Goal: Task Accomplishment & Management: Manage account settings

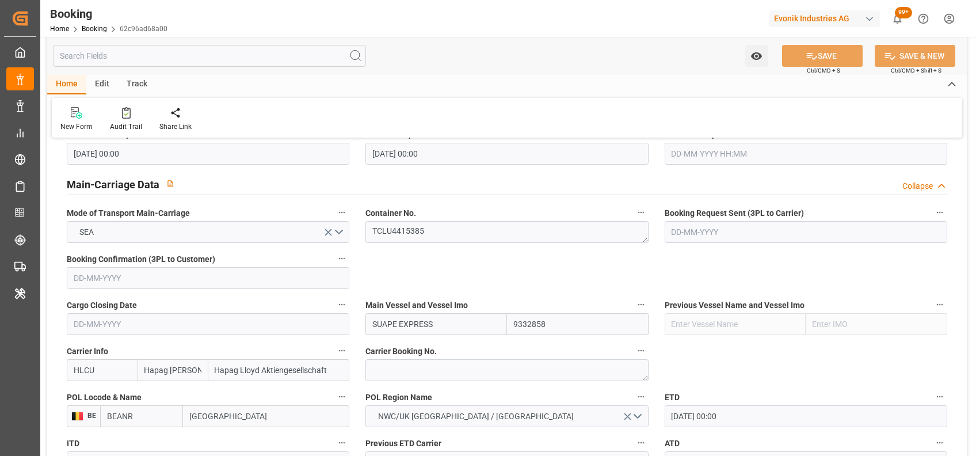
scroll to position [682, 0]
click at [402, 231] on textarea "TCLU4415385" at bounding box center [506, 231] width 283 height 22
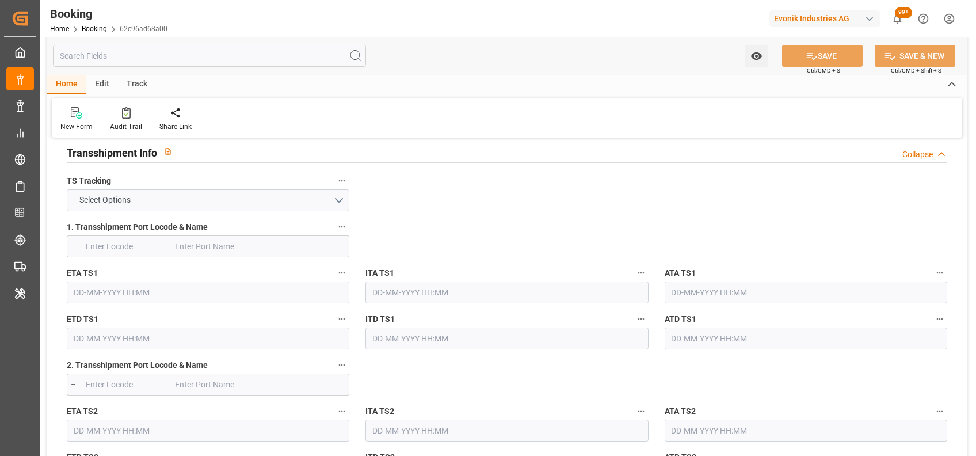
scroll to position [1205, 0]
click at [281, 203] on button "Select Options" at bounding box center [208, 202] width 283 height 22
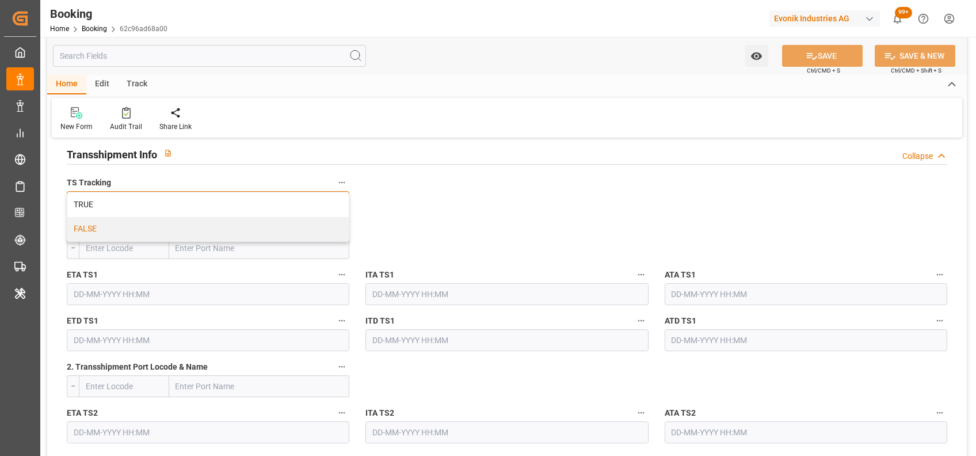
click at [91, 228] on div "FALSE" at bounding box center [207, 229] width 281 height 24
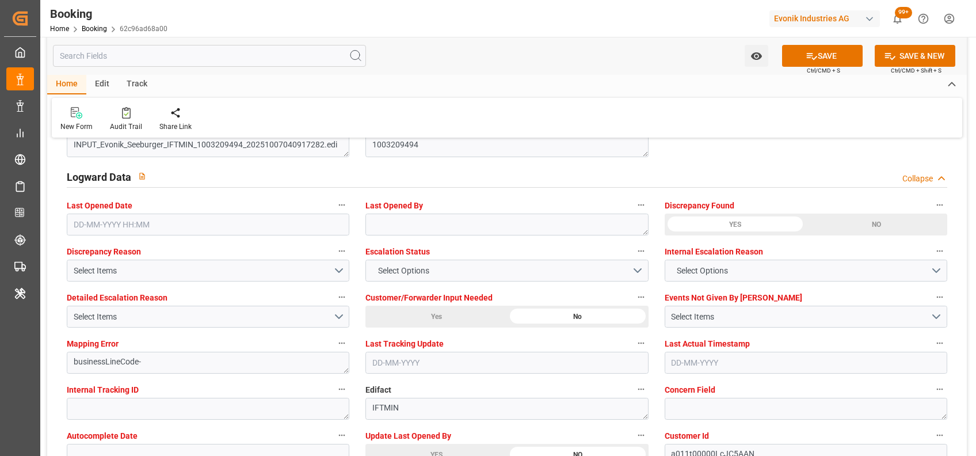
scroll to position [2063, 0]
click at [377, 268] on span "Select Options" at bounding box center [403, 270] width 63 height 12
click at [377, 268] on div "Select Options" at bounding box center [506, 270] width 283 height 22
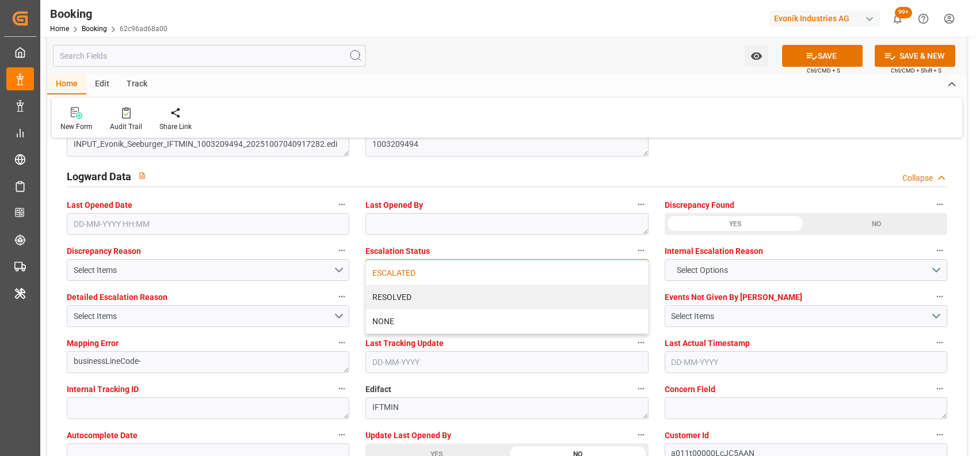
click at [398, 269] on div "ESCALATED" at bounding box center [506, 273] width 281 height 24
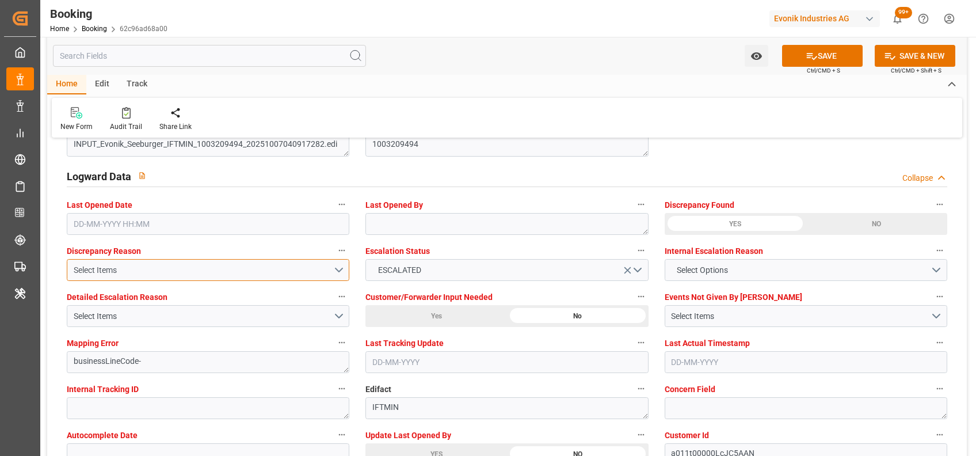
click at [321, 272] on div "Select Items" at bounding box center [204, 270] width 260 height 12
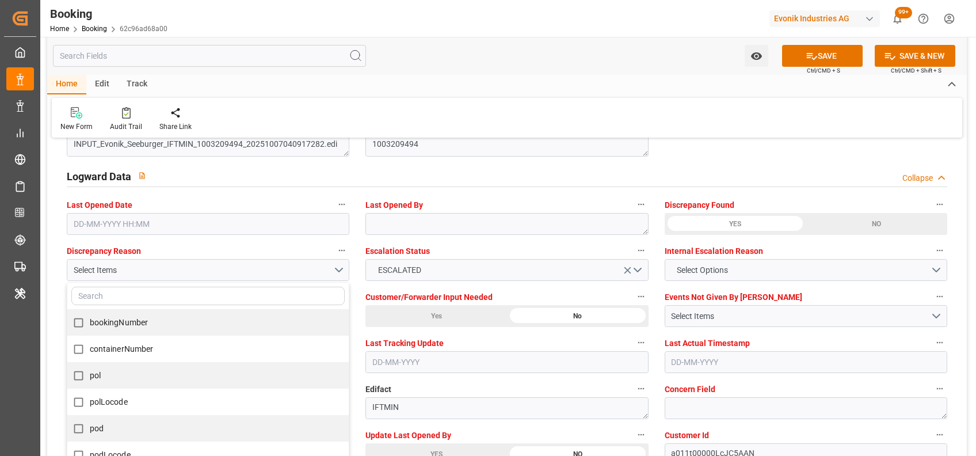
click at [424, 107] on div "New Form Audit Trail Share Link" at bounding box center [507, 118] width 911 height 40
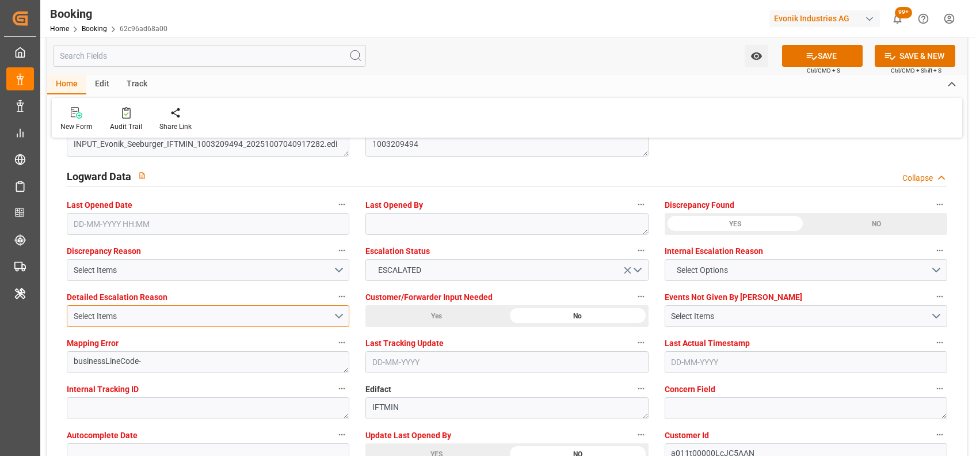
click at [345, 307] on button "Select Items" at bounding box center [208, 316] width 283 height 22
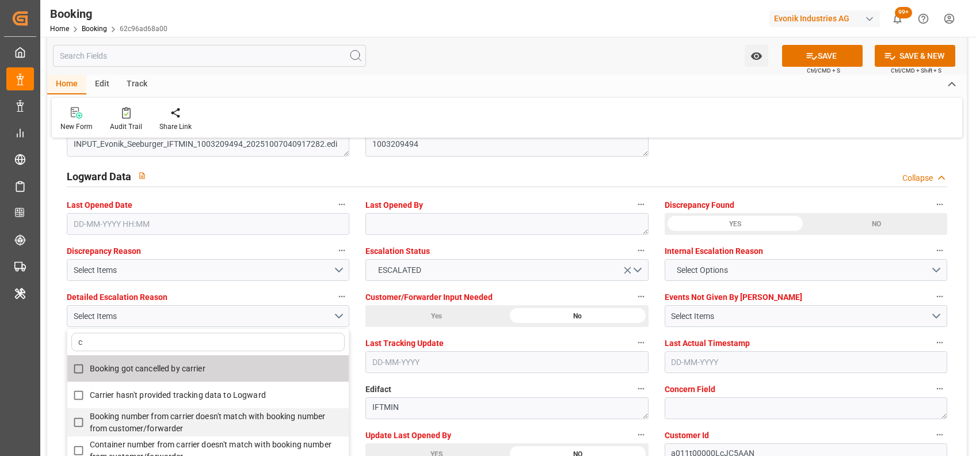
type input "co"
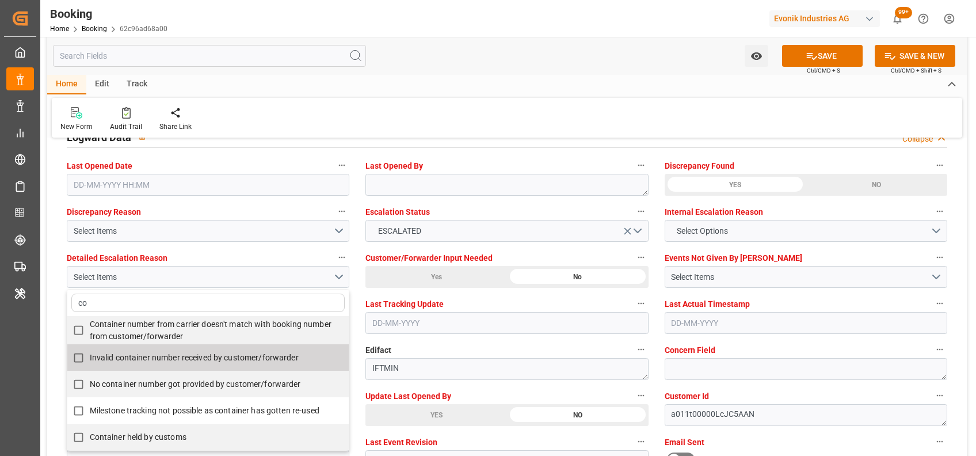
scroll to position [2115, 0]
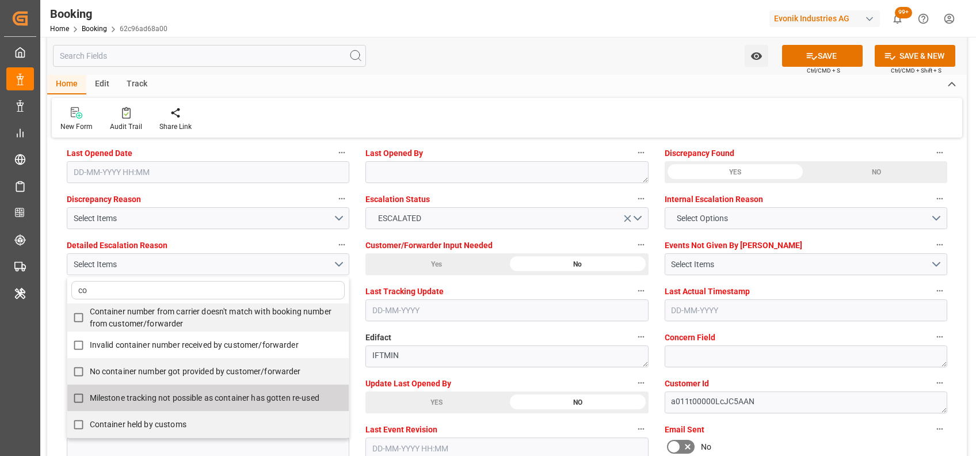
click at [169, 399] on span "Milestone tracking not possible as container has gotten re-used" at bounding box center [205, 397] width 230 height 9
checkbox input "true"
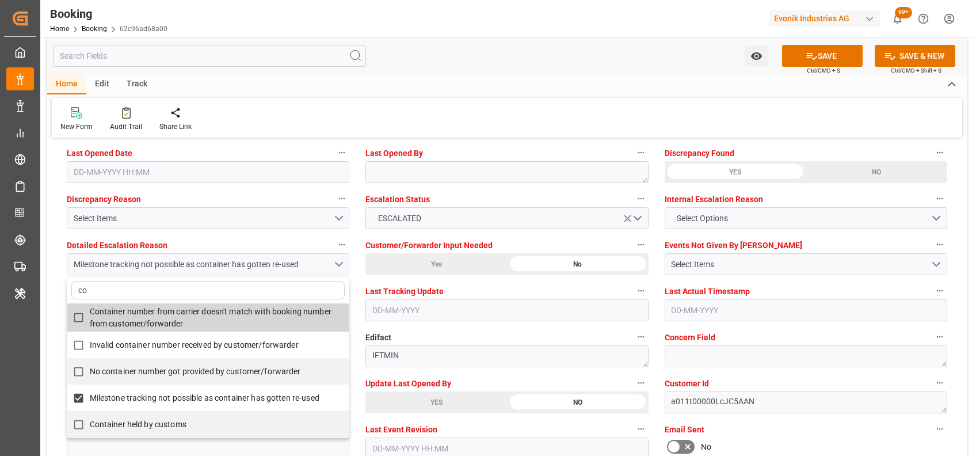
type input "co"
click at [419, 111] on div "New Form Audit Trail Share Link" at bounding box center [507, 118] width 911 height 40
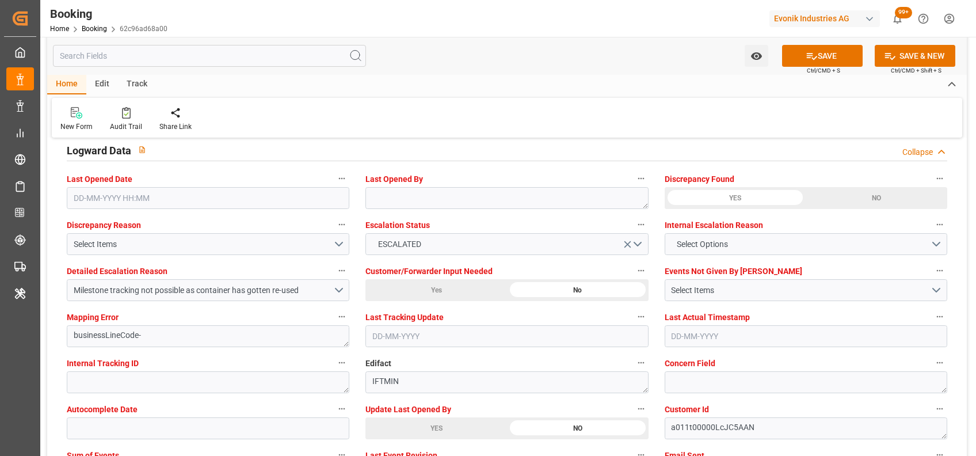
scroll to position [2087, 0]
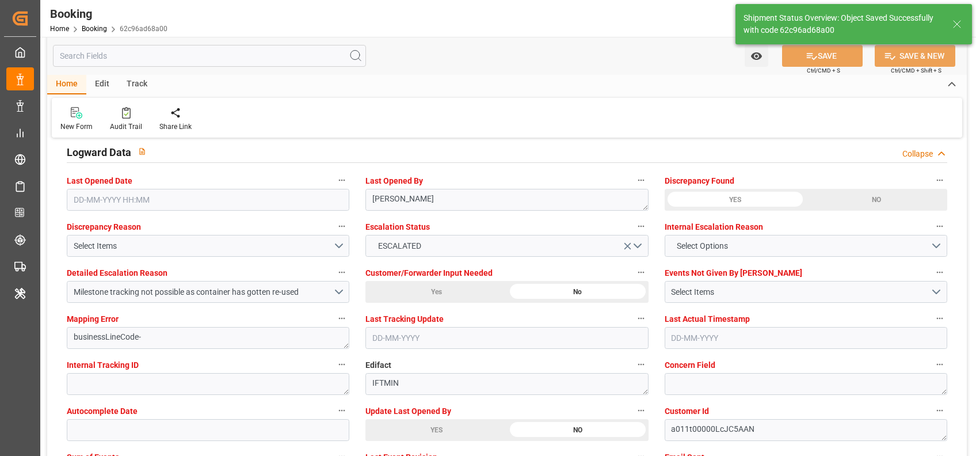
type input "07-10-2025 06:44"
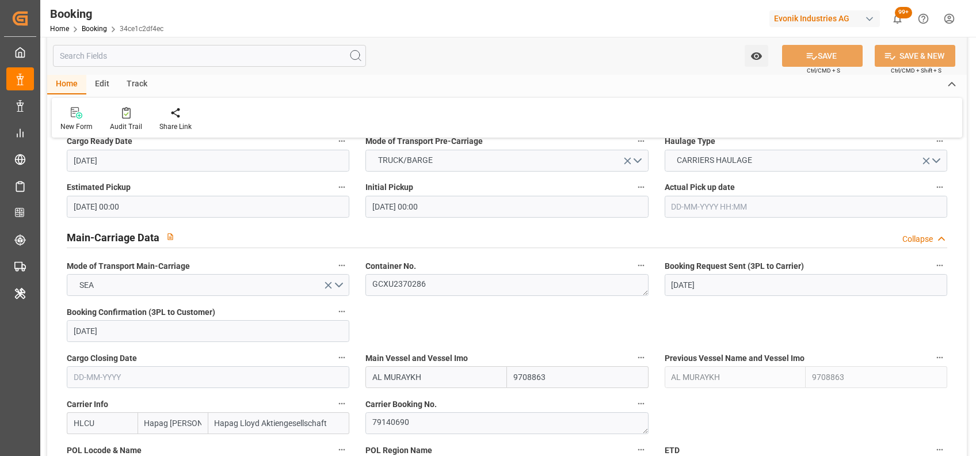
scroll to position [742, 0]
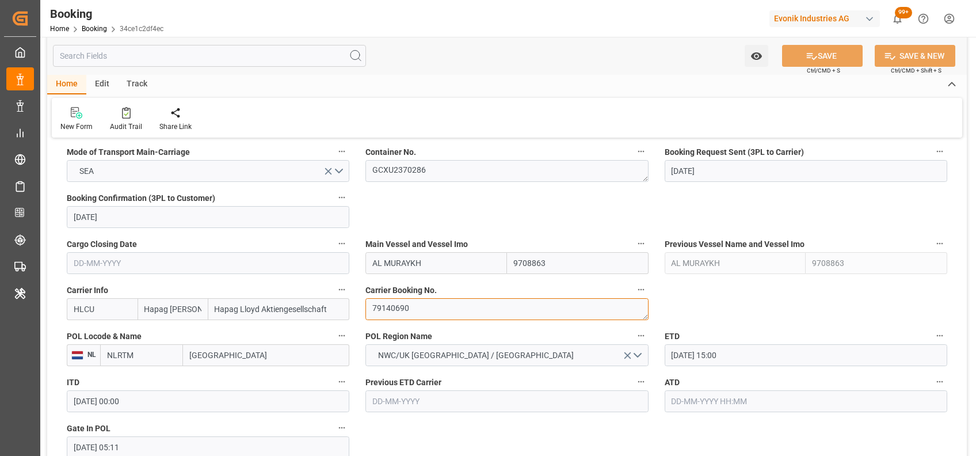
click at [385, 304] on textarea "79140690" at bounding box center [506, 309] width 283 height 22
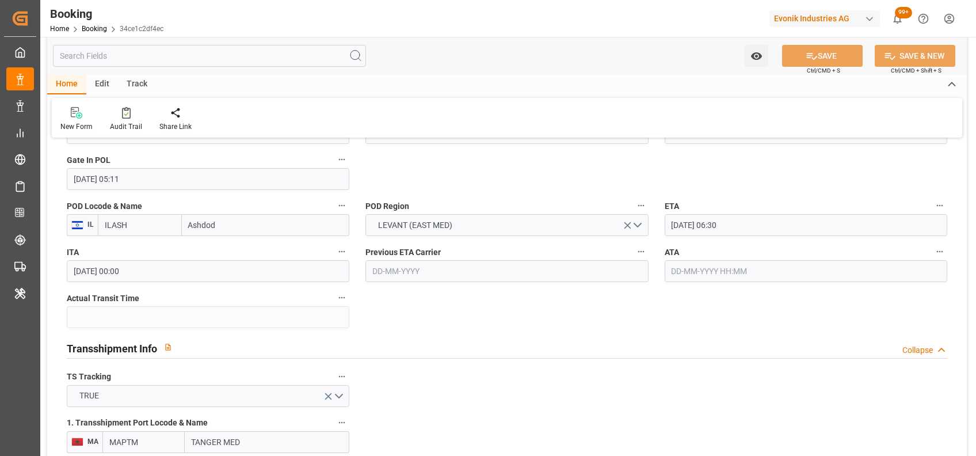
scroll to position [1010, 0]
click at [810, 195] on div "ETA 03-11-2025 06:30" at bounding box center [806, 218] width 299 height 46
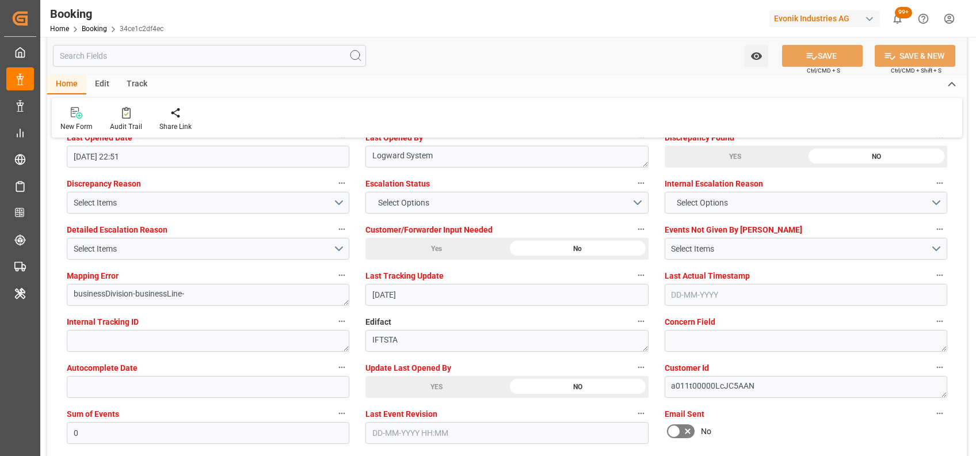
scroll to position [2131, 0]
click at [382, 385] on div "YES" at bounding box center [436, 386] width 142 height 22
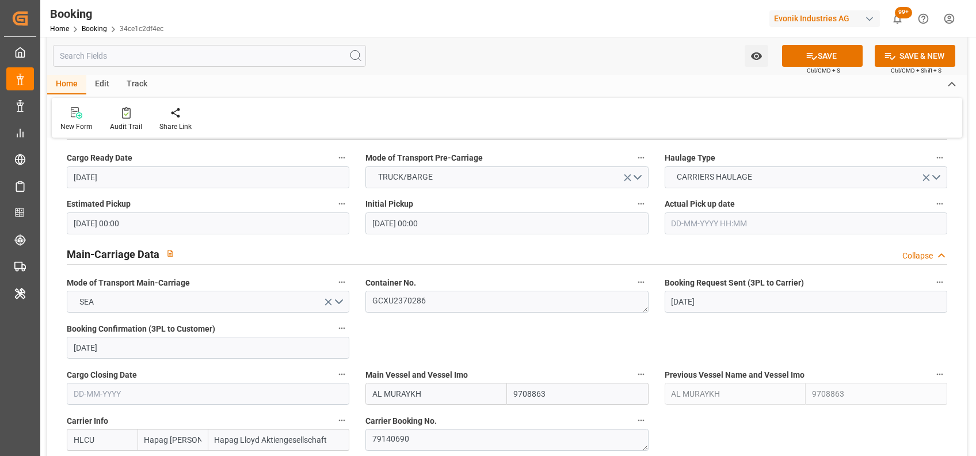
scroll to position [718, 0]
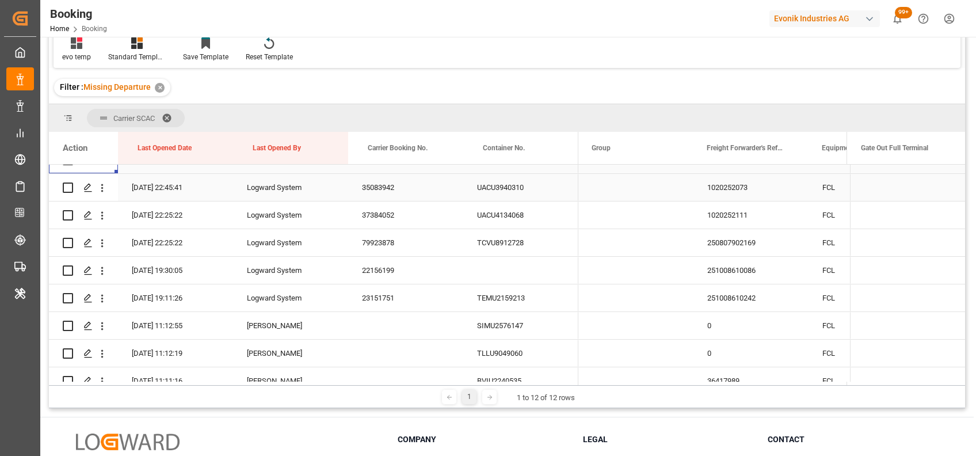
scroll to position [296, 0]
click at [103, 186] on icon "open menu" at bounding box center [102, 187] width 12 height 12
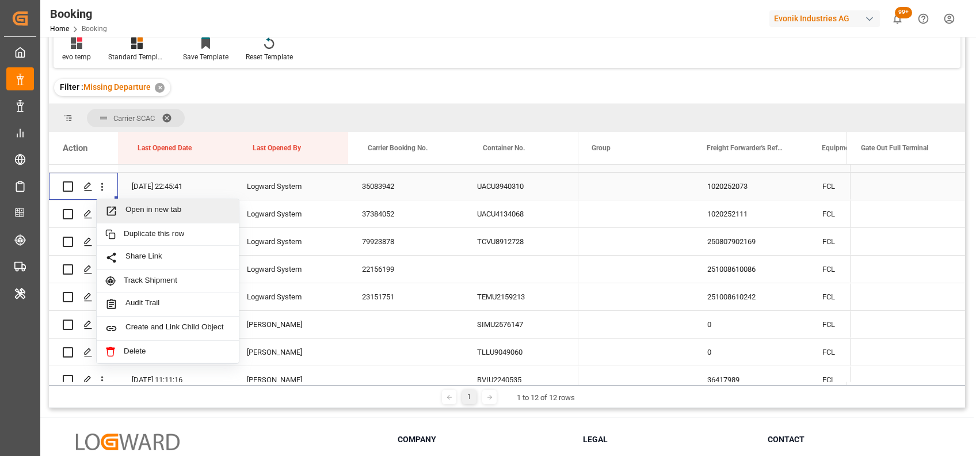
click at [134, 201] on div "Open in new tab" at bounding box center [168, 211] width 142 height 24
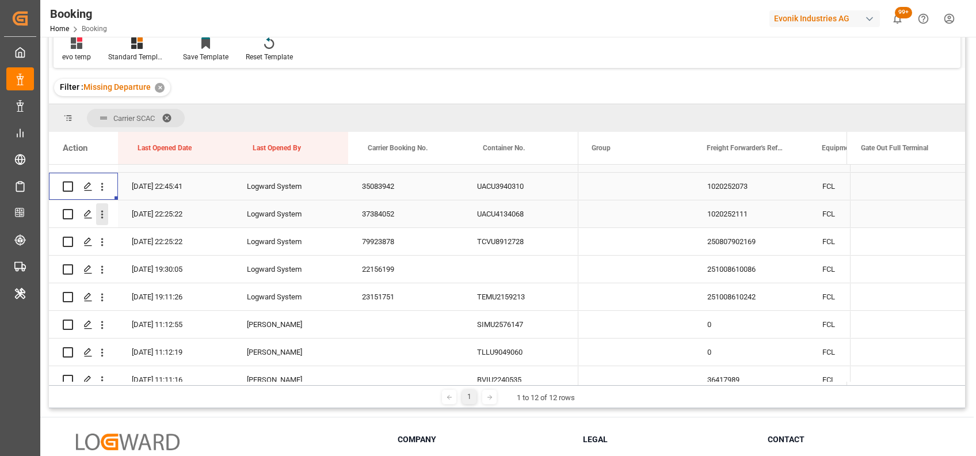
click at [102, 214] on icon "open menu" at bounding box center [102, 215] width 2 height 8
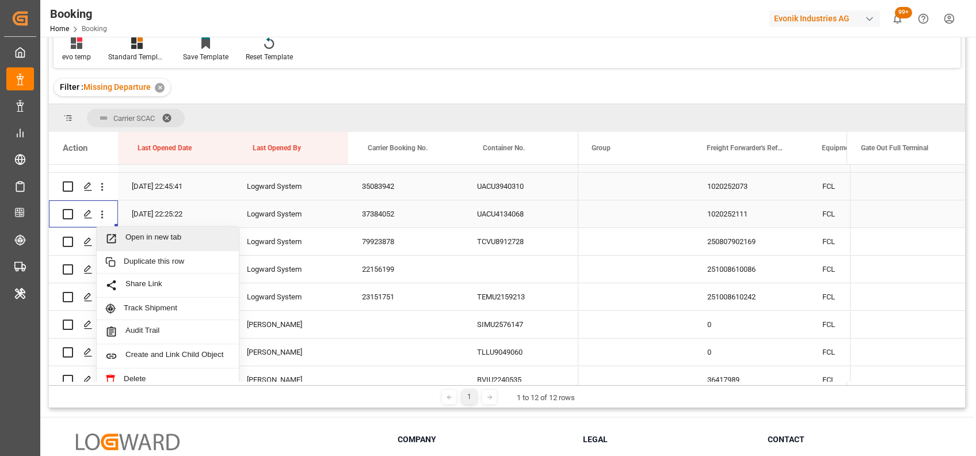
click at [140, 238] on span "Open in new tab" at bounding box center [177, 239] width 105 height 12
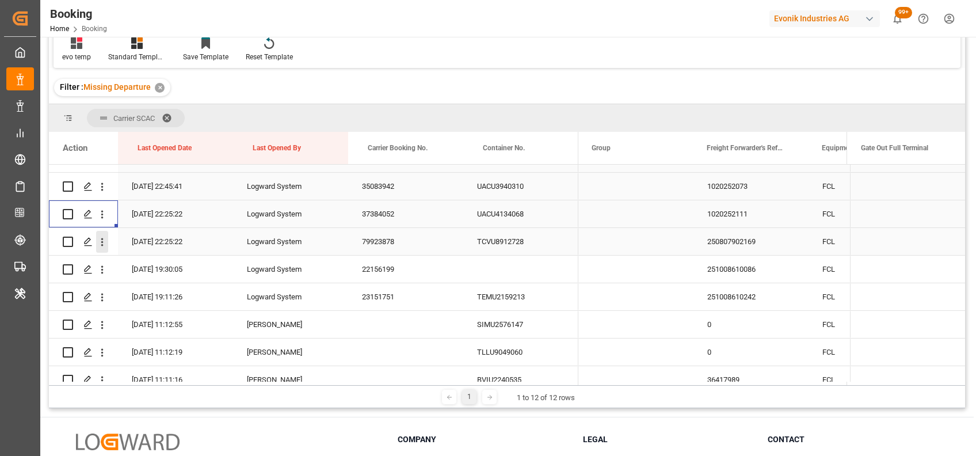
click at [105, 246] on icon "open menu" at bounding box center [102, 242] width 12 height 12
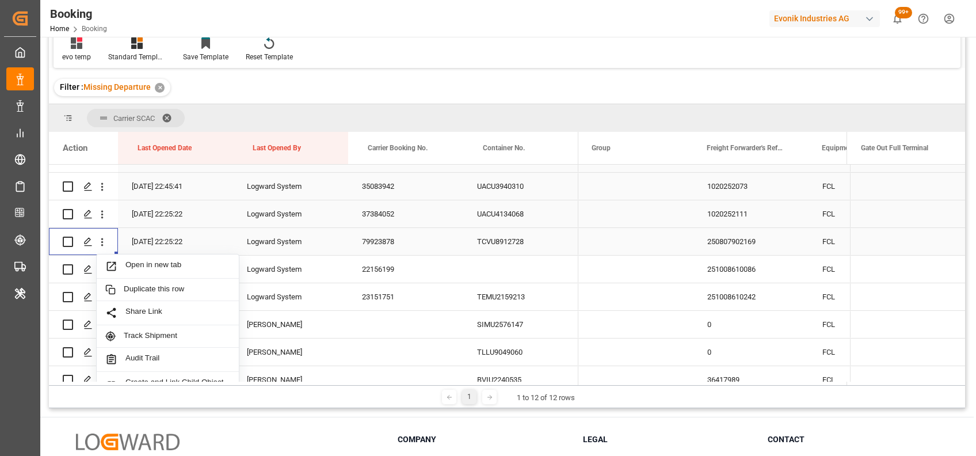
click at [159, 266] on span "Open in new tab" at bounding box center [177, 266] width 105 height 12
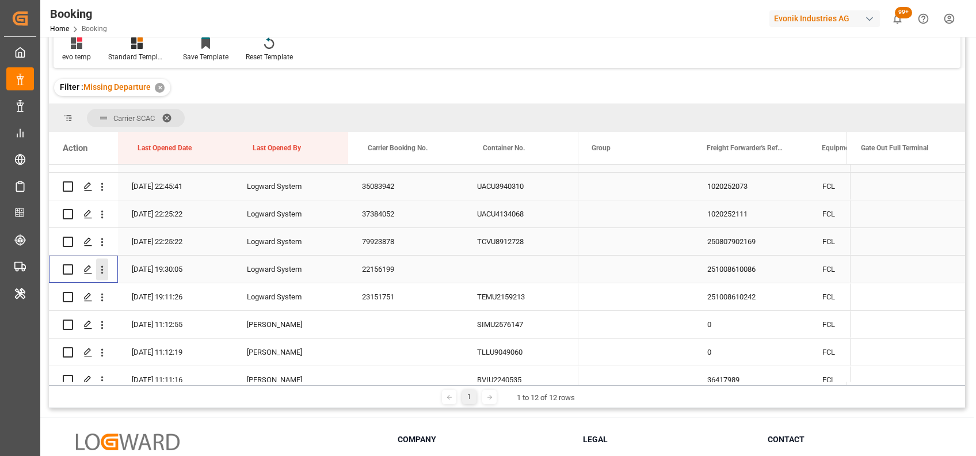
click at [101, 265] on icon "open menu" at bounding box center [102, 270] width 12 height 12
click at [102, 269] on icon "open menu" at bounding box center [102, 270] width 2 height 8
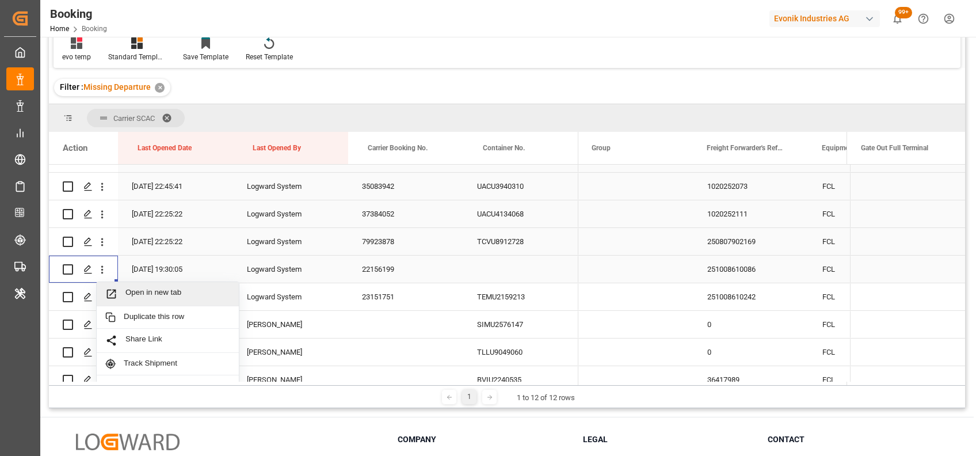
click at [131, 285] on div "Open in new tab" at bounding box center [168, 294] width 142 height 24
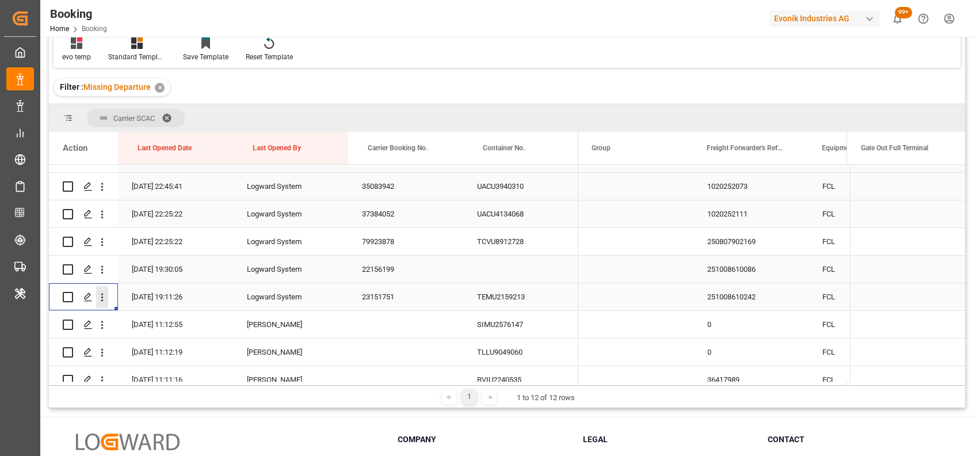
click at [101, 298] on icon "open menu" at bounding box center [102, 297] width 12 height 12
click at [139, 321] on span "Open in new tab" at bounding box center [177, 321] width 105 height 12
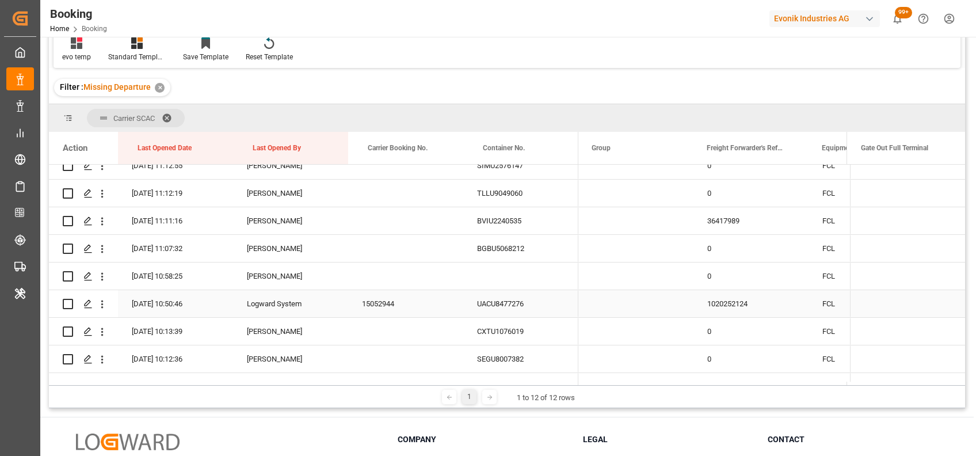
scroll to position [419, 0]
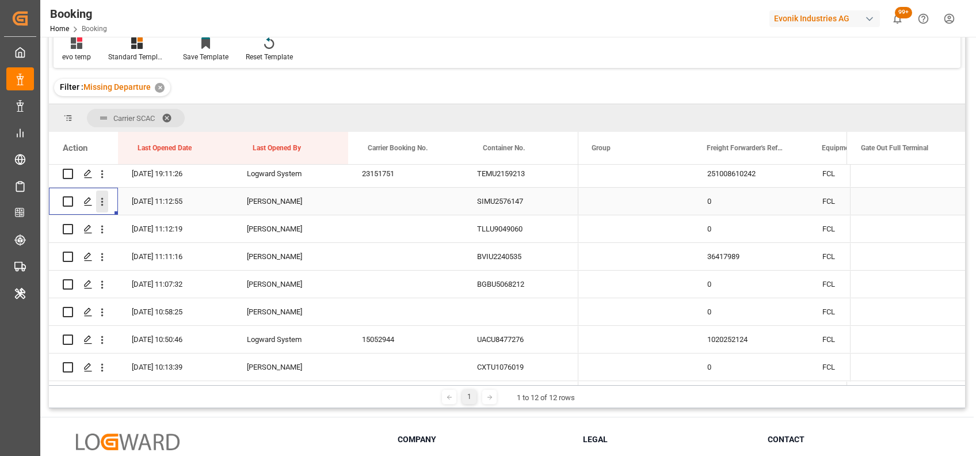
click at [103, 207] on icon "open menu" at bounding box center [102, 202] width 12 height 12
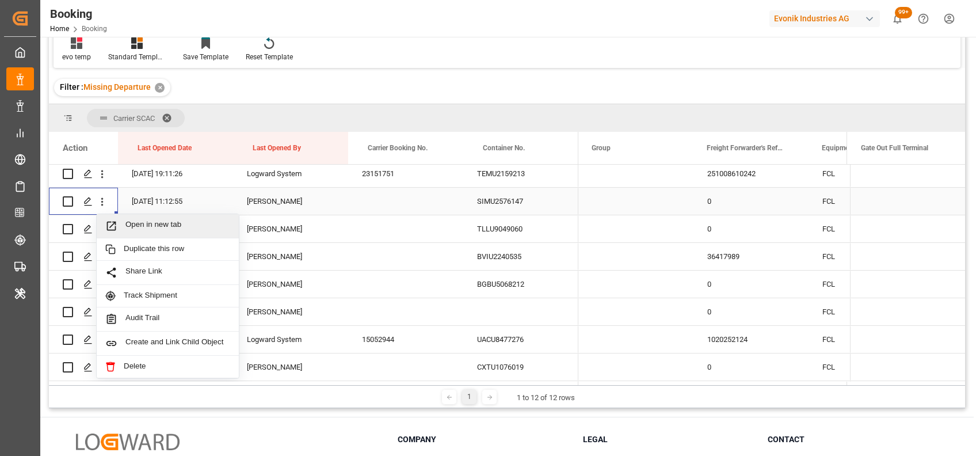
click at [150, 228] on span "Open in new tab" at bounding box center [177, 226] width 105 height 12
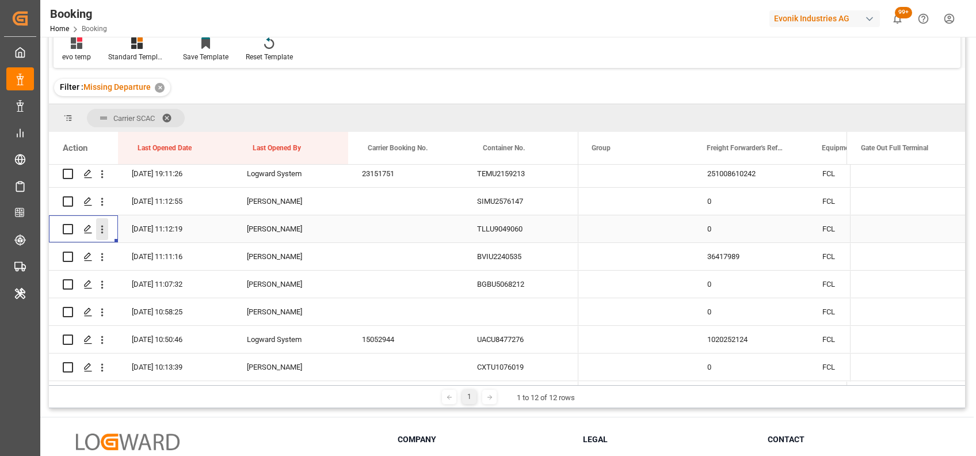
click at [100, 231] on icon "open menu" at bounding box center [102, 229] width 12 height 12
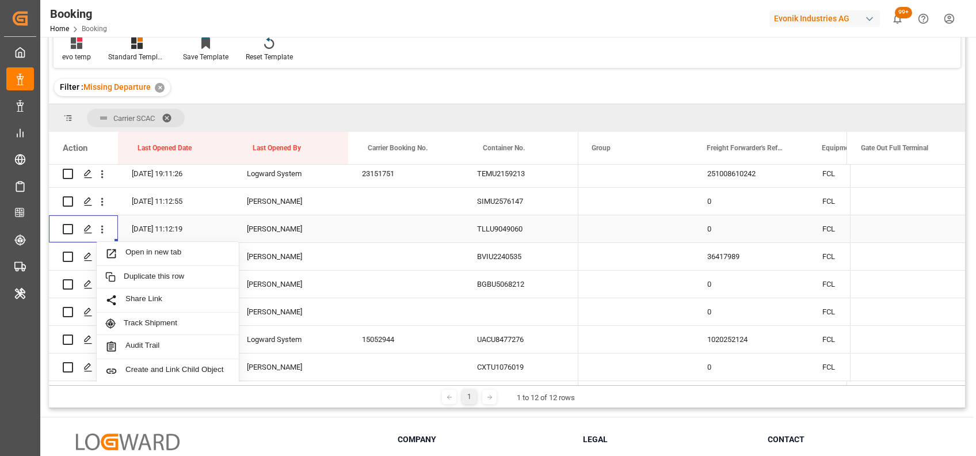
click at [152, 255] on span "Open in new tab" at bounding box center [177, 253] width 105 height 12
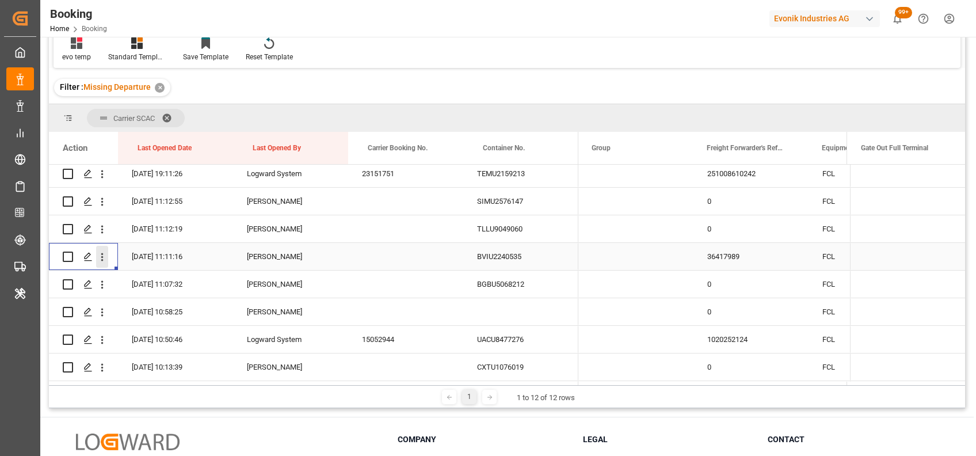
click at [101, 260] on icon "open menu" at bounding box center [102, 257] width 2 height 8
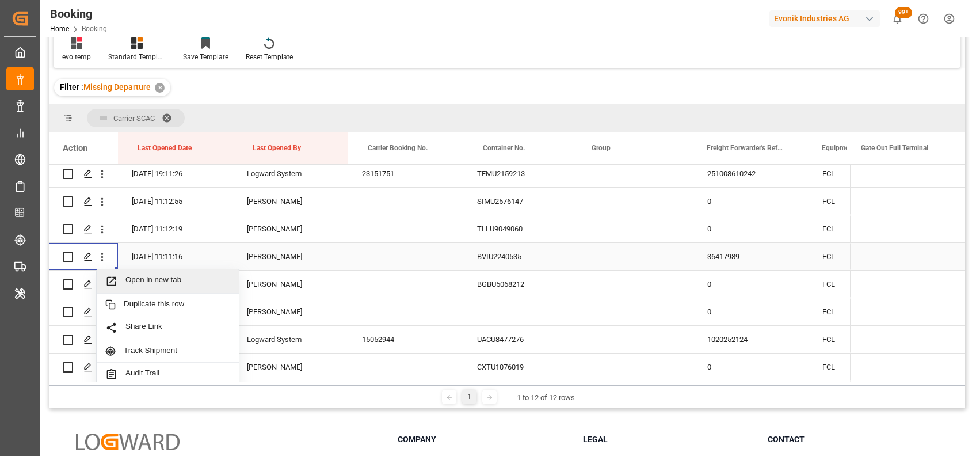
click at [127, 284] on span "Open in new tab" at bounding box center [177, 281] width 105 height 12
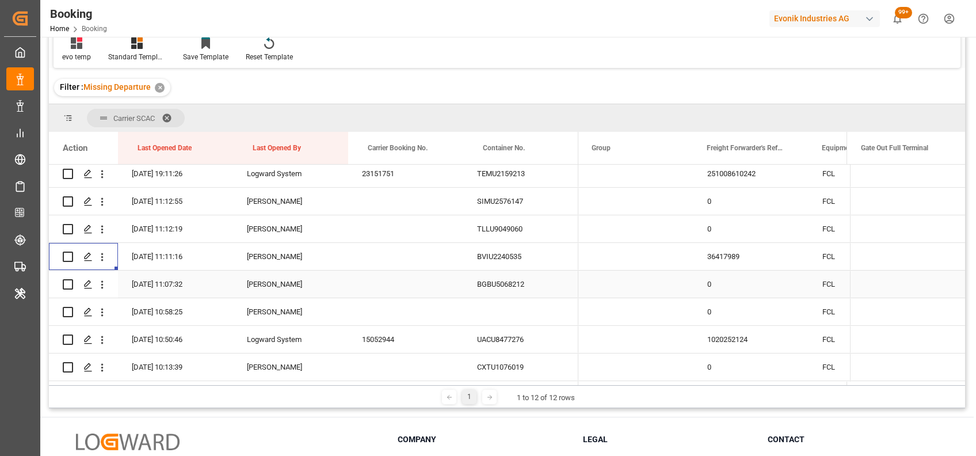
scroll to position [505, 0]
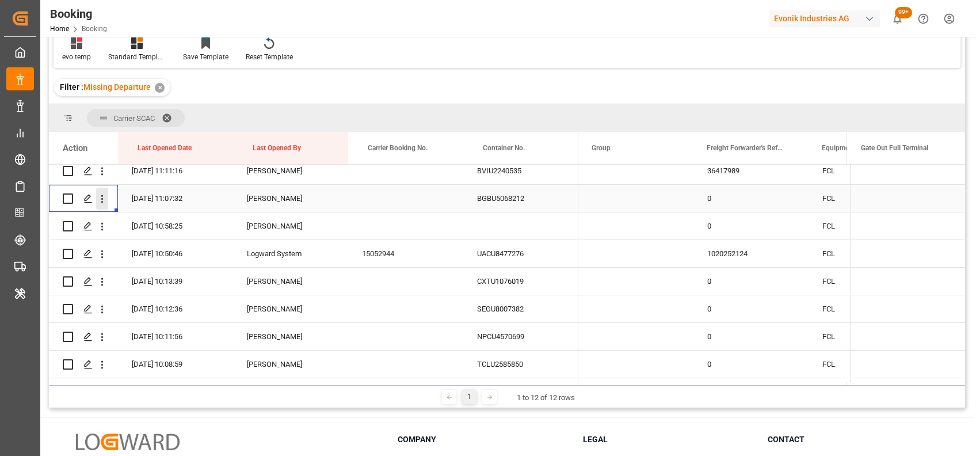
click at [101, 198] on icon "open menu" at bounding box center [102, 199] width 2 height 8
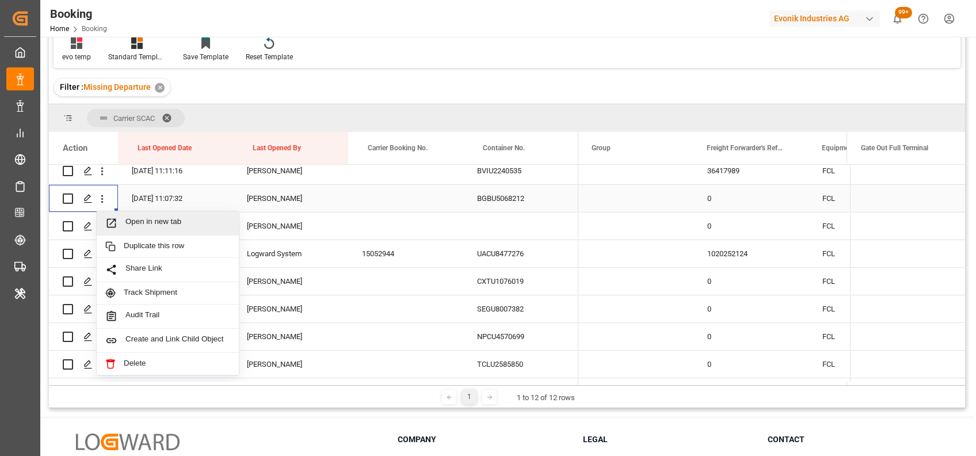
click at [136, 218] on span "Open in new tab" at bounding box center [177, 223] width 105 height 12
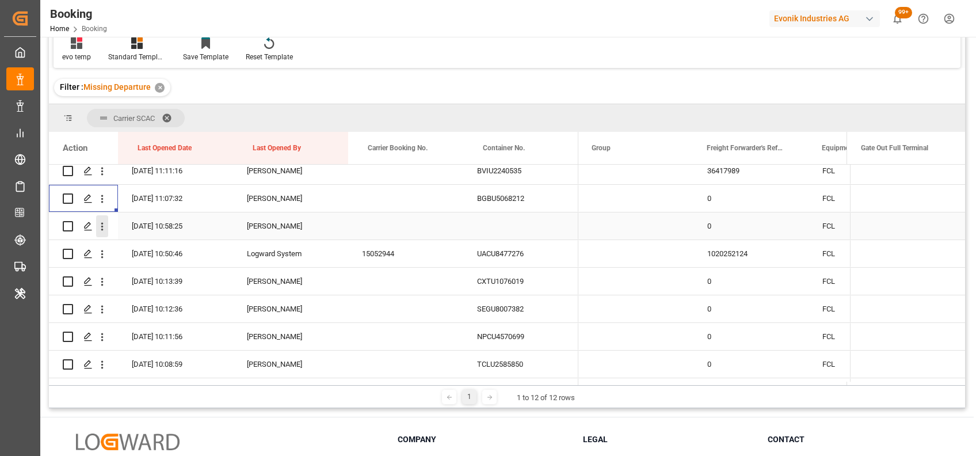
click at [105, 228] on icon "open menu" at bounding box center [102, 226] width 12 height 12
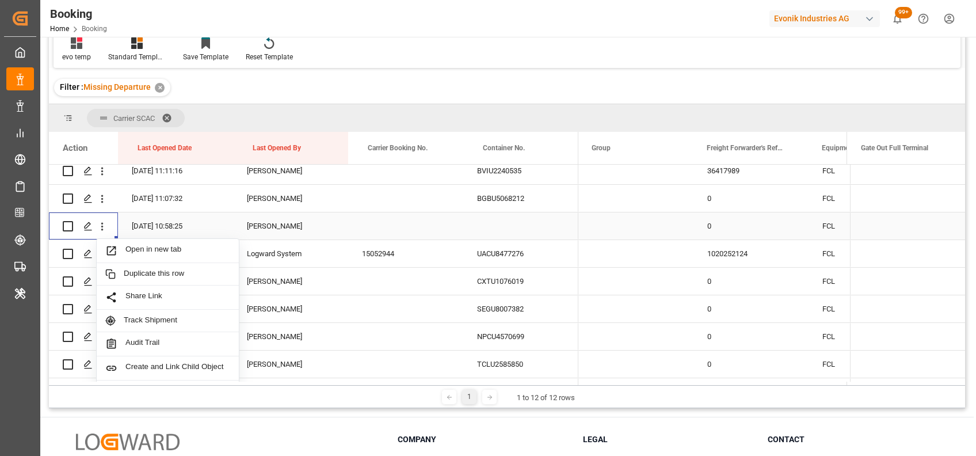
click at [129, 253] on span "Open in new tab" at bounding box center [177, 251] width 105 height 12
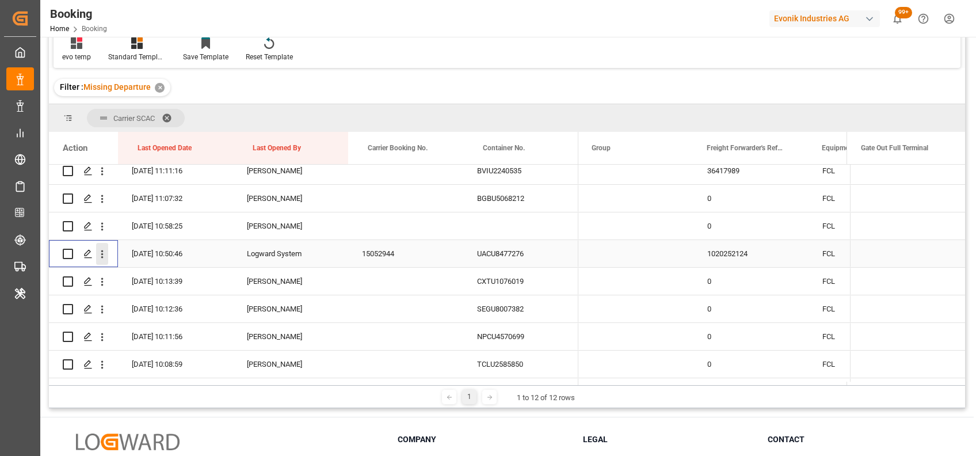
click at [104, 256] on icon "open menu" at bounding box center [102, 254] width 12 height 12
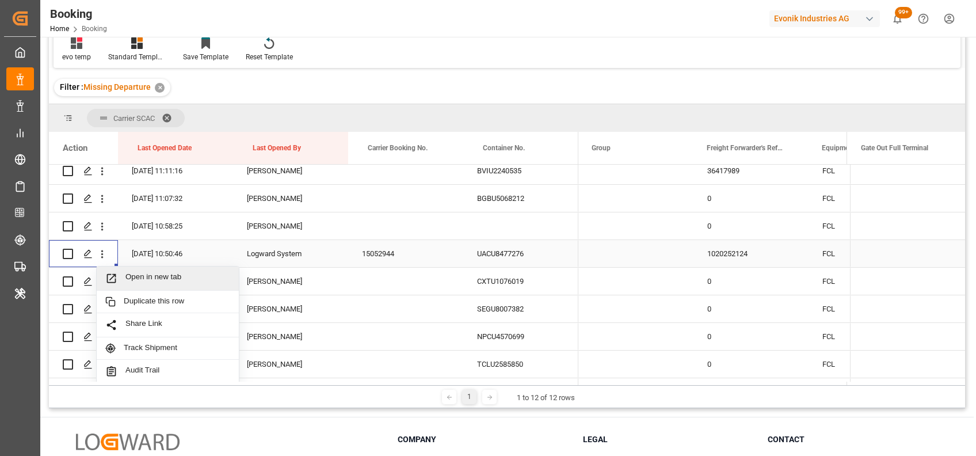
click at [129, 281] on span "Open in new tab" at bounding box center [177, 278] width 105 height 12
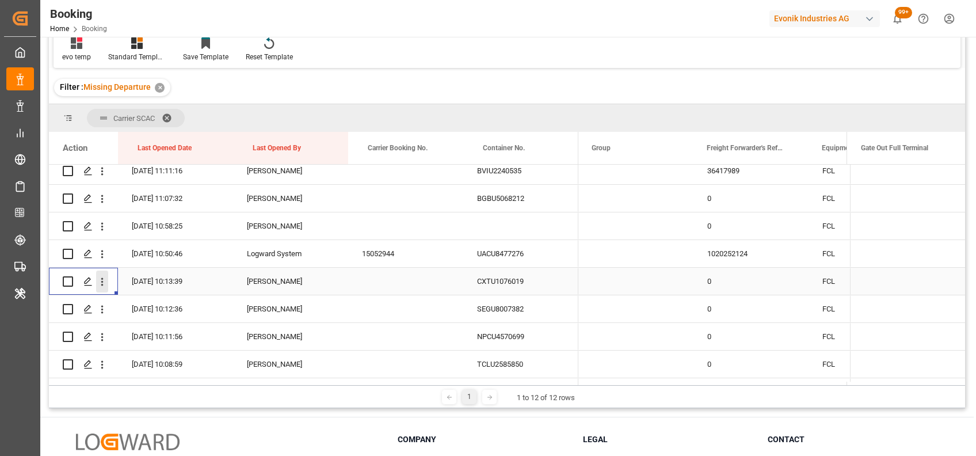
click at [101, 286] on icon "open menu" at bounding box center [102, 282] width 12 height 12
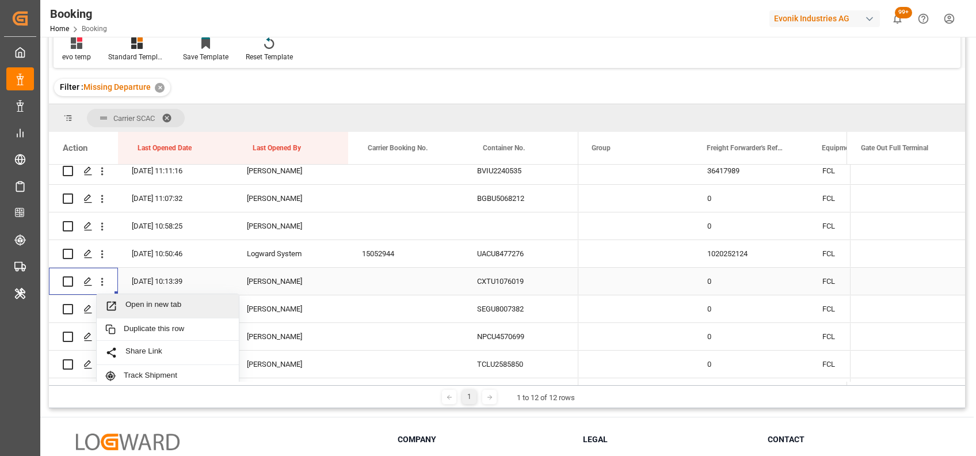
click at [143, 306] on span "Open in new tab" at bounding box center [177, 306] width 105 height 12
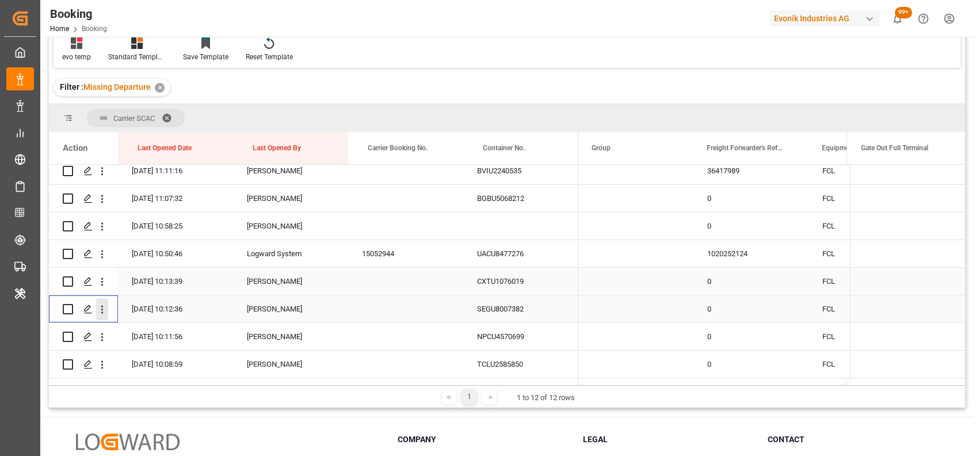
click at [101, 313] on icon "open menu" at bounding box center [102, 310] width 2 height 8
click at [127, 332] on span "Open in new tab" at bounding box center [177, 333] width 105 height 12
click at [100, 334] on icon "open menu" at bounding box center [102, 337] width 12 height 12
click at [129, 360] on span "Open in new tab" at bounding box center [177, 361] width 105 height 12
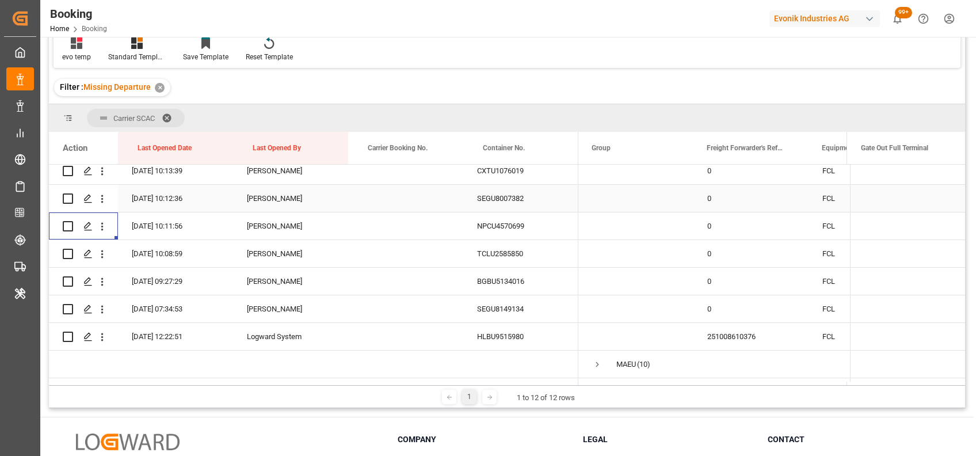
scroll to position [665, 0]
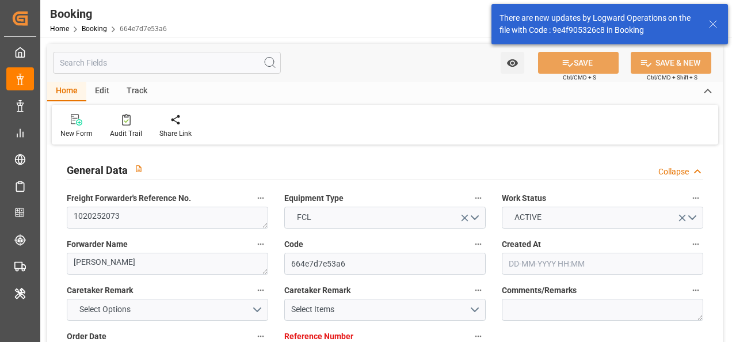
type input "7001272219"
type input "9222986"
type input "Hapag Lloyd"
type input "Hapag Lloyd Aktiengesellschaft"
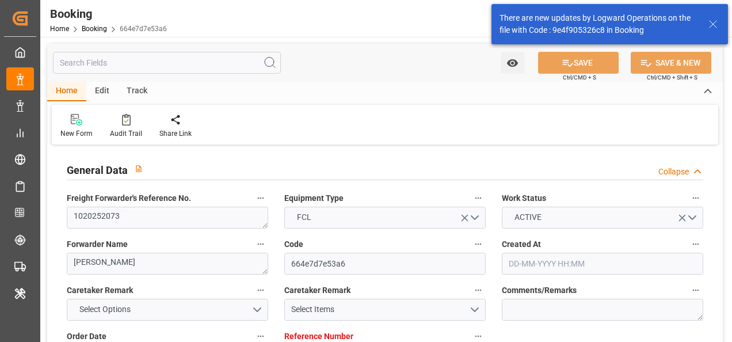
type input "BEANR"
type input "MXVER"
type input "0"
type input "BEANR"
type input "MXVER"
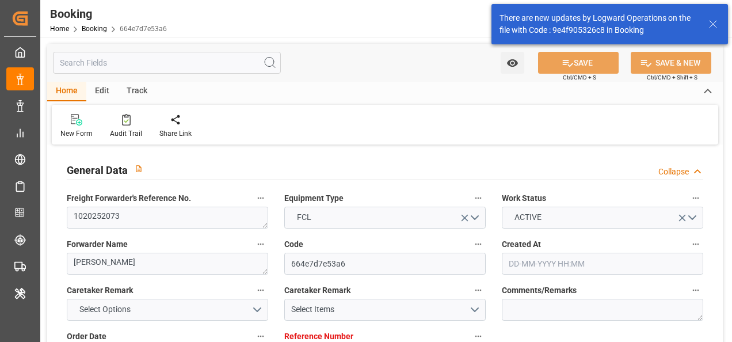
type input "10-09-2025 14:02"
type input "10-09-2025"
type input "22-10-2025"
type input "22-09-2025"
type input "22-09-2025 00:00"
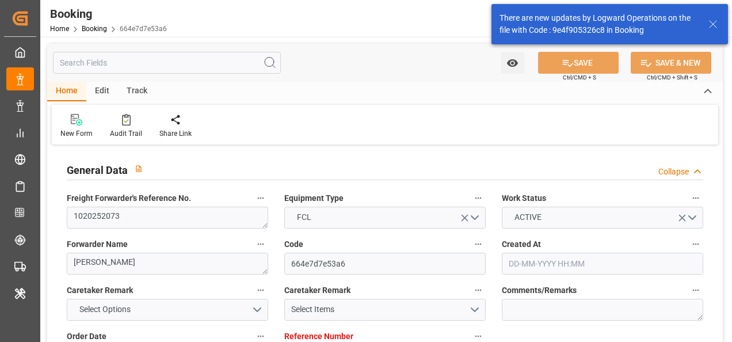
type input "22-09-2025 00:00"
type input "26-09-2025 00:00"
type input "06-10-2025 13:30"
type input "06-10-2025 00:00"
type input "02-10-2025 10:52"
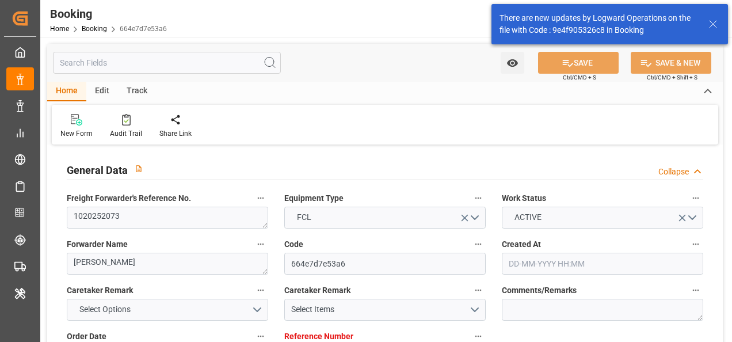
type input "28-10-2025 06:00"
type input "22-10-2025 00:00"
type input "06-10-2025 22:45"
type input "06-10-2025"
type input "30-09-2025 23:58"
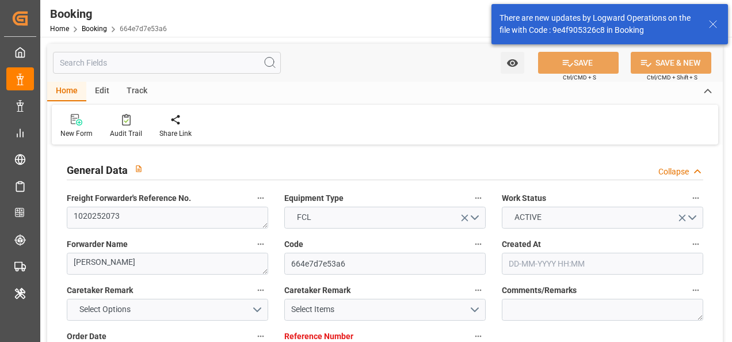
type input "03-10-2025 12:00"
type input "06-10-2025 13:30"
type input "28-10-2025 06:00"
type input "28-10-2025 18:29"
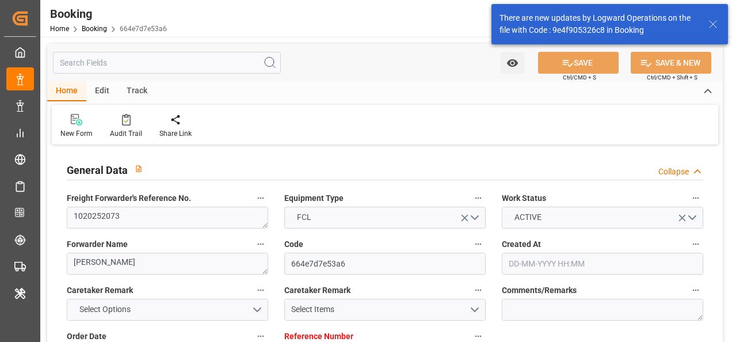
type input "01-11-2025 18:29"
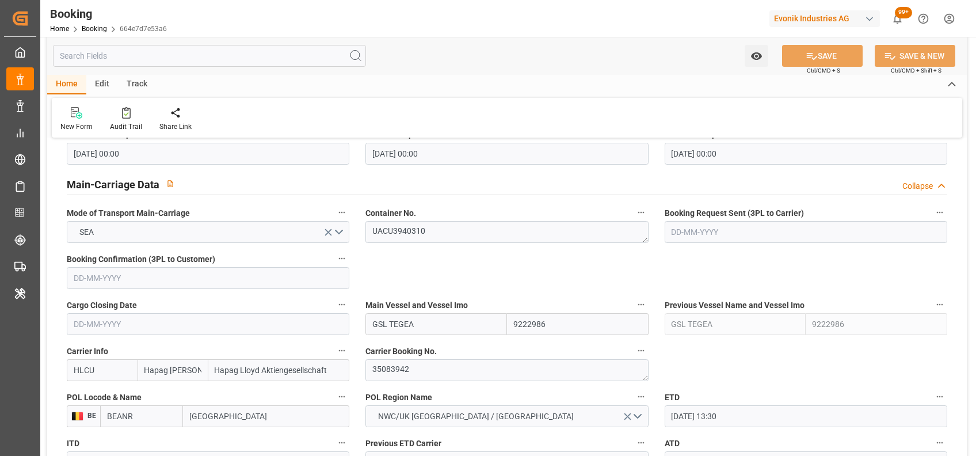
scroll to position [753, 0]
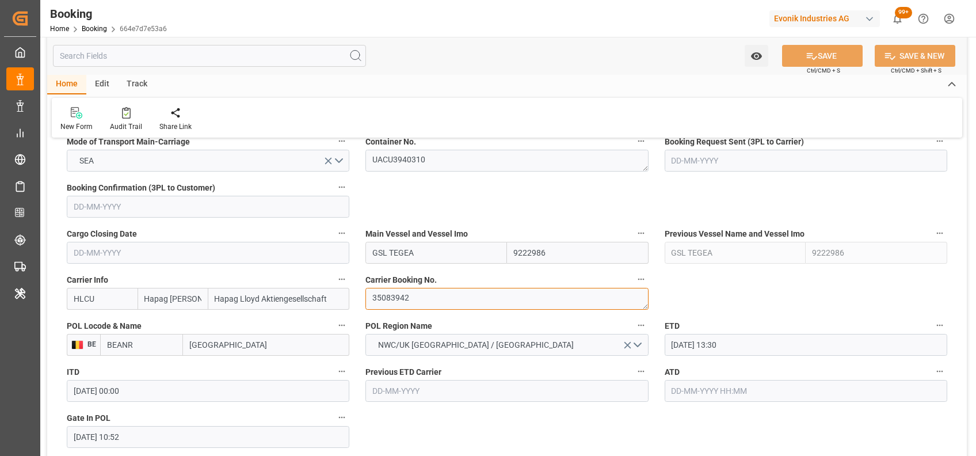
click at [409, 299] on textarea "35083942" at bounding box center [506, 299] width 283 height 22
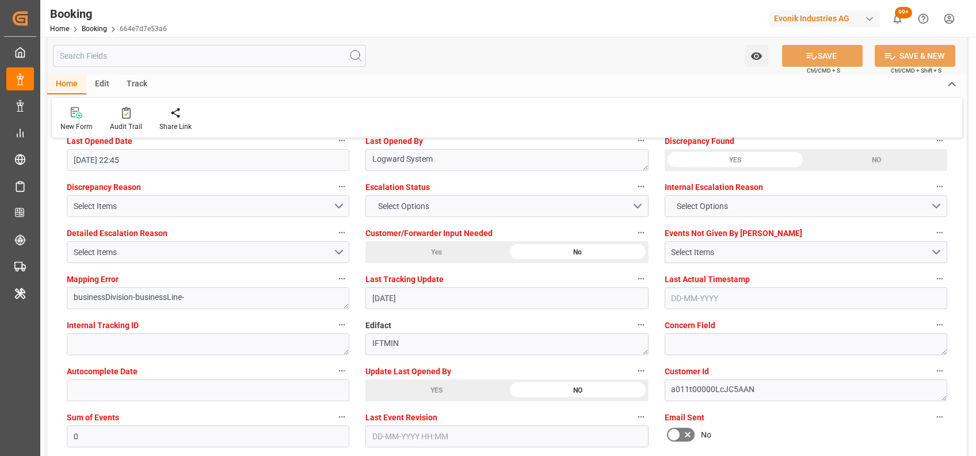
scroll to position [2128, 0]
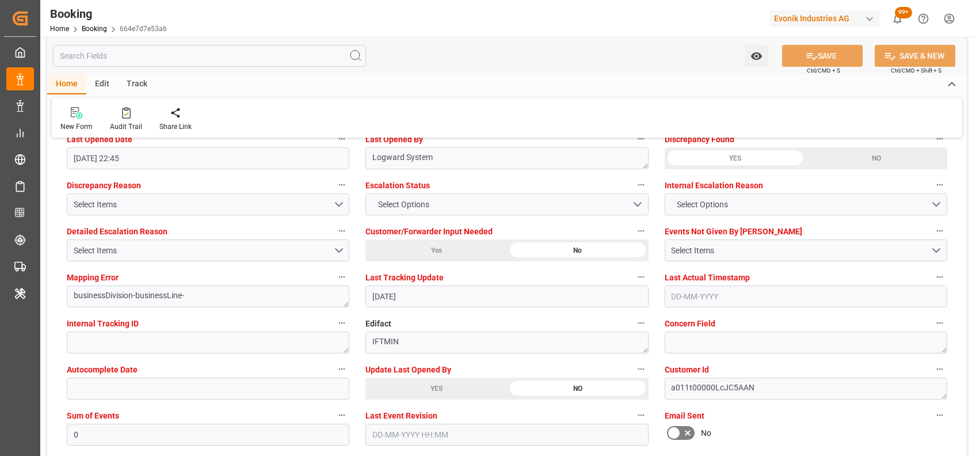
click at [431, 341] on div "YES" at bounding box center [436, 389] width 142 height 22
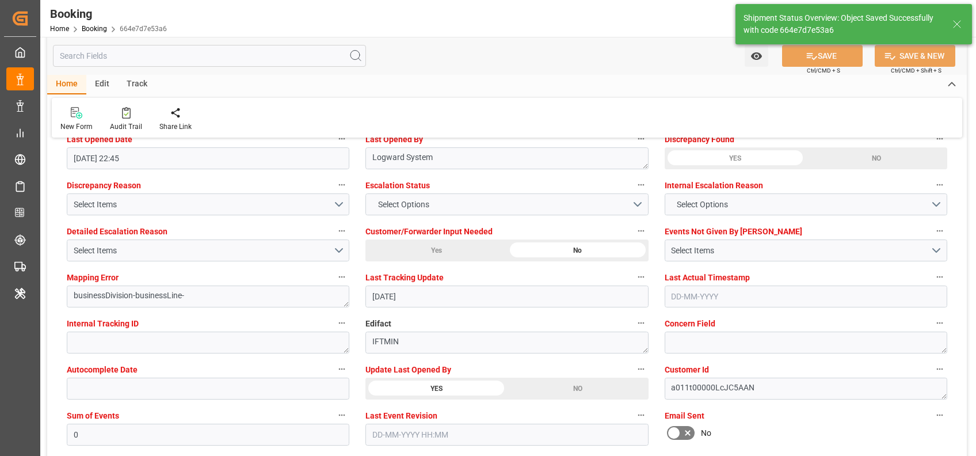
type textarea "[PERSON_NAME]"
type input "07-10-2025 06:47"
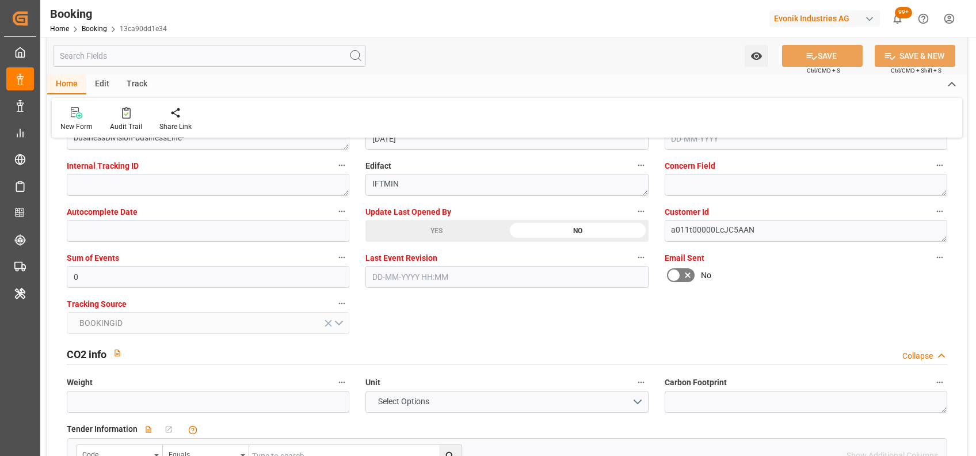
scroll to position [2285, 0]
click at [433, 232] on div "YES" at bounding box center [436, 232] width 142 height 22
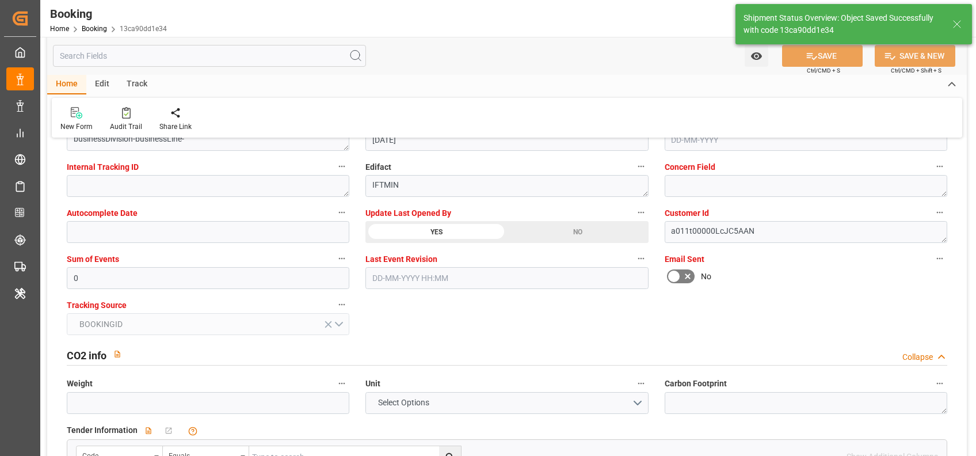
type textarea "[PERSON_NAME]"
type input "07-10-2025 06:49"
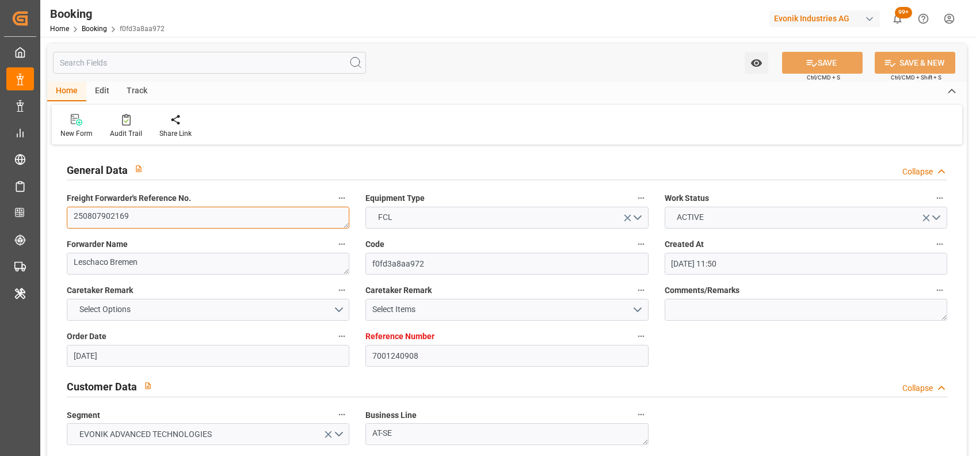
click at [241, 221] on textarea "250807902169" at bounding box center [208, 218] width 283 height 22
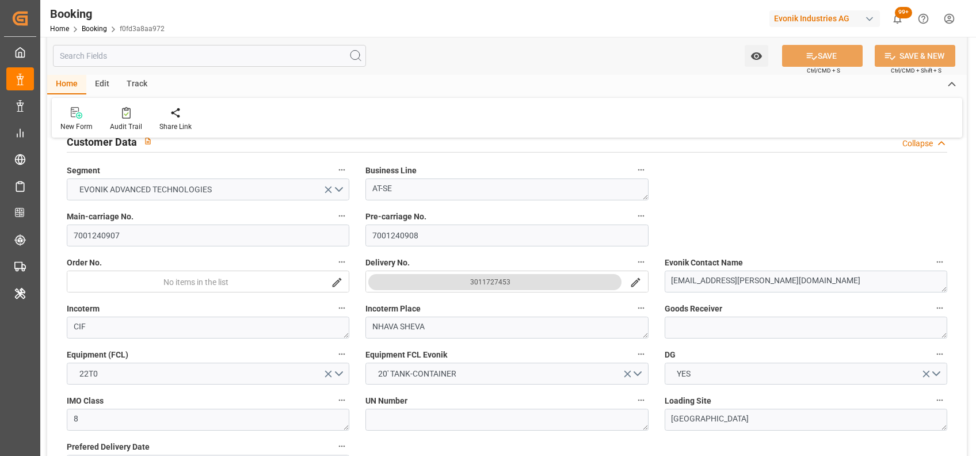
scroll to position [261, 0]
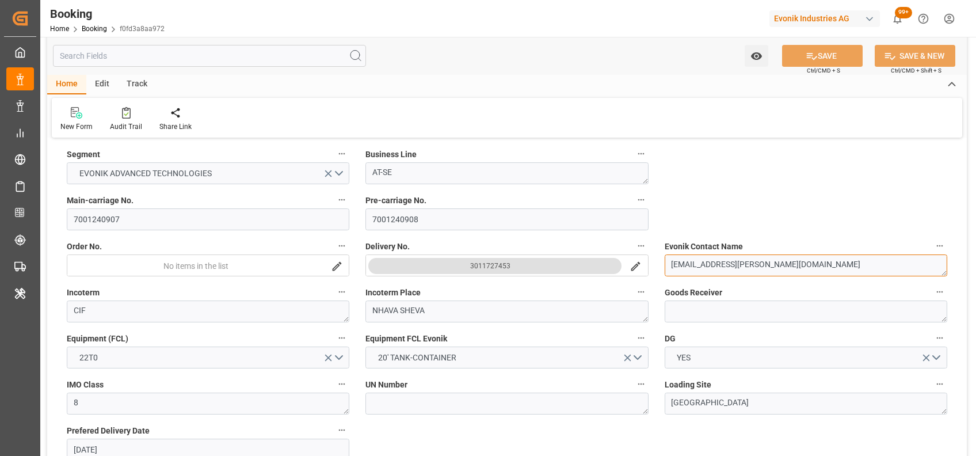
drag, startPoint x: 761, startPoint y: 263, endPoint x: 662, endPoint y: 268, distance: 98.6
click at [662, 268] on div "Evonik Contact Name jace.lee@evonik.com" at bounding box center [806, 257] width 299 height 46
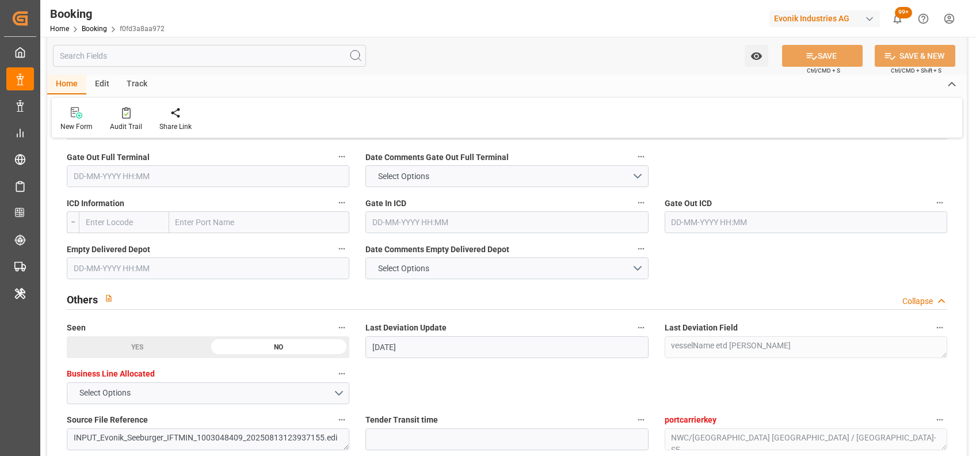
scroll to position [2146, 0]
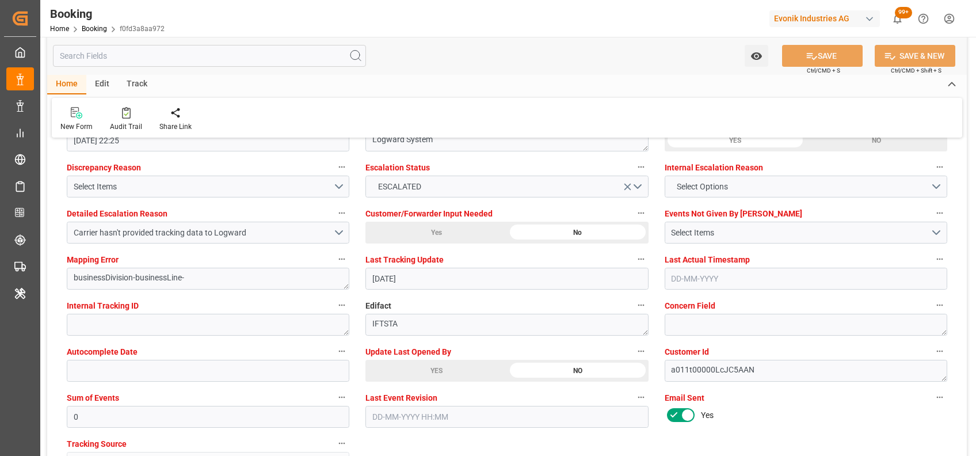
click at [440, 374] on div "YES" at bounding box center [436, 371] width 142 height 22
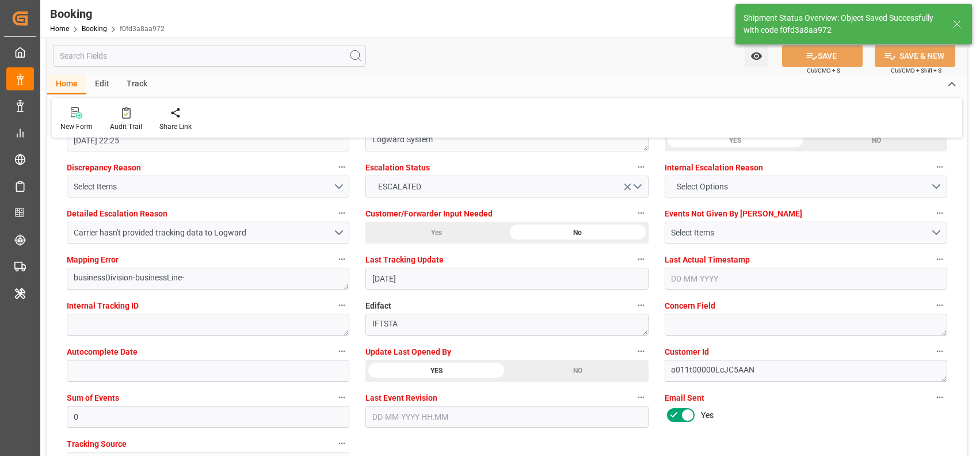
type textarea "[PERSON_NAME]"
type input "07-10-2025 06:50"
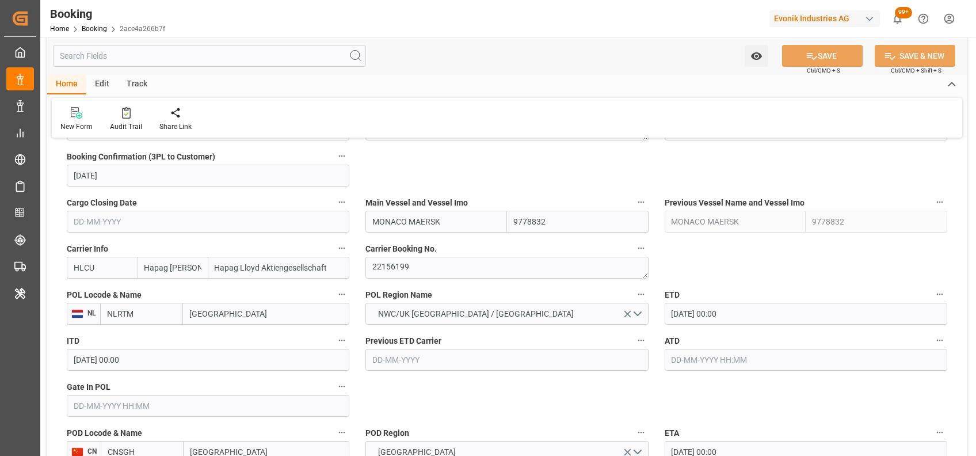
scroll to position [774, 0]
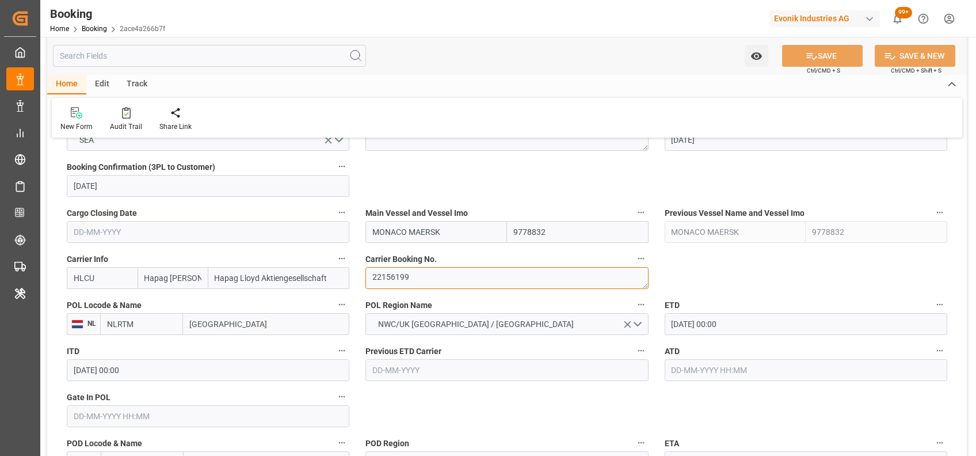
click at [397, 279] on textarea "22156199" at bounding box center [506, 278] width 283 height 22
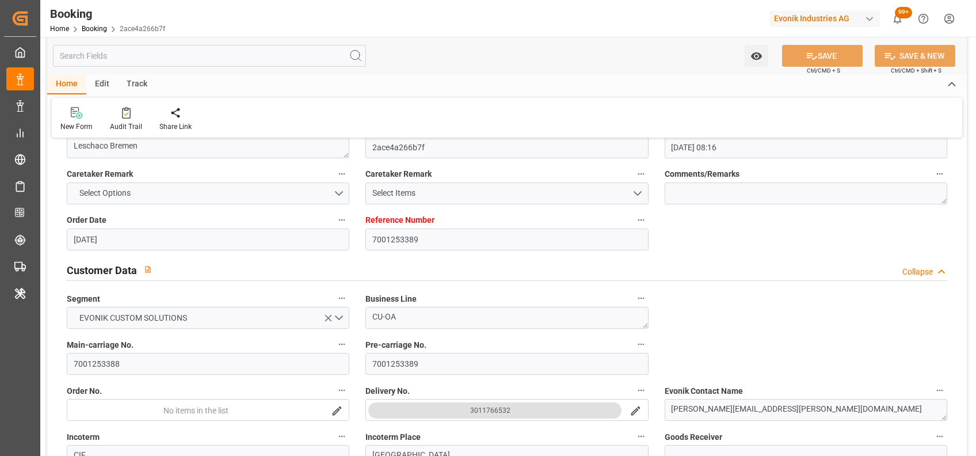
scroll to position [0, 0]
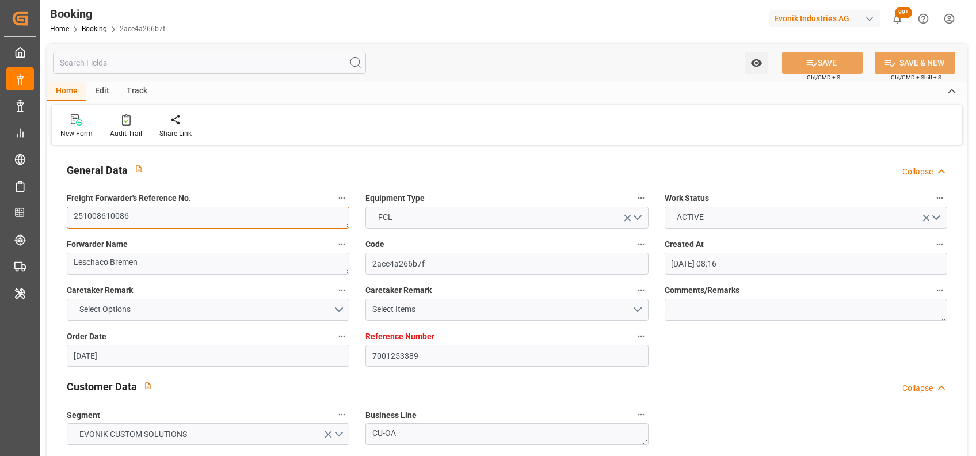
click at [197, 219] on textarea "251008610086" at bounding box center [208, 218] width 283 height 22
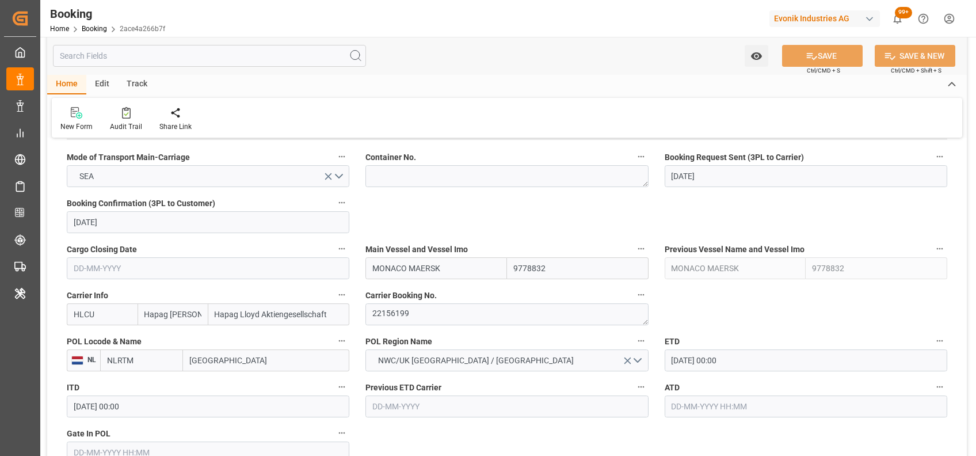
scroll to position [741, 0]
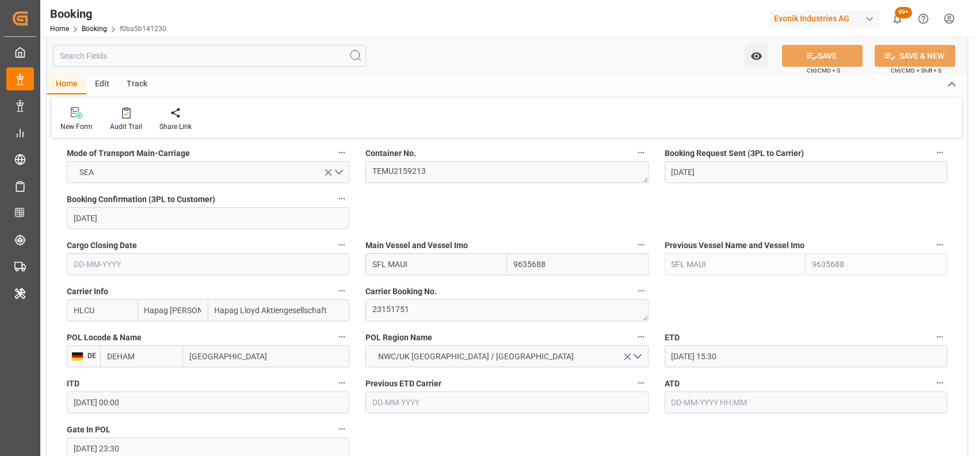
scroll to position [742, 0]
click at [405, 304] on textarea "23151751" at bounding box center [506, 309] width 283 height 22
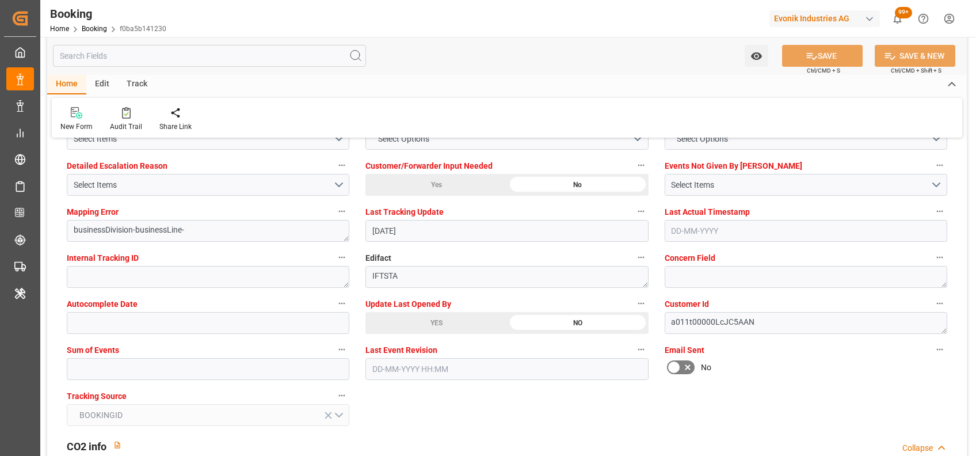
scroll to position [2195, 0]
click at [216, 372] on input "text" at bounding box center [208, 368] width 283 height 22
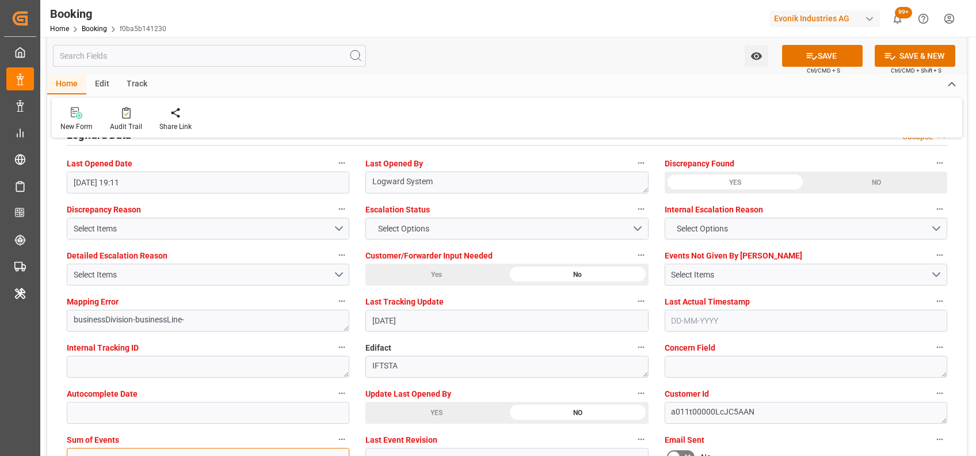
scroll to position [2093, 0]
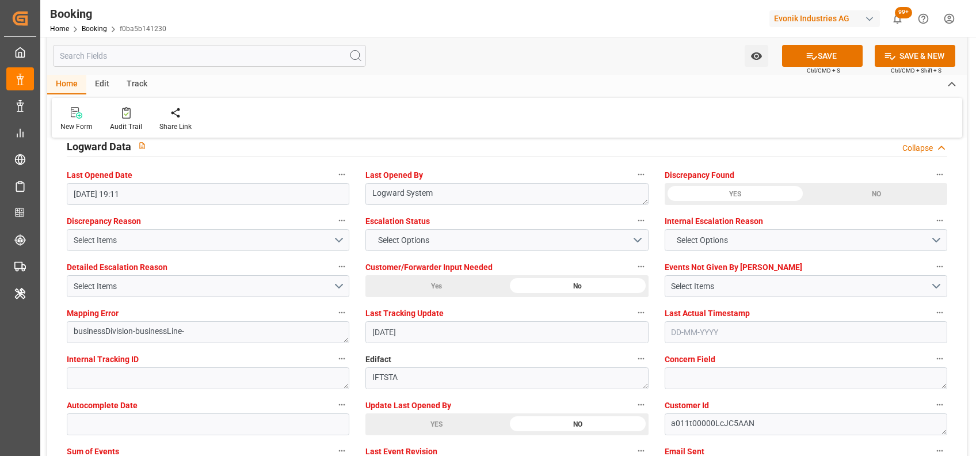
type input "0"
click at [174, 237] on div "Select Items" at bounding box center [204, 240] width 260 height 12
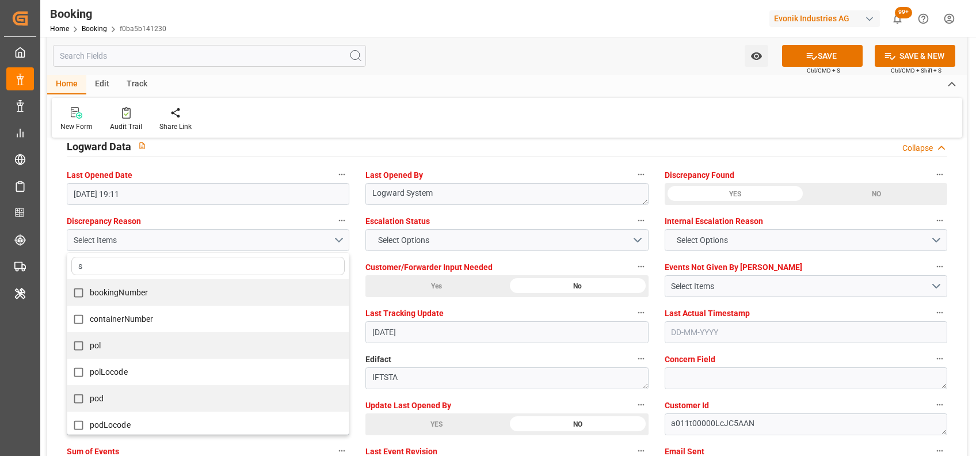
type input "su"
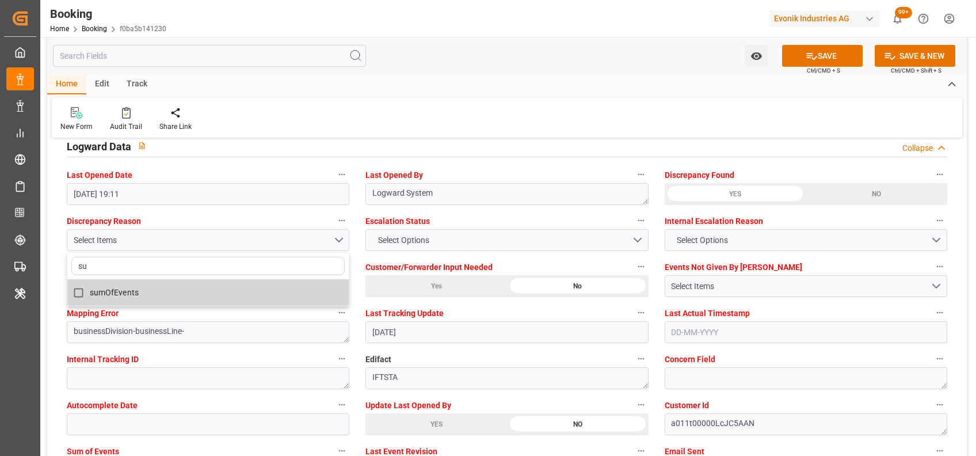
click at [114, 295] on span "sumOfEvents" at bounding box center [114, 292] width 49 height 9
checkbox input "true"
type input "su"
click at [439, 112] on div "New Form Audit Trail Share Link" at bounding box center [507, 118] width 911 height 40
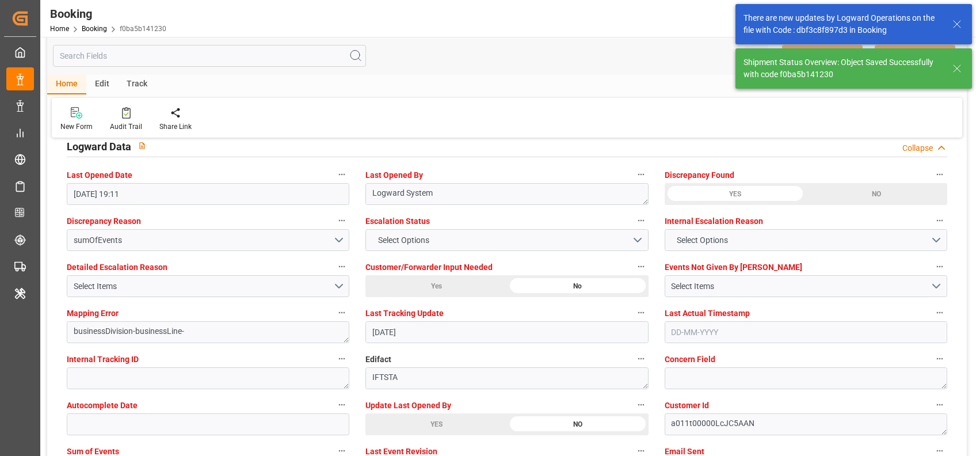
type textarea "[PERSON_NAME]"
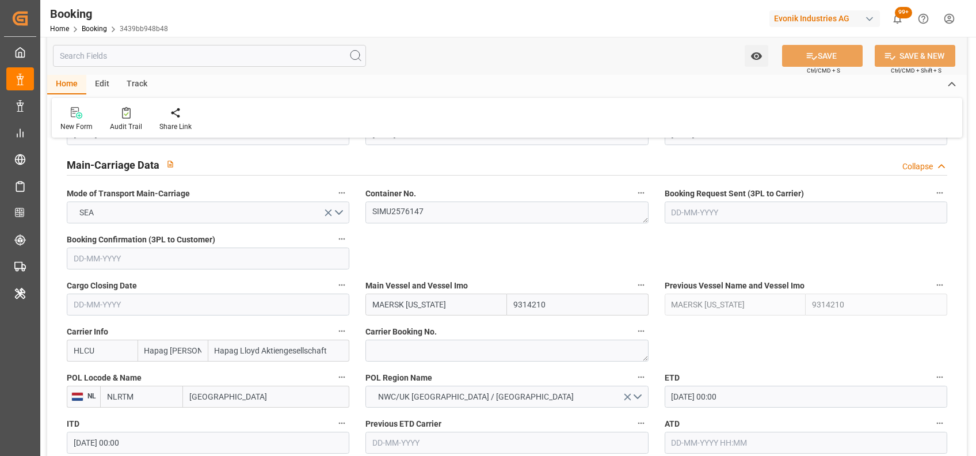
scroll to position [752, 0]
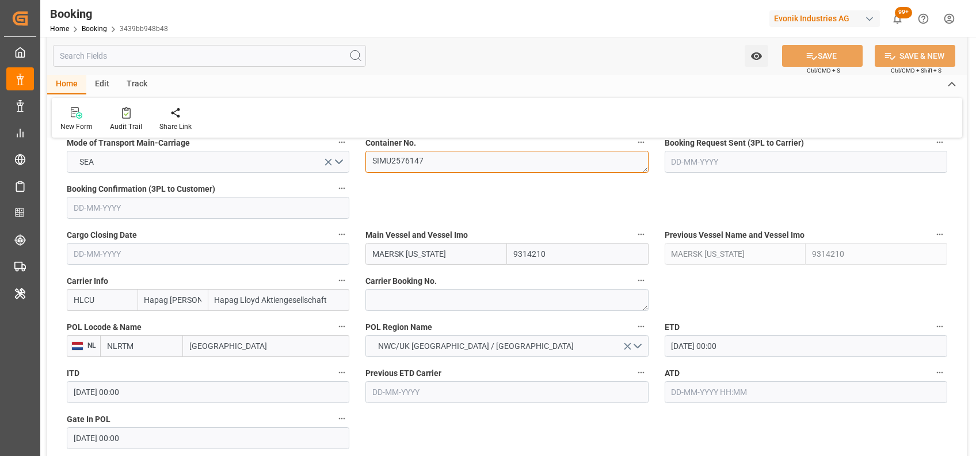
click at [414, 160] on textarea "SIMU2576147" at bounding box center [506, 162] width 283 height 22
click at [672, 335] on input "[DATE] 00:00" at bounding box center [806, 346] width 283 height 22
click at [673, 340] on input "[DATE] 00:00" at bounding box center [806, 346] width 283 height 22
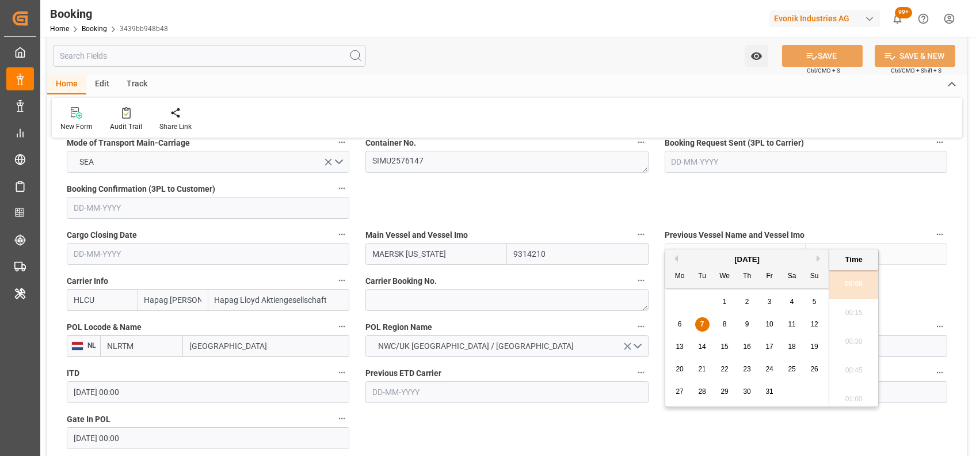
click at [678, 345] on span "13" at bounding box center [679, 346] width 7 height 8
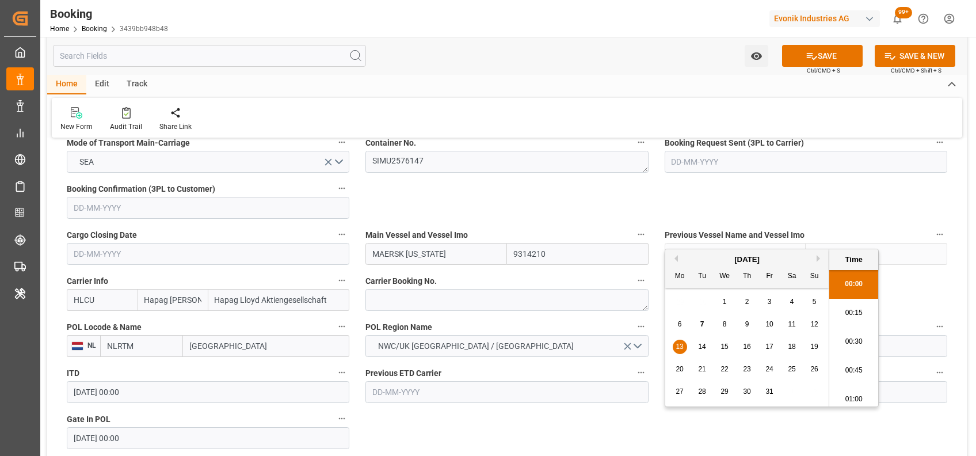
type input "[DATE] 00:00"
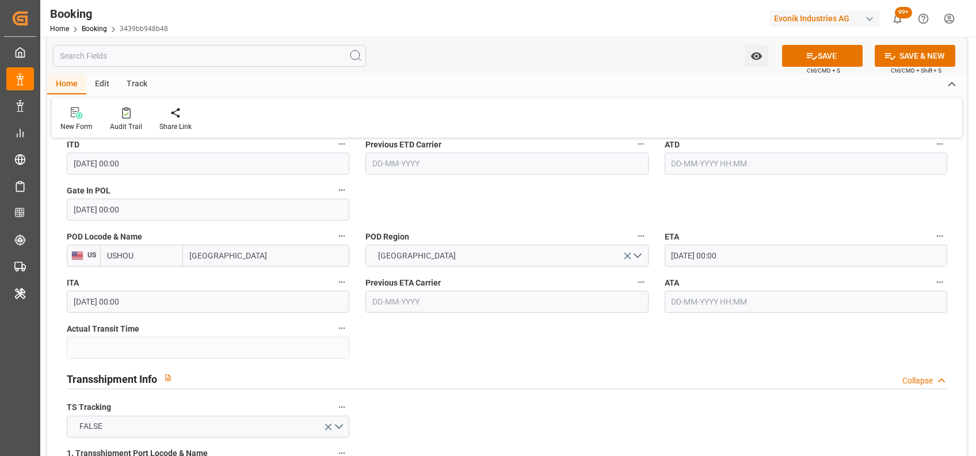
scroll to position [981, 0]
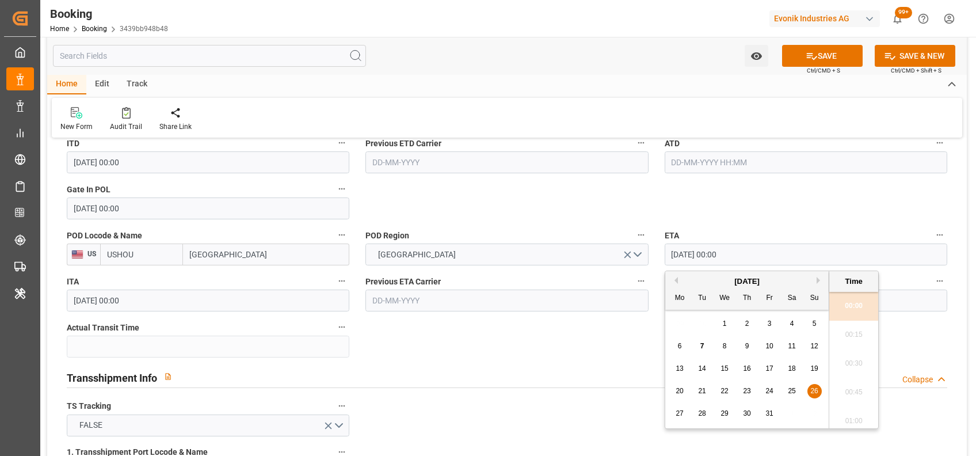
drag, startPoint x: 744, startPoint y: 249, endPoint x: 658, endPoint y: 256, distance: 86.0
click at [658, 256] on div "ETA 26-10-2025 00:00" at bounding box center [806, 246] width 299 height 46
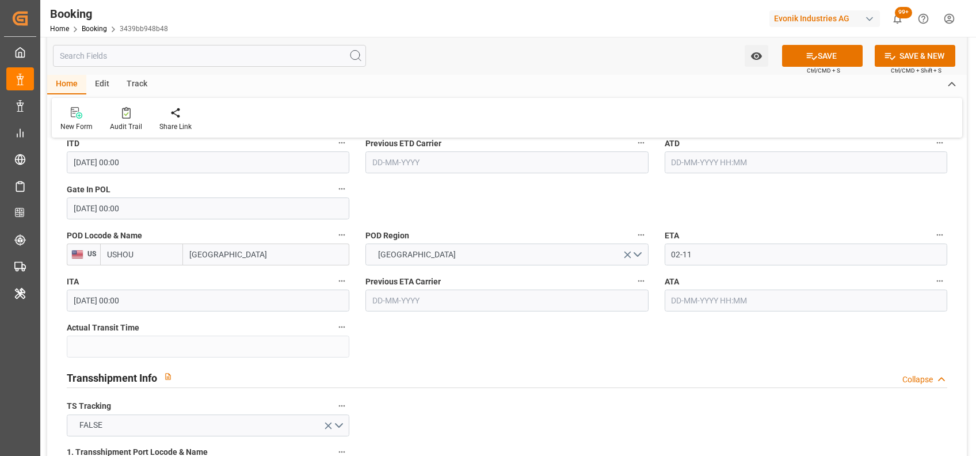
type input "[DATE] 00:00"
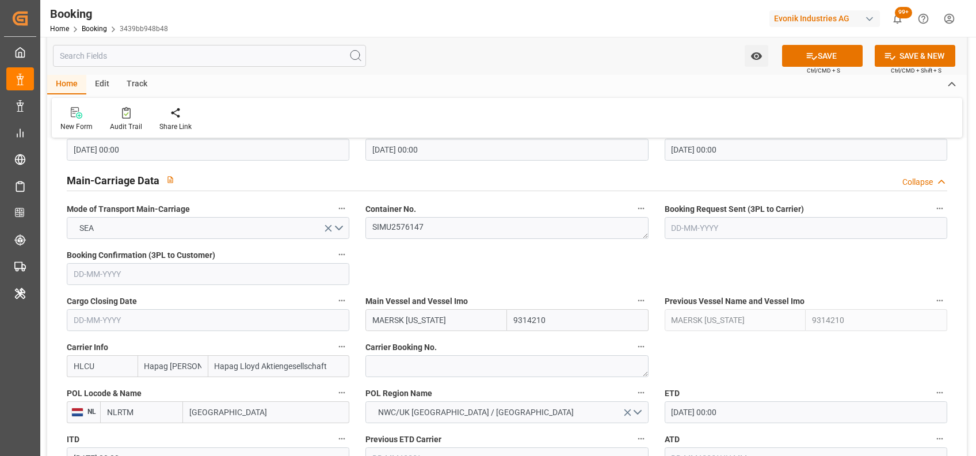
scroll to position [722, 0]
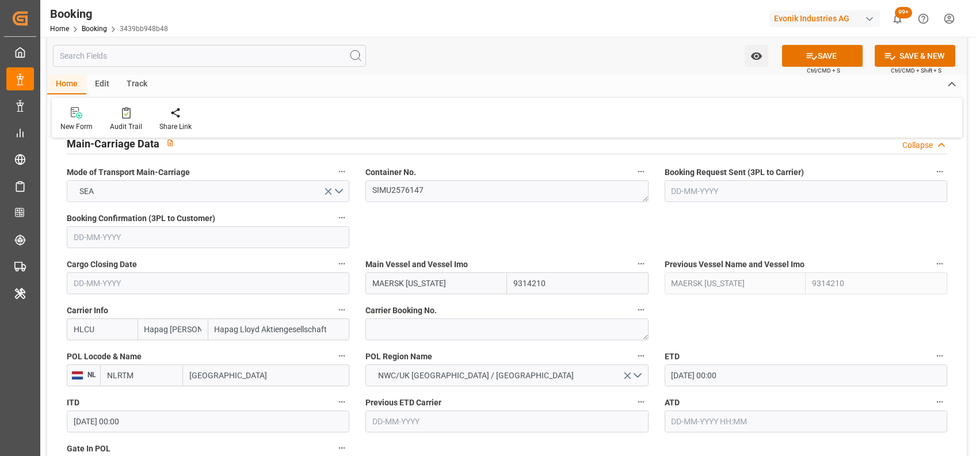
click at [435, 286] on input "MAERSK [US_STATE]" at bounding box center [436, 283] width 142 height 22
click at [435, 286] on input "MAERSK TENNESSEE" at bounding box center [436, 283] width 142 height 22
click at [411, 310] on b "MAERSK OHIO" at bounding box center [411, 308] width 77 height 9
type input "MAERSK OHIO"
type input "9298698"
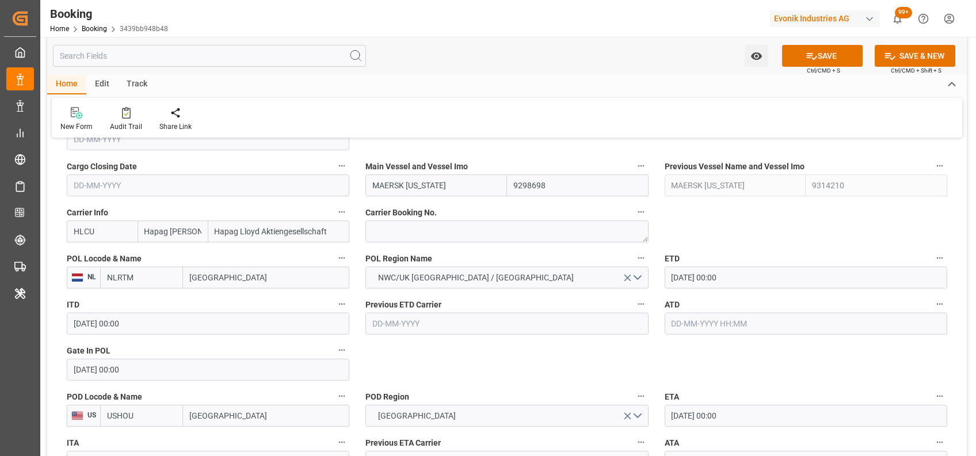
scroll to position [822, 0]
type input "MAERSK OHIO"
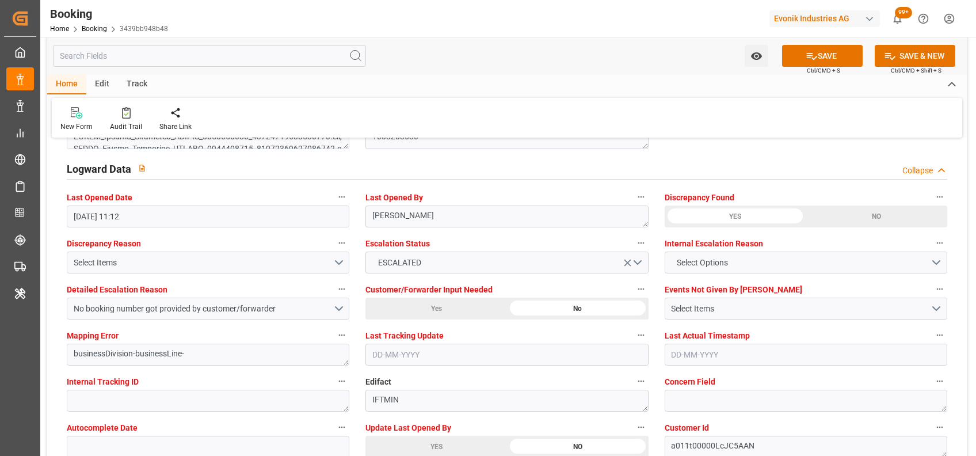
scroll to position [2071, 0]
click at [128, 123] on div "Audit Trail" at bounding box center [126, 126] width 32 height 10
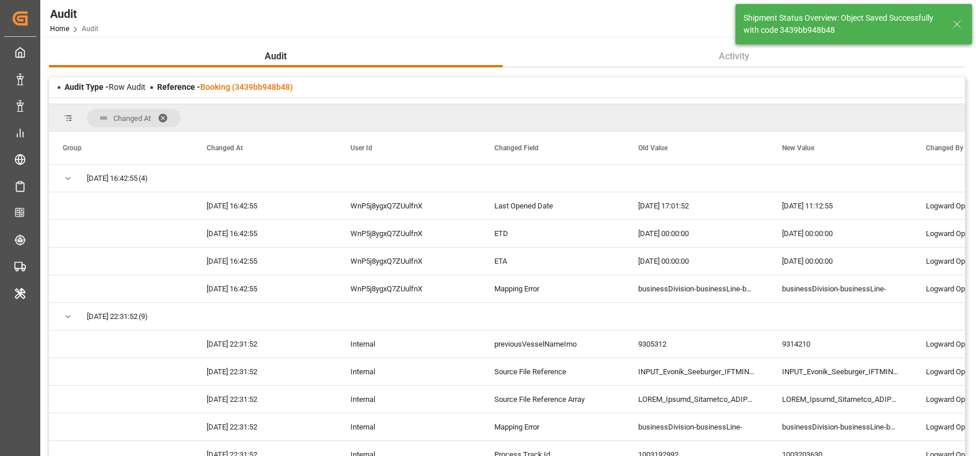
scroll to position [209, 0]
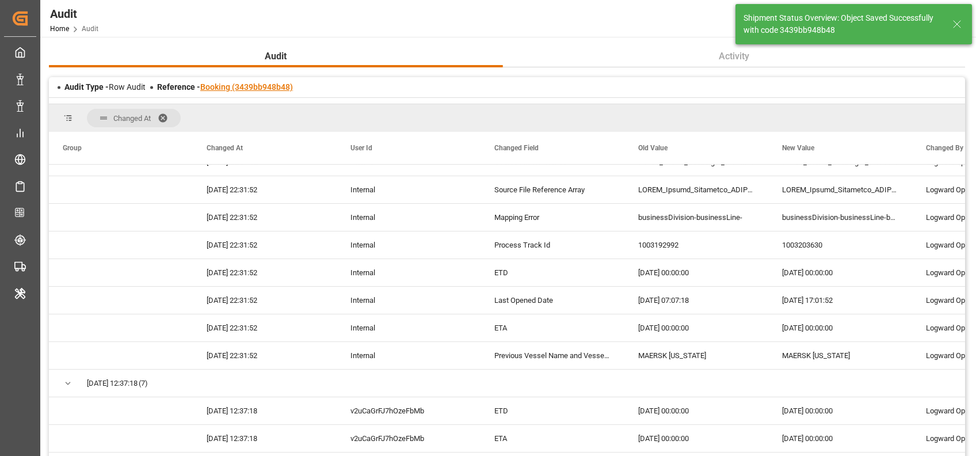
click at [223, 84] on link "Booking (3439bb948b48)" at bounding box center [246, 86] width 93 height 9
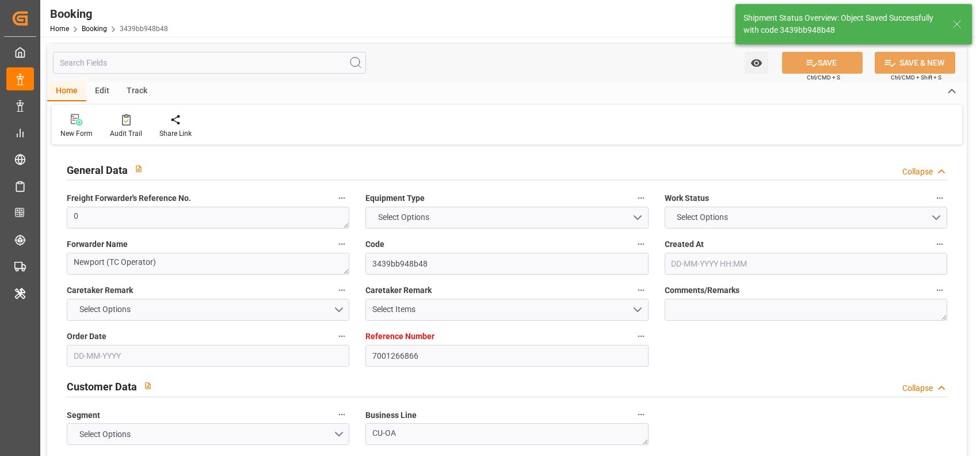
type input "7001266866"
type input "9298698"
type input "9314210"
type input "Hapag [PERSON_NAME]"
type input "Hapag Lloyd Aktiengesellschaft"
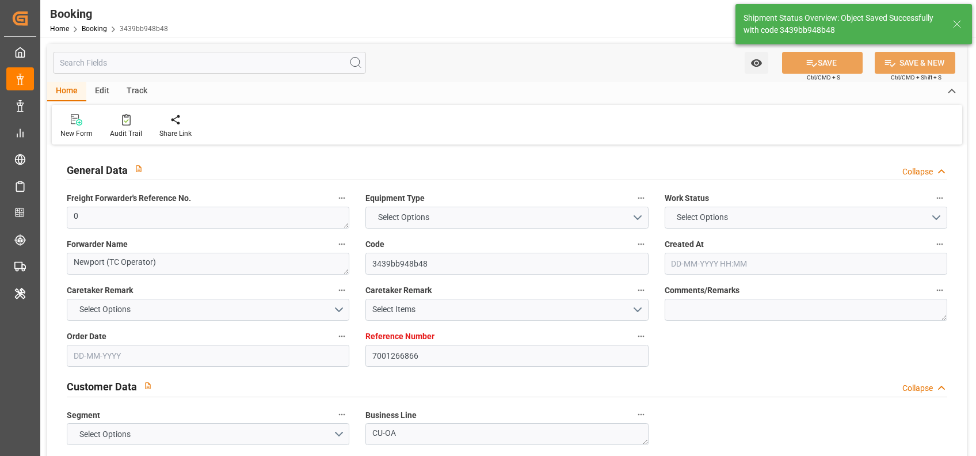
type input "NLRTM"
type input "USHOU"
type input "0"
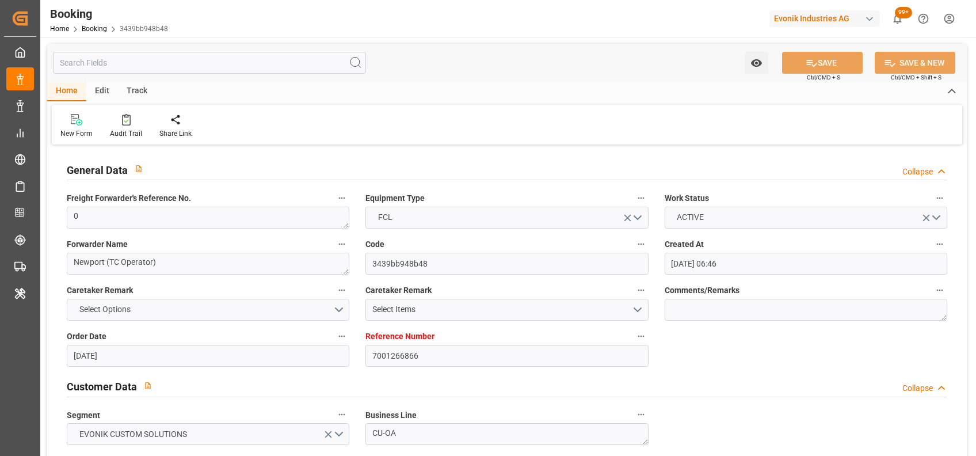
type input "04-09-2025 06:46"
type input "04-09-2025"
type input "27-10-2025"
type input "15-09-2025"
type input "15-09-2025 00:00"
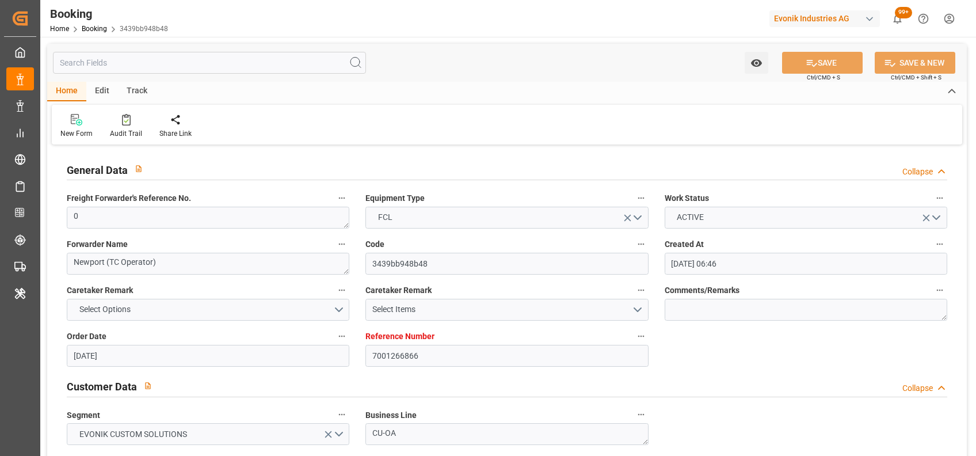
type input "15-09-2025 00:00"
type input "13-10-2025 00:00"
type input "29-09-2025 00:00"
type input "20-09-2025 00:00"
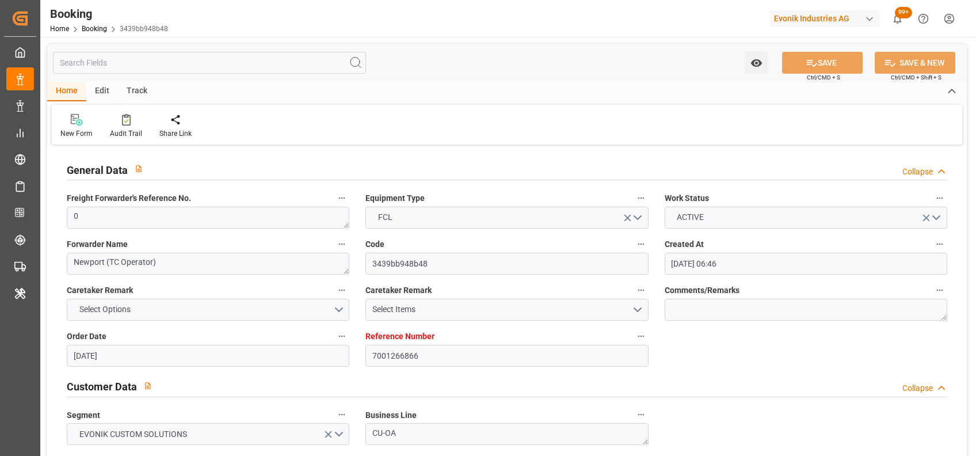
type input "02-11-2025 00:00"
type input "27-10-2025 00:00"
type input "07-10-2025 06:54"
click at [554, 101] on div "Home Edit Track New Form Audit Trail Share Link" at bounding box center [507, 113] width 920 height 63
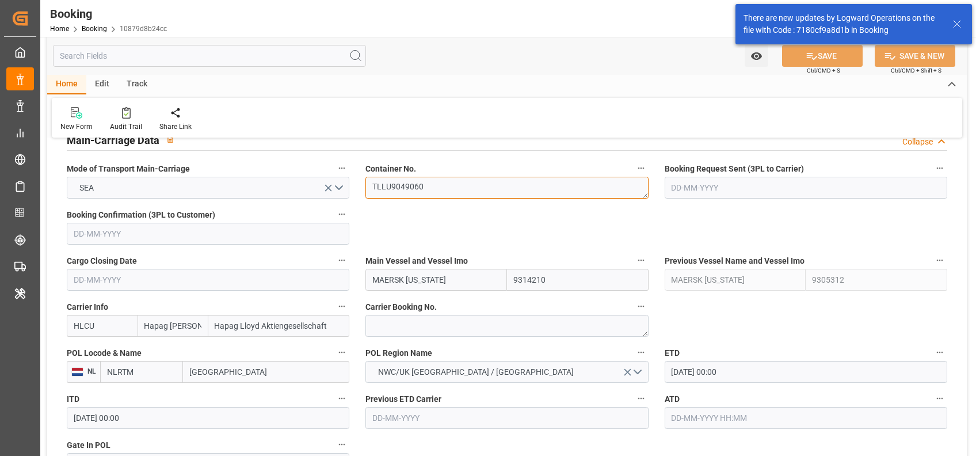
scroll to position [774, 0]
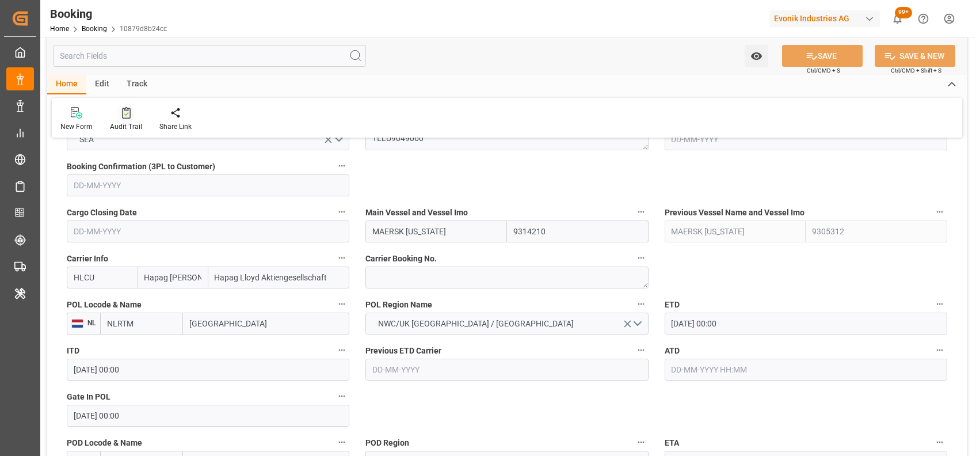
click at [127, 119] on div "Audit Trail" at bounding box center [125, 118] width 49 height 25
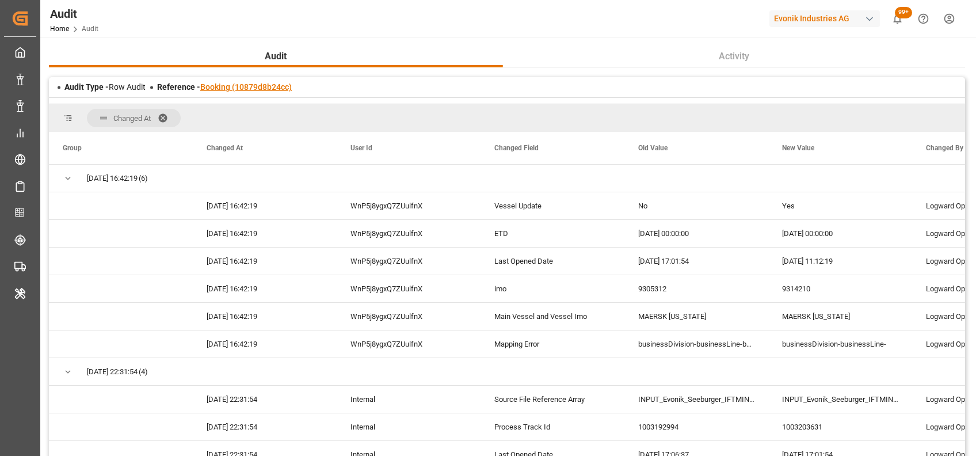
click at [275, 87] on link "Booking (10879d8b24cc)" at bounding box center [246, 86] width 92 height 9
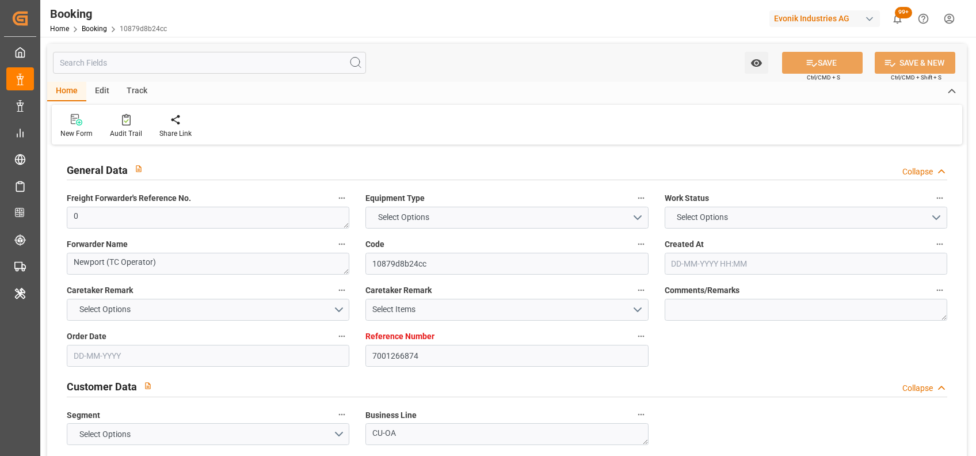
type input "7001266874"
type input "9314210"
type input "9305312"
type input "Hapag Lloyd"
type input "Hapag Lloyd Aktiengesellschaft"
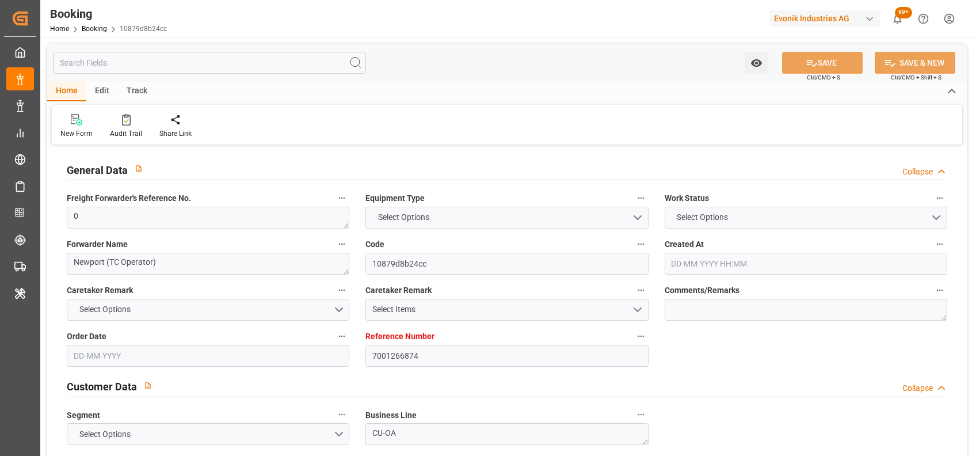
type input "NLRTM"
type input "USHOU"
type input "0"
type input "04-09-2025 06:52"
type input "04-09-2025"
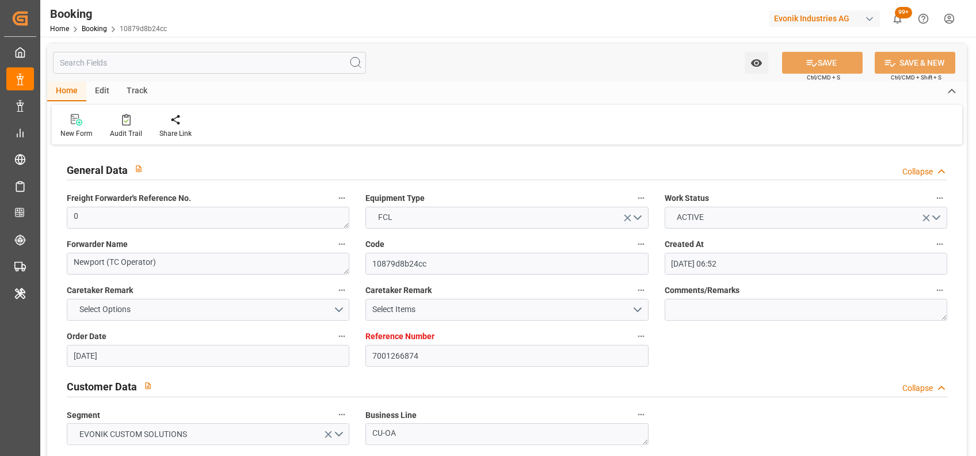
type input "27-10-2025"
type input "18-09-2025"
type input "18-09-2025 00:00"
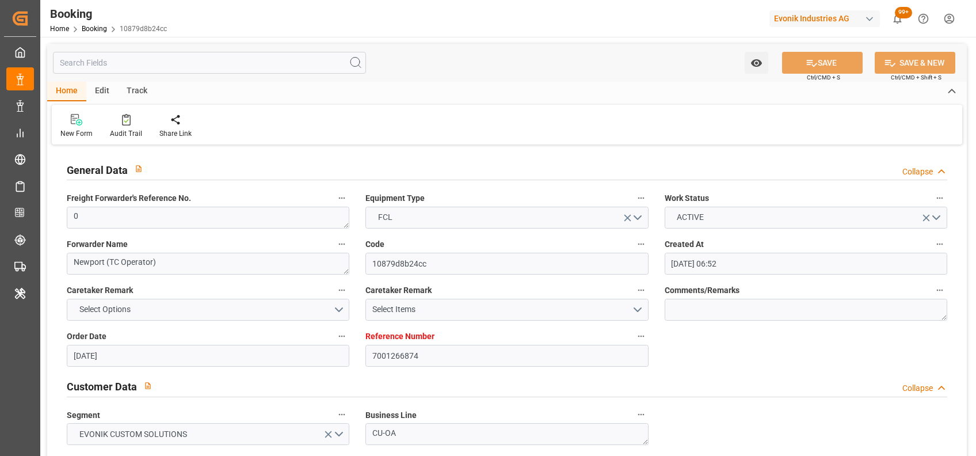
type input "07-10-2025 00:00"
type input "29-09-2025 00:00"
type input "27-09-2025 00:00"
type input "27-10-2025 00:00"
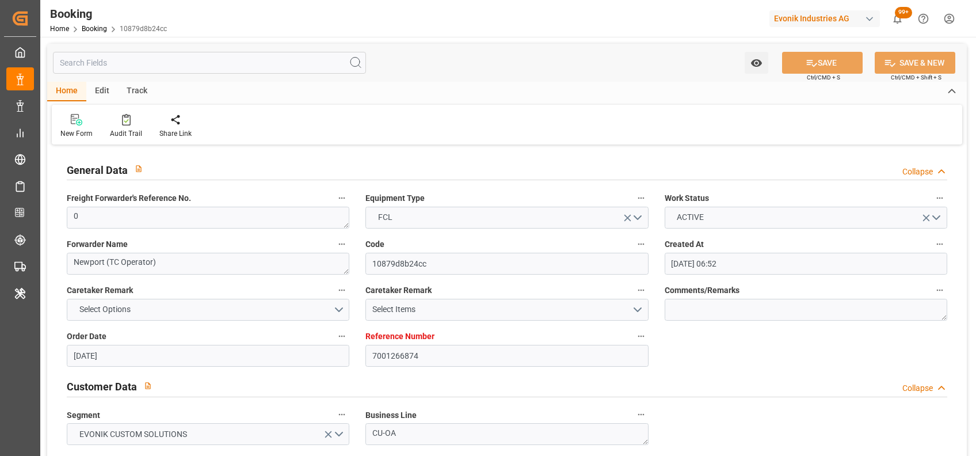
type input "06-10-2025 11:12"
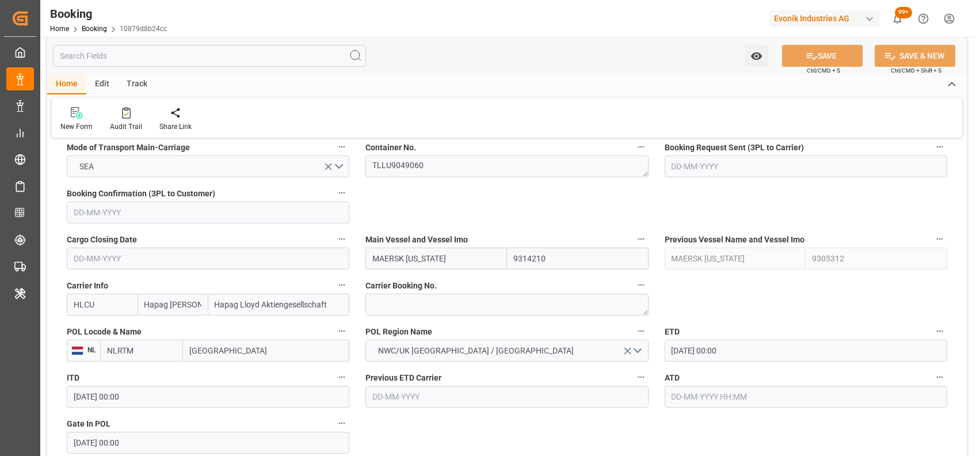
scroll to position [748, 0]
click at [431, 261] on input "MAERSK TENNESSEE" at bounding box center [436, 257] width 142 height 22
paste input "OHIO"
type input "MAERSK OHIO"
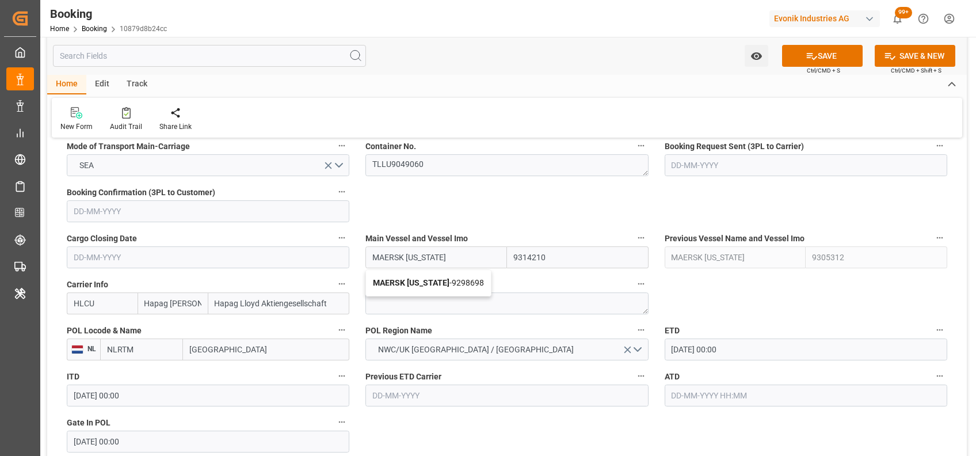
click at [410, 287] on div "MAERSK OHIO - 9298698" at bounding box center [428, 283] width 125 height 26
type input "9298698"
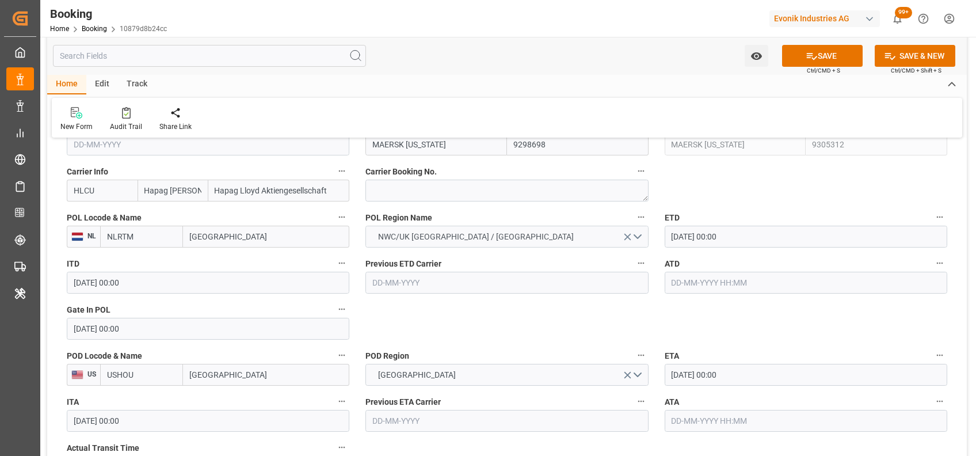
scroll to position [862, 0]
type input "MAERSK OHIO"
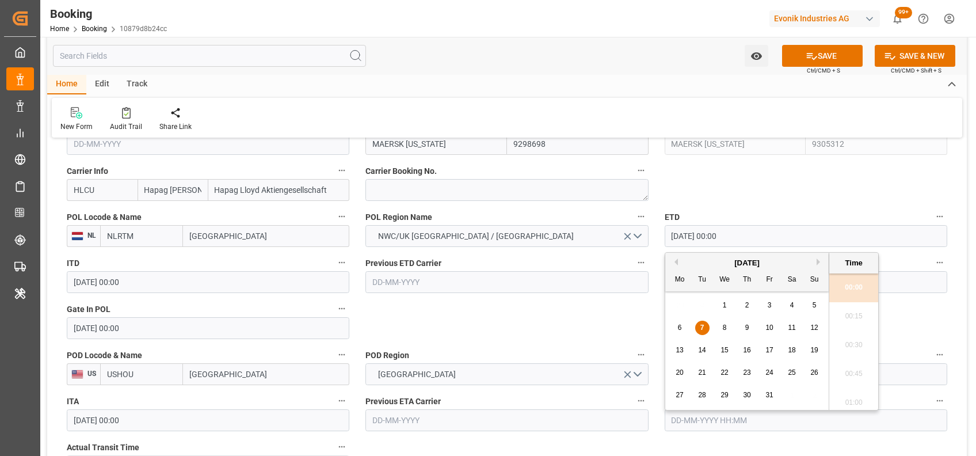
click at [678, 233] on input "07-10-2025 00:00" at bounding box center [806, 236] width 283 height 22
type input "13-10-2025 00:00"
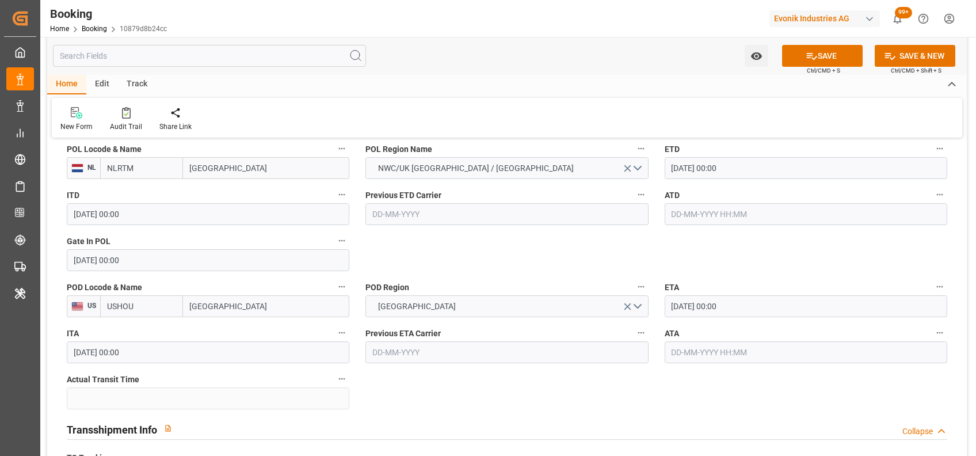
scroll to position [930, 0]
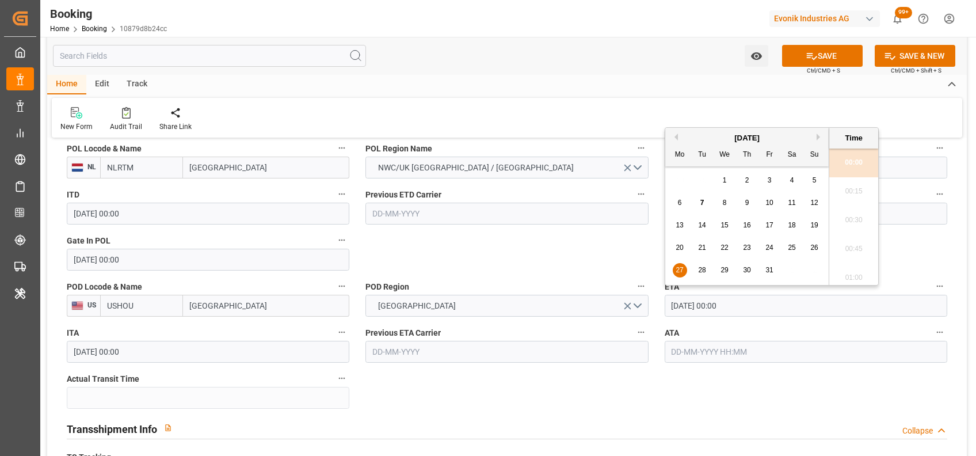
drag, startPoint x: 744, startPoint y: 311, endPoint x: 654, endPoint y: 295, distance: 91.3
type input "02-11-2025 00:00"
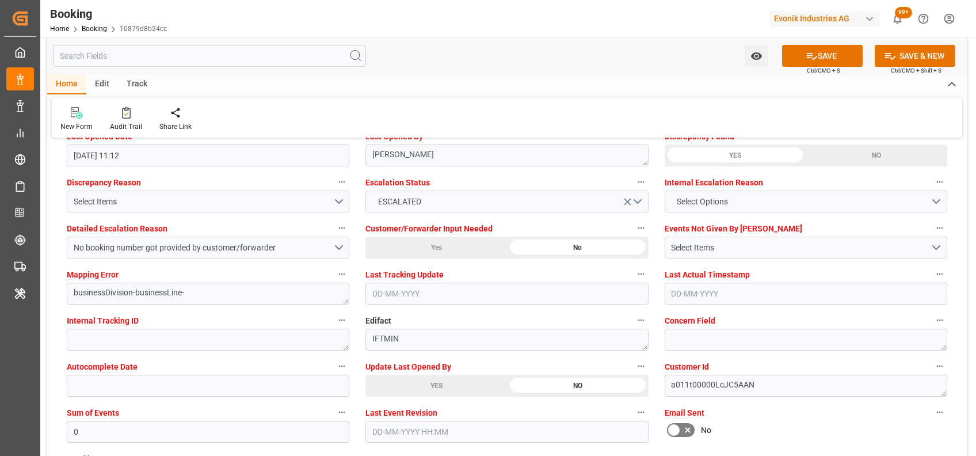
scroll to position [2135, 0]
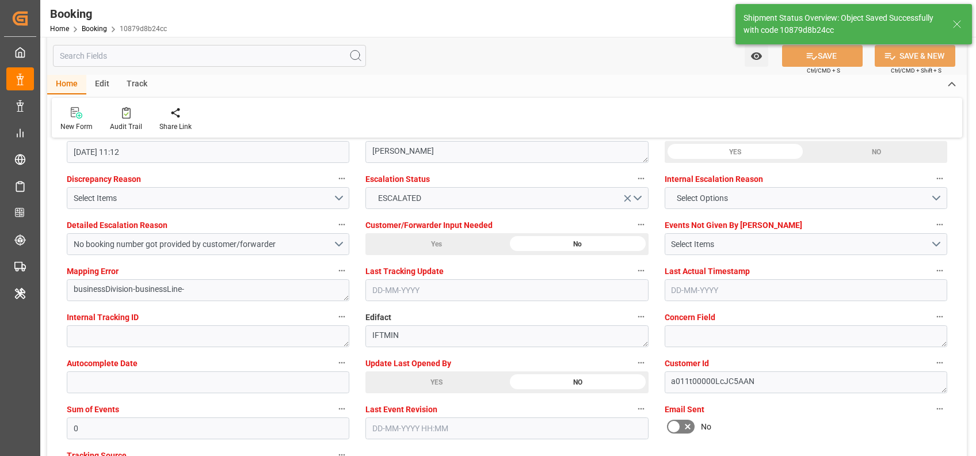
type input "MAERSK TENNESSEE"
type input "9314210"
type textarea "shaini ghorai"
type input "07-10-2025 06:56"
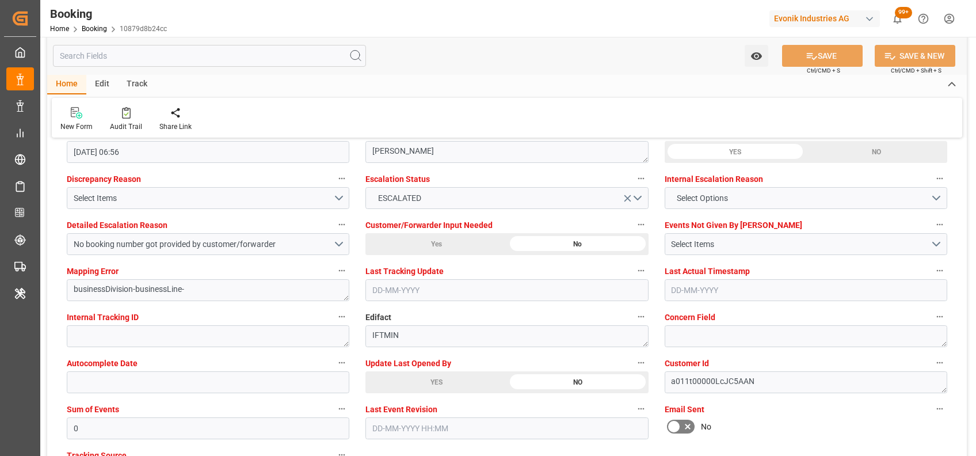
click at [539, 309] on label "Edifact" at bounding box center [506, 317] width 283 height 16
click at [634, 309] on button "Edifact" at bounding box center [641, 316] width 15 height 15
click at [355, 254] on div at bounding box center [488, 228] width 976 height 456
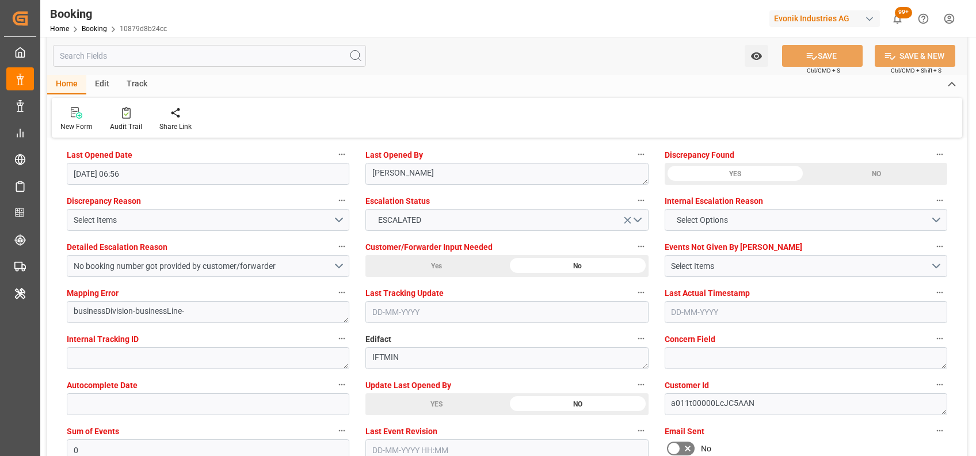
scroll to position [2104, 0]
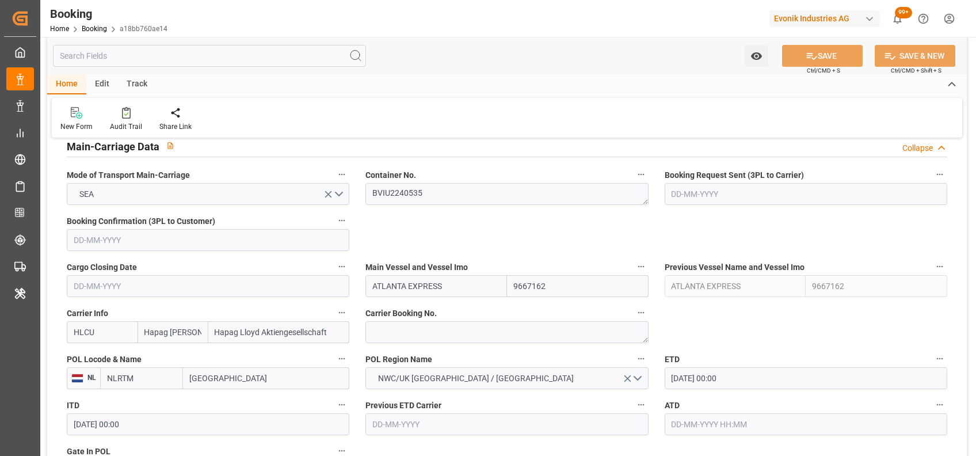
scroll to position [722, 0]
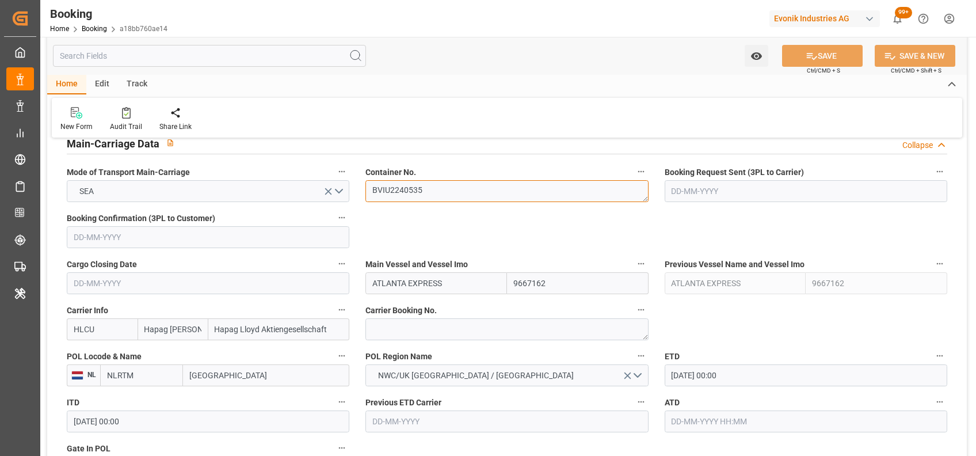
click at [402, 197] on textarea "BVIU2240535" at bounding box center [506, 191] width 283 height 22
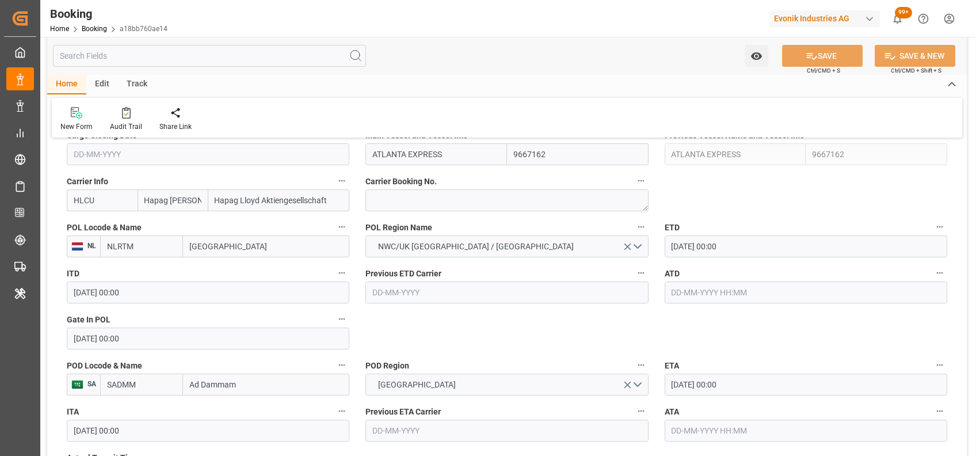
scroll to position [852, 0]
drag, startPoint x: 451, startPoint y: 155, endPoint x: 353, endPoint y: 159, distance: 97.9
paste input "OAKLAND"
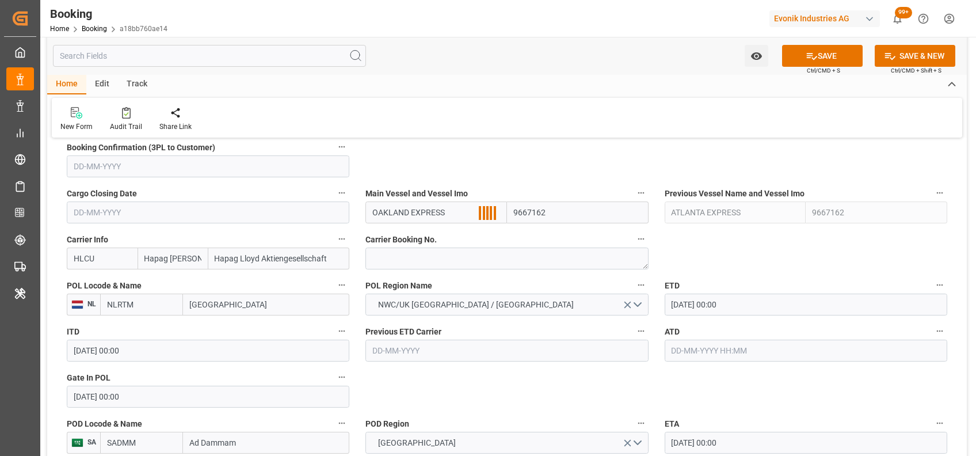
scroll to position [792, 0]
click at [397, 241] on b "Oakland Express" at bounding box center [403, 238] width 61 height 9
type input "Oakland Express"
type input "9200811"
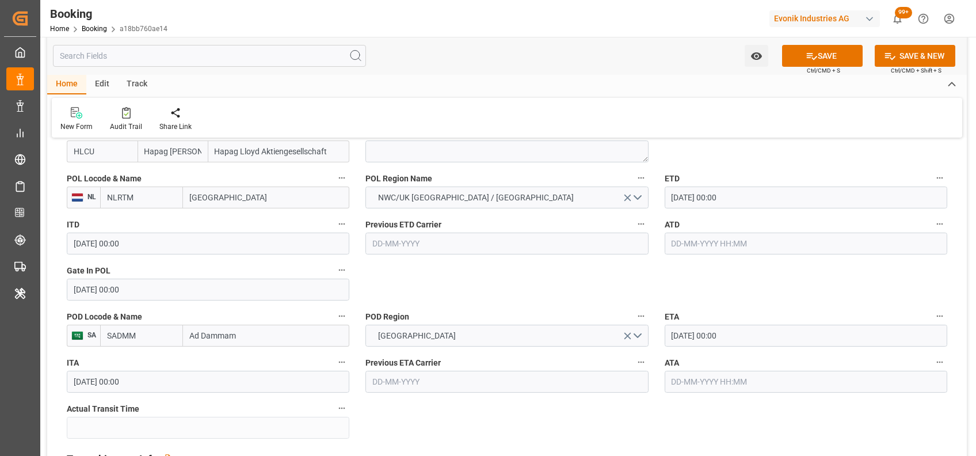
scroll to position [902, 0]
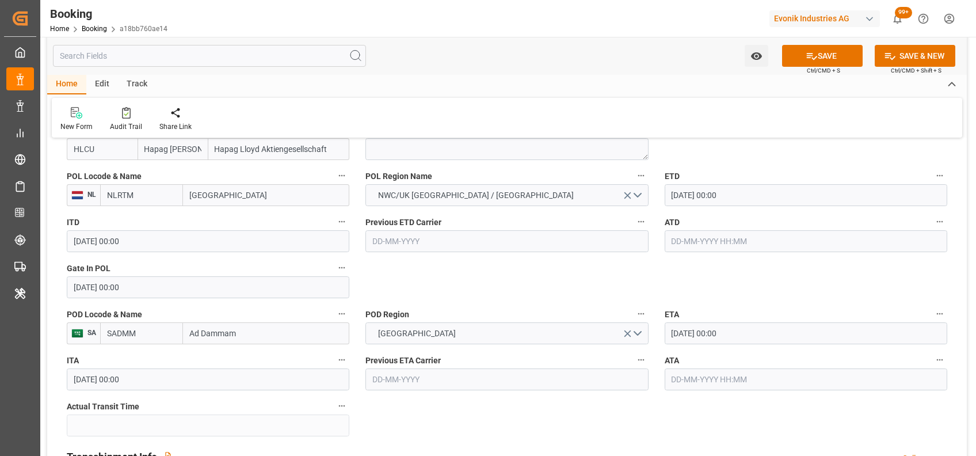
type input "Oakland Express"
click at [675, 189] on input "06-10-2025 00:00" at bounding box center [806, 195] width 283 height 22
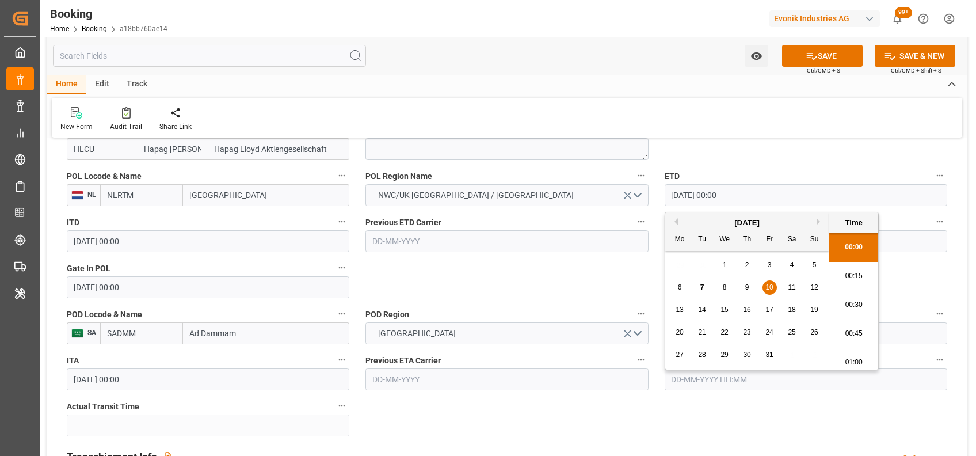
type input "10-10-2025 00:00"
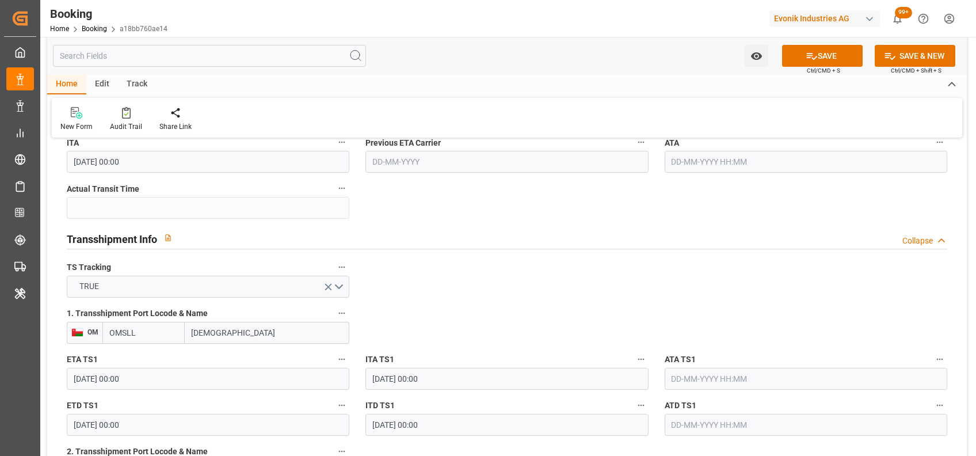
scroll to position [1121, 0]
click at [83, 378] on input "09-11-2025 00:00" at bounding box center [208, 378] width 283 height 22
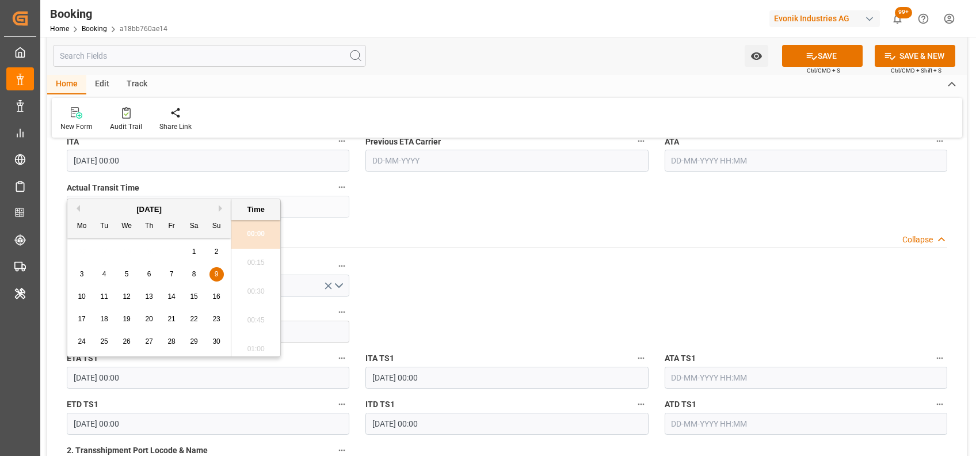
type input "16-11-2025 00:00"
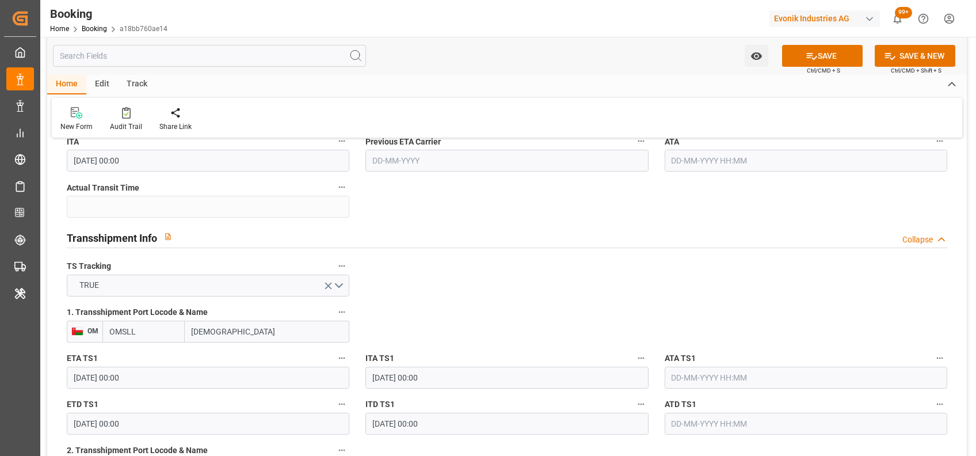
scroll to position [1179, 0]
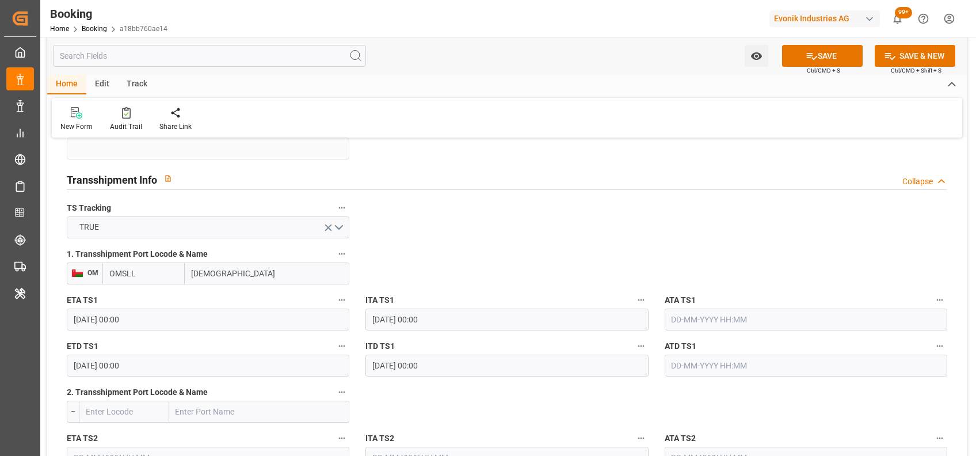
click at [80, 364] on input "15-11-2025 00:00" at bounding box center [208, 366] width 283 height 22
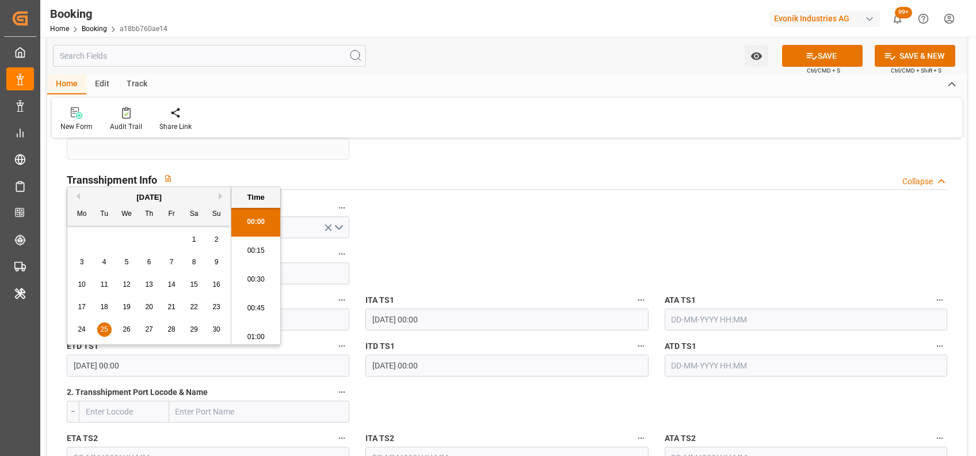
type input "25-11-2025 00:00"
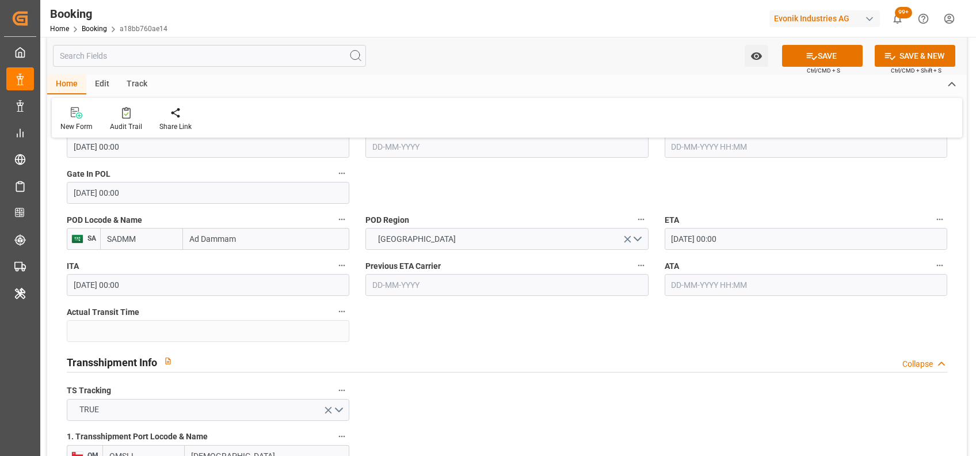
scroll to position [996, 0]
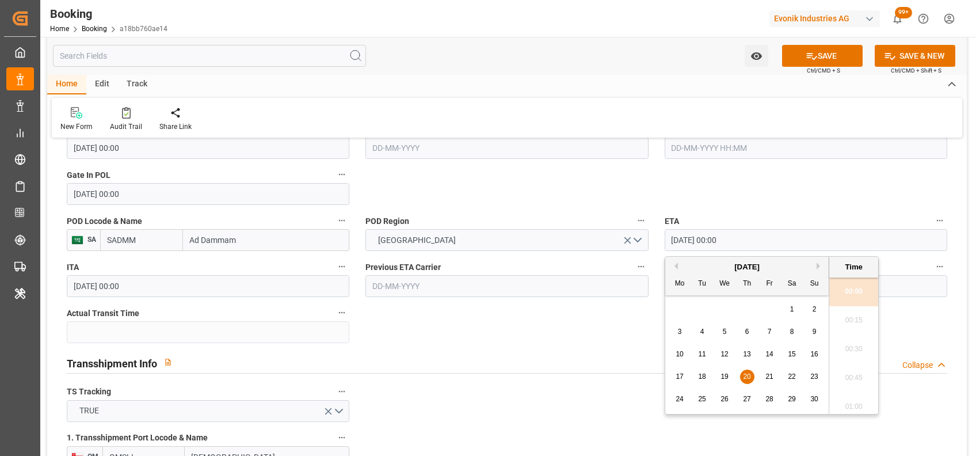
click at [681, 242] on input "20-11-2025 00:00" at bounding box center [806, 240] width 283 height 22
type input "29-11-2025 00:00"
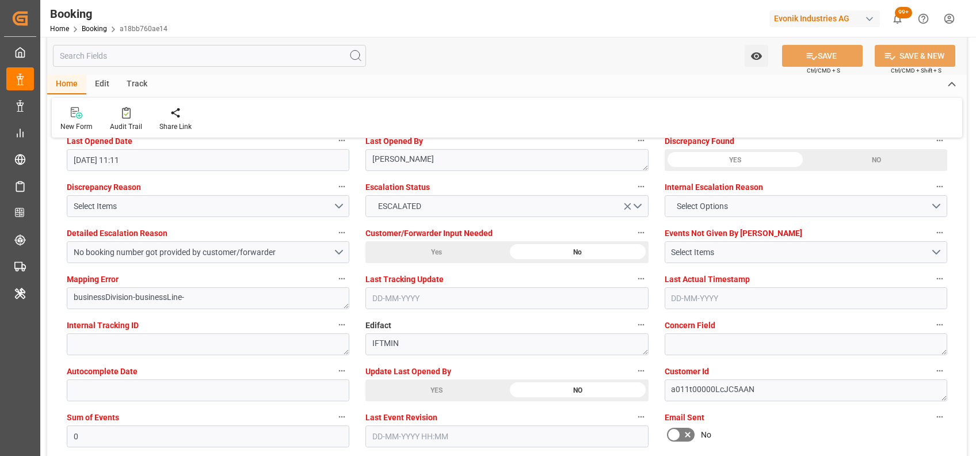
scroll to position [2217, 0]
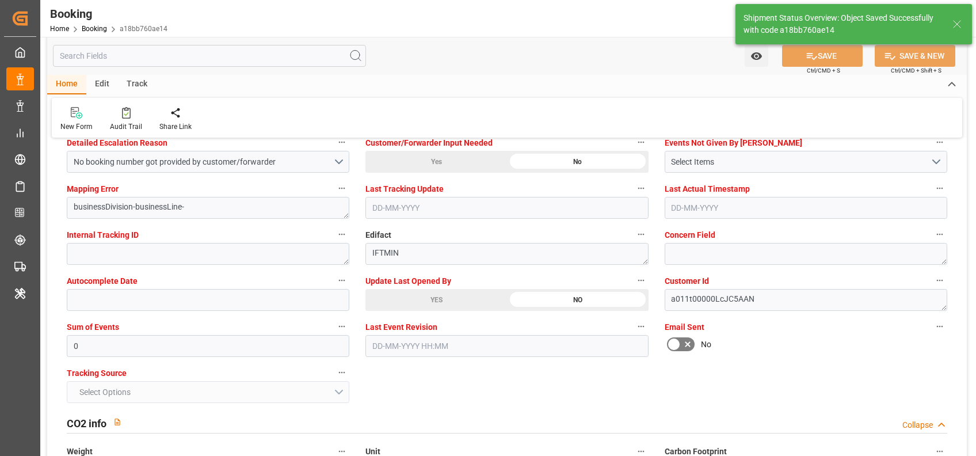
type textarea "[PERSON_NAME]"
type input "07-10-2025 07:01"
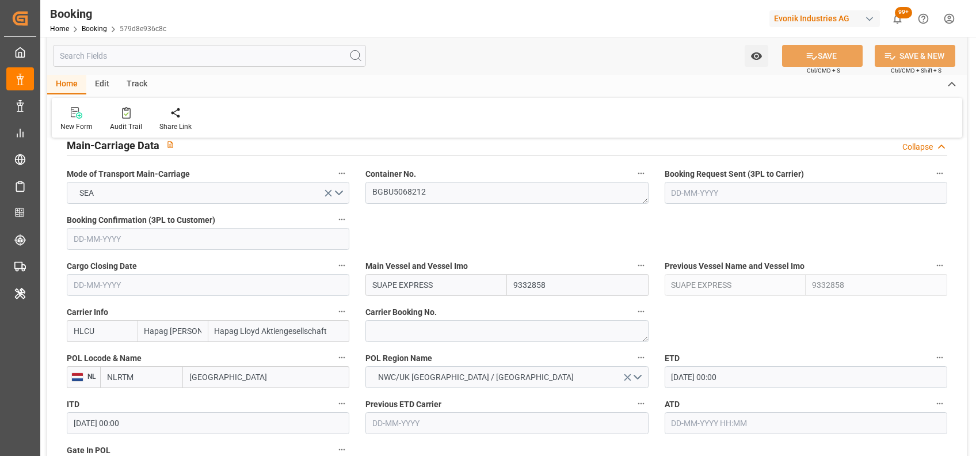
scroll to position [721, 0]
click at [410, 193] on textarea "BGBU5068212" at bounding box center [506, 192] width 283 height 22
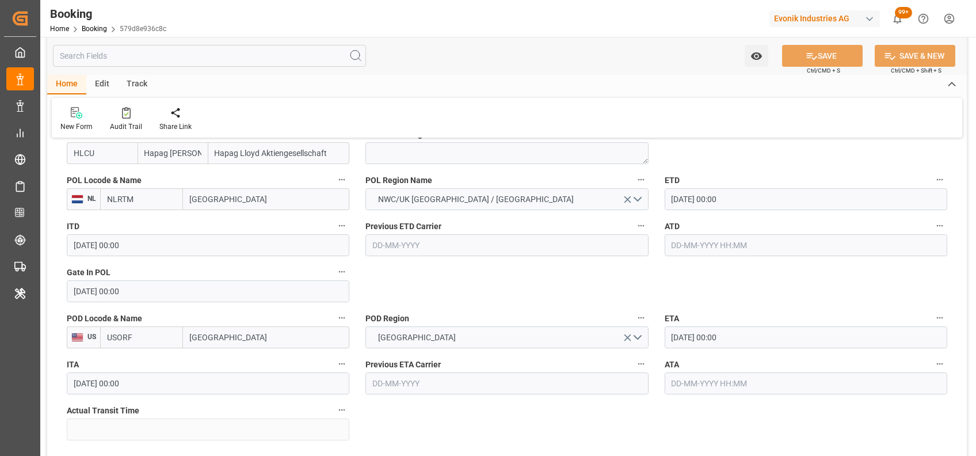
scroll to position [899, 0]
click at [677, 196] on input "[DATE] 00:00" at bounding box center [806, 199] width 283 height 22
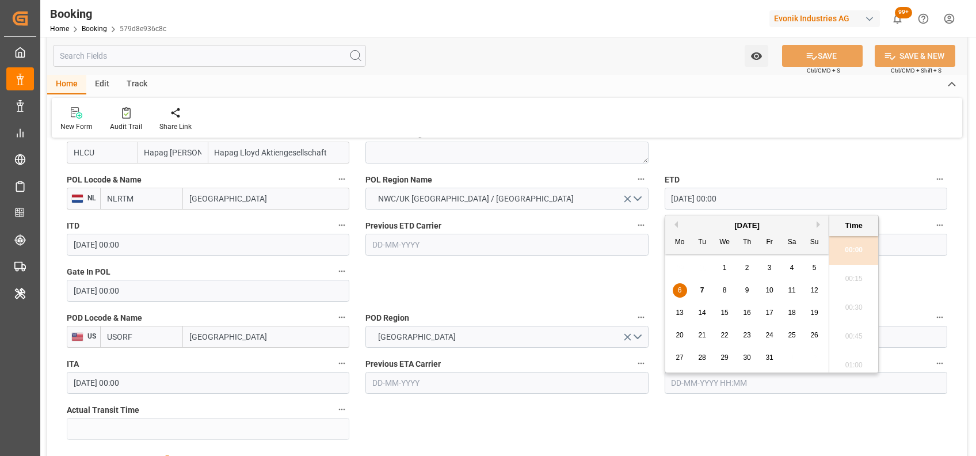
type input "[DATE] 00:00"
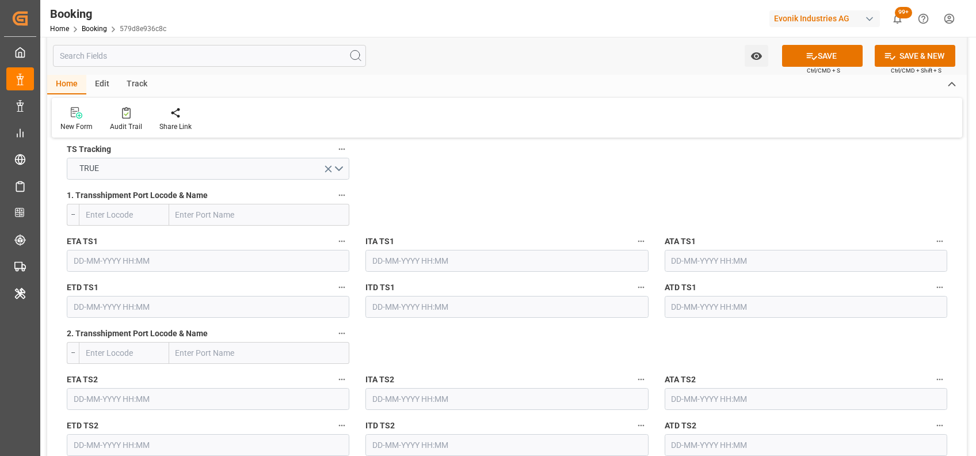
scroll to position [1231, 0]
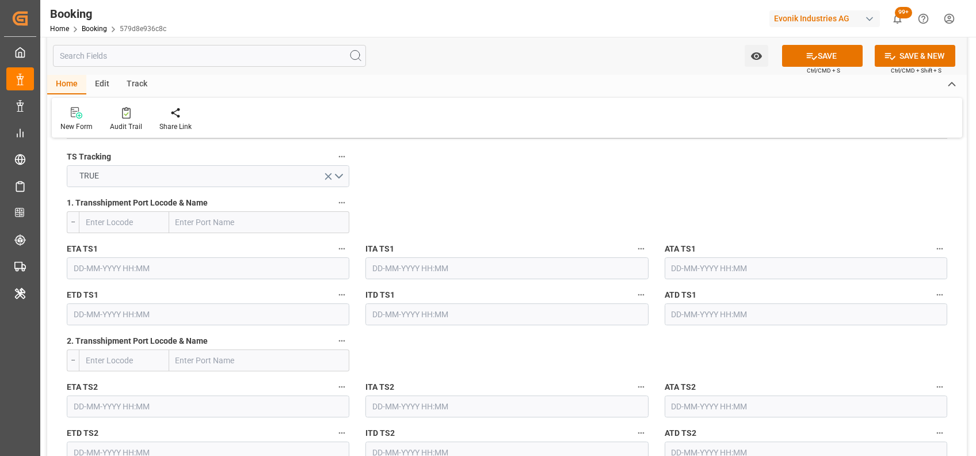
click at [330, 171] on icon "open menu" at bounding box center [328, 176] width 12 height 12
click at [161, 172] on button "Select Options" at bounding box center [208, 176] width 283 height 22
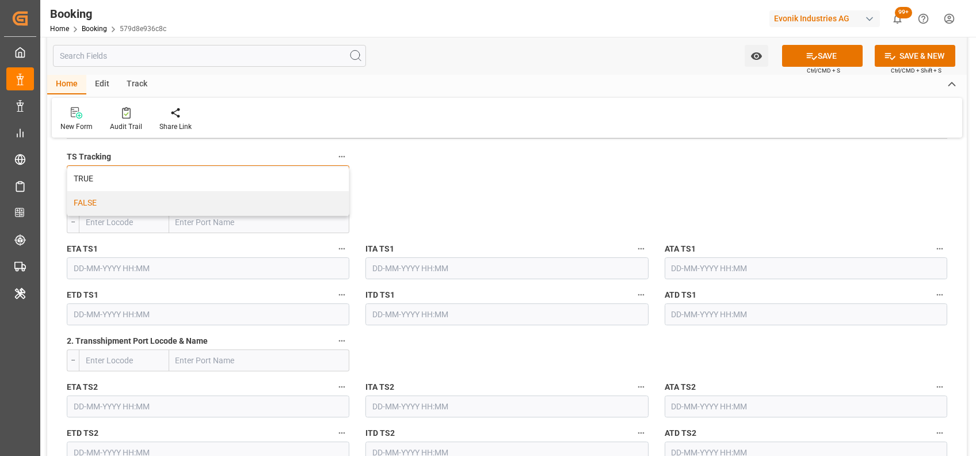
click at [83, 210] on div "FALSE" at bounding box center [207, 203] width 281 height 24
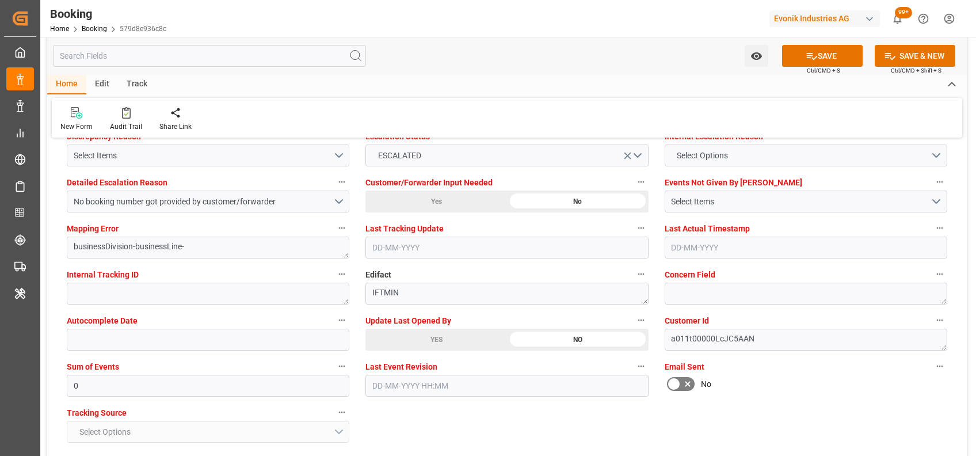
scroll to position [2178, 0]
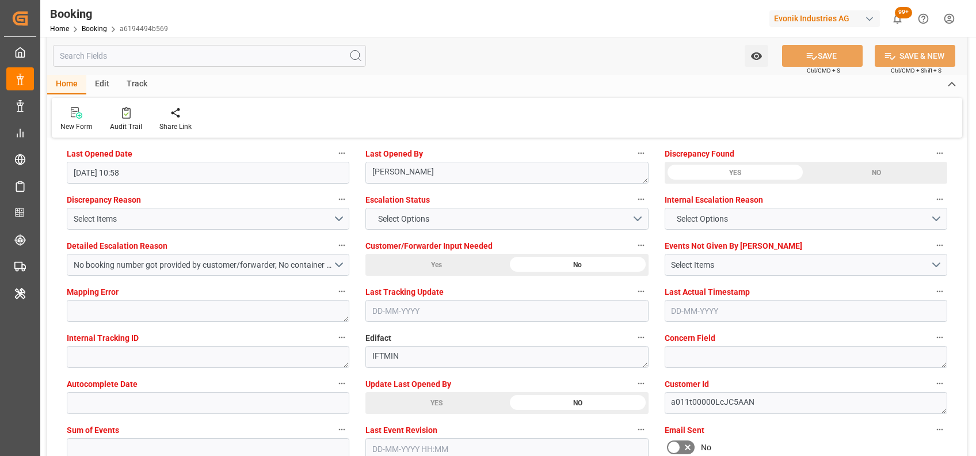
scroll to position [2127, 0]
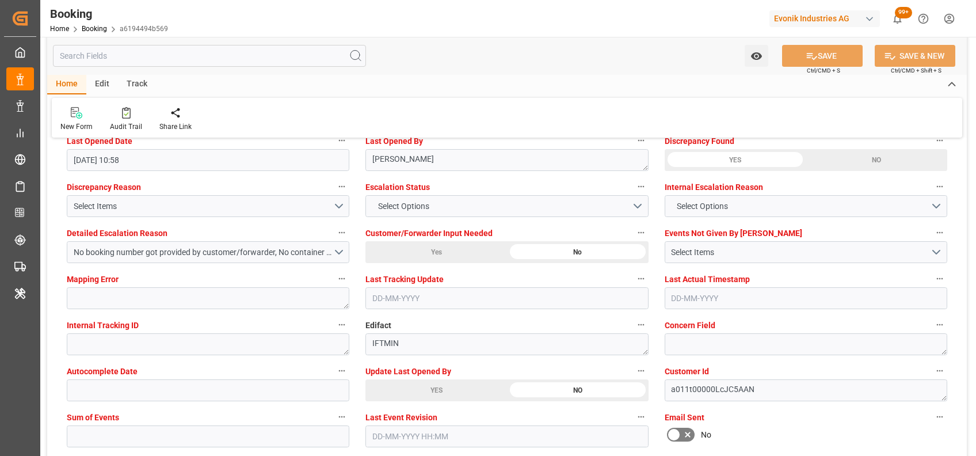
click at [420, 384] on div "YES" at bounding box center [436, 390] width 142 height 22
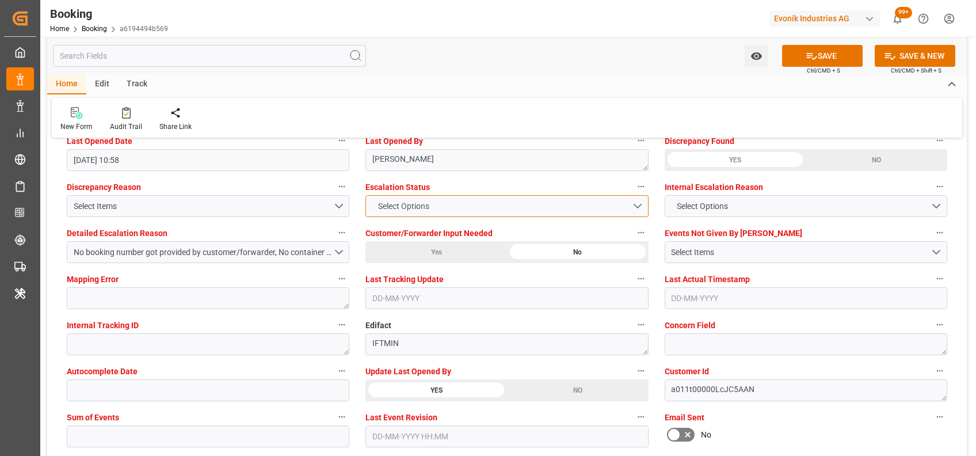
click at [402, 207] on span "Select Options" at bounding box center [403, 206] width 63 height 12
click at [402, 207] on div "Select Options" at bounding box center [506, 206] width 283 height 22
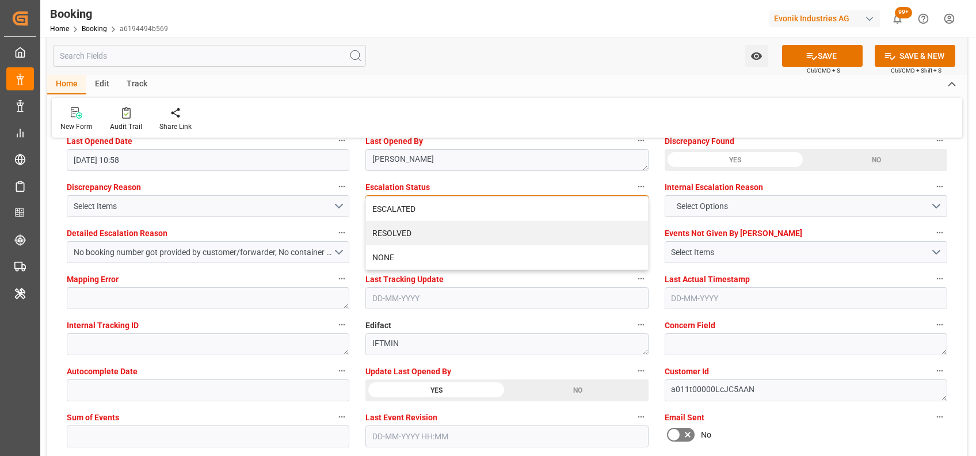
click at [402, 207] on div "ESCALATED" at bounding box center [506, 209] width 281 height 24
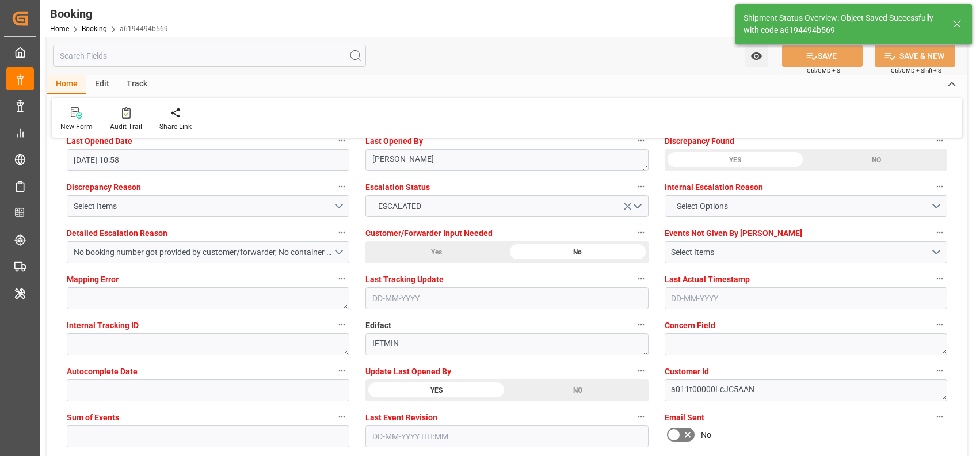
type textarea "[PERSON_NAME]"
type input "[DATE] 07:06"
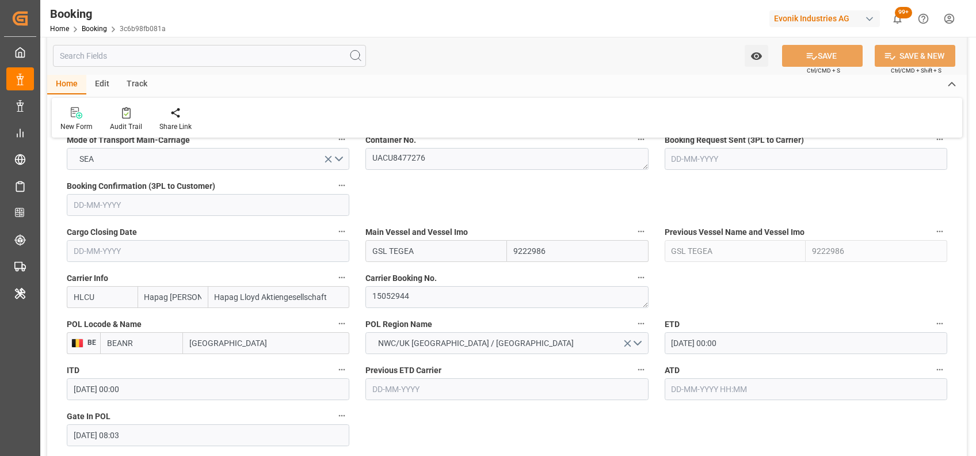
scroll to position [755, 0]
click at [394, 291] on textarea "15052944" at bounding box center [506, 296] width 283 height 22
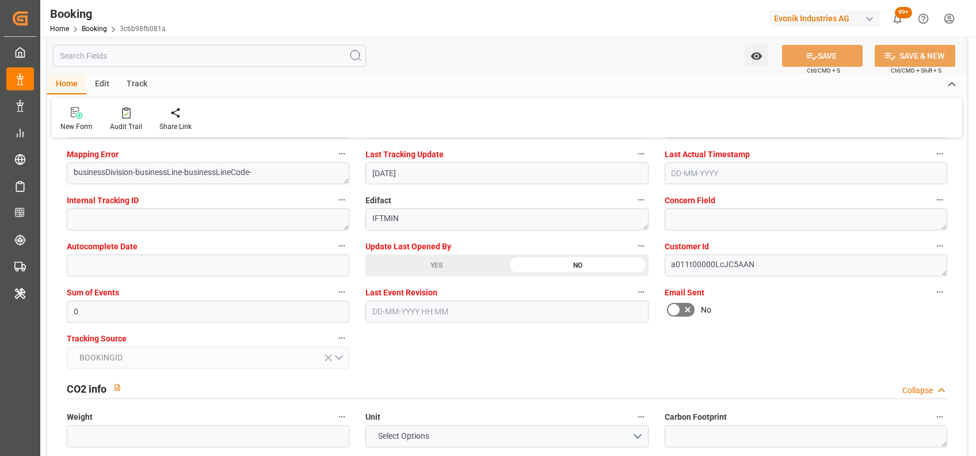
scroll to position [2254, 0]
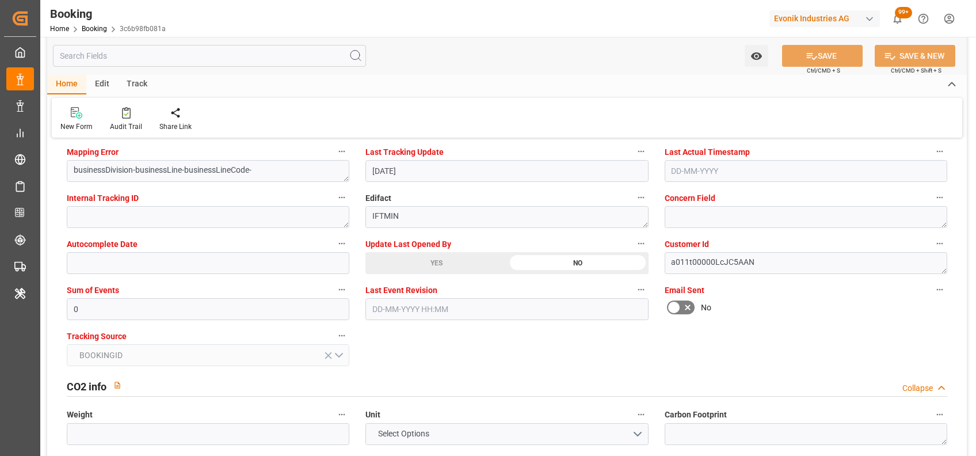
click at [416, 269] on div "YES" at bounding box center [436, 263] width 142 height 22
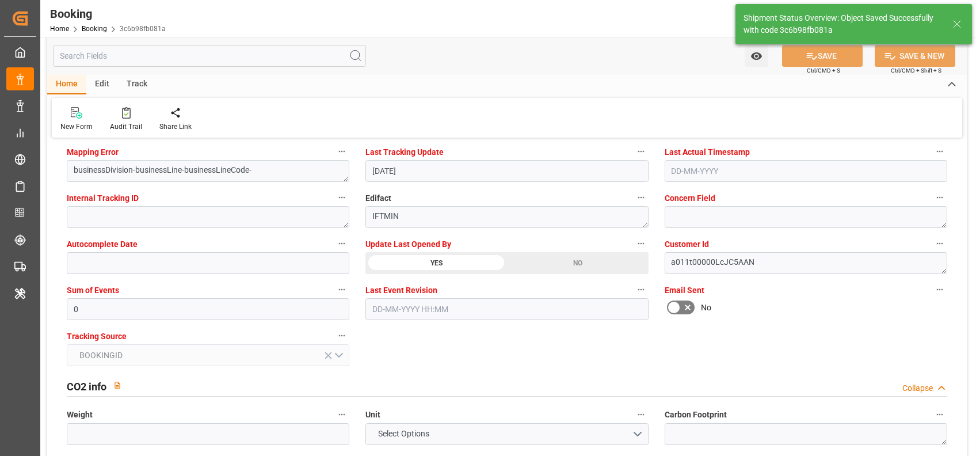
type textarea "[PERSON_NAME]"
type textarea "businessDivision-businessLine-"
type input "07-10-2025 07:07"
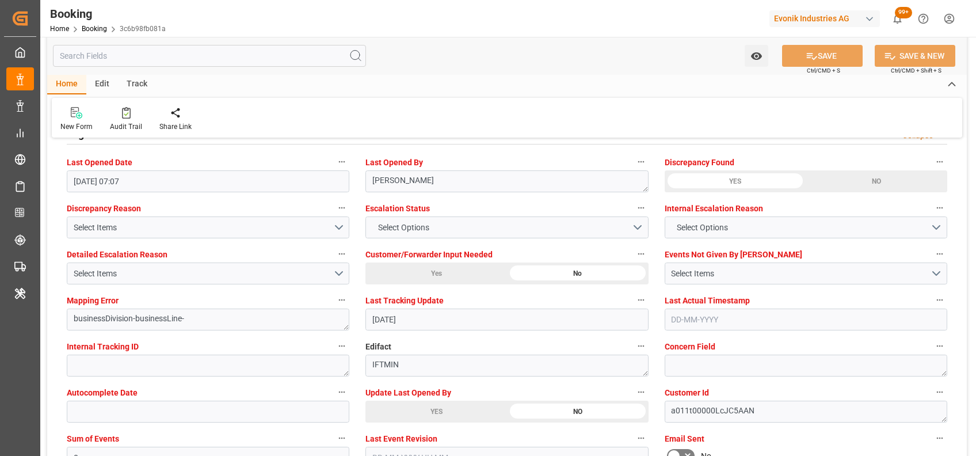
scroll to position [2105, 0]
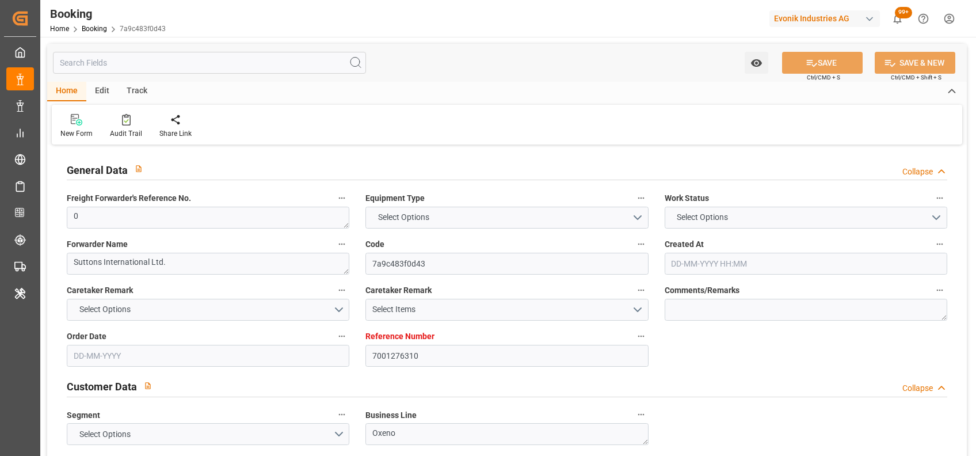
type input "7001276310"
type input "9768007"
type input "Hapag [PERSON_NAME]"
type input "Hapag Lloyd Aktiengesellschaft"
type input "NLRTM"
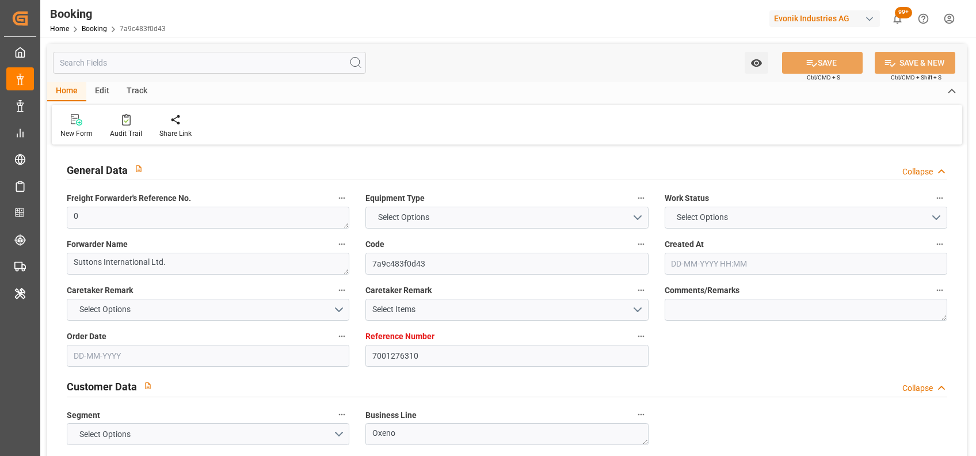
type input "BRSSZ"
type input "0"
type input "[DATE] 08:41"
type input "[DATE]"
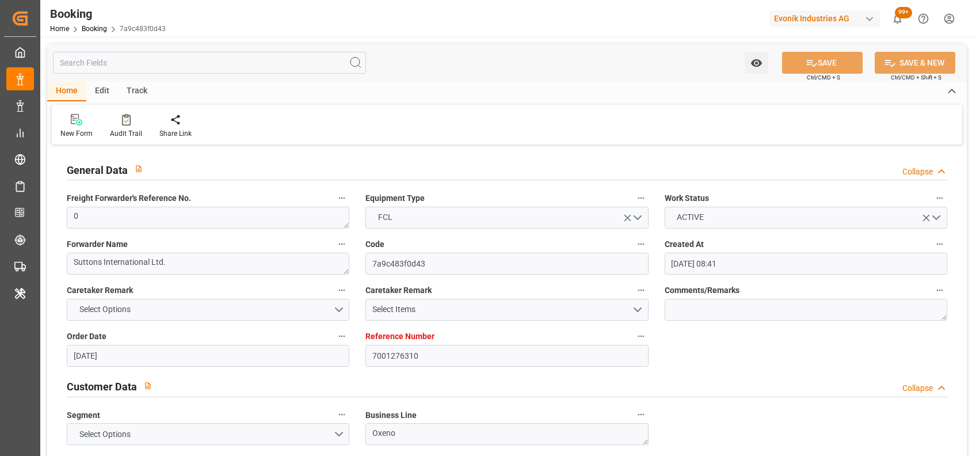
type input "[DATE]"
type input "[DATE] 00:00"
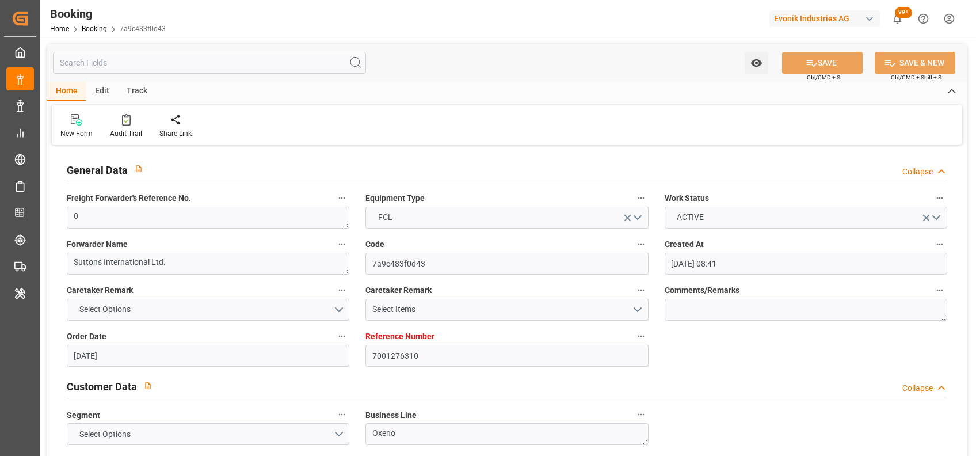
type input "[DATE] 00:00"
type input "[DATE] 10:13"
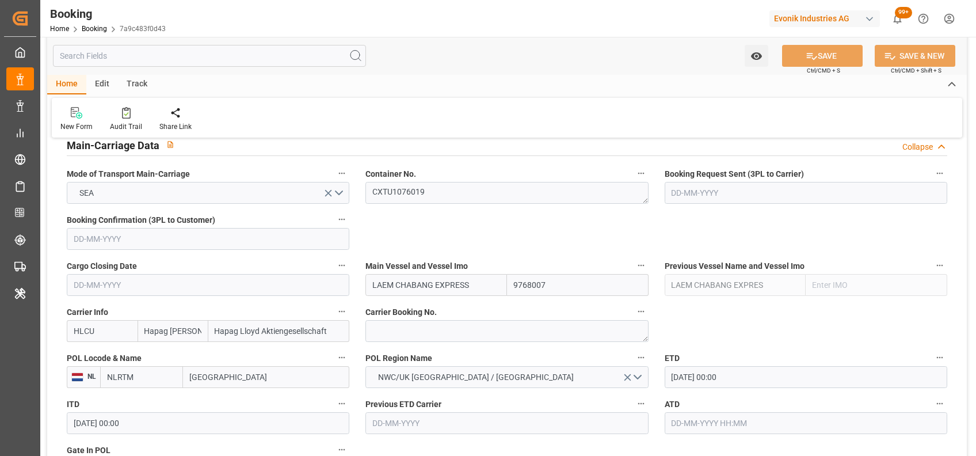
scroll to position [719, 0]
click at [443, 185] on textarea "CXTU1076019" at bounding box center [506, 194] width 283 height 22
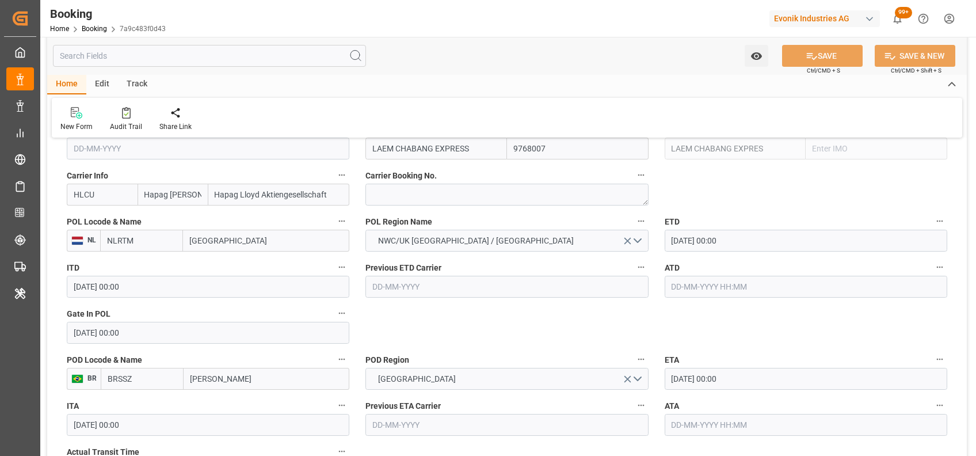
scroll to position [887, 0]
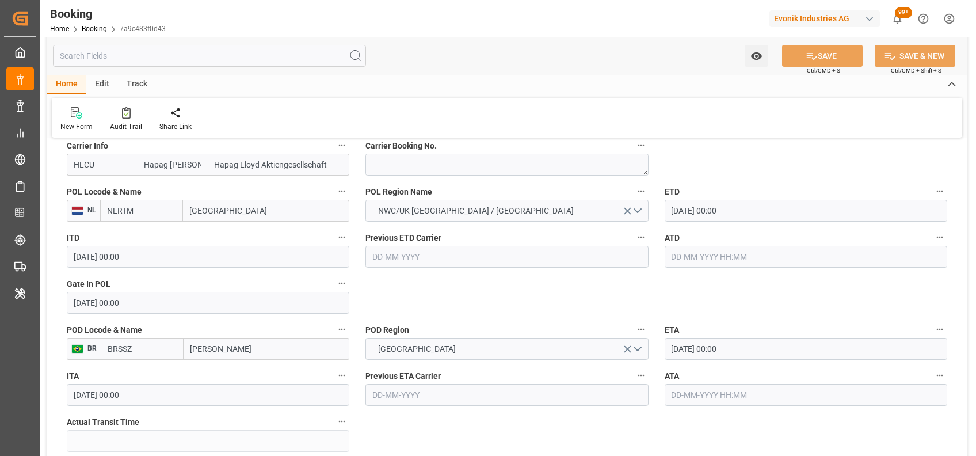
click at [679, 207] on input "[DATE] 00:00" at bounding box center [806, 211] width 283 height 22
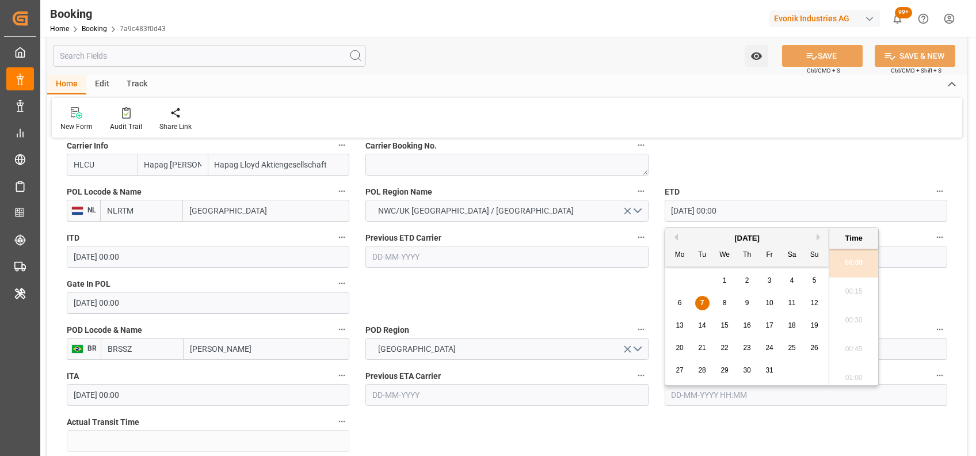
type input "08-10-2025 00:00"
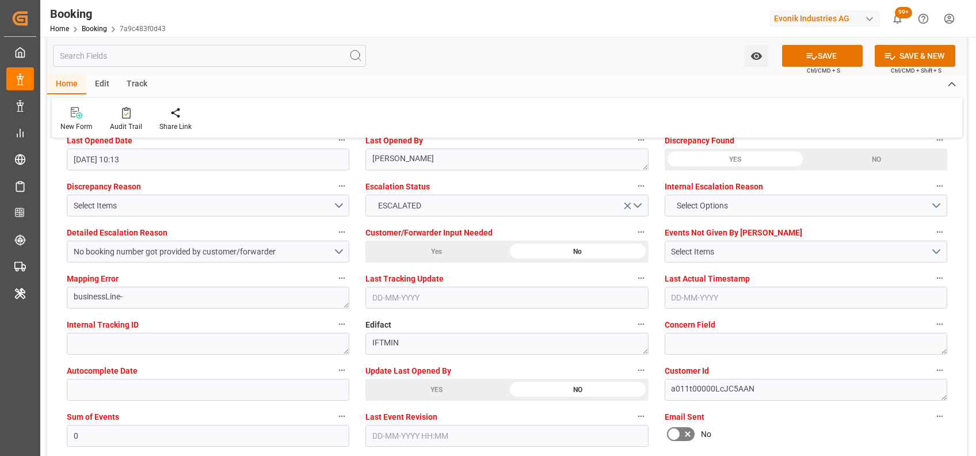
scroll to position [2125, 0]
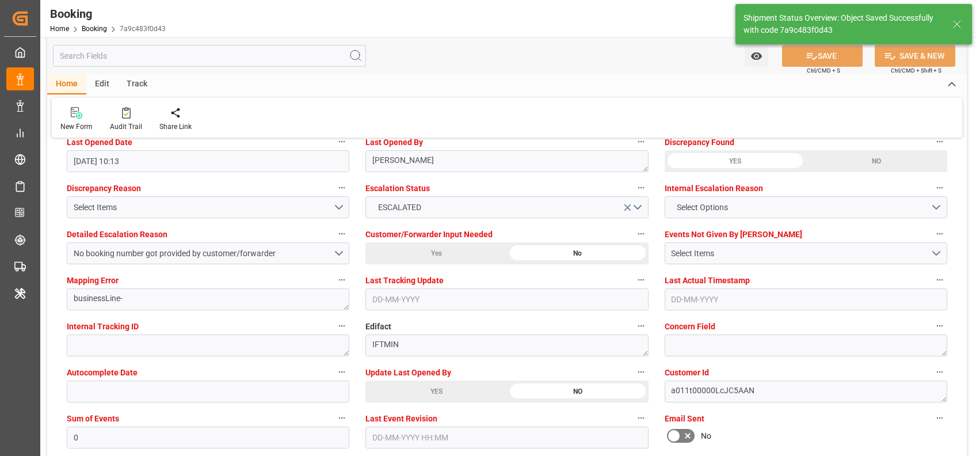
type input "07-10-2025 07:20"
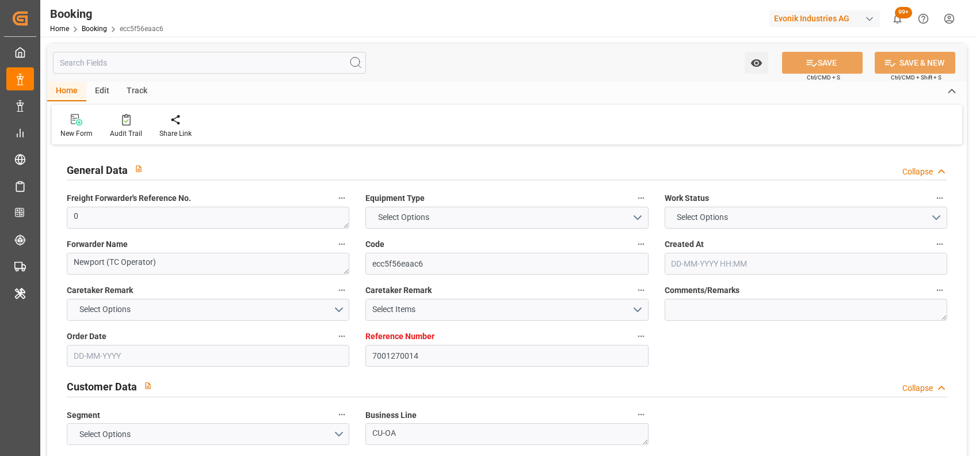
type input "7001270014"
type input "9314210"
type input "9305312"
type input "Hapag [PERSON_NAME]"
type input "Hapag Lloyd Aktiengesellschaft"
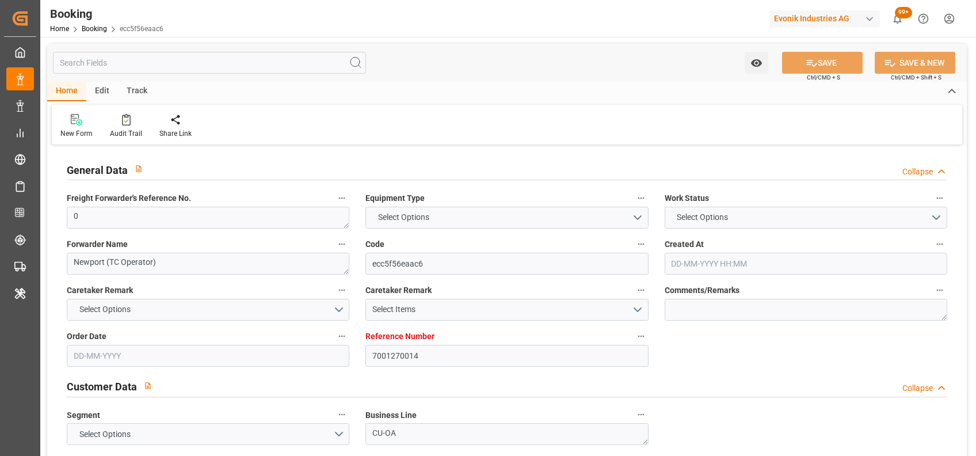
type input "NLRTM"
type input "USHOU"
type input "0"
type input "[DATE] 22:13"
type input "[DATE]"
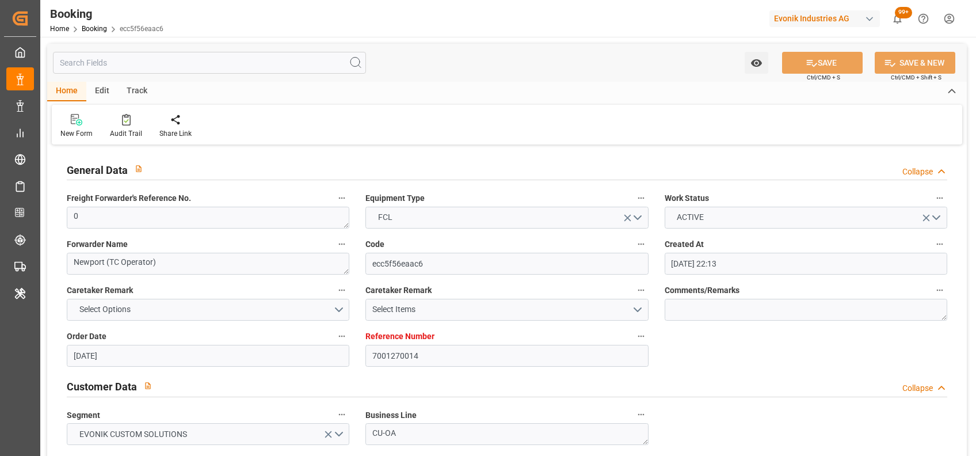
type input "[DATE]"
type input "[DATE] 00:00"
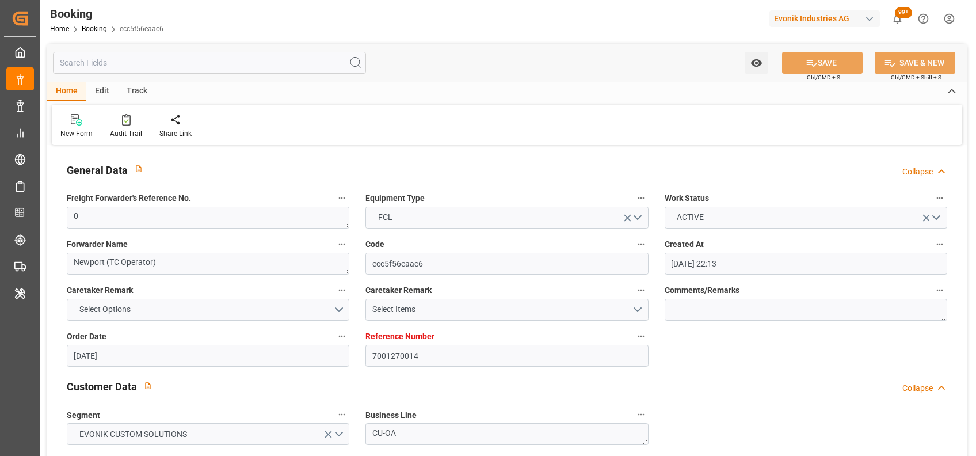
type input "[DATE] 00:00"
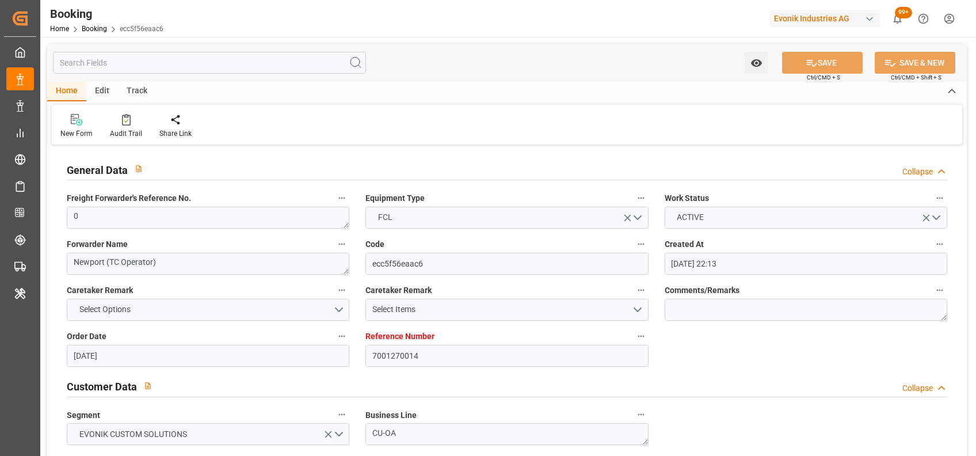
type input "[DATE] 10:12"
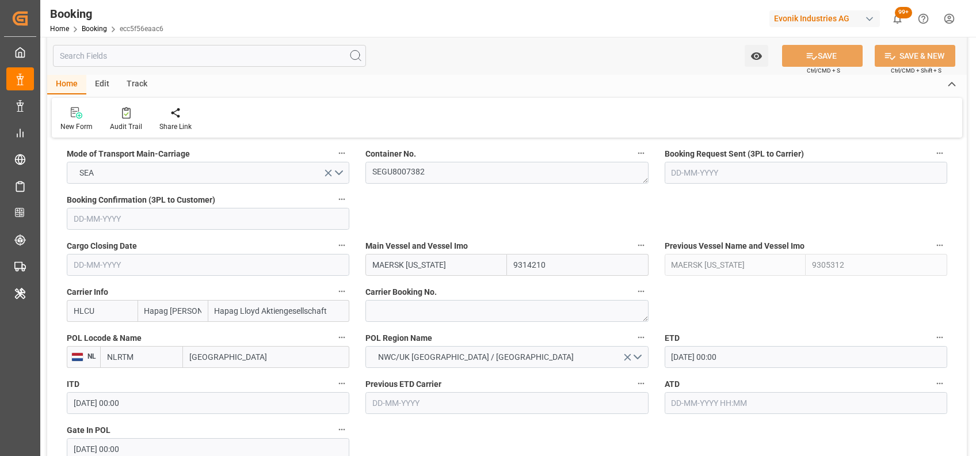
scroll to position [740, 0]
click at [388, 176] on textarea "SEGU8007382" at bounding box center [506, 174] width 283 height 22
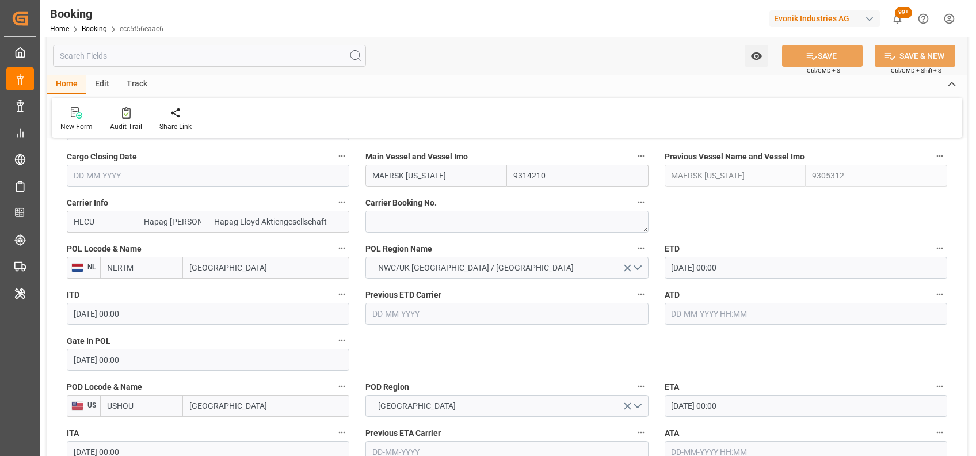
scroll to position [831, 0]
click at [681, 313] on input "text" at bounding box center [806, 313] width 283 height 22
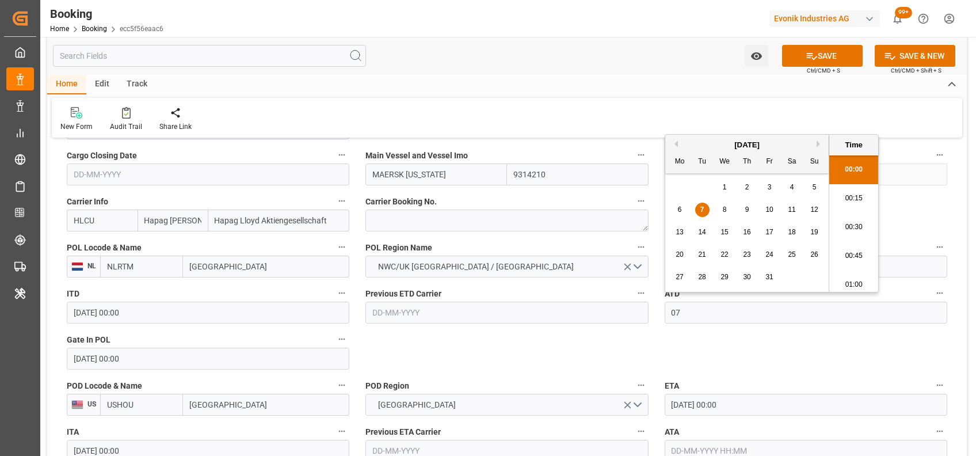
type input "[DATE] 00:00"
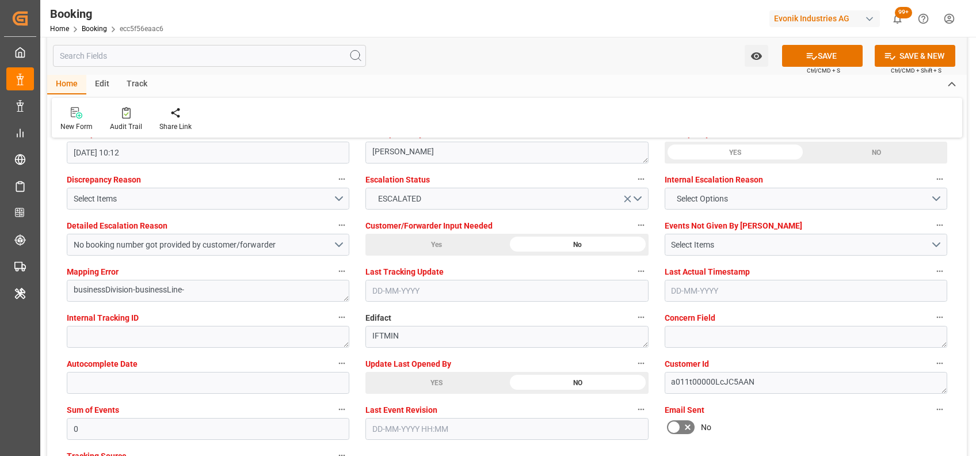
scroll to position [2135, 0]
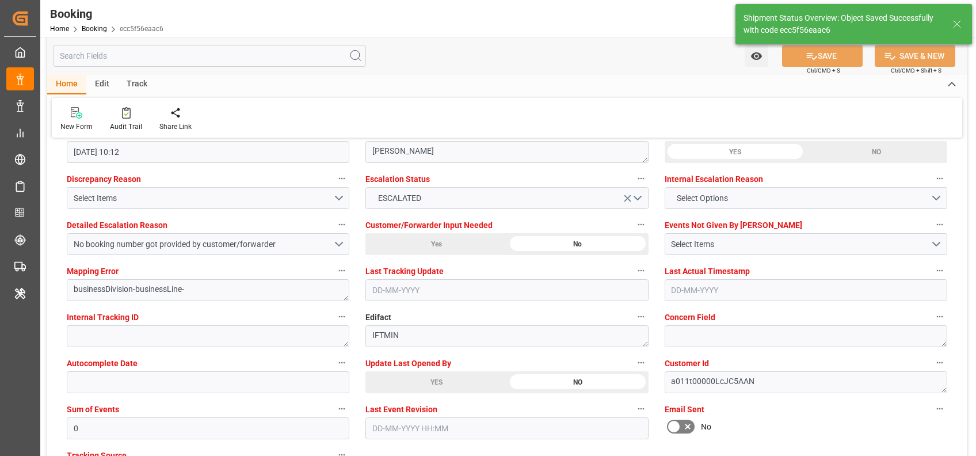
type input "07-10-2025 07:22"
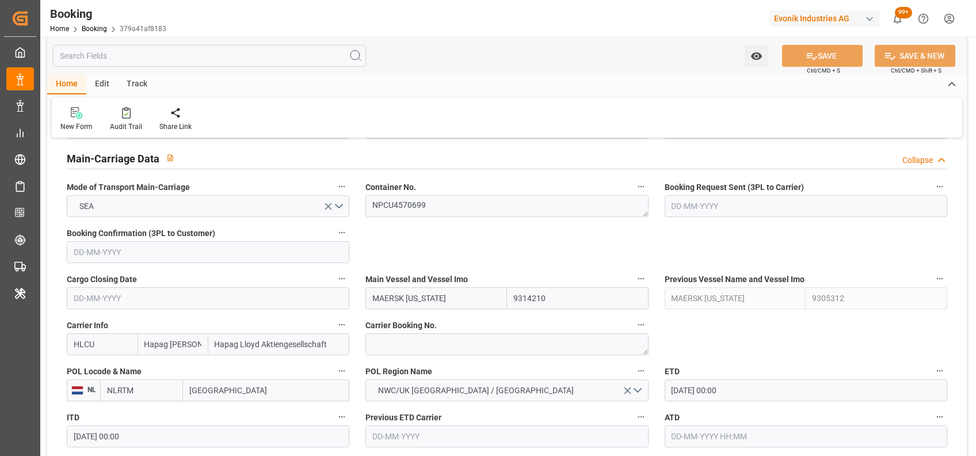
scroll to position [708, 0]
click at [410, 192] on label "Container No." at bounding box center [506, 186] width 283 height 16
click at [634, 192] on button "Container No." at bounding box center [641, 185] width 15 height 15
click at [410, 194] on textarea "NPCU4570699" at bounding box center [506, 205] width 283 height 22
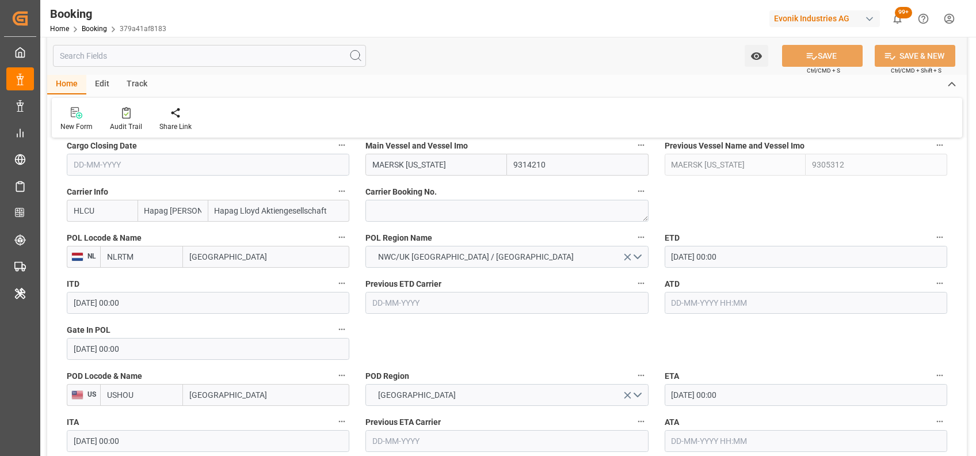
scroll to position [842, 0]
click at [693, 303] on input "text" at bounding box center [806, 302] width 283 height 22
type input "[DATE] 00:00"
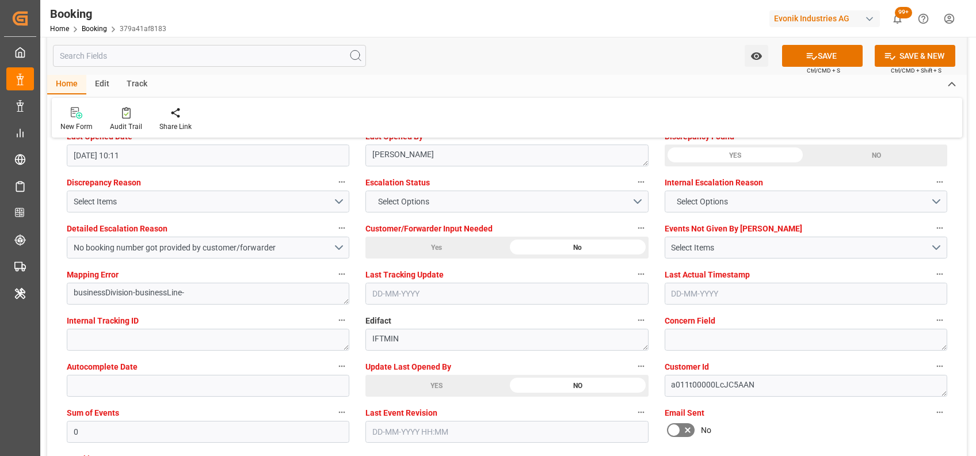
scroll to position [2130, 0]
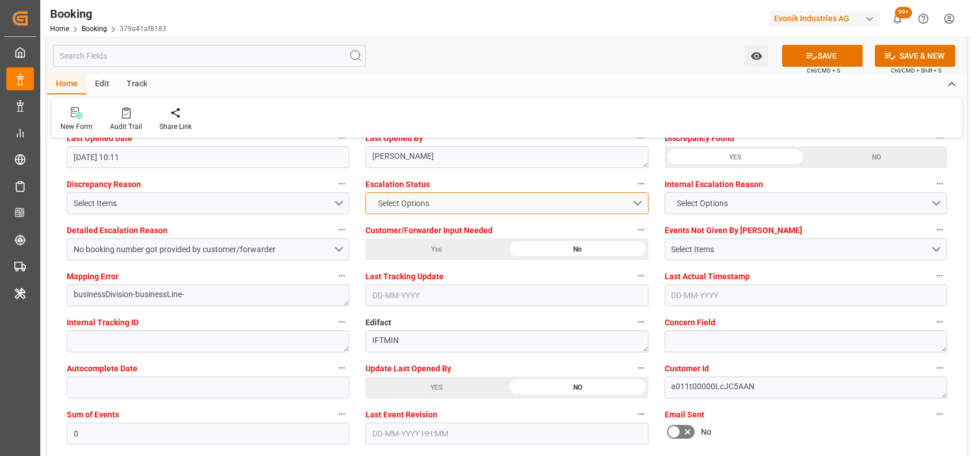
click at [440, 198] on button "Select Options" at bounding box center [506, 203] width 283 height 22
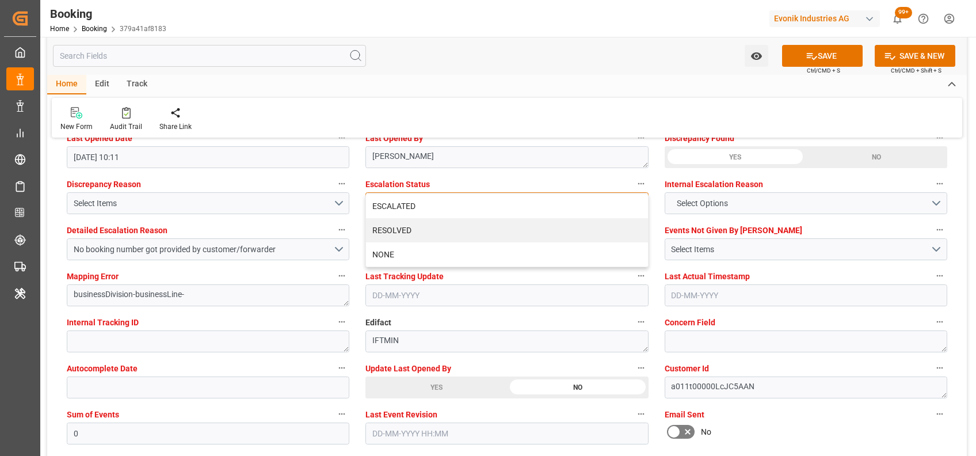
click at [440, 198] on div "ESCALATED" at bounding box center [506, 206] width 281 height 24
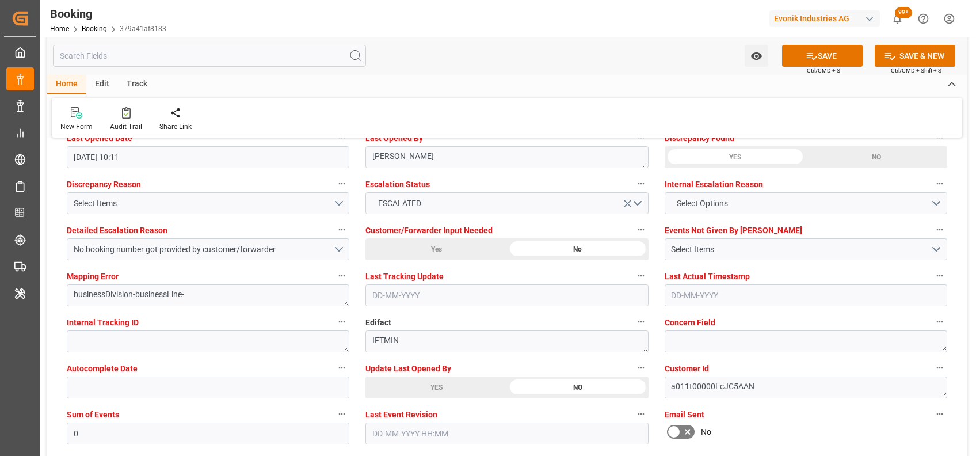
click at [427, 98] on div "New Form Audit Trail Share Link" at bounding box center [507, 118] width 911 height 40
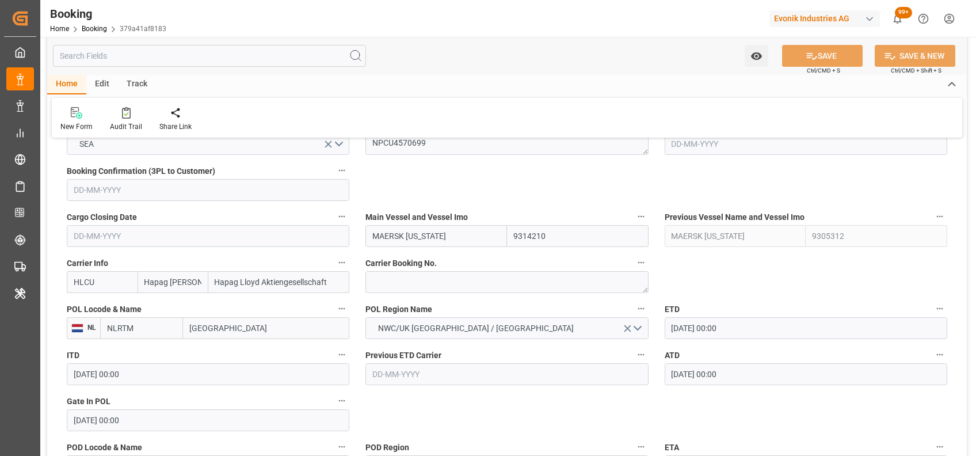
scroll to position [769, 0]
click at [404, 143] on textarea "NPCU4570699" at bounding box center [506, 145] width 283 height 22
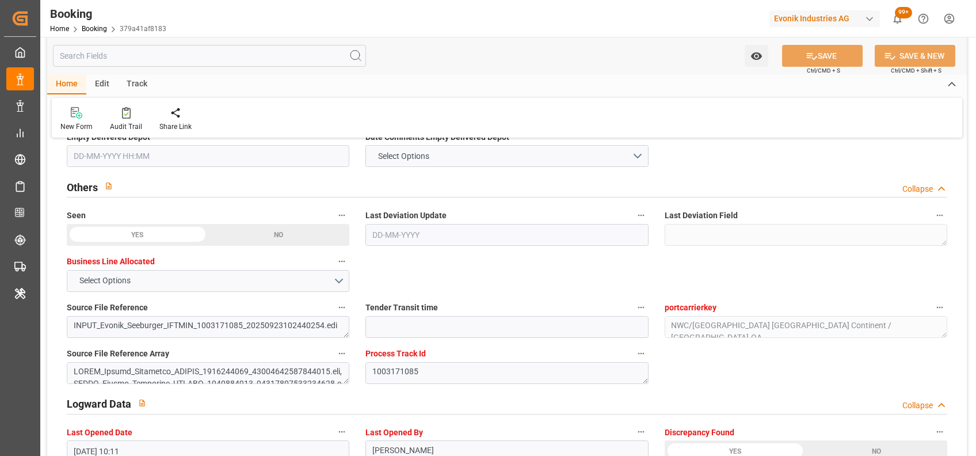
scroll to position [1837, 0]
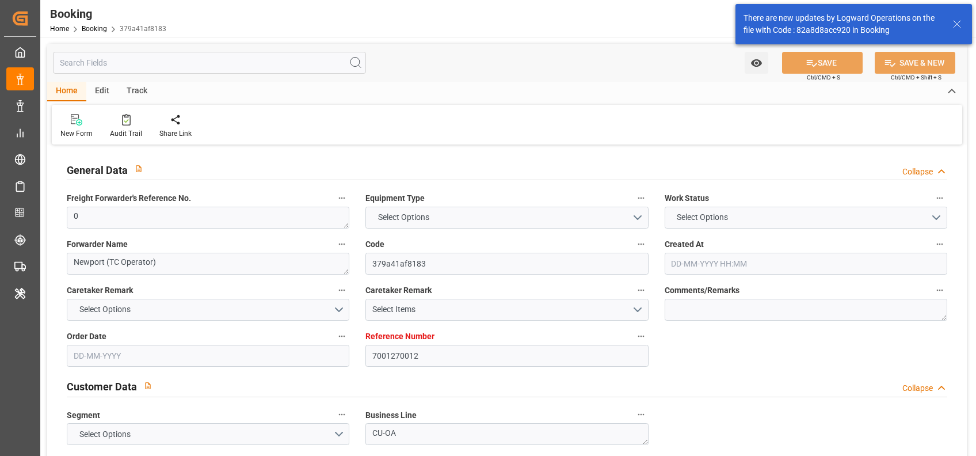
type input "7001270012"
type input "9314210"
type input "9305312"
type input "Hapag [PERSON_NAME]"
type input "Hapag Lloyd Aktiengesellschaft"
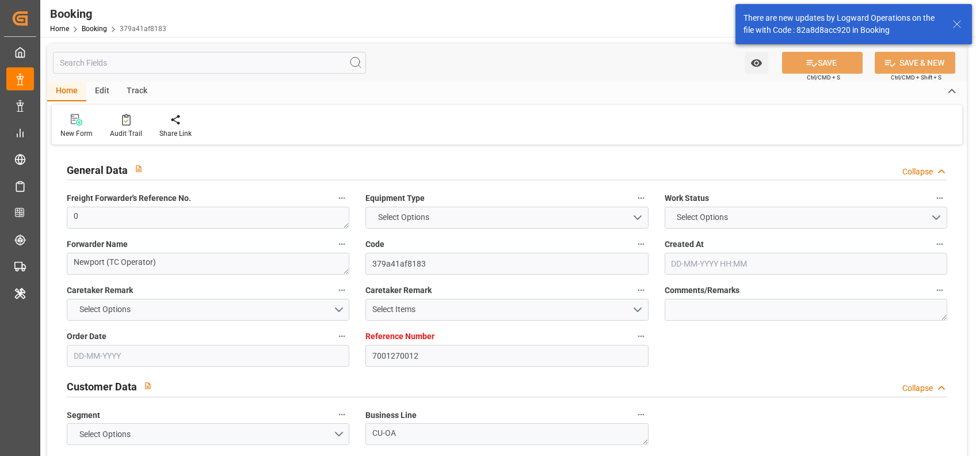
type input "NLRTM"
type input "USHOU"
type input "0"
type input "[DATE] 22:15"
type input "[DATE]"
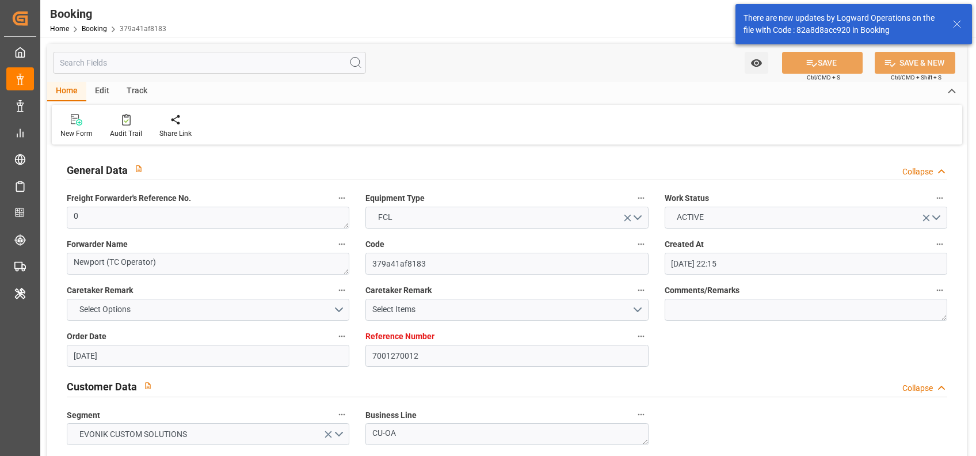
type input "[DATE]"
type input "[DATE] 00:00"
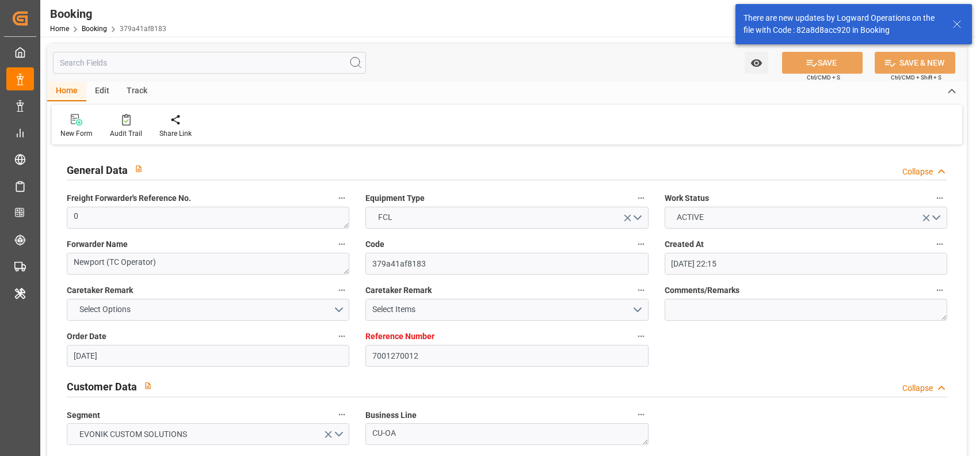
type input "[DATE] 00:00"
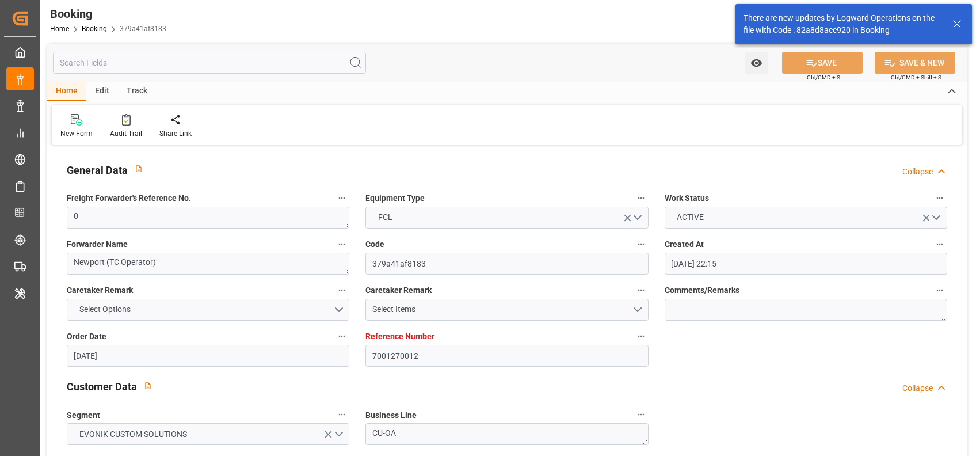
type input "[DATE] 10:11"
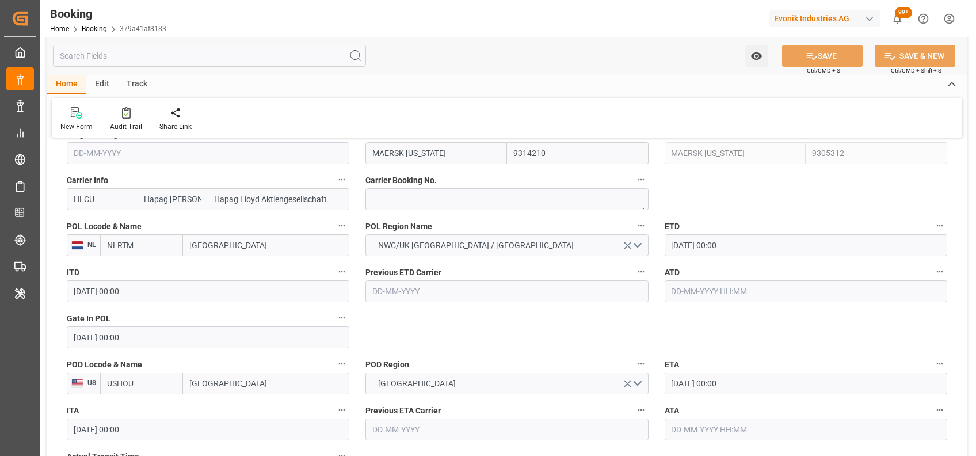
scroll to position [853, 0]
click at [700, 300] on input "text" at bounding box center [806, 291] width 283 height 22
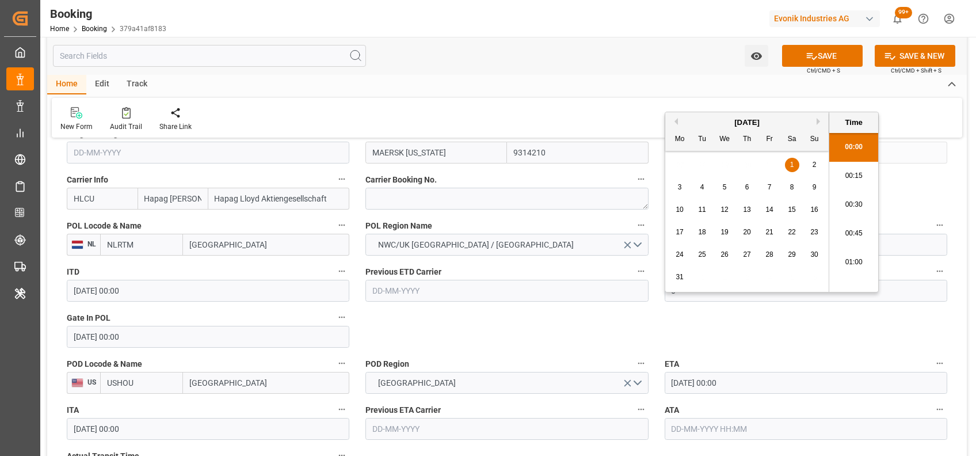
scroll to position [1414, 0]
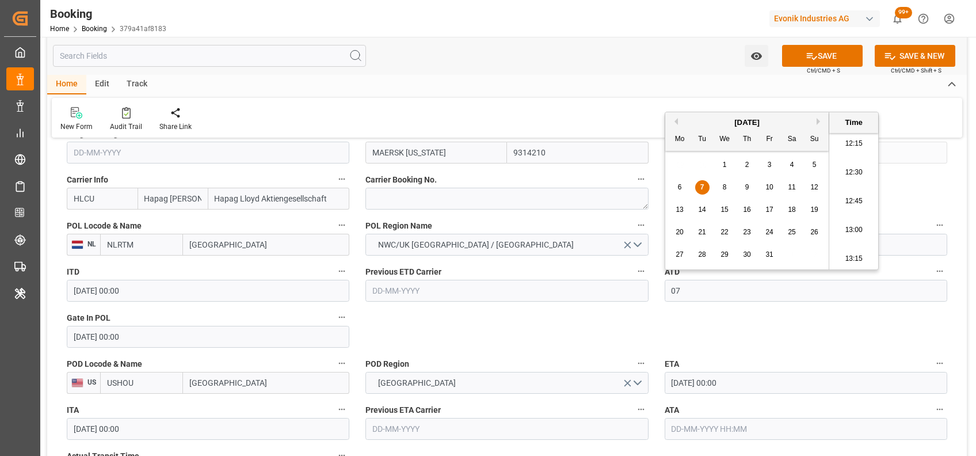
type input "[DATE] 00:00"
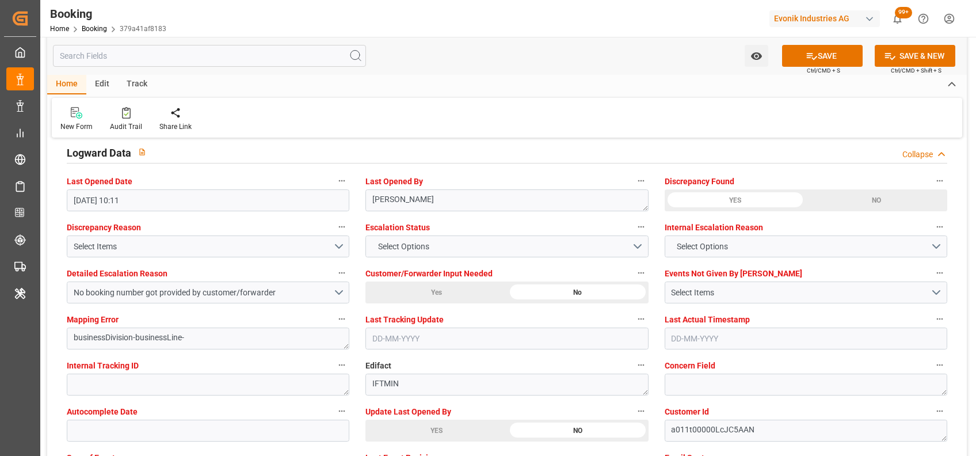
scroll to position [2087, 0]
click at [460, 261] on div "Customer/Forwarder Input Needed Yes No" at bounding box center [506, 284] width 299 height 46
click at [443, 254] on button "Select Options" at bounding box center [506, 246] width 283 height 22
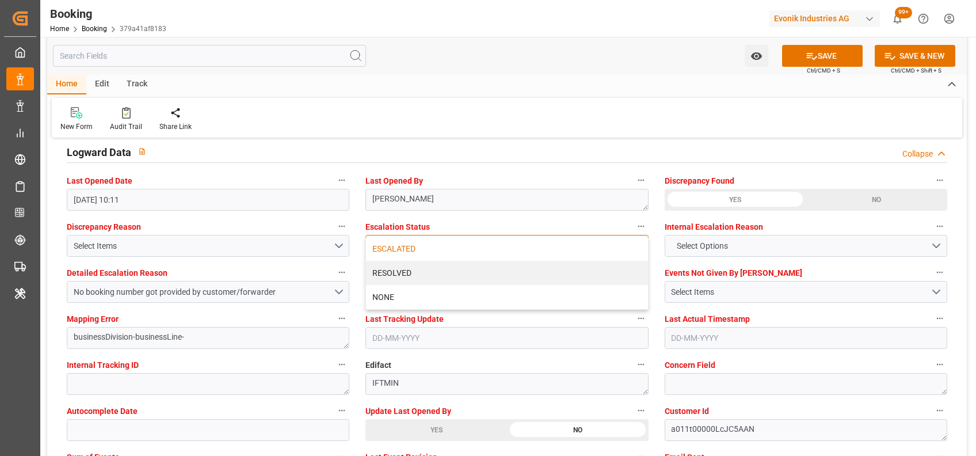
click at [408, 254] on div "ESCALATED" at bounding box center [506, 249] width 281 height 24
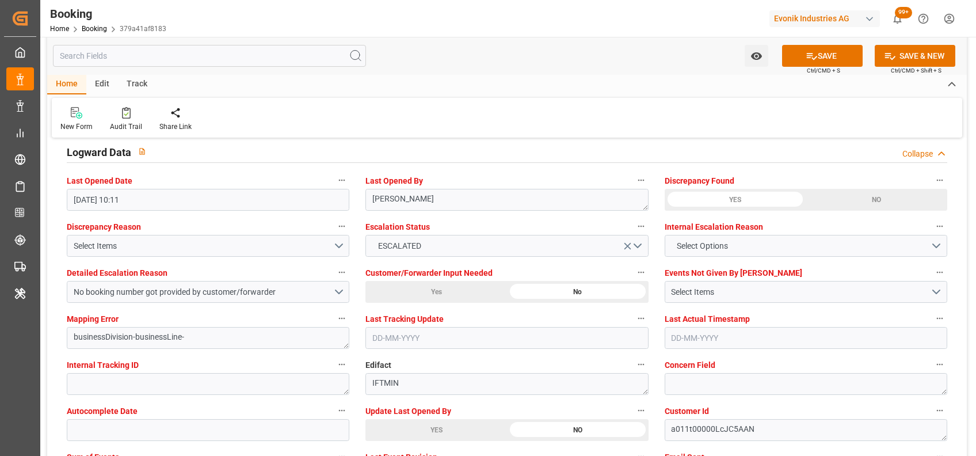
click at [391, 116] on div "New Form Audit Trail Share Link" at bounding box center [507, 118] width 911 height 40
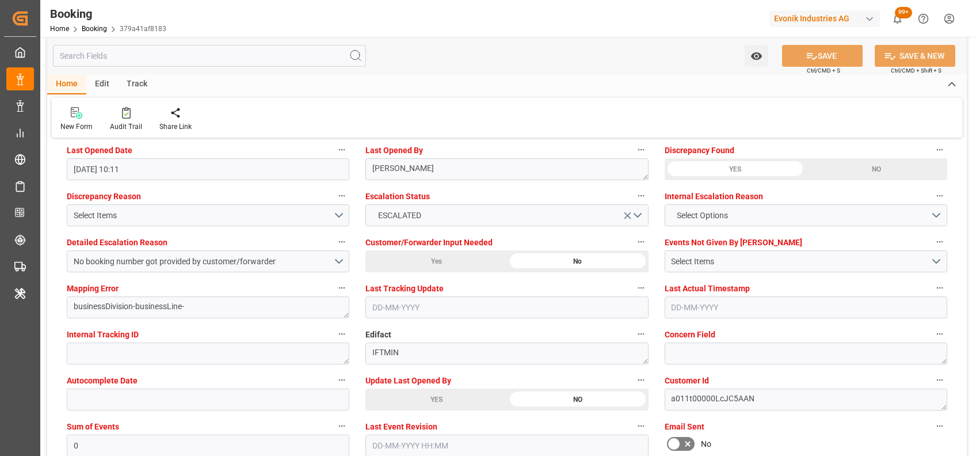
scroll to position [2116, 0]
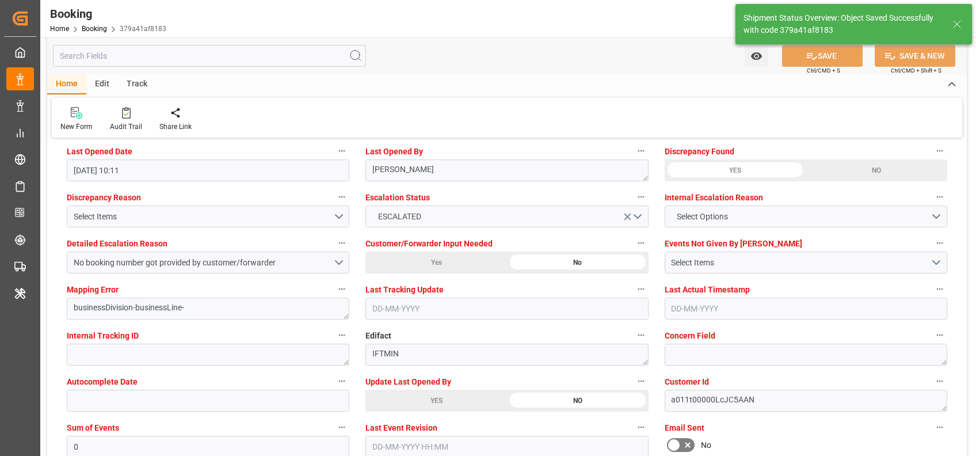
type textarea "[PERSON_NAME]"
type input "[DATE] 07:24"
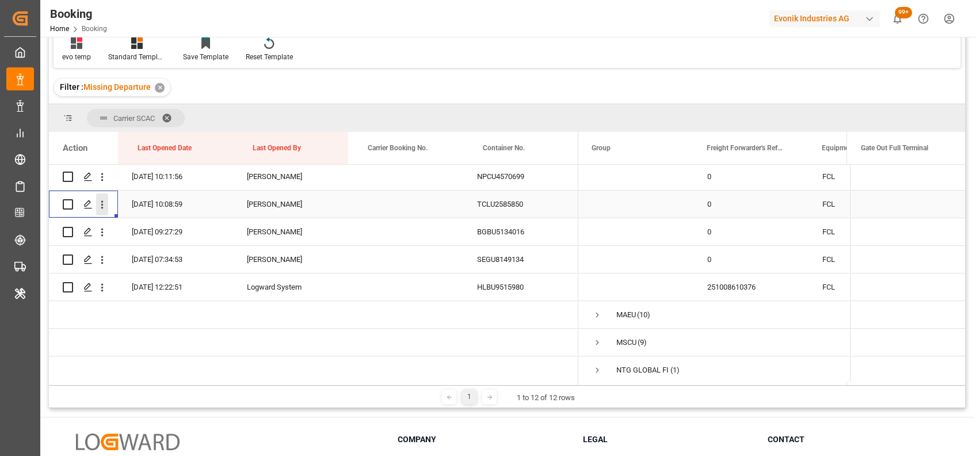
click at [102, 201] on icon "open menu" at bounding box center [102, 205] width 2 height 8
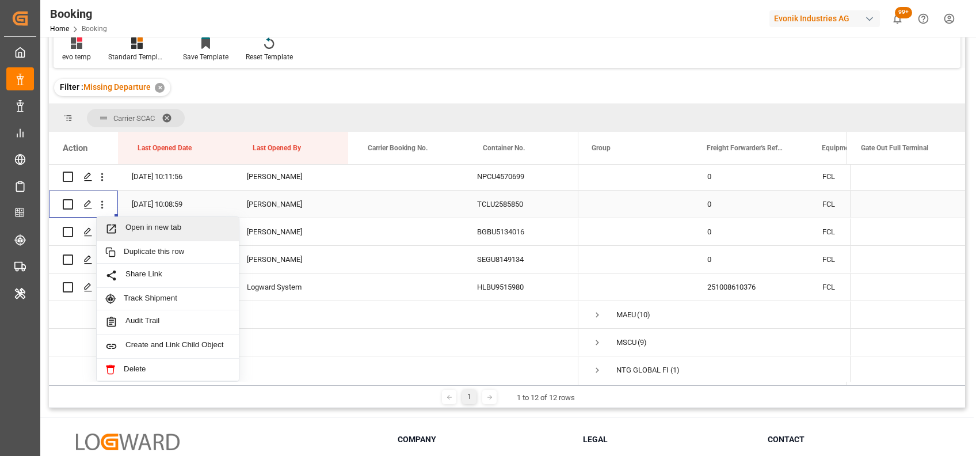
click at [159, 231] on span "Open in new tab" at bounding box center [177, 229] width 105 height 12
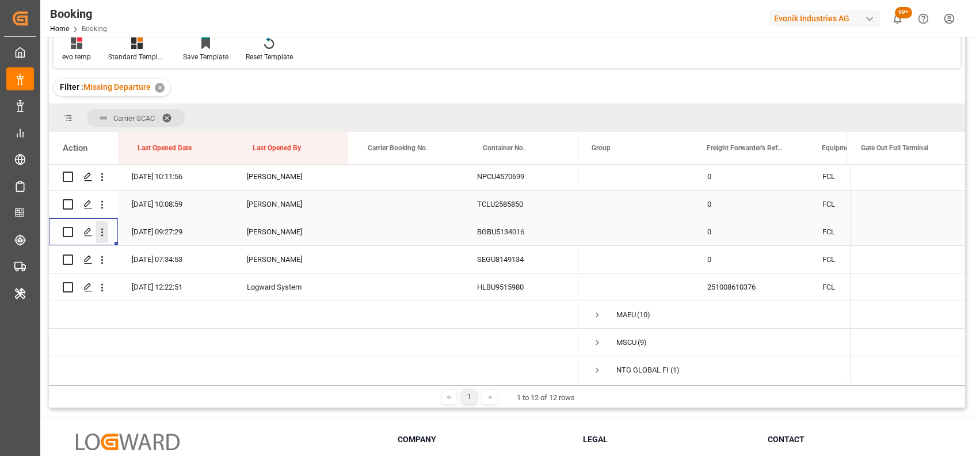
click at [105, 230] on icon "open menu" at bounding box center [102, 232] width 12 height 12
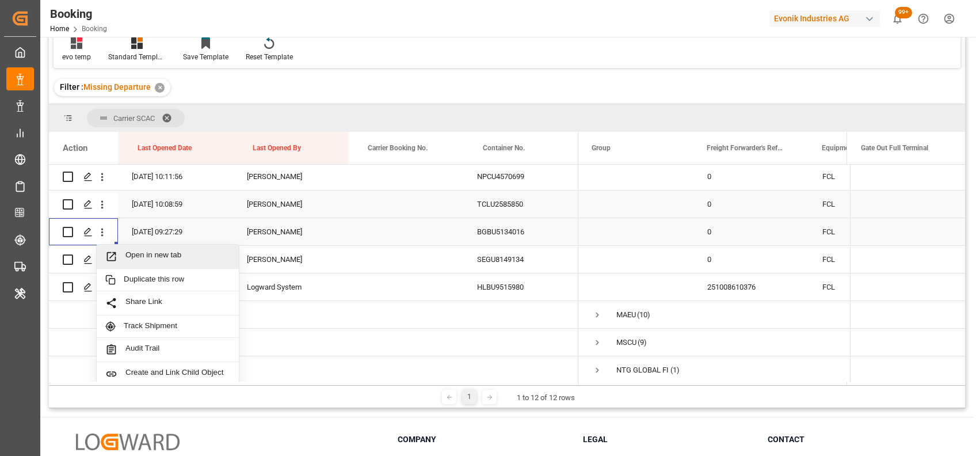
click at [150, 261] on span "Open in new tab" at bounding box center [177, 256] width 105 height 12
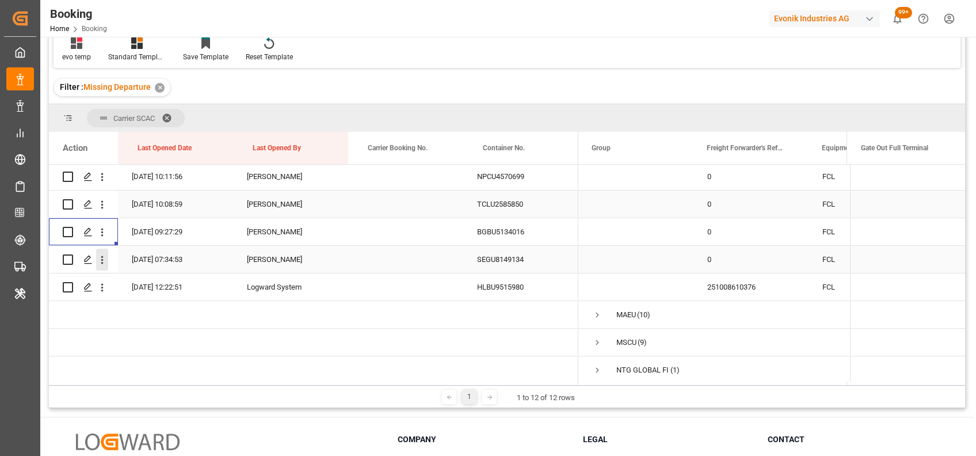
click at [104, 256] on icon "open menu" at bounding box center [102, 260] width 12 height 12
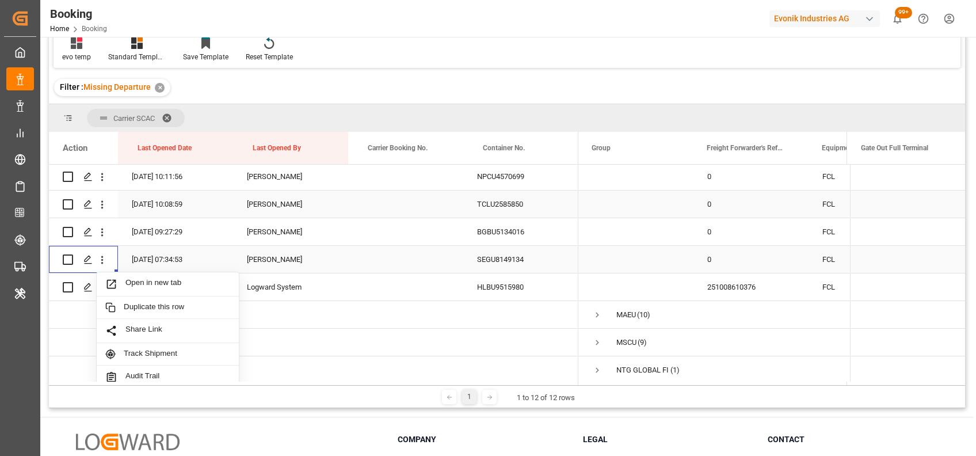
click at [149, 281] on span "Open in new tab" at bounding box center [177, 284] width 105 height 12
click at [104, 289] on icon "open menu" at bounding box center [102, 287] width 12 height 12
click at [135, 307] on span "Open in new tab" at bounding box center [177, 312] width 105 height 12
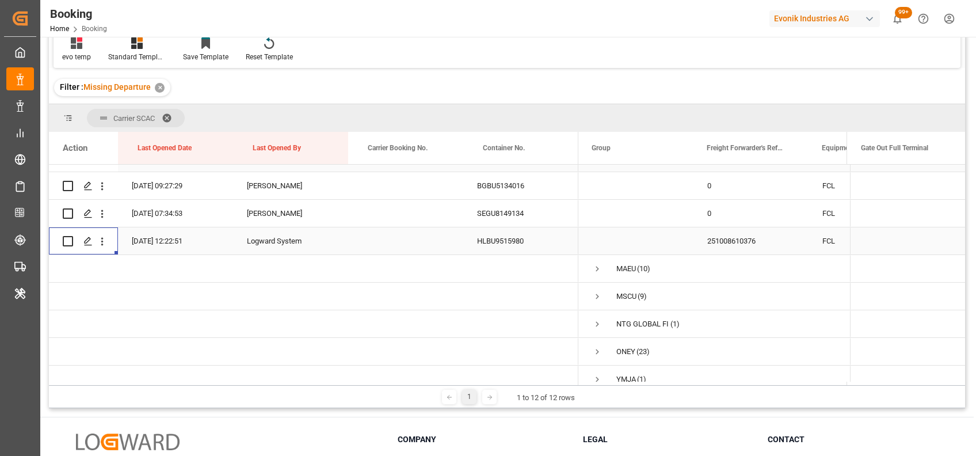
scroll to position [714, 0]
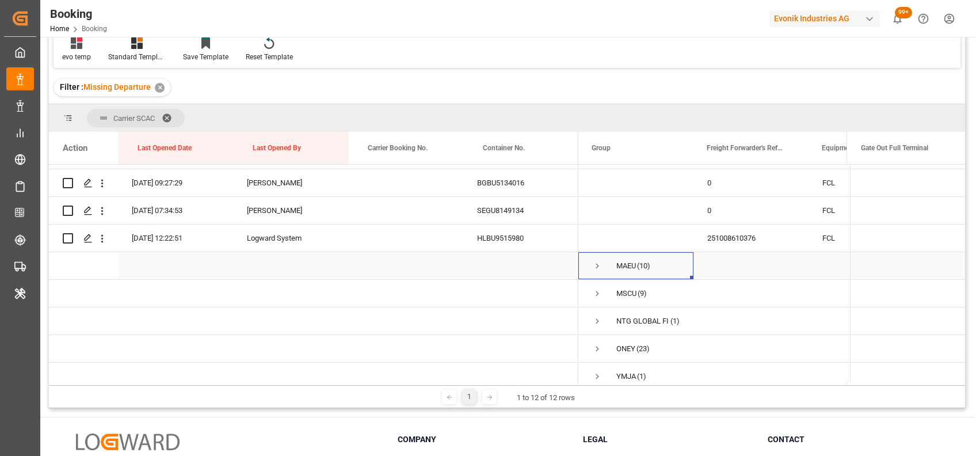
click at [598, 268] on span "Press SPACE to select this row." at bounding box center [597, 266] width 10 height 10
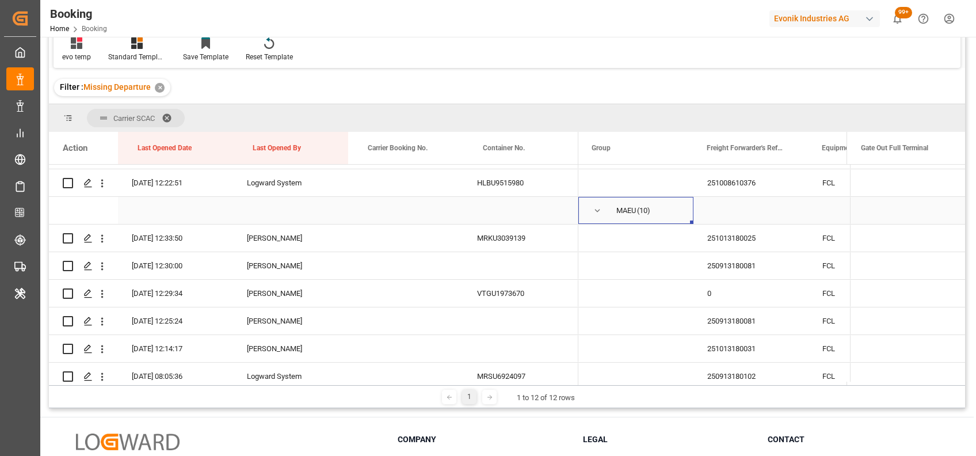
scroll to position [787, 0]
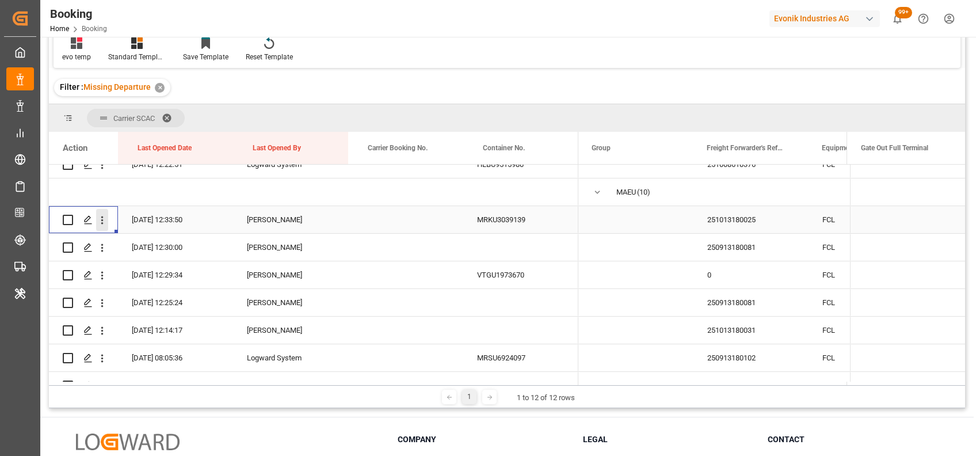
click at [106, 226] on button "open menu" at bounding box center [102, 220] width 12 height 22
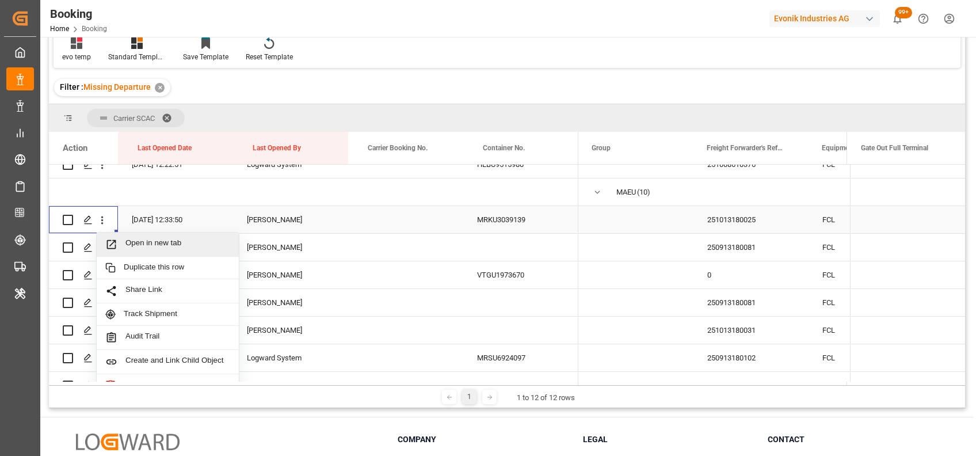
click at [138, 249] on span "Open in new tab" at bounding box center [177, 244] width 105 height 12
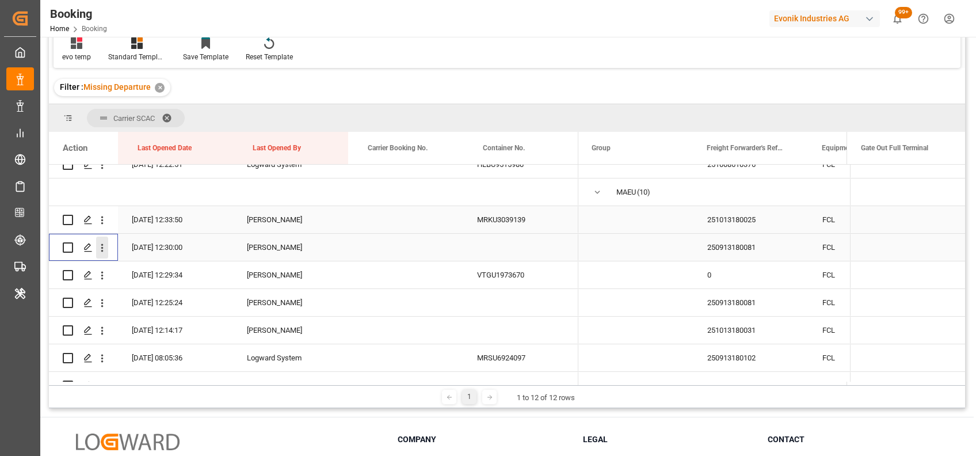
click at [103, 245] on icon "open menu" at bounding box center [102, 248] width 12 height 12
click at [101, 280] on icon "open menu" at bounding box center [102, 275] width 12 height 12
click at [142, 298] on span "Open in new tab" at bounding box center [177, 300] width 105 height 12
click at [106, 307] on icon "open menu" at bounding box center [102, 303] width 12 height 12
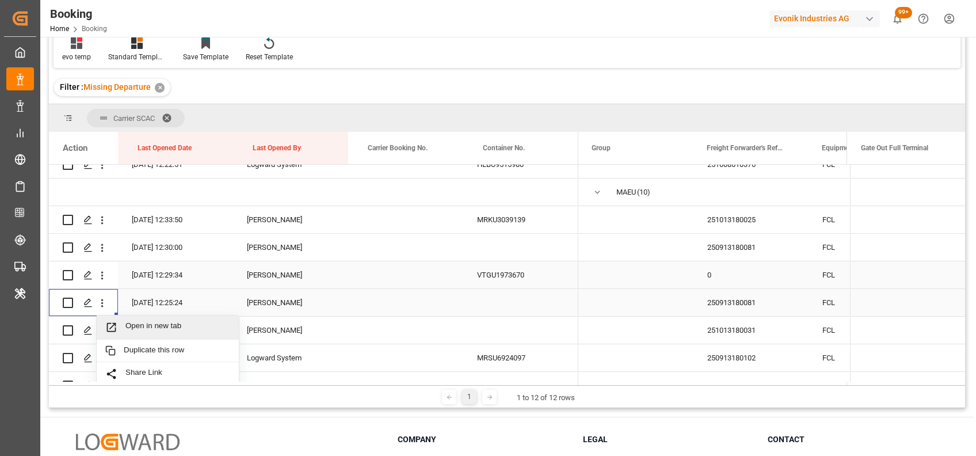
click at [125, 322] on span "Open in new tab" at bounding box center [177, 327] width 105 height 12
click at [102, 327] on icon "open menu" at bounding box center [102, 331] width 2 height 8
click at [135, 355] on span "Open in new tab" at bounding box center [177, 355] width 105 height 12
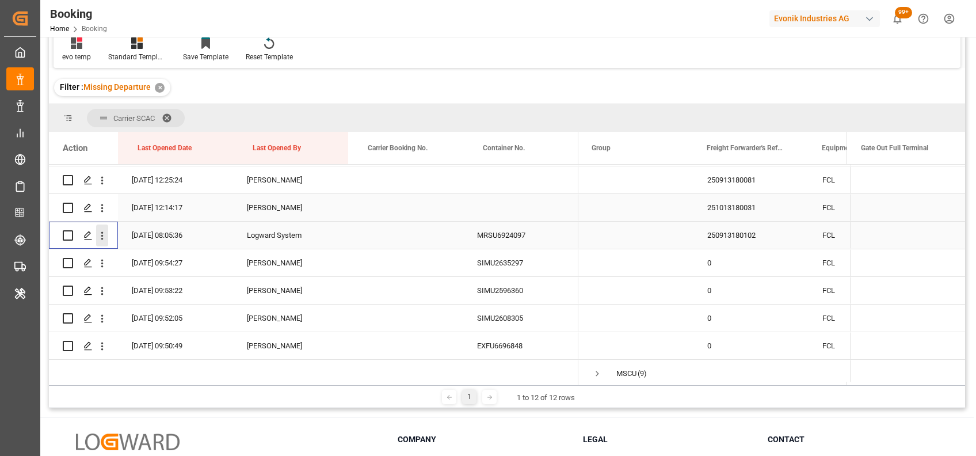
click at [100, 239] on icon "open menu" at bounding box center [102, 236] width 12 height 12
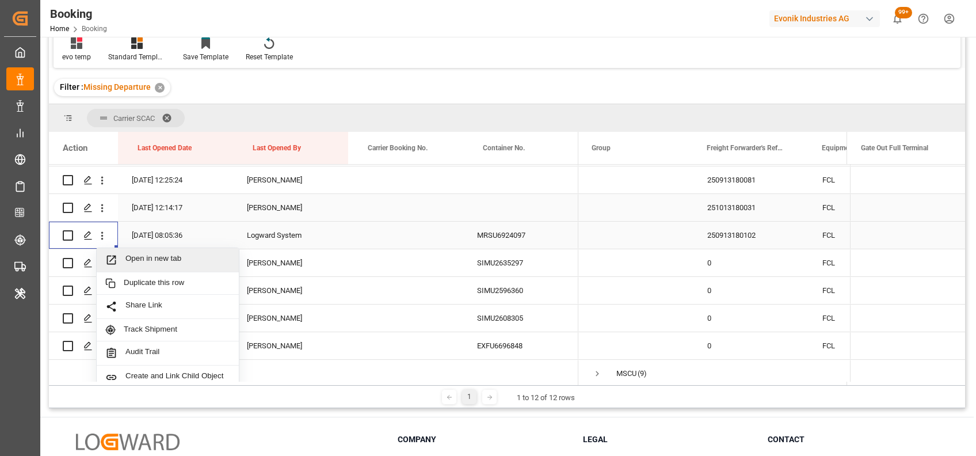
click at [142, 258] on span "Open in new tab" at bounding box center [177, 260] width 105 height 12
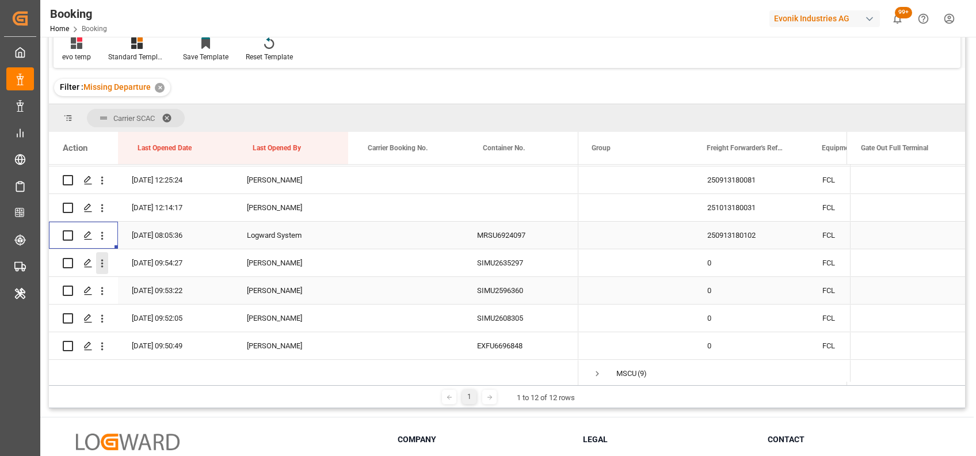
click at [98, 262] on icon "open menu" at bounding box center [102, 263] width 12 height 12
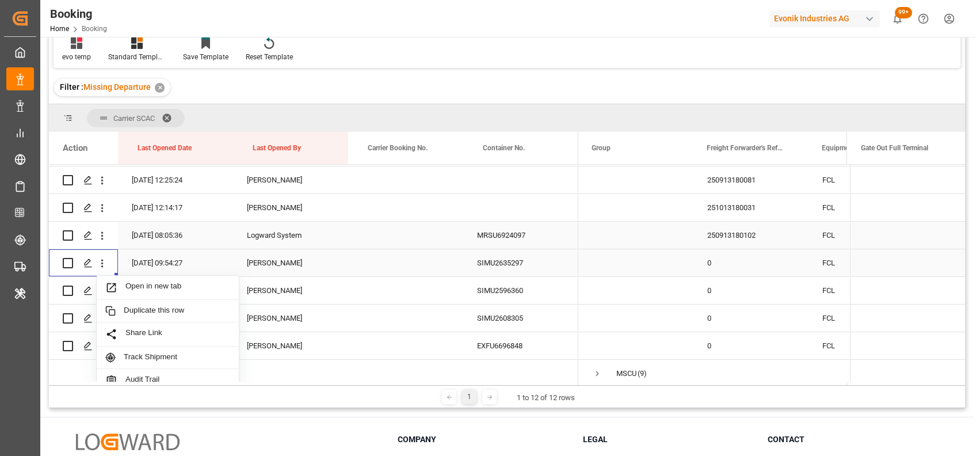
click at [134, 282] on span "Open in new tab" at bounding box center [177, 287] width 105 height 12
click at [101, 290] on icon "open menu" at bounding box center [102, 291] width 2 height 8
click at [148, 320] on span "Open in new tab" at bounding box center [177, 315] width 105 height 12
click at [105, 313] on icon "open menu" at bounding box center [102, 319] width 12 height 12
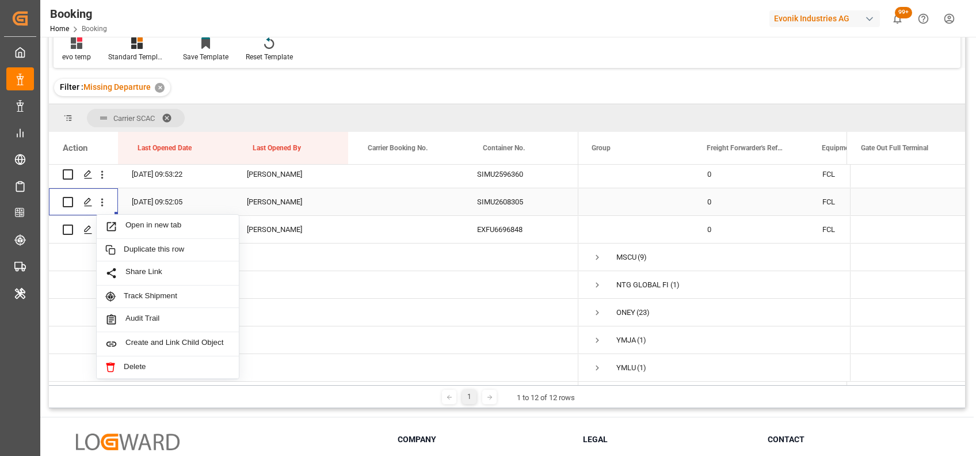
click at [143, 228] on span "Open in new tab" at bounding box center [177, 226] width 105 height 12
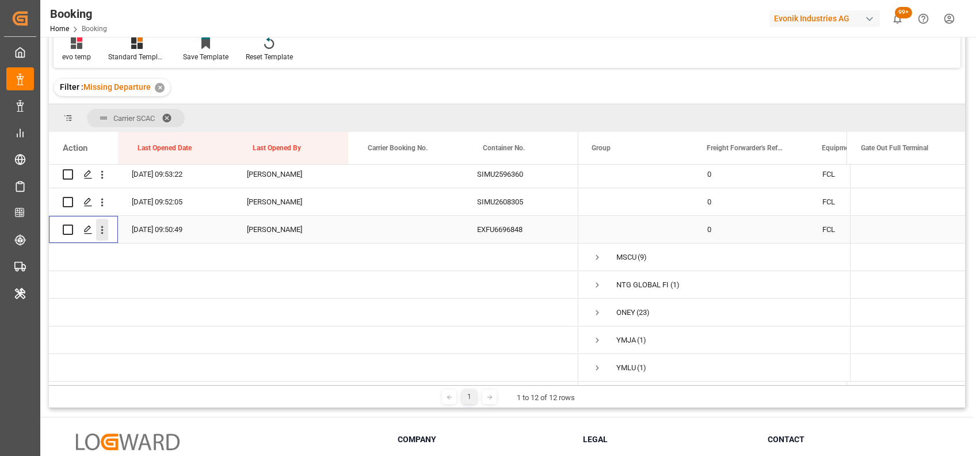
click at [101, 228] on icon "open menu" at bounding box center [102, 230] width 12 height 12
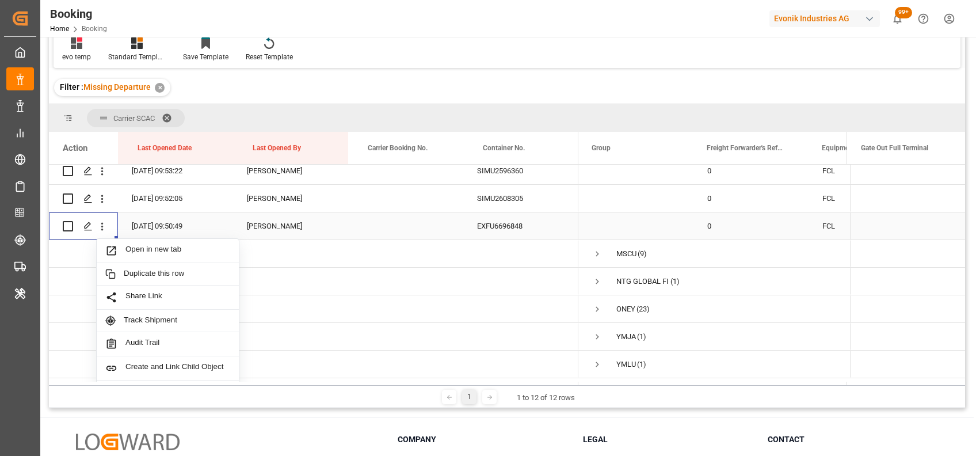
click at [139, 247] on span "Open in new tab" at bounding box center [177, 251] width 105 height 12
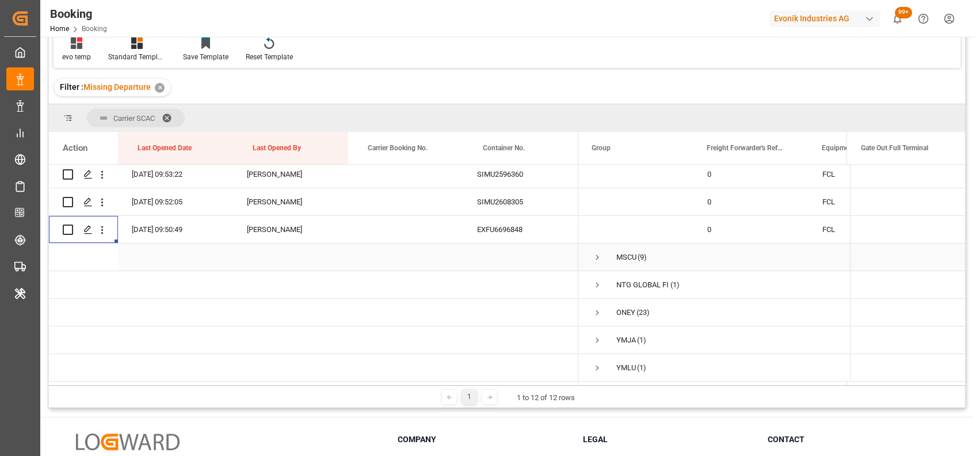
click at [597, 256] on span "Press SPACE to select this row." at bounding box center [597, 257] width 10 height 10
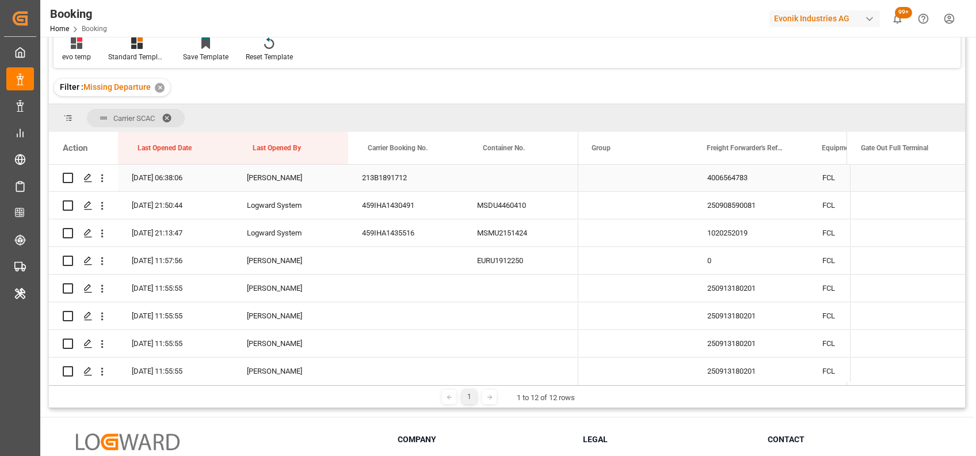
scroll to position [1134, 0]
click at [101, 205] on icon "open menu" at bounding box center [102, 205] width 2 height 8
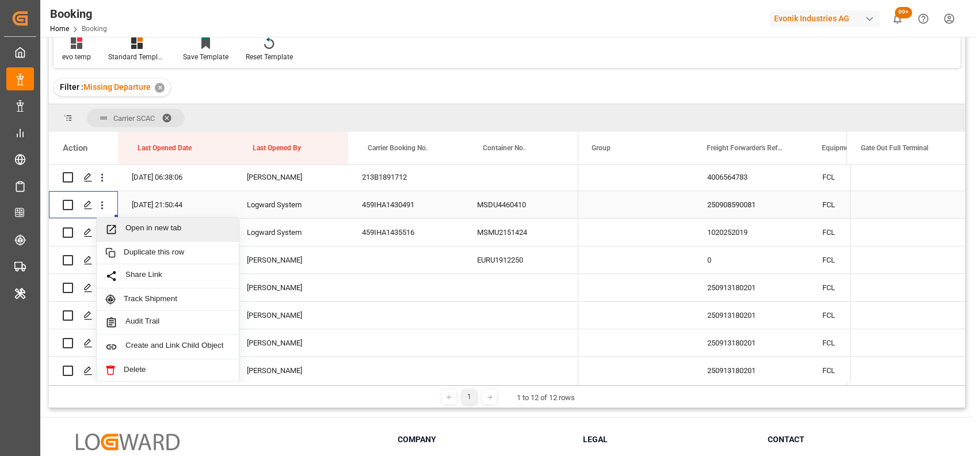
click at [136, 222] on div "Open in new tab" at bounding box center [168, 230] width 142 height 24
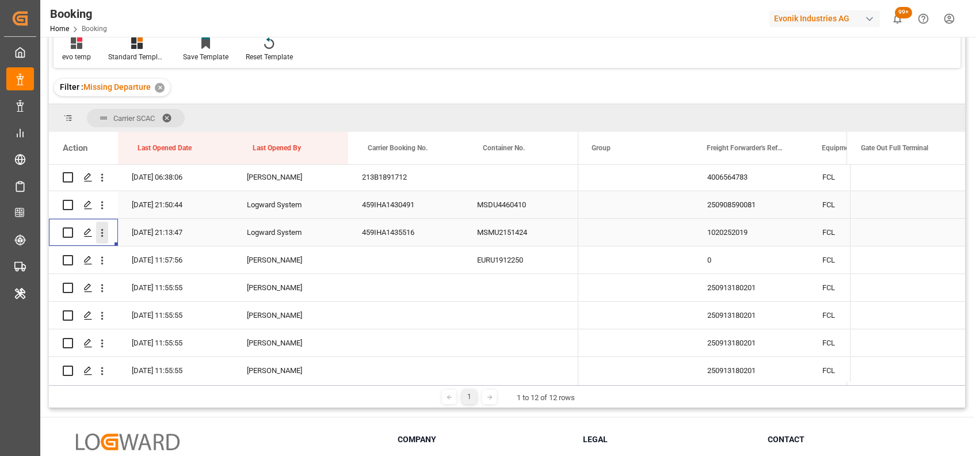
click at [103, 234] on icon "open menu" at bounding box center [102, 233] width 12 height 12
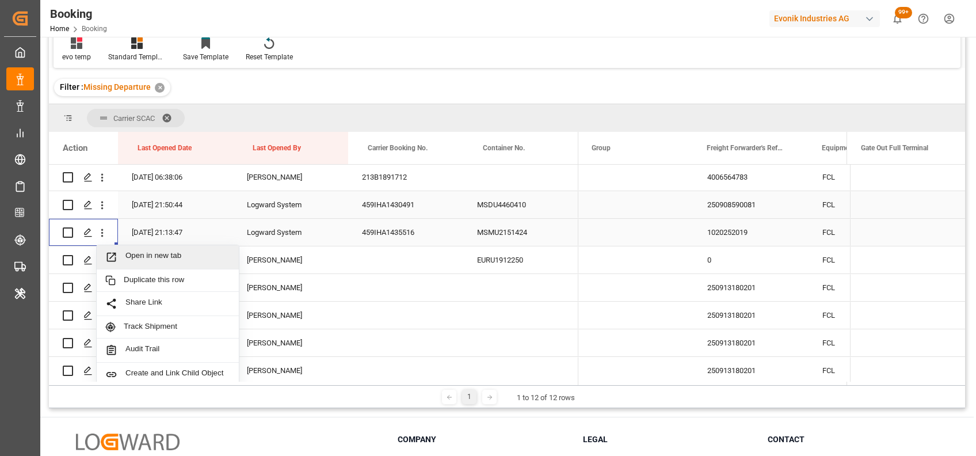
click at [148, 249] on div "Open in new tab" at bounding box center [168, 257] width 142 height 24
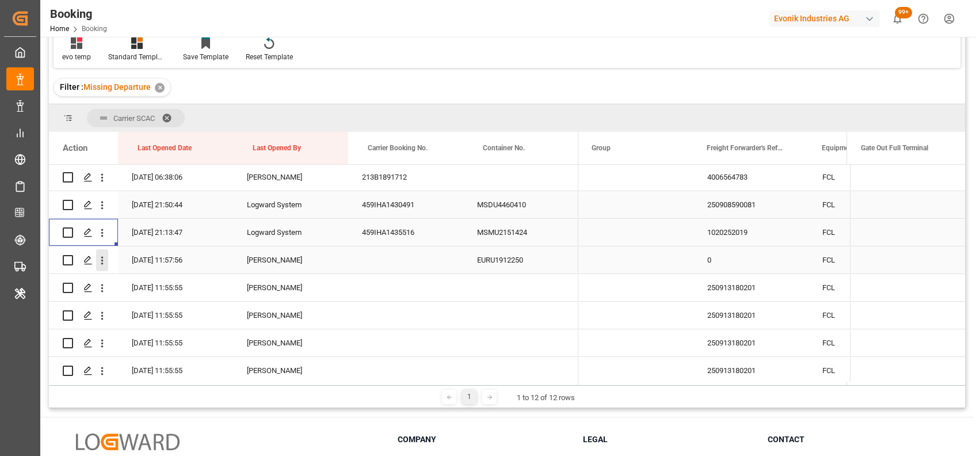
click at [104, 264] on icon "open menu" at bounding box center [102, 260] width 12 height 12
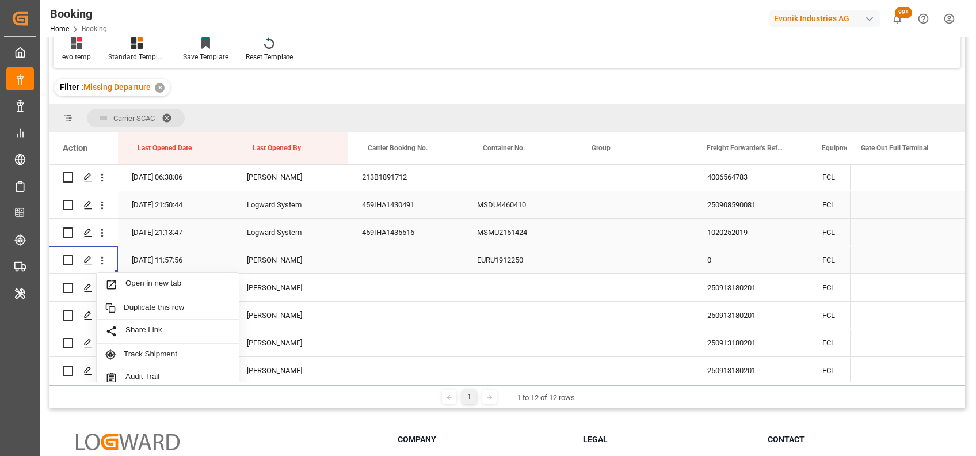
click at [134, 286] on span "Open in new tab" at bounding box center [177, 285] width 105 height 12
click at [102, 289] on icon "open menu" at bounding box center [102, 288] width 12 height 12
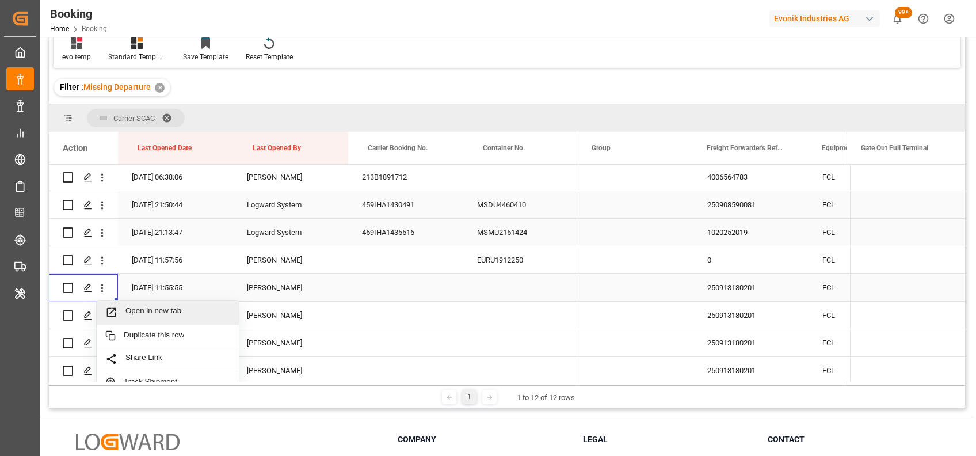
click at [143, 309] on span "Open in new tab" at bounding box center [177, 312] width 105 height 12
click at [99, 322] on button "open menu" at bounding box center [102, 315] width 12 height 22
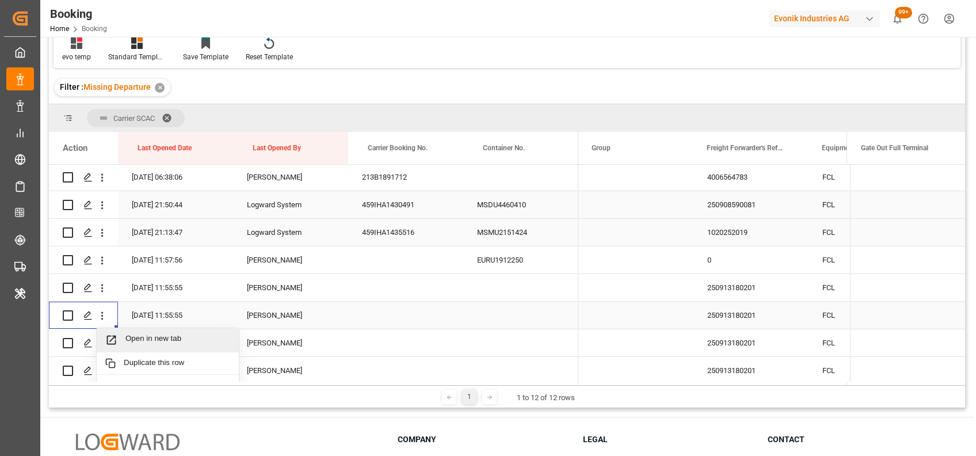
click at [143, 340] on span "Open in new tab" at bounding box center [177, 340] width 105 height 12
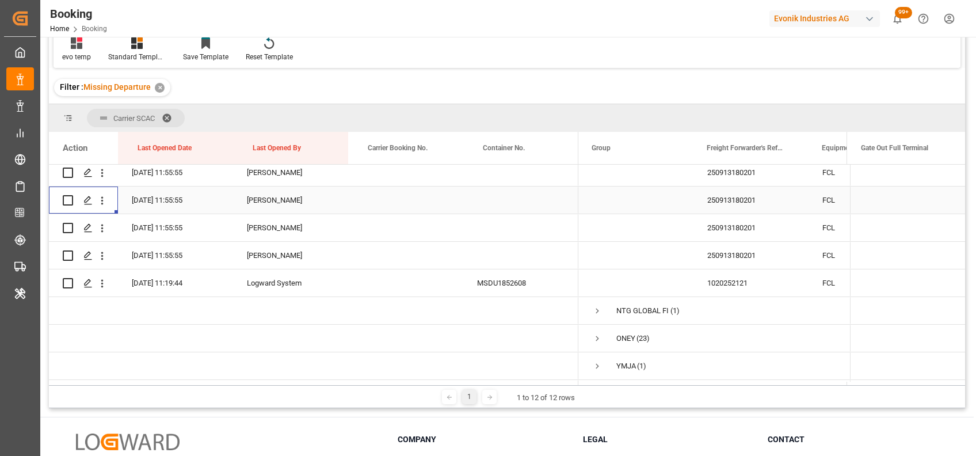
scroll to position [1266, 0]
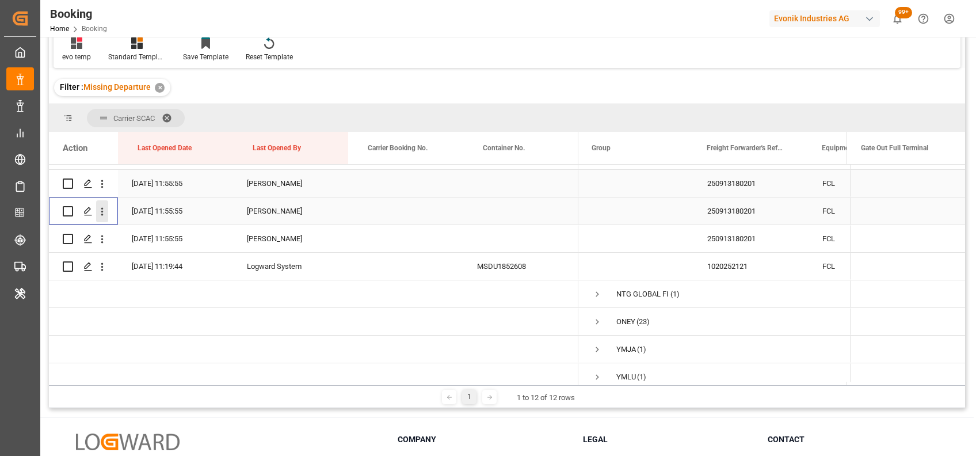
click at [103, 214] on icon "open menu" at bounding box center [102, 211] width 12 height 12
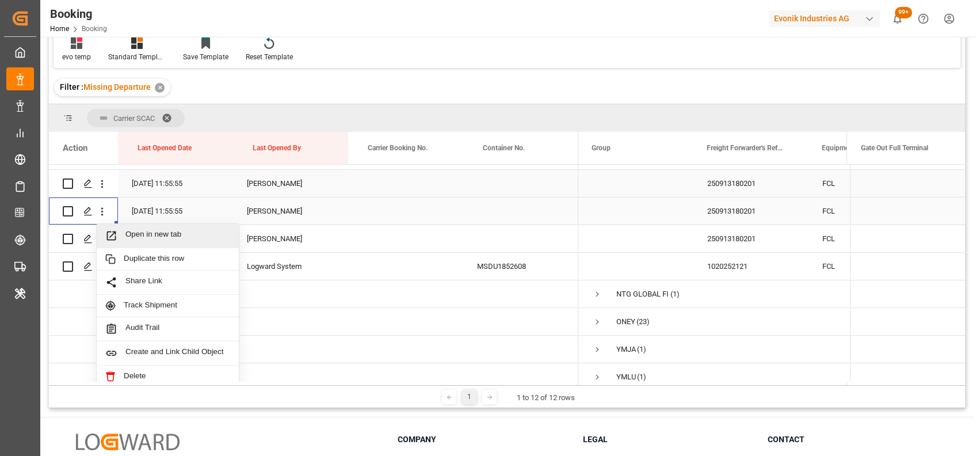
click at [144, 235] on span "Open in new tab" at bounding box center [177, 236] width 105 height 12
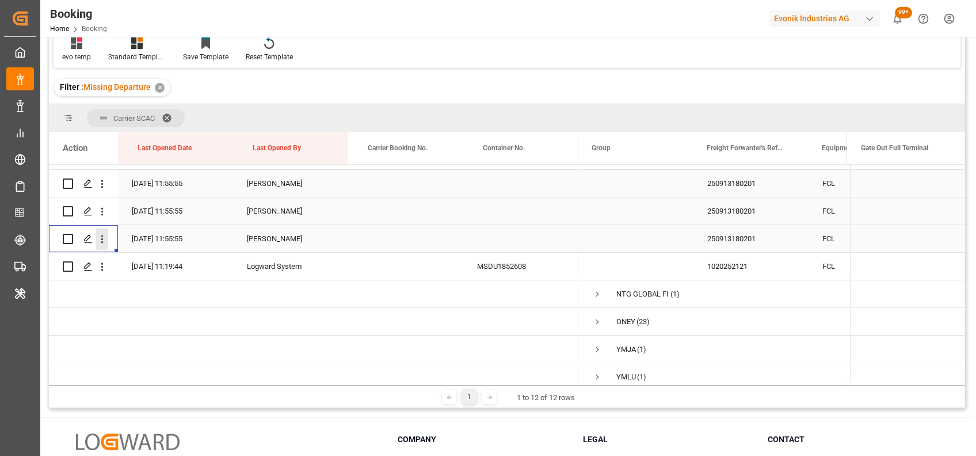
click at [106, 237] on icon "open menu" at bounding box center [102, 239] width 12 height 12
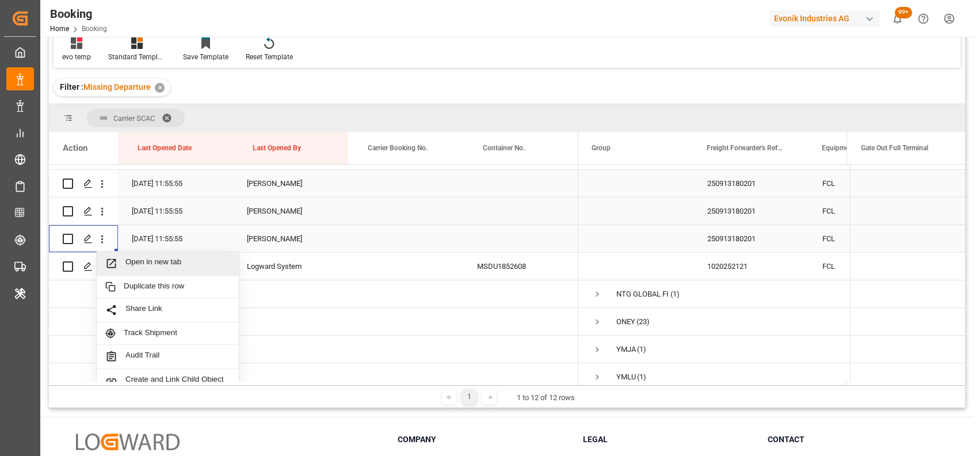
click at [175, 269] on div "Open in new tab" at bounding box center [168, 264] width 142 height 24
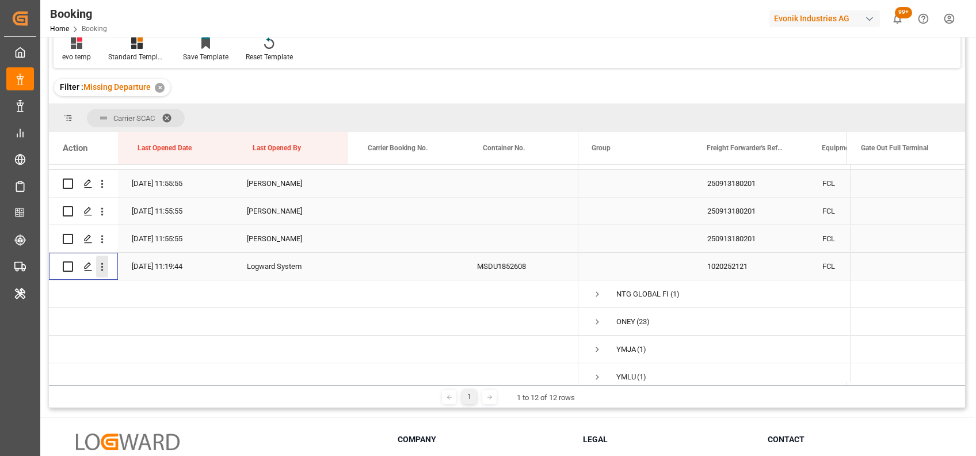
click at [98, 268] on icon "open menu" at bounding box center [102, 267] width 12 height 12
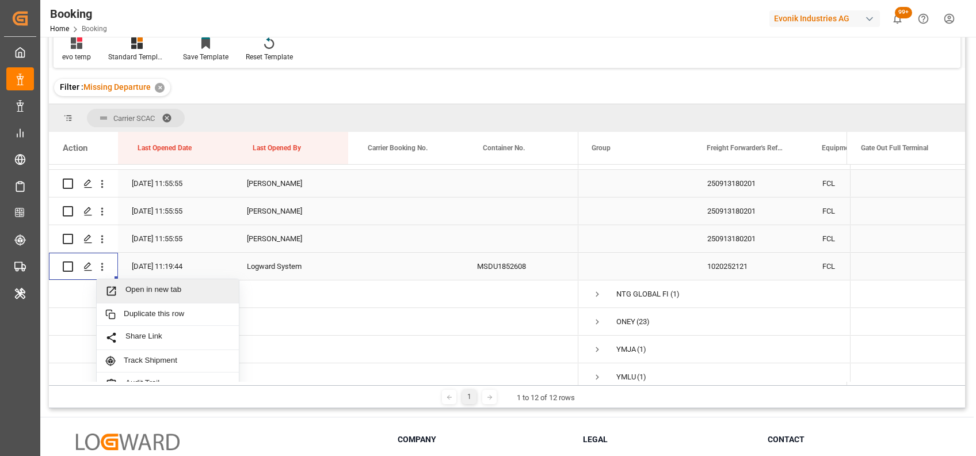
click at [134, 290] on span "Open in new tab" at bounding box center [177, 291] width 105 height 12
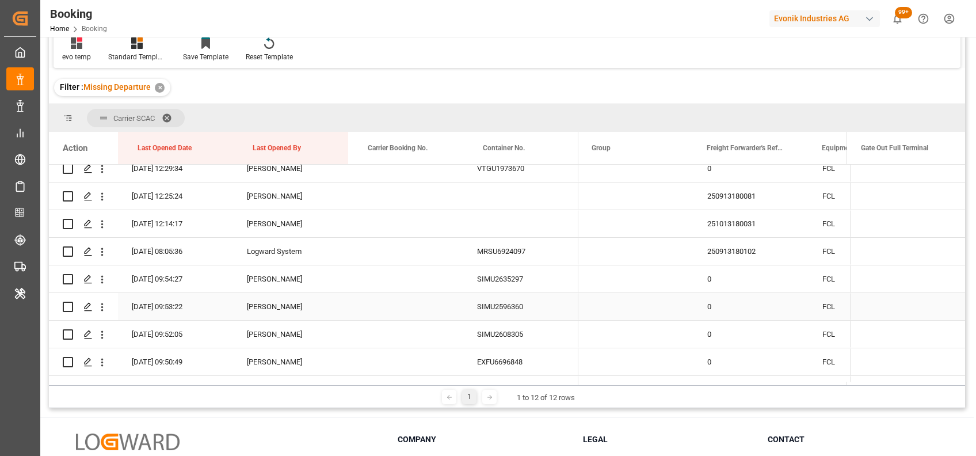
scroll to position [974, 0]
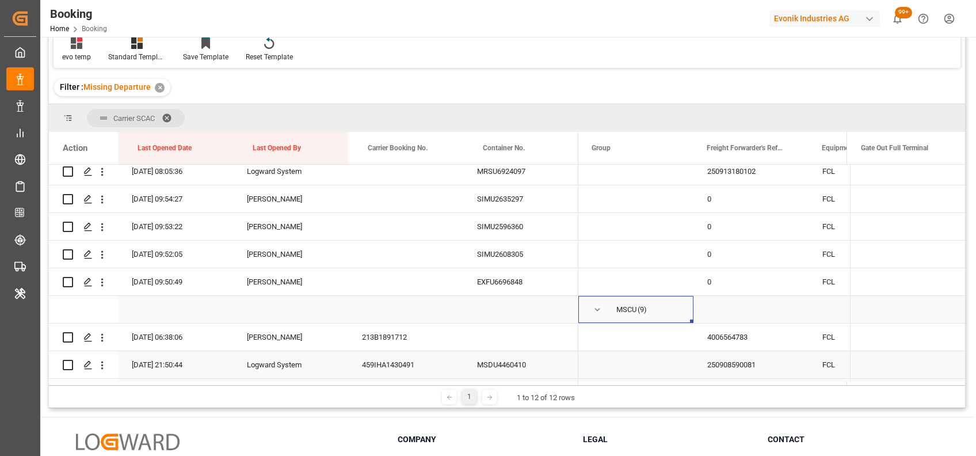
click at [600, 308] on span "Press SPACE to select this row." at bounding box center [597, 309] width 10 height 10
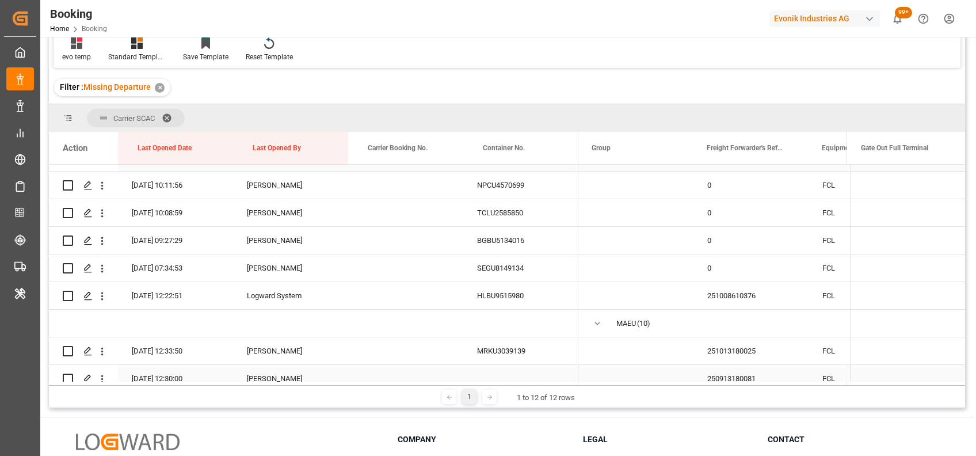
scroll to position [655, 0]
click at [598, 321] on span "Press SPACE to select this row." at bounding box center [597, 324] width 10 height 10
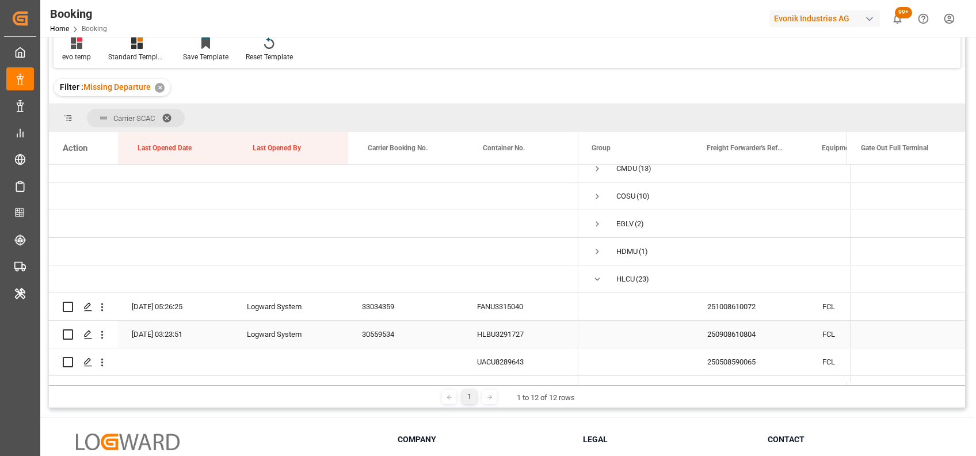
scroll to position [36, 0]
click at [593, 280] on span "Press SPACE to select this row." at bounding box center [597, 280] width 10 height 10
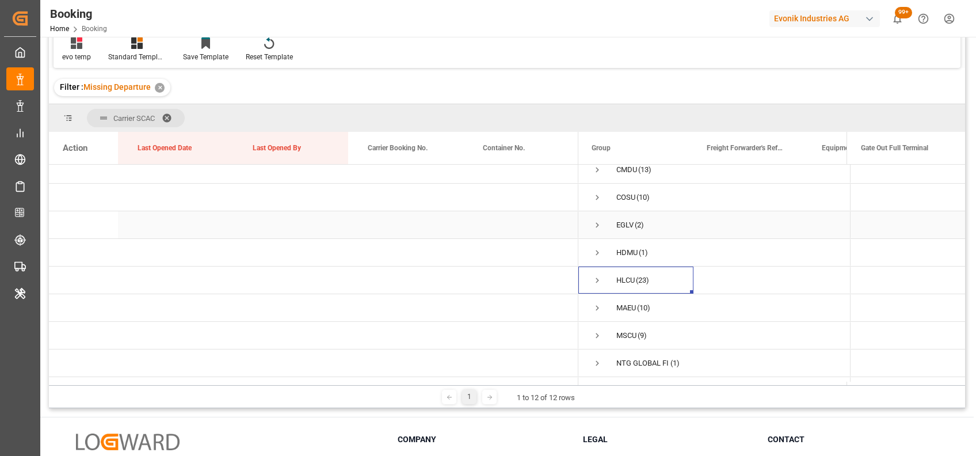
scroll to position [0, 0]
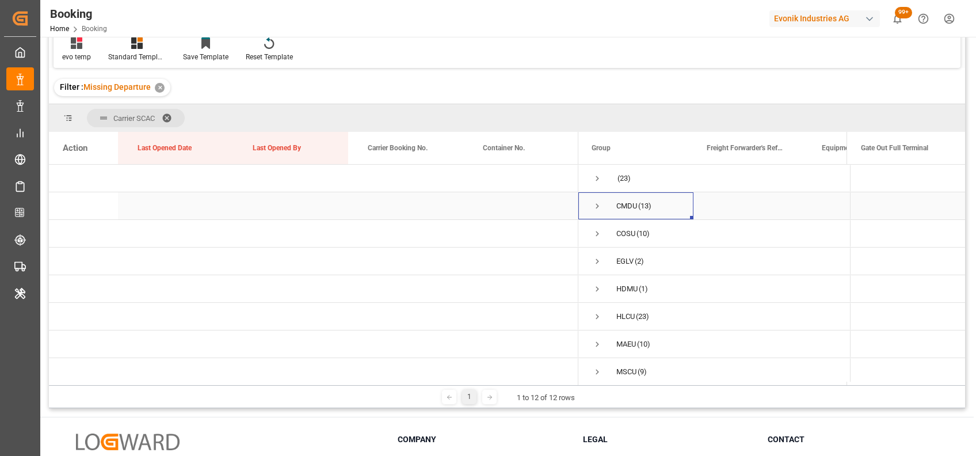
click at [594, 204] on span "Press SPACE to select this row." at bounding box center [597, 206] width 10 height 10
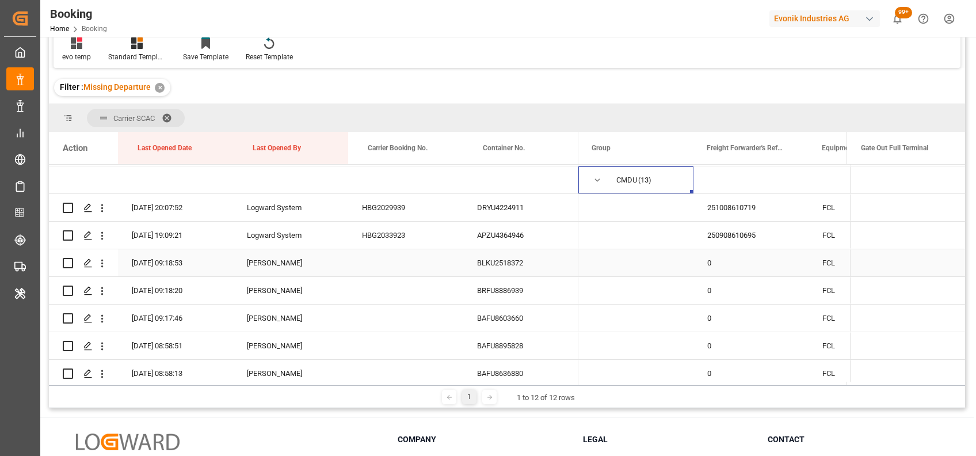
scroll to position [25, 0]
click at [100, 213] on icon "open menu" at bounding box center [102, 209] width 12 height 12
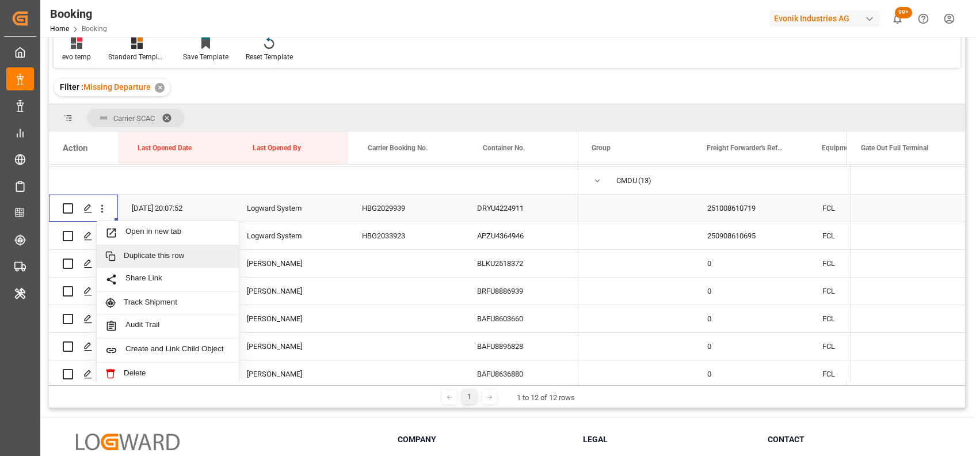
click at [173, 245] on div "Duplicate this row" at bounding box center [168, 256] width 142 height 22
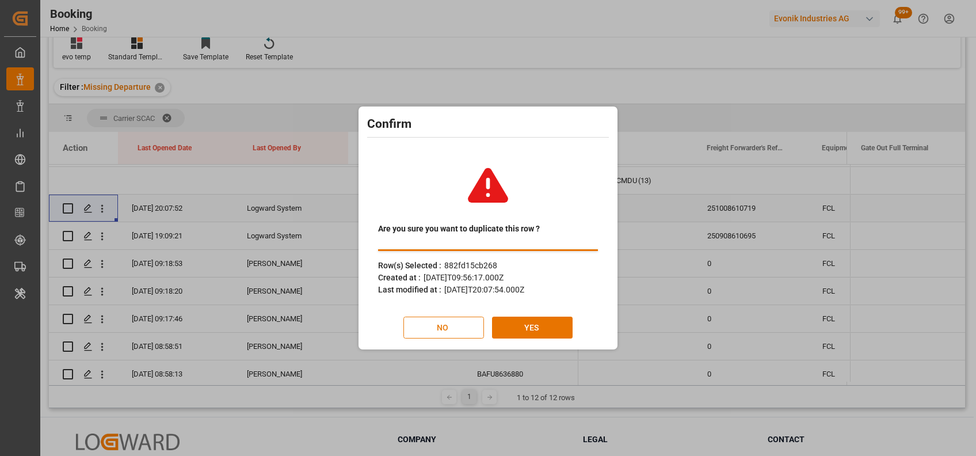
click at [447, 321] on button "NO" at bounding box center [443, 328] width 81 height 22
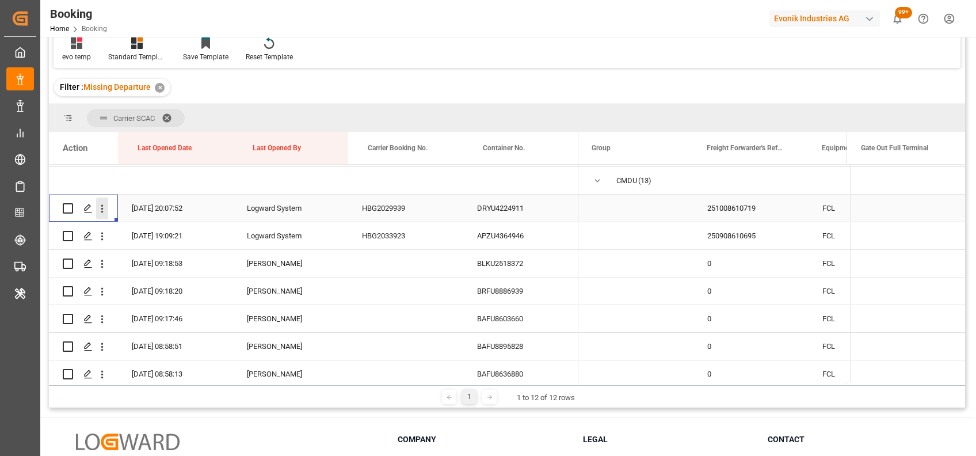
click at [102, 211] on icon "open menu" at bounding box center [102, 209] width 2 height 8
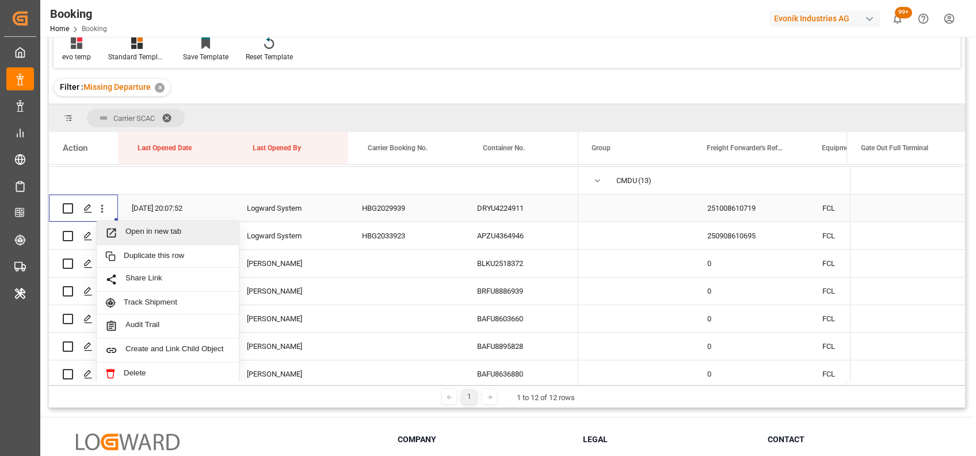
click at [147, 234] on span "Open in new tab" at bounding box center [177, 233] width 105 height 12
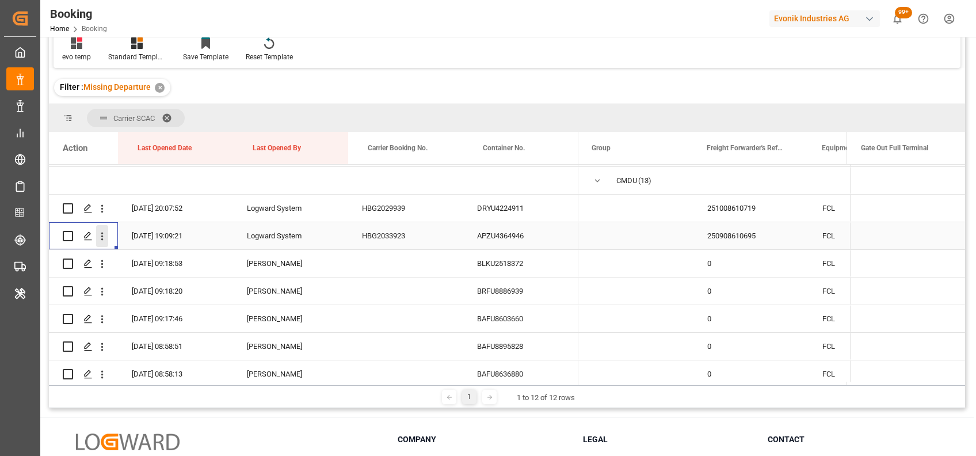
click at [101, 237] on icon "open menu" at bounding box center [102, 237] width 2 height 8
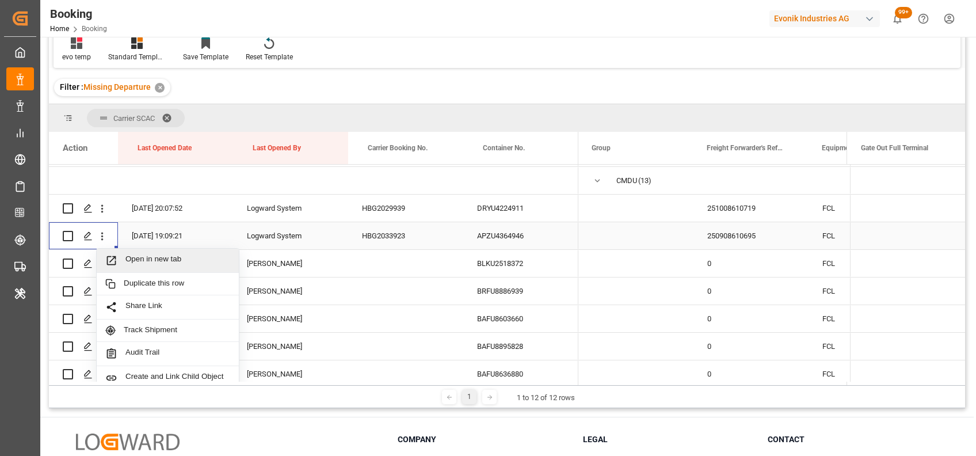
click at [139, 255] on span "Open in new tab" at bounding box center [177, 260] width 105 height 12
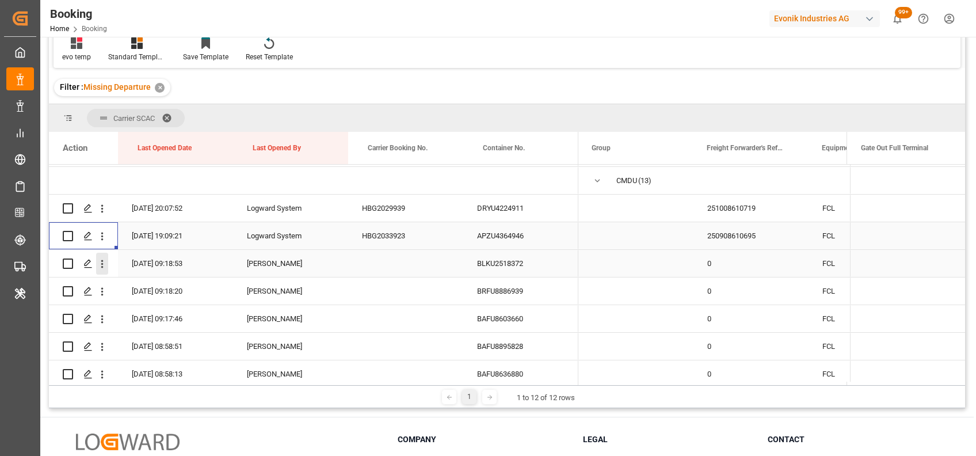
click at [102, 263] on icon "open menu" at bounding box center [102, 264] width 2 height 8
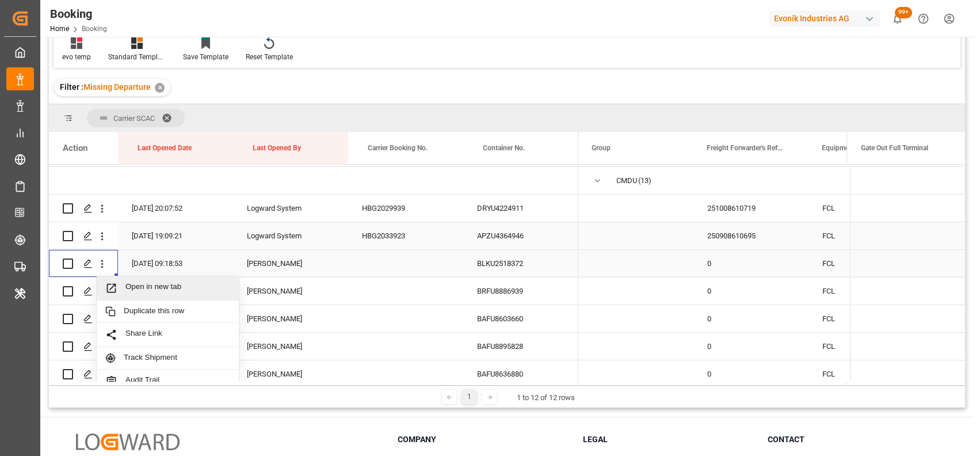
click at [134, 284] on span "Open in new tab" at bounding box center [177, 288] width 105 height 12
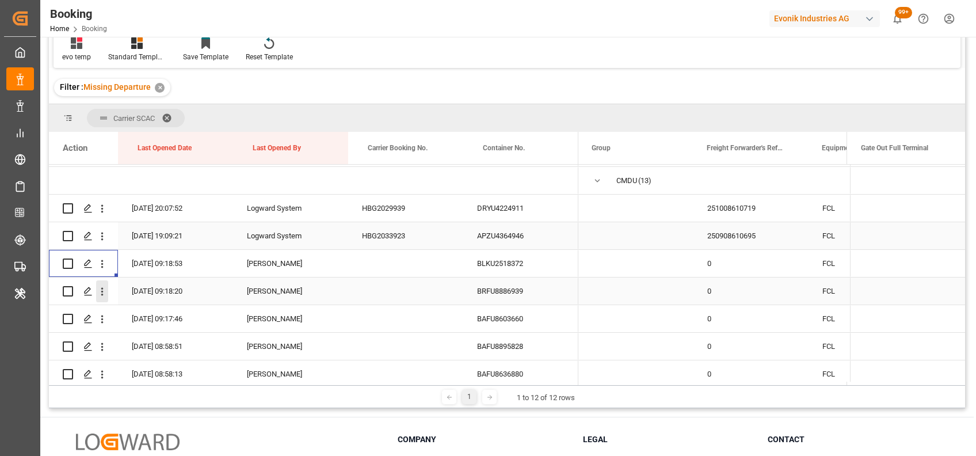
click at [102, 295] on icon "open menu" at bounding box center [102, 292] width 2 height 8
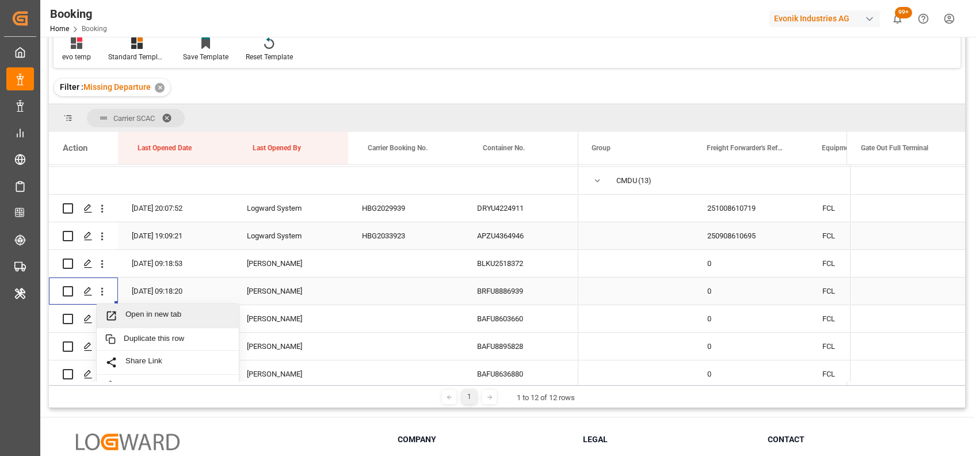
click at [129, 310] on span "Open in new tab" at bounding box center [177, 316] width 105 height 12
click at [103, 322] on icon "open menu" at bounding box center [102, 319] width 12 height 12
click at [124, 341] on span "Press SPACE to select this row." at bounding box center [115, 343] width 20 height 12
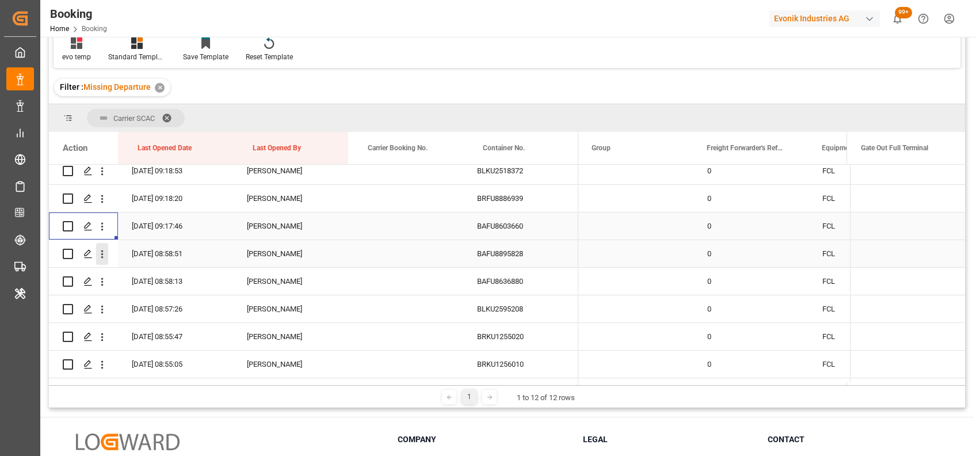
scroll to position [163, 0]
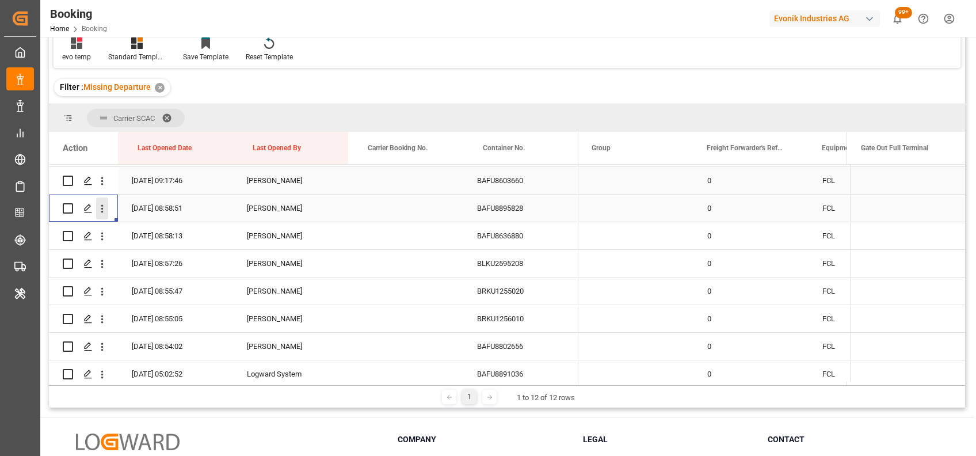
click at [105, 214] on icon "open menu" at bounding box center [102, 209] width 12 height 12
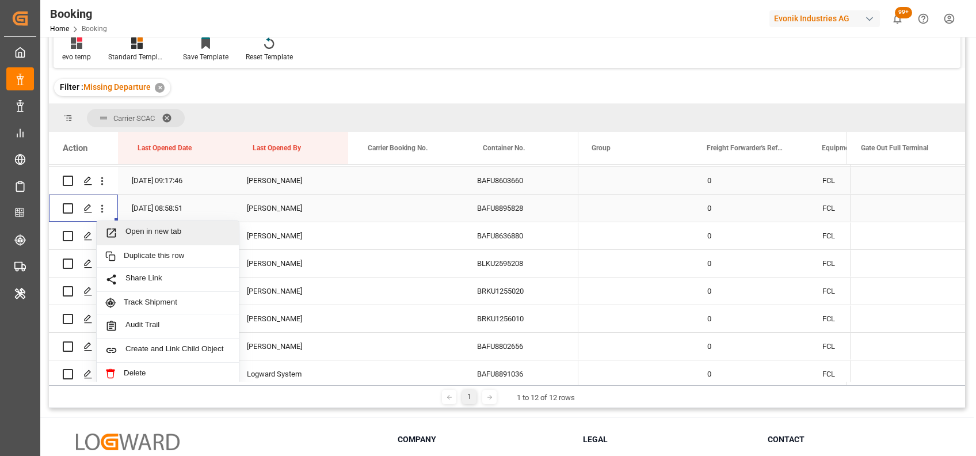
click at [129, 222] on div "Open in new tab" at bounding box center [168, 233] width 142 height 24
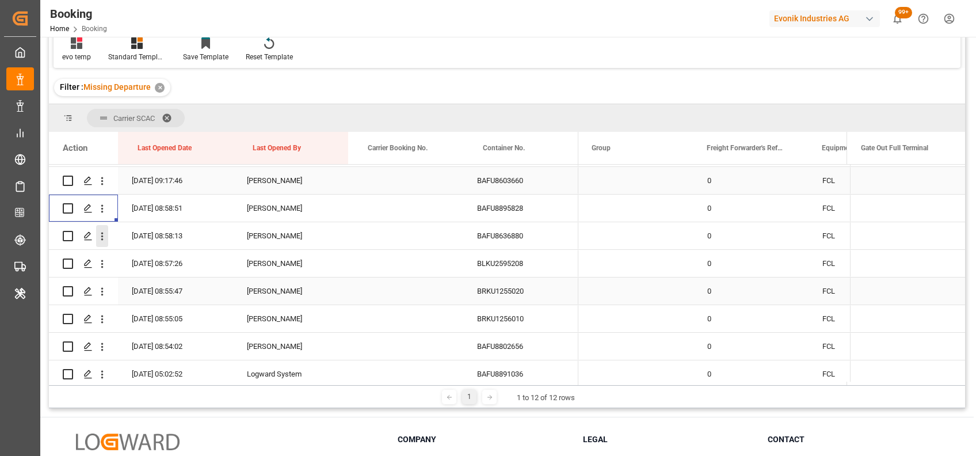
click at [104, 234] on icon "open menu" at bounding box center [102, 236] width 12 height 12
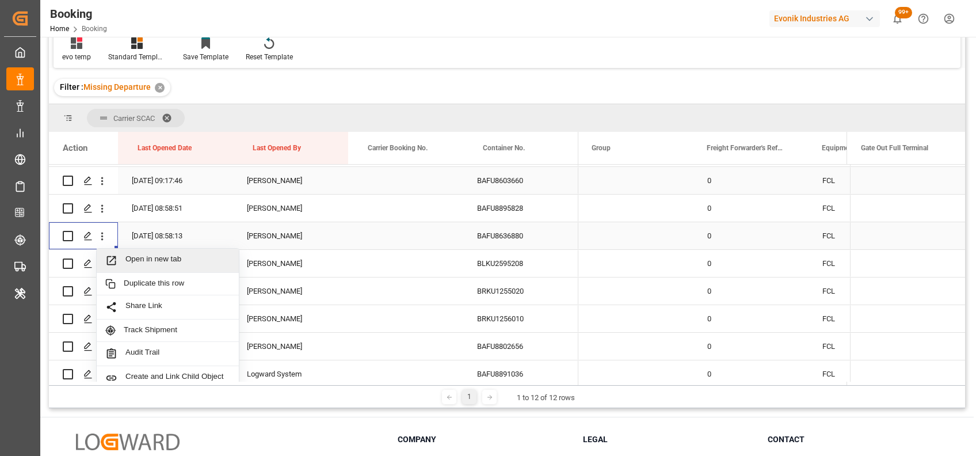
click at [146, 262] on span "Open in new tab" at bounding box center [177, 260] width 105 height 12
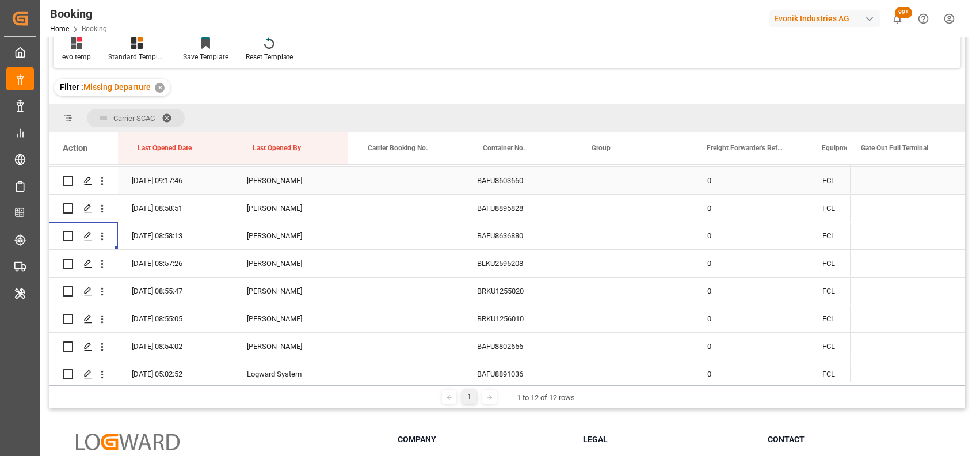
scroll to position [245, 0]
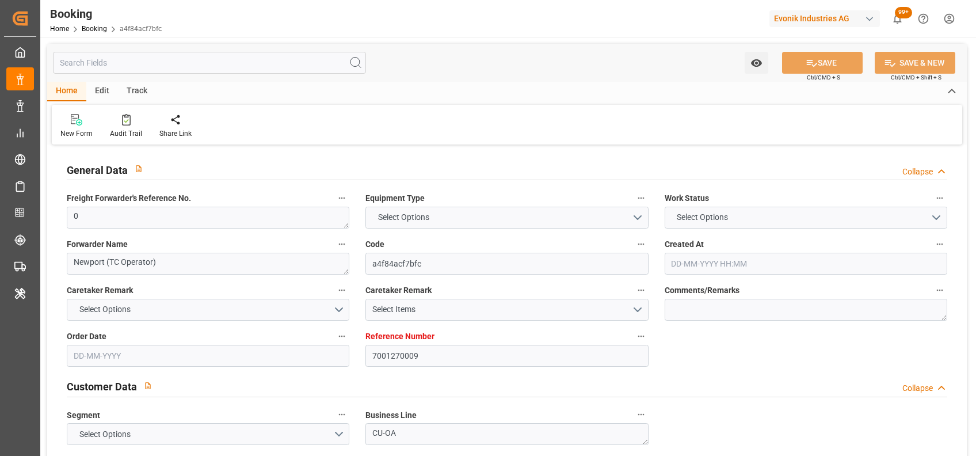
type input "7001270009"
type input "9305312"
type input "Hapag [PERSON_NAME]"
type input "Hapag Lloyd Aktiengesellschaft"
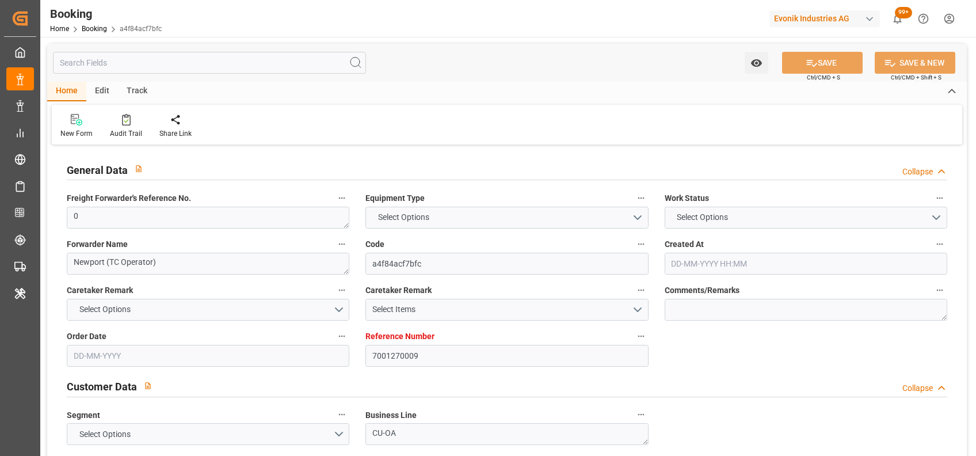
type input "NLRTM"
type input "USHOU"
type input "0"
type input "[DATE] 22:01"
type input "[DATE]"
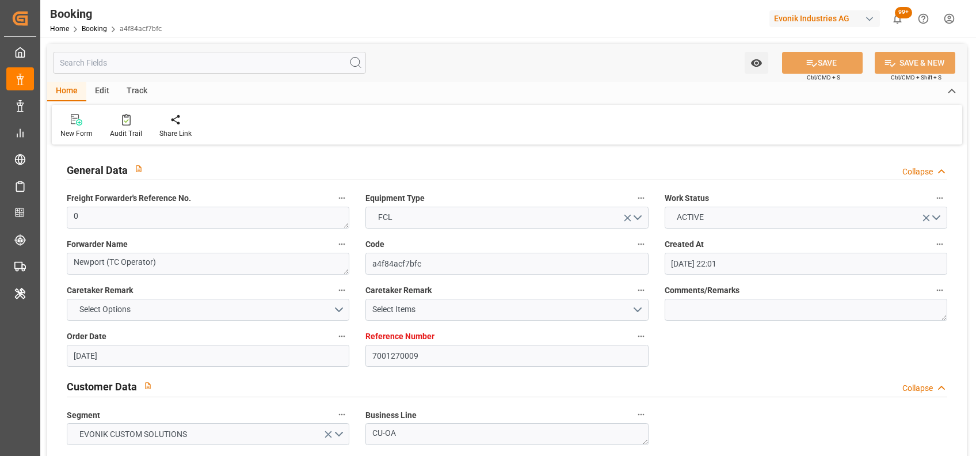
type input "[DATE]"
type input "[DATE] 00:00"
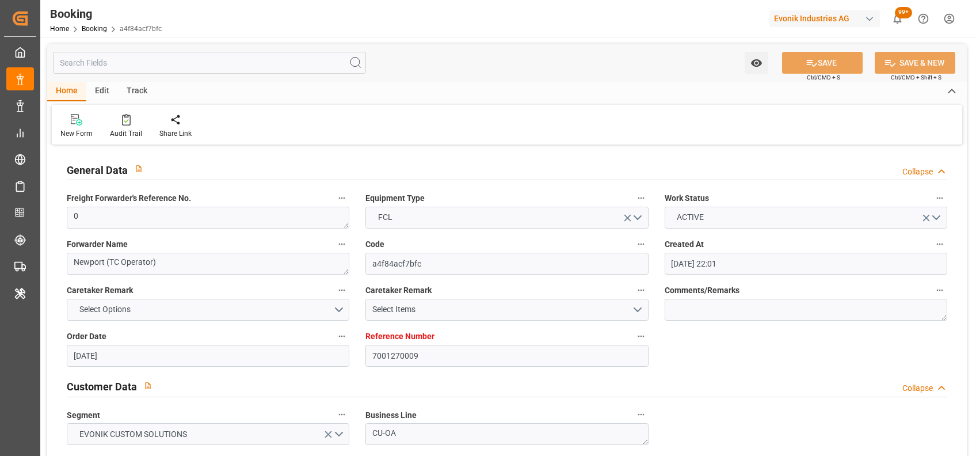
type input "[DATE] 00:00"
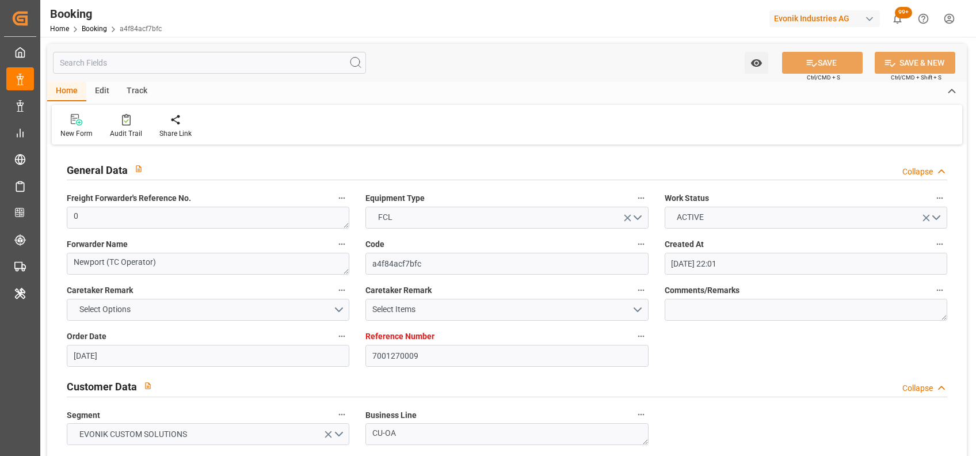
type input "[DATE] 10:08"
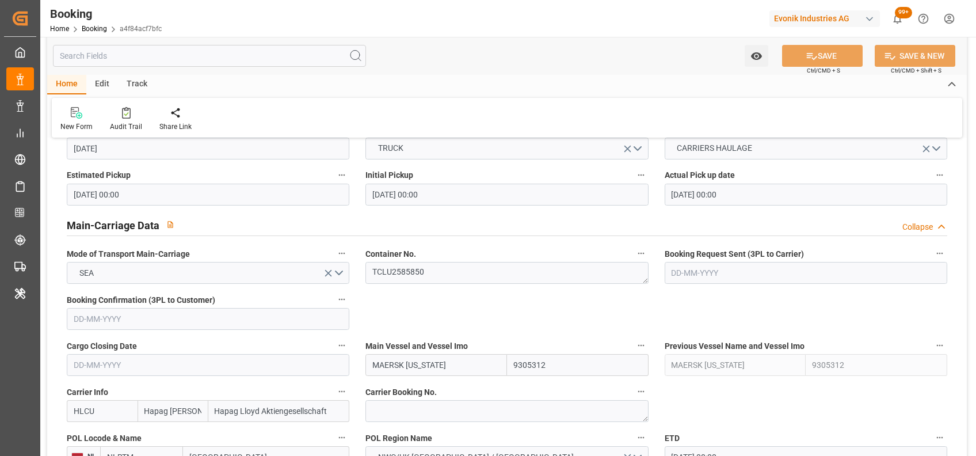
scroll to position [684, 0]
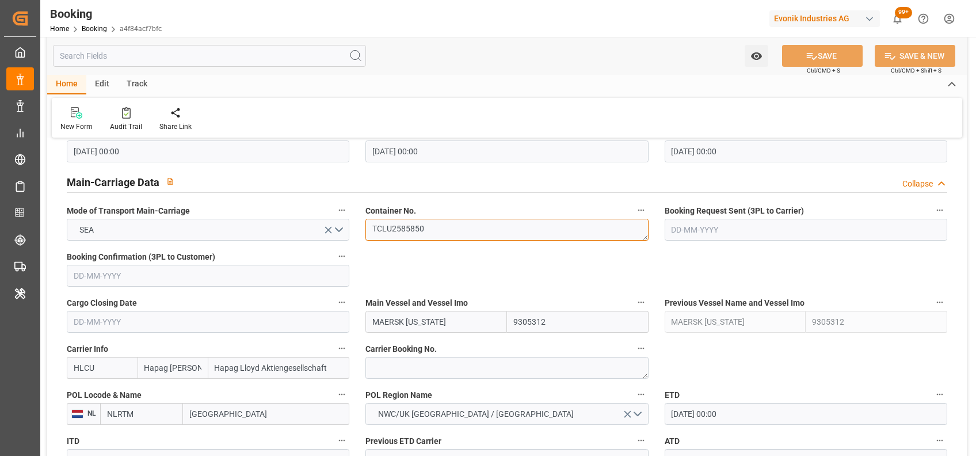
click at [429, 226] on textarea "TCLU2585850" at bounding box center [506, 230] width 283 height 22
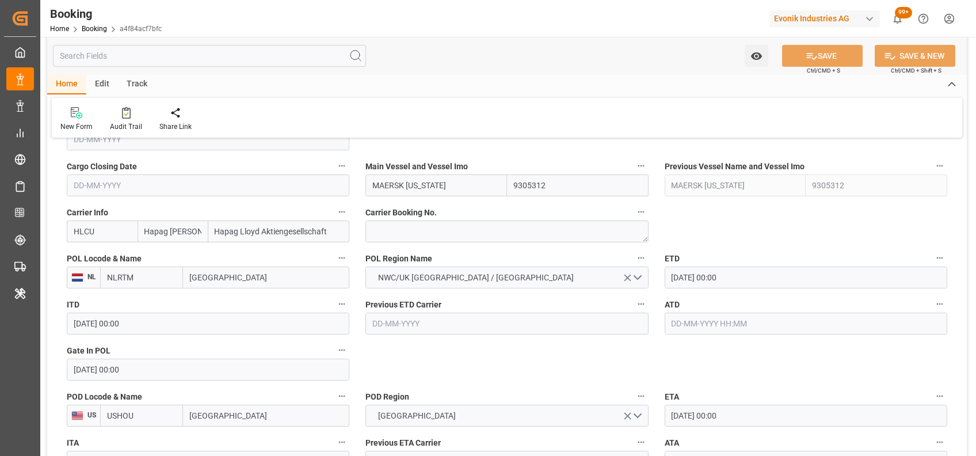
scroll to position [821, 0]
click at [422, 184] on input "MAERSK [US_STATE]" at bounding box center [436, 185] width 142 height 22
paste input "[US_STATE]"
type input "MAERSK TENNESSEE"
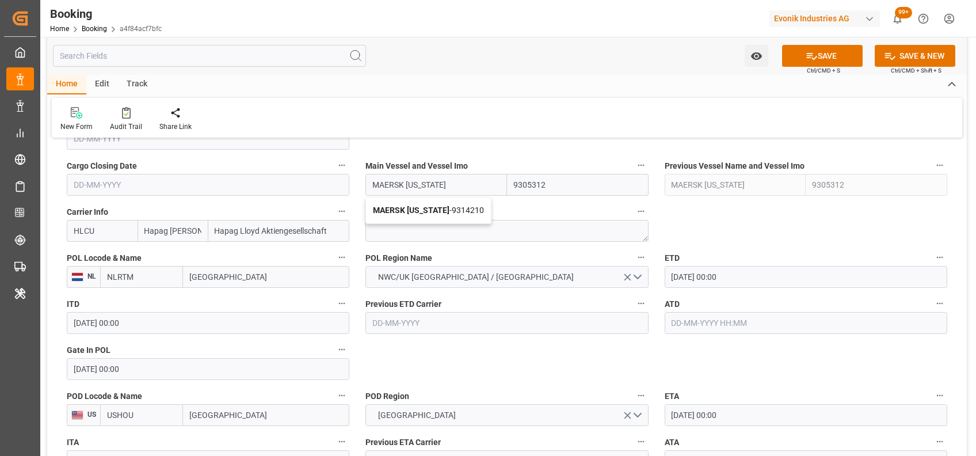
click at [425, 207] on b "MAERSK TENNESSEE" at bounding box center [411, 209] width 77 height 9
type input "9314210"
type input "MAERSK TENNESSEE"
click at [709, 318] on input "text" at bounding box center [806, 323] width 283 height 22
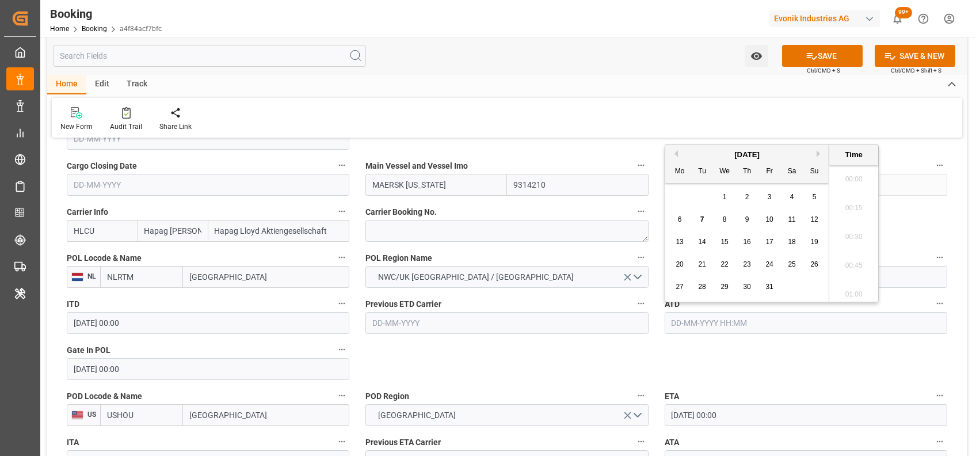
scroll to position [1442, 0]
type input "07-10-2025 00:00"
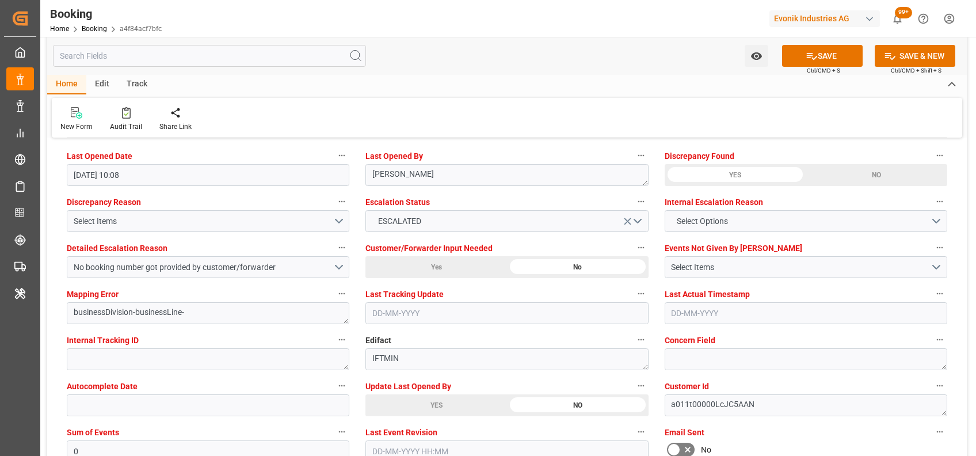
scroll to position [2138, 0]
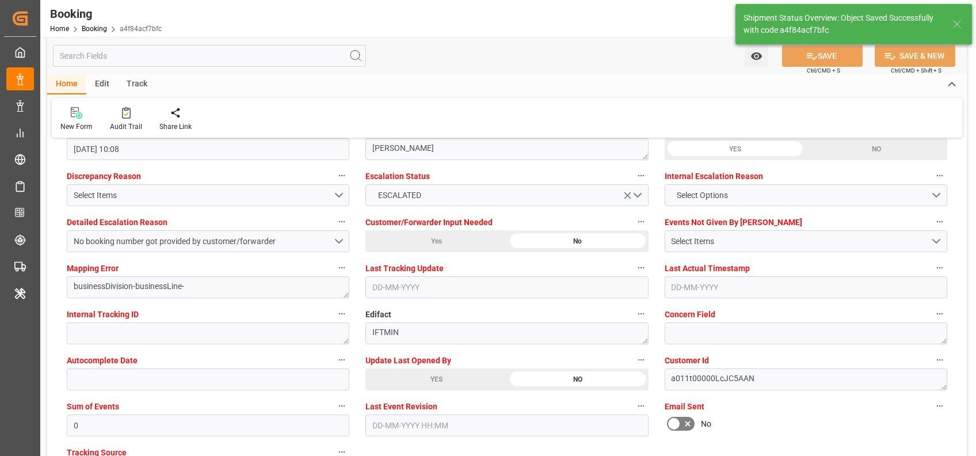
type textarea "[PERSON_NAME]"
type input "[DATE] 07:26"
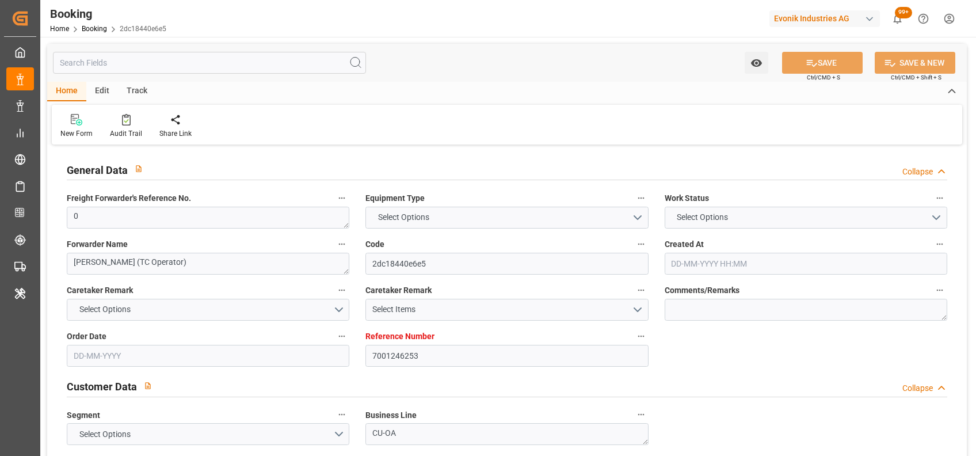
type input "7001246253"
type input "9305312"
type input "Hapag [PERSON_NAME]"
type input "Hapag Lloyd Aktiengesellschaft"
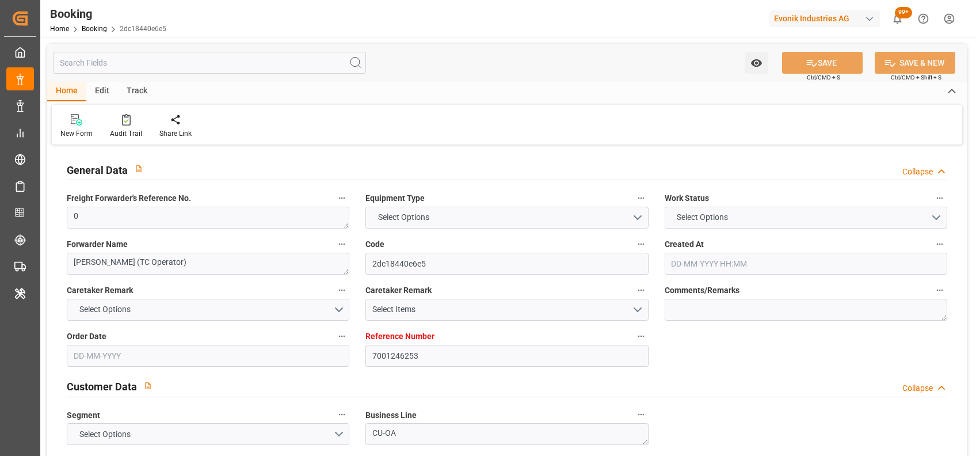
type input "NLRTM"
type input "USNYC"
type input "0"
type input "[DATE] 08:37"
type input "[DATE]"
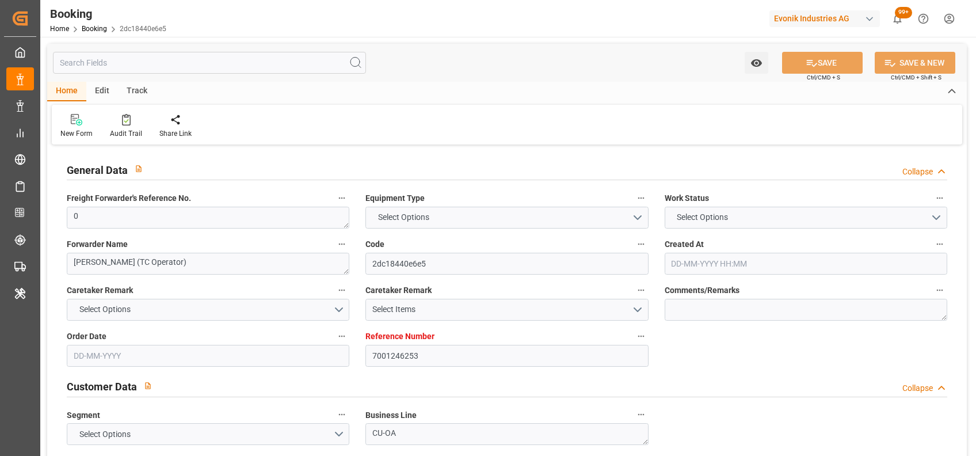
type input "[DATE]"
type input "[DATE] 00:00"
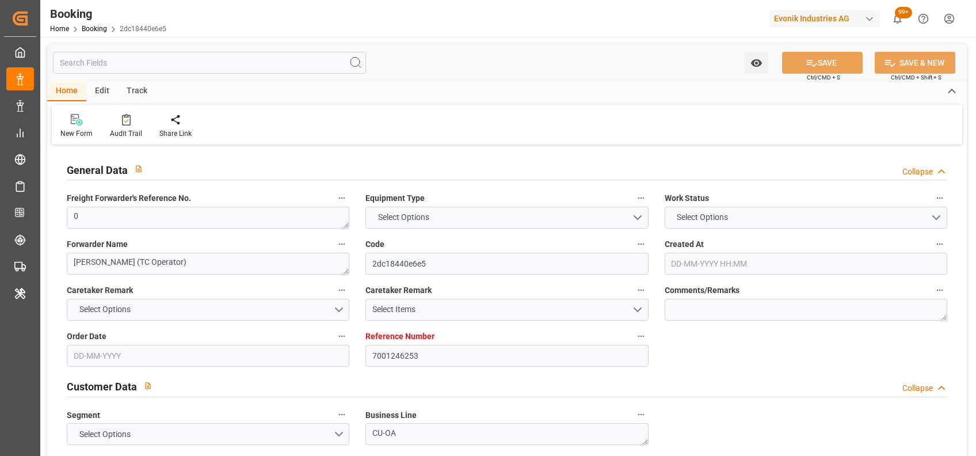
type input "[DATE] 00:00"
type input "[DATE]"
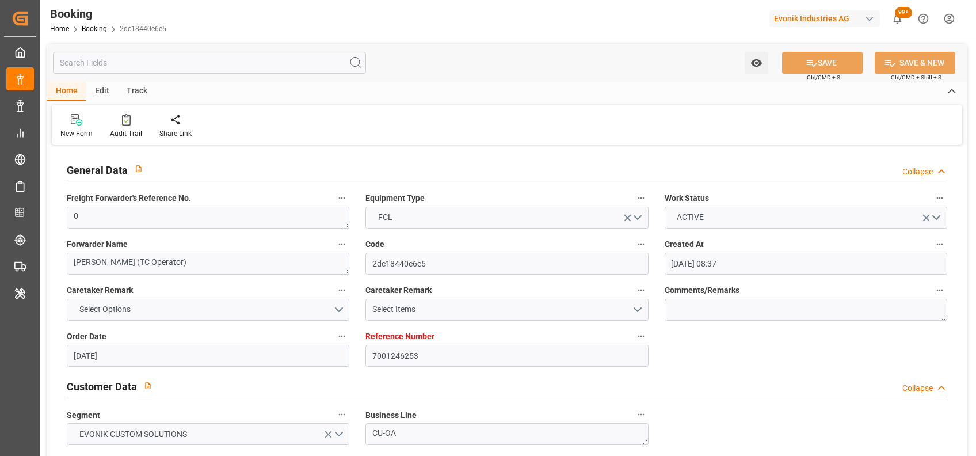
scroll to position [342, 0]
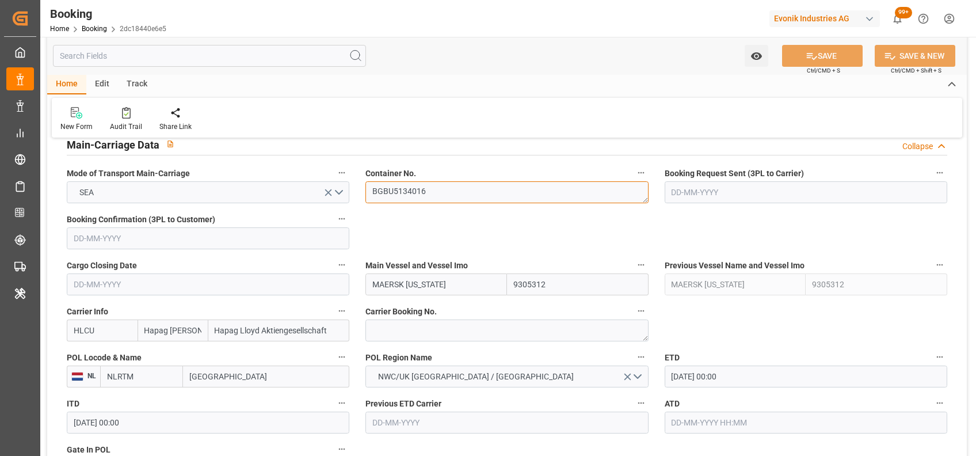
click at [405, 196] on textarea "BGBU5134016" at bounding box center [506, 192] width 283 height 22
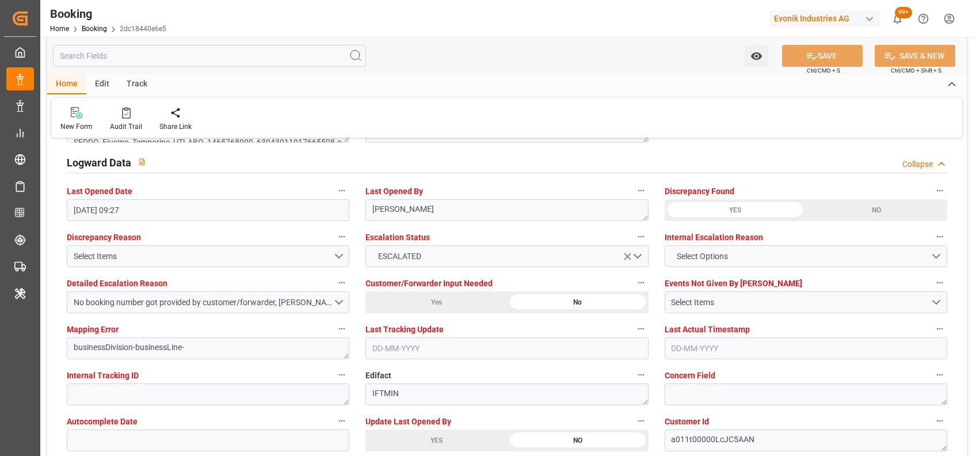
scroll to position [2179, 0]
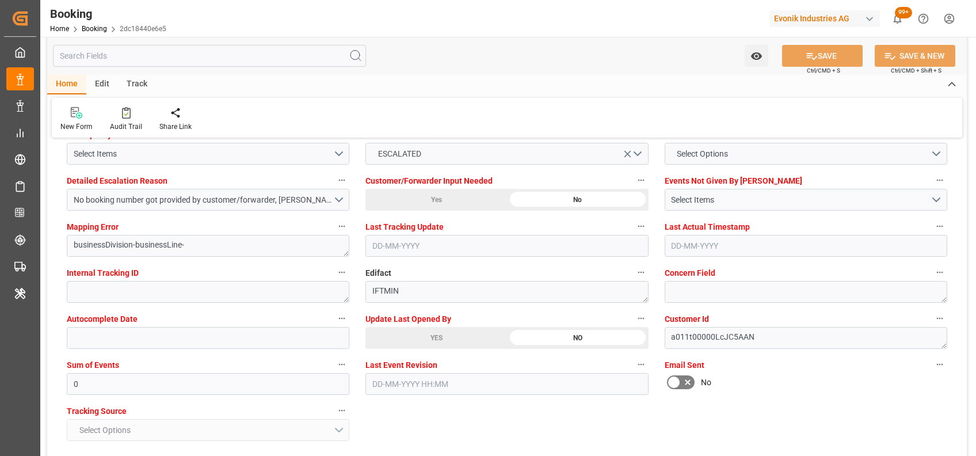
click at [421, 330] on div "YES" at bounding box center [436, 338] width 142 height 22
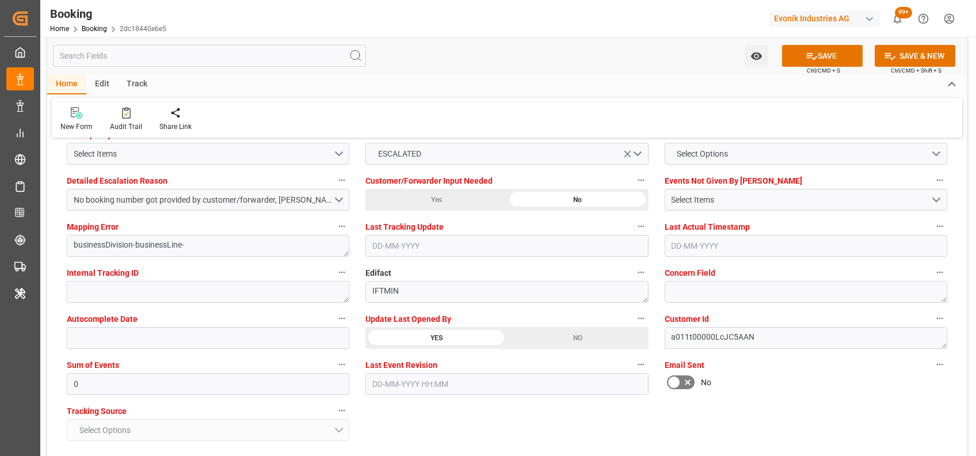
scroll to position [2102, 0]
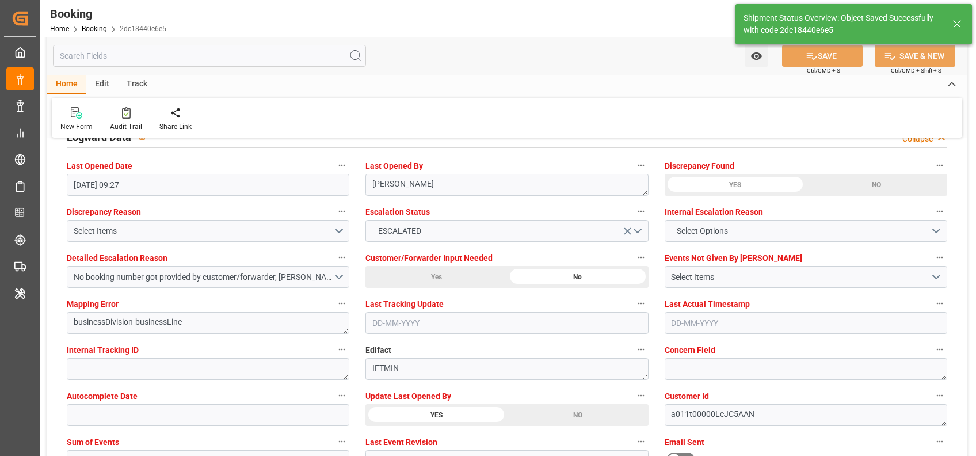
type input "[DATE] 07:26"
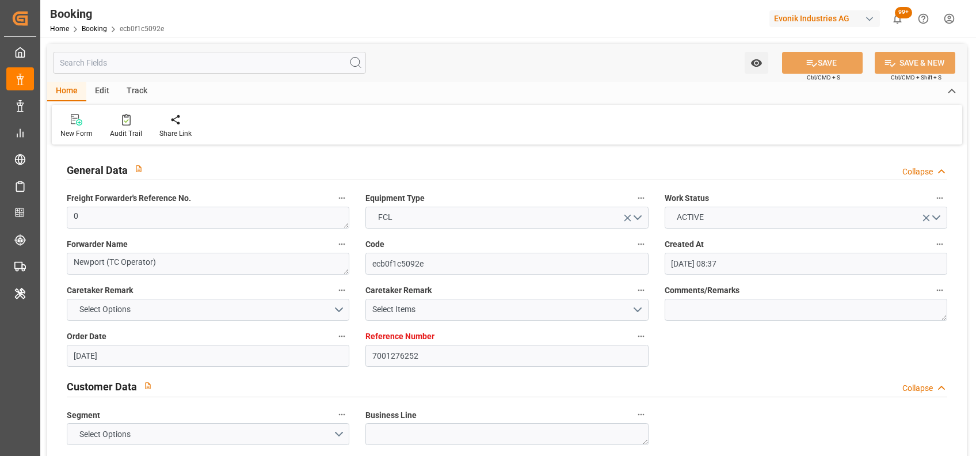
scroll to position [672, 0]
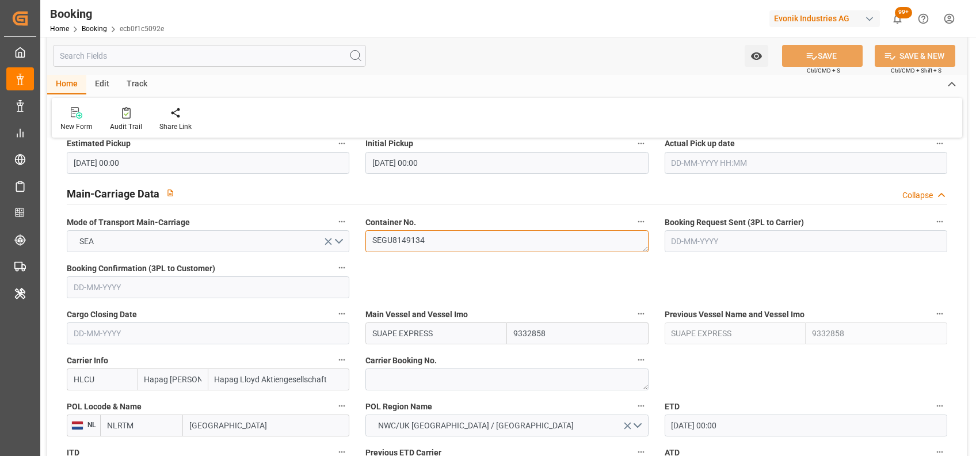
click at [393, 235] on textarea "SEGU8149134" at bounding box center [506, 241] width 283 height 22
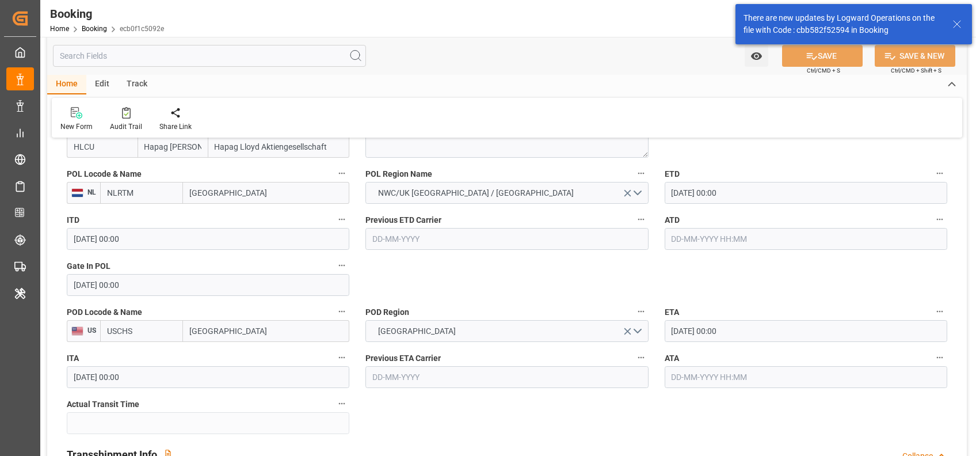
scroll to position [873, 0]
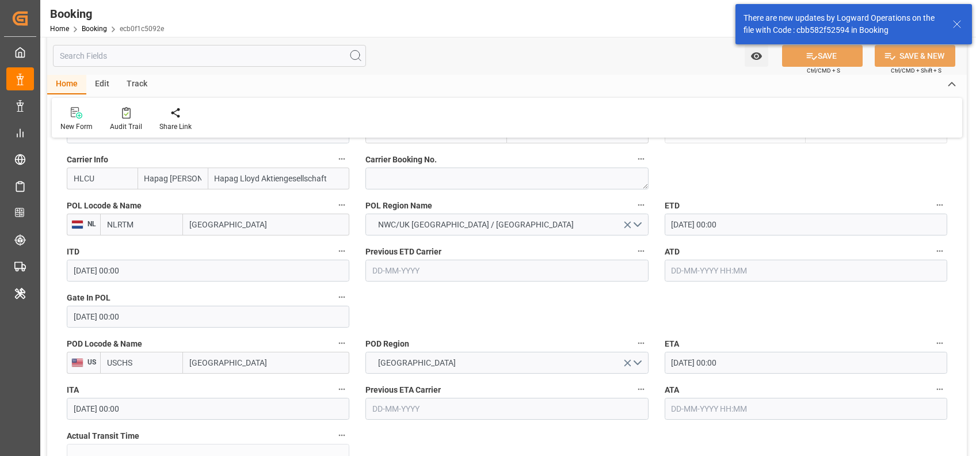
click at [675, 221] on input "[DATE] 00:00" at bounding box center [806, 225] width 283 height 22
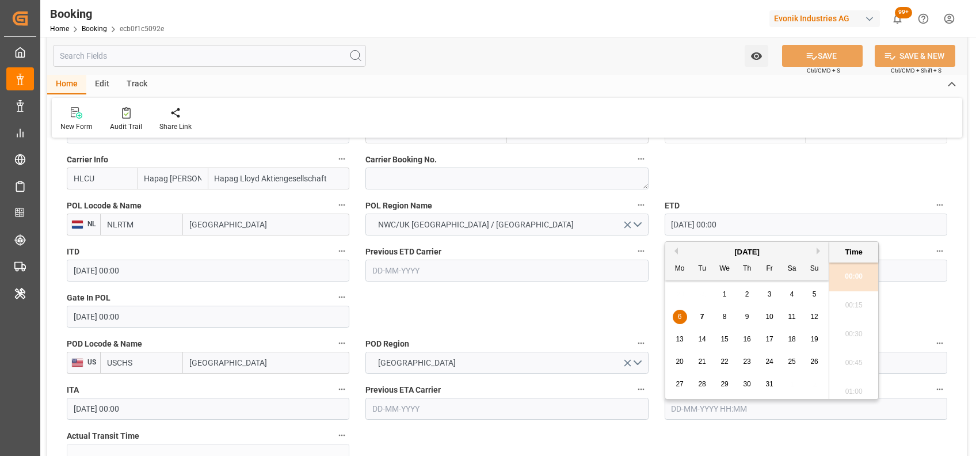
type input "07-10-2025 00:00"
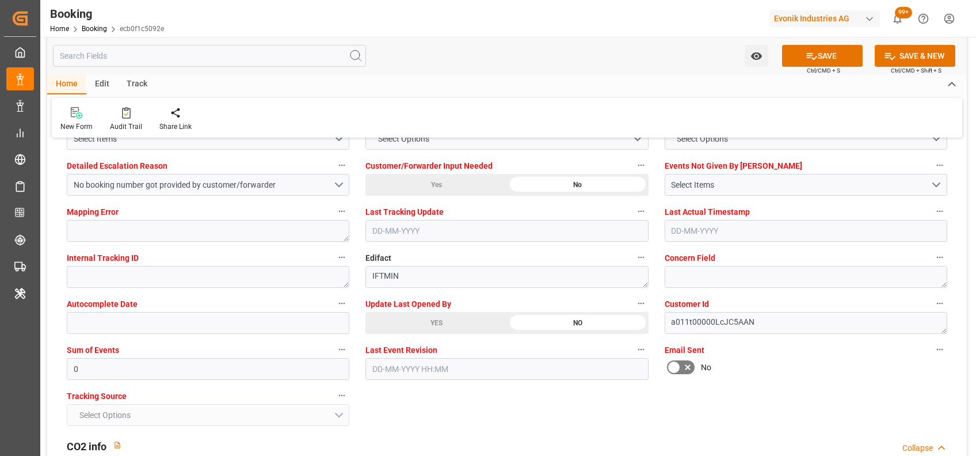
scroll to position [2036, 0]
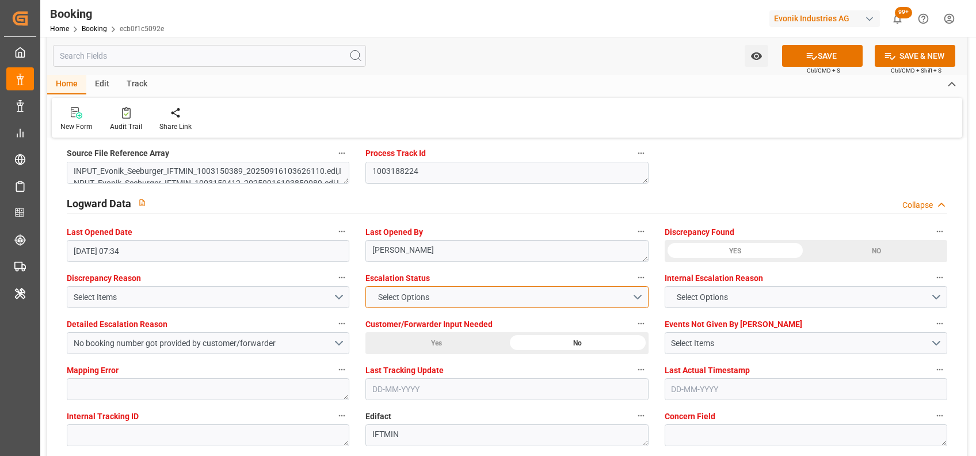
click at [382, 291] on span "Select Options" at bounding box center [403, 297] width 63 height 12
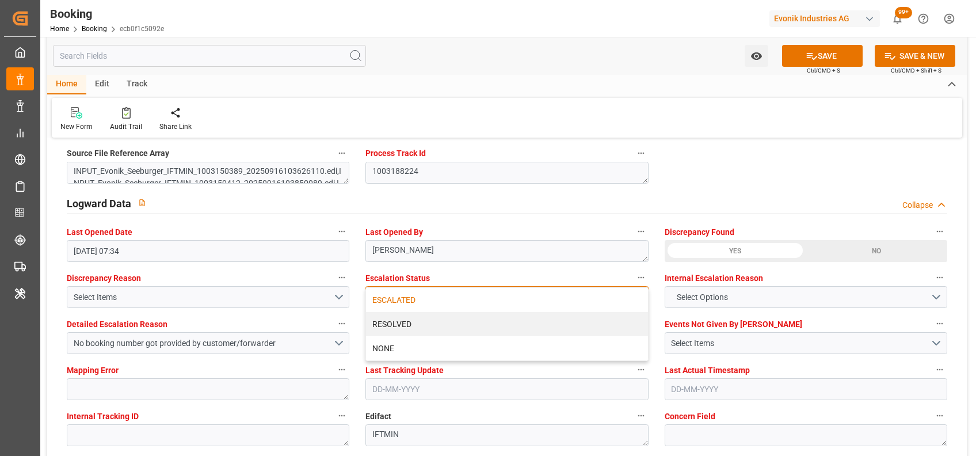
click at [394, 298] on div "ESCALATED" at bounding box center [506, 300] width 281 height 24
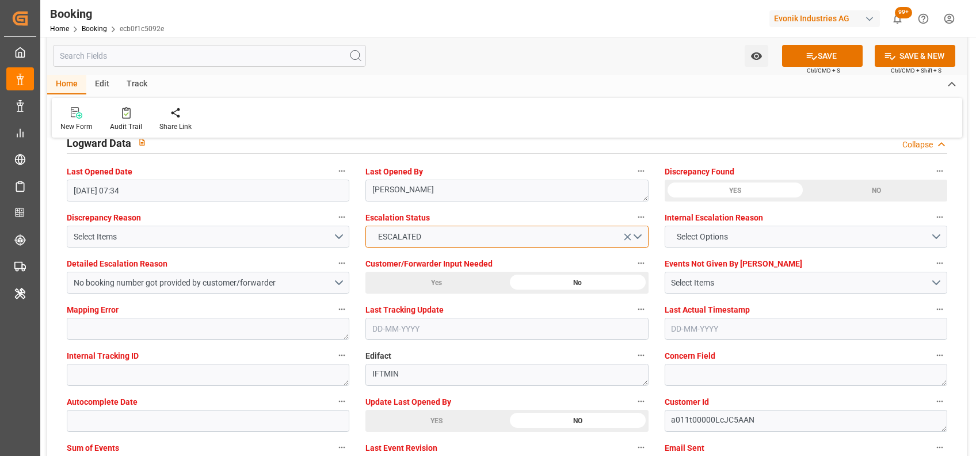
scroll to position [2215, 0]
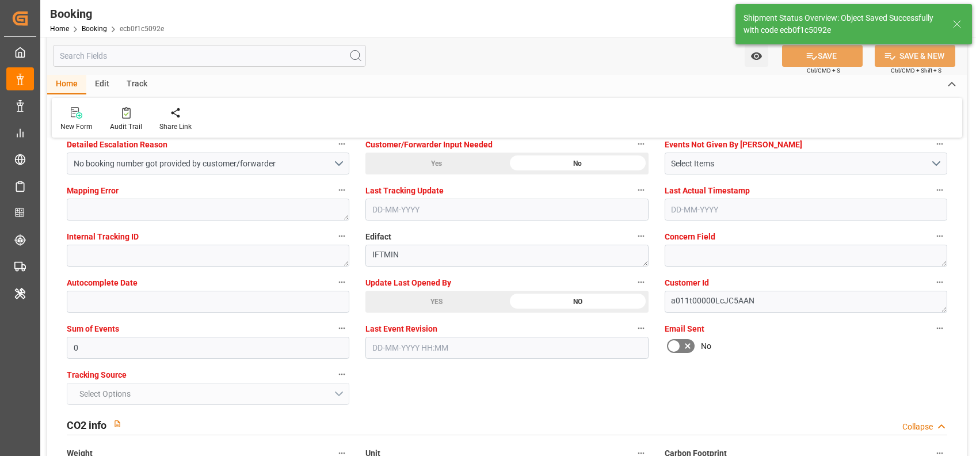
type textarea "[PERSON_NAME]"
type input "07-10-2025 07:27"
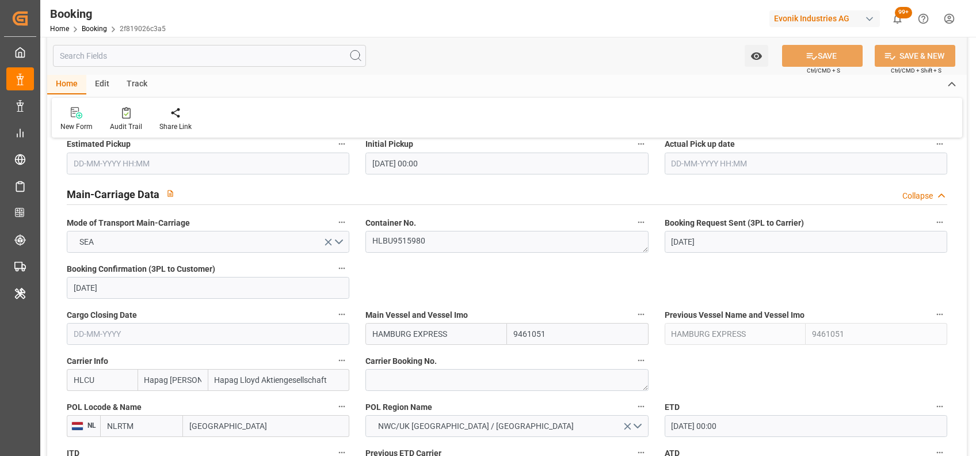
scroll to position [672, 0]
click at [416, 243] on textarea "HLBU9515980" at bounding box center [506, 241] width 283 height 22
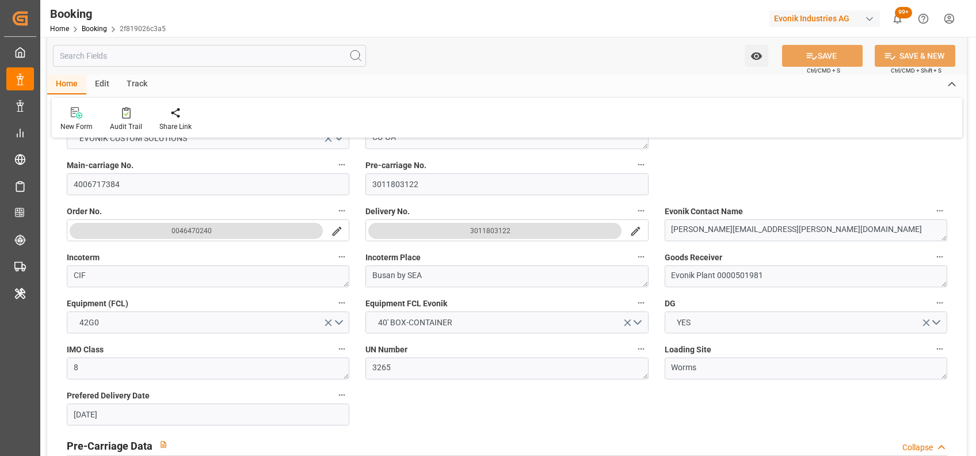
scroll to position [0, 0]
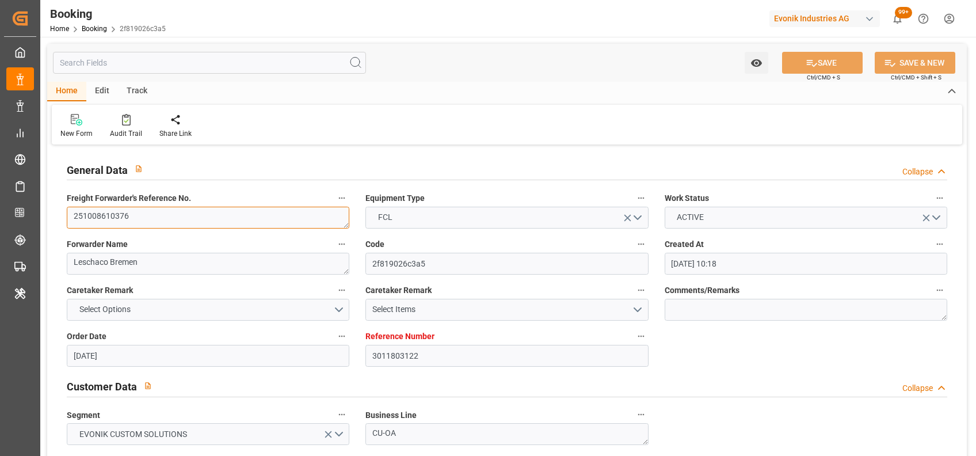
click at [170, 224] on textarea "251008610376" at bounding box center [208, 218] width 283 height 22
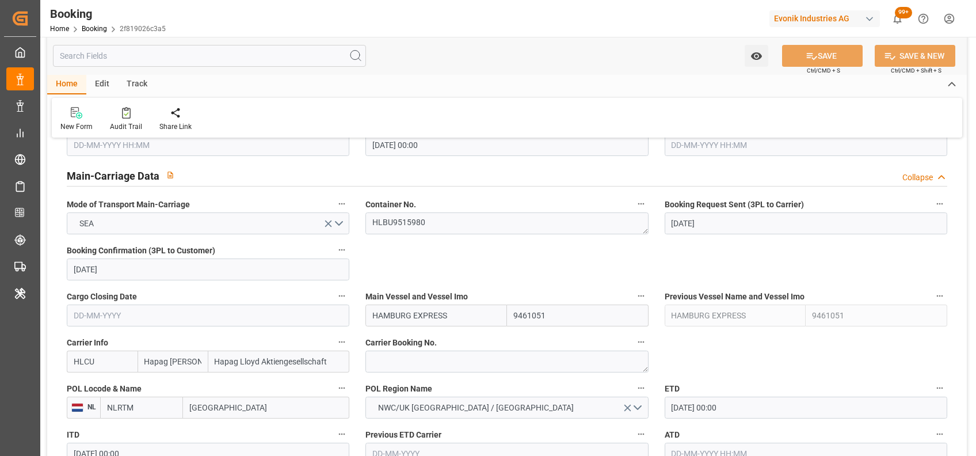
scroll to position [691, 0]
click at [438, 364] on textarea at bounding box center [506, 361] width 283 height 22
paste textarea "12210189"
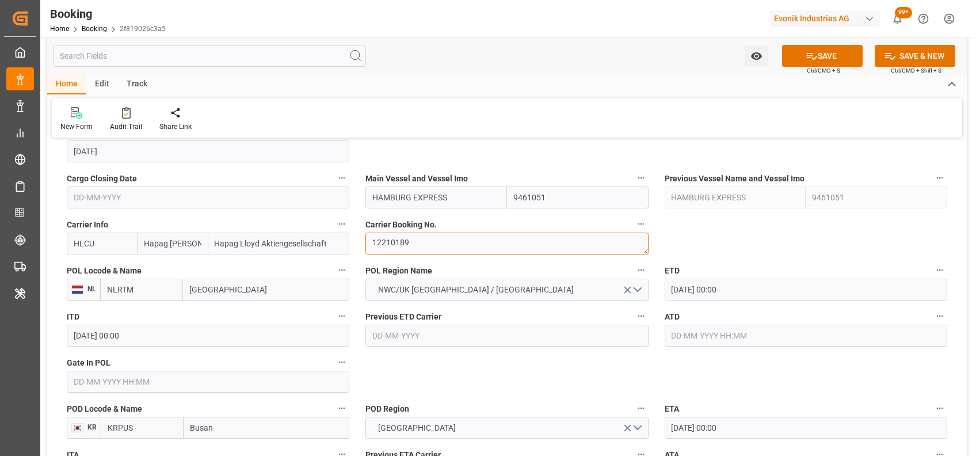
scroll to position [815, 0]
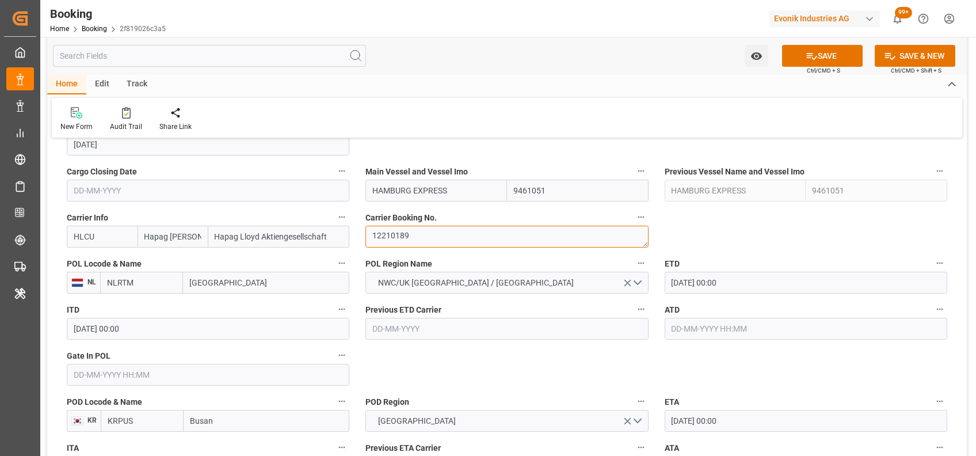
type textarea "12210189"
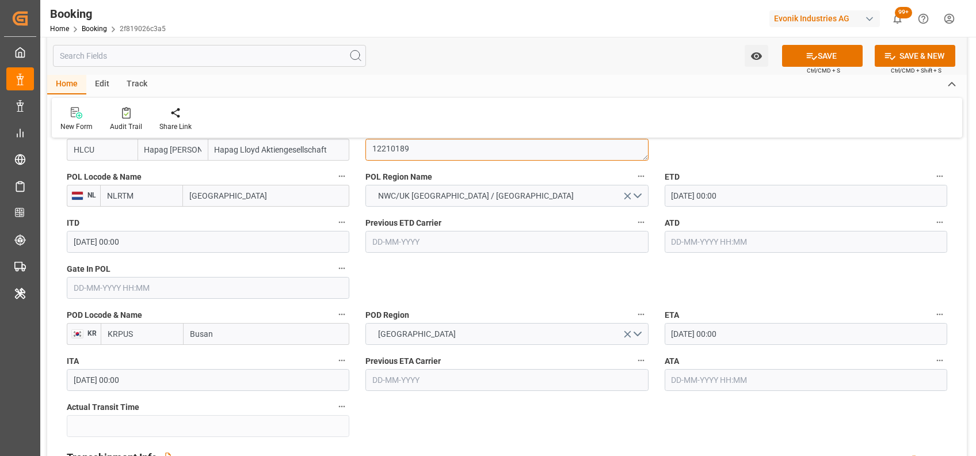
scroll to position [907, 0]
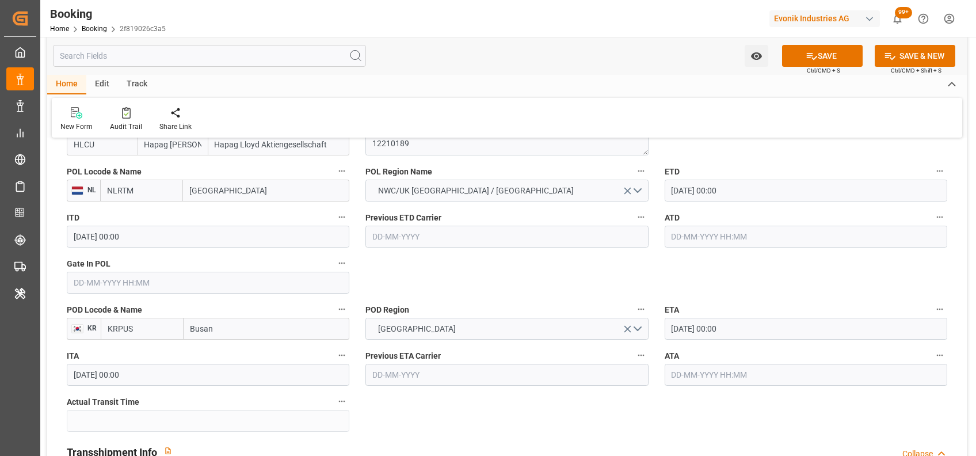
click at [265, 201] on input "Rotterdam" at bounding box center [266, 191] width 166 height 22
type input "bre"
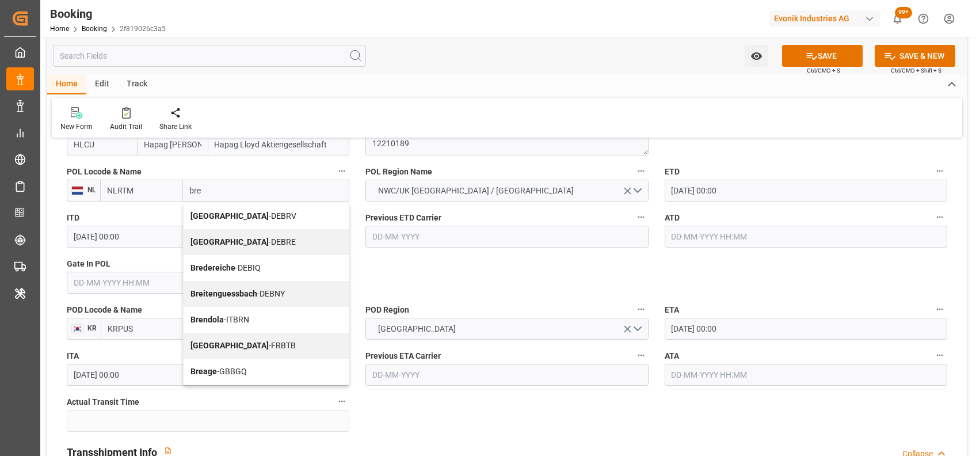
click at [257, 221] on div "Bremerhaven - DEBRV" at bounding box center [266, 216] width 165 height 26
type input "DEBRV"
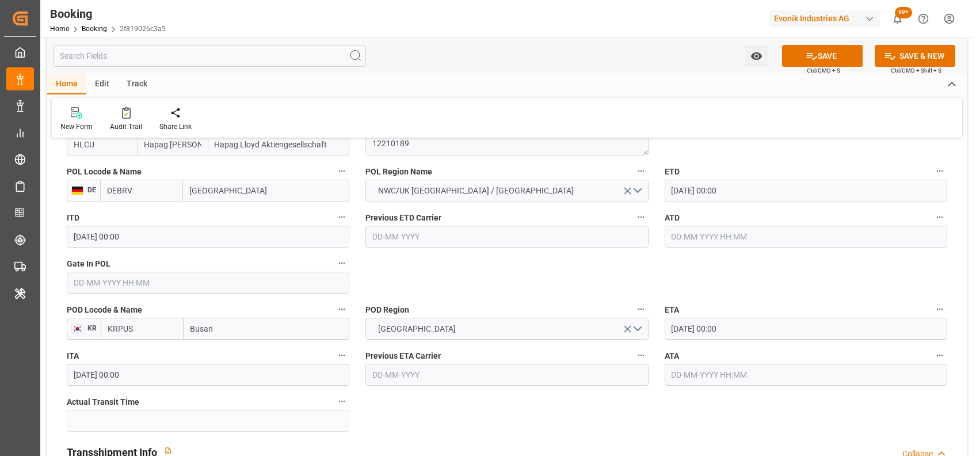
type input "Bremerhaven"
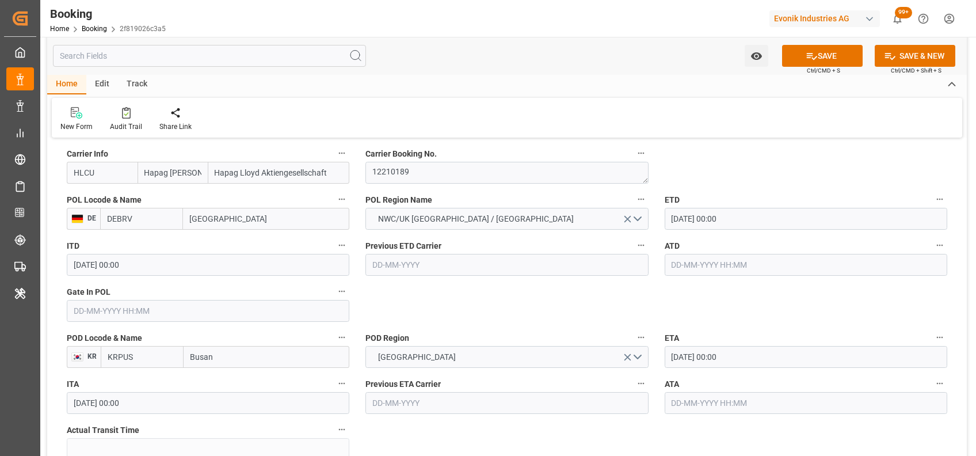
scroll to position [893, 0]
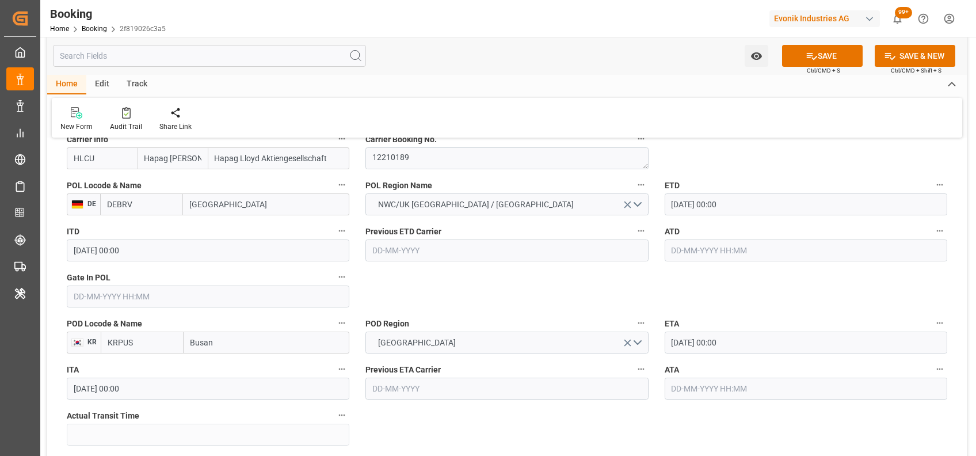
click at [183, 302] on input "text" at bounding box center [208, 296] width 283 height 22
type input "01-10-2025 00:00"
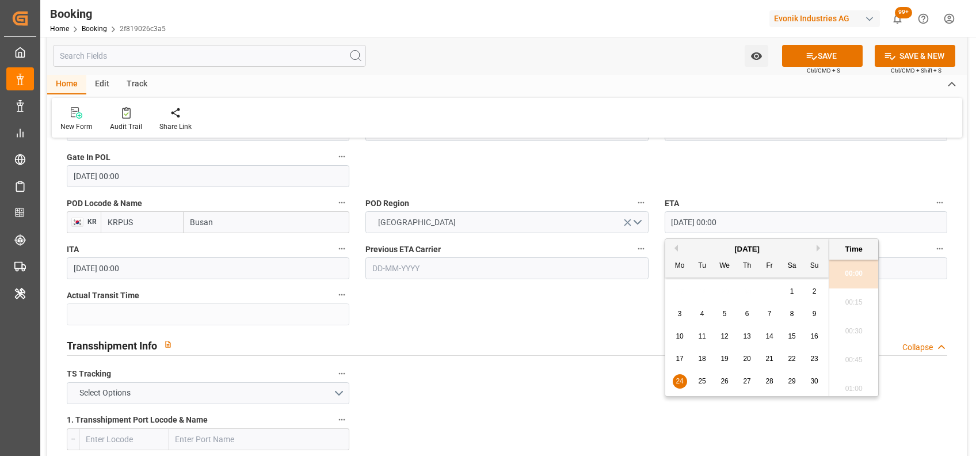
drag, startPoint x: 691, startPoint y: 219, endPoint x: 646, endPoint y: 224, distance: 44.6
type input "01-12-2025 00:00"
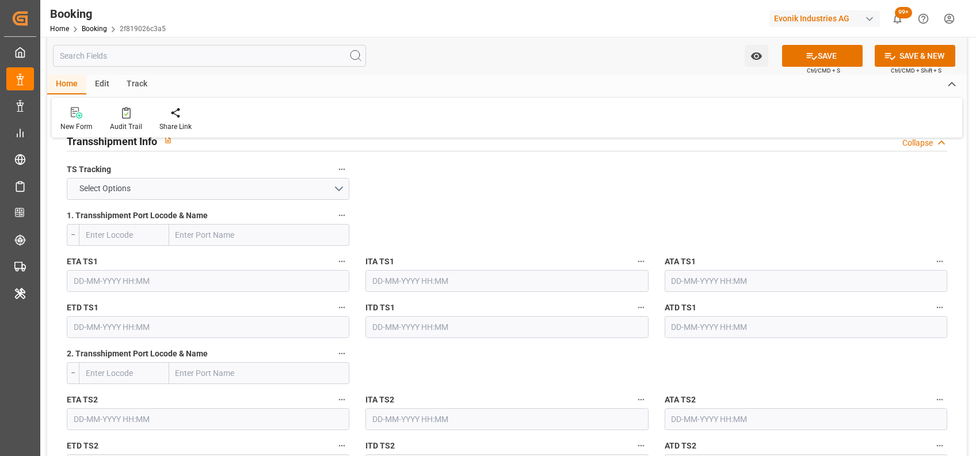
scroll to position [1223, 0]
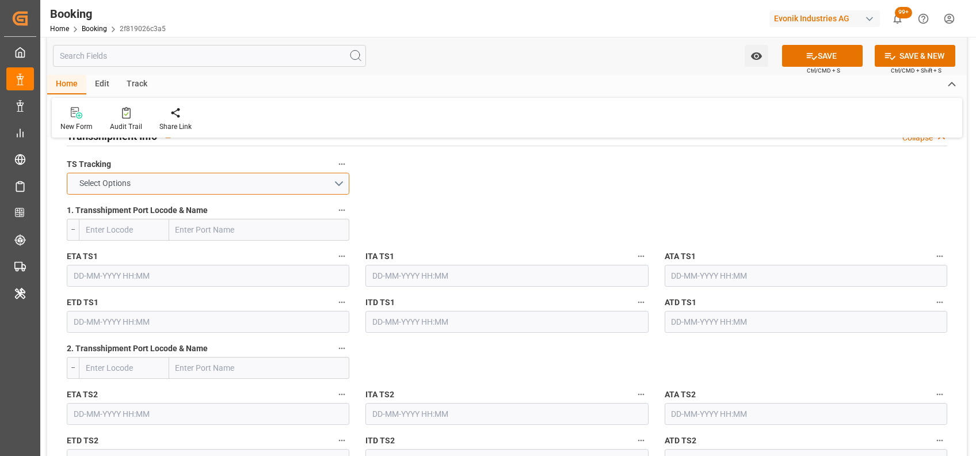
click at [262, 180] on button "Select Options" at bounding box center [208, 184] width 283 height 22
click at [147, 223] on input "text" at bounding box center [124, 230] width 90 height 22
paste input "SHANGHAI"
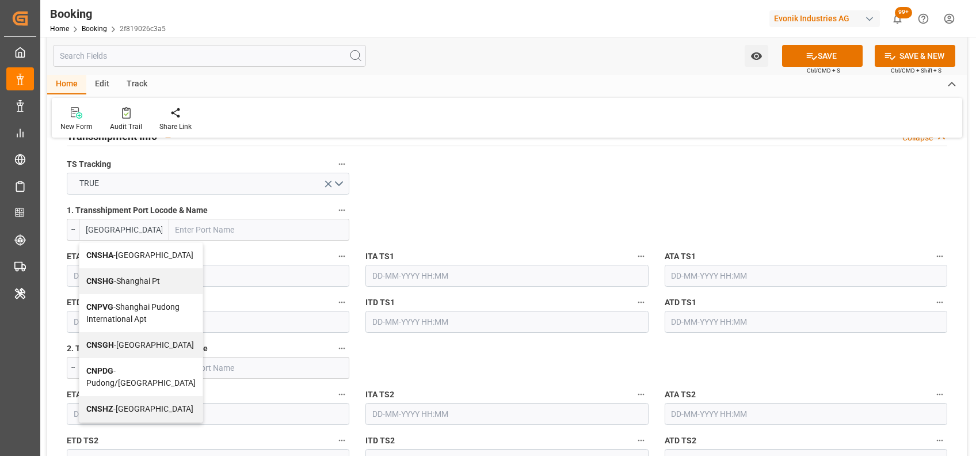
click at [130, 358] on div "CNSGH - Shanghai" at bounding box center [140, 345] width 123 height 26
type input "CNSGH"
type input "Shanghai"
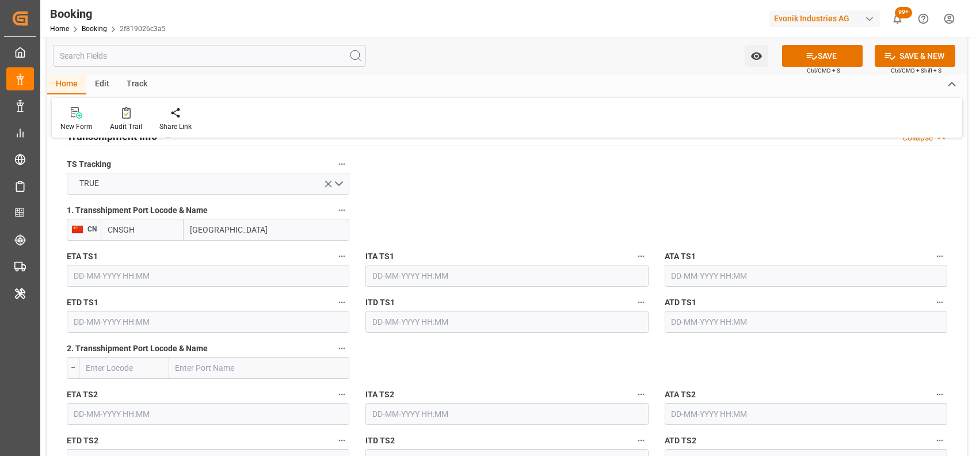
type input "CNSGH"
click at [95, 281] on input "text" at bounding box center [208, 276] width 283 height 22
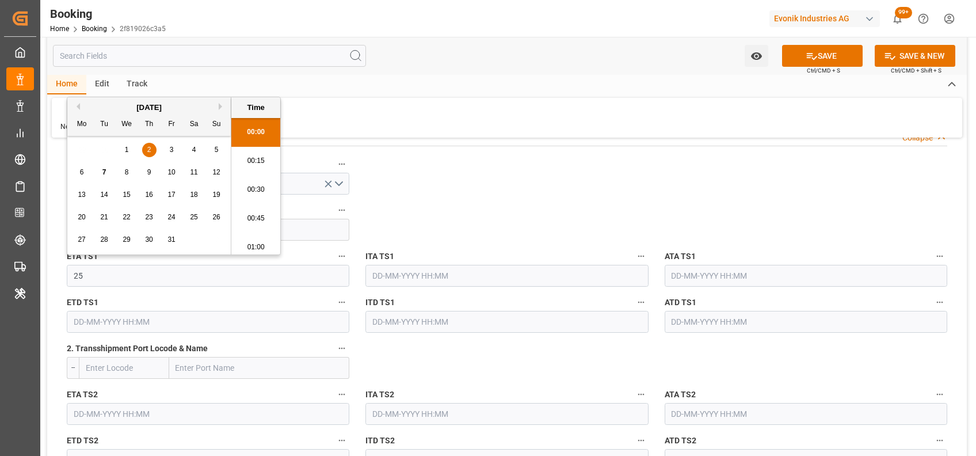
scroll to position [1442, 0]
type input "25-11-2025 00:00"
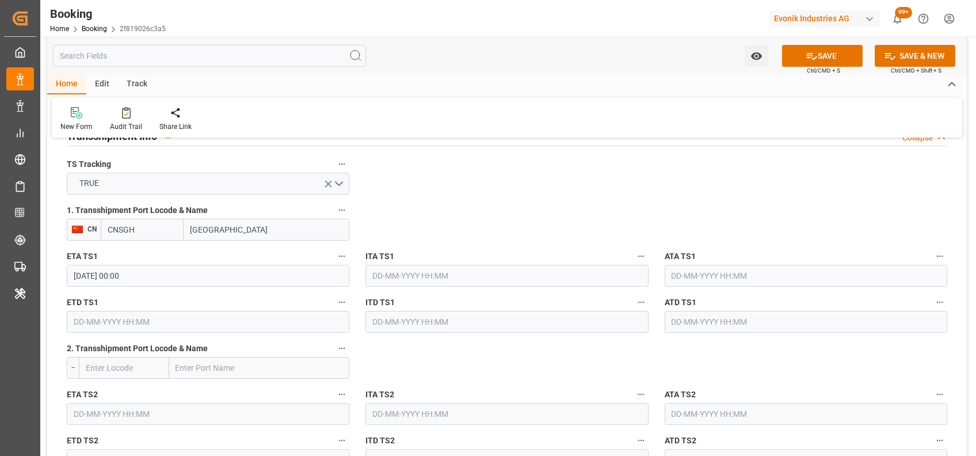
click at [79, 318] on input "text" at bounding box center [208, 322] width 283 height 22
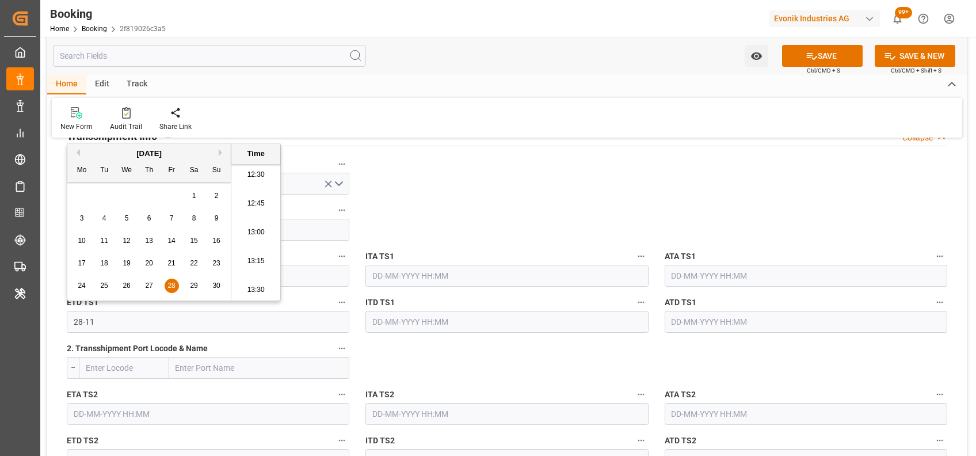
type input "28-11-2025 00:00"
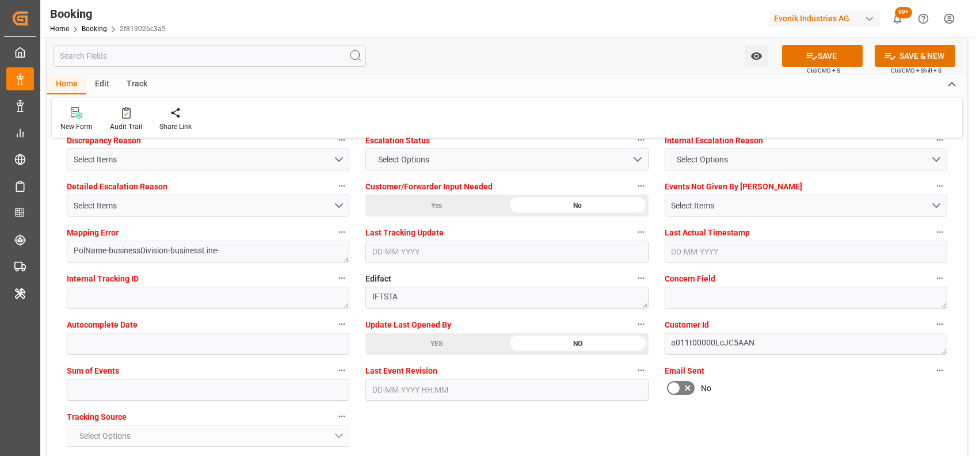
scroll to position [2191, 0]
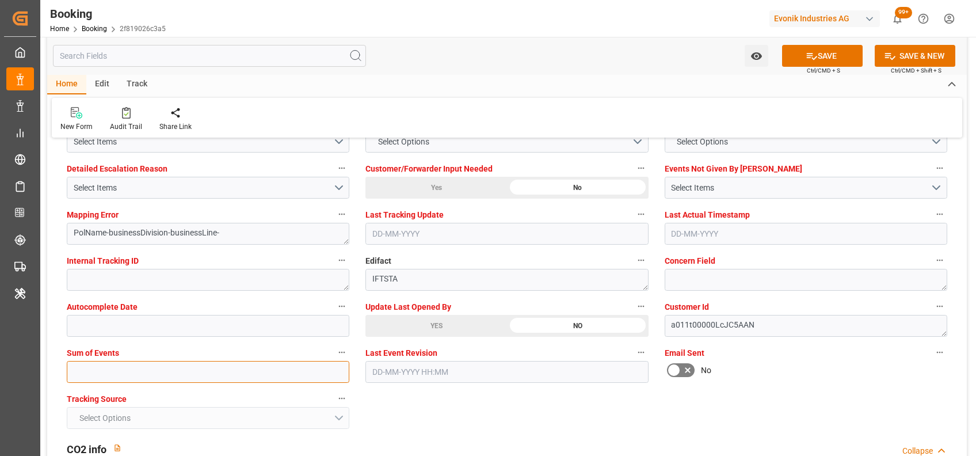
click at [212, 361] on input "text" at bounding box center [208, 372] width 283 height 22
type input "0"
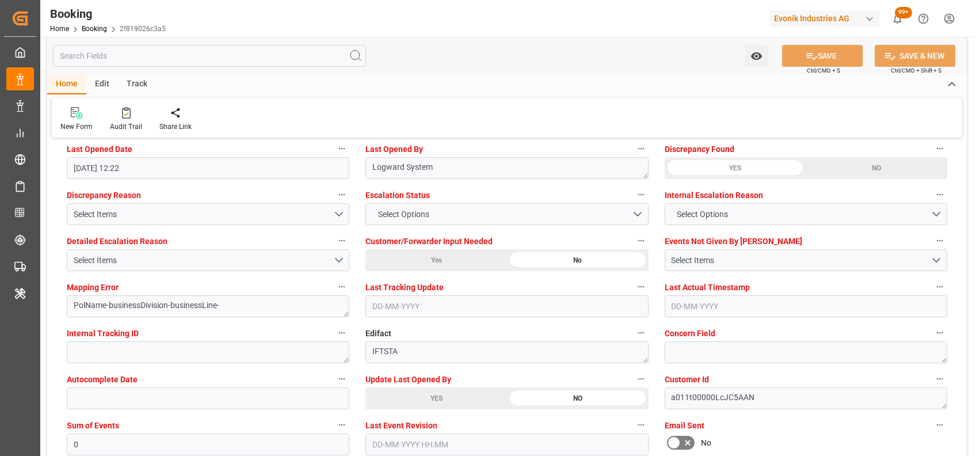
scroll to position [2062, 0]
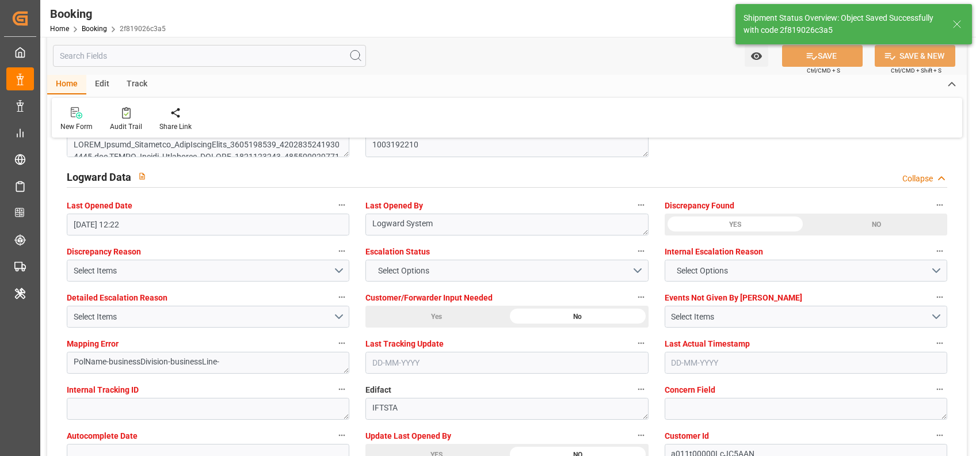
type textarea "shaini ghorai"
type textarea "businessDivision-businessLine-"
type textarea "Yes"
type input "25-11-2025 00:00"
type input "28-11-2025 00:00"
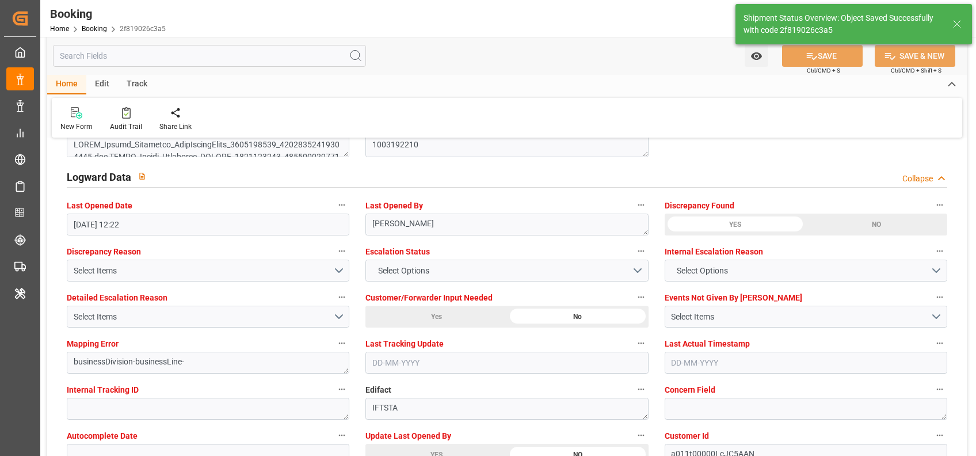
type input "07-10-2025 07:30"
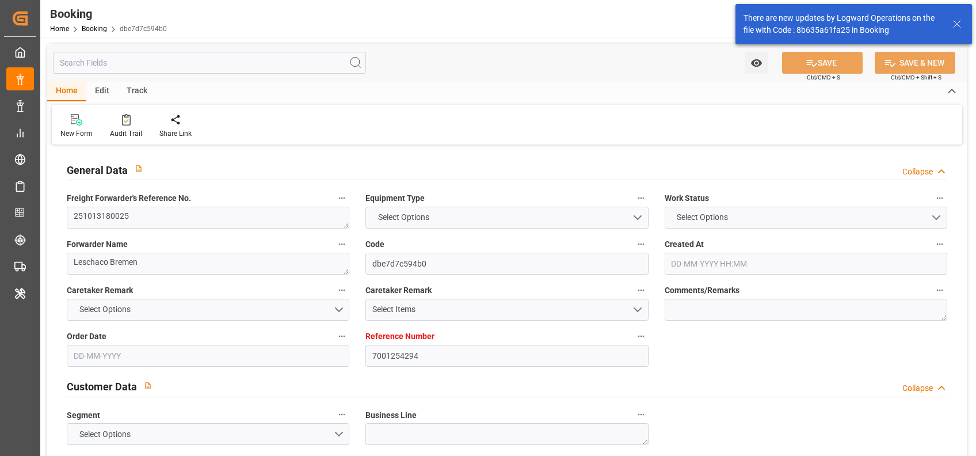
type input "7001254294"
type input "9527025"
type input "Maersk"
type input "Maersk Line AS"
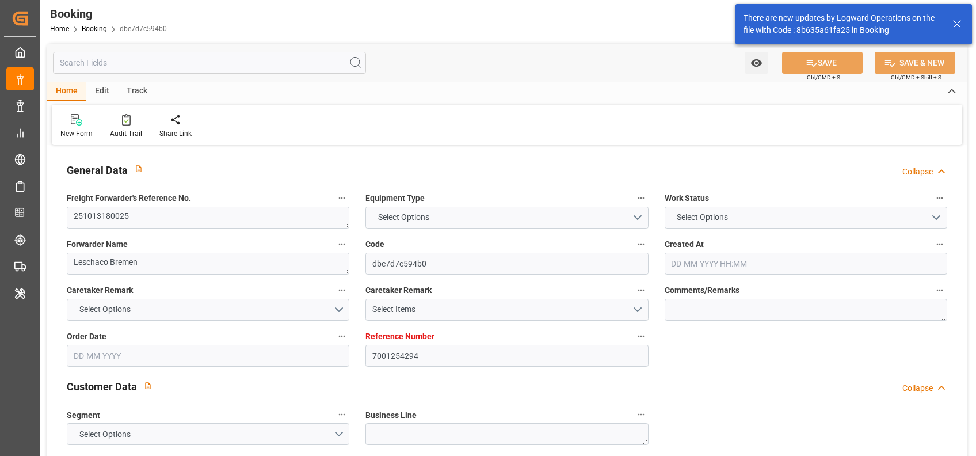
type input "EUNWC"
type input "BRNVT"
type input "[DATE] 05:59"
type input "[DATE]"
type input "[DATE] 00:00"
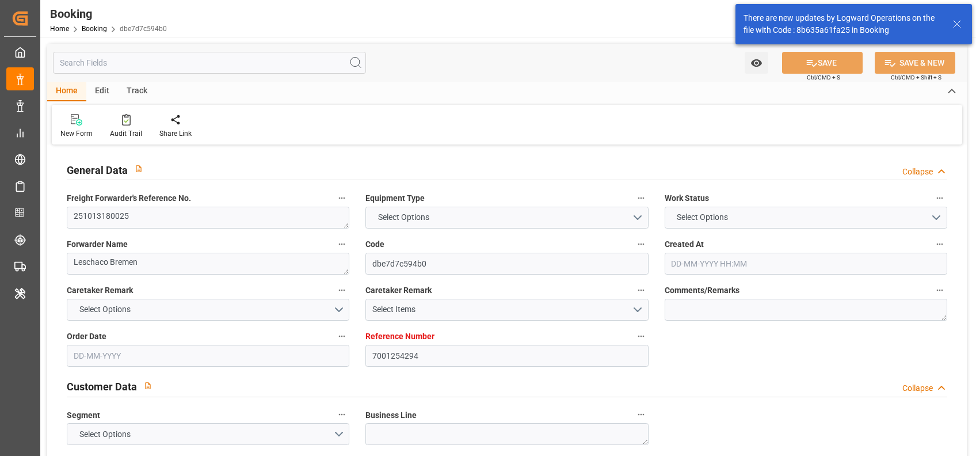
type input "[DATE] 00:00"
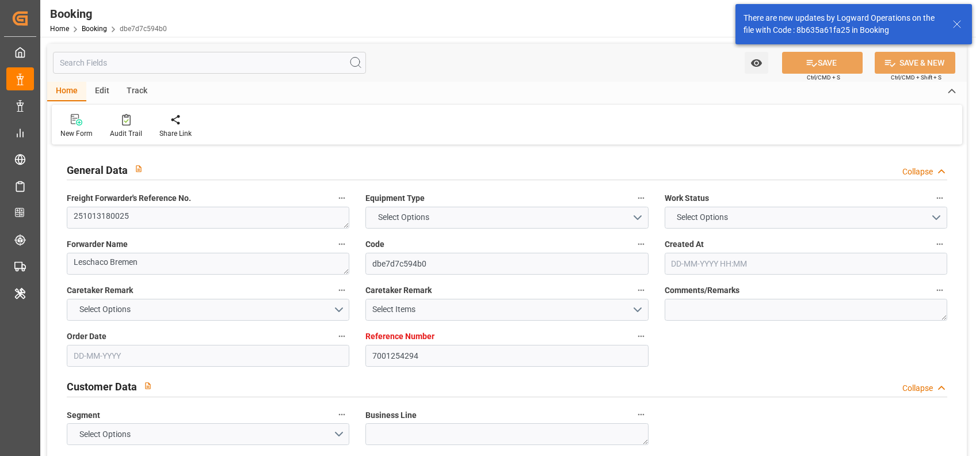
type input "[DATE]"
type input "[DATE] 12:33"
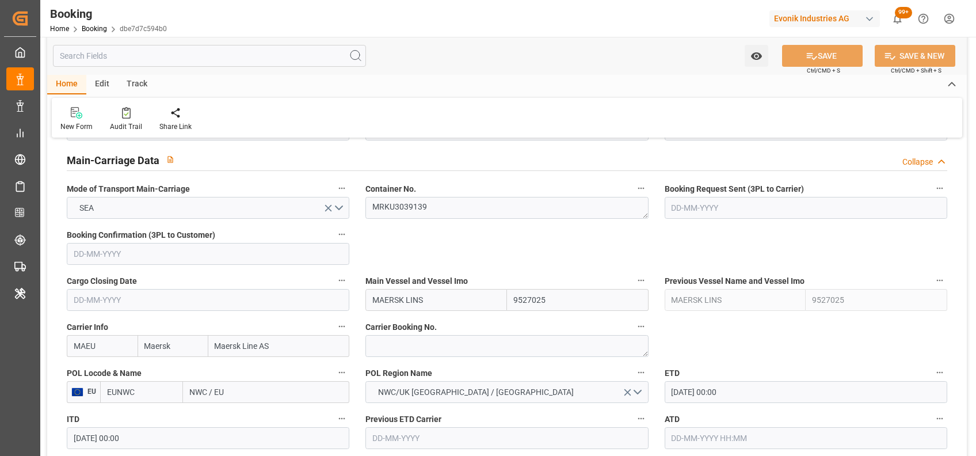
scroll to position [707, 0]
click at [474, 276] on label "Main Vessel and Vessel Imo" at bounding box center [506, 280] width 283 height 16
click at [634, 276] on button "Main Vessel and Vessel Imo" at bounding box center [641, 279] width 15 height 15
click at [403, 242] on div at bounding box center [488, 228] width 976 height 456
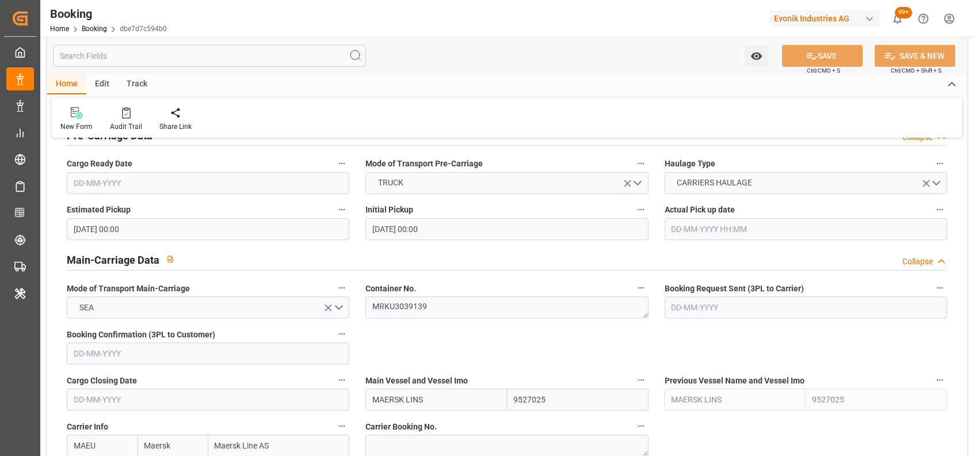
scroll to position [700, 0]
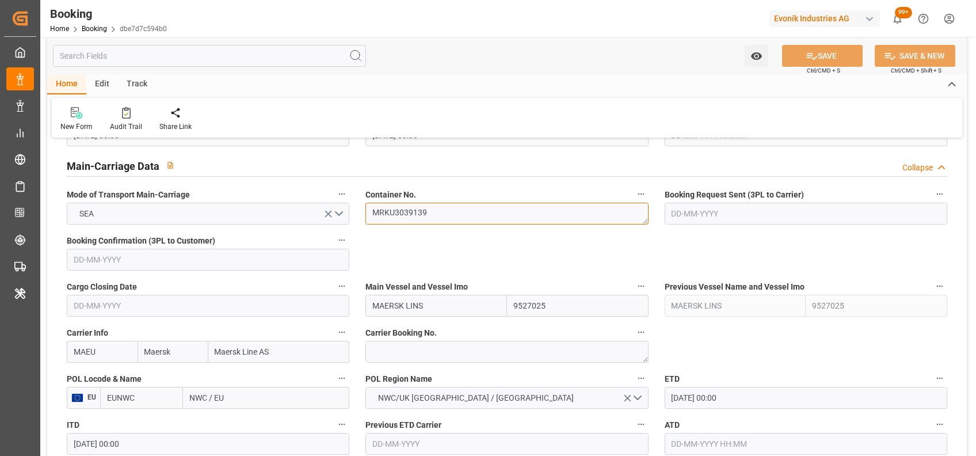
click at [409, 218] on textarea "MRKU3039139" at bounding box center [506, 214] width 283 height 22
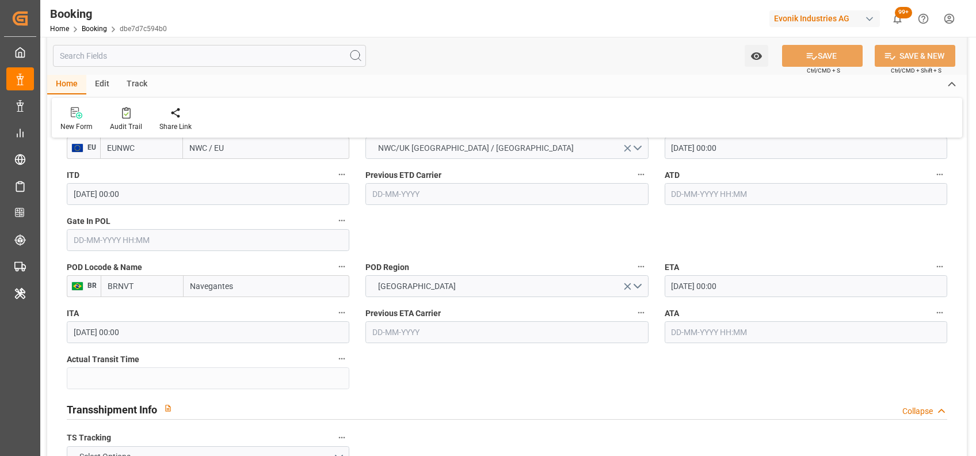
scroll to position [953, 0]
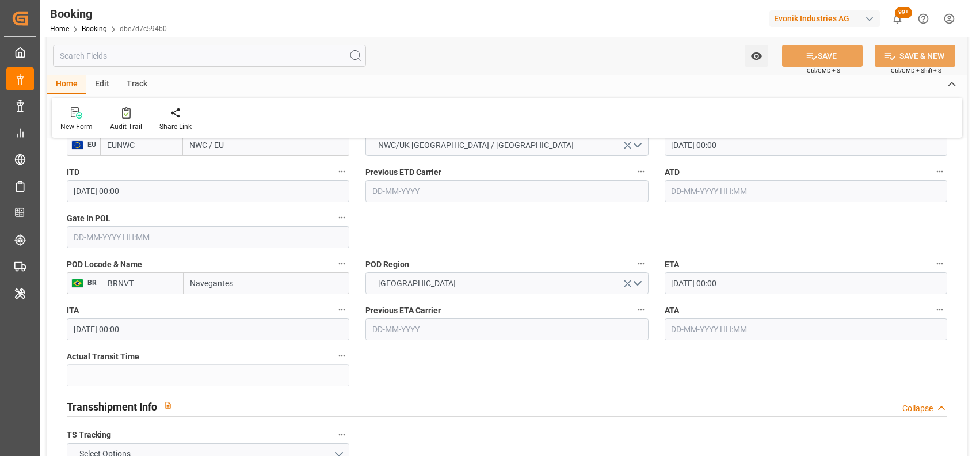
drag, startPoint x: 151, startPoint y: 294, endPoint x: 146, endPoint y: 287, distance: 9.0
click at [146, 287] on div "POD Locode & Name BR BRNVT Navegantes" at bounding box center [208, 275] width 299 height 46
click at [146, 287] on input "BRNVT" at bounding box center [142, 283] width 83 height 22
paste input "ITAPOA"
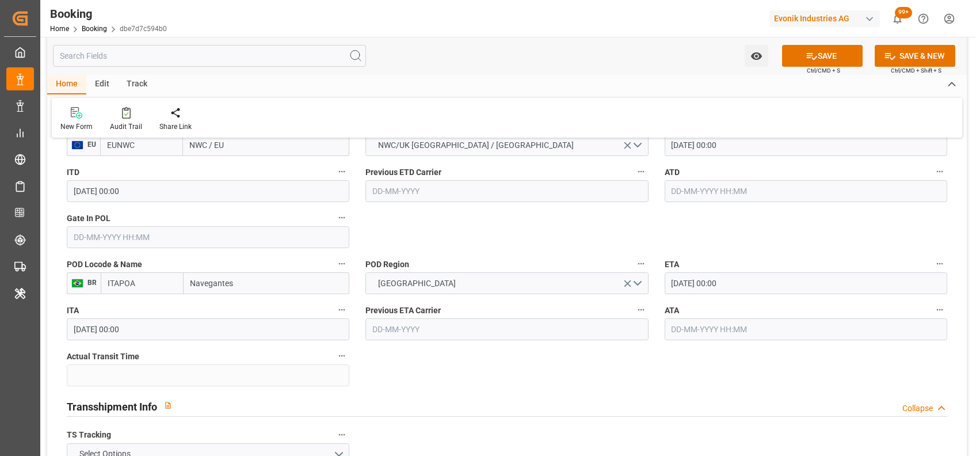
type input "ITAPOA"
click at [225, 281] on input "Navegantes" at bounding box center [267, 283] width 166 height 22
paste input "ITAPOA"
type input "ITAPOA"
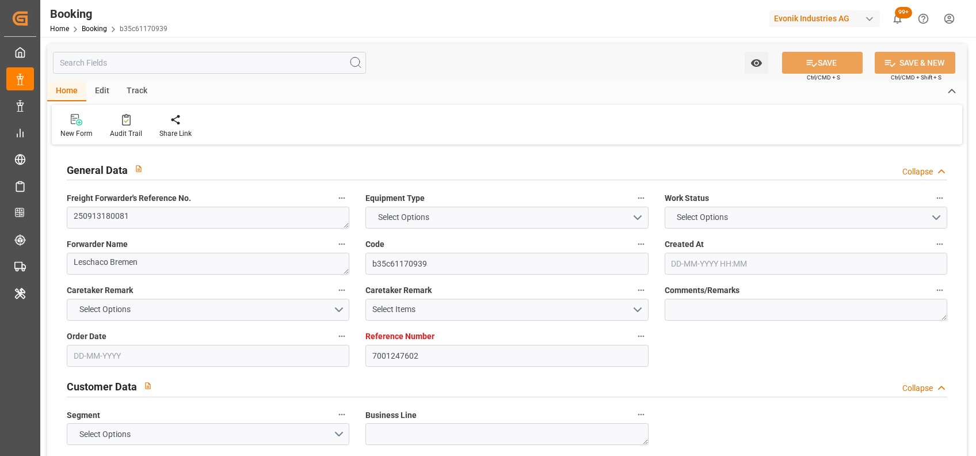
type input "7001247602"
type input "9527037"
type input "Maersk"
type input "Maersk Line AS"
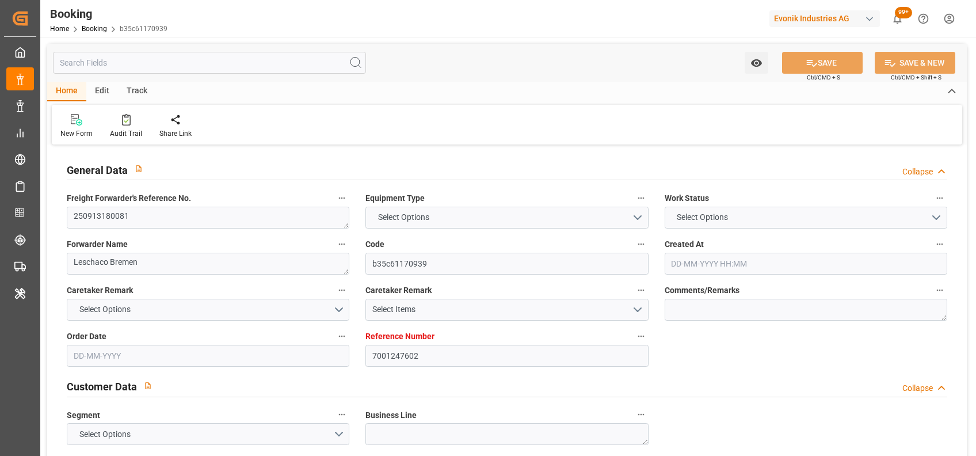
type input "NLRTM"
type input "BRSSZ"
type input "16-09-2025 09:37"
type input "16-09-2025"
type input "16-09-2025 00:00"
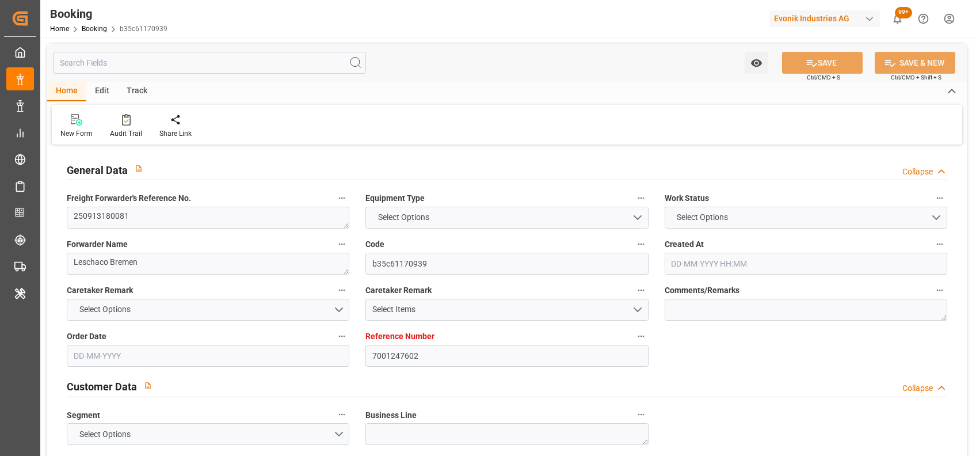
type input "16-09-2025 00:00"
type input "[DATE] 00:00"
type input "21-09-2025 00:00"
type input "18-10-2025 00:00"
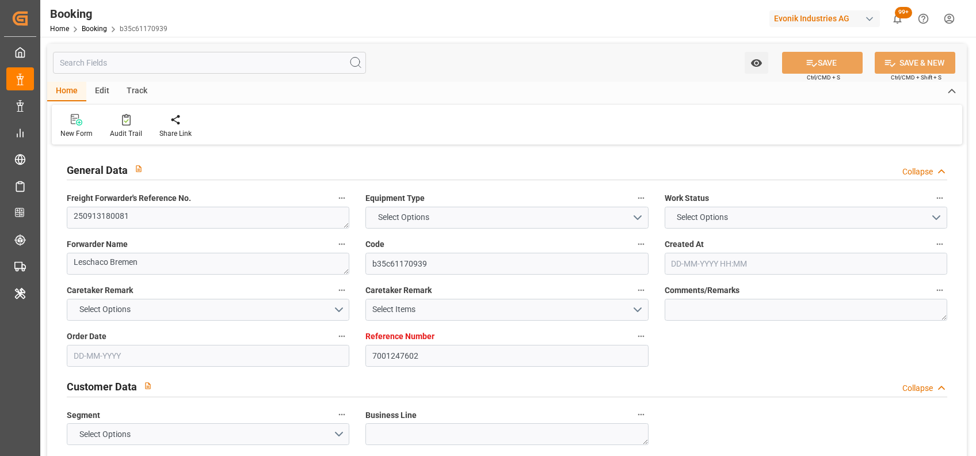
type input "06-10-2025 12:30"
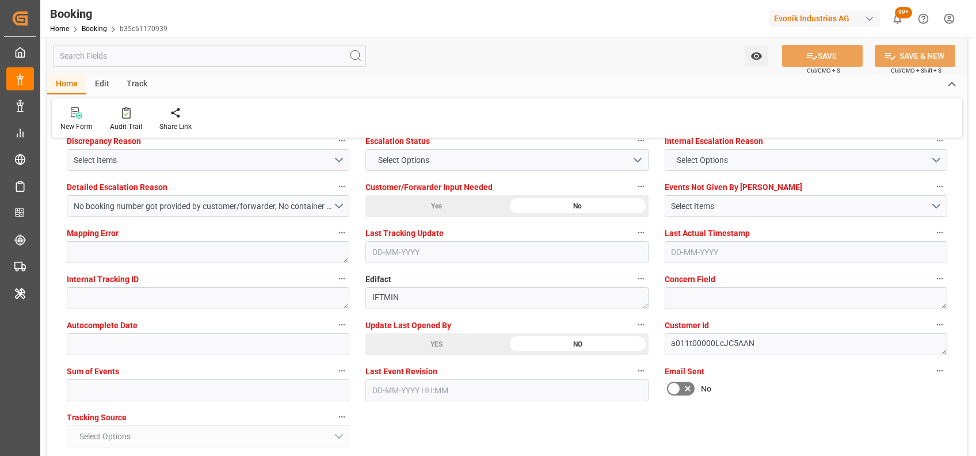
scroll to position [2173, 0]
click at [403, 154] on span "Select Options" at bounding box center [403, 160] width 63 height 12
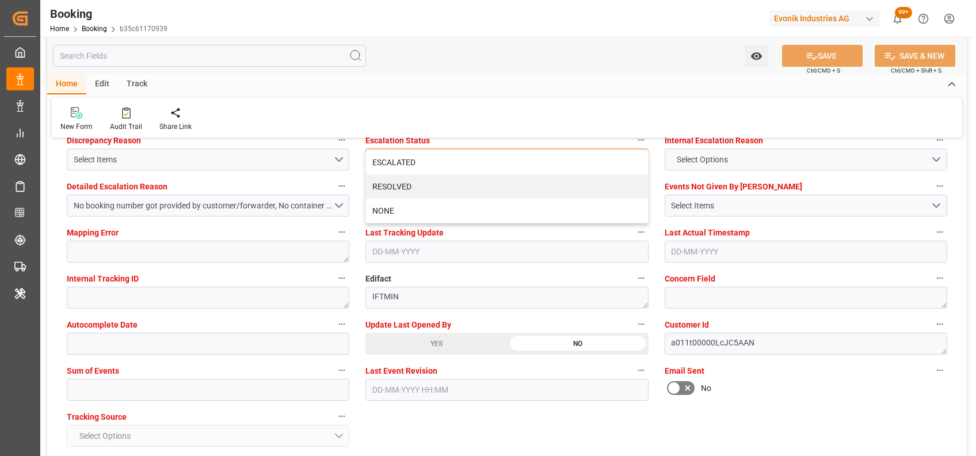
click at [403, 153] on div "ESCALATED" at bounding box center [506, 162] width 281 height 24
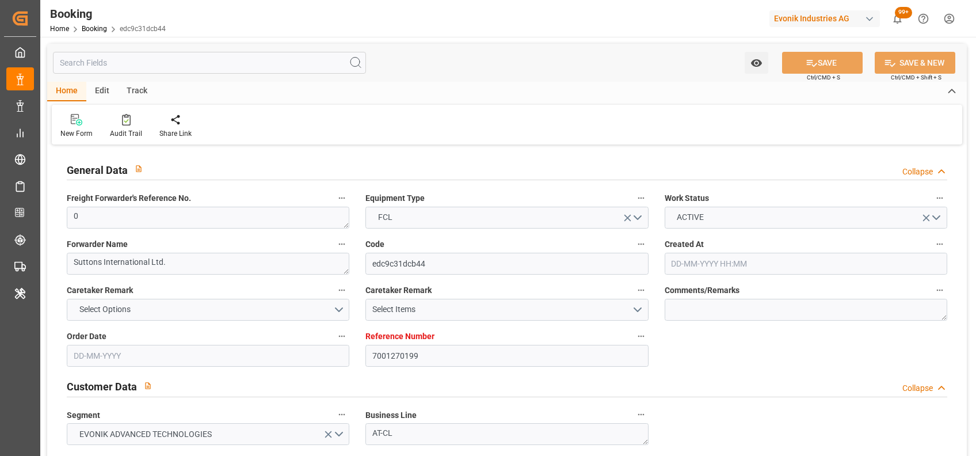
type input "[DATE] 06:34"
type input "[DATE]"
type input "[DATE] 00:00"
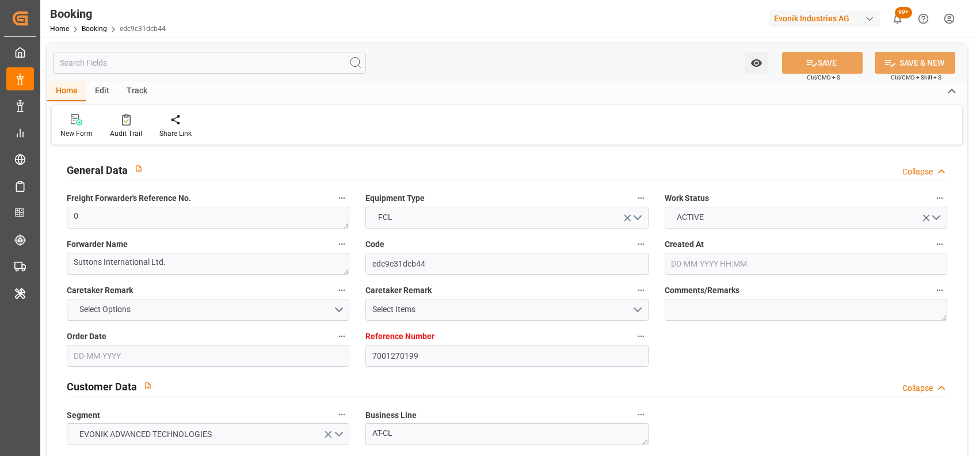
type input "[DATE] 00:00"
type input "25-11-2025 00:00"
type input "19-11-2025 00:00"
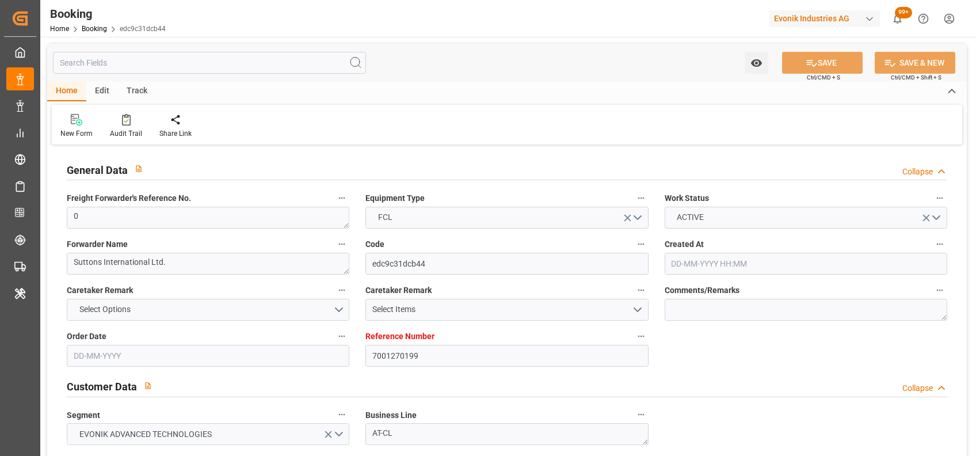
type input "06-10-2025 12:29"
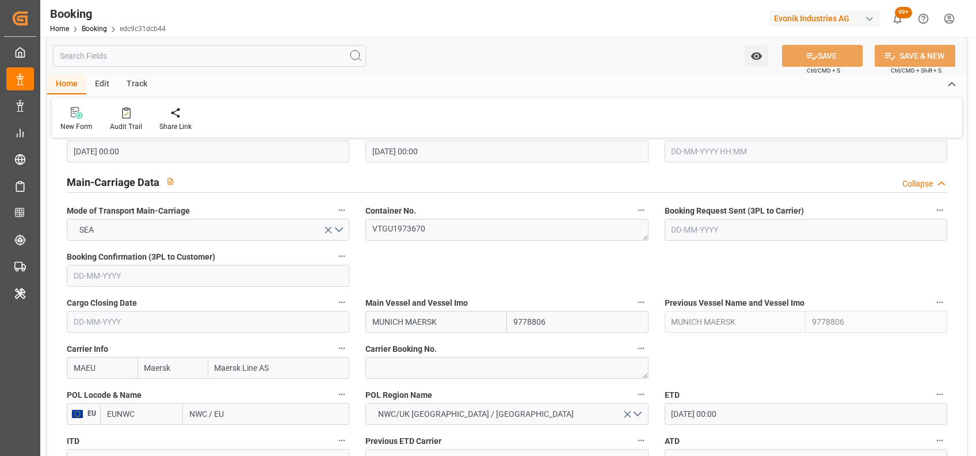
scroll to position [684, 0]
click at [413, 225] on textarea "VTGU1973670" at bounding box center [506, 229] width 283 height 22
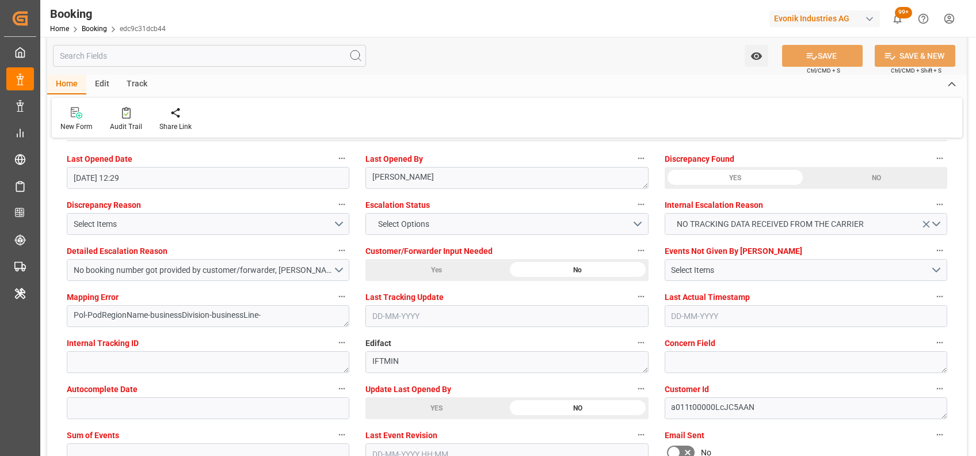
scroll to position [2111, 0]
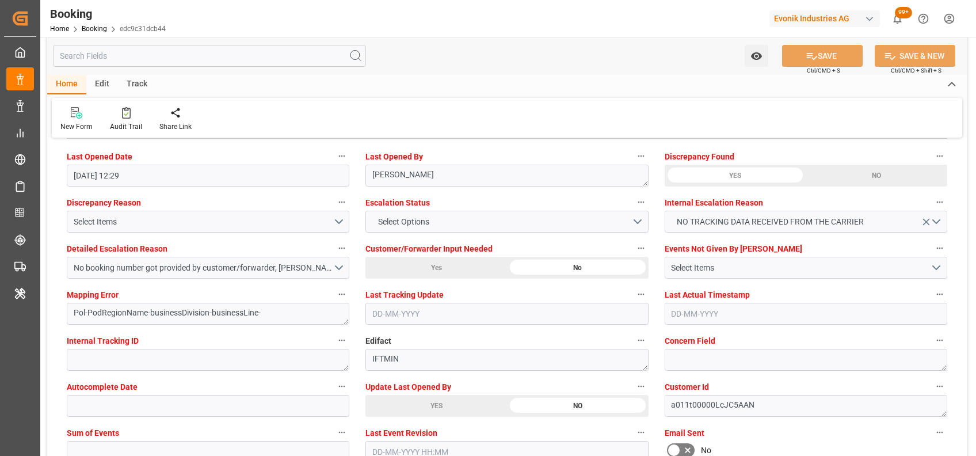
click at [405, 403] on div "YES" at bounding box center [436, 406] width 142 height 22
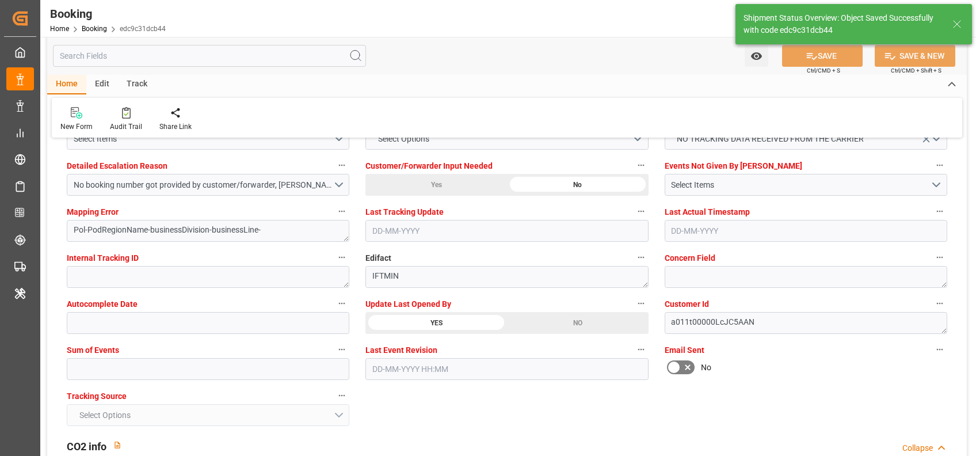
type textarea "[PERSON_NAME]"
type input "07-10-2025 07:38"
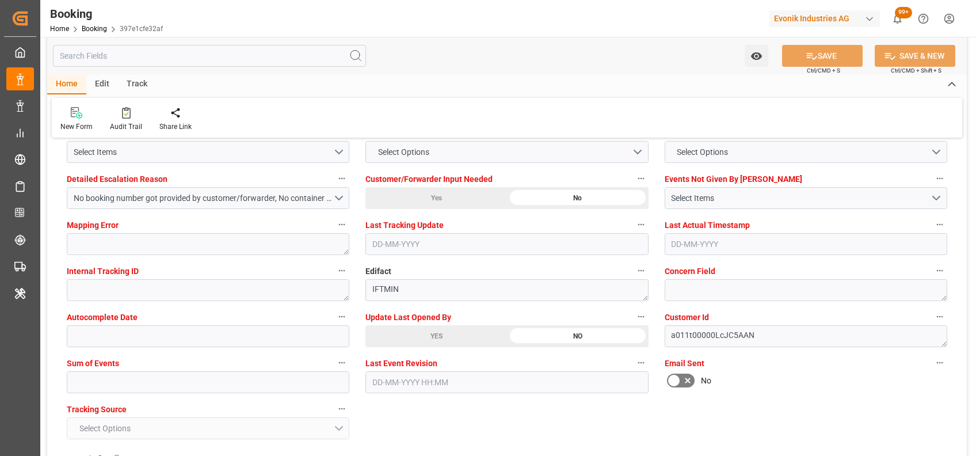
scroll to position [2188, 0]
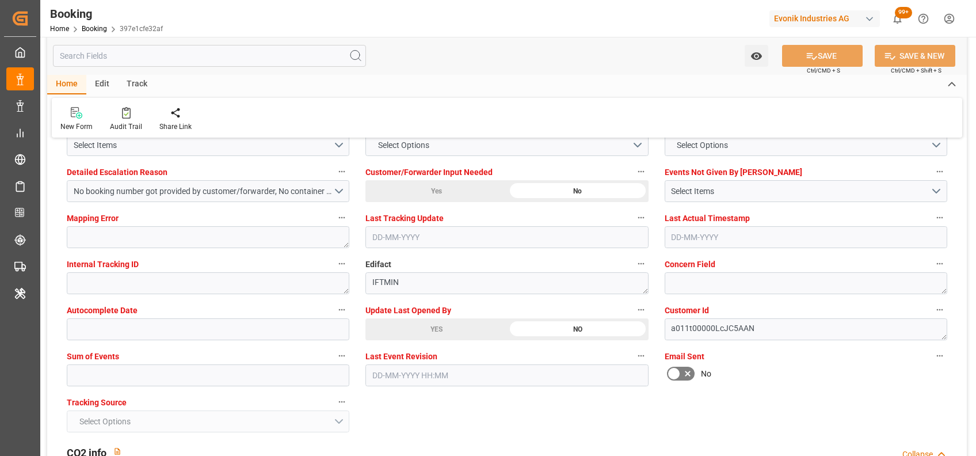
click at [428, 335] on div "YES" at bounding box center [436, 329] width 142 height 22
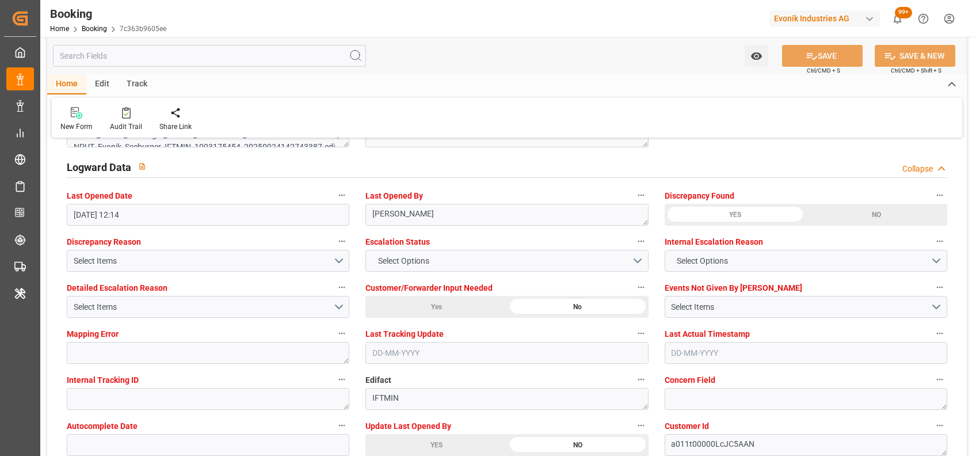
scroll to position [2083, 0]
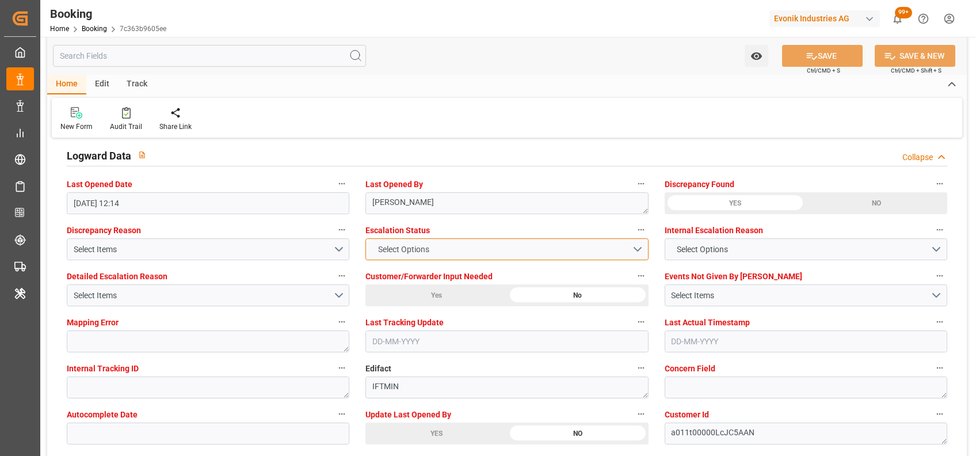
click at [413, 246] on span "Select Options" at bounding box center [403, 249] width 63 height 12
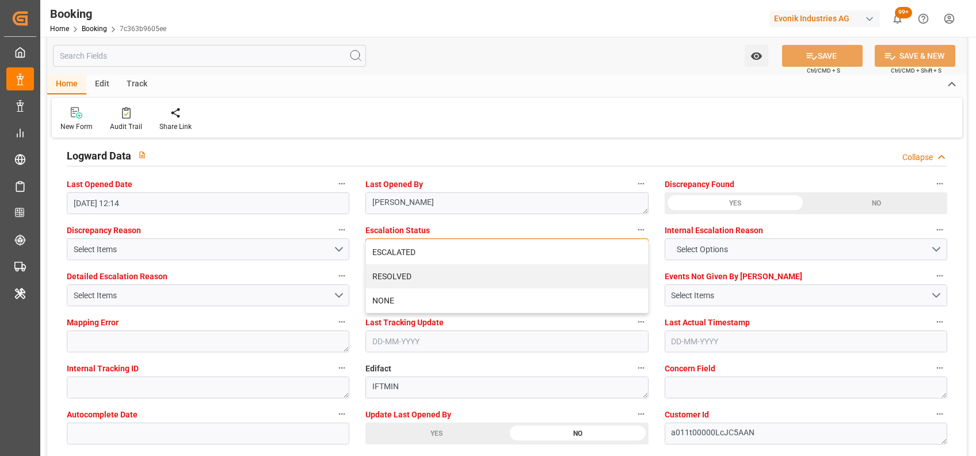
click at [413, 246] on div "ESCALATED" at bounding box center [506, 252] width 281 height 24
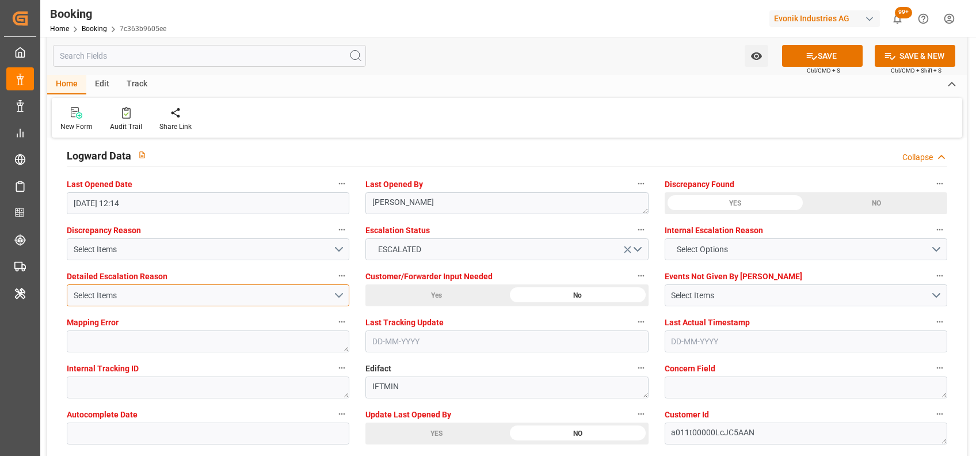
click at [336, 294] on button "Select Items" at bounding box center [208, 295] width 283 height 22
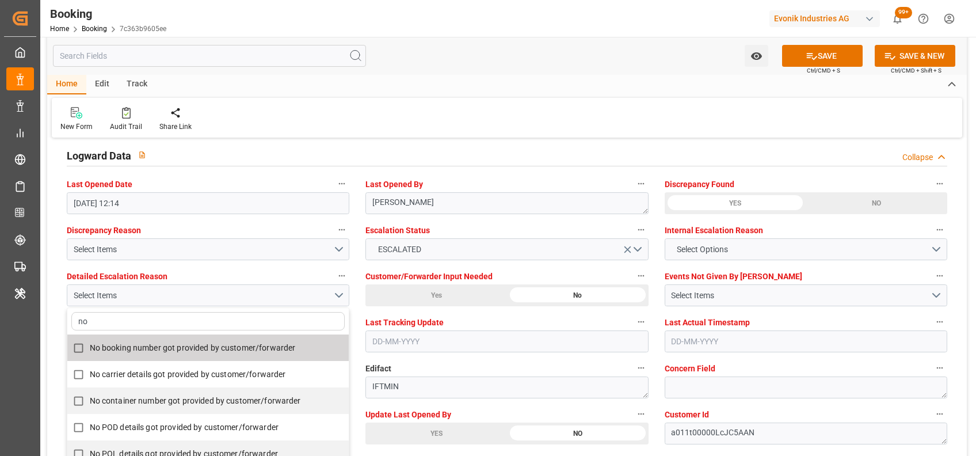
click at [267, 342] on span "No booking number got provided by customer/forwarder" at bounding box center [193, 348] width 206 height 12
checkbox input "true"
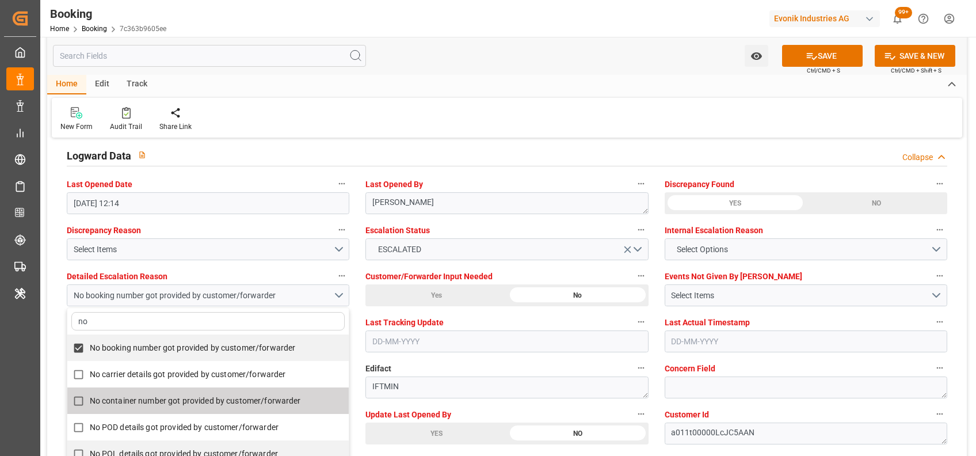
click at [299, 399] on span "No container number got provided by customer/forwarder" at bounding box center [195, 400] width 211 height 9
checkbox input "true"
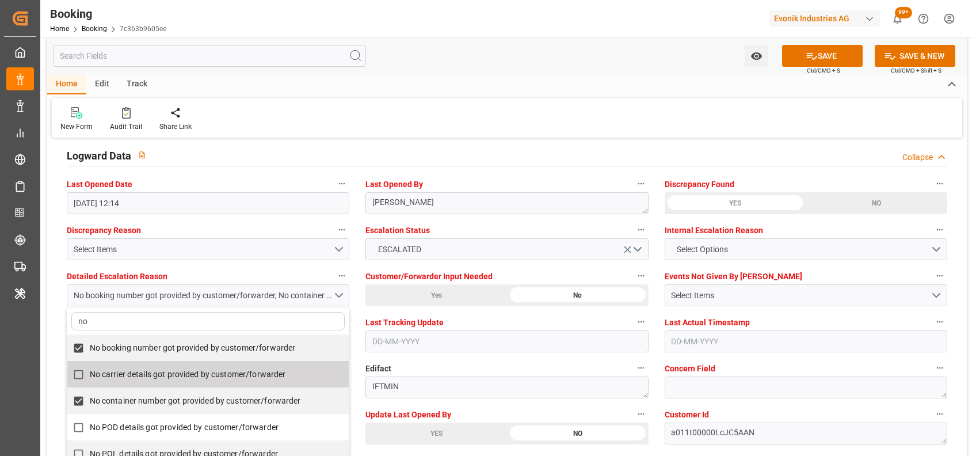
type input "no"
click at [506, 113] on div "New Form Audit Trail Share Link" at bounding box center [507, 118] width 911 height 40
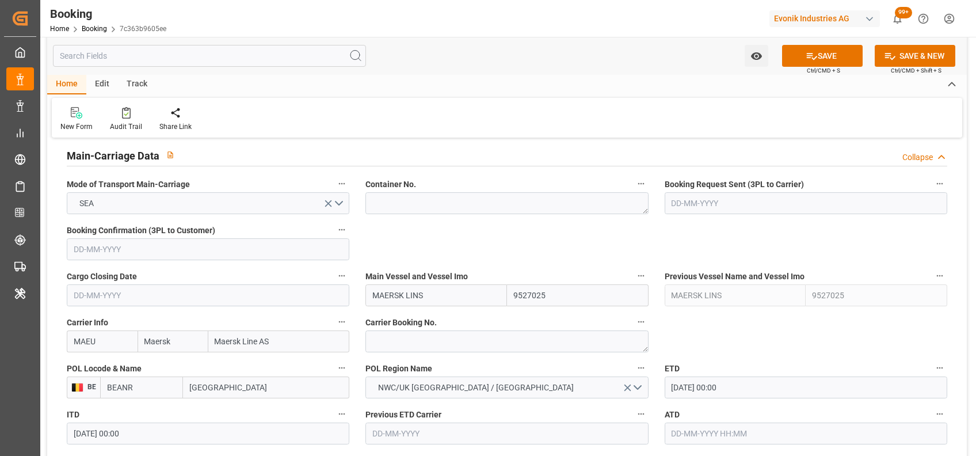
scroll to position [708, 0]
type textarea "[PERSON_NAME]"
type input "[DATE] 07:42"
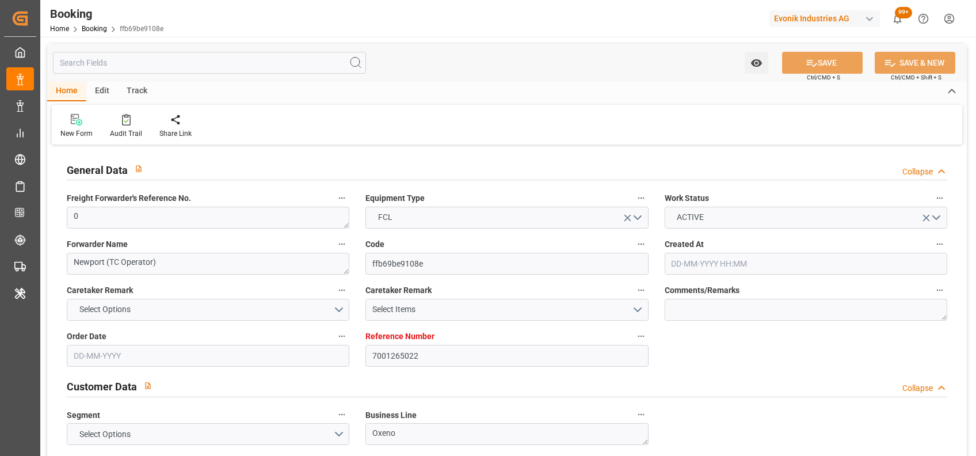
type input "[DATE] 13:28"
type input "[DATE]"
type input "[DATE] 00:00"
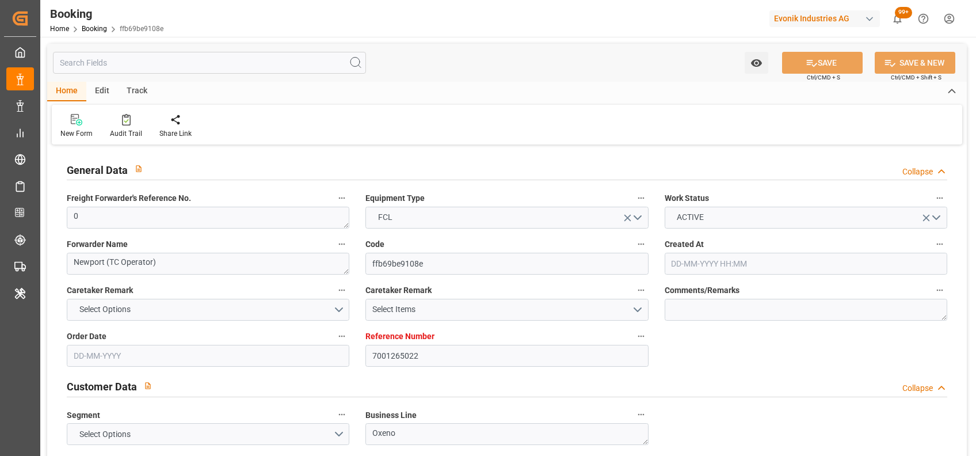
type input "[DATE] 00:00"
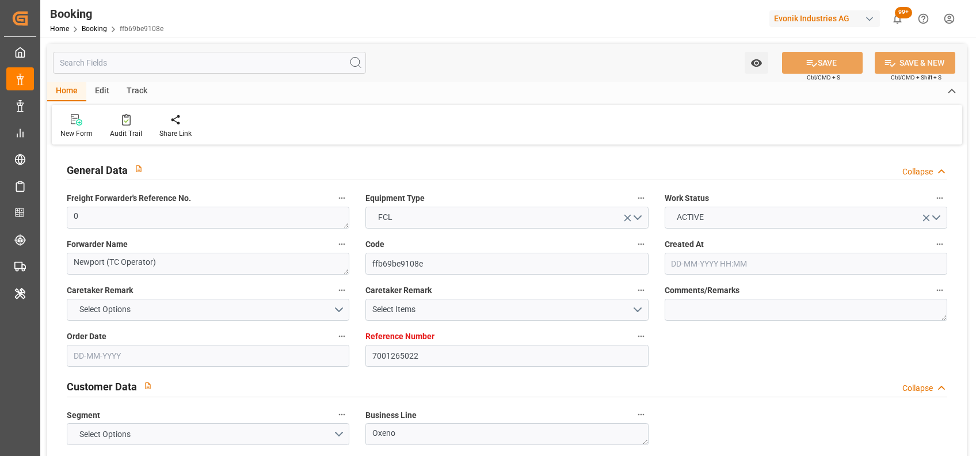
type input "[DATE] 00:00"
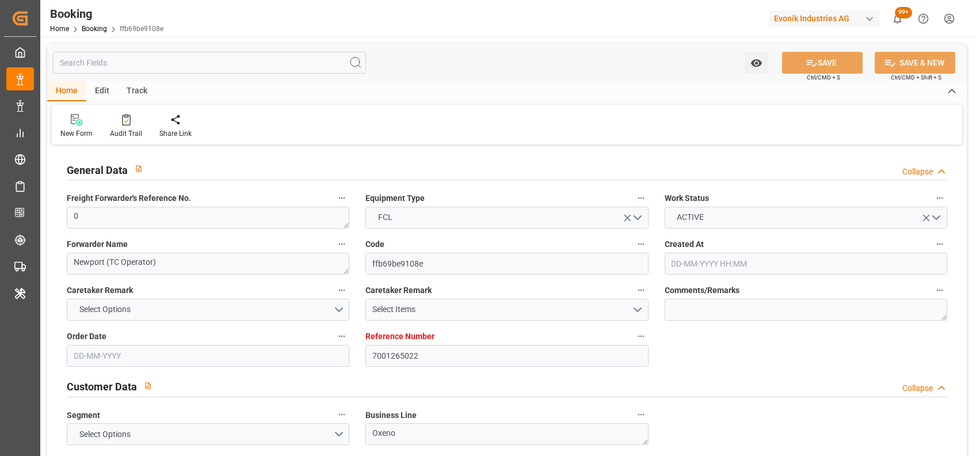
type input "[DATE] 00:00"
type input "[DATE] 09:54"
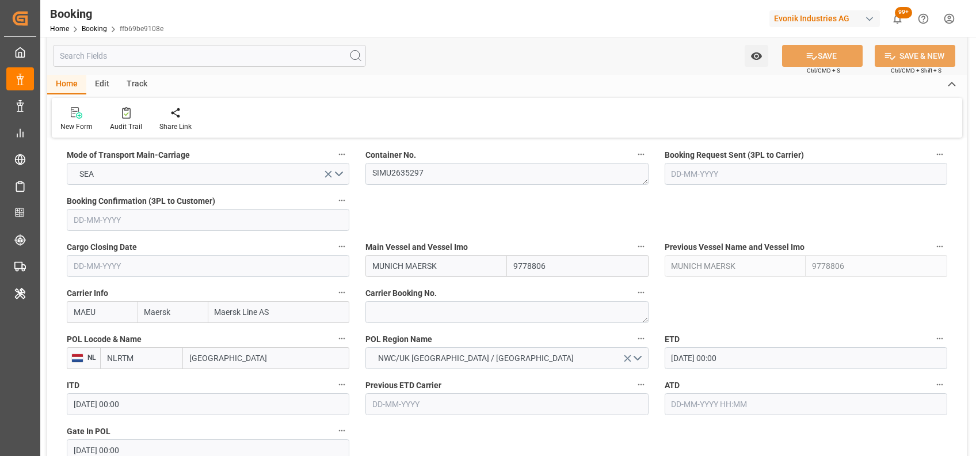
scroll to position [741, 0]
click at [391, 168] on textarea "SIMU2635297" at bounding box center [506, 173] width 283 height 22
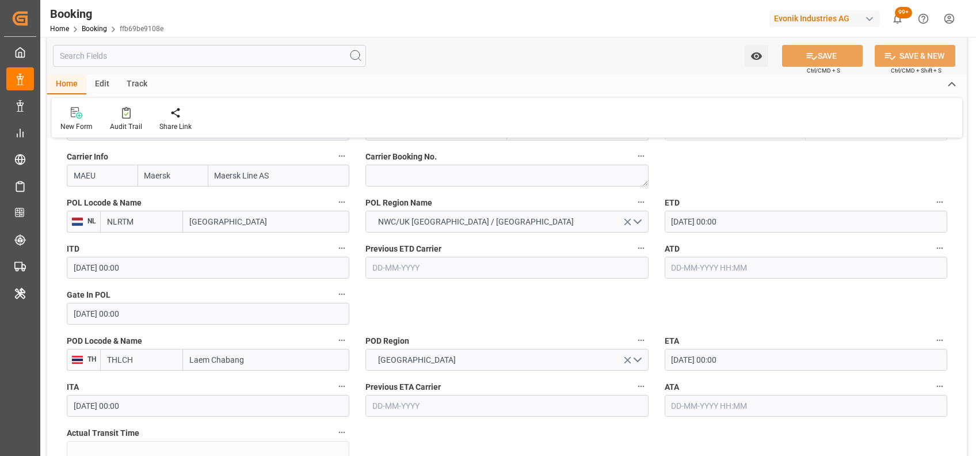
scroll to position [897, 0]
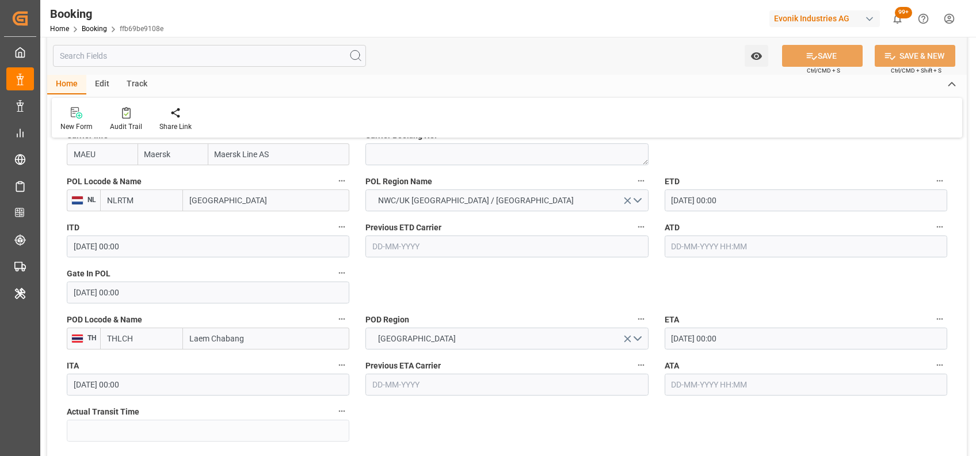
click at [677, 201] on input "[DATE] 00:00" at bounding box center [806, 200] width 283 height 22
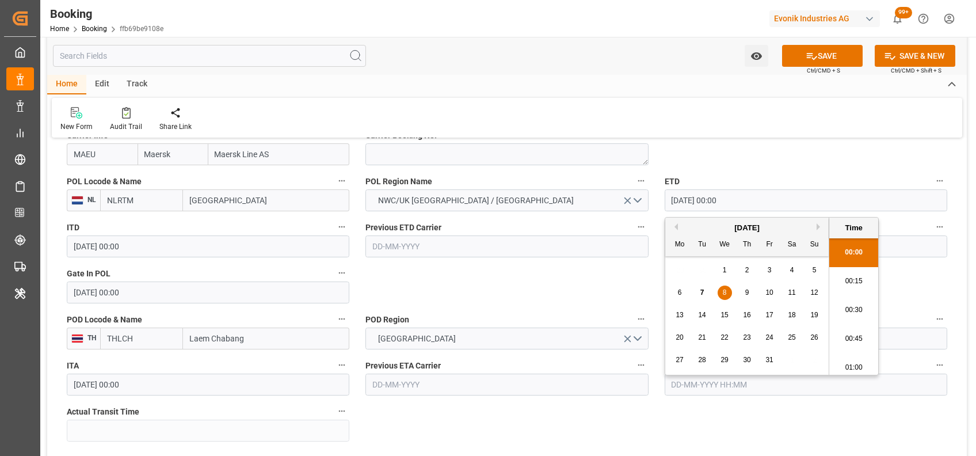
type input "08-10-2025 00:00"
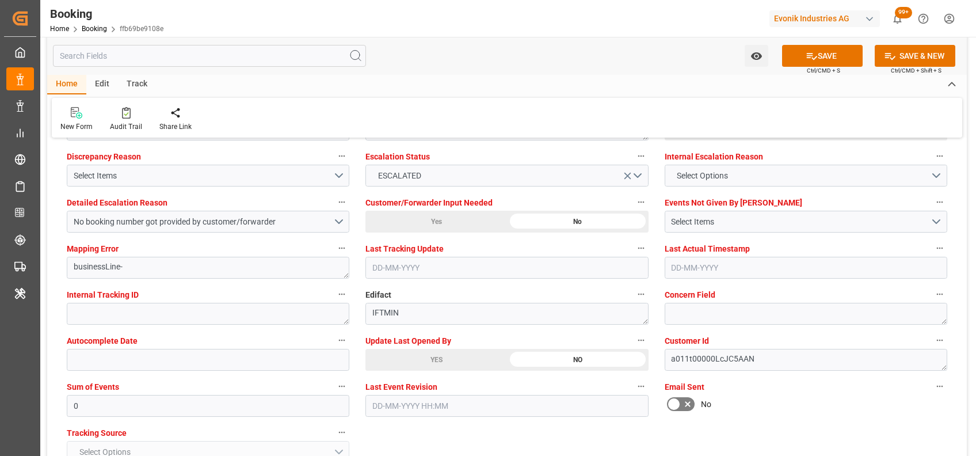
scroll to position [2158, 0]
click at [413, 360] on div "YES" at bounding box center [436, 359] width 142 height 22
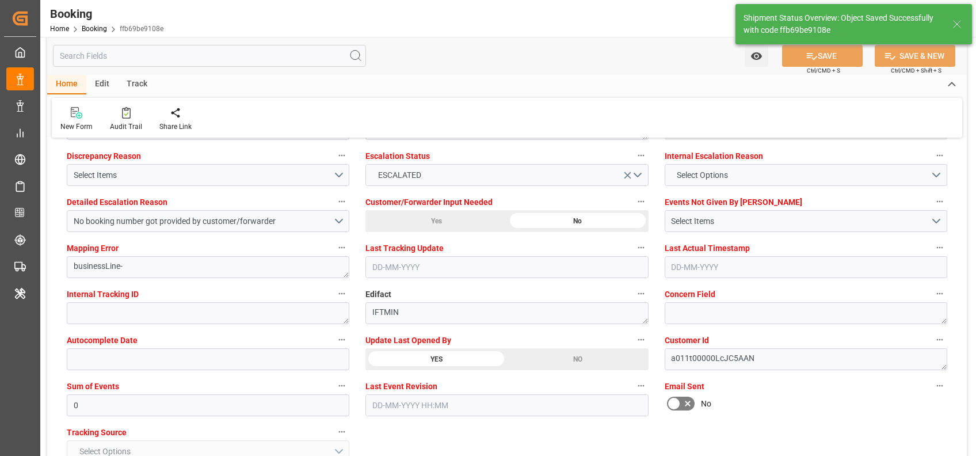
type textarea "[PERSON_NAME]"
type input "07-10-2025 07:47"
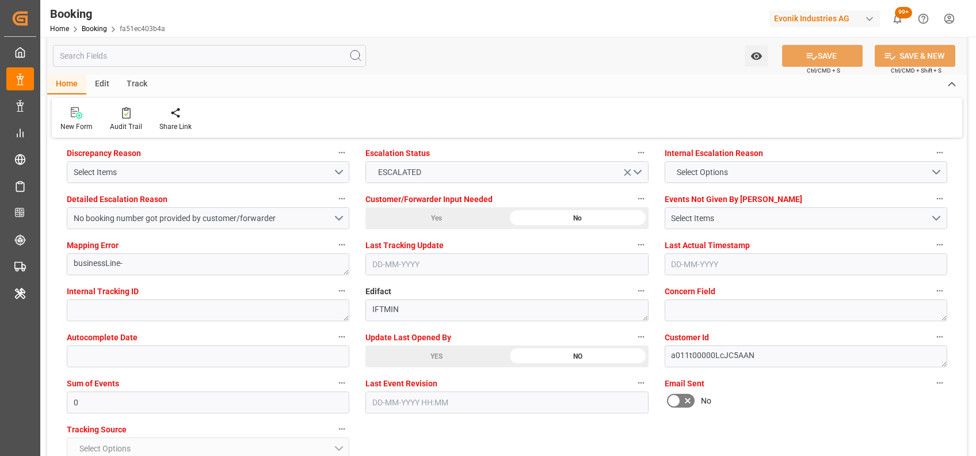
scroll to position [2162, 0]
click at [428, 351] on div "YES" at bounding box center [436, 355] width 142 height 22
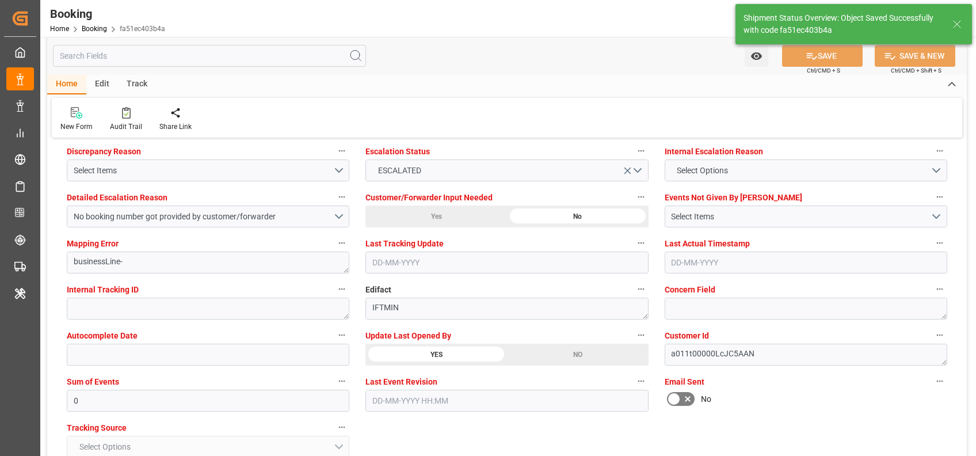
type textarea "[PERSON_NAME]"
type input "[DATE] 07:47"
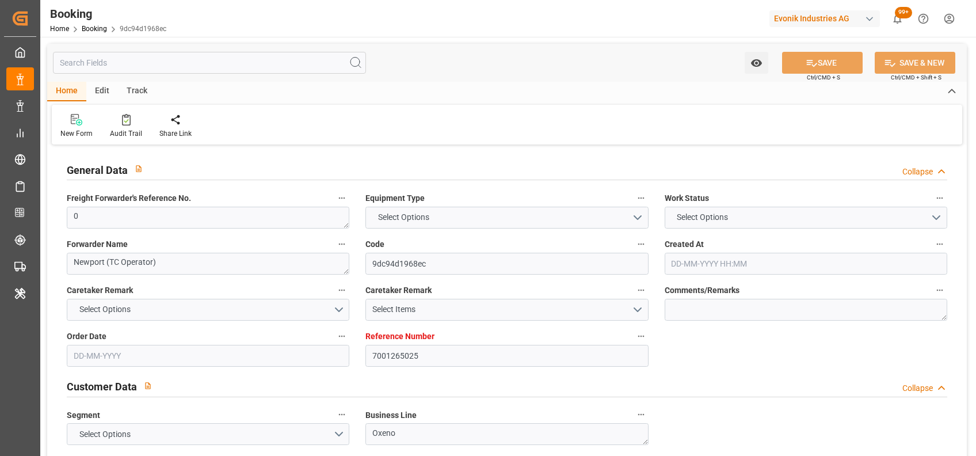
type input "7001265025"
type input "9778806"
type input "Maersk"
type input "Maersk Line AS"
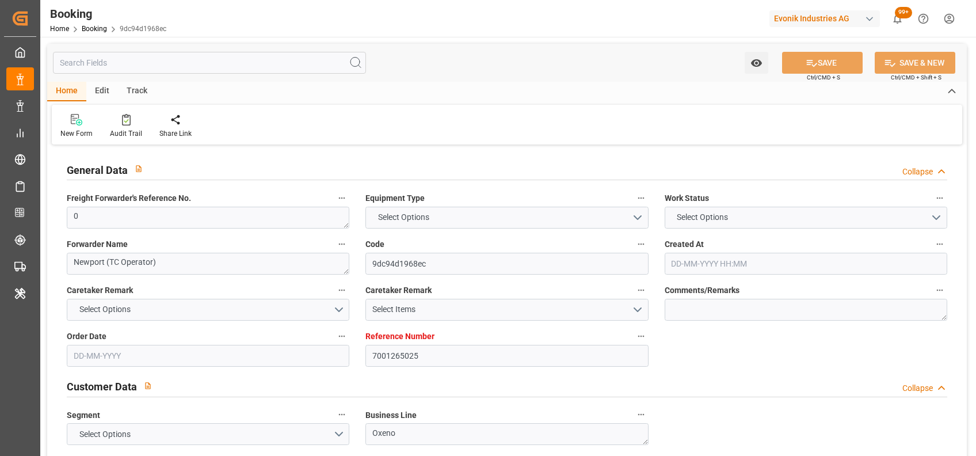
type input "NLRTM"
type input "THLCH"
type input "MYTPP"
type input "0"
type input "02-09-2025 13:28"
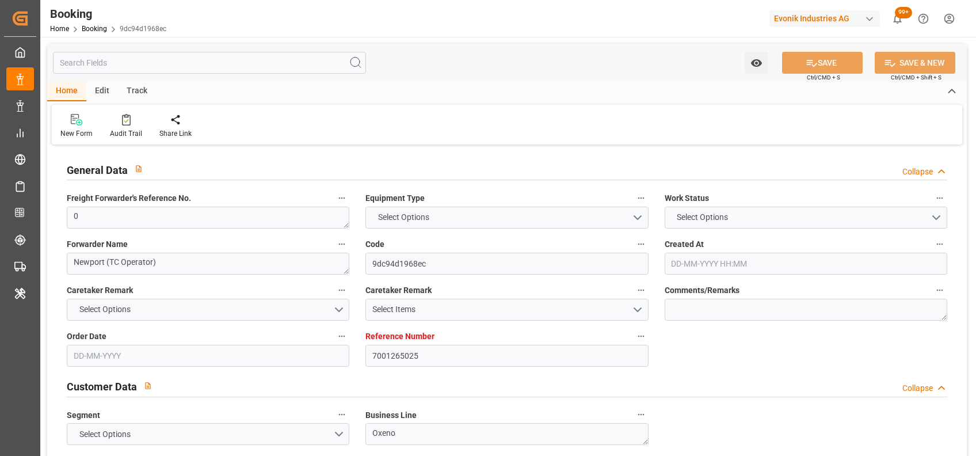
type input "02-09-2025"
type input "12-11-2025"
type input "01-10-2025"
type input "01-10-2025 00:00"
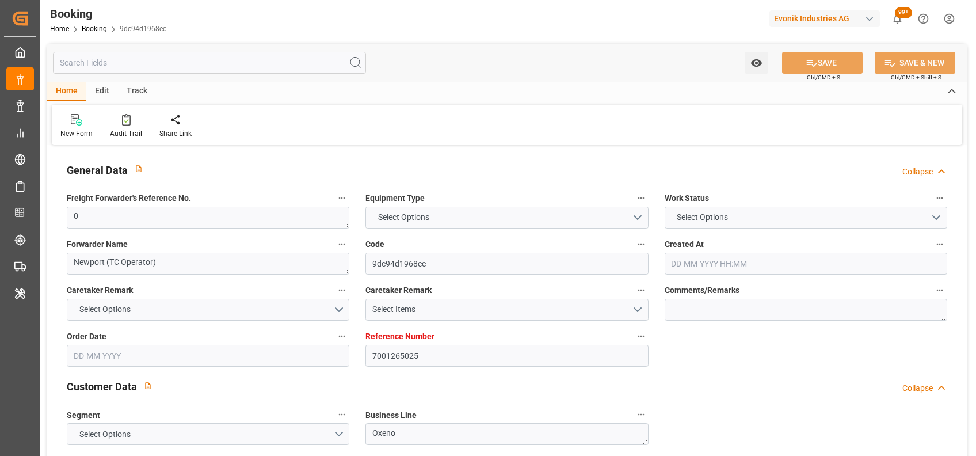
type input "01-10-2025 00:00"
type input "07-10-2025 00:00"
type input "[DATE] 00:00"
type input "01-10-2025 00:00"
type input "12-11-2025 00:00"
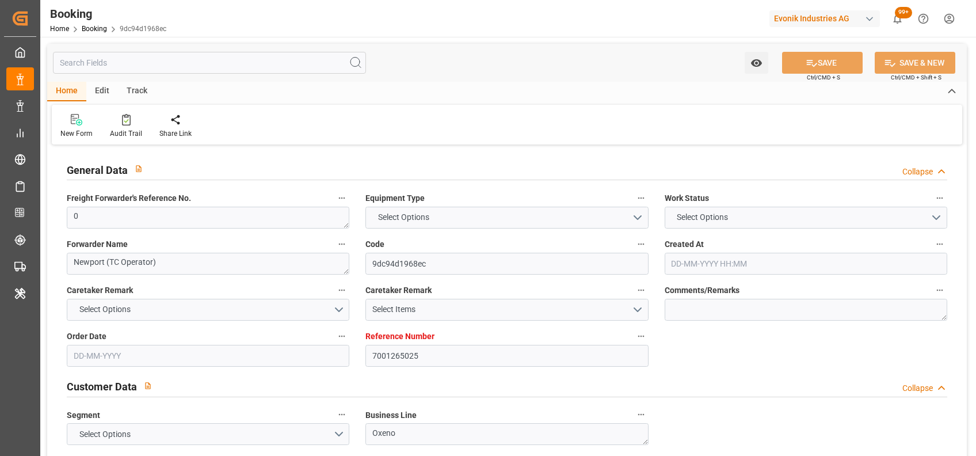
type input "12-11-2025 00:00"
type input "05-11-2025 00:00"
type input "[DATE] 00:00"
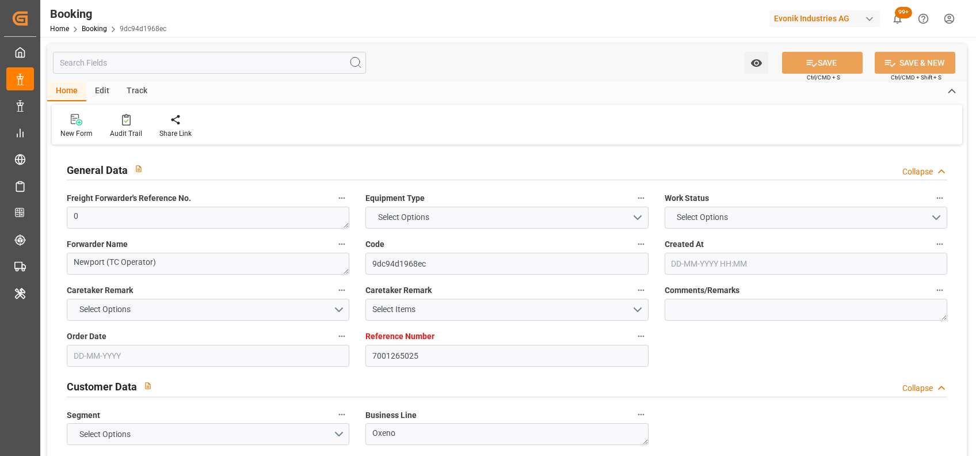
type input "03-10-2025 09:52"
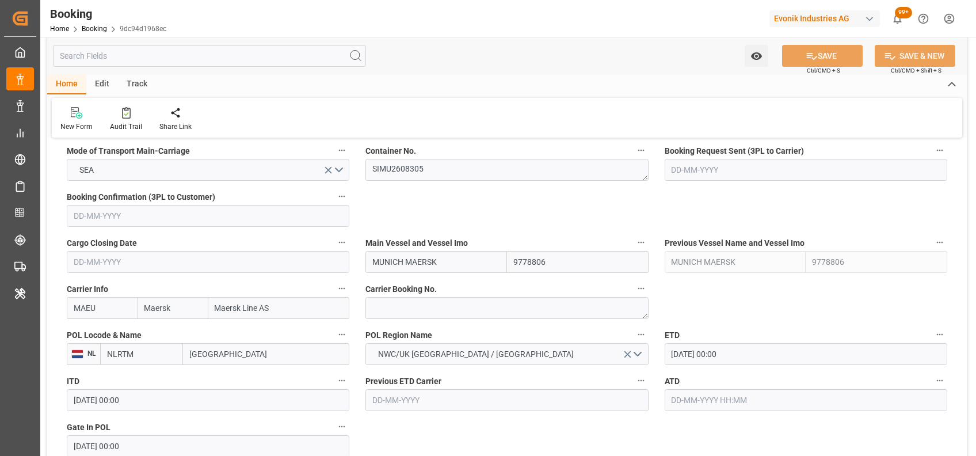
scroll to position [744, 0]
click at [411, 170] on textarea "SIMU2608305" at bounding box center [506, 169] width 283 height 22
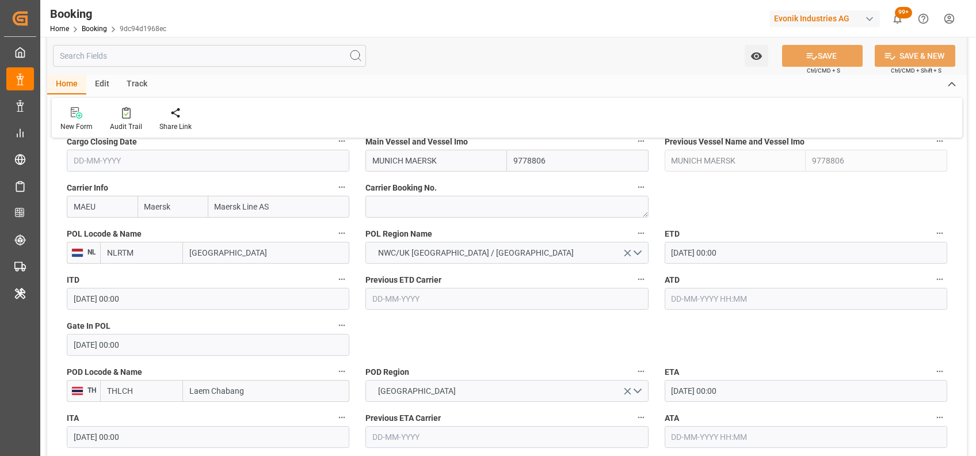
scroll to position [847, 0]
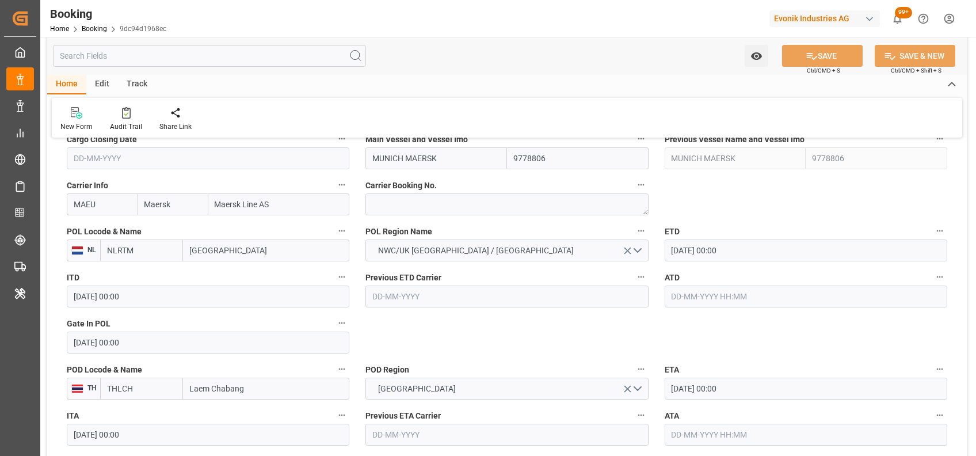
click at [679, 249] on input "[DATE] 00:00" at bounding box center [806, 250] width 283 height 22
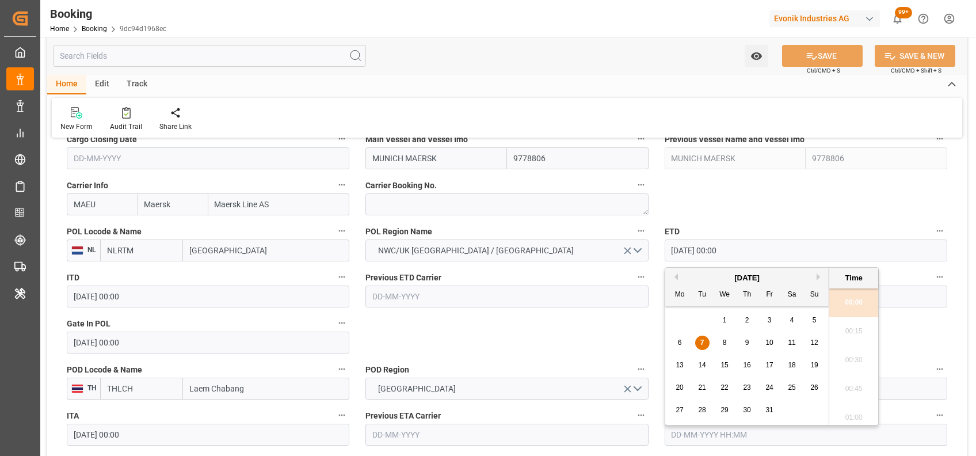
type input "08-10-2025 00:00"
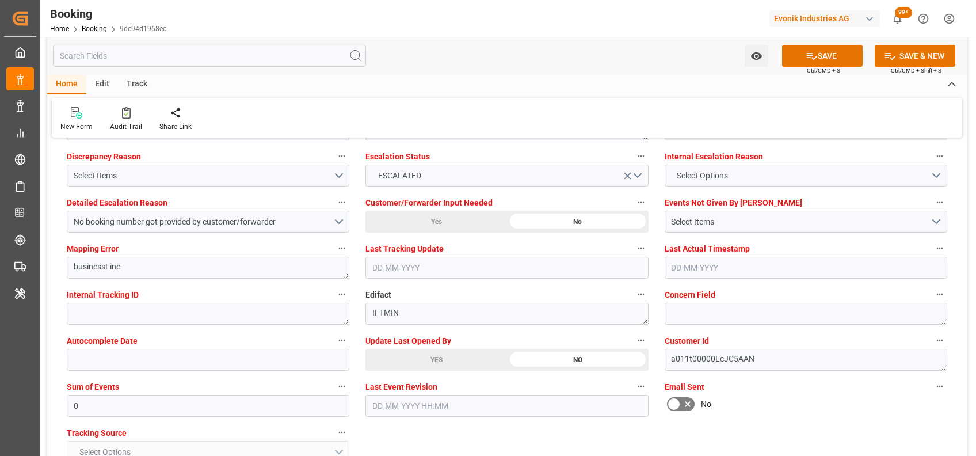
scroll to position [2158, 0]
type textarea "[PERSON_NAME]"
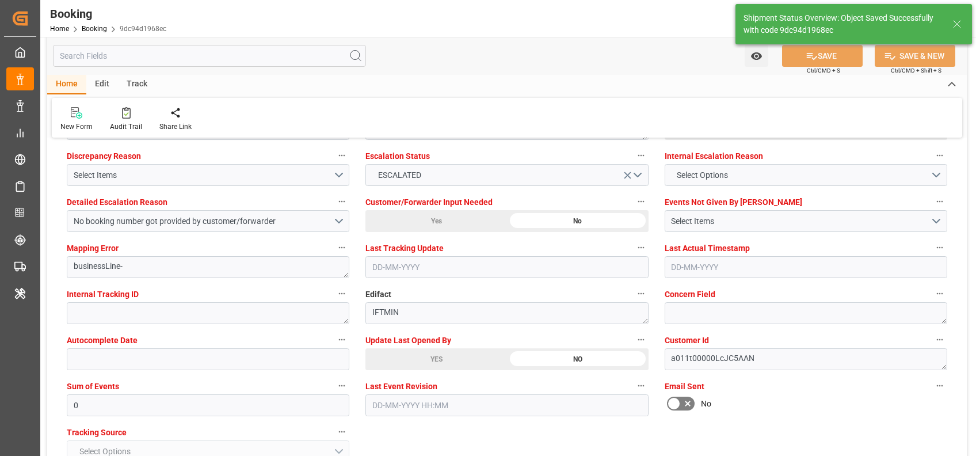
type input "07-10-2025 07:48"
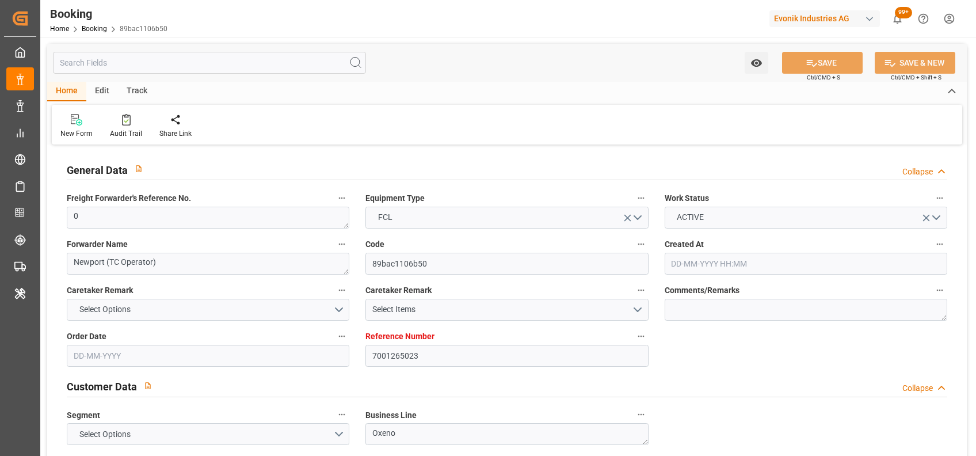
type input "7001265023"
type input "9778806"
type input "Maersk"
type input "Maersk Line AS"
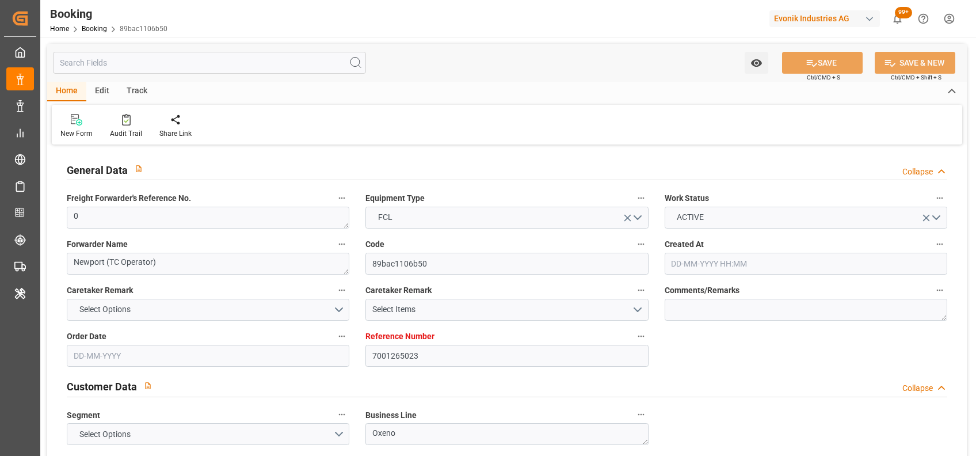
type input "NLRTM"
type input "THLCH"
type input "MYTPP"
type input "0"
type input "02-09-2025 13:28"
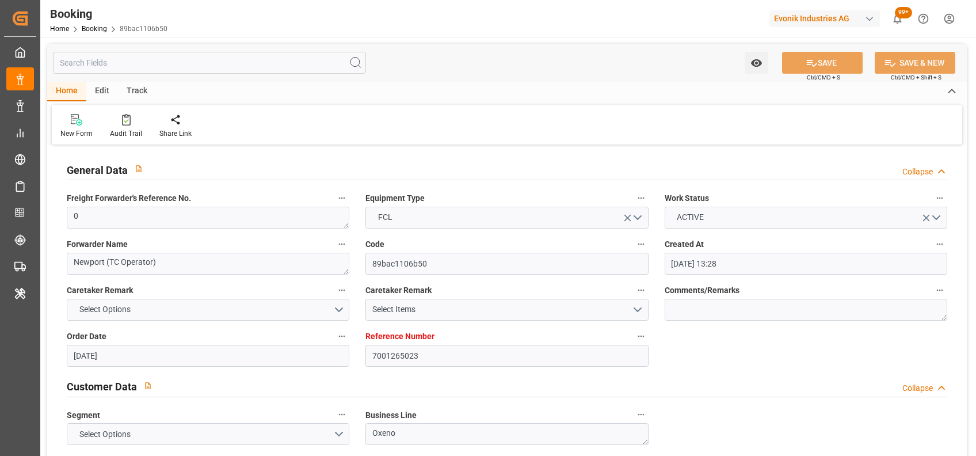
type input "02-09-2025"
type input "12-11-2025"
type input "01-10-2025"
type input "01-10-2025 00:00"
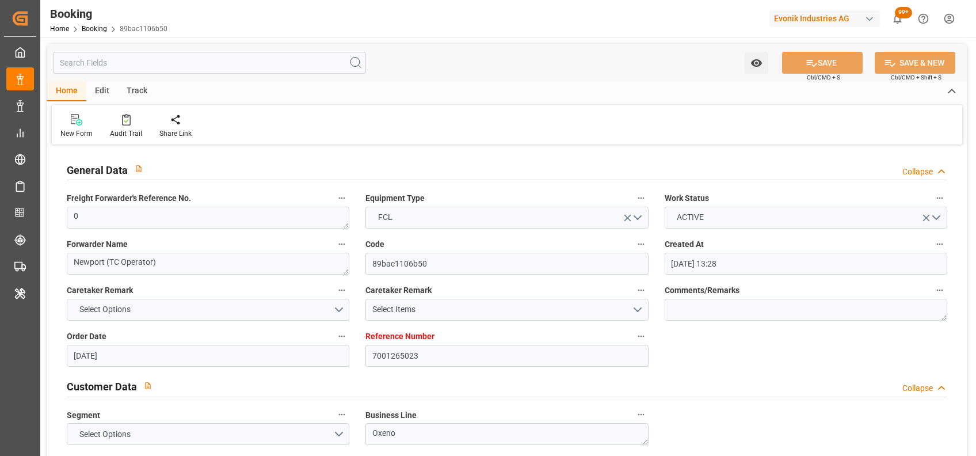
type input "01-10-2025 00:00"
type input "07-10-2025 00:00"
type input "[DATE] 00:00"
type input "01-10-2025 00:00"
type input "12-11-2025 00:00"
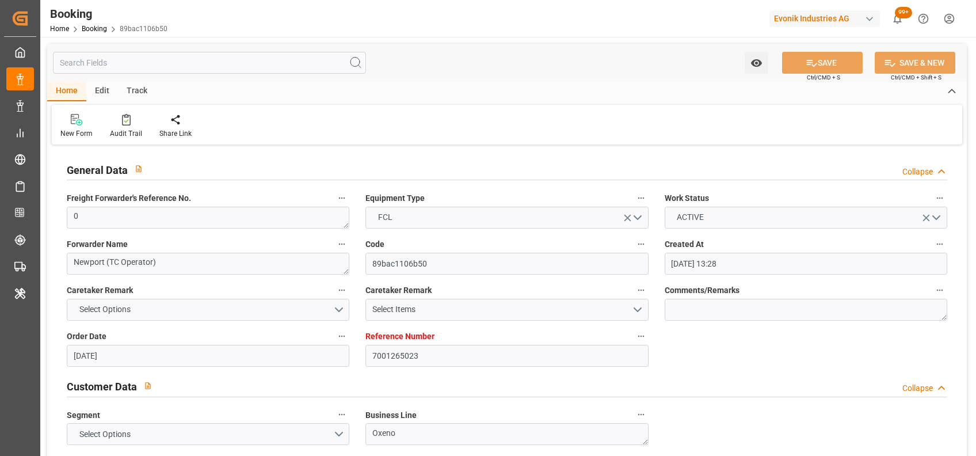
type input "12-11-2025 00:00"
type input "05-11-2025 00:00"
type input "[DATE] 00:00"
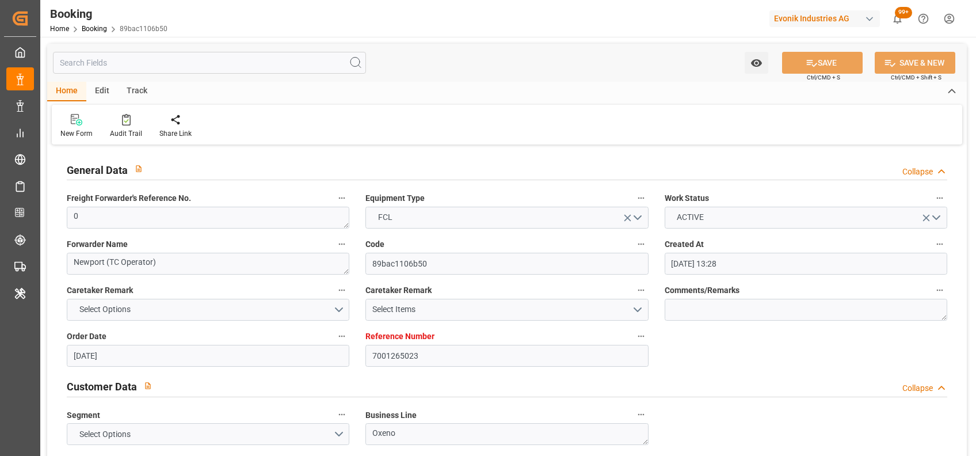
type input "03-10-2025 09:50"
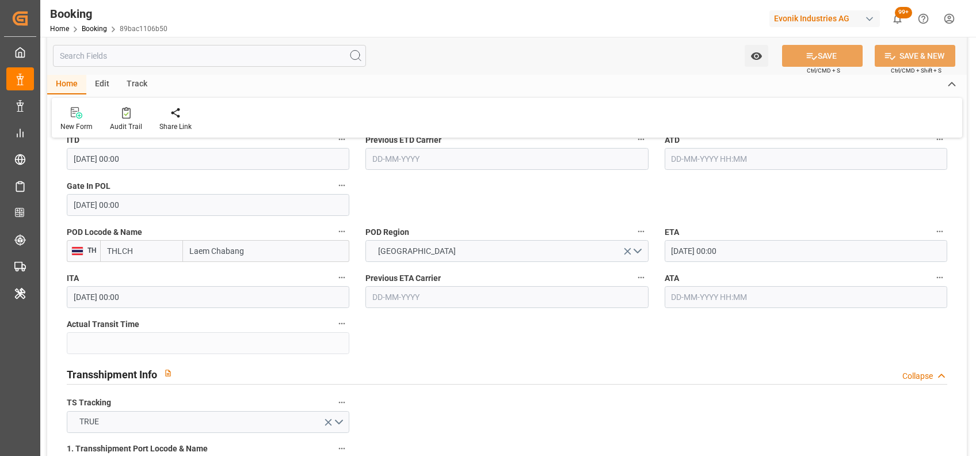
scroll to position [853, 0]
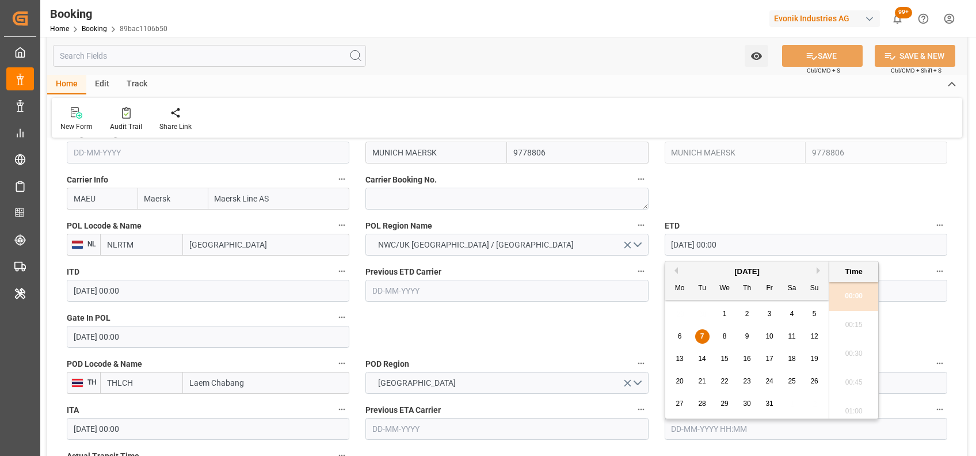
click at [679, 239] on input "07-10-2025 00:00" at bounding box center [806, 245] width 283 height 22
type input "08-10-2025 00:00"
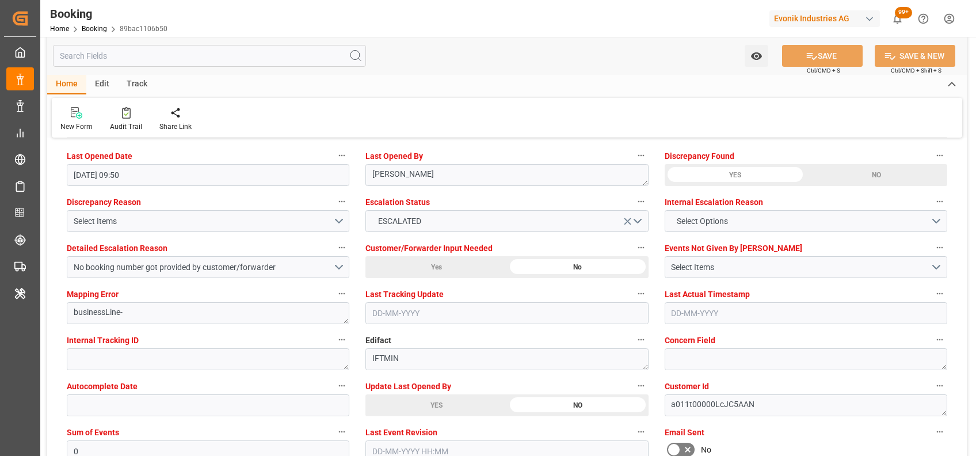
scroll to position [2112, 0]
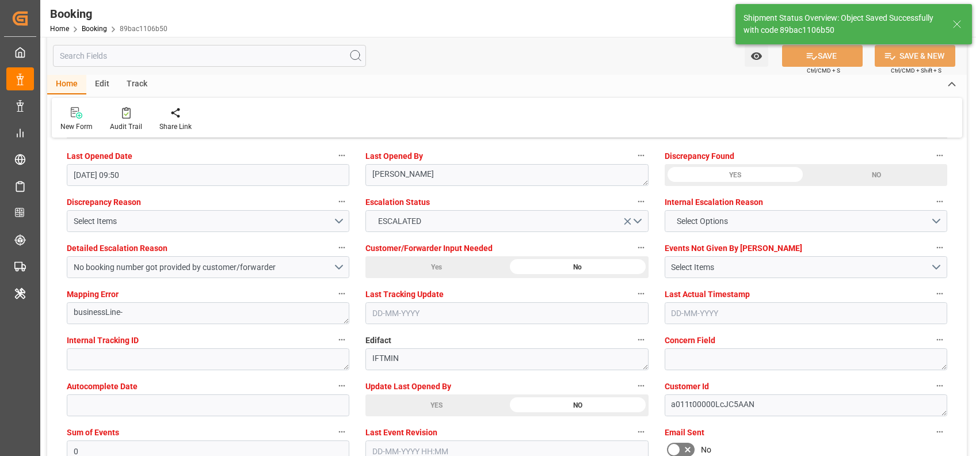
type textarea "[PERSON_NAME]"
type input "07-10-2025 07:49"
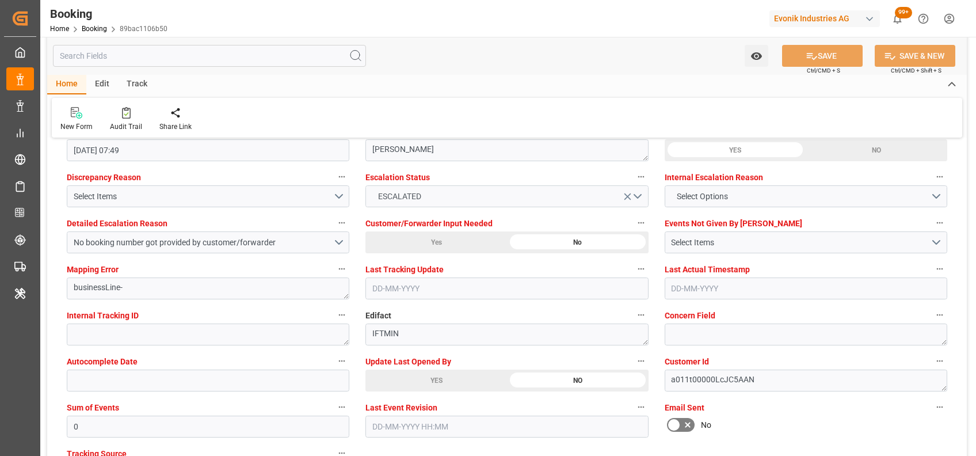
scroll to position [2107, 0]
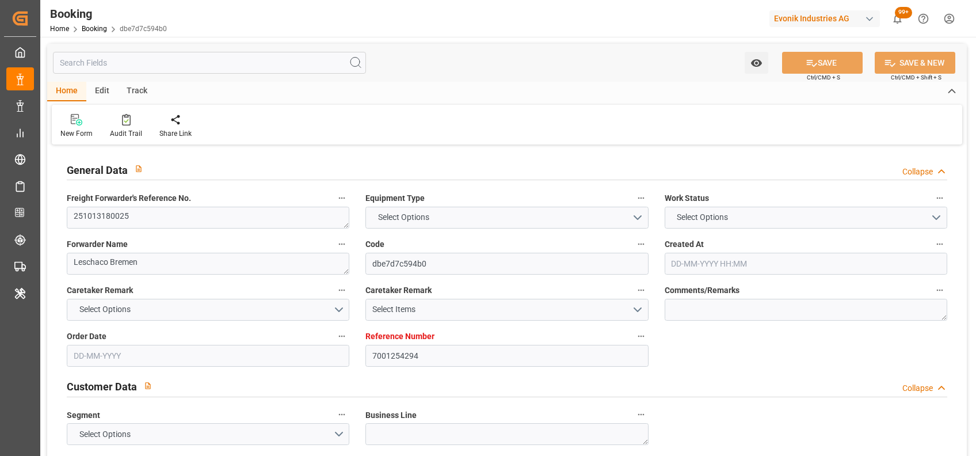
type textarea "251013180025"
type textarea "Leschaco Bremen"
type input "dbe7d7c594b0"
type input "7001254294"
type input "7001254293"
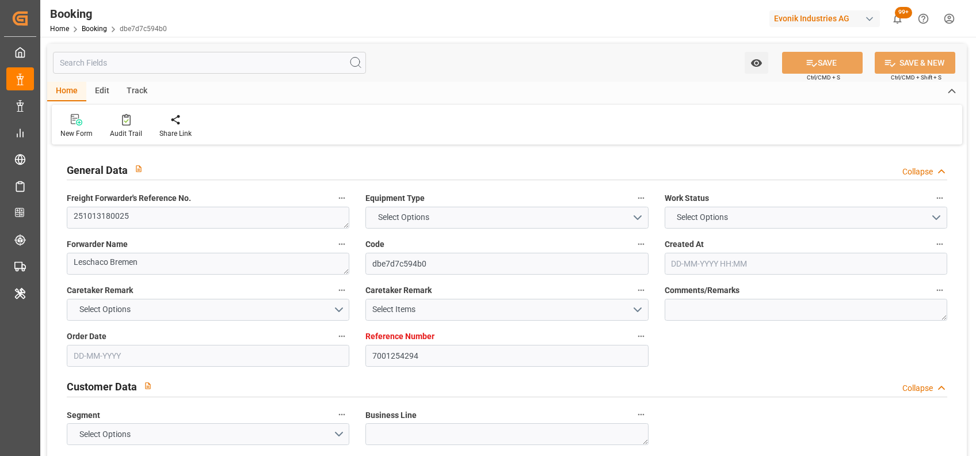
type textarea "CFR"
type textarea "Navegantes"
type textarea "8"
type textarea "Wesseling"
type textarea "MRKU3039139"
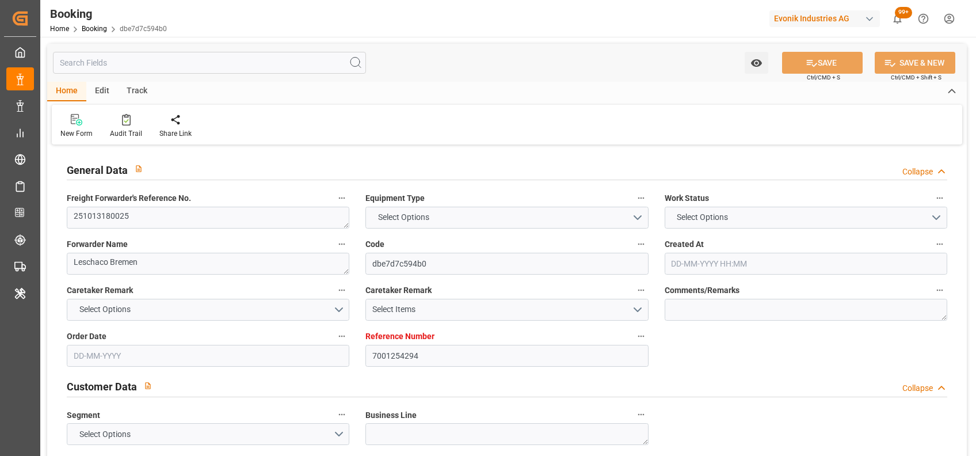
type input "MAERSK LINS"
type input "MAEU"
type input "NWC / EU"
type input "Navegantes"
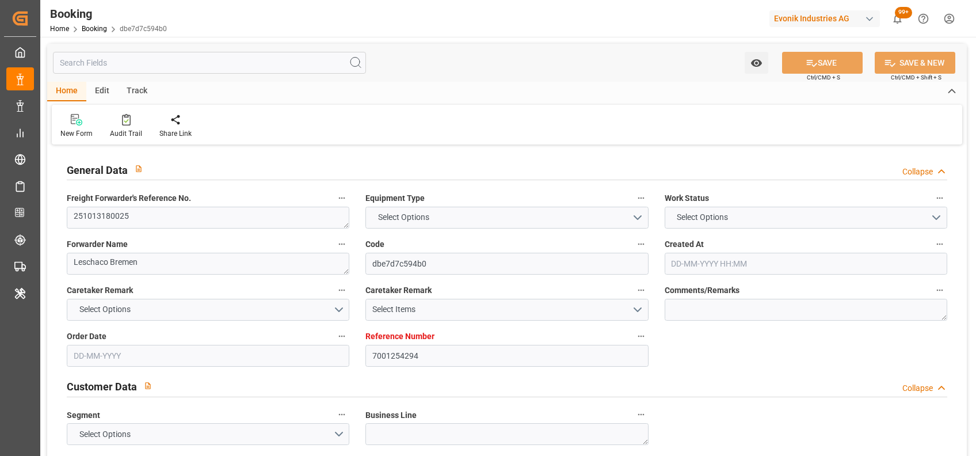
type textarea "eta"
type textarea "INPUT_Evonik_Seeburger_IFTMIN_1003199991_20251002172024626.edi"
type textarea "INPUT_Evonik_Seeburger_IFTMIN_1003073958_20250821075345023.edi,INPUT_Evonik_See…"
type textarea "1003199991"
type textarea "[PERSON_NAME]"
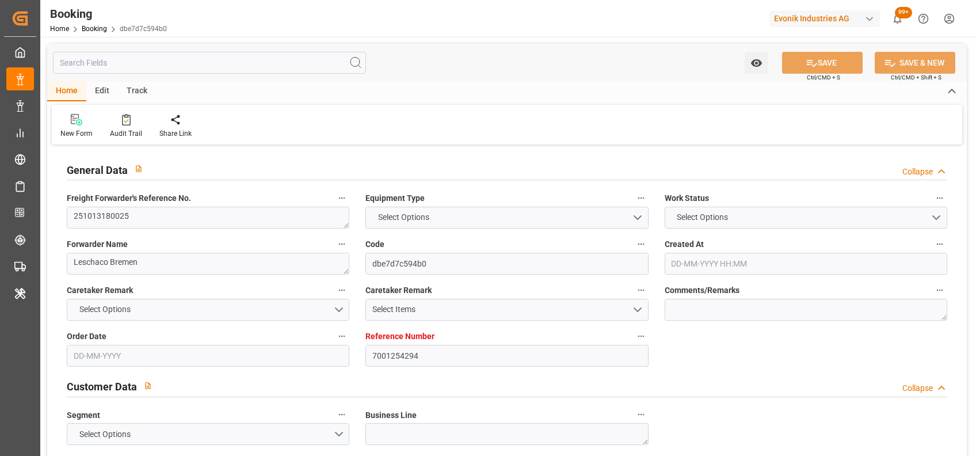
type textarea "Pol-PodRegionName-"
type textarea "IFTMIN"
type textarea "a011t00000LcJC5AAN"
type textarea "No"
type input "7001254294"
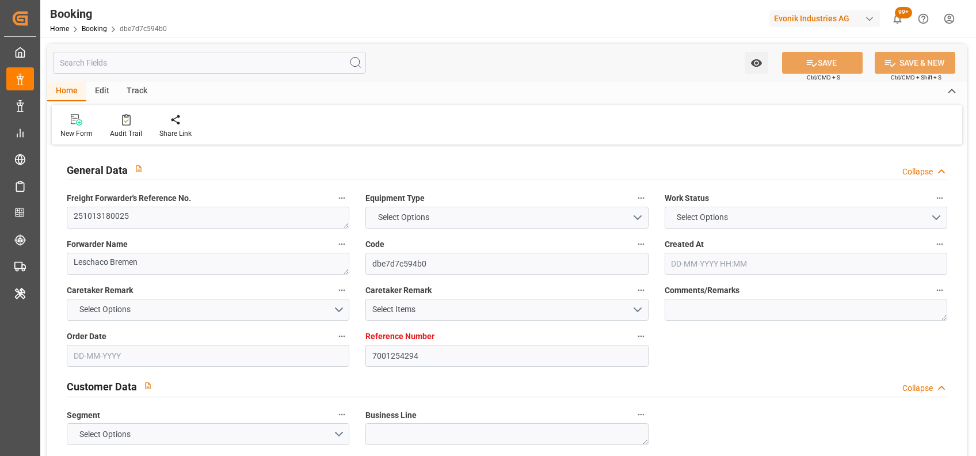
type input "9527025"
type input "Maersk"
type input "Maersk Line AS"
type input "EUNWC"
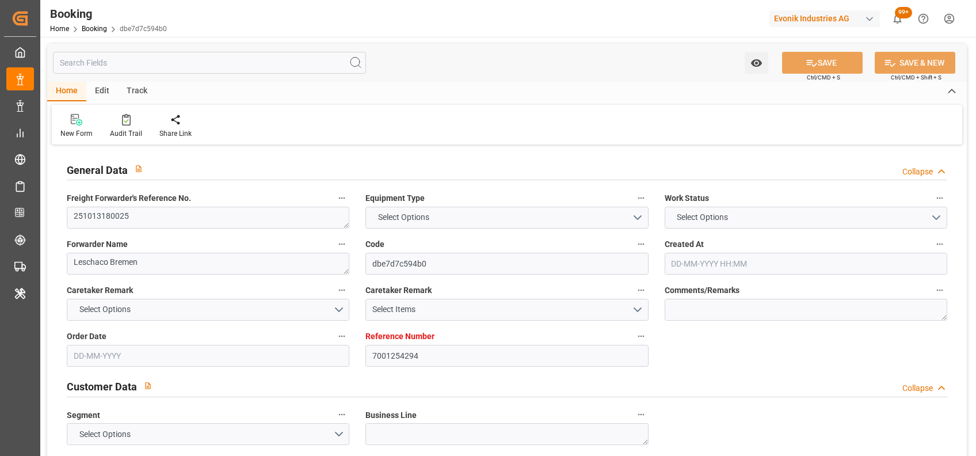
type input "BRNVT"
type input "[DATE] 05:59"
type input "[DATE]"
type input "[DATE] 00:00"
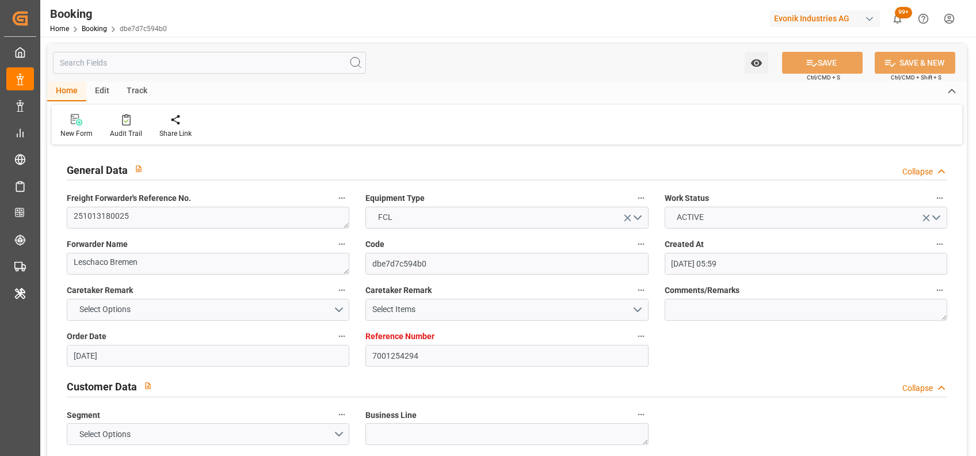
type input "06-10-2025 00:00"
type input "03-11-2025 00:00"
type input "21-08-2025"
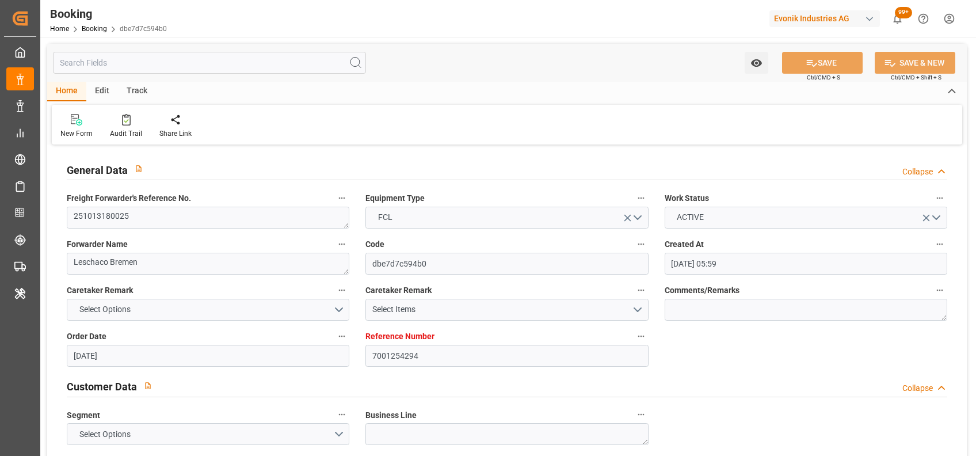
type input "06-10-2025 12:33"
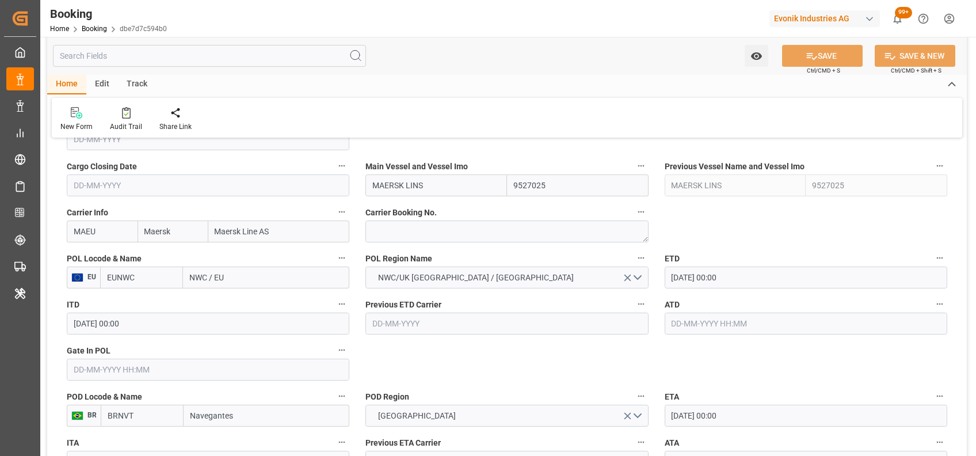
scroll to position [824, 0]
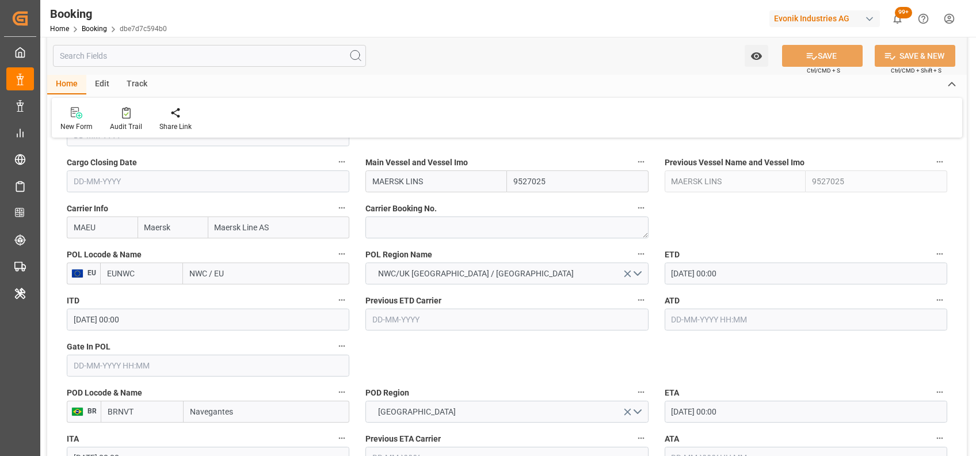
click at [185, 284] on div "POL Locode & Name EU EUNWC NWC / EU" at bounding box center [208, 265] width 299 height 46
click at [161, 276] on input "EUNWC" at bounding box center [141, 273] width 83 height 22
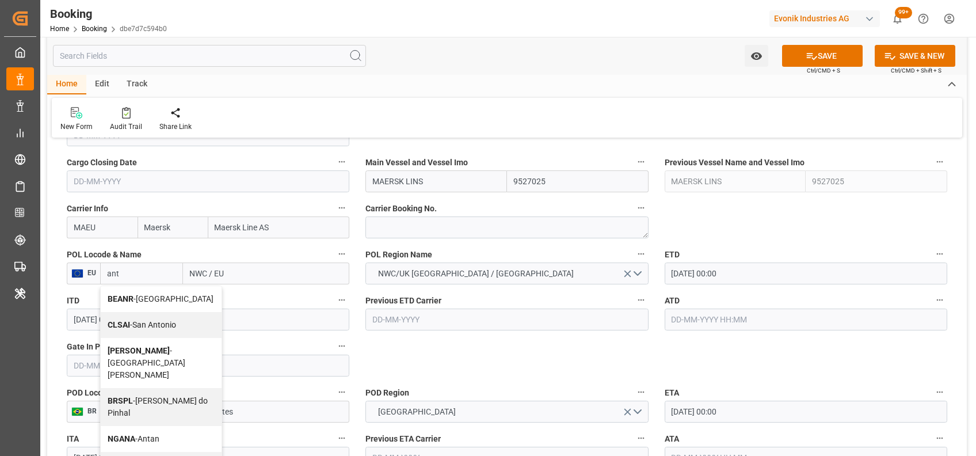
click at [121, 300] on b "BEANR" at bounding box center [121, 298] width 26 height 9
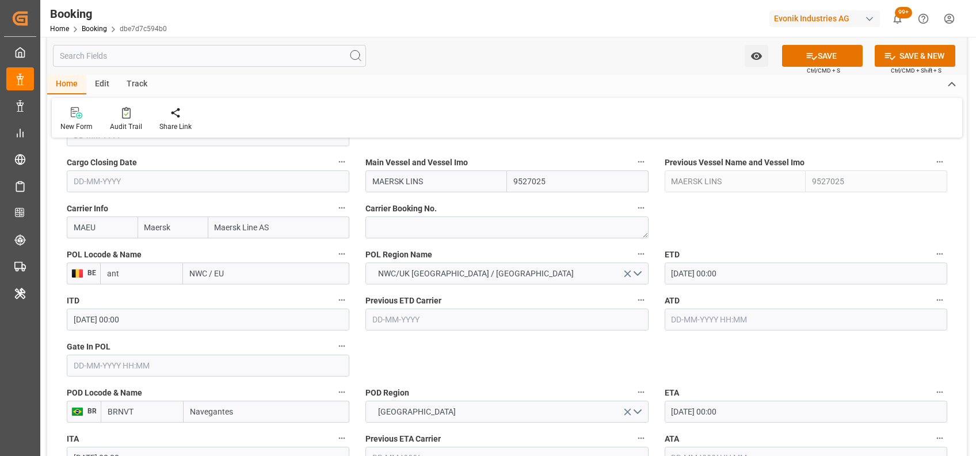
type input "BEANR"
type input "Antwerp"
type input "BEANR"
click at [208, 401] on input "Navegantes" at bounding box center [267, 412] width 166 height 22
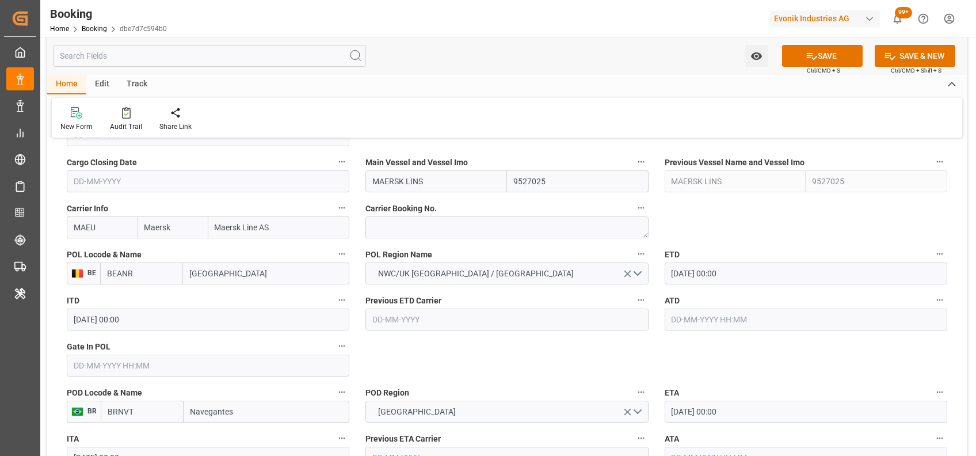
paste input "ITAPOA"
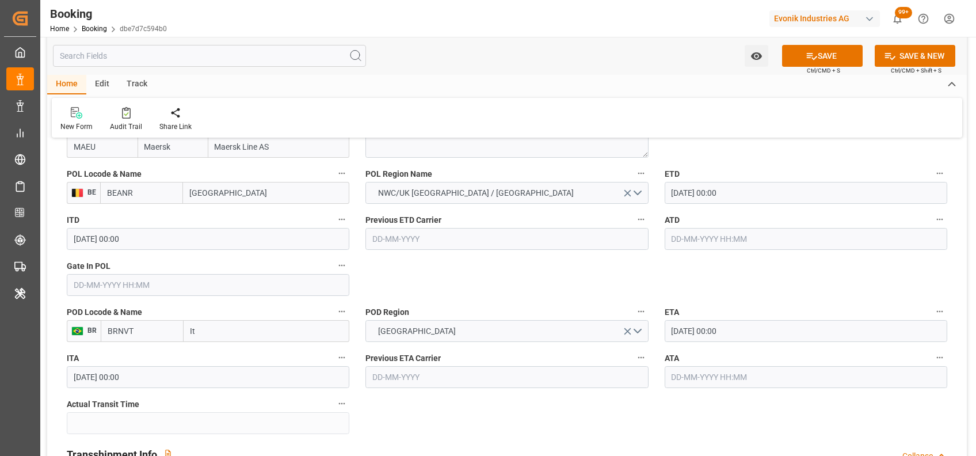
type input "Ita"
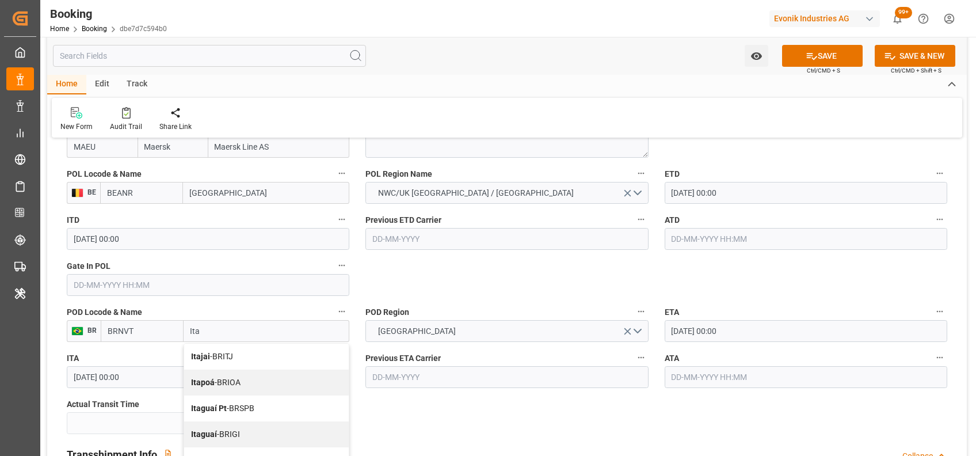
click at [225, 384] on span "Itapoá - BRIOA" at bounding box center [215, 382] width 49 height 9
type input "BRIOA"
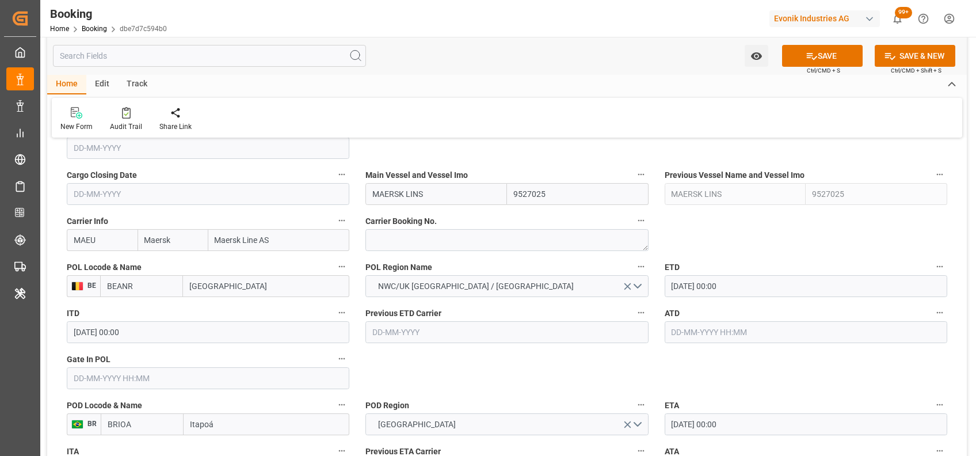
scroll to position [811, 0]
type input "Itapoá"
click at [414, 191] on input "MAERSK LINS" at bounding box center [436, 195] width 142 height 22
paste input "LA PA"
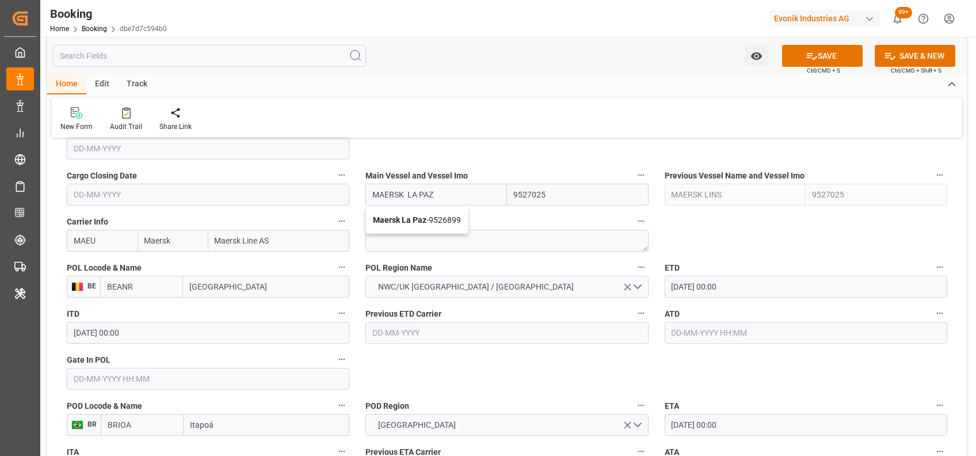
click at [411, 226] on div "Maersk La Paz - 9526899" at bounding box center [417, 220] width 102 height 26
type input "Maersk La Paz"
type input "9526899"
type input "Maersk La Paz"
click at [677, 285] on input "06-10-2025 00:00" at bounding box center [806, 287] width 283 height 22
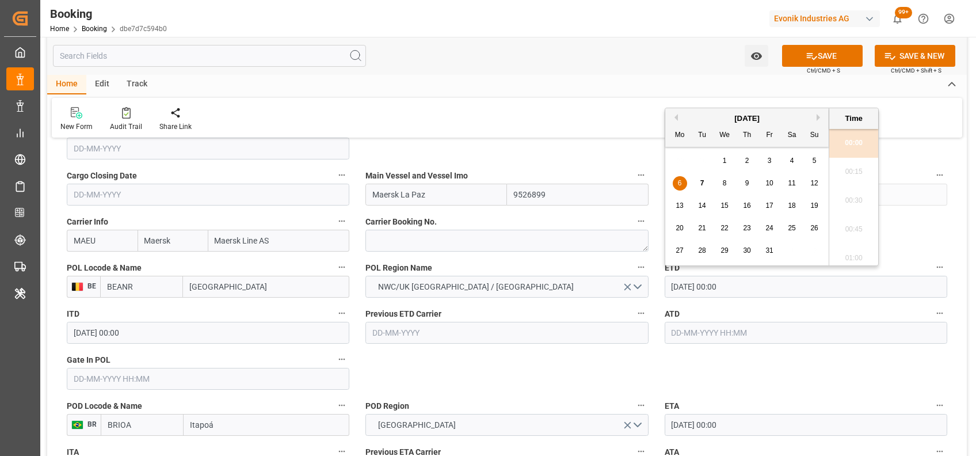
type input "13-10-2025 00:00"
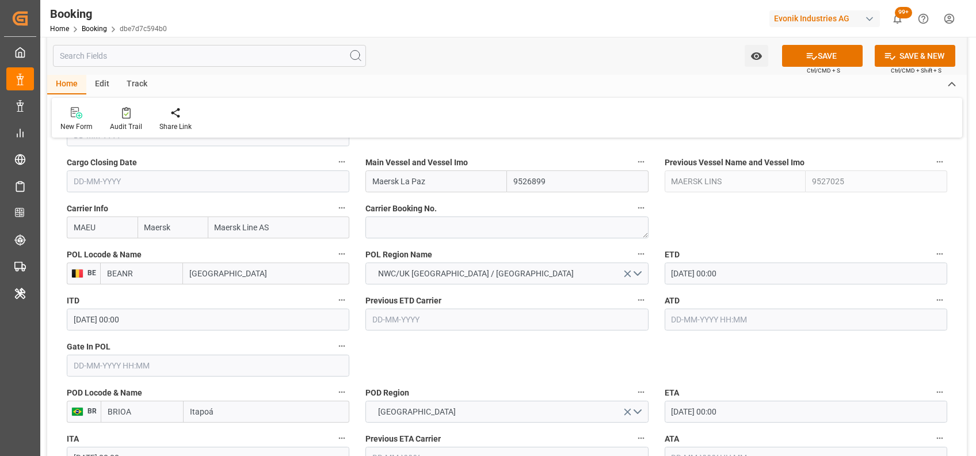
scroll to position [946, 0]
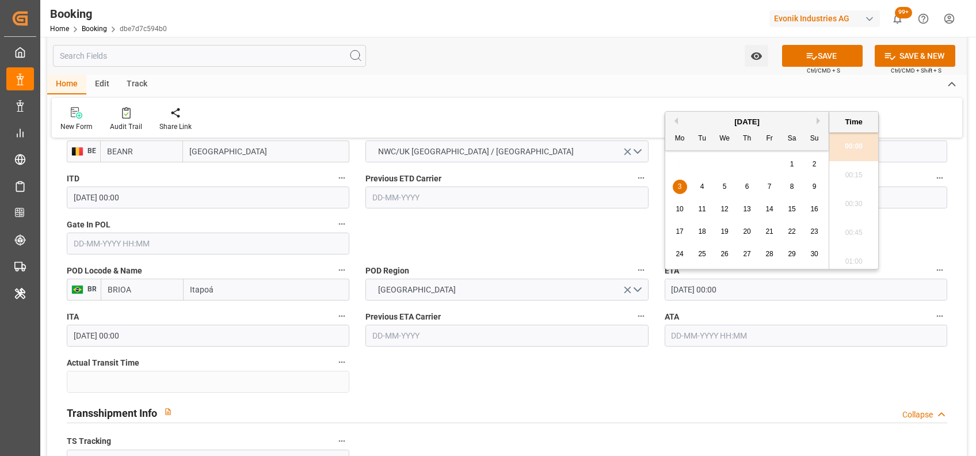
click at [672, 281] on input "03-11-2025 00:00" at bounding box center [806, 290] width 283 height 22
type input "10-11-2025 00:00"
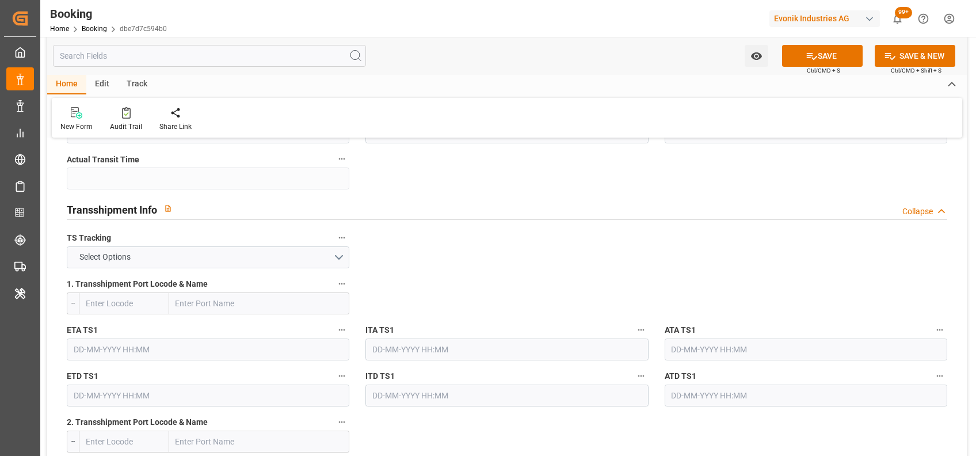
scroll to position [1154, 0]
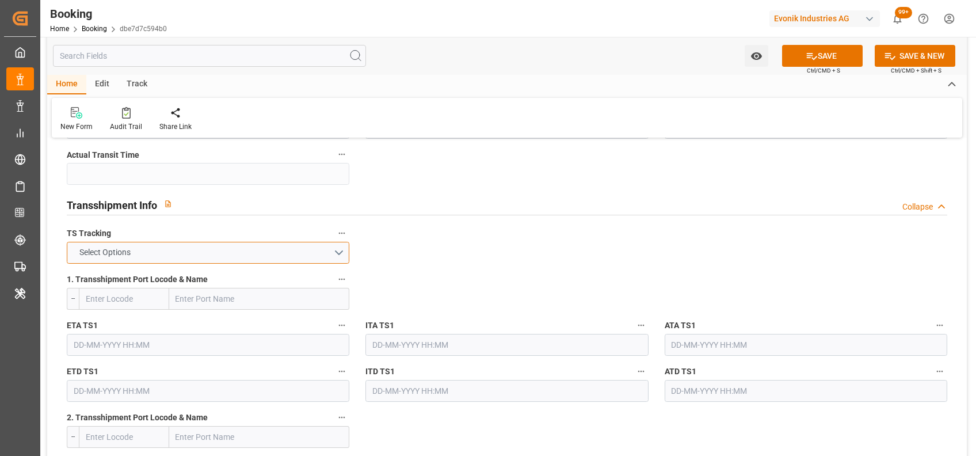
click at [319, 257] on button "Select Options" at bounding box center [208, 253] width 283 height 22
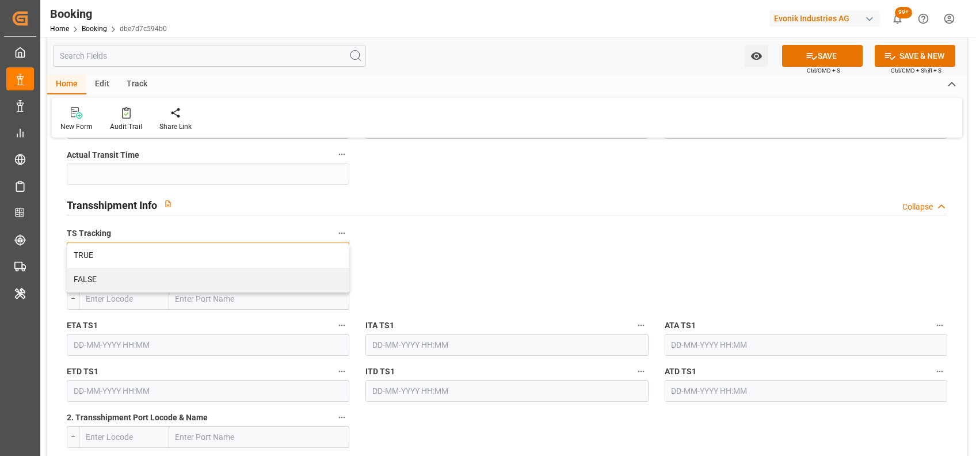
click at [319, 257] on div "TRUE" at bounding box center [207, 255] width 281 height 24
click at [135, 280] on span "1. Transshipment Port Locode & Name" at bounding box center [137, 279] width 141 height 12
click at [334, 280] on button "1. Transshipment Port Locode & Name" at bounding box center [341, 279] width 15 height 15
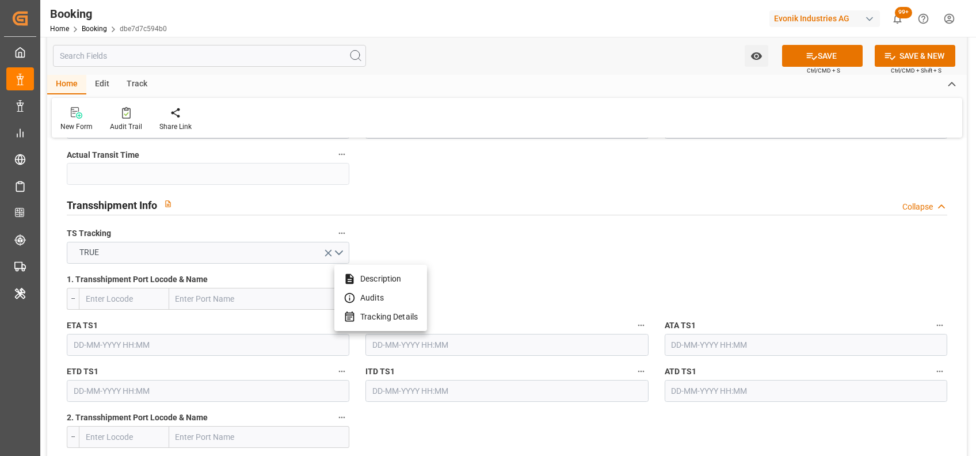
click at [140, 288] on div at bounding box center [488, 228] width 976 height 456
click at [105, 299] on input "text" at bounding box center [124, 299] width 90 height 22
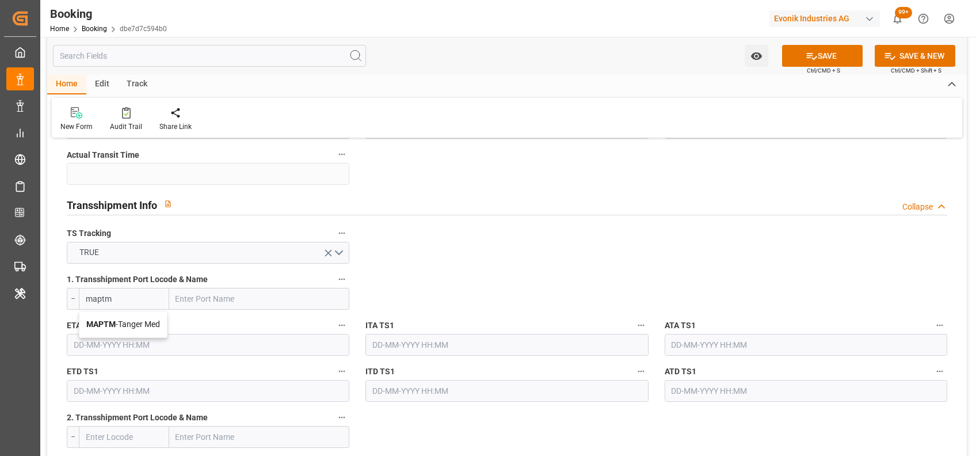
click at [108, 319] on b "MAPTM" at bounding box center [100, 323] width 29 height 9
type input "MAPTM"
type input "Tanger Med"
type input "MAPTM"
click at [287, 341] on input "text" at bounding box center [208, 345] width 283 height 22
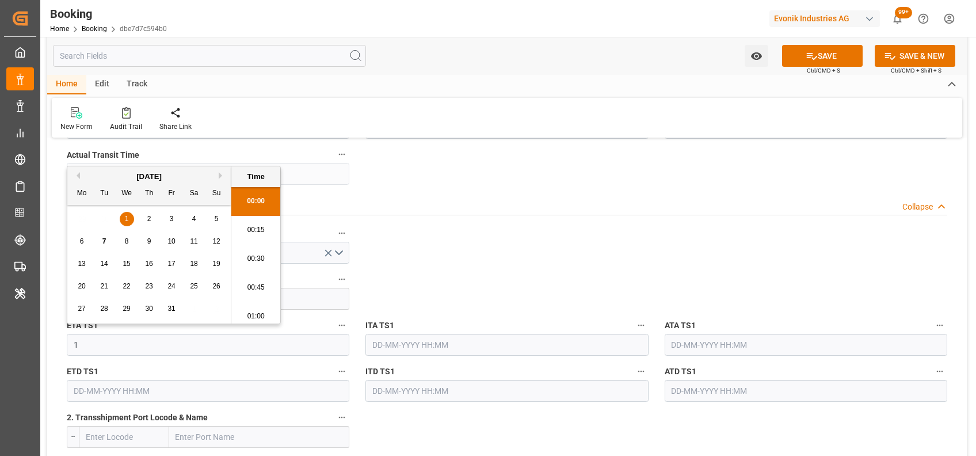
scroll to position [1442, 0]
type input "18-10-2025 00:00"
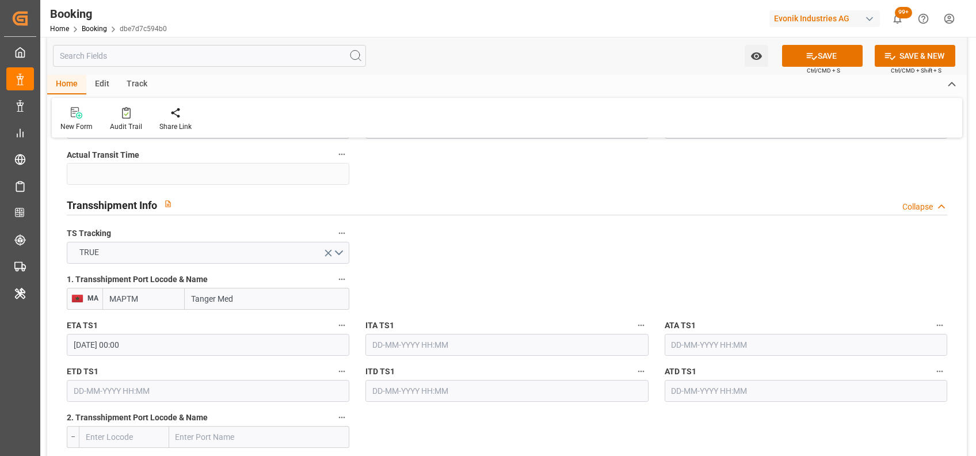
click at [235, 386] on input "text" at bounding box center [208, 391] width 283 height 22
type input "20-10-2025 00:00"
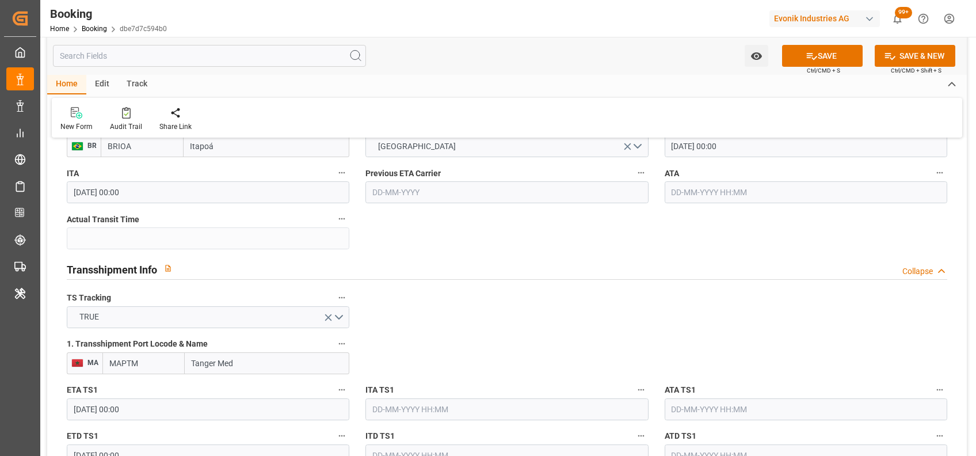
scroll to position [1207, 0]
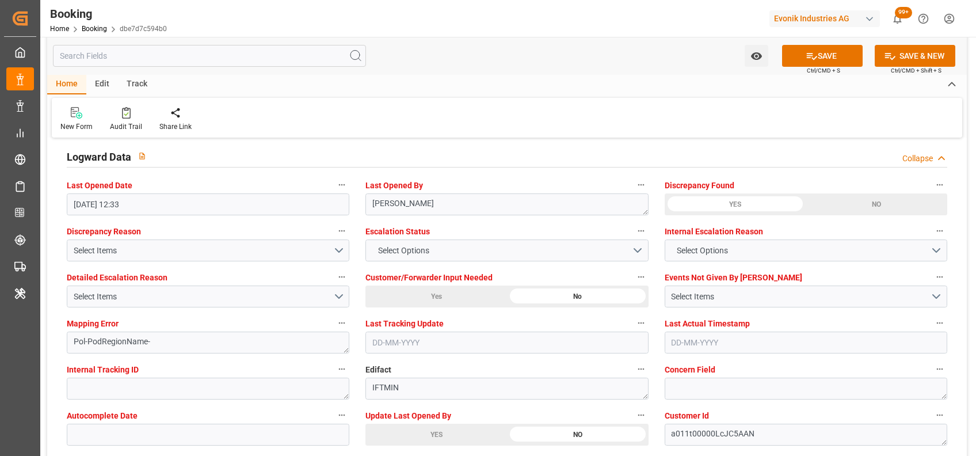
scroll to position [2096, 0]
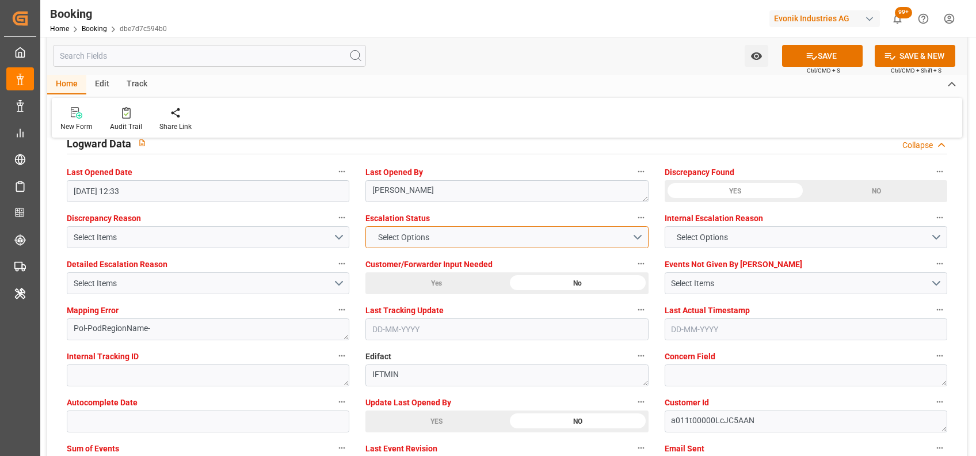
click at [416, 237] on span "Select Options" at bounding box center [403, 237] width 63 height 12
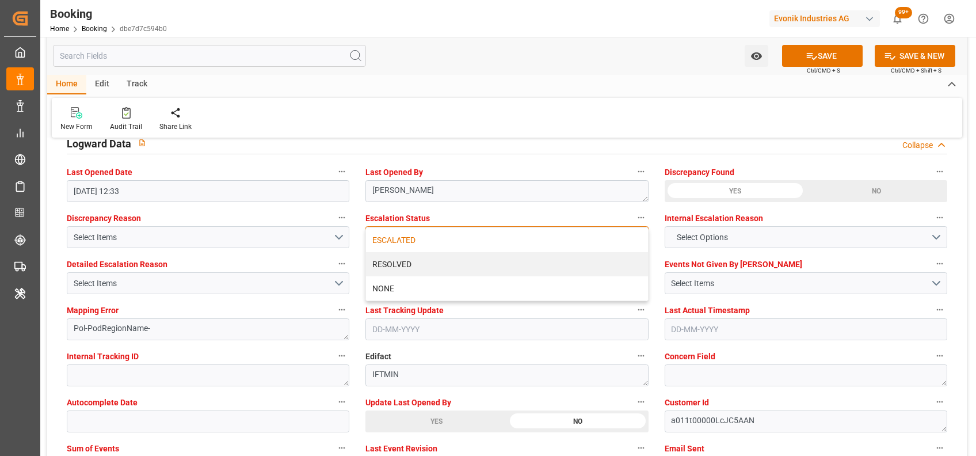
click at [397, 237] on div "ESCALATED" at bounding box center [506, 240] width 281 height 24
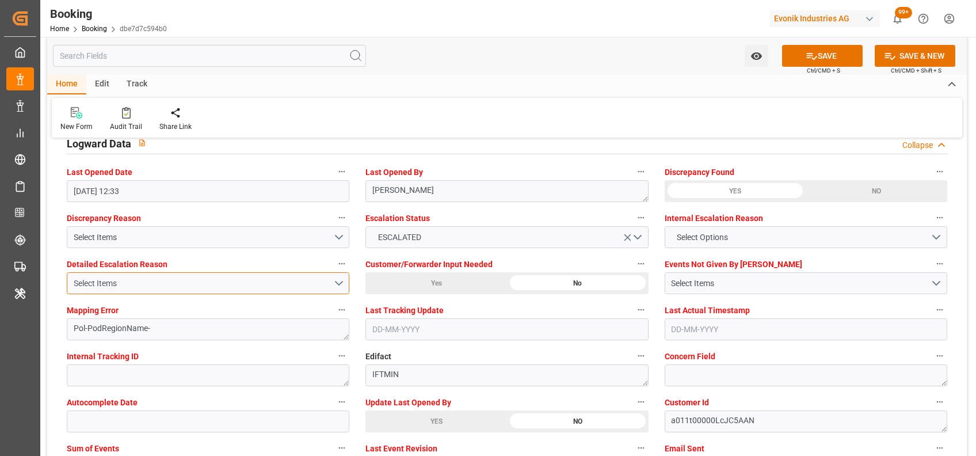
click at [326, 285] on div "Select Items" at bounding box center [204, 283] width 260 height 12
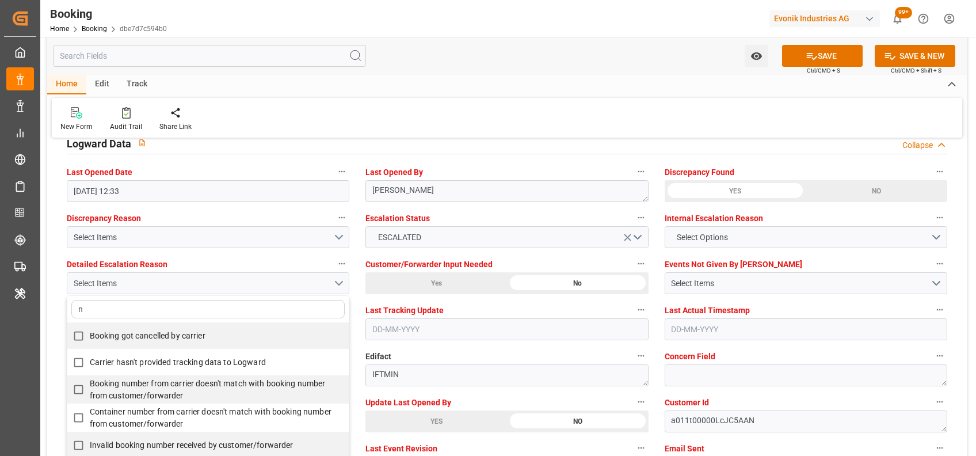
type input "no"
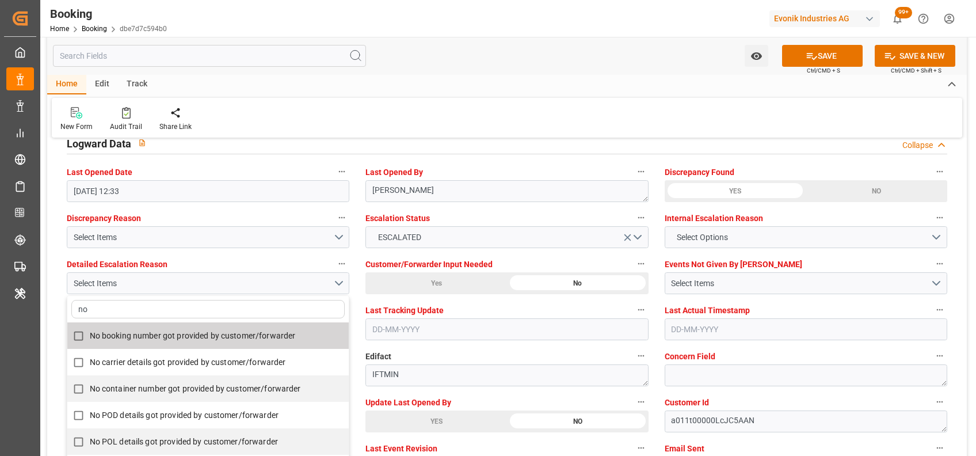
click at [275, 335] on span "No booking number got provided by customer/forwarder" at bounding box center [193, 335] width 206 height 9
checkbox input "true"
type input "no"
click at [419, 113] on div "New Form Audit Trail Share Link" at bounding box center [507, 118] width 911 height 40
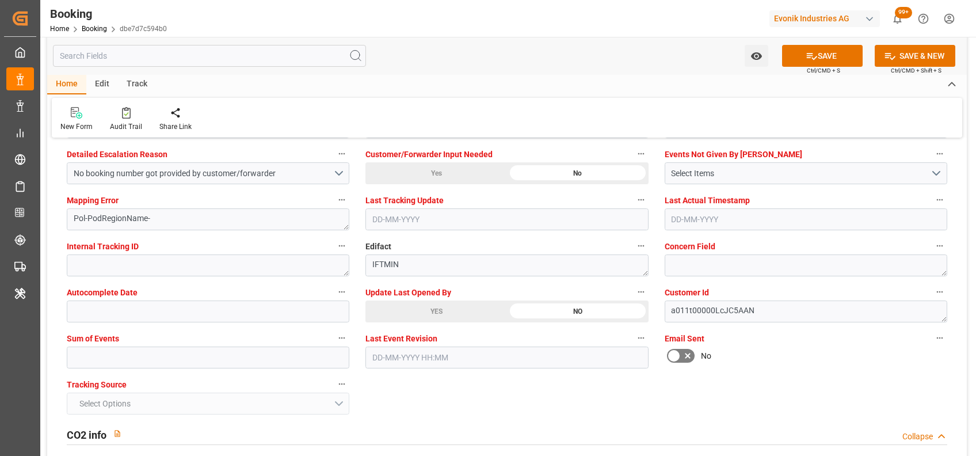
scroll to position [2206, 0]
click at [231, 358] on input "text" at bounding box center [208, 357] width 283 height 22
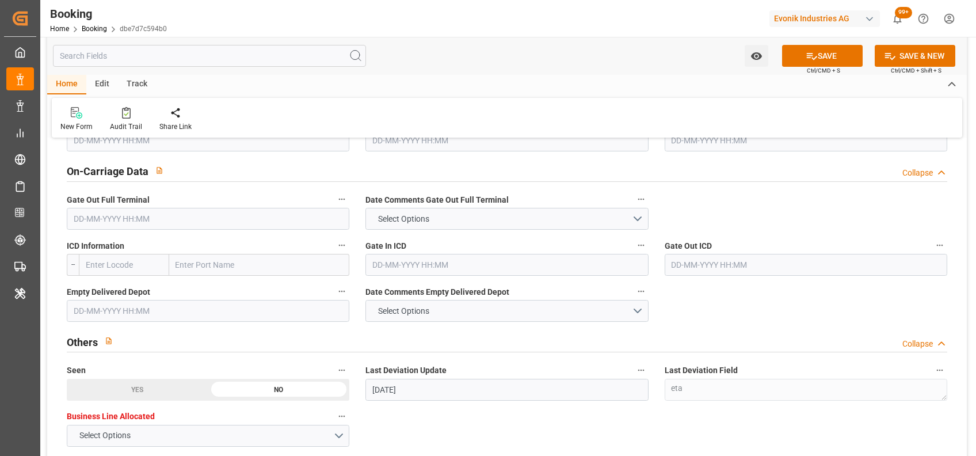
scroll to position [159, 0]
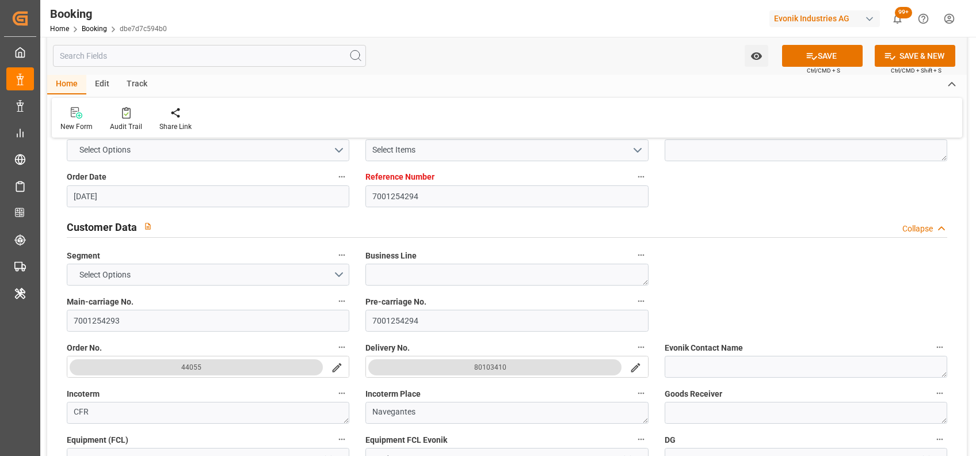
type input "0"
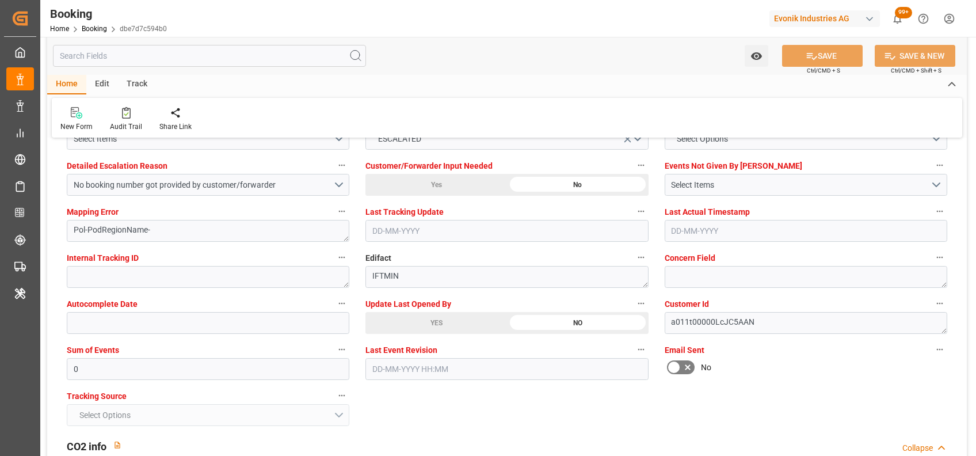
scroll to position [2195, 0]
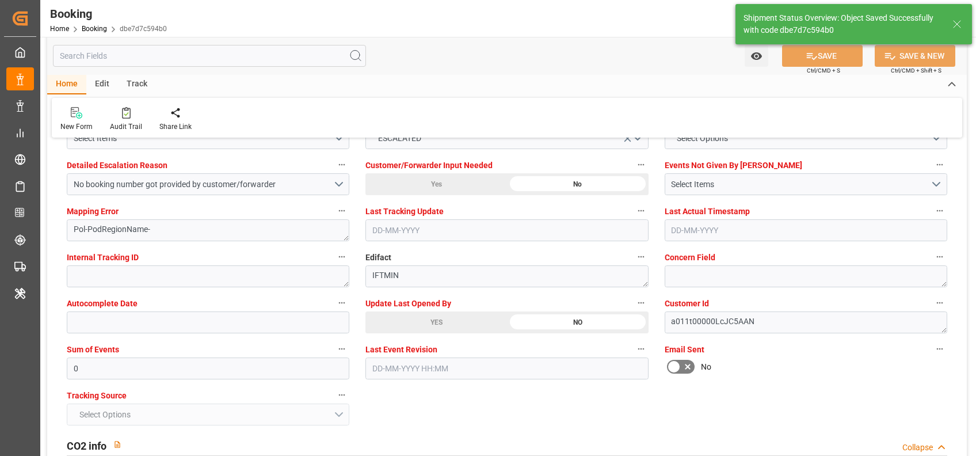
type textarea "[PERSON_NAME]"
type textarea "Yes"
type input "18-10-2025 00:00"
type input "20-10-2025 00:00"
type input "07-10-2025 07:37"
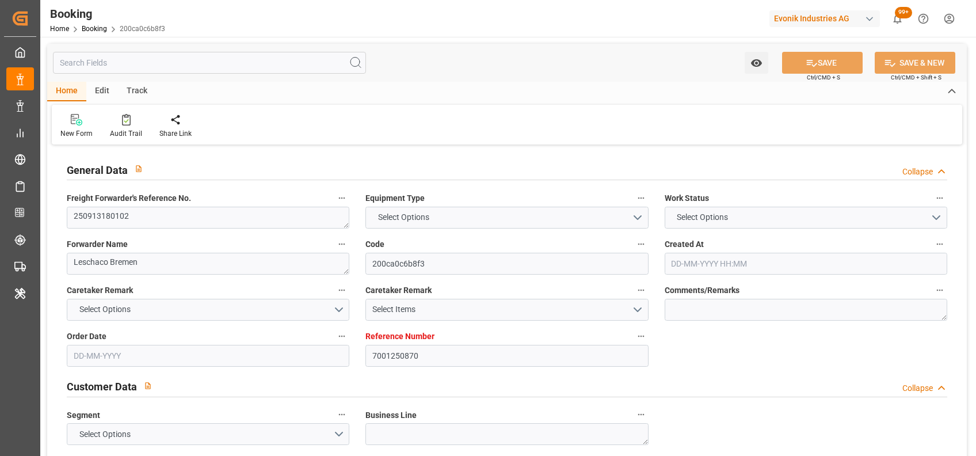
type input "7001250870"
type input "9526942"
type input "Maersk"
type input "Maersk Line AS"
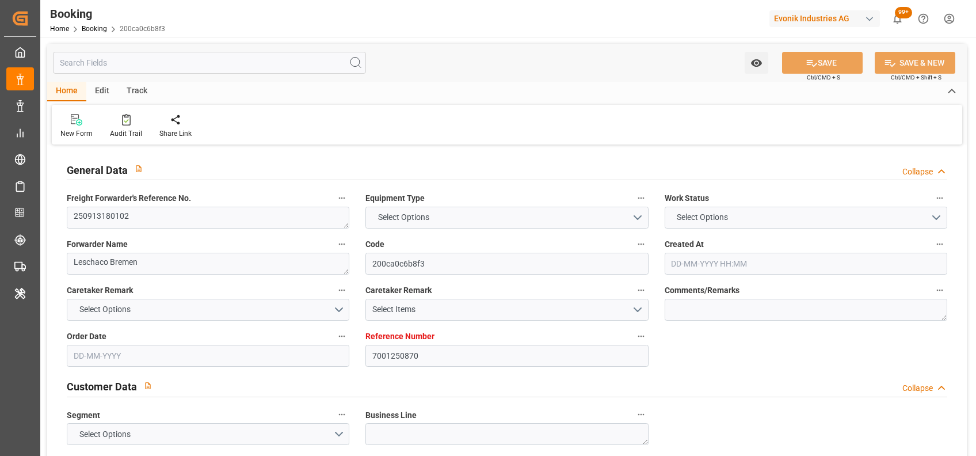
type input "EUNWC"
type input "BRNVT"
type input "[DATE] 06:54"
type input "[DATE]"
type input "[DATE] 00:00"
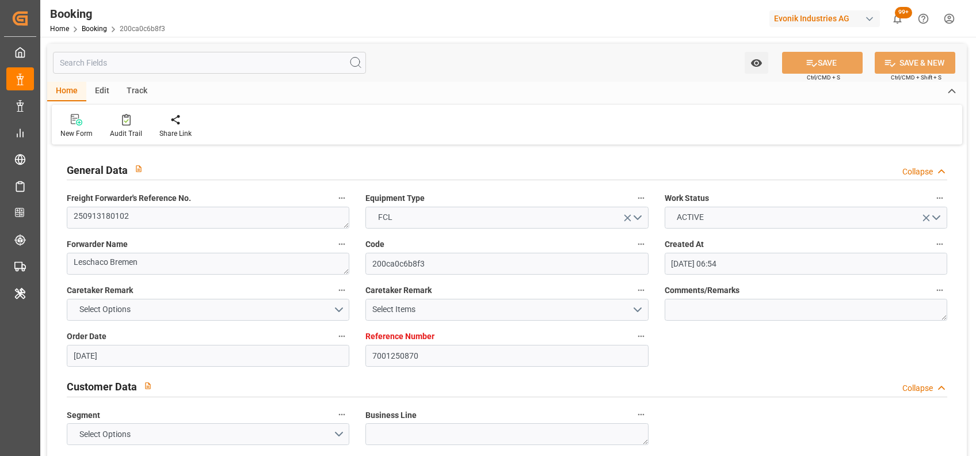
type input "[DATE] 00:00"
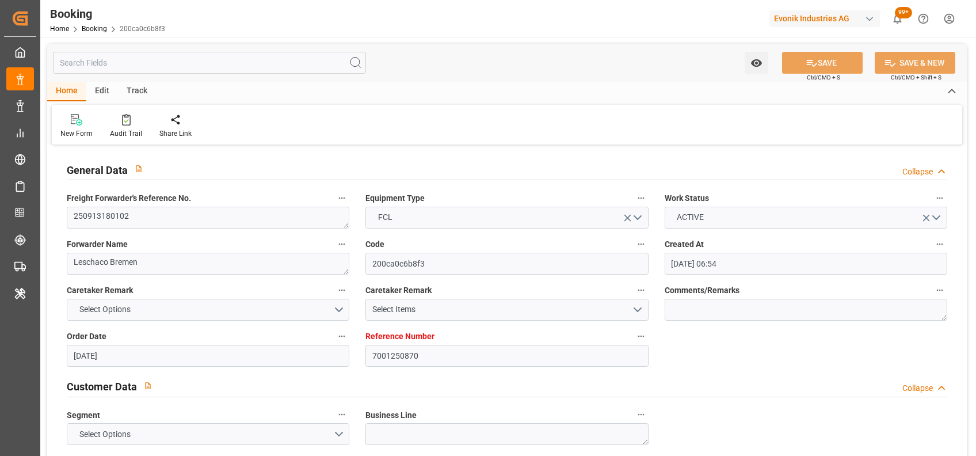
type input "[DATE]"
type input "[DATE] 08:05"
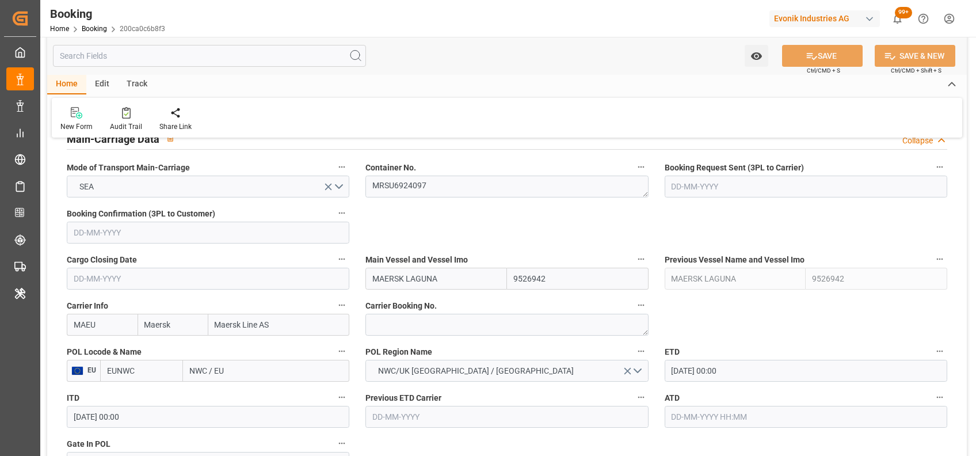
scroll to position [727, 0]
click at [426, 194] on textarea "MRSU6924097" at bounding box center [506, 186] width 283 height 22
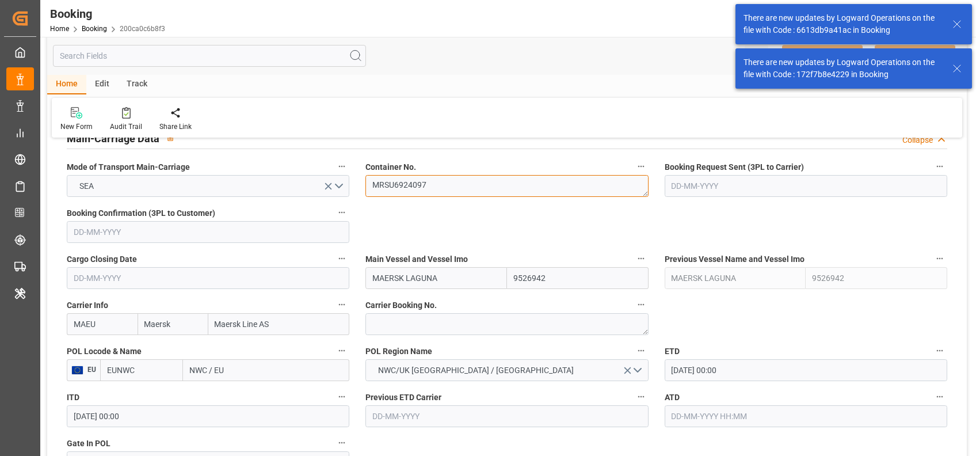
scroll to position [840, 0]
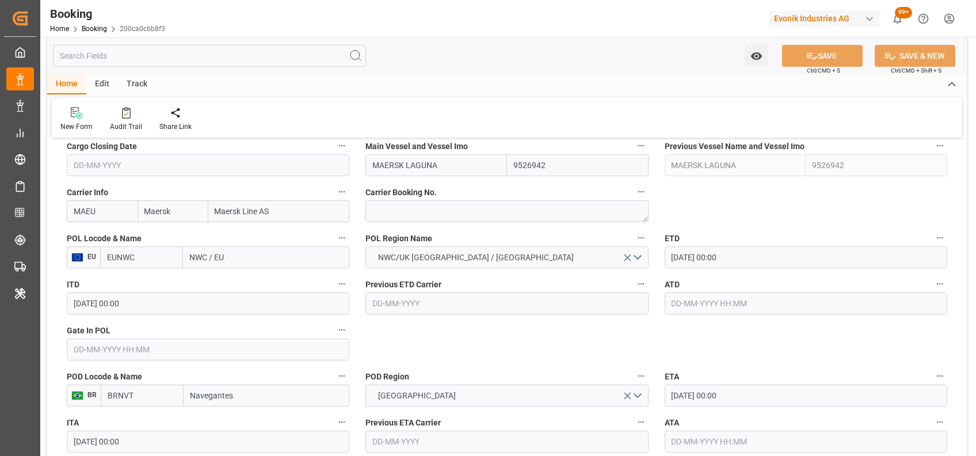
drag, startPoint x: 437, startPoint y: 167, endPoint x: 360, endPoint y: 172, distance: 77.8
click at [360, 172] on div "Main Vessel and Vessel Imo MAERSK LAGUNA 9526942" at bounding box center [506, 157] width 299 height 46
paste input "MAERSK LONDRI"
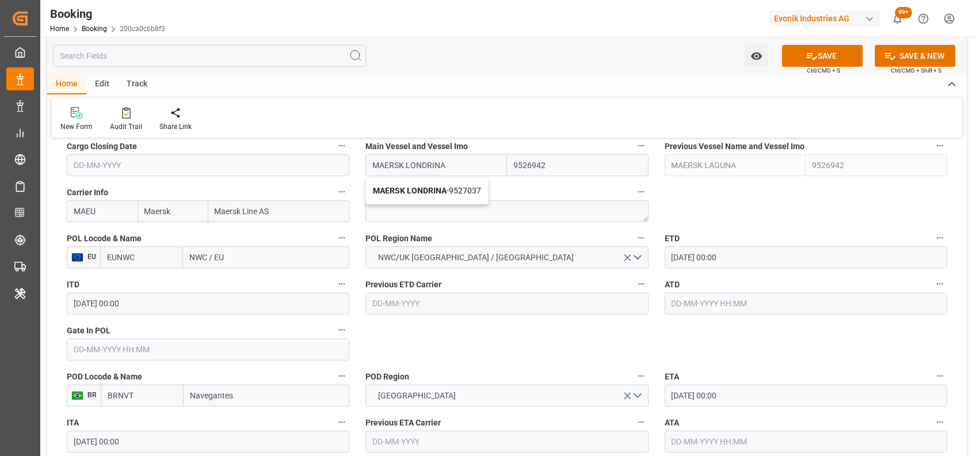
click at [385, 201] on div "MAERSK LONDRINA - 9527037" at bounding box center [427, 191] width 122 height 26
type input "MAERSK LONDRINA"
type input "9527037"
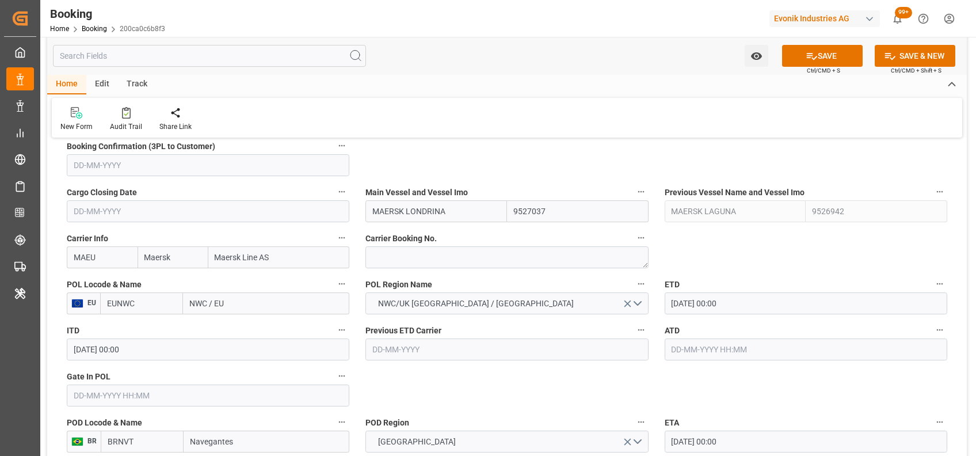
scroll to position [804, 0]
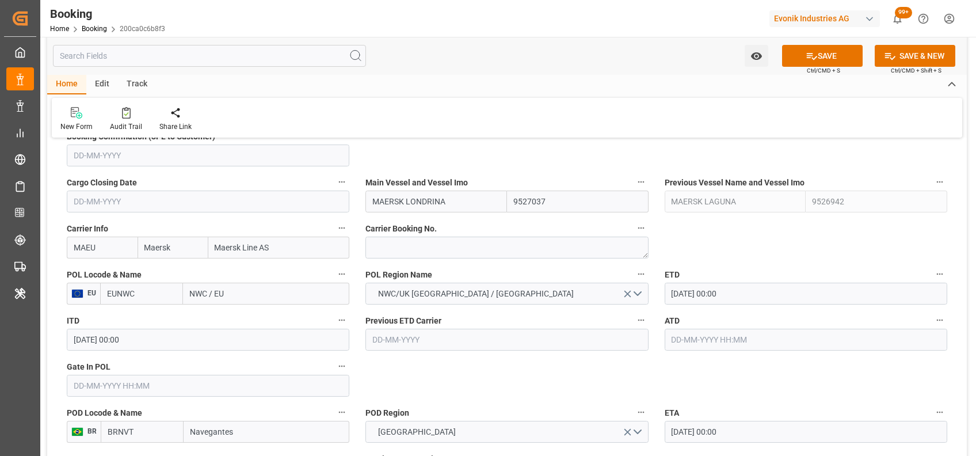
type input "MAERSK LONDRINA"
click at [146, 301] on input "EUNWC" at bounding box center [141, 294] width 83 height 22
click at [146, 301] on input "a" at bounding box center [141, 294] width 83 height 22
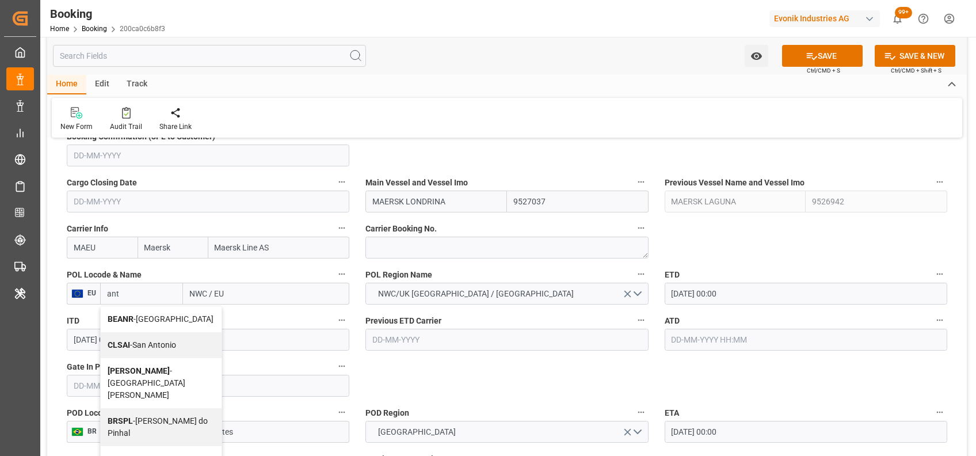
click at [116, 313] on div "BEANR - Antwerp" at bounding box center [161, 319] width 121 height 26
type input "BEANR"
type input "[GEOGRAPHIC_DATA]"
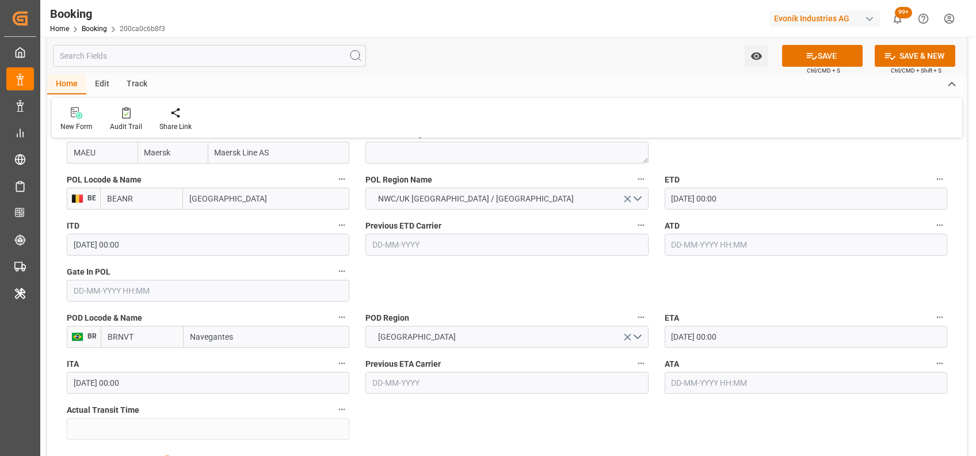
scroll to position [912, 0]
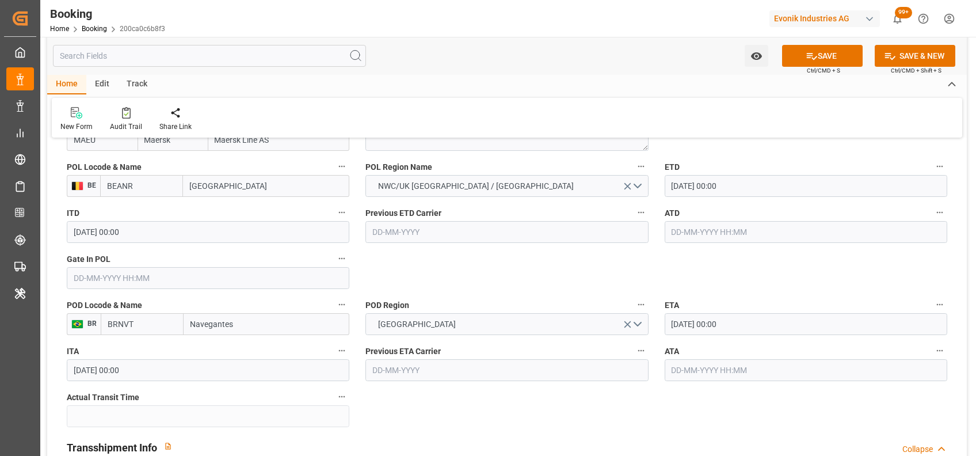
type input "BEANR"
click at [205, 329] on input "Navegantes" at bounding box center [267, 324] width 166 height 22
type input "ita"
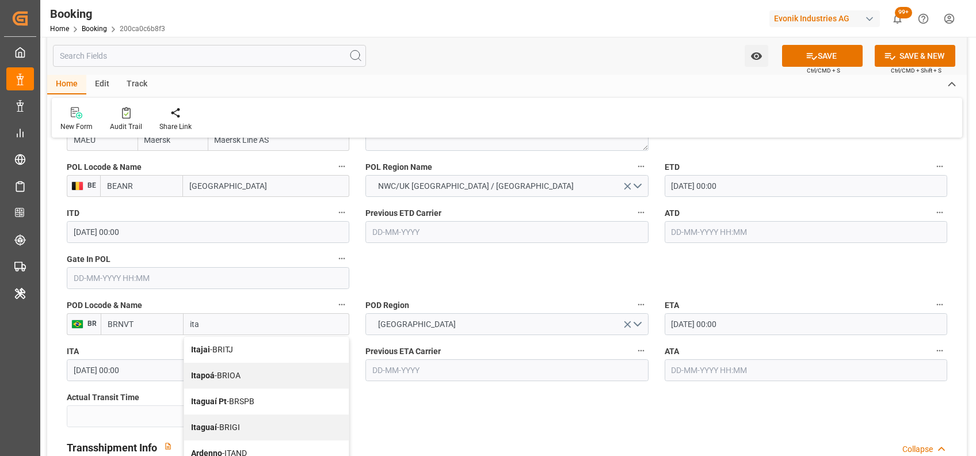
click at [236, 375] on span "Itapoá - BRIOA" at bounding box center [215, 375] width 49 height 9
type input "BRIOA"
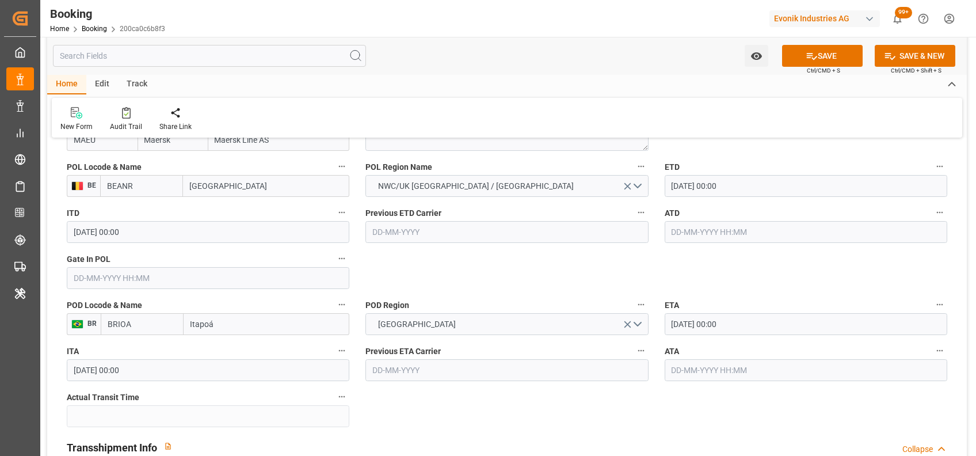
type input "Itapoá"
click at [289, 279] on input "text" at bounding box center [208, 278] width 283 height 22
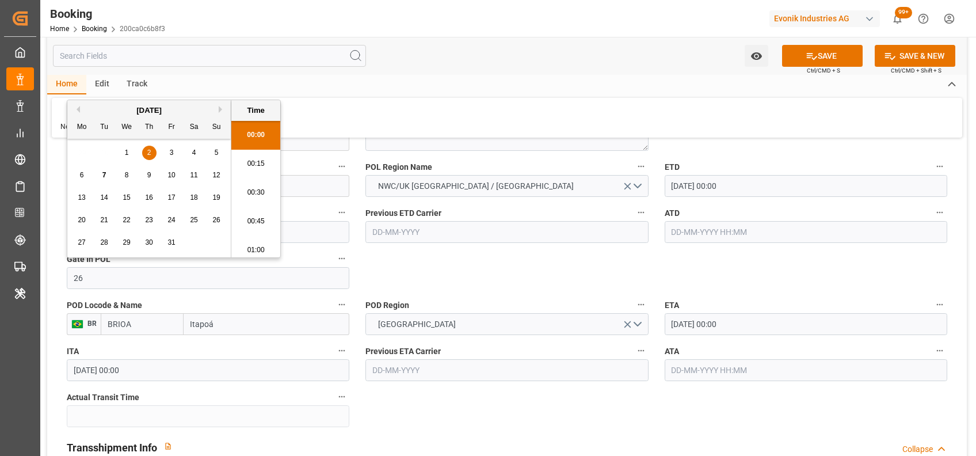
scroll to position [1471, 0]
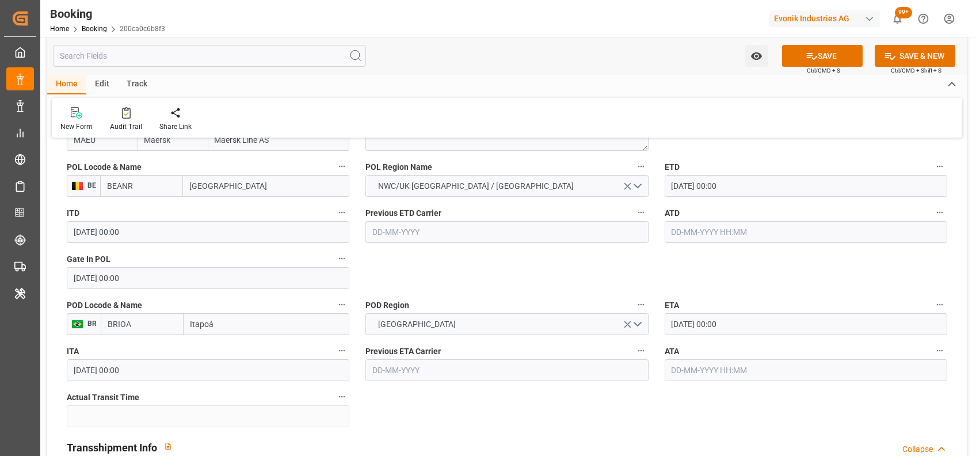
click at [96, 276] on input "26-07-2025 00:00" at bounding box center [208, 278] width 283 height 22
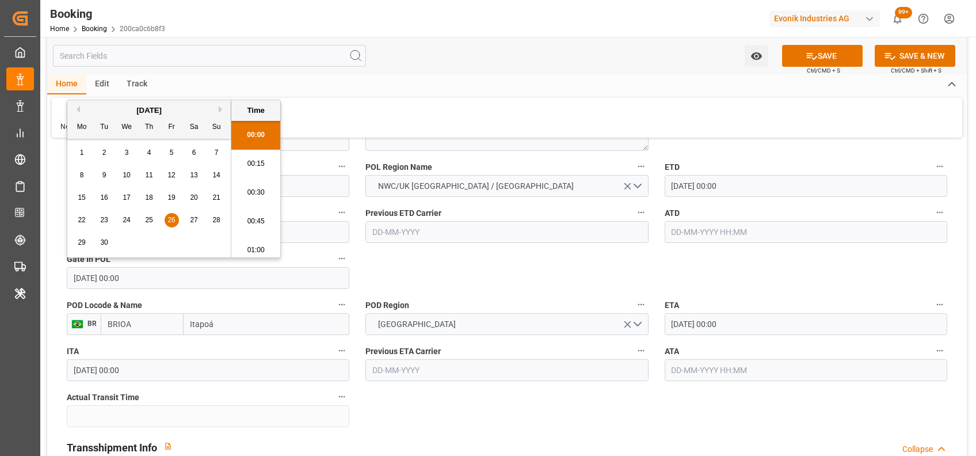
type input "26-09-2025 00:00"
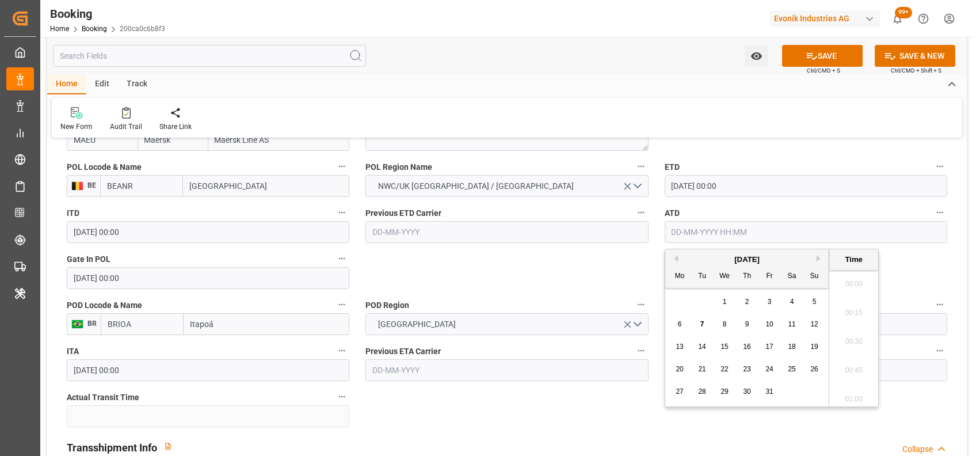
click at [732, 234] on input "text" at bounding box center [806, 232] width 283 height 22
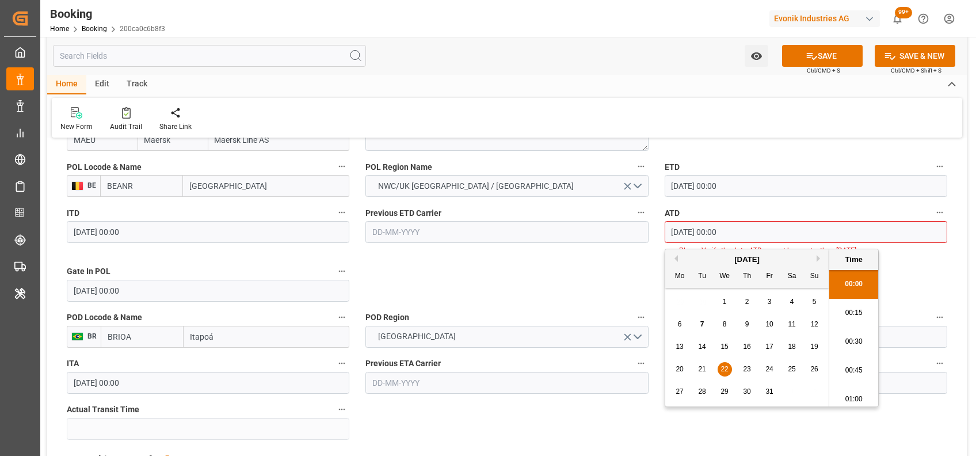
click at [691, 234] on input "22-10-2025 00:00" at bounding box center [806, 232] width 283 height 22
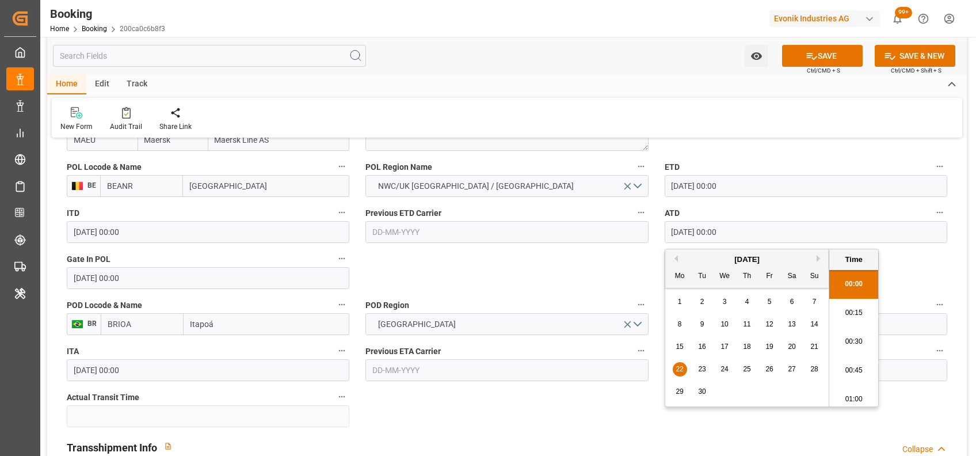
click at [681, 234] on input "22-09-2025 00:00" at bounding box center [806, 232] width 283 height 22
type input "29-09-2025 00:00"
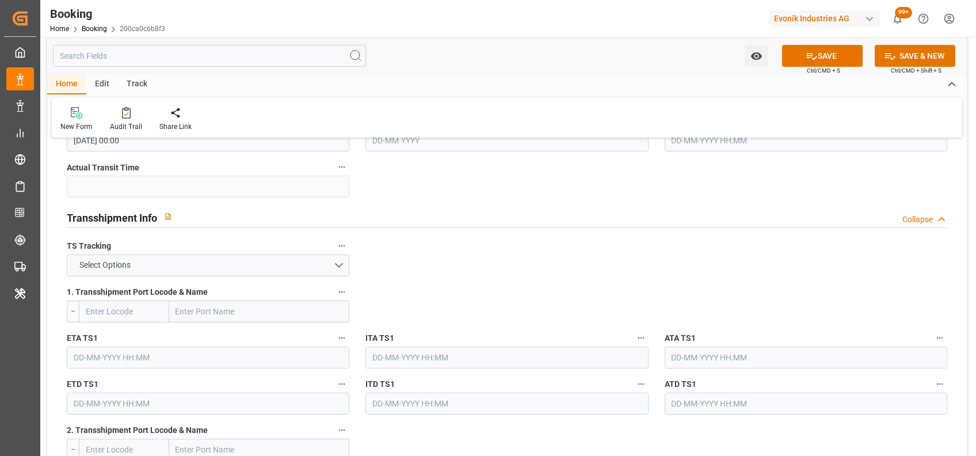
scroll to position [1149, 0]
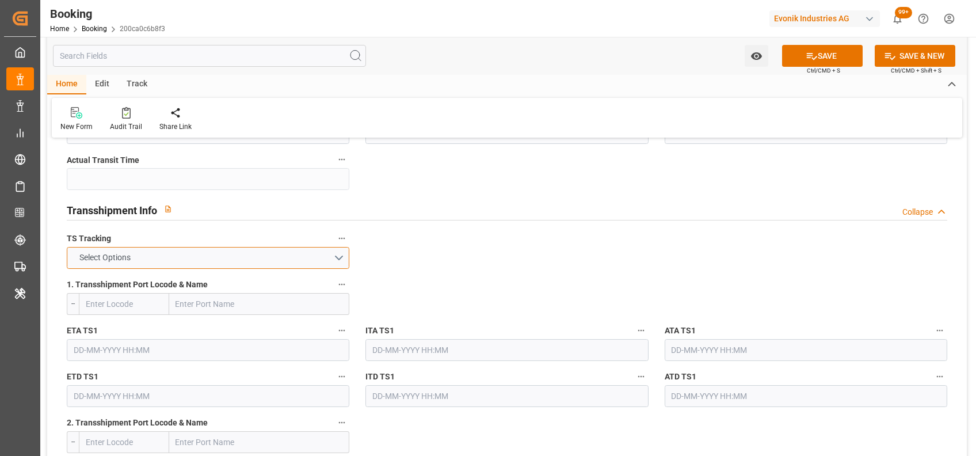
click at [291, 262] on button "Select Options" at bounding box center [208, 258] width 283 height 22
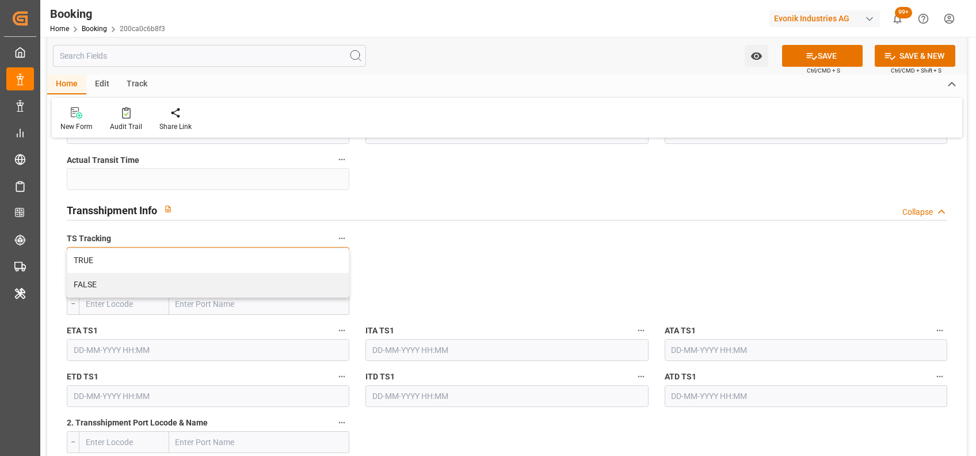
click at [291, 262] on div "TRUE" at bounding box center [207, 261] width 281 height 24
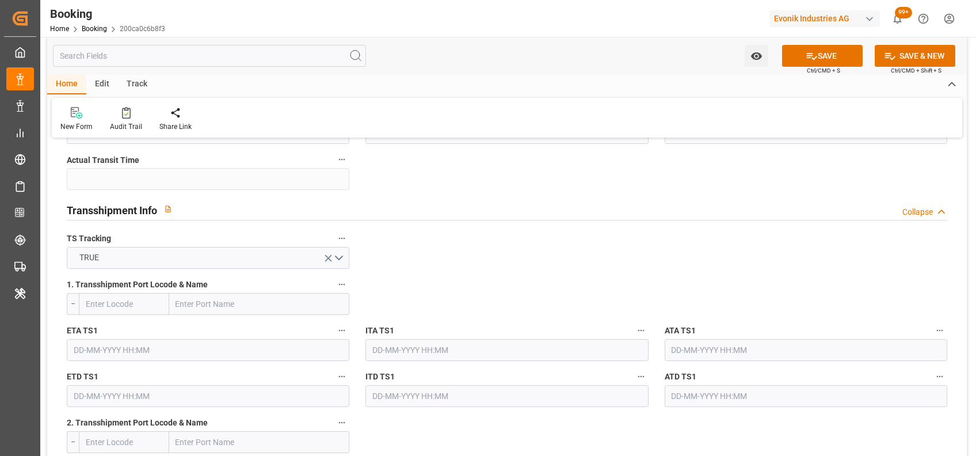
click at [182, 354] on input "text" at bounding box center [208, 350] width 283 height 22
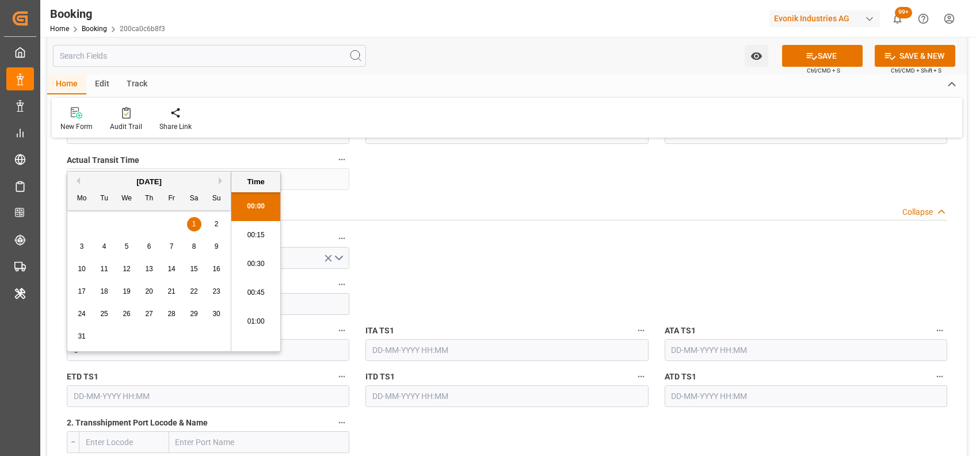
scroll to position [1471, 0]
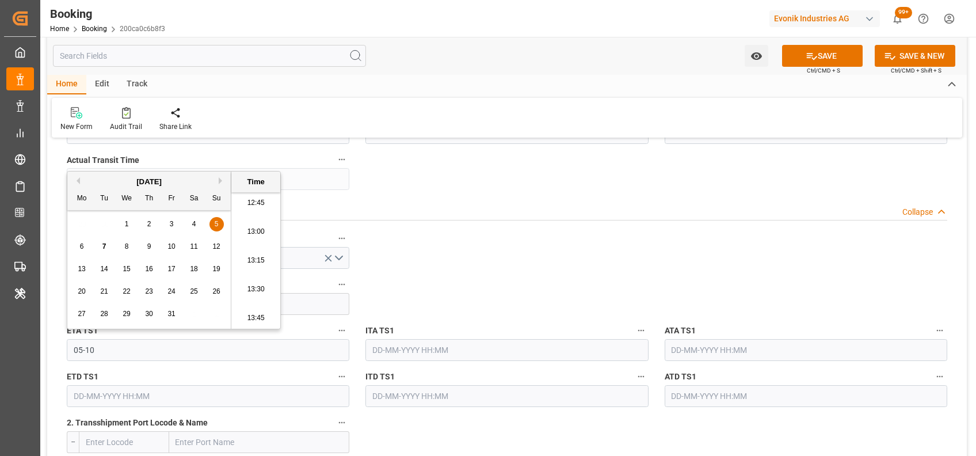
type input "05-10-2025 00:00"
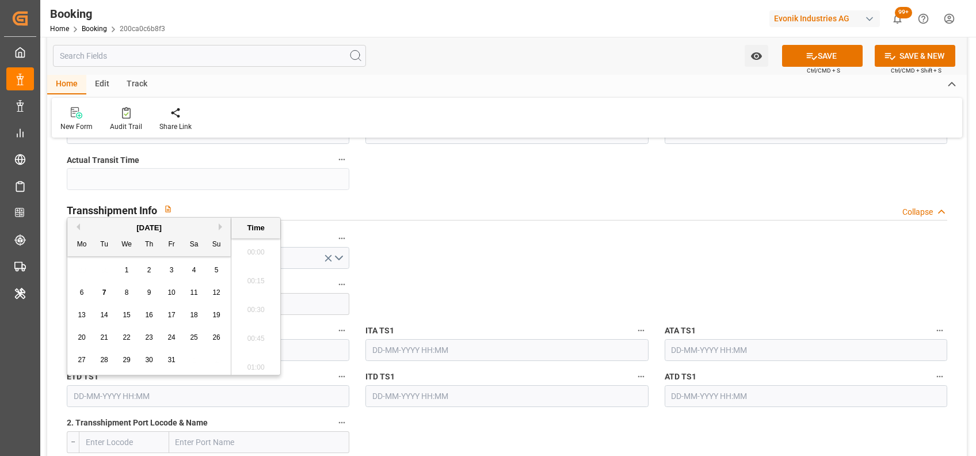
click at [142, 392] on input "text" at bounding box center [208, 396] width 283 height 22
type input "07-10-2025 00:00"
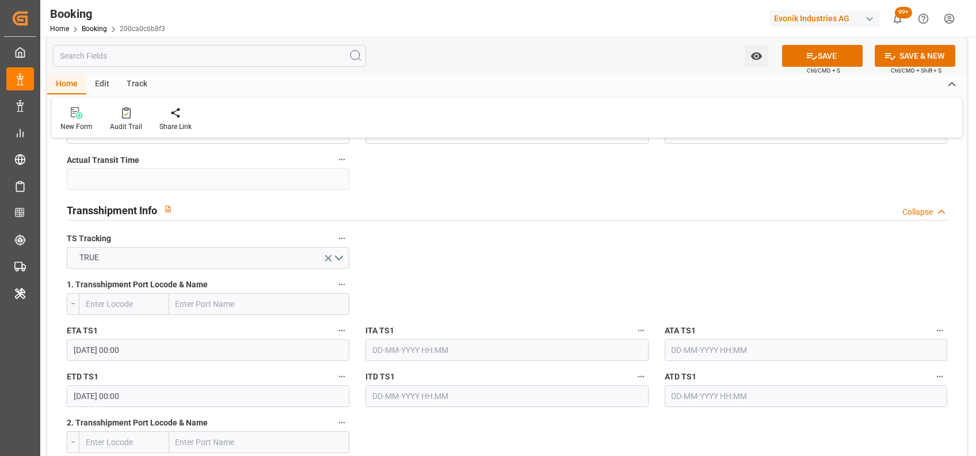
click at [320, 307] on input "text" at bounding box center [259, 304] width 181 height 22
type input "maptm"
click at [201, 332] on b "Tanger Med" at bounding box center [199, 329] width 44 height 9
type input "MAPTM"
type input "Tanger Med"
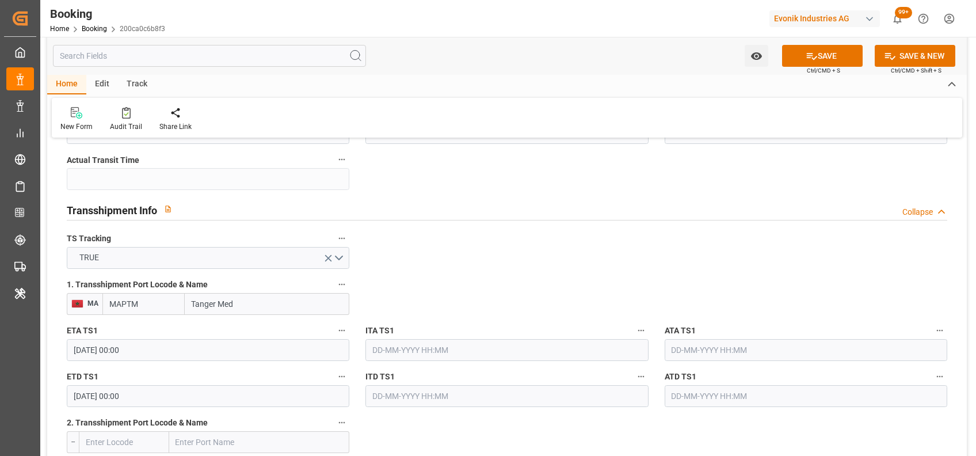
click at [714, 329] on label "ATA TS1" at bounding box center [806, 331] width 283 height 16
click at [932, 329] on button "ATA TS1" at bounding box center [939, 330] width 15 height 15
click at [742, 345] on div at bounding box center [488, 228] width 976 height 456
click at [688, 339] on input "text" at bounding box center [806, 350] width 283 height 22
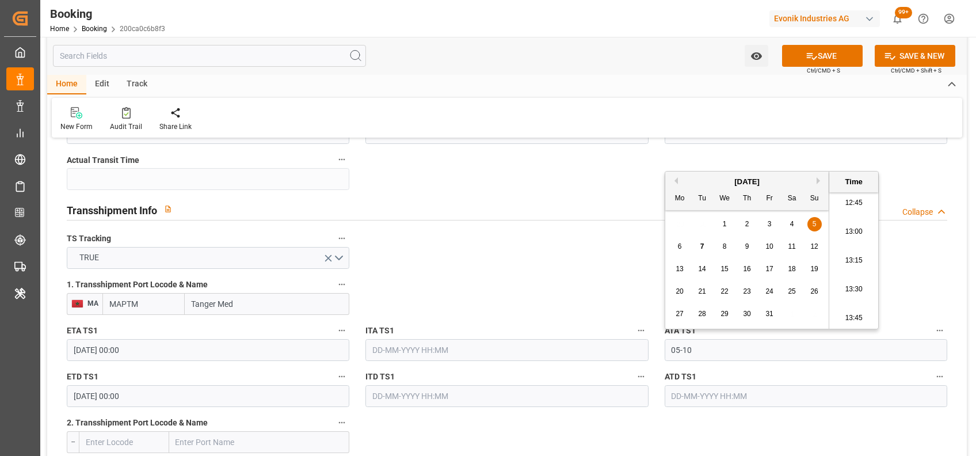
type input "05-10-2025 00:00"
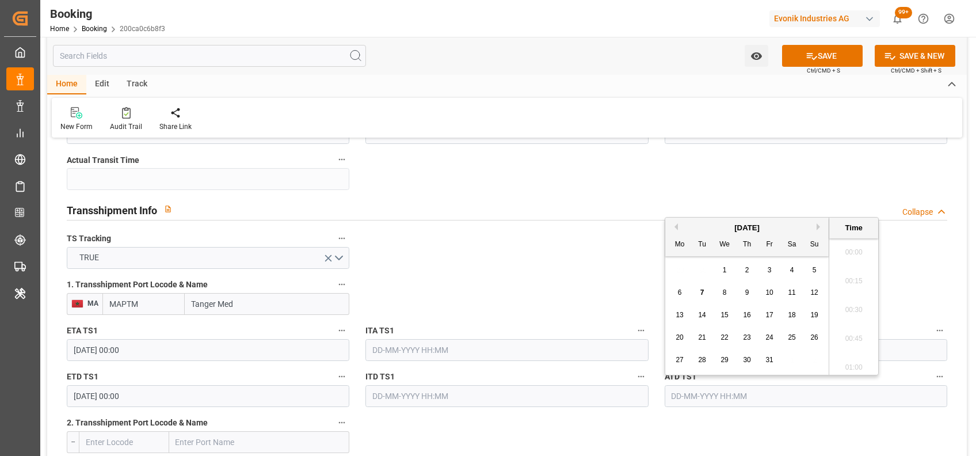
click at [681, 399] on input "text" at bounding box center [806, 396] width 283 height 22
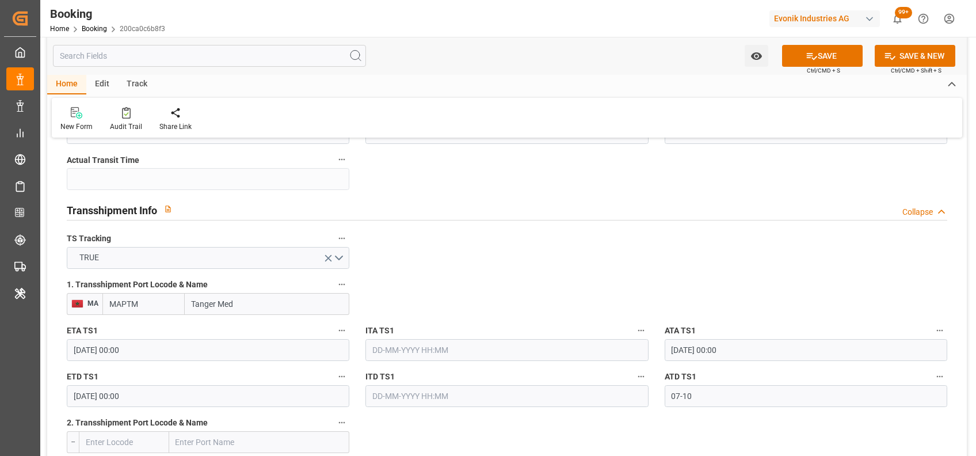
type input "[DATE] 00:00"
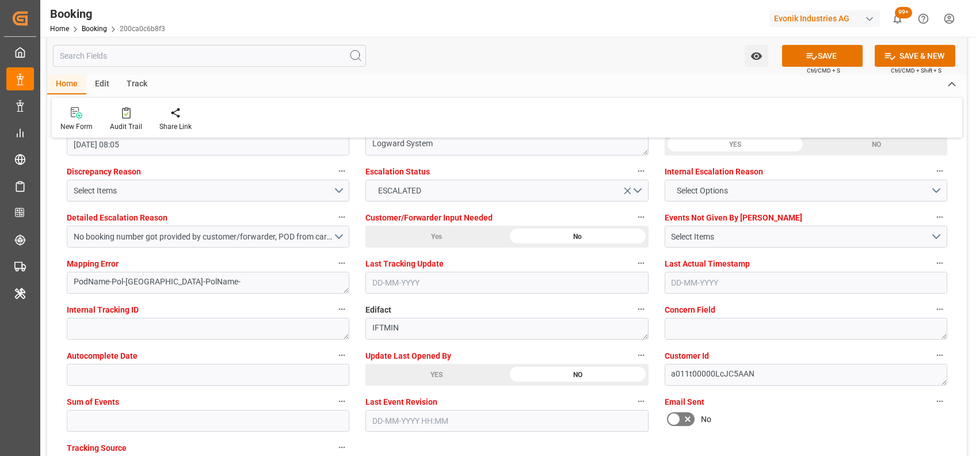
scroll to position [2143, 0]
click at [128, 107] on icon at bounding box center [126, 113] width 9 height 12
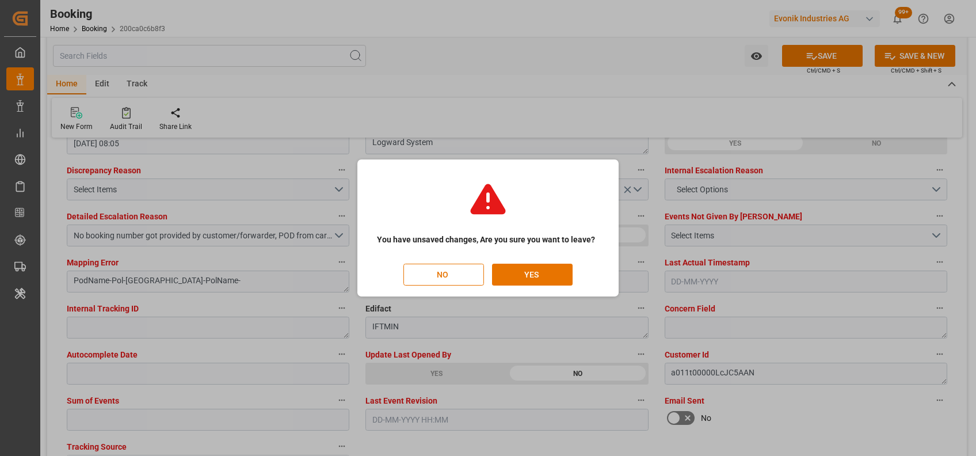
click at [496, 115] on div "You have unsaved changes, Are you sure you want to leave? NO YES" at bounding box center [488, 228] width 976 height 456
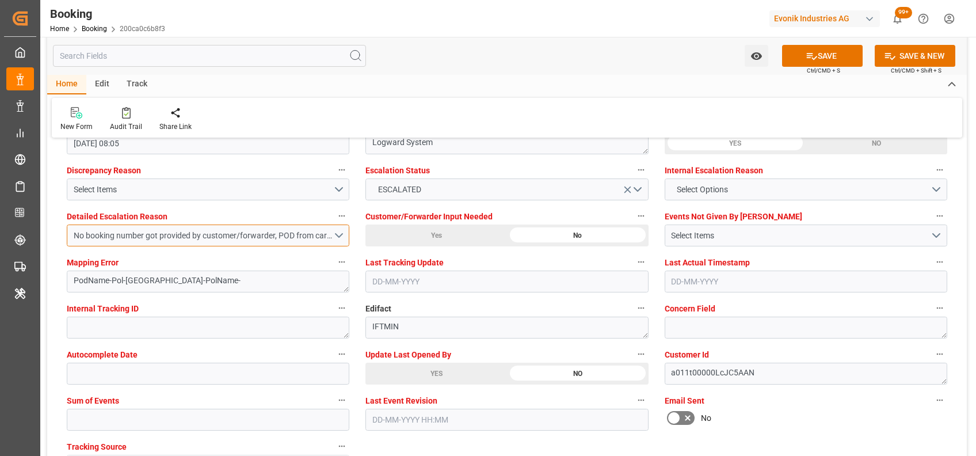
click at [333, 239] on button "No booking number got provided by customer/forwarder, POD from carrier doesn't …" at bounding box center [208, 235] width 283 height 22
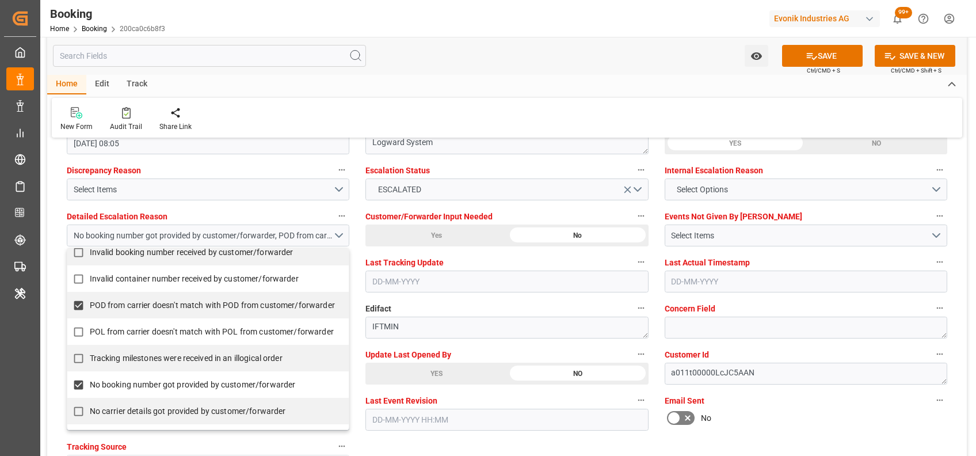
scroll to position [144, 0]
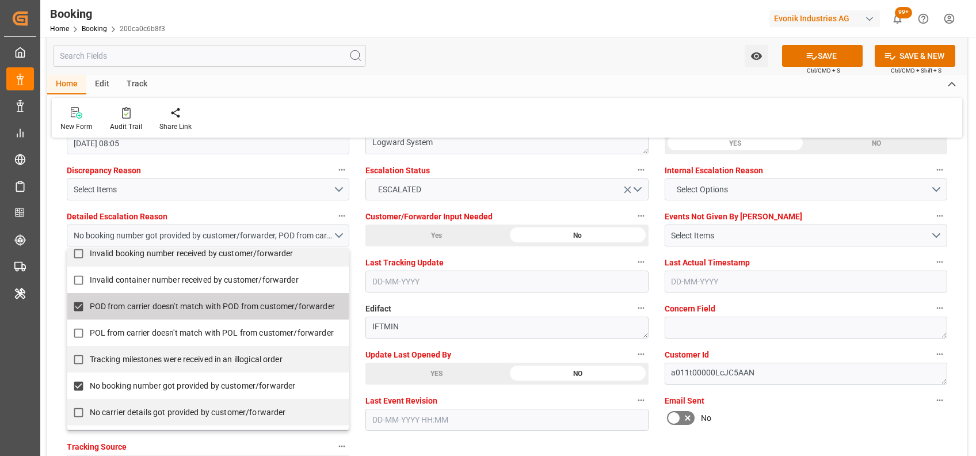
click at [216, 306] on span "POD from carrier doesn't match with POD from customer/forwarder" at bounding box center [212, 306] width 245 height 12
checkbox input "false"
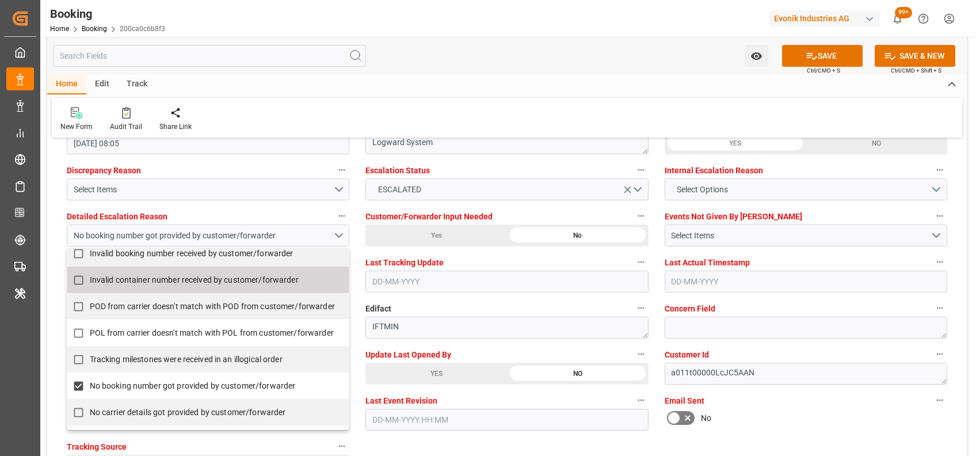
click at [483, 88] on div "Home Edit Track" at bounding box center [507, 85] width 920 height 20
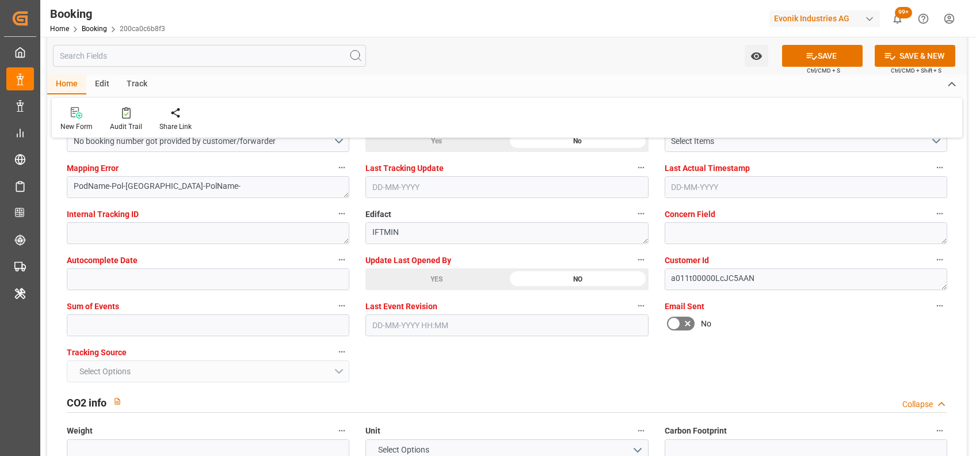
scroll to position [2238, 0]
click at [282, 330] on input "text" at bounding box center [208, 325] width 283 height 22
type input "0"
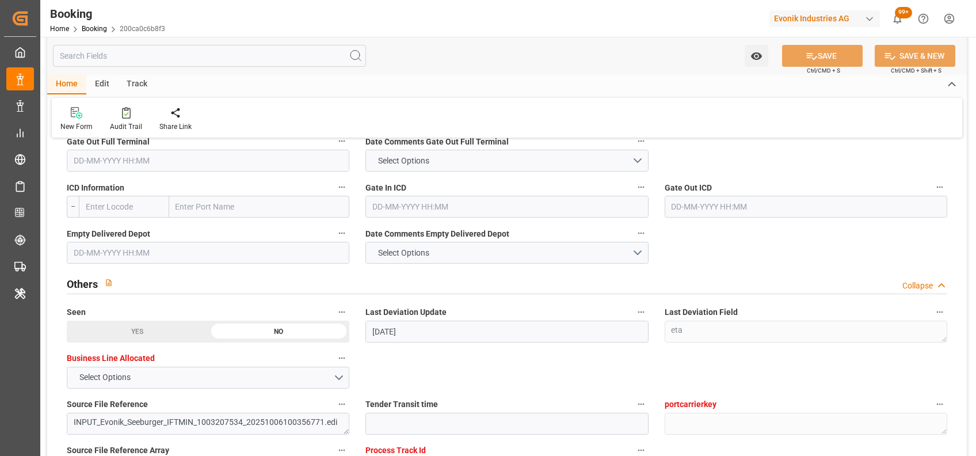
scroll to position [1297, 0]
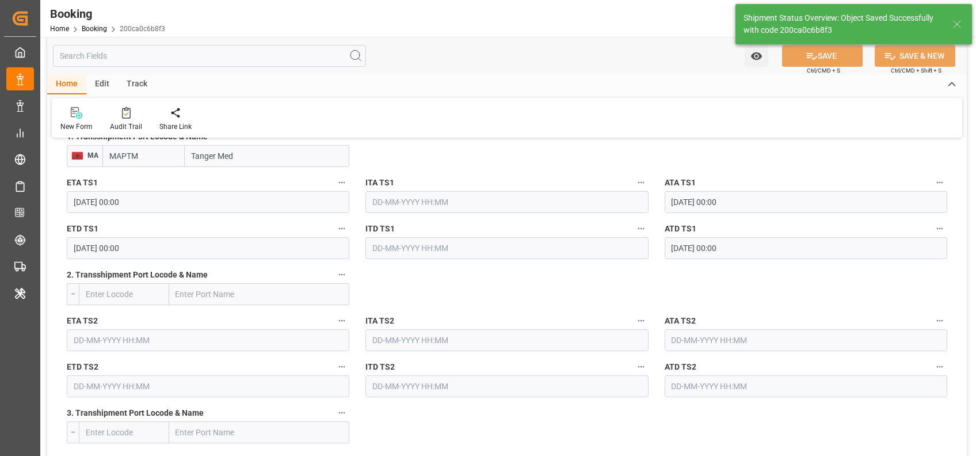
type textarea "[PERSON_NAME]"
type textarea "Yes"
type input "05-10-2025 00:00"
type input "07-10-2025 00:00"
type input "07-10-2025 07:46"
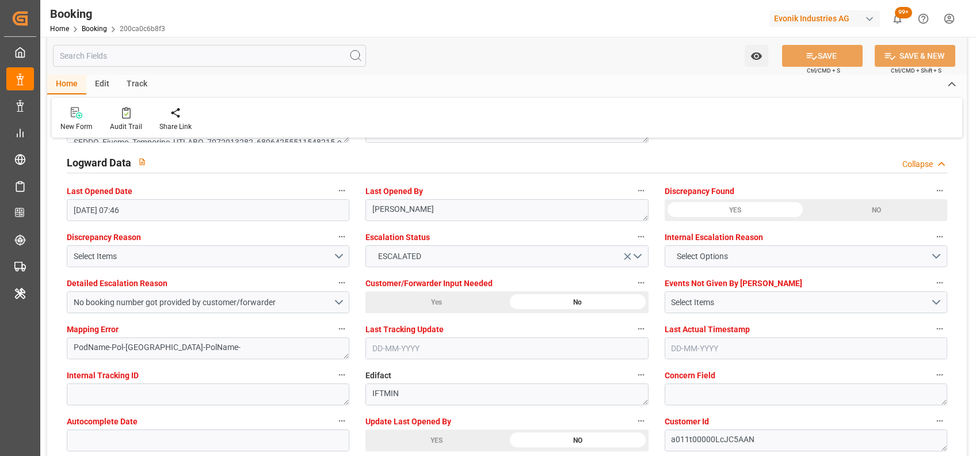
scroll to position [2078, 0]
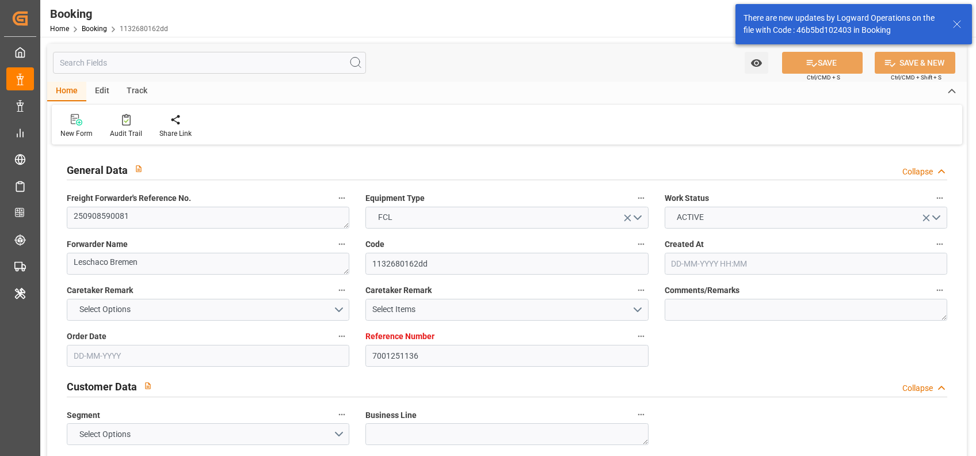
type input "[DATE] 08:58"
type input "[DATE]"
type input "[DATE] 00:00"
type input "[DATE] 12:00"
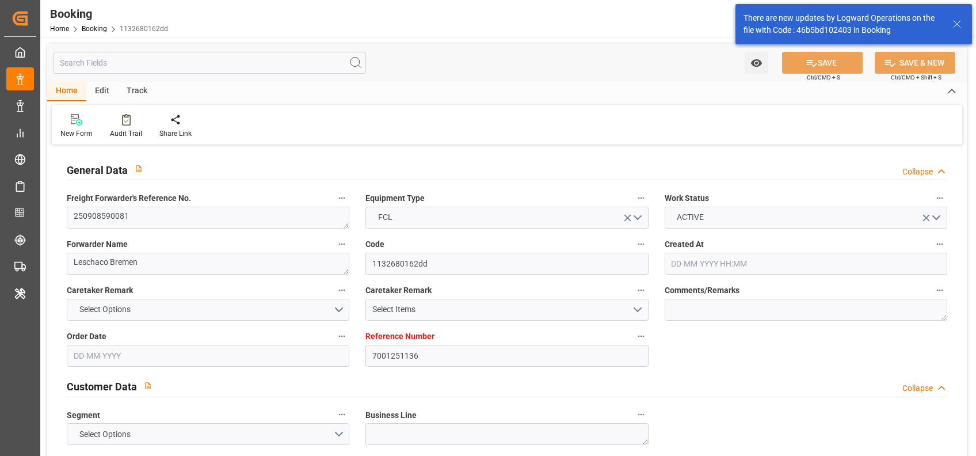
type input "[DATE] 00:00"
type input "[DATE] 12:00"
type input "[DATE] 00:00"
type input "[DATE] 21:50"
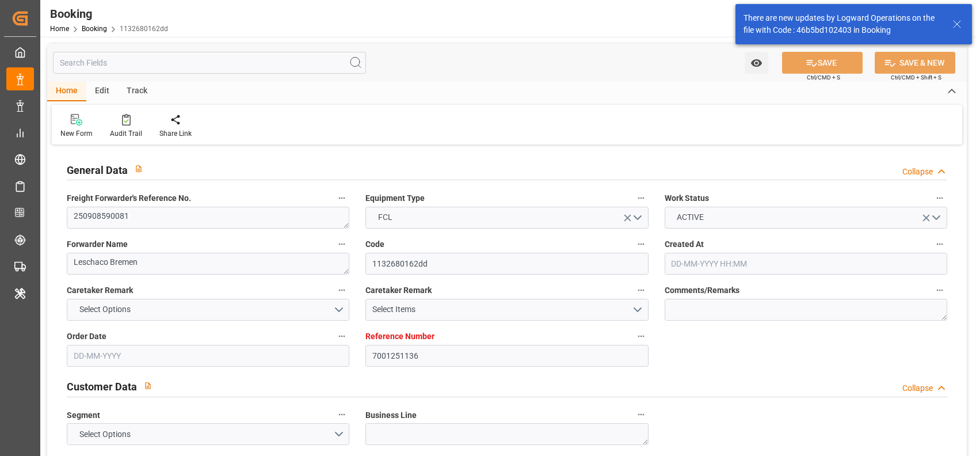
type input "[DATE]"
type input "[DATE] 00:02"
type input "[DATE] 12:00"
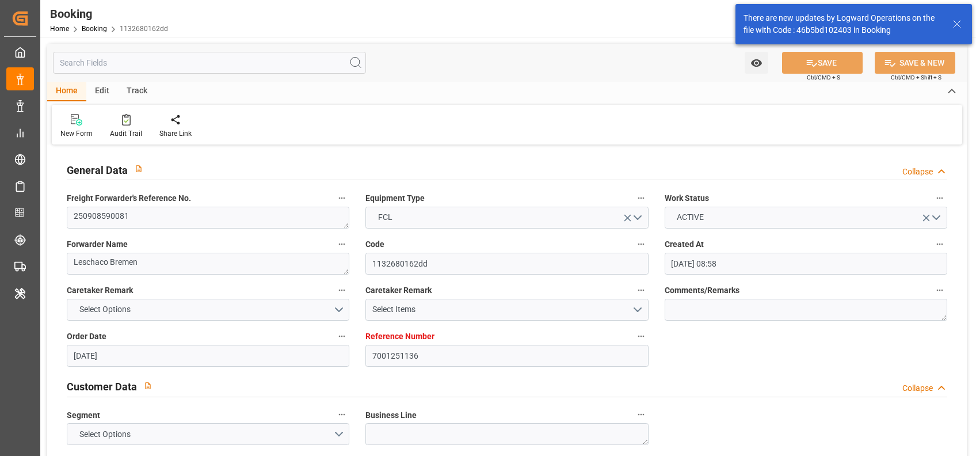
type input "[DATE] 06:04"
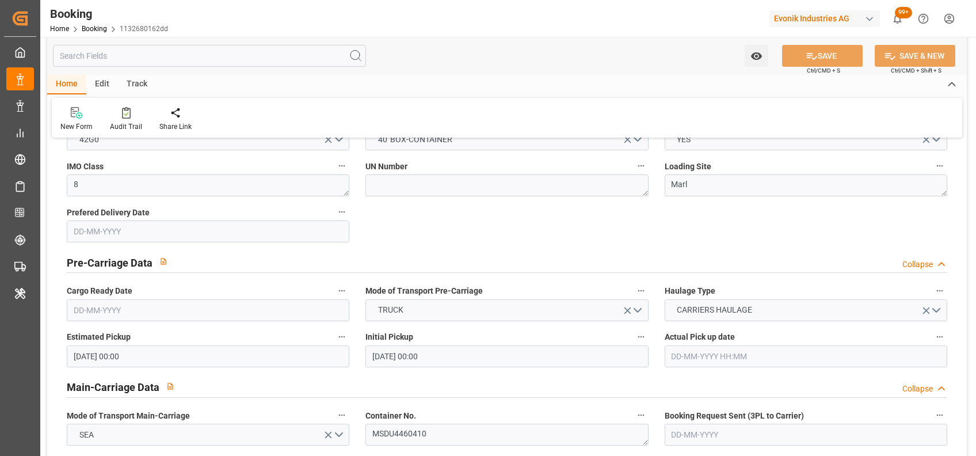
scroll to position [738, 0]
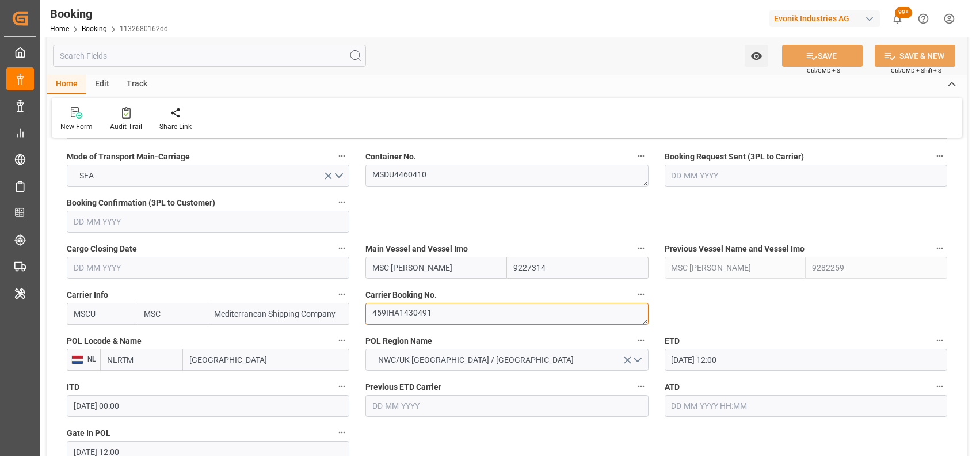
click at [434, 306] on textarea "459IHA1430491" at bounding box center [506, 314] width 283 height 22
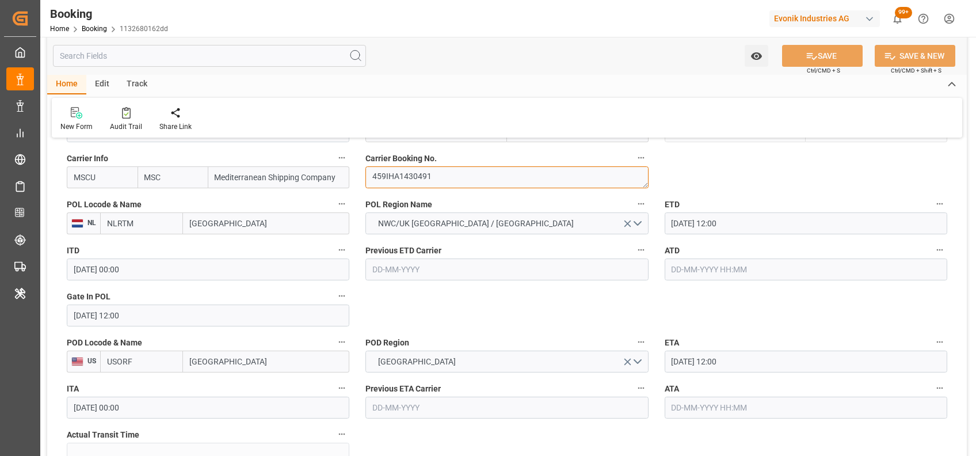
scroll to position [924, 0]
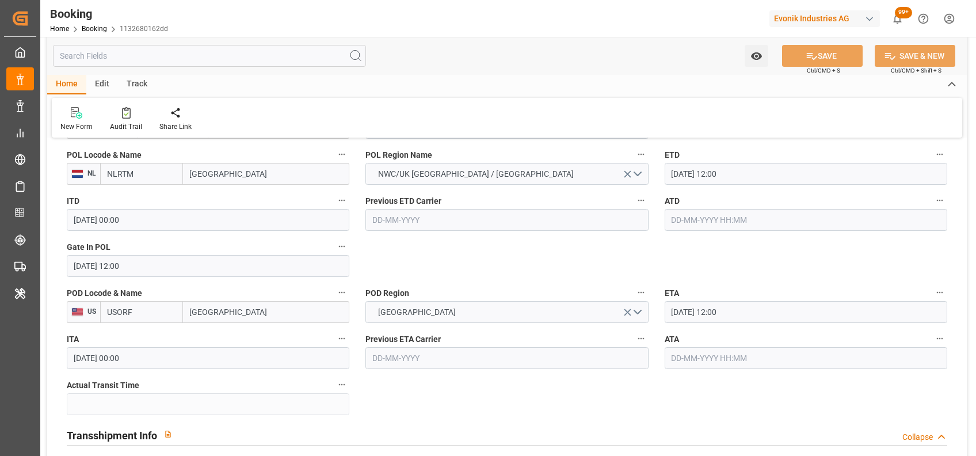
click at [712, 215] on input "text" at bounding box center [806, 220] width 283 height 22
type input "[DATE] 00:00"
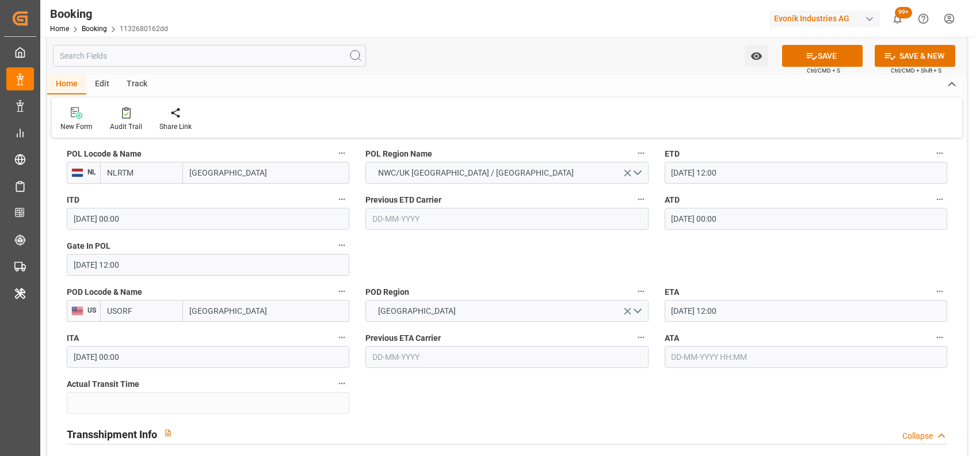
click at [150, 308] on input "USORF" at bounding box center [141, 311] width 83 height 22
click at [201, 306] on input "[GEOGRAPHIC_DATA]" at bounding box center [266, 311] width 166 height 22
type input "new"
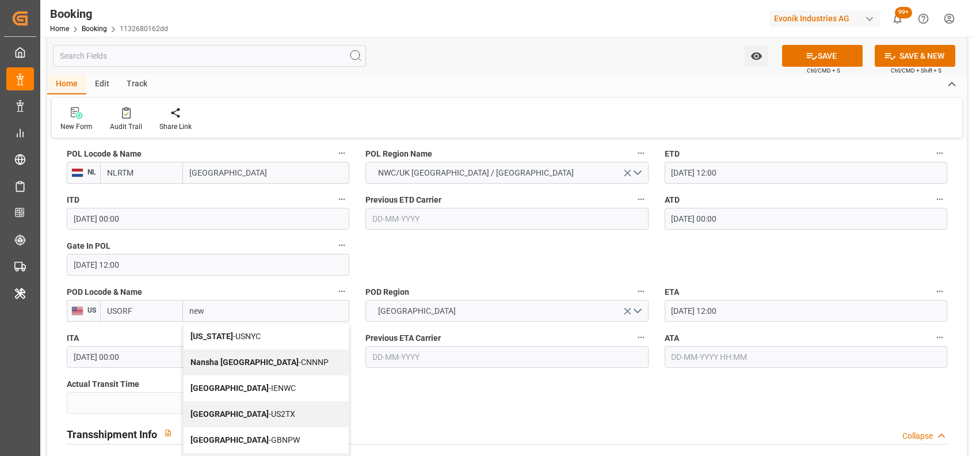
click at [214, 330] on div "[US_STATE] - USNYC" at bounding box center [266, 336] width 165 height 26
type input "USNYC"
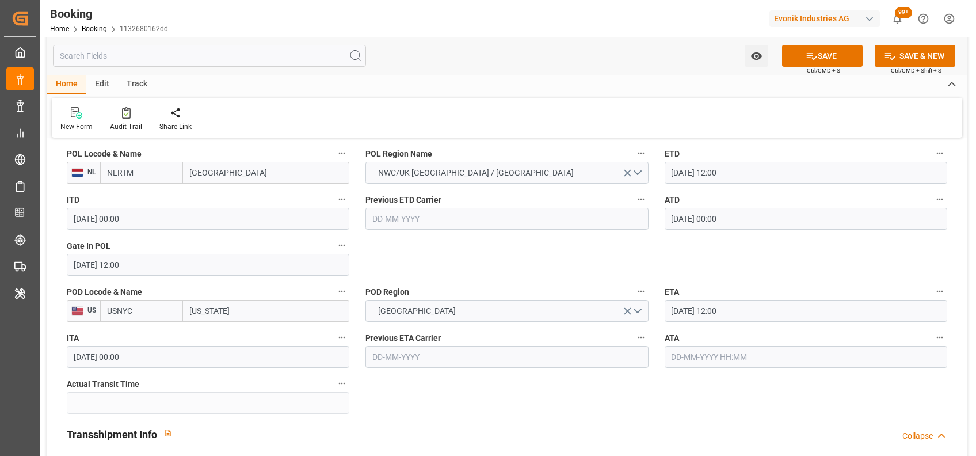
type input "[US_STATE]"
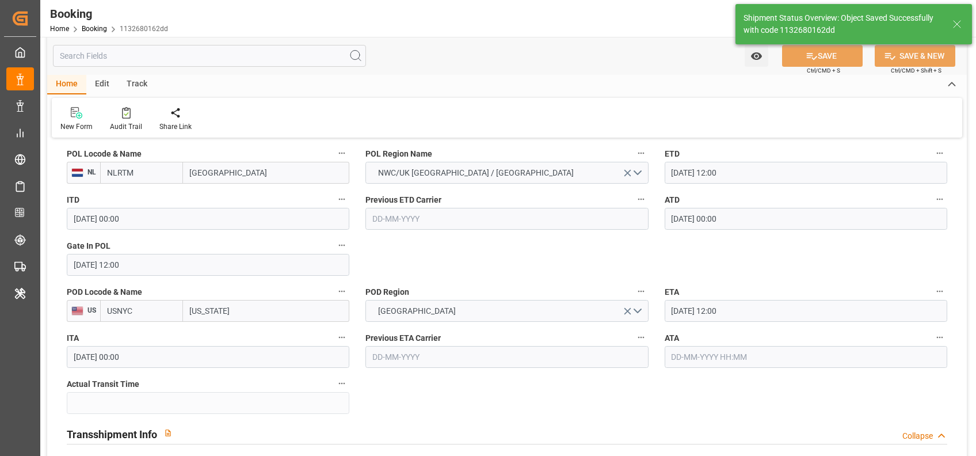
type textarea "[PERSON_NAME]"
type input "[DATE] 07:52"
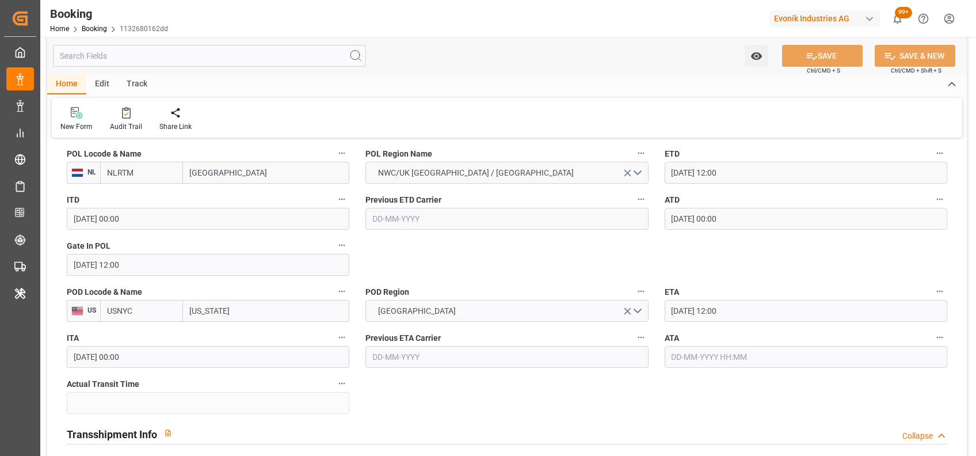
click at [814, 125] on div "New Form Audit Trail Share Link" at bounding box center [507, 118] width 911 height 40
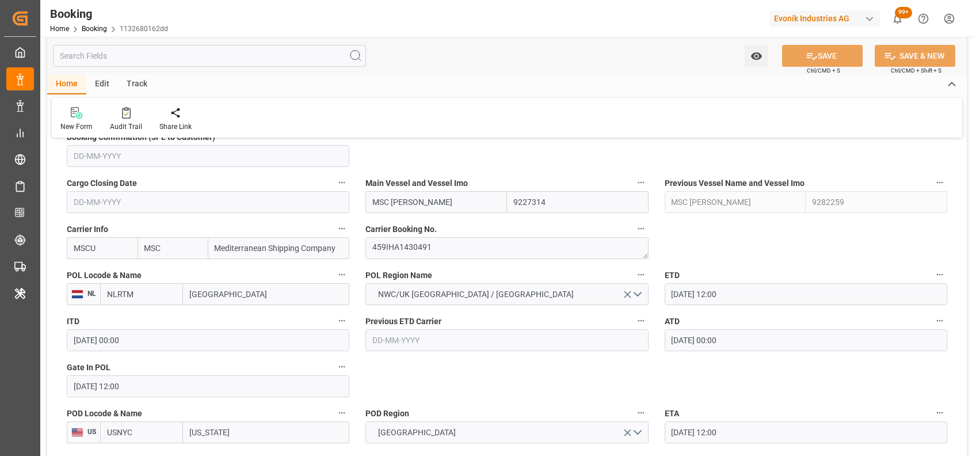
scroll to position [802, 0]
click at [133, 115] on div at bounding box center [126, 112] width 32 height 12
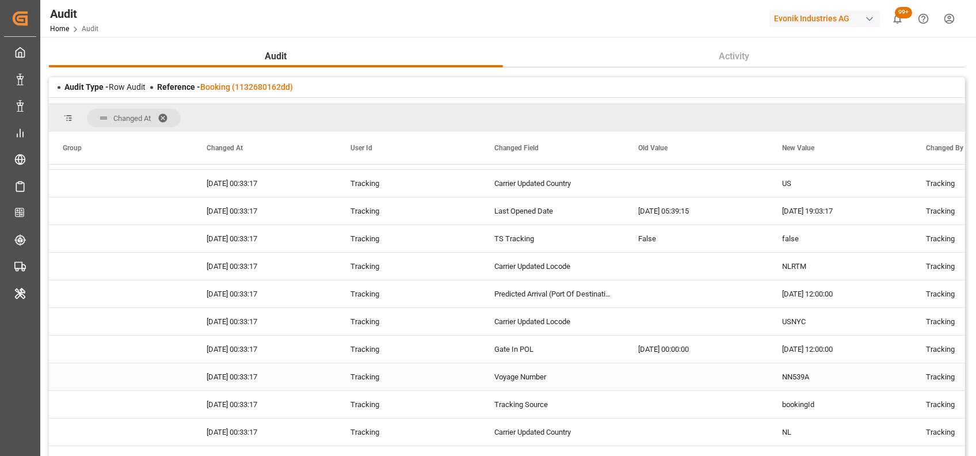
scroll to position [3126, 0]
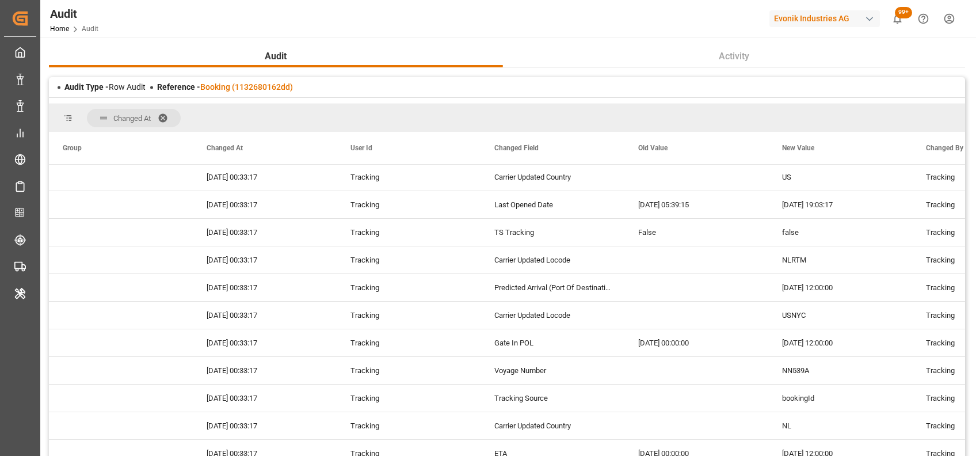
click at [162, 115] on span at bounding box center [167, 118] width 18 height 10
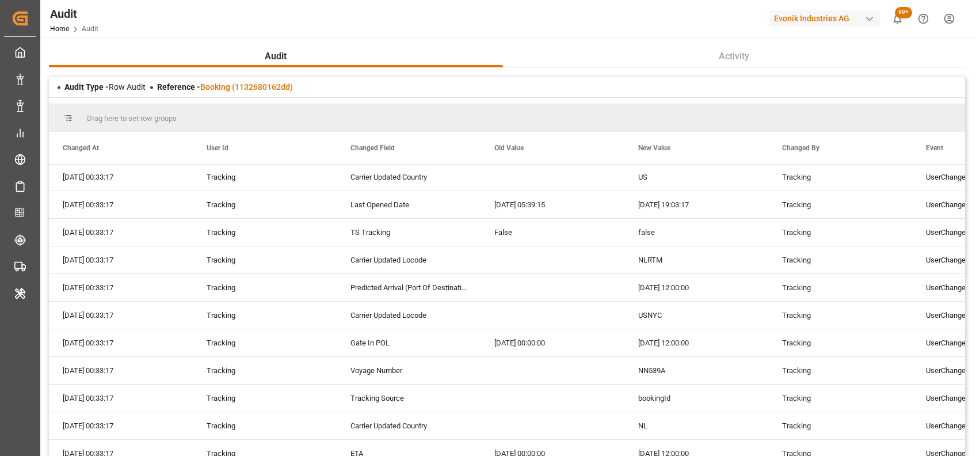
scroll to position [2463, 0]
click at [434, 87] on div "Audit Type - Row Audit Reference - Booking (1132680162dd)" at bounding box center [507, 87] width 916 height 20
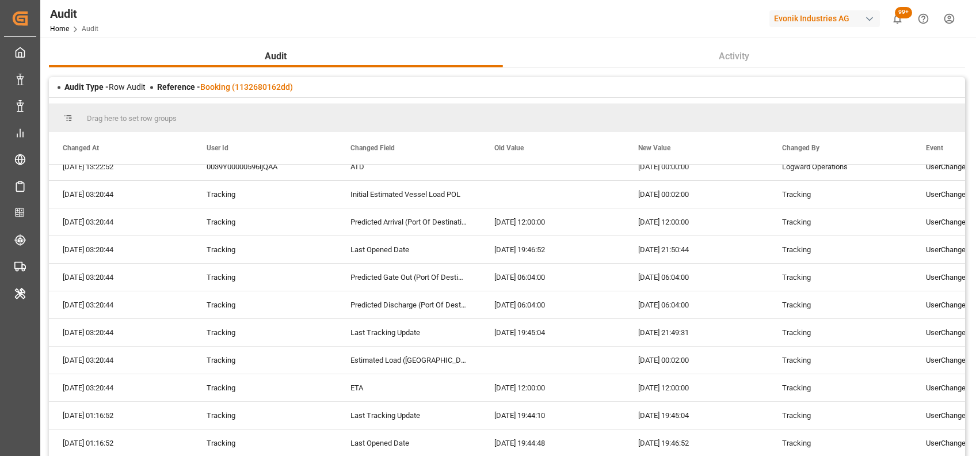
scroll to position [0, 0]
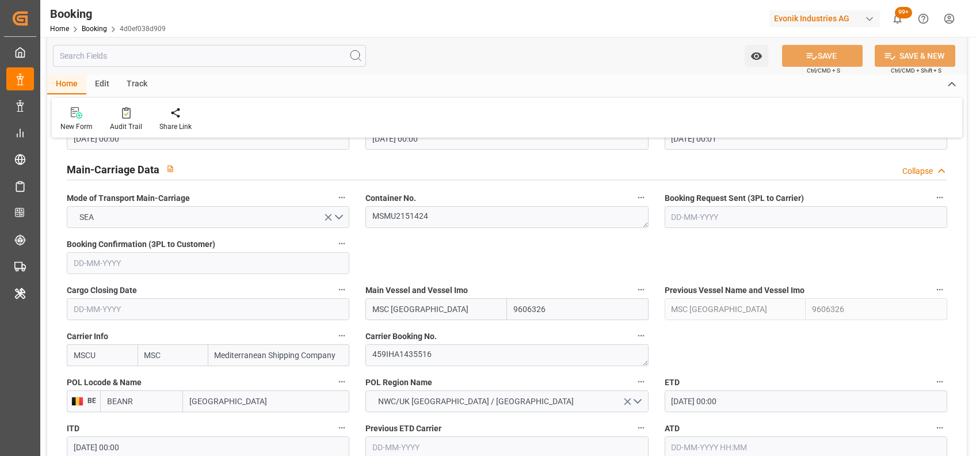
scroll to position [726, 0]
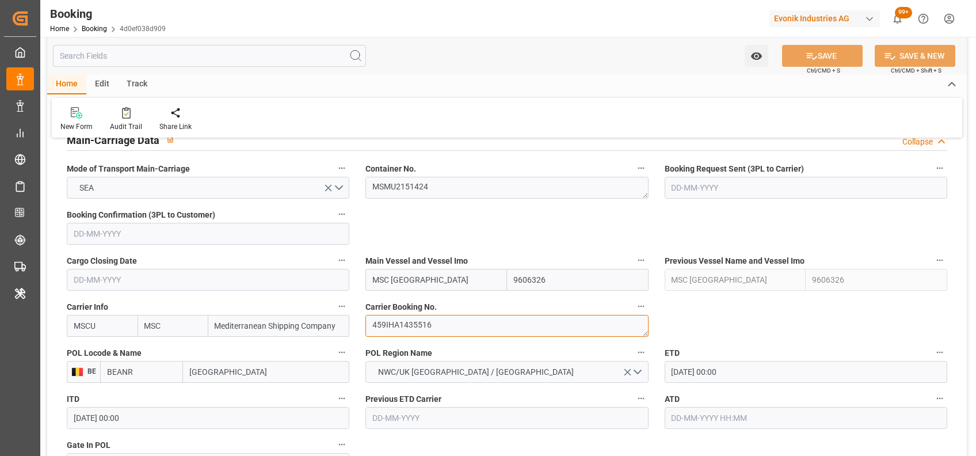
click at [434, 325] on textarea "459IHA1435516" at bounding box center [506, 326] width 283 height 22
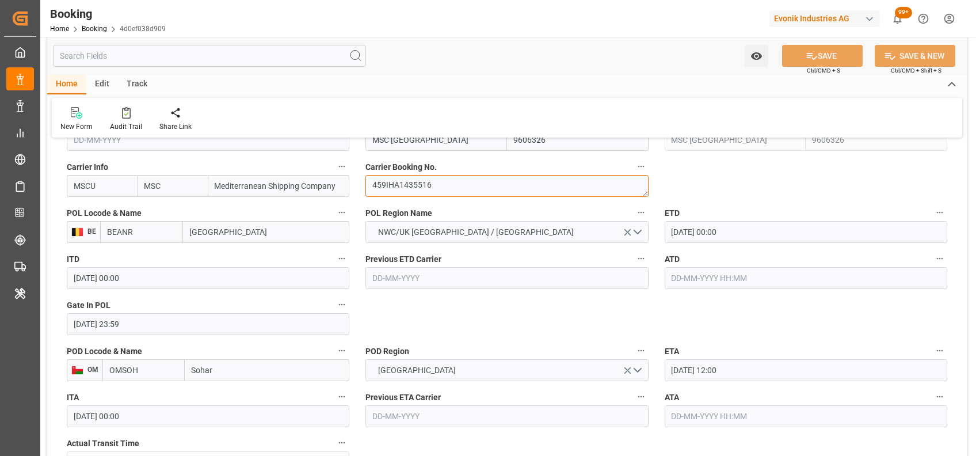
scroll to position [903, 0]
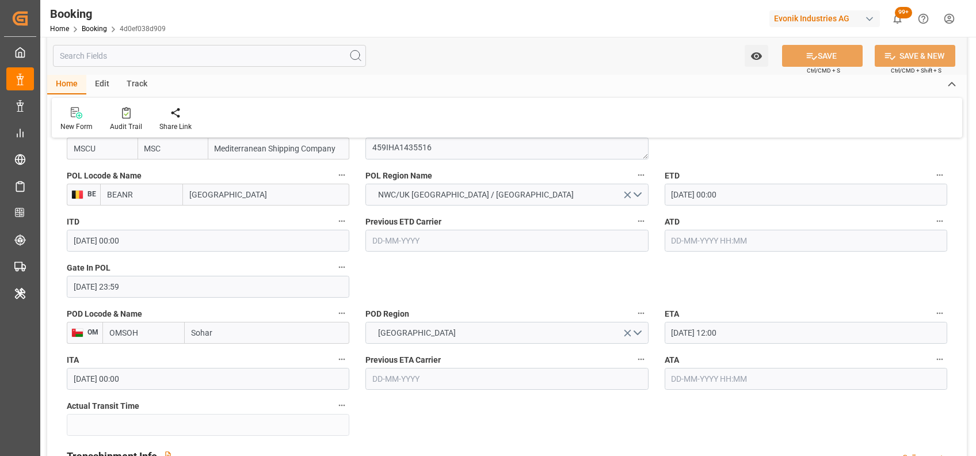
click at [702, 244] on input "text" at bounding box center [806, 241] width 283 height 22
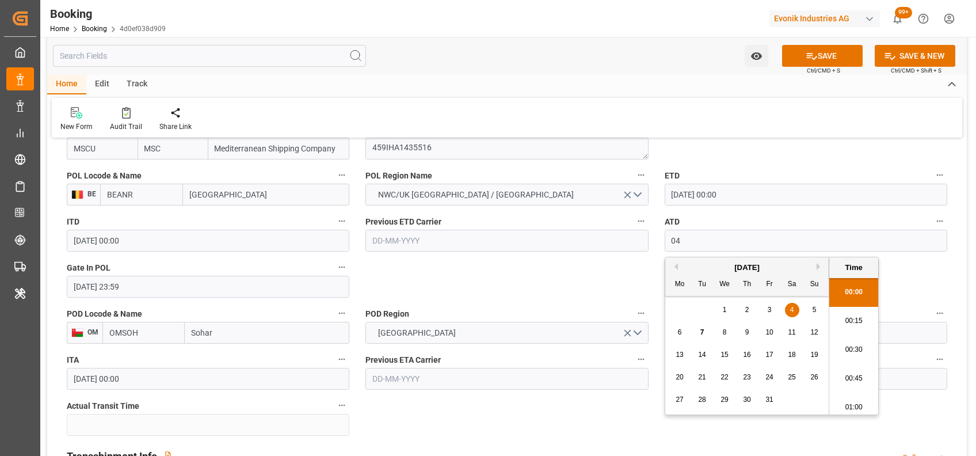
scroll to position [1471, 0]
type input "[DATE] 00:00"
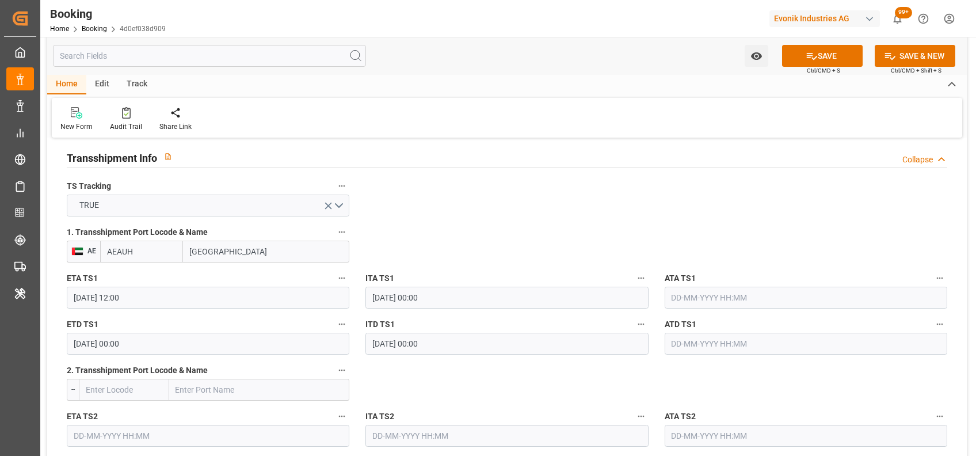
scroll to position [1202, 0]
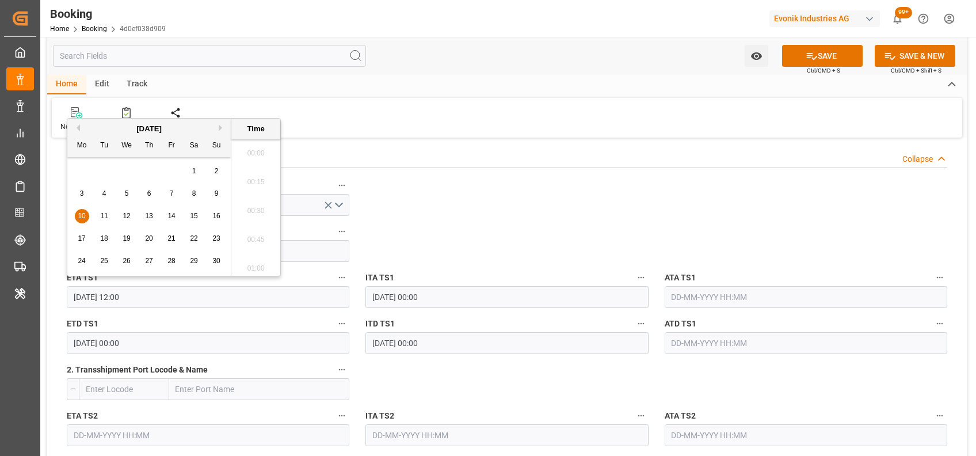
click at [71, 295] on input "[DATE] 12:00" at bounding box center [208, 297] width 283 height 22
type input "[DATE] 12:00"
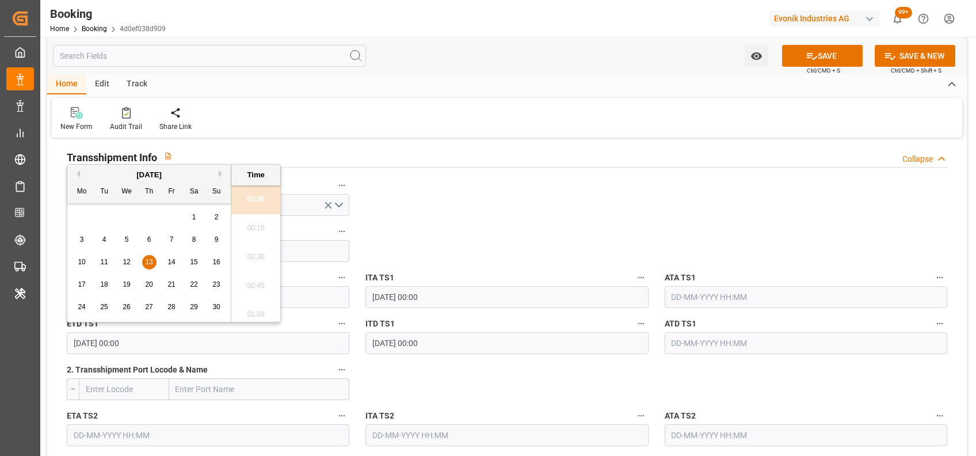
click at [83, 336] on input "[DATE] 00:00" at bounding box center [208, 343] width 283 height 22
type input "[DATE] 00:00"
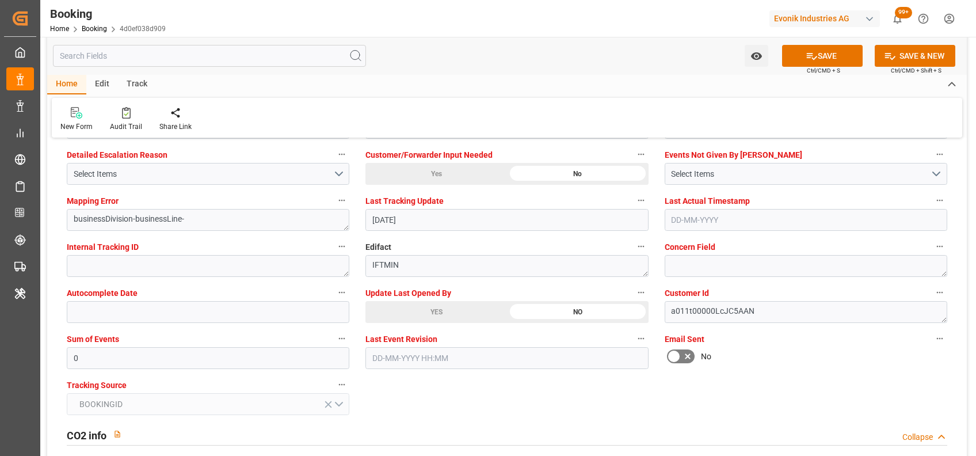
scroll to position [2205, 0]
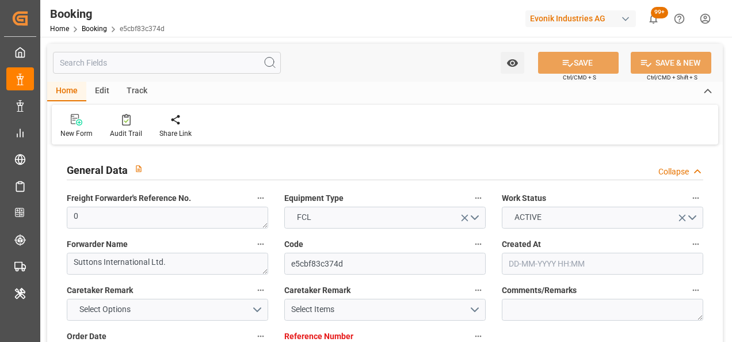
type input "[DATE] 14:12"
type input "[DATE]"
type input "[DATE] 00:00"
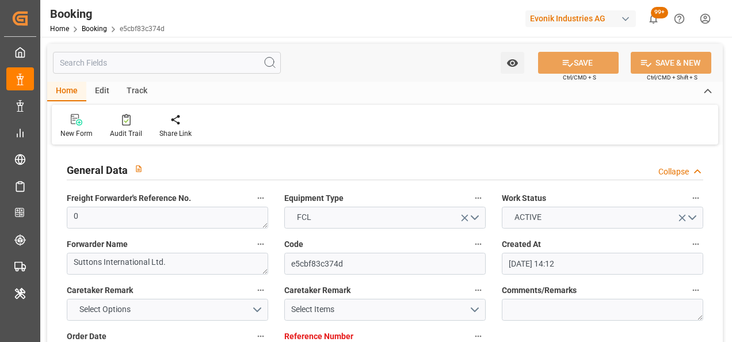
type input "[DATE] 00:00"
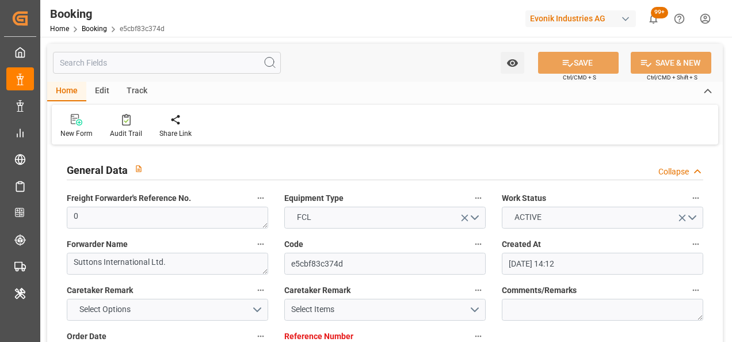
type input "[DATE]"
type input "[DATE] 11:57"
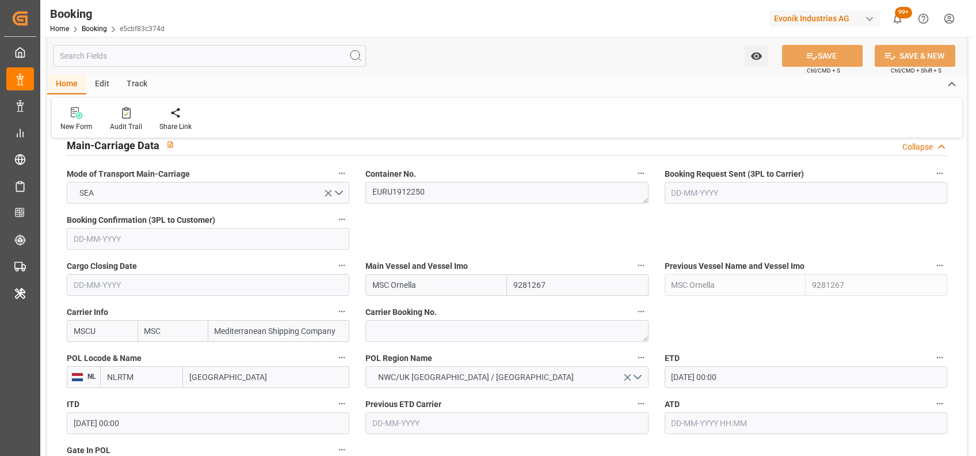
scroll to position [722, 0]
click at [410, 198] on textarea "EURU1912250" at bounding box center [506, 191] width 283 height 22
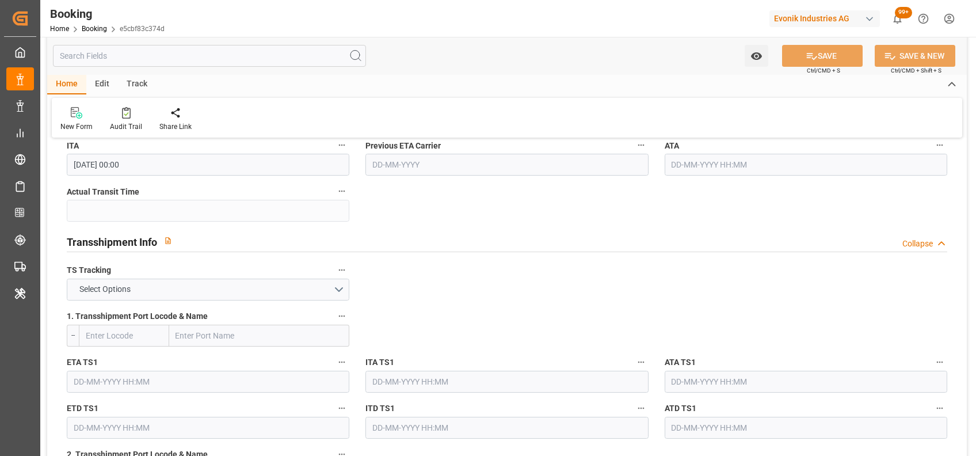
scroll to position [1168, 0]
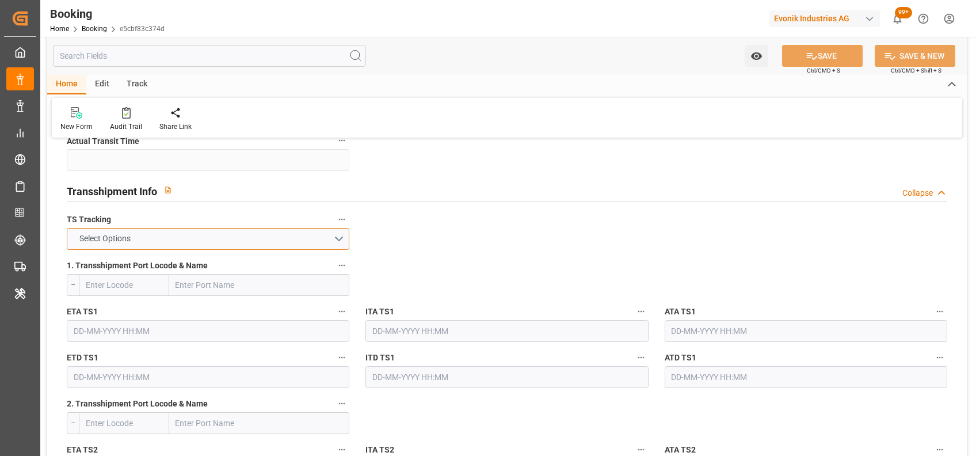
click at [338, 241] on button "Select Options" at bounding box center [208, 239] width 283 height 22
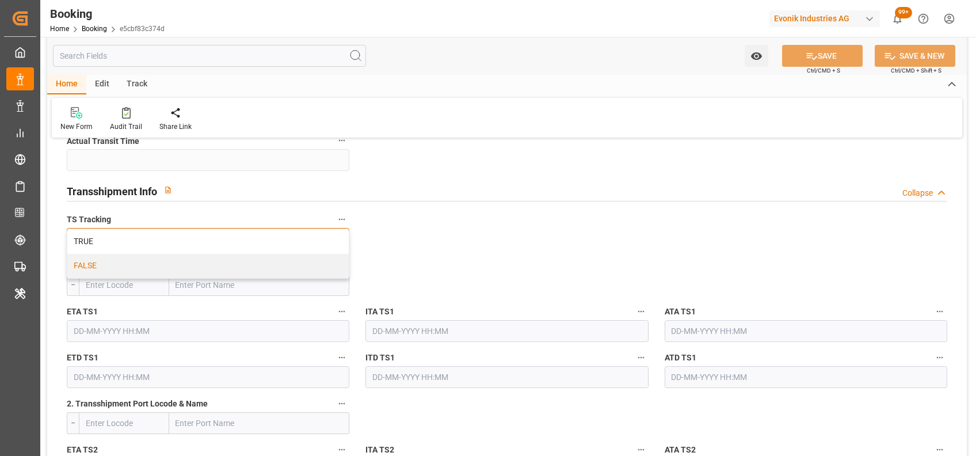
click at [309, 258] on div "FALSE" at bounding box center [207, 266] width 281 height 24
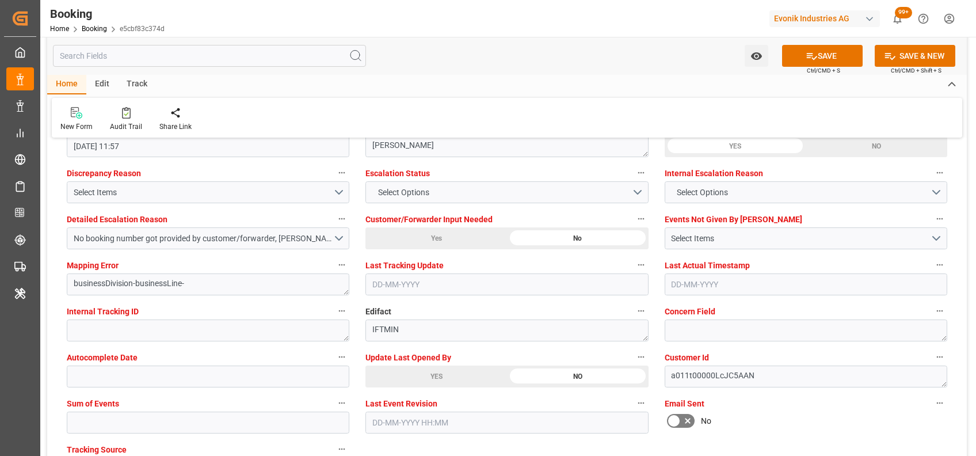
scroll to position [2141, 0]
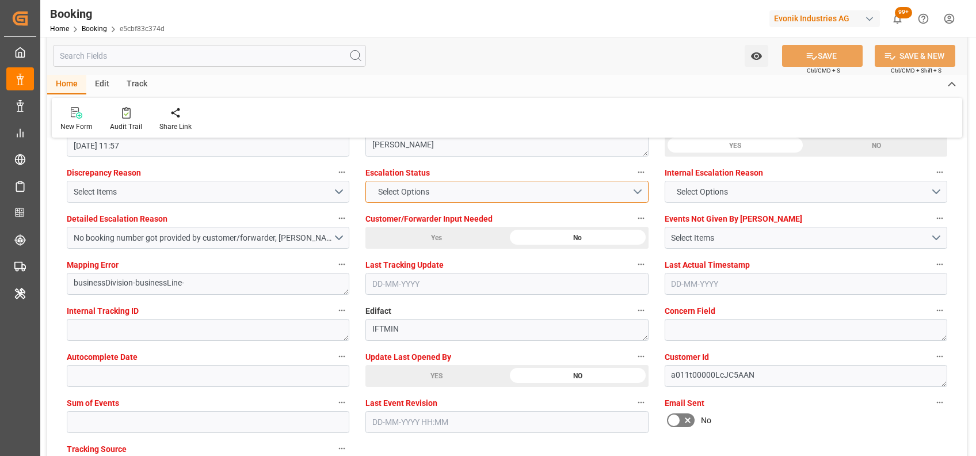
click at [414, 186] on span "Select Options" at bounding box center [403, 192] width 63 height 12
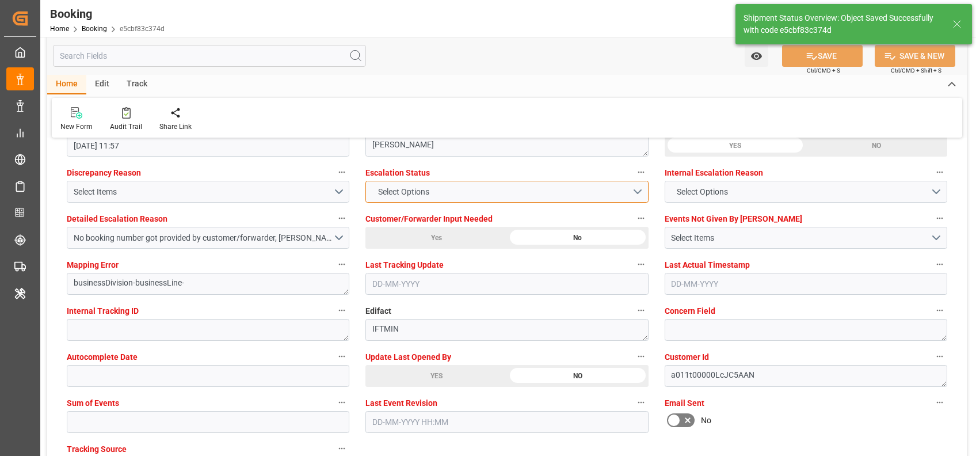
type textarea "[PERSON_NAME]"
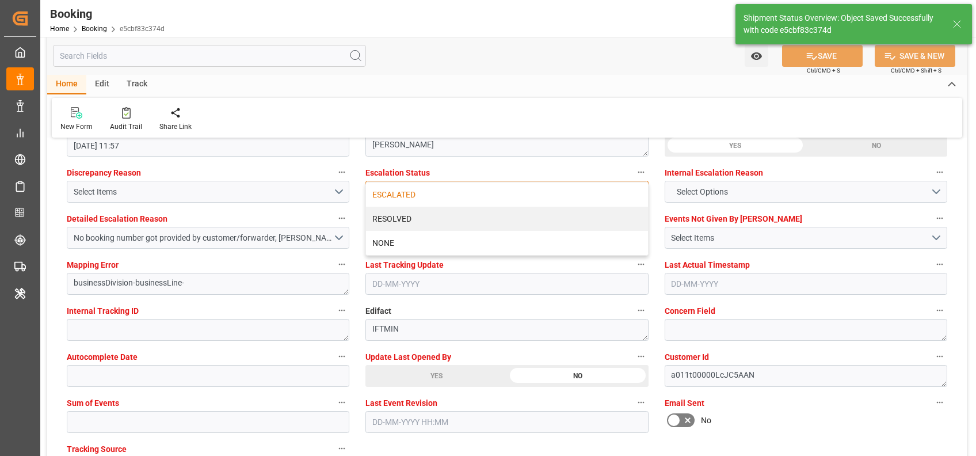
type input "[DATE] 07:57"
click at [372, 195] on div "ESCALATED" at bounding box center [506, 194] width 281 height 24
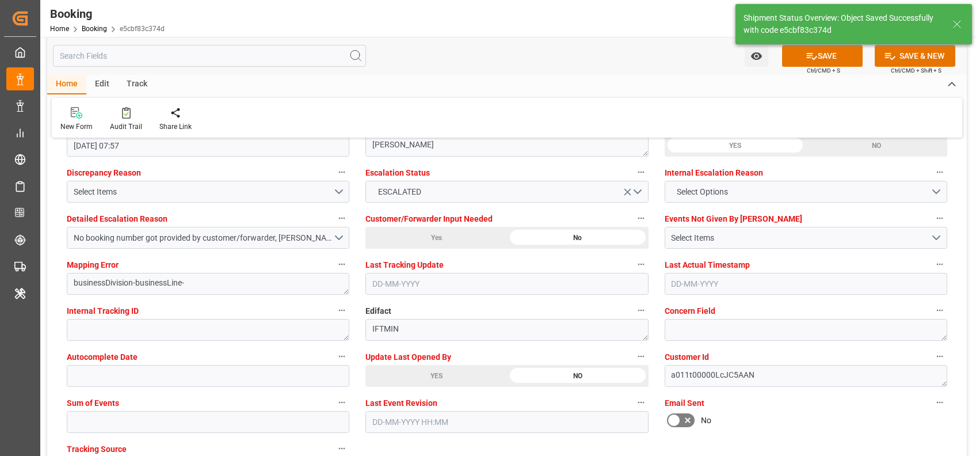
click at [497, 94] on div "Home Edit Track" at bounding box center [507, 85] width 920 height 20
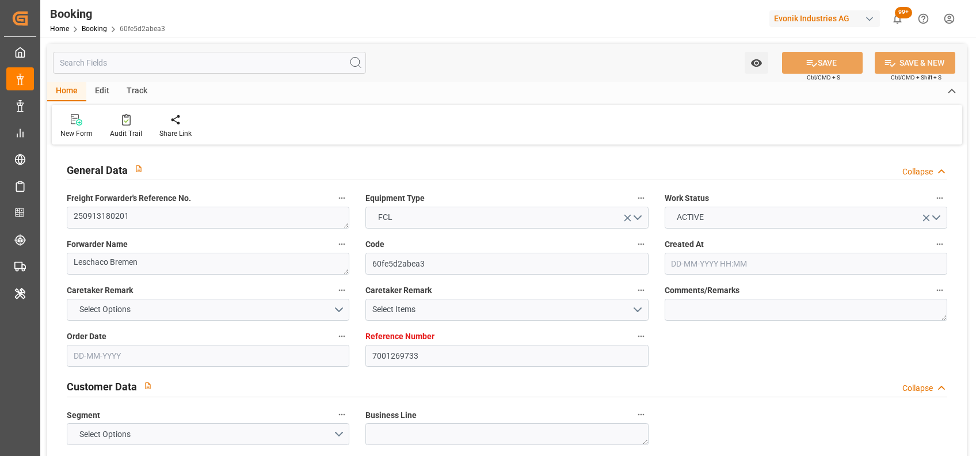
type input "[DATE] 05:10"
type input "[DATE]"
type input "[DATE] 00:00"
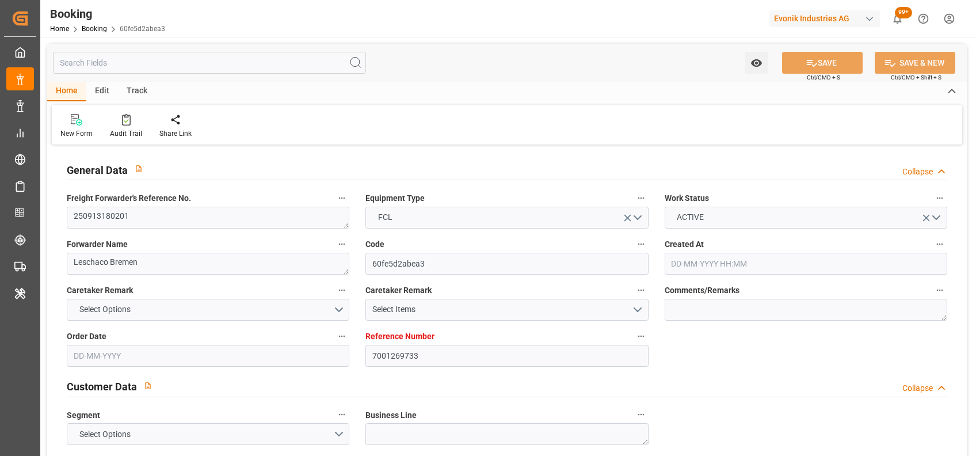
type input "[DATE] 00:00"
type input "[DATE] 11:55"
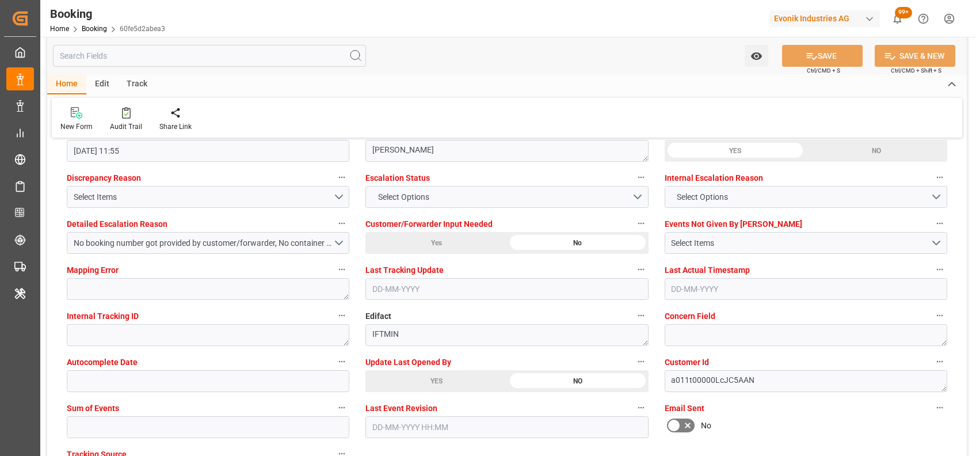
scroll to position [2136, 0]
click at [424, 384] on div "YES" at bounding box center [436, 380] width 142 height 22
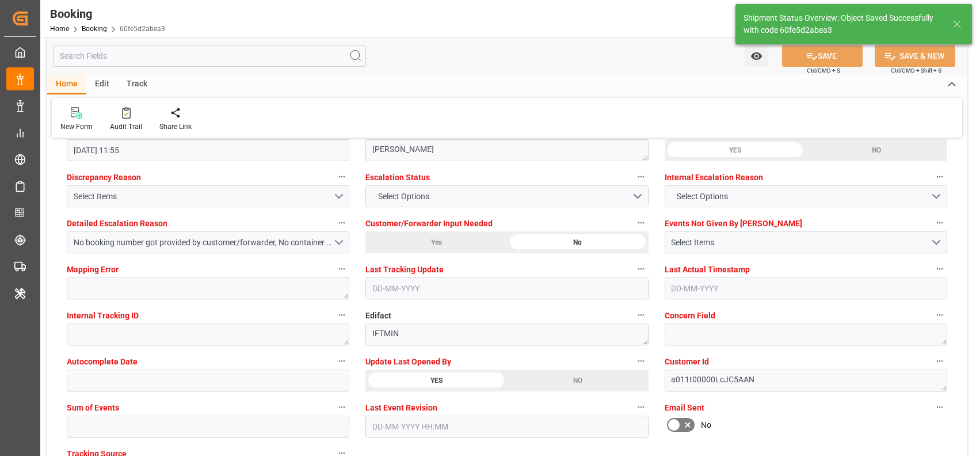
type textarea "[PERSON_NAME]"
type input "[DATE] 07:57"
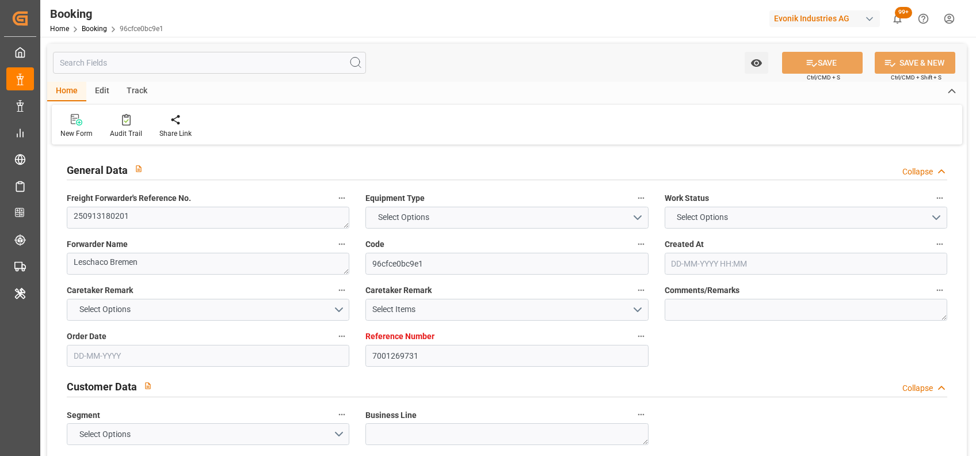
type input "7001269731"
type input "9225677"
type input "MSC"
type input "Mediterranean Shipping Company"
type input "NLRTM"
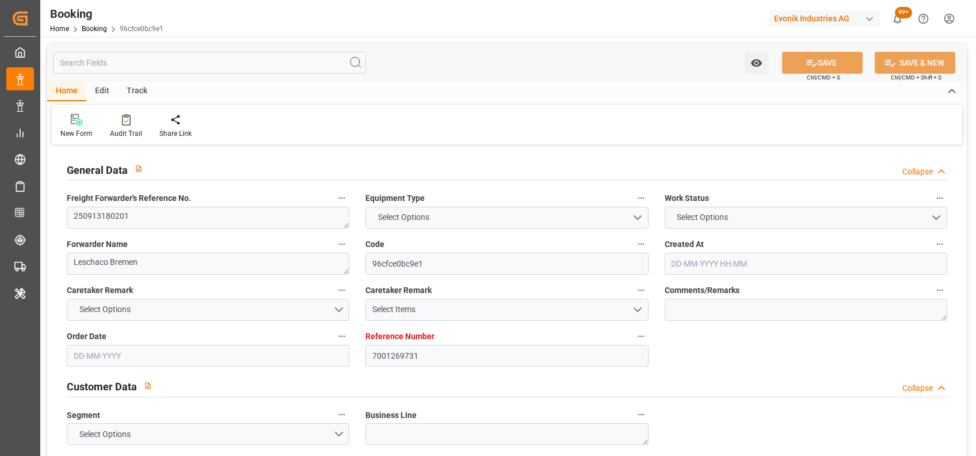
type input "INNSA"
type input "[DATE] 05:10"
type input "[DATE]"
type input "[DATE] 00:00"
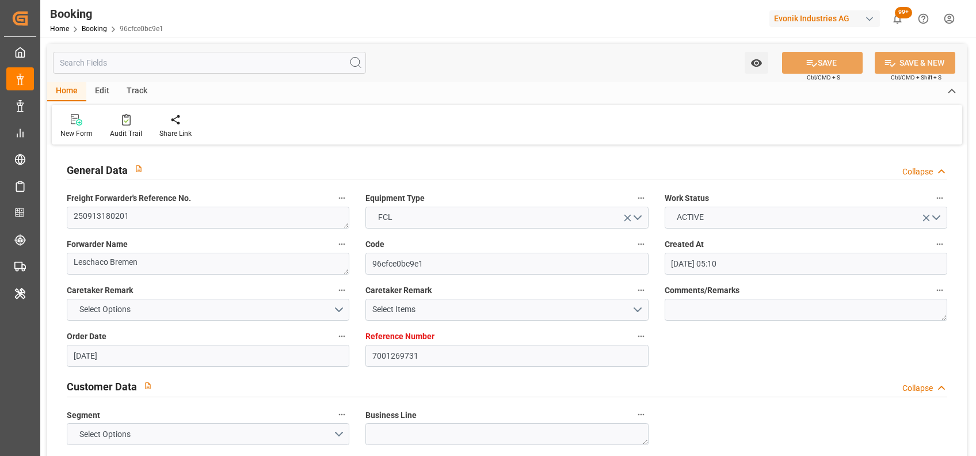
type input "[DATE] 00:00"
type input "[DATE] 11:55"
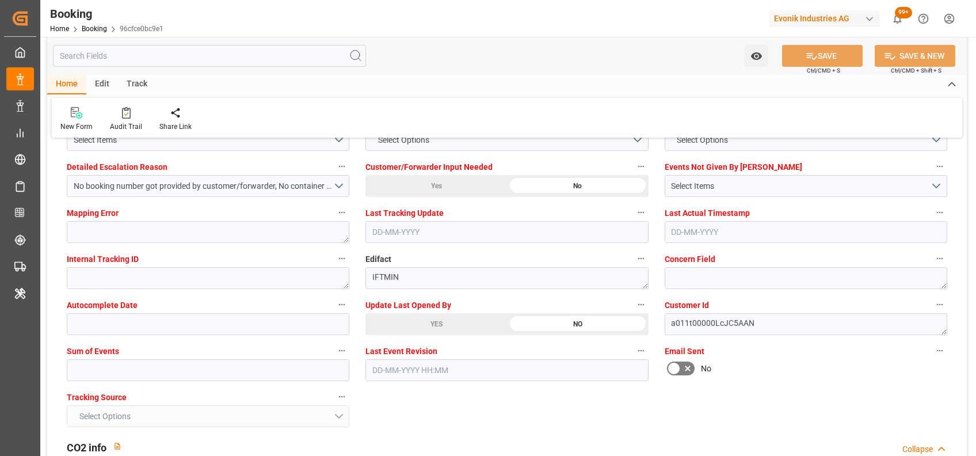
scroll to position [2100, 0]
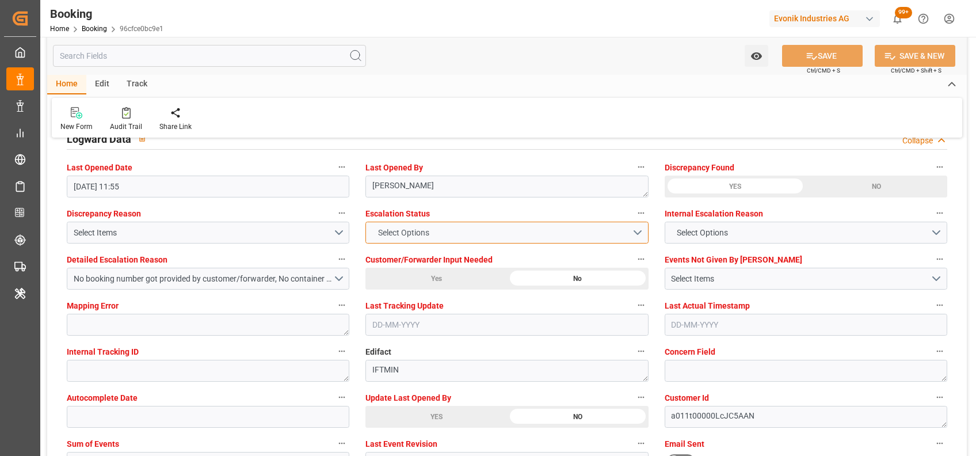
click at [384, 227] on span "Select Options" at bounding box center [403, 233] width 63 height 12
click at [412, 136] on div "New Form Audit Trail Share Link" at bounding box center [507, 118] width 911 height 40
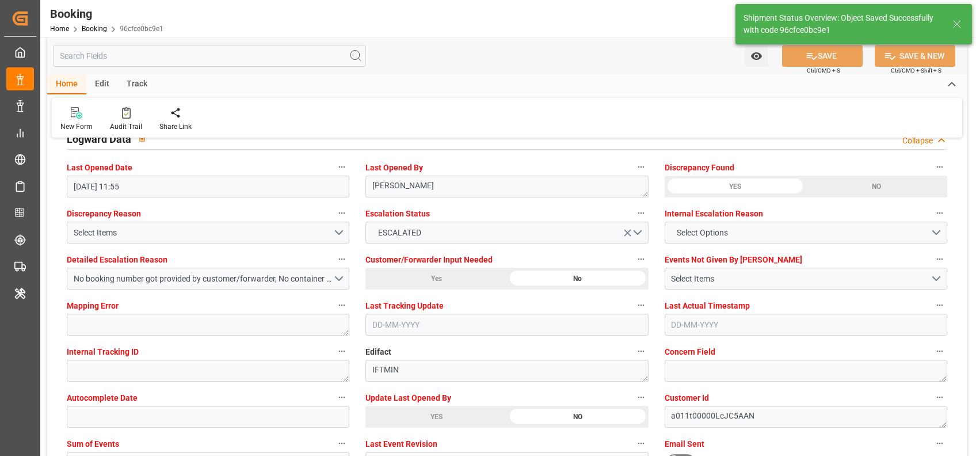
type textarea "[PERSON_NAME]"
type input "[DATE] 07:58"
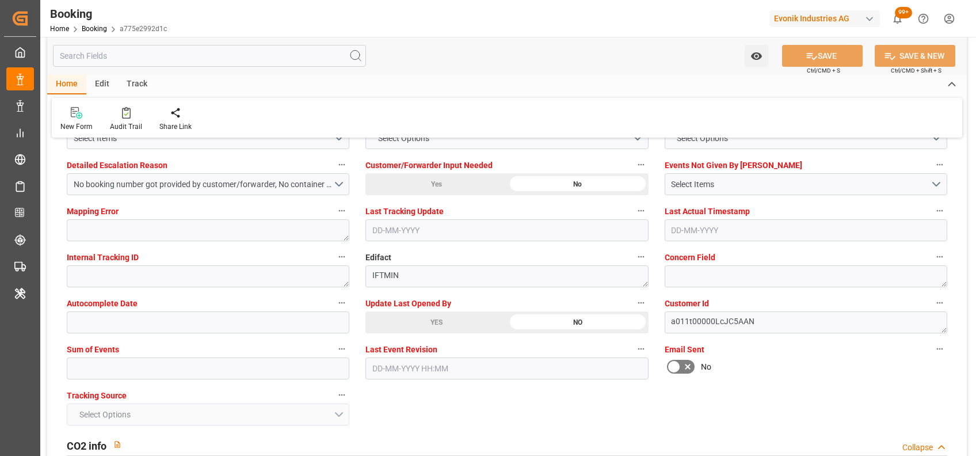
scroll to position [2196, 0]
click at [424, 313] on div "YES" at bounding box center [436, 321] width 142 height 22
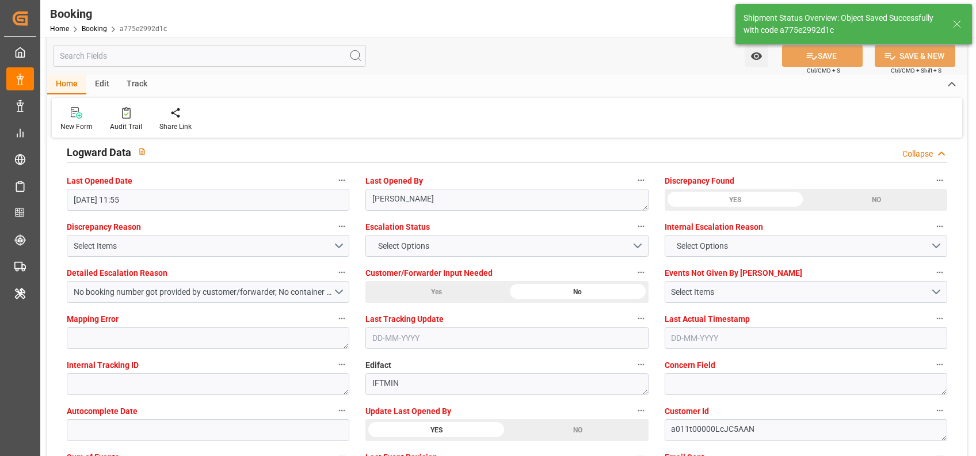
type textarea "[PERSON_NAME]"
type input "[DATE] 08:00"
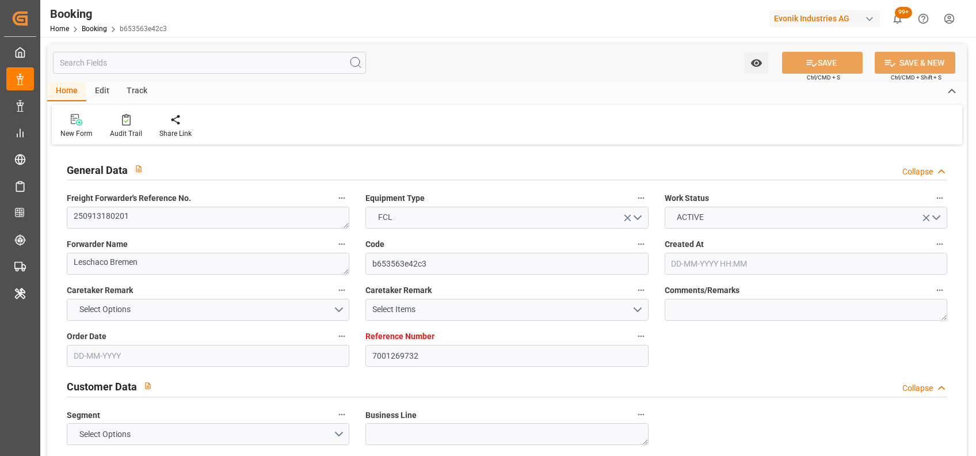
type input "[DATE] 05:10"
type input "[DATE]"
type input "[DATE] 00:00"
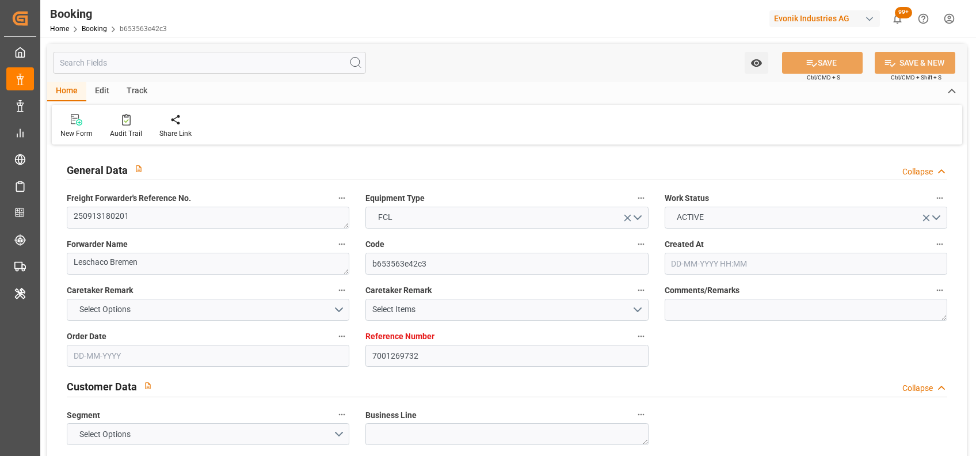
type input "[DATE] 00:00"
type input "[DATE] 11:55"
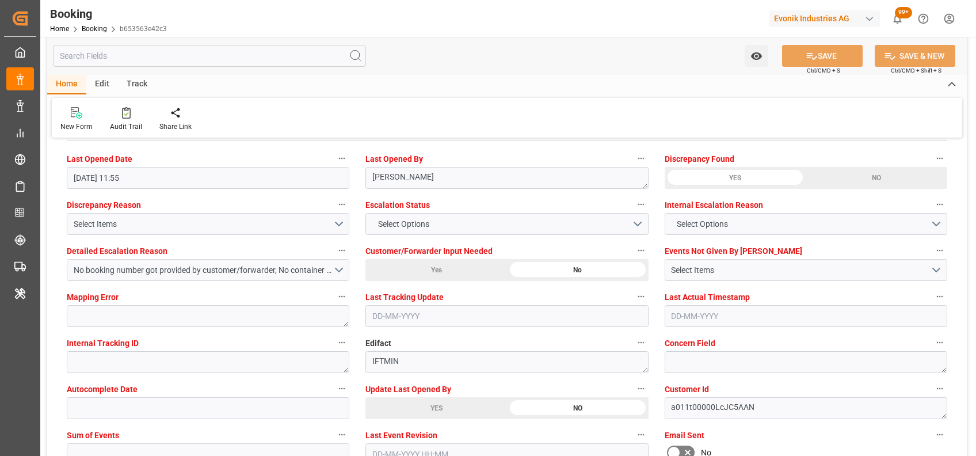
scroll to position [2178, 0]
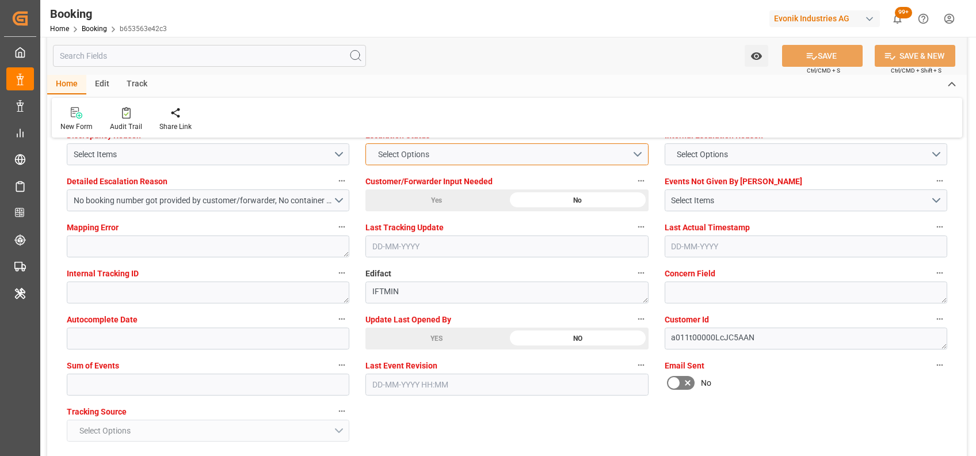
click at [382, 159] on span "Select Options" at bounding box center [403, 154] width 63 height 12
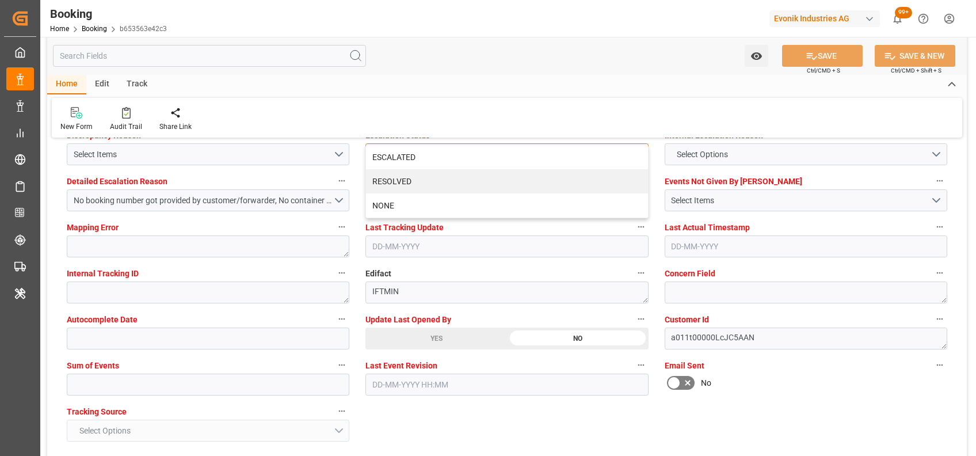
click at [382, 159] on div "ESCALATED" at bounding box center [506, 157] width 281 height 24
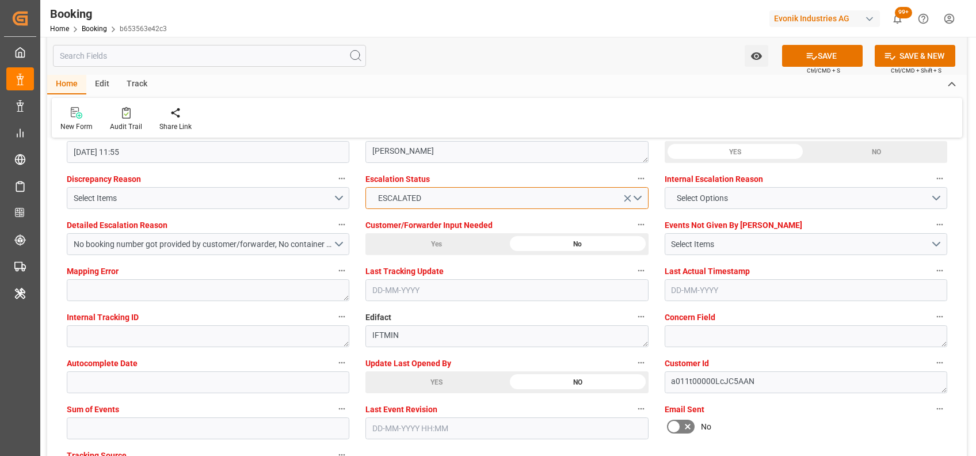
scroll to position [2134, 0]
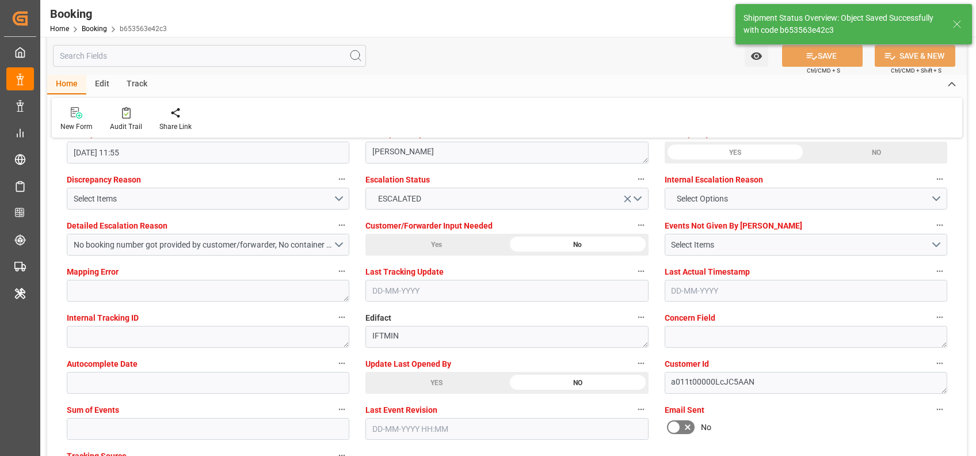
type textarea "[PERSON_NAME]"
type input "[DATE] 08:00"
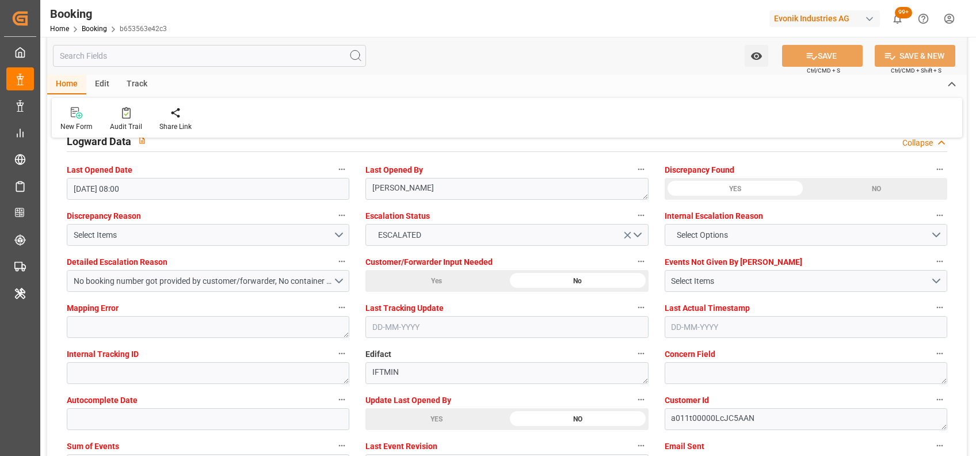
scroll to position [2097, 0]
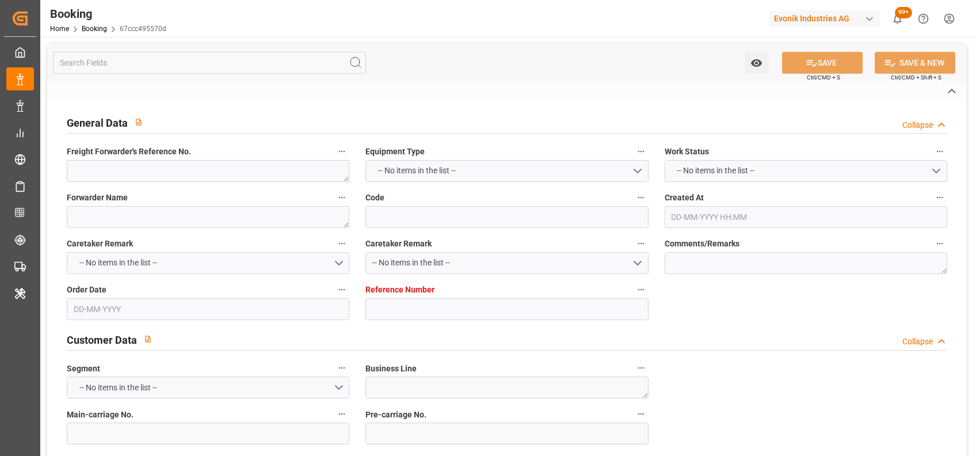
type textarea "1020252121"
type textarea "[PERSON_NAME]"
type input "67ccc495570d"
type input "7001277416"
type textarea "AT-CL"
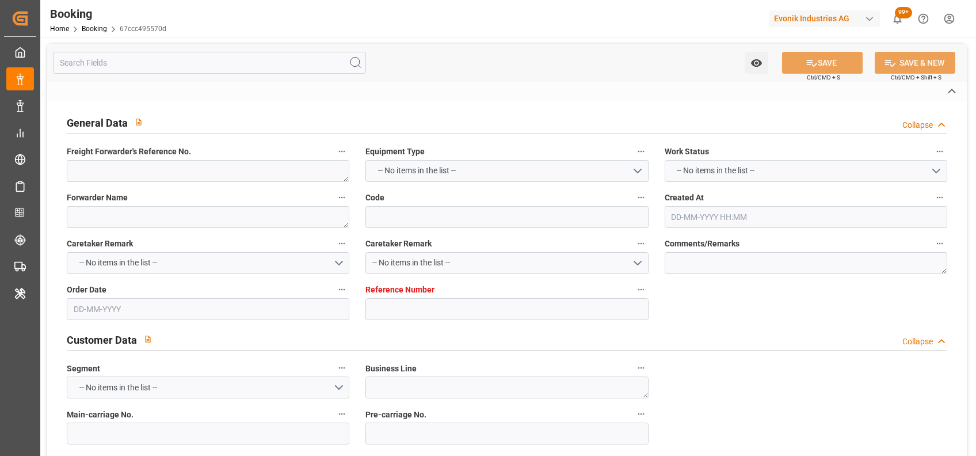
type input "7001277415"
type textarea "[PERSON_NAME][EMAIL_ADDRESS][PERSON_NAME][DOMAIN_NAME]"
type textarea "CIF"
type textarea "JEDDAH"
type textarea "8"
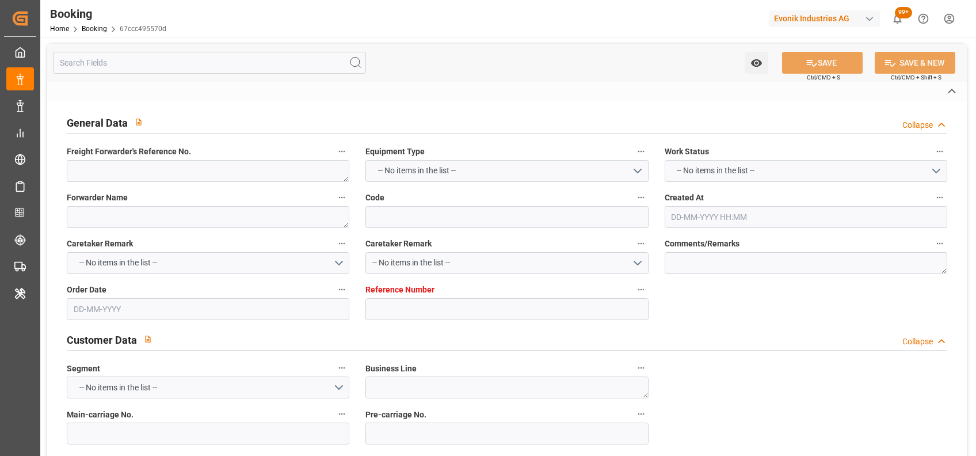
type textarea "Essen"
type textarea "MSDU1852608"
type input "MSC GIULIA"
type input "MSCU"
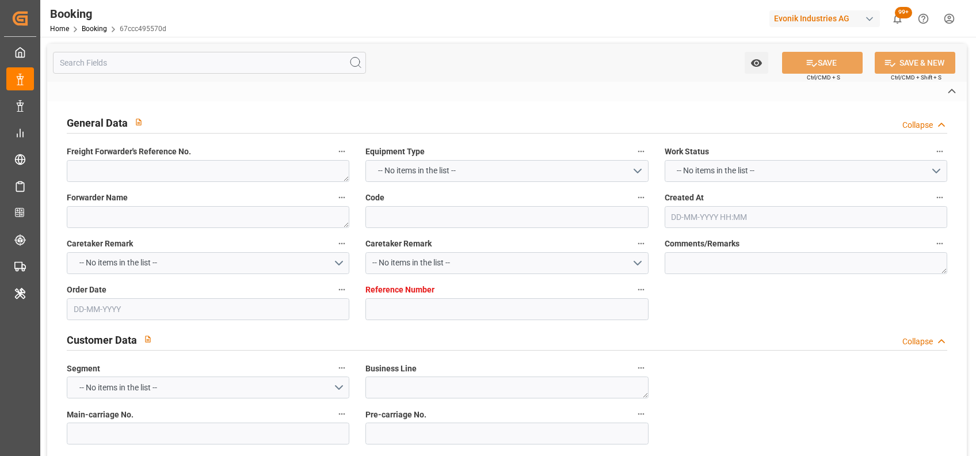
type input "NWC / EU"
type input "Jeddah"
type textarea "INPUT_Evonik_Seeburger_IFTMIN_1003208312_20251006131808305.edi"
type textarea "NWC/[GEOGRAPHIC_DATA] [GEOGRAPHIC_DATA] Continent / [GEOGRAPHIC_DATA]-CL"
type textarea "INPUT_Evonik_Seeburger_IFTMIN_1003154072_20250917110919870.edi,INPUT_Evonik_See…"
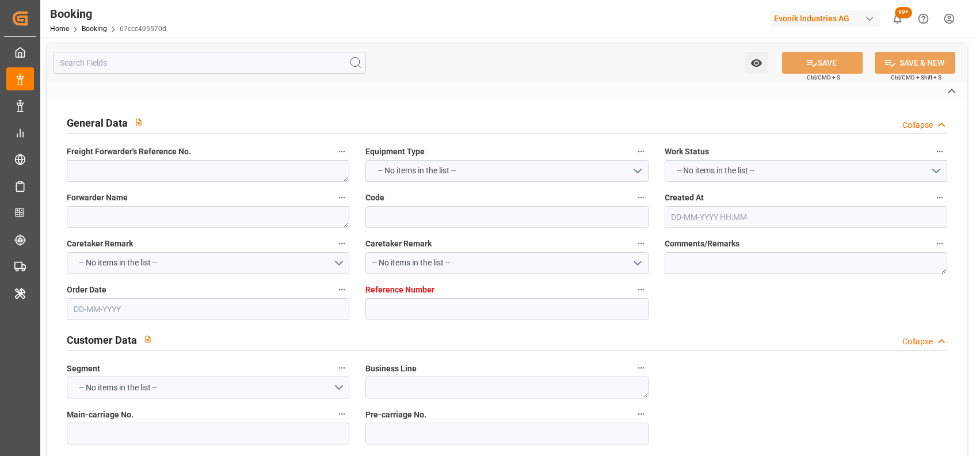
type textarea "1003208312"
type textarea "Logward System"
type textarea "Pol-PodRegionName-PolName-businessDivision-businessLine-businessLineCode-"
type textarea "IFTMIN"
type textarea "a011t00000LcJC5AAN"
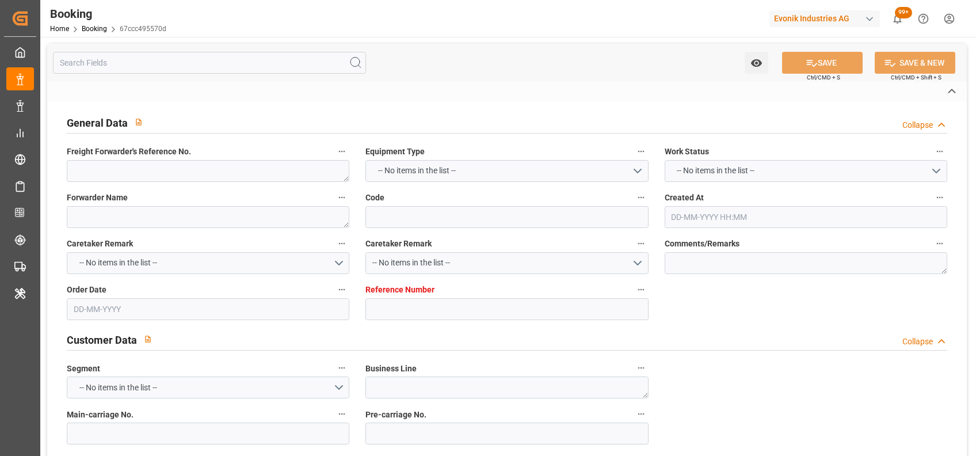
type textarea "No"
type input "7001277416"
type input "9770737"
type input "MSC"
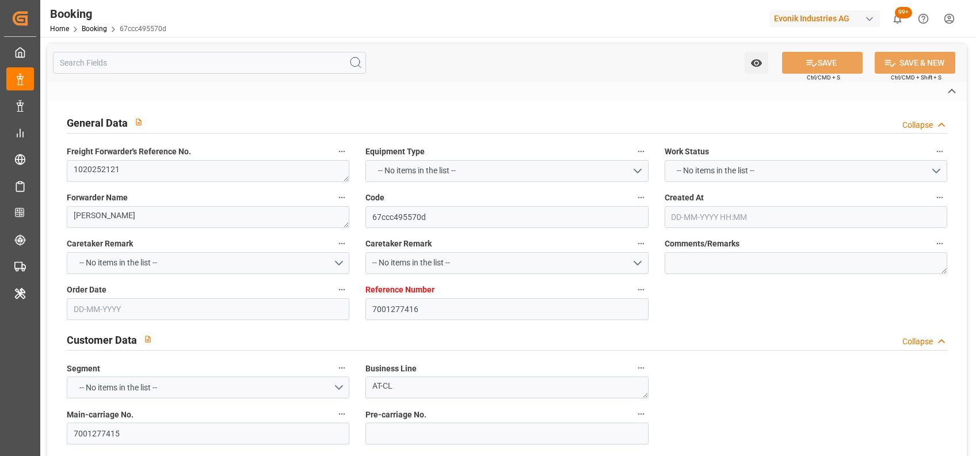
type input "Mediterranean Shipping Company"
type input "EUNWC"
type input "SAJED"
type input "[DATE] 09:15"
type input "[DATE]"
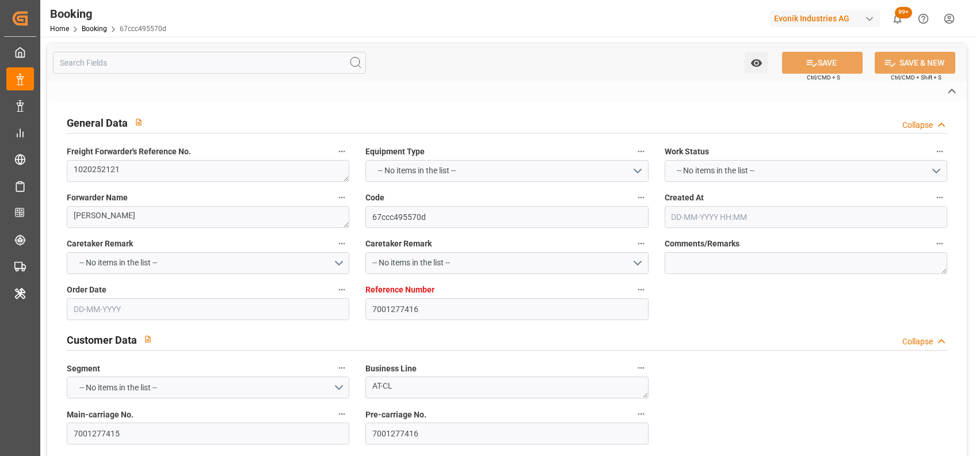
type input "[DATE]"
type input "[DATE] 00:00"
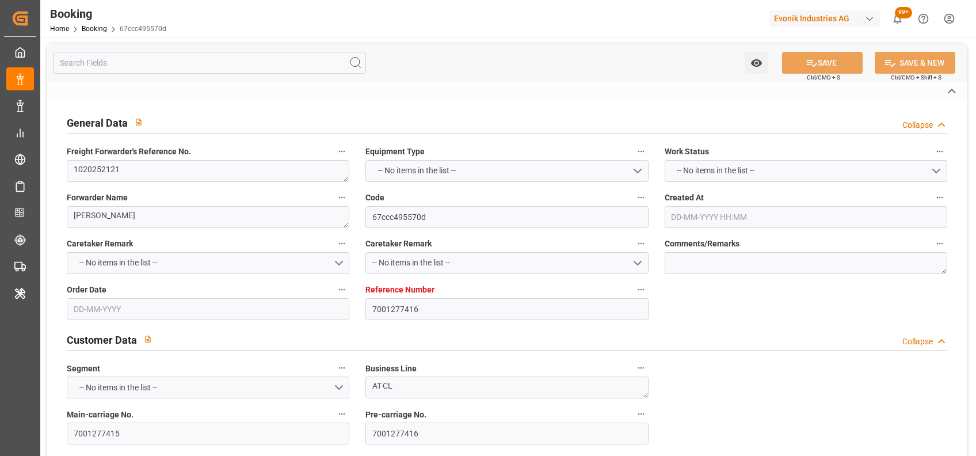
type input "[DATE] 00:00"
type input "[DATE] 11:19"
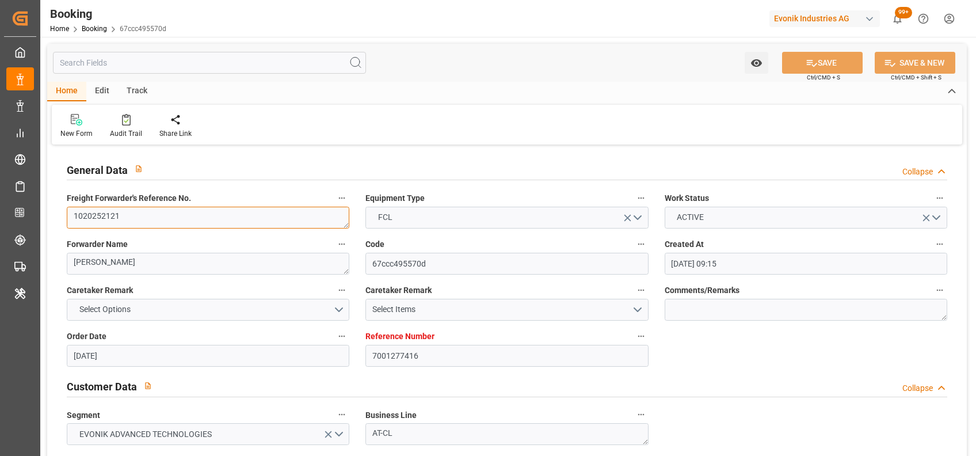
click at [295, 219] on textarea "1020252121" at bounding box center [208, 218] width 283 height 22
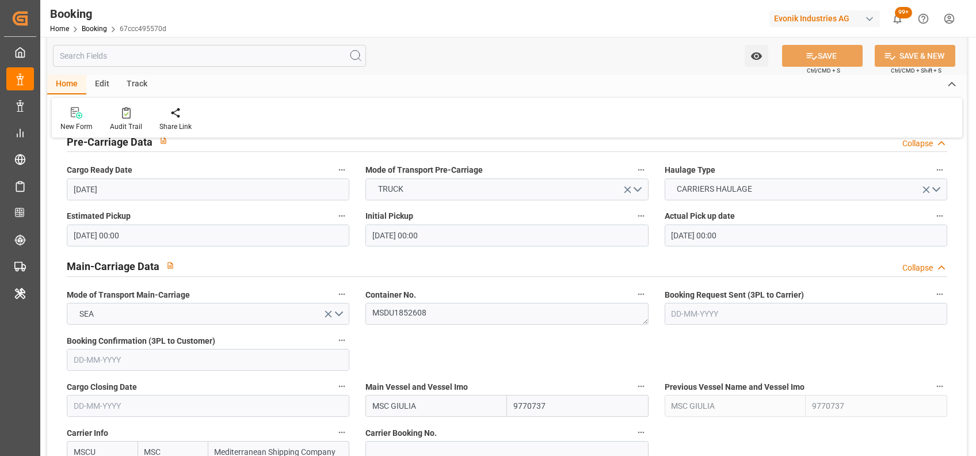
scroll to position [700, 0]
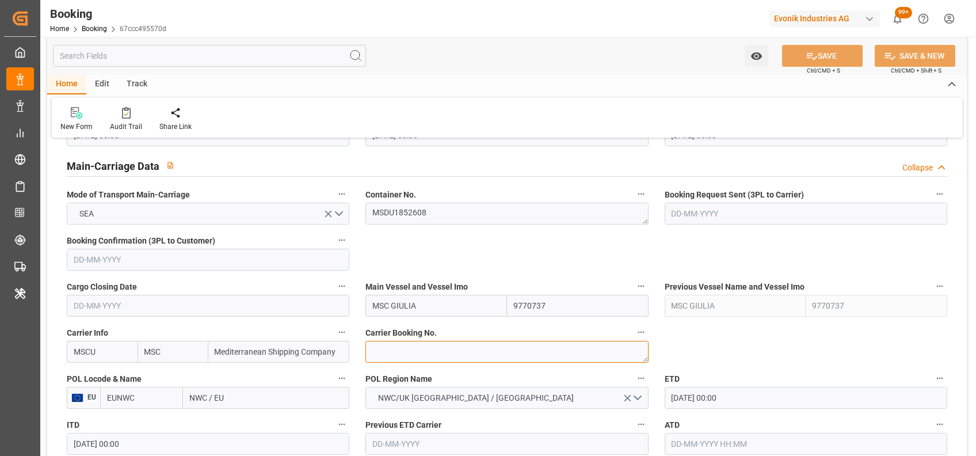
click at [397, 352] on textarea at bounding box center [506, 352] width 283 height 22
paste textarea "459IHA1442155"
type textarea "459IHA1442155"
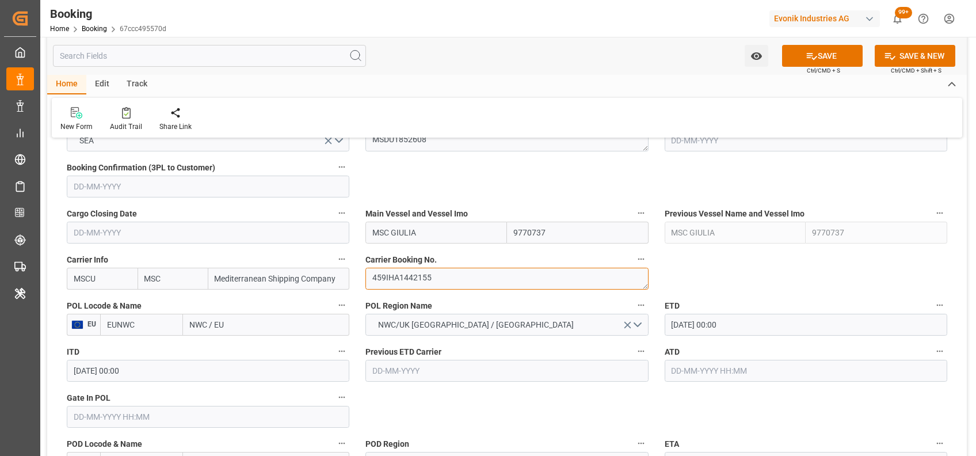
scroll to position [807, 0]
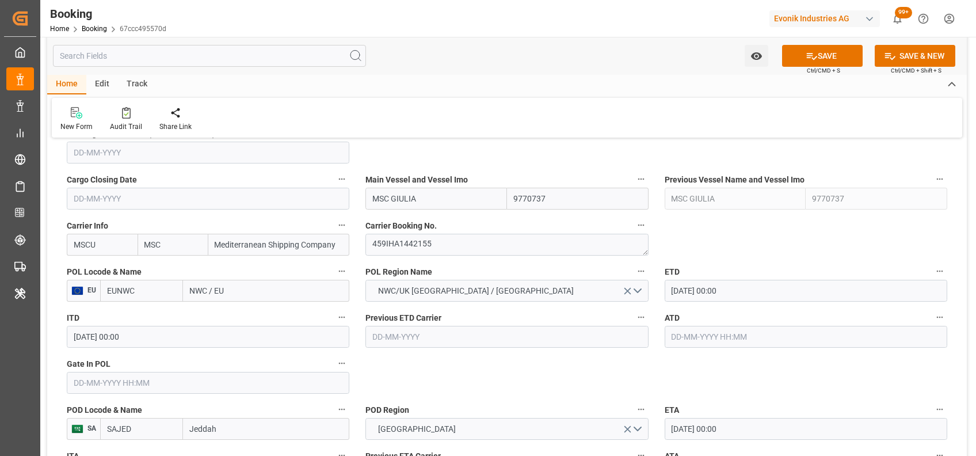
click at [167, 296] on input "EUNWC" at bounding box center [141, 291] width 83 height 22
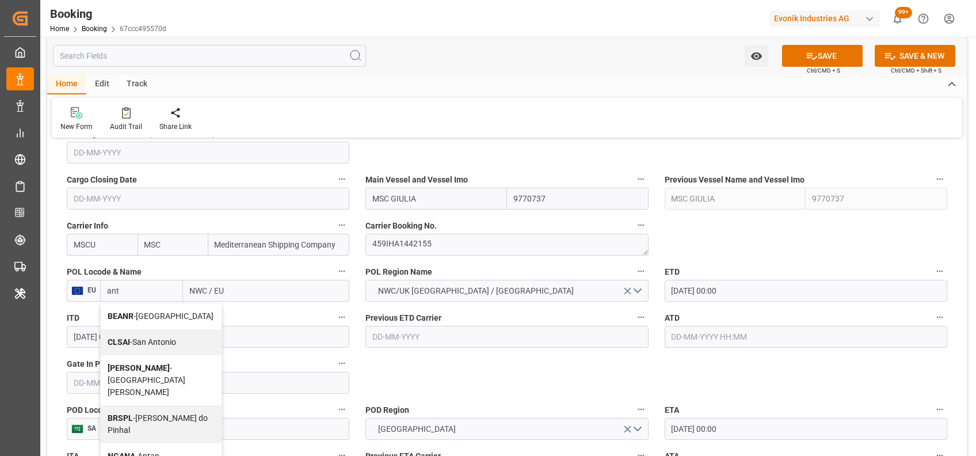
click at [117, 319] on b "BEANR" at bounding box center [121, 315] width 26 height 9
type input "BEANR"
type input "[GEOGRAPHIC_DATA]"
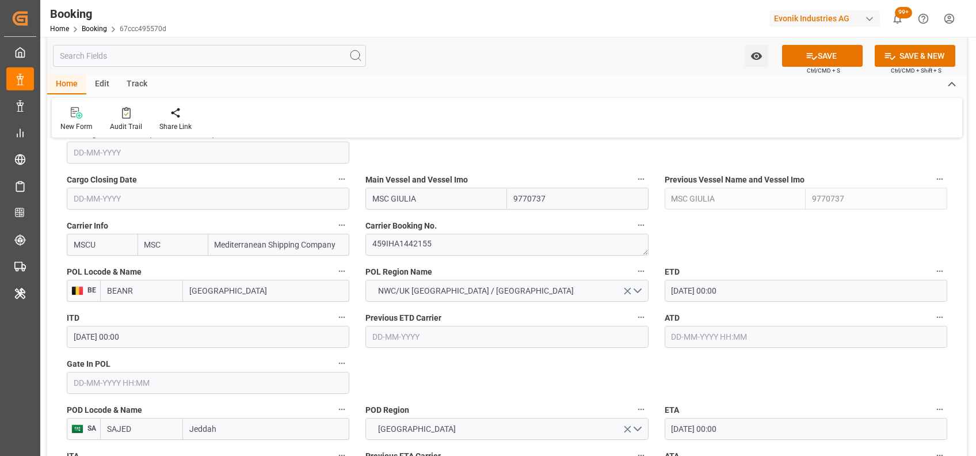
type input "BEANR"
click at [248, 380] on input "text" at bounding box center [208, 383] width 283 height 22
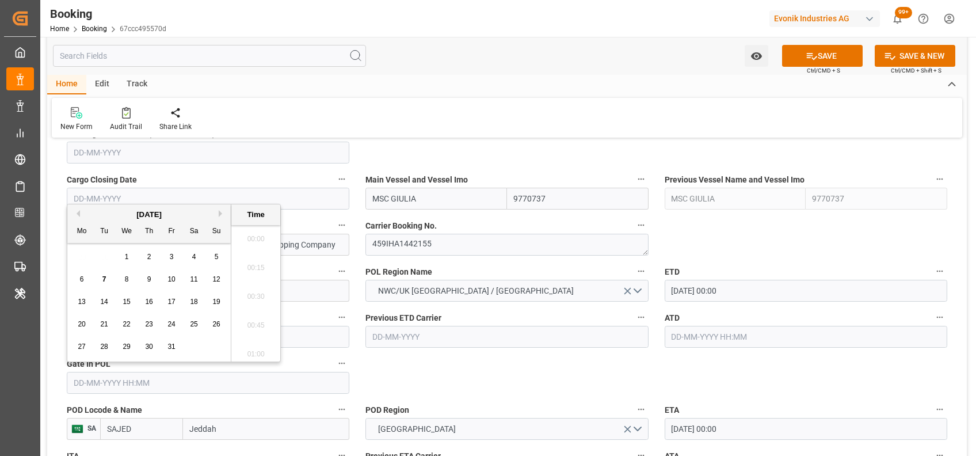
scroll to position [1500, 0]
type input "[DATE] 00:00"
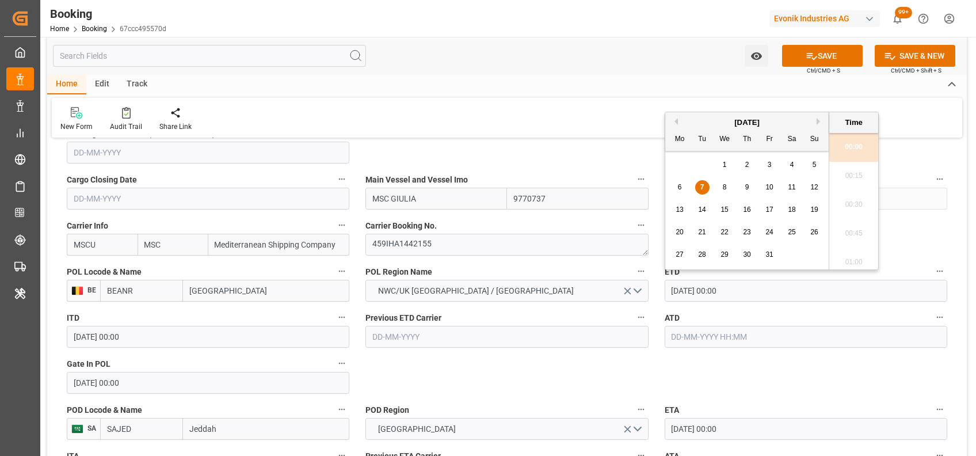
click at [677, 287] on input "[DATE] 00:00" at bounding box center [806, 291] width 283 height 22
type input "[DATE] 00:00"
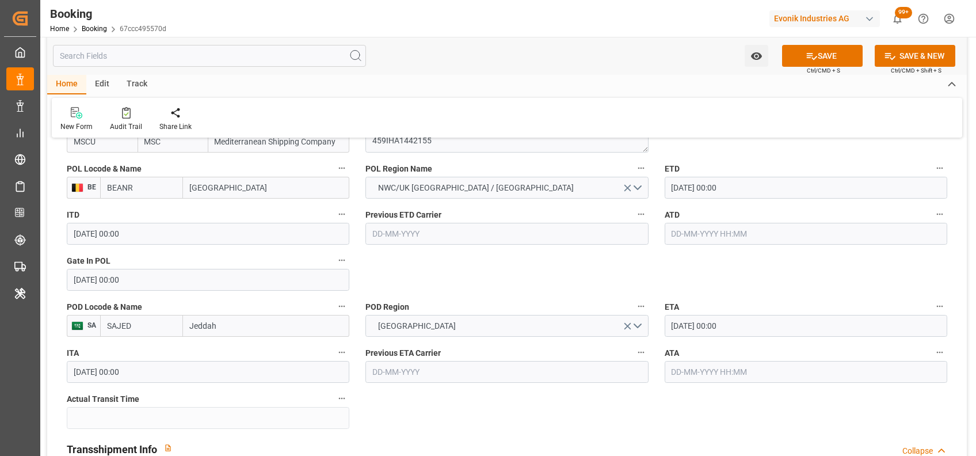
scroll to position [984, 0]
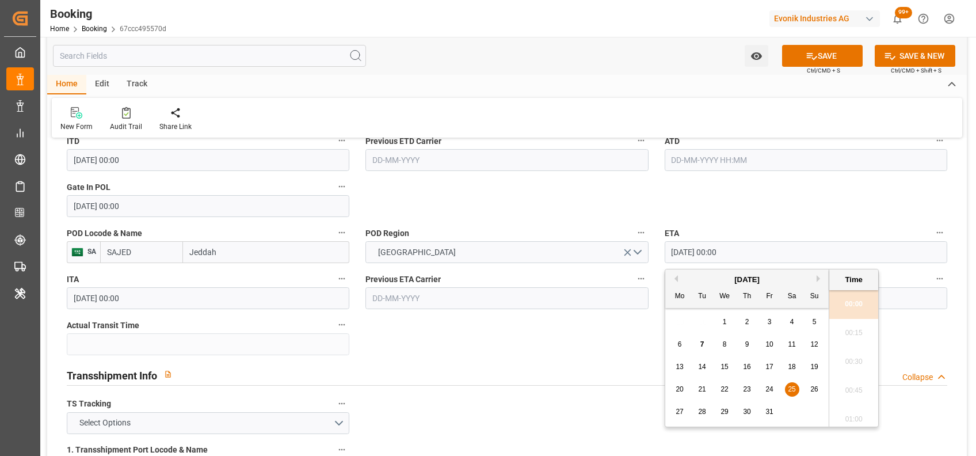
click at [680, 250] on input "[DATE] 00:00" at bounding box center [806, 252] width 283 height 22
type input "[DATE] 00:00"
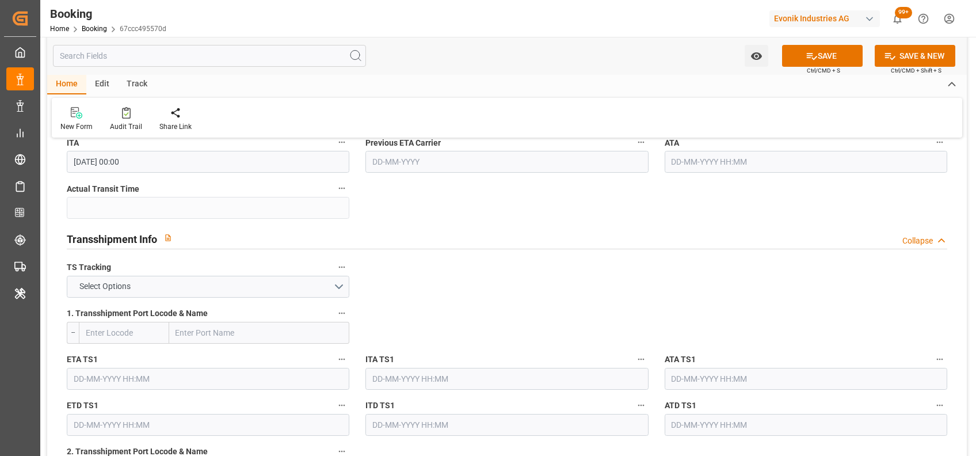
scroll to position [1123, 0]
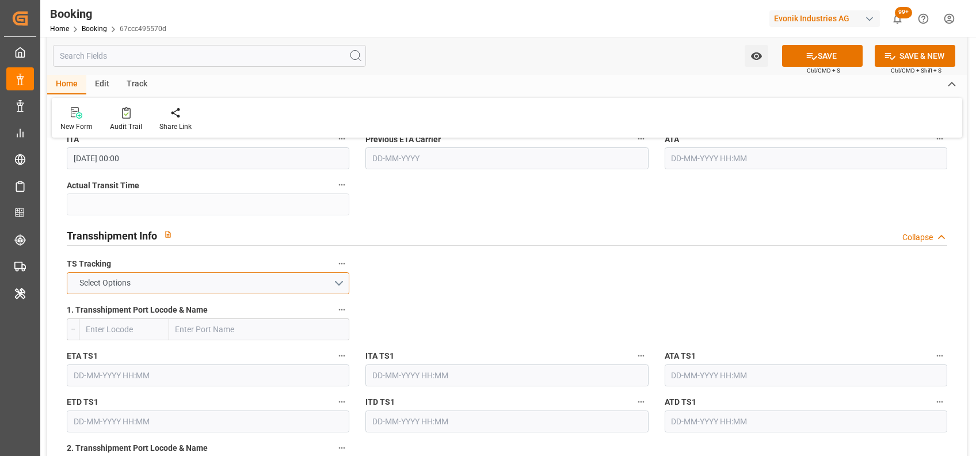
click at [335, 279] on button "Select Options" at bounding box center [208, 283] width 283 height 22
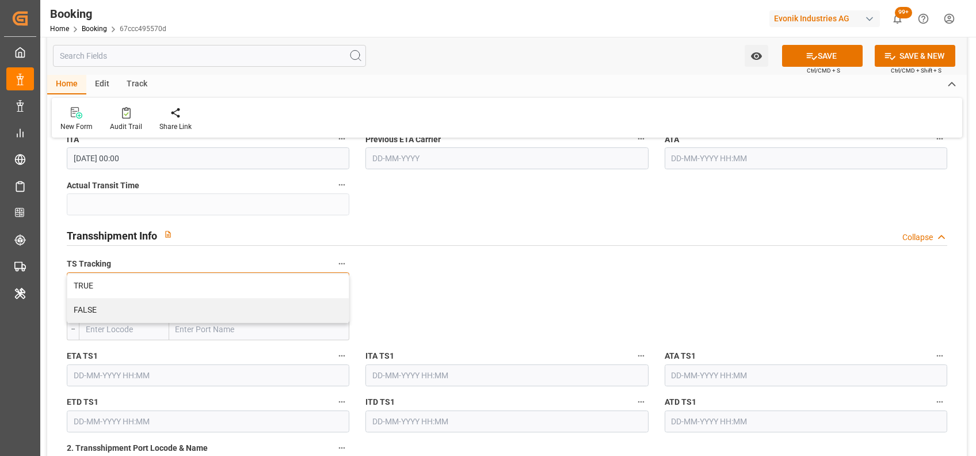
click at [335, 279] on div "TRUE" at bounding box center [207, 286] width 281 height 24
click at [236, 327] on input "text" at bounding box center [259, 329] width 181 height 22
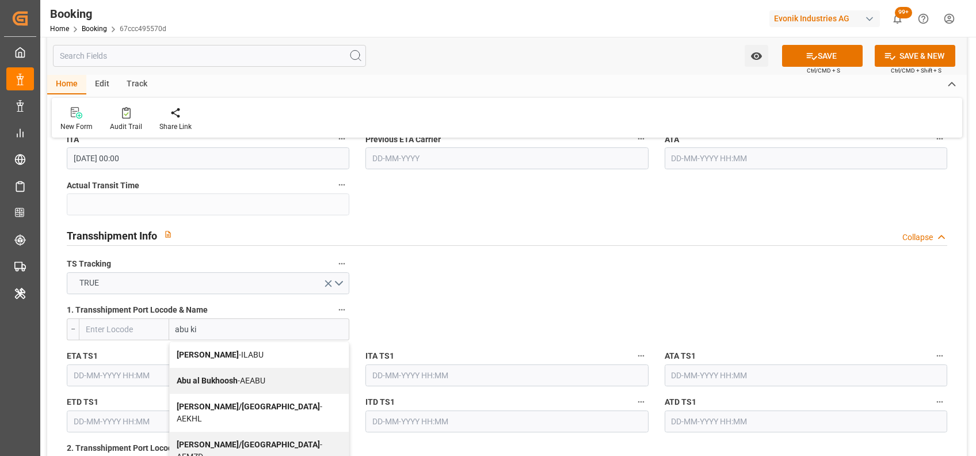
type input "[PERSON_NAME]"
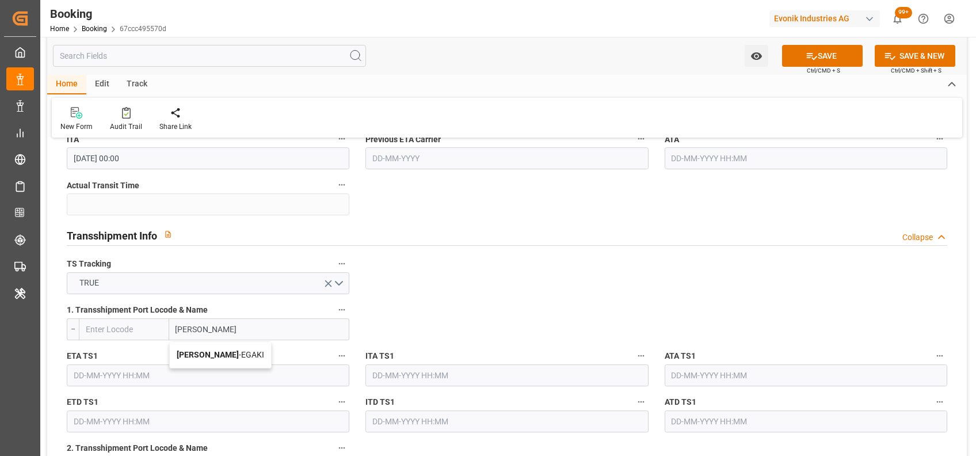
click at [203, 353] on span "[PERSON_NAME]" at bounding box center [220, 354] width 87 height 9
type input "EGAKI"
type input "[PERSON_NAME]"
click at [246, 381] on input "text" at bounding box center [208, 375] width 283 height 22
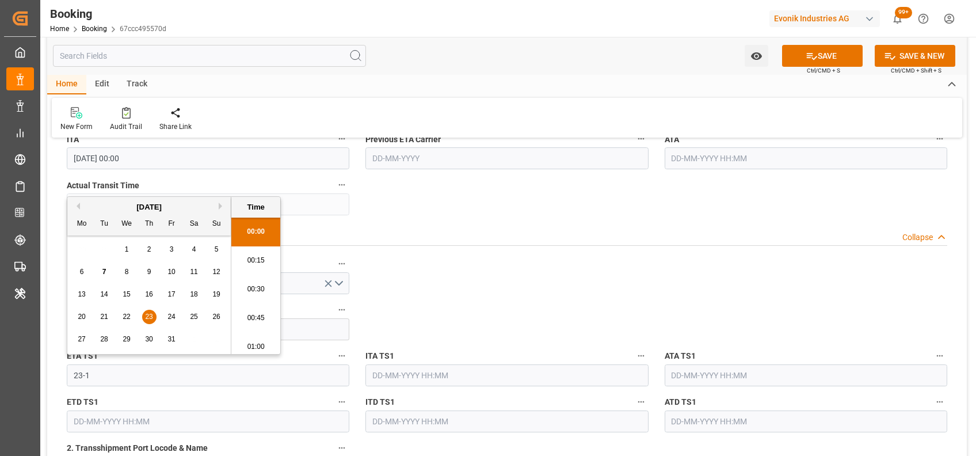
scroll to position [1500, 0]
type input "[DATE] 00:00"
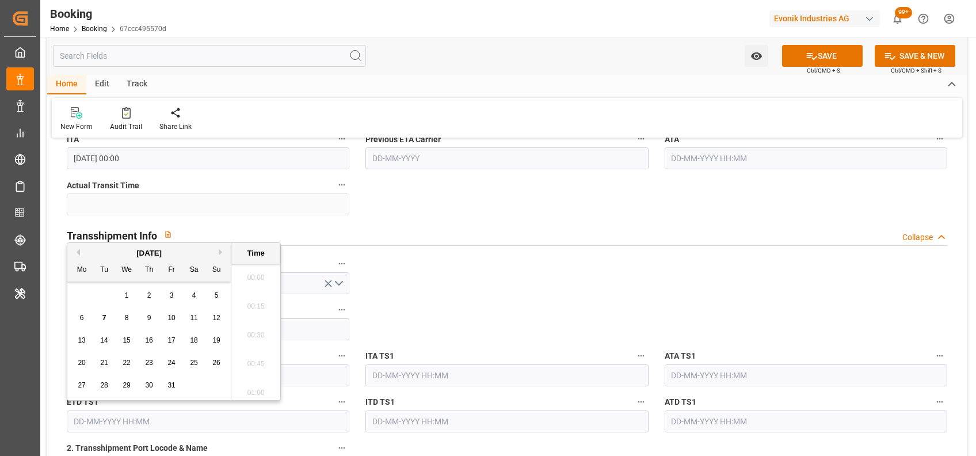
click at [208, 421] on input "text" at bounding box center [208, 421] width 283 height 22
type input "[DATE] 00:00"
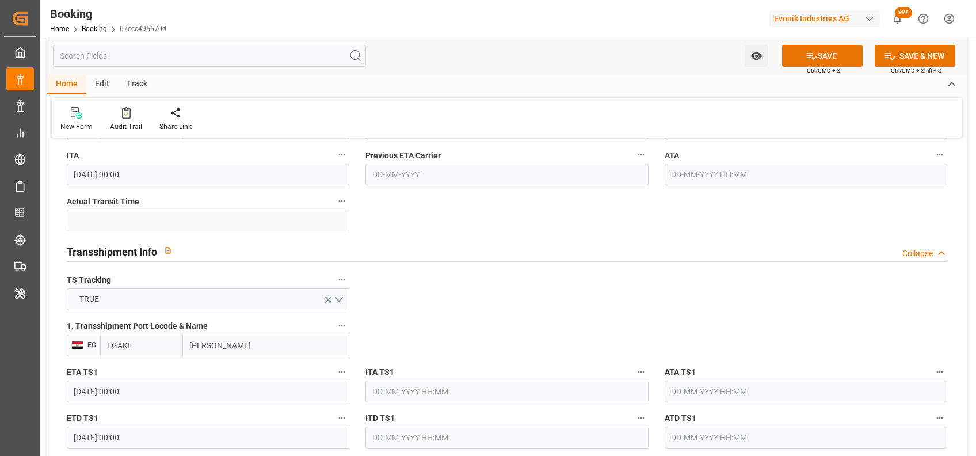
scroll to position [1086, 0]
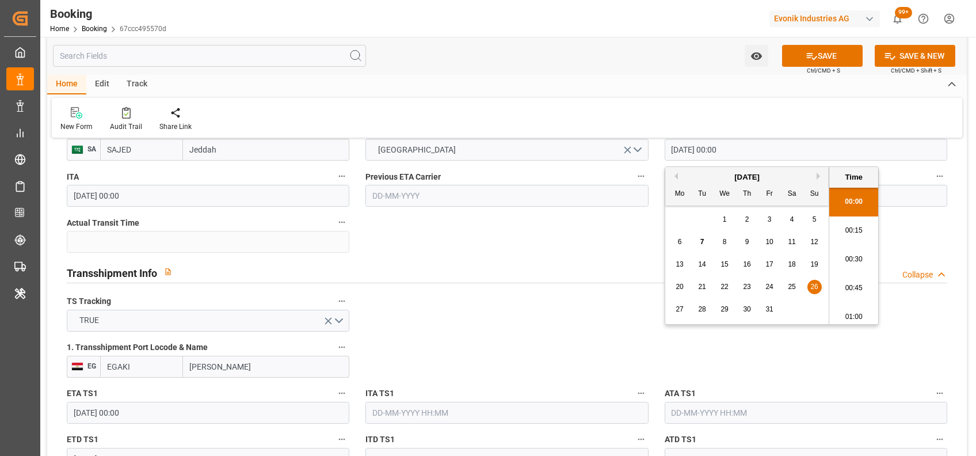
click at [675, 150] on input "[DATE] 00:00" at bounding box center [806, 150] width 283 height 22
type input "[DATE] 00:00"
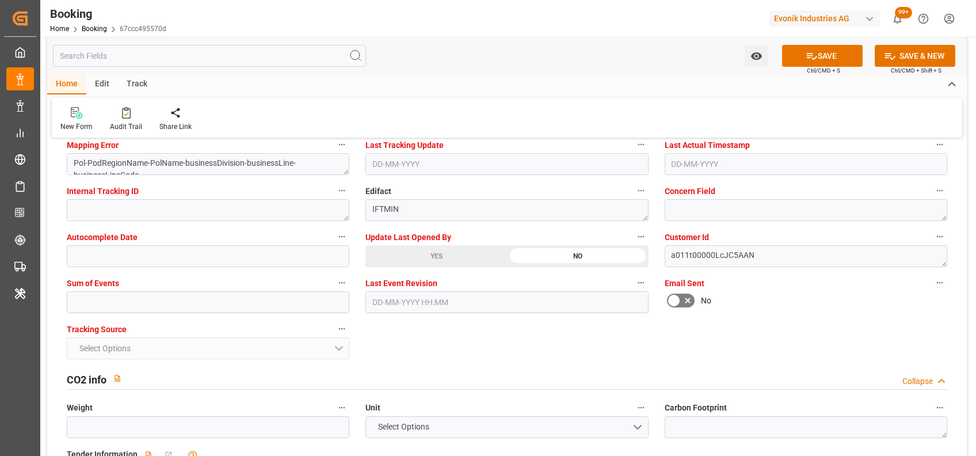
scroll to position [2261, 0]
click at [318, 298] on input "text" at bounding box center [208, 302] width 283 height 22
type input "0"
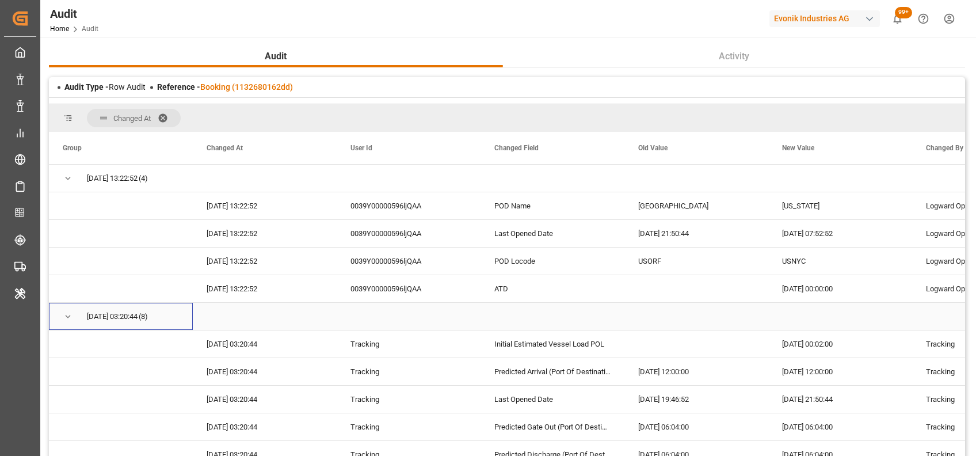
click at [65, 314] on span "Press SPACE to select this row." at bounding box center [68, 316] width 10 height 10
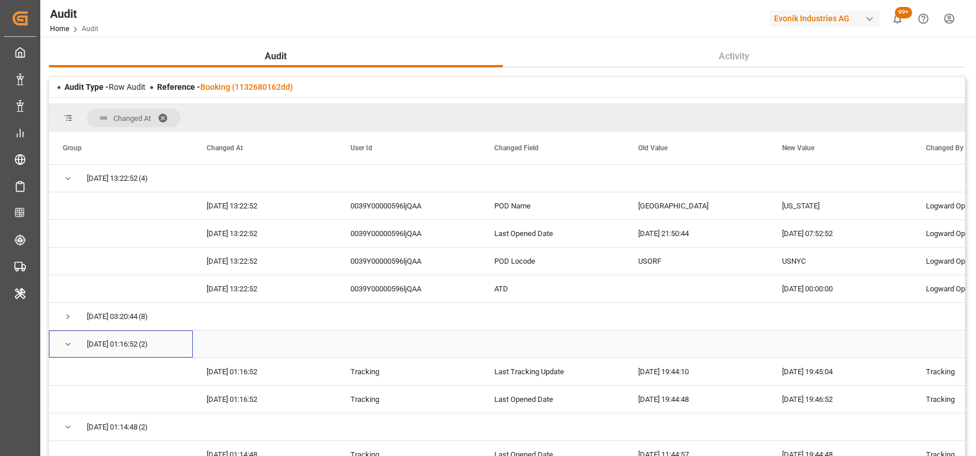
click at [67, 346] on span "Press SPACE to select this row." at bounding box center [68, 344] width 10 height 10
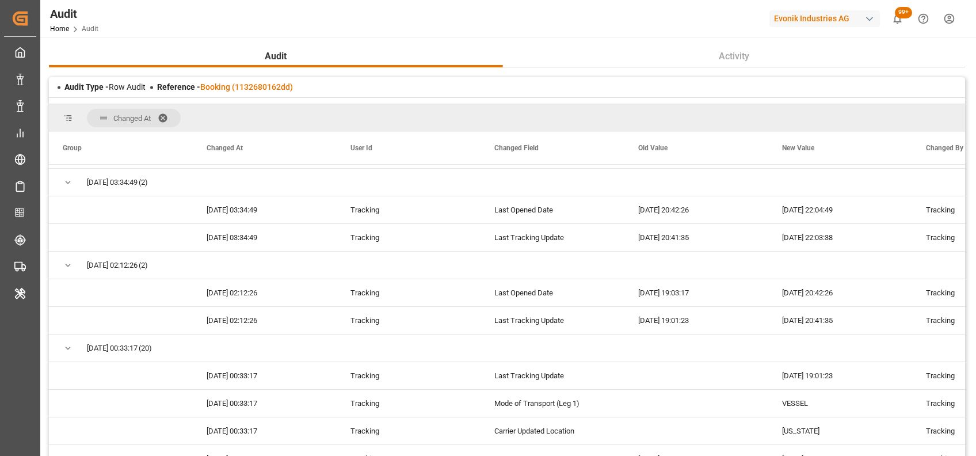
scroll to position [2850, 0]
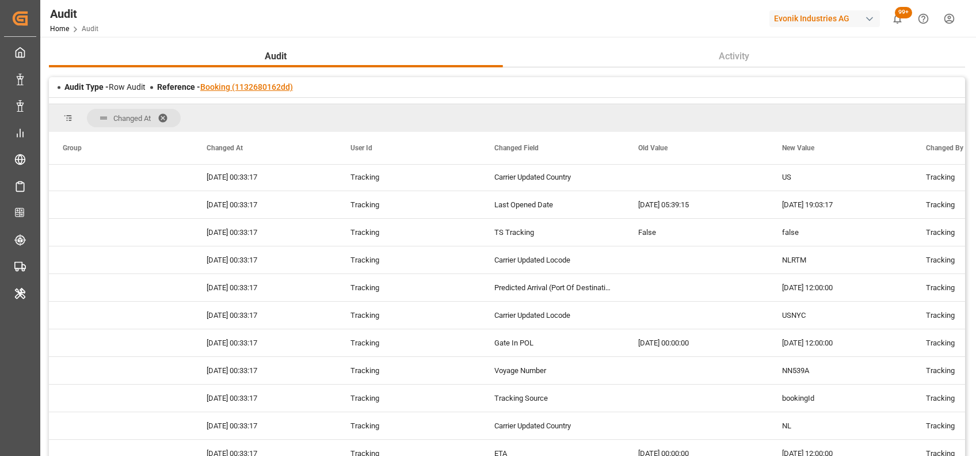
click at [255, 83] on link "Booking (1132680162dd)" at bounding box center [246, 86] width 93 height 9
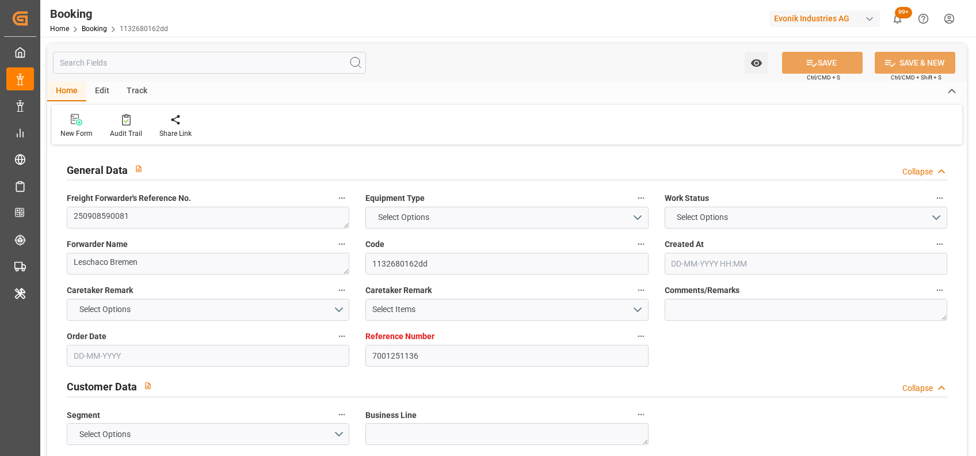
type input "7001251136"
type input "9227314"
type input "9282259"
type input "MSC"
type input "Mediterranean Shipping Company"
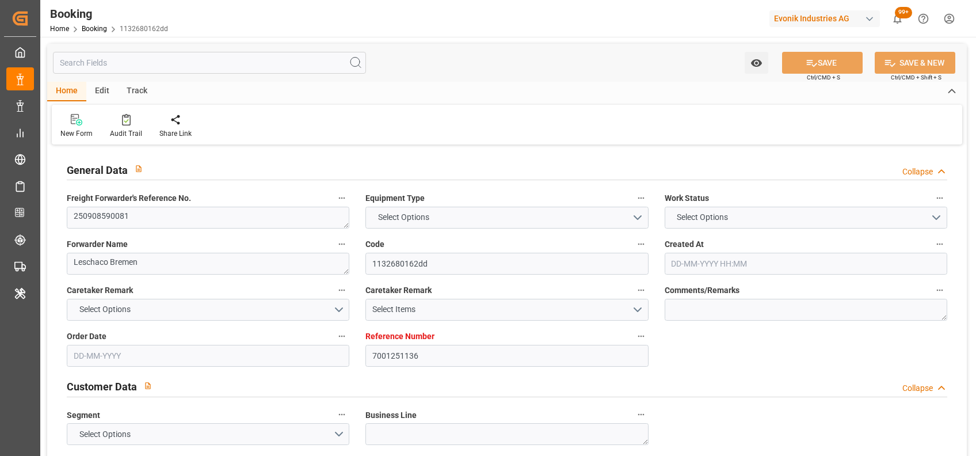
type input "NLRTM"
type input "USNYC"
type input "0"
type input "NLRTM"
type input "USNYC"
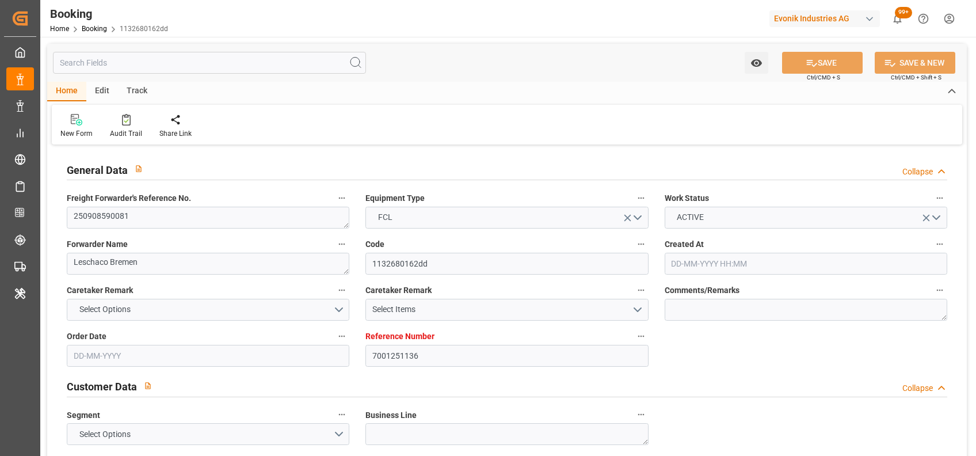
type input "18-08-2025 08:58"
type input "18-08-2025"
type input "15-09-2025 00:00"
type input "06-10-2025 12:00"
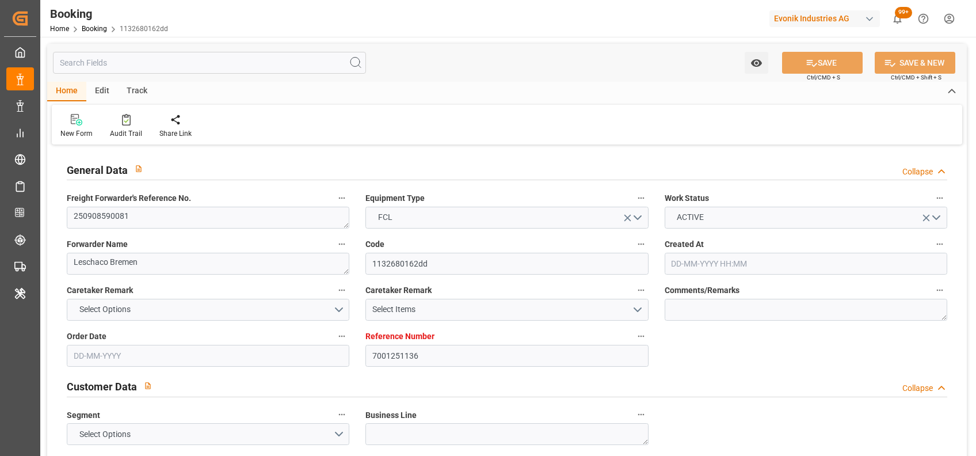
type input "27-09-2025 00:00"
type input "06-10-2025 00:00"
type input "18-09-2025 12:00"
type input "17-10-2025 12:00"
type input "19-10-2025 00:00"
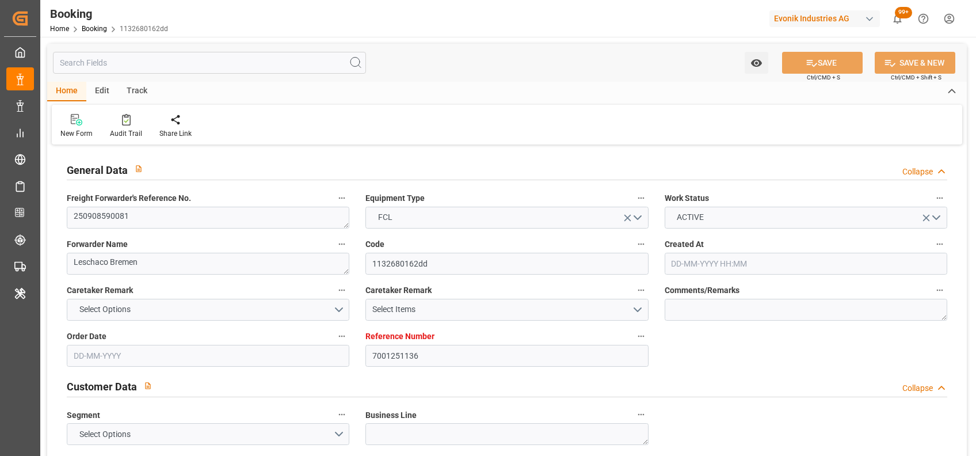
type input "07-10-2025 07:52"
type input "[DATE]"
type input "06-10-2025 00:02"
type input "06-10-2025 12:00"
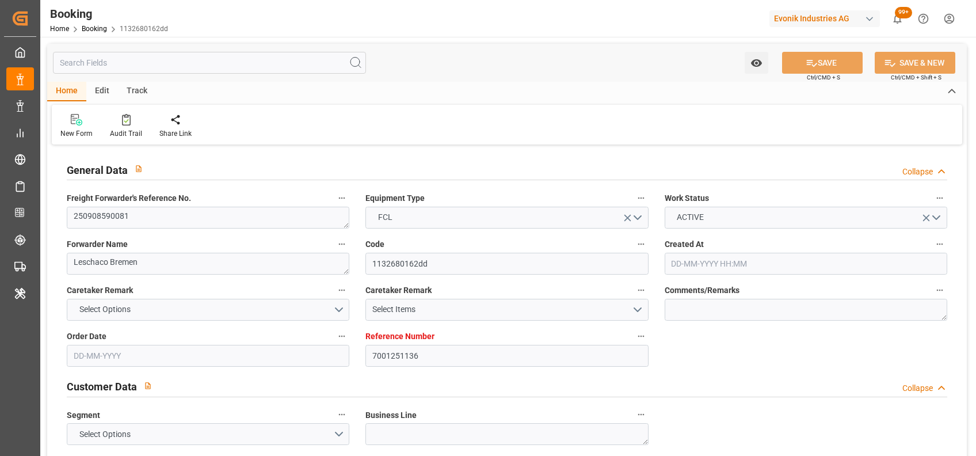
type input "17-10-2025 12:00"
type input "18-10-2025 06:04"
type input "22-10-2025 06:04"
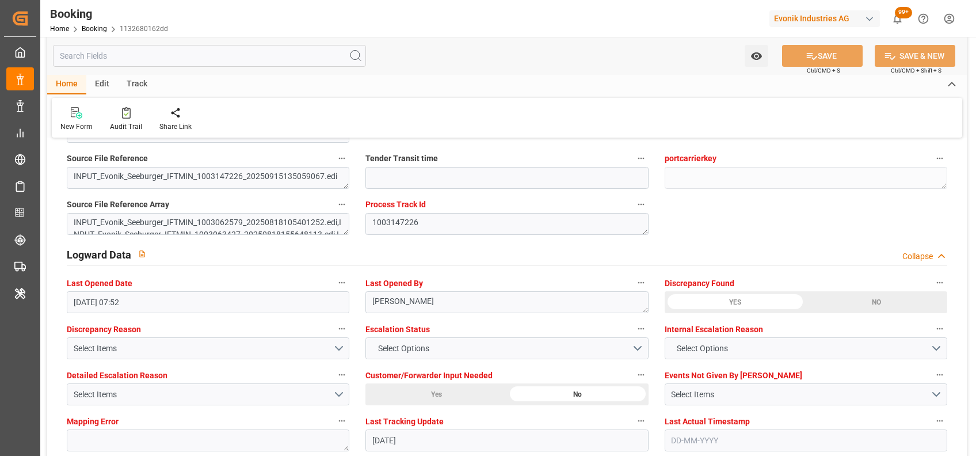
scroll to position [2161, 0]
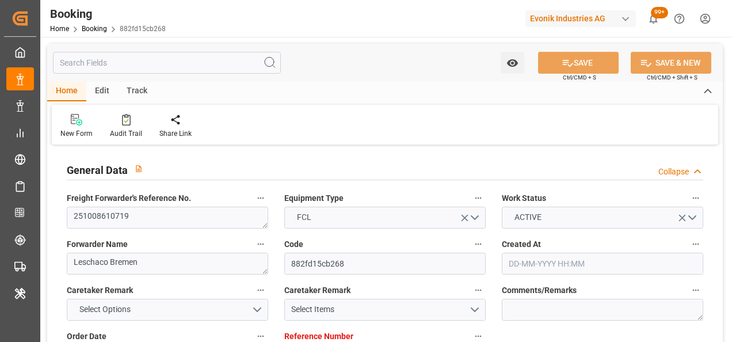
type input "[DATE] 09:56"
type input "[DATE]"
type input "[DATE] 00:00"
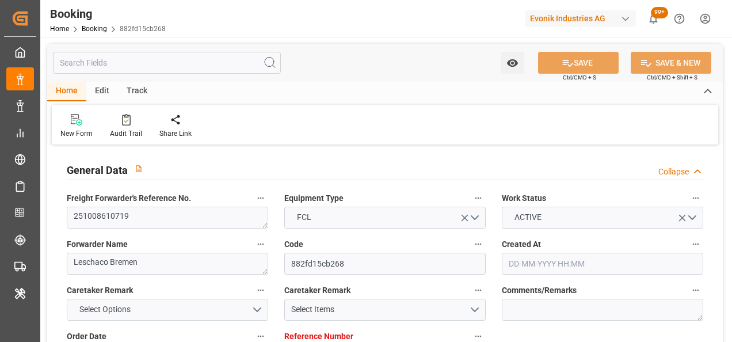
type input "[DATE] 00:00"
type input "[DATE] 04:00"
type input "[DATE] 00:00"
type input "[DATE] 18:49"
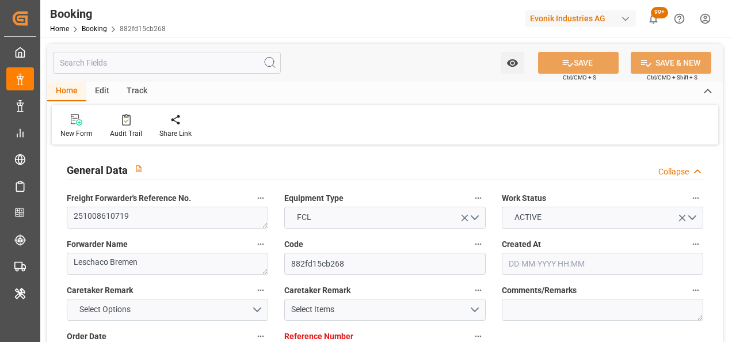
type input "[DATE] 15:00"
type input "[DATE] 00:00"
type input "[DATE] 11:00"
type input "[DATE] 00:00"
type input "[DATE] 07:00"
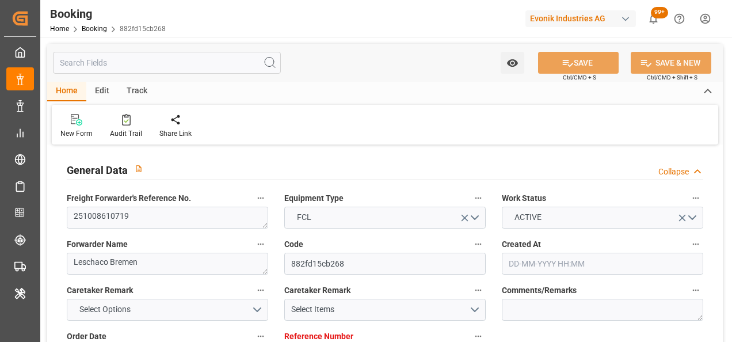
type input "[DATE] 00:00"
type input "[DATE]"
type input "[DATE] 20:07"
type input "[DATE]"
type input "[DATE] 04:00"
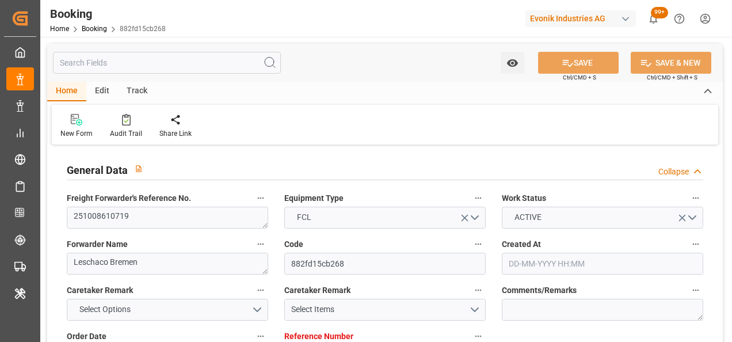
type input "[DATE] 11:00"
type input "[DATE] 19:51"
type input "[DATE] 07:00"
type input "[DATE] 15:00"
type input "[DATE] 21:38"
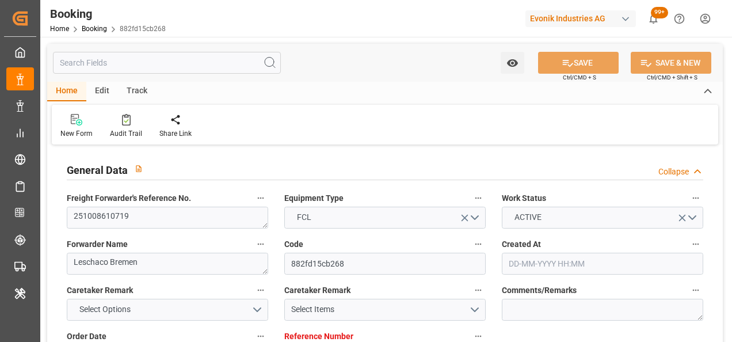
type input "[DATE] 21:38"
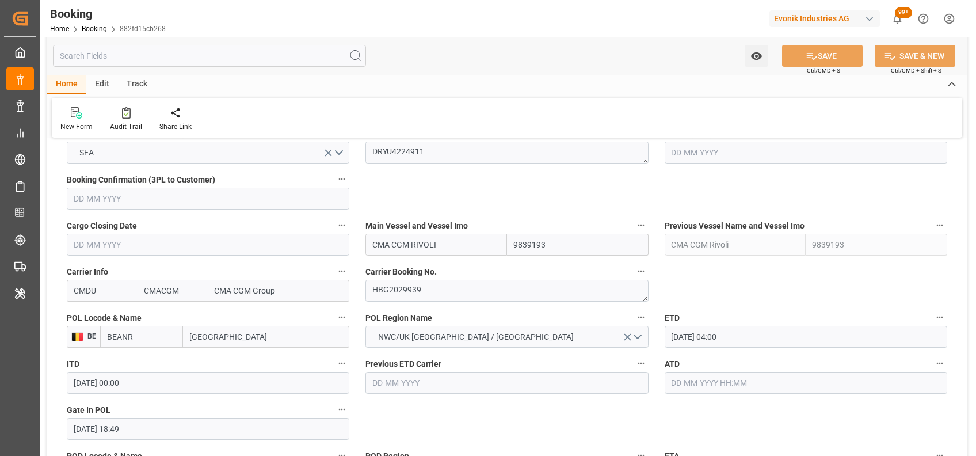
scroll to position [760, 0]
click at [419, 285] on textarea "HBG2029939" at bounding box center [506, 292] width 283 height 22
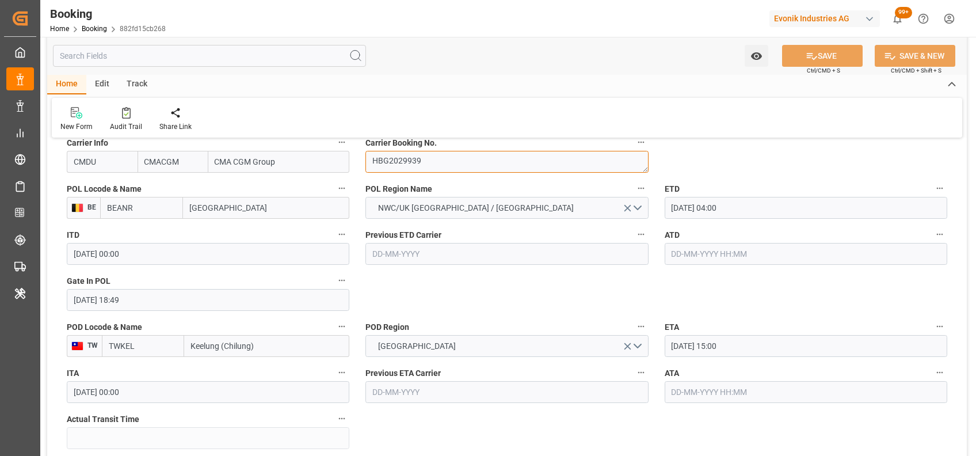
scroll to position [891, 0]
click at [679, 209] on input "[DATE] 04:00" at bounding box center [806, 207] width 283 height 22
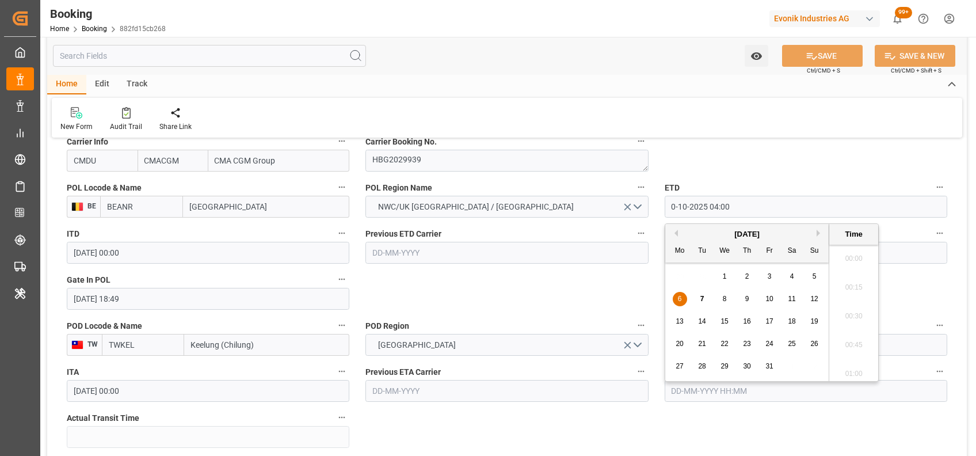
scroll to position [406, 0]
type input "[DATE] 04:00"
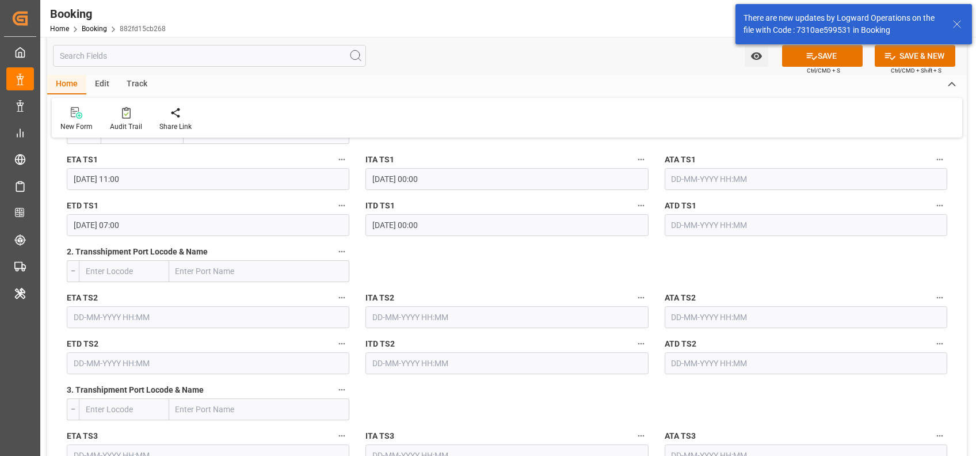
scroll to position [1180, 0]
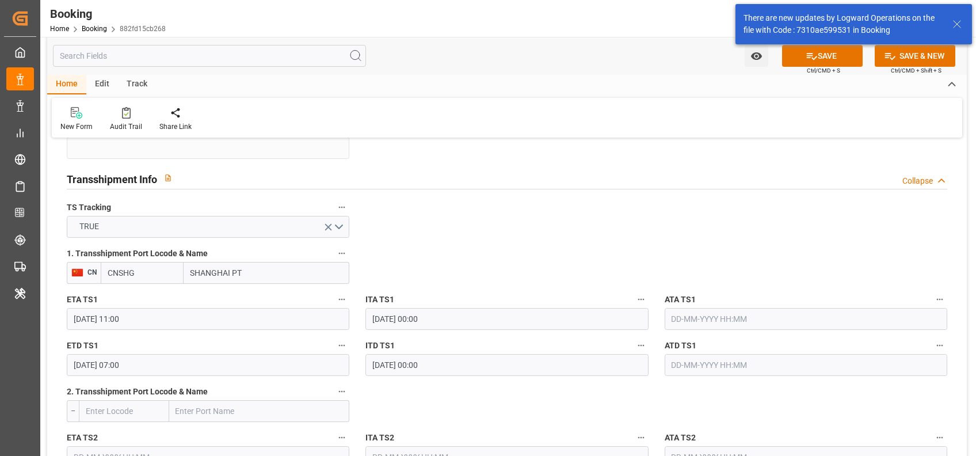
click at [150, 279] on input "CNSHG" at bounding box center [142, 273] width 83 height 22
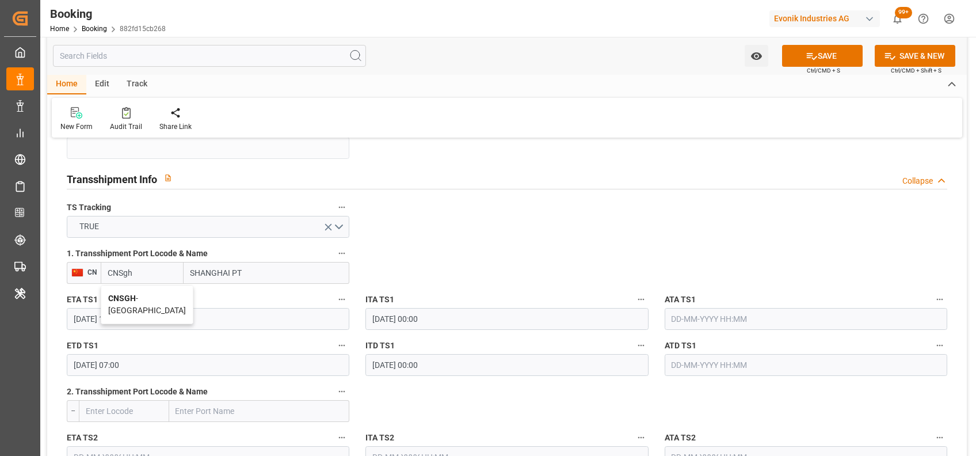
click at [138, 299] on span "CNSGH - Shanghai" at bounding box center [147, 304] width 78 height 21
type input "CNSGH"
type input "[GEOGRAPHIC_DATA]"
type input "CNSGH"
click at [345, 255] on icon "button" at bounding box center [341, 253] width 9 height 9
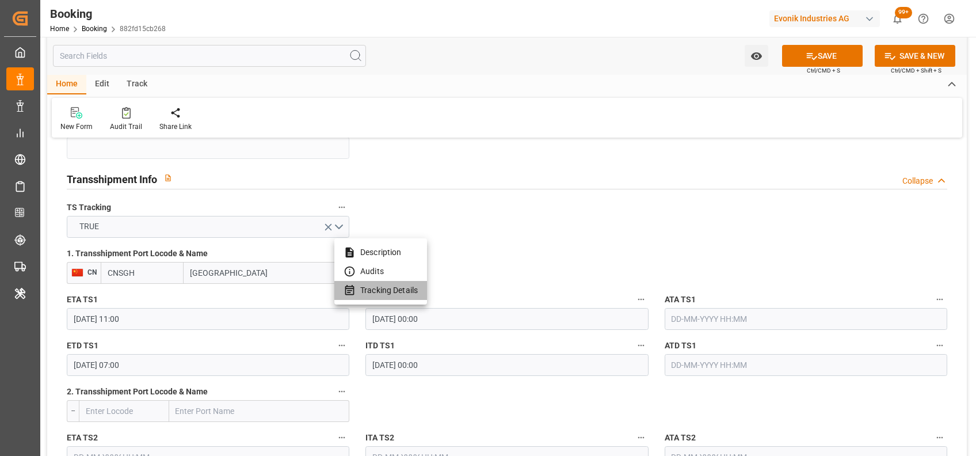
click at [403, 291] on li "Tracking Details" at bounding box center [380, 290] width 93 height 19
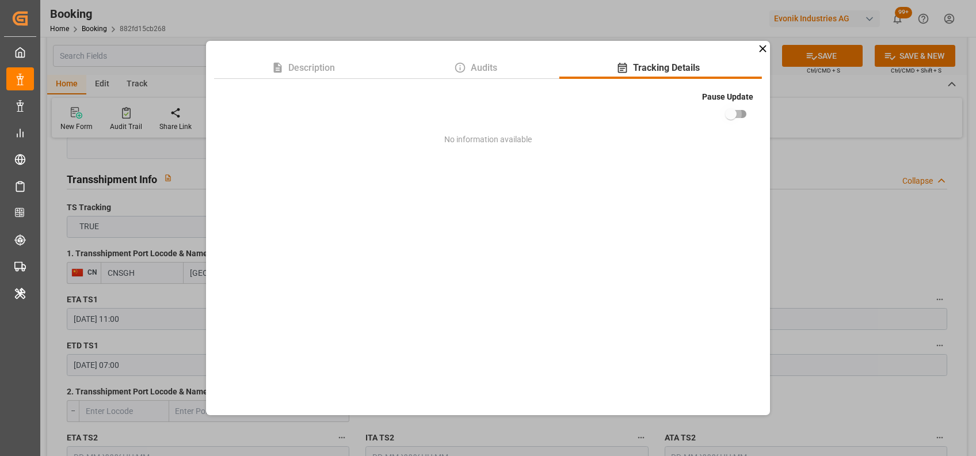
click at [732, 111] on input "checkbox" at bounding box center [731, 114] width 66 height 22
checkbox input "true"
click at [732, 131] on div "Description Audits Tracking Details Pause Update No information available" at bounding box center [488, 228] width 976 height 456
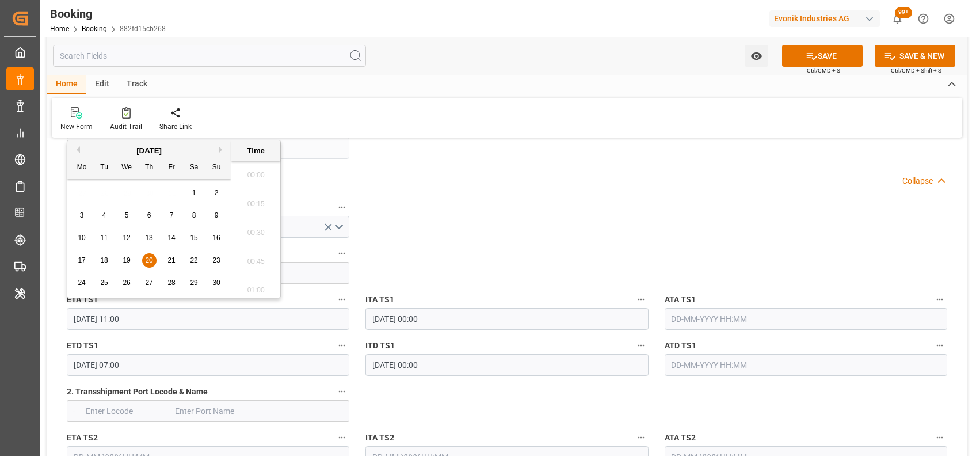
click at [83, 317] on input "20-11-2025 11:00" at bounding box center [208, 319] width 283 height 22
type input "23-11-2025 11:00"
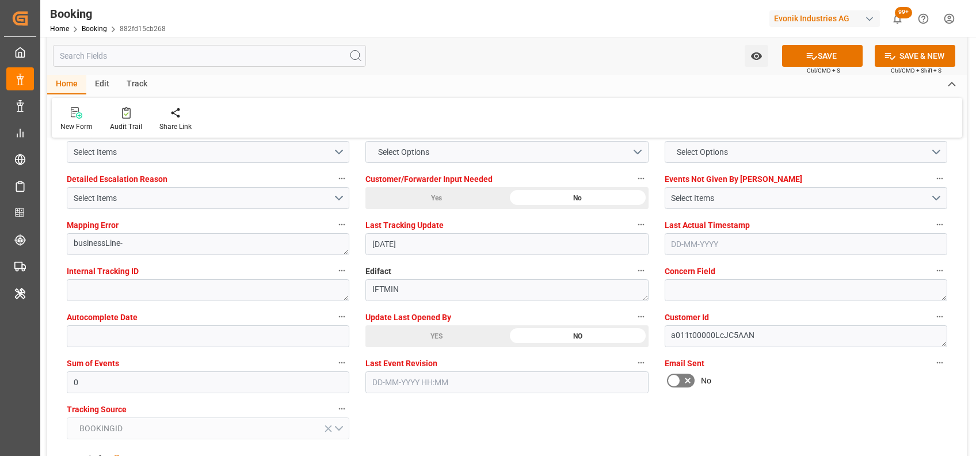
scroll to position [2182, 0]
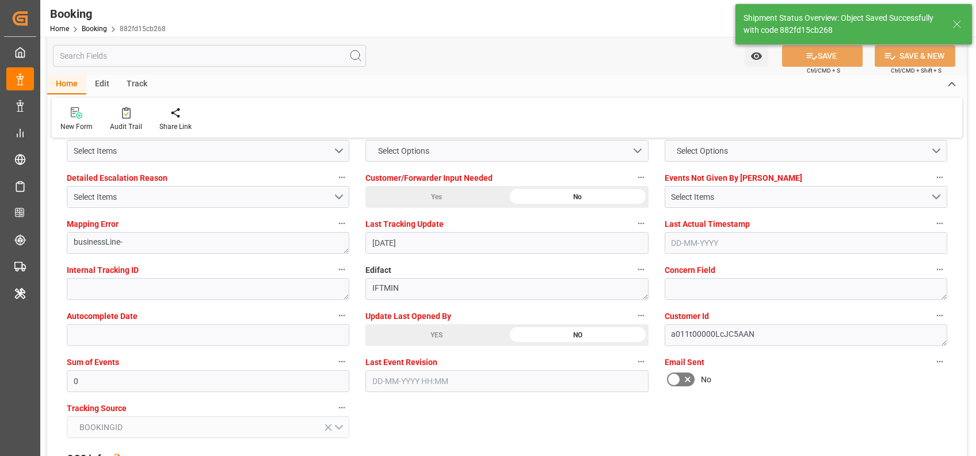
type textarea "shaini ghorai"
type input "07-10-2025 08:05"
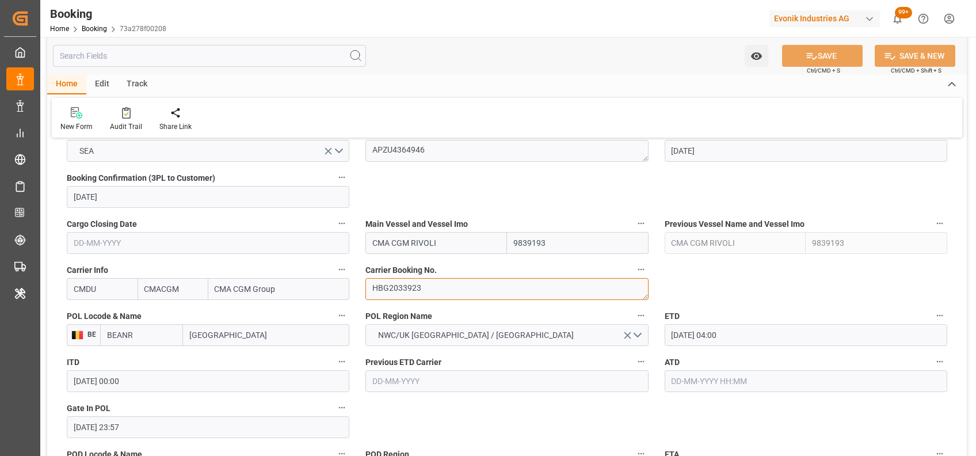
scroll to position [863, 0]
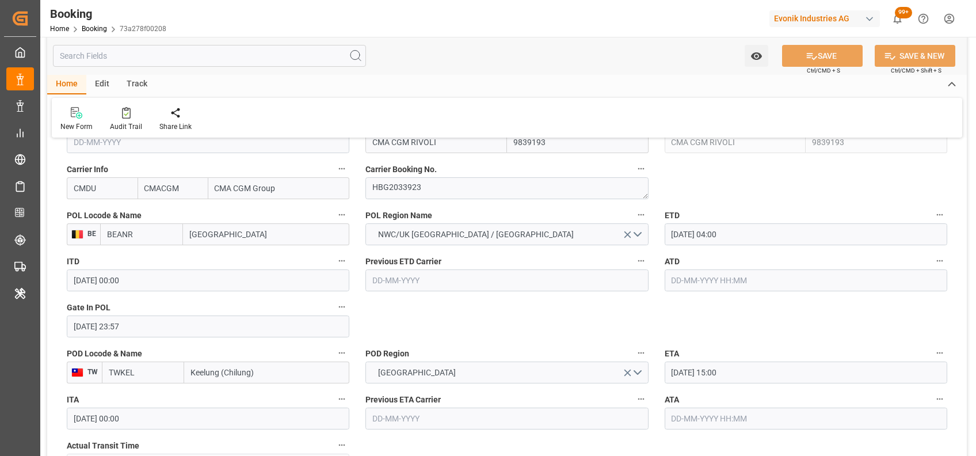
click at [681, 231] on input "[DATE] 04:00" at bounding box center [806, 234] width 283 height 22
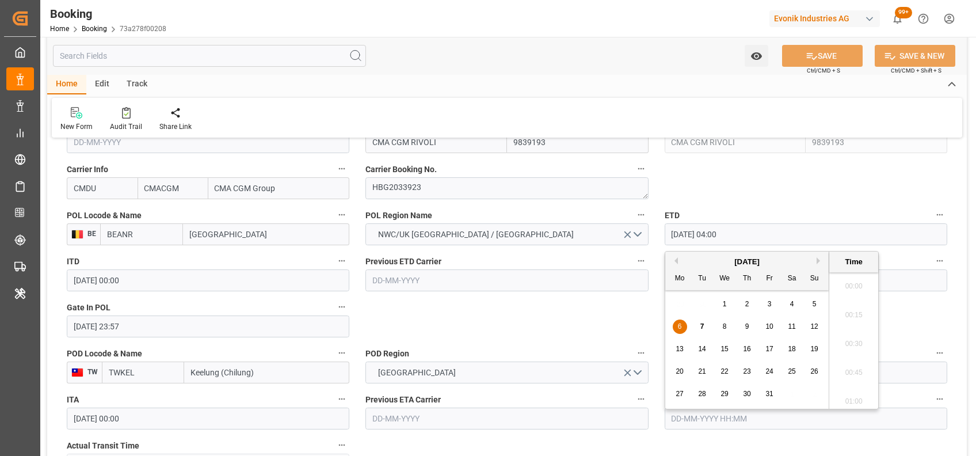
scroll to position [406, 0]
type input "[DATE] 04:00"
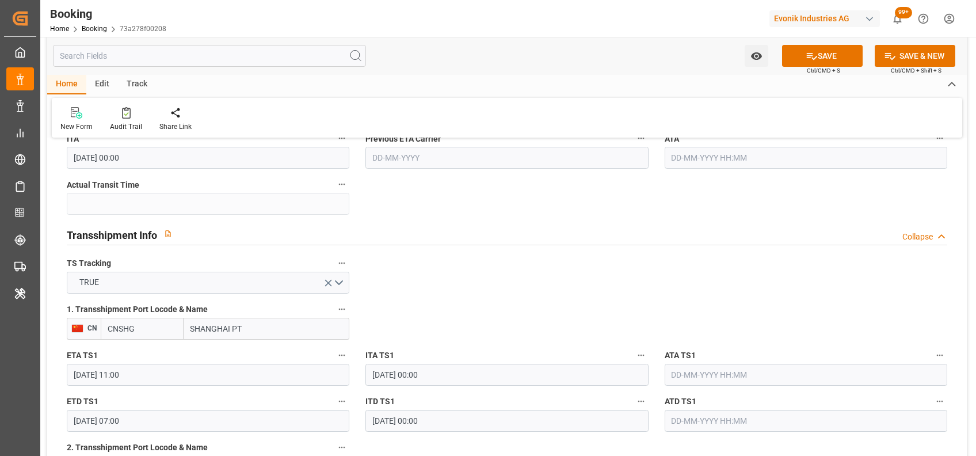
scroll to position [1187, 0]
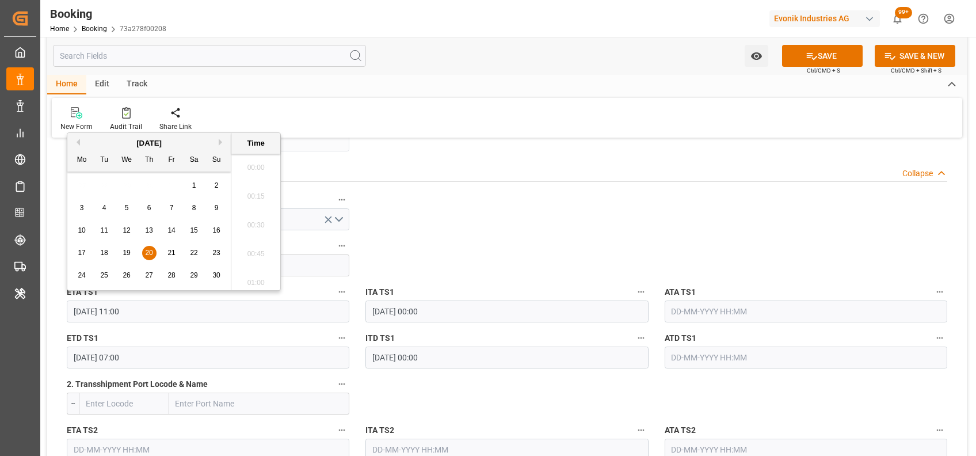
click at [77, 309] on input "[DATE] 11:00" at bounding box center [208, 311] width 283 height 22
type input "[DATE] 11:00"
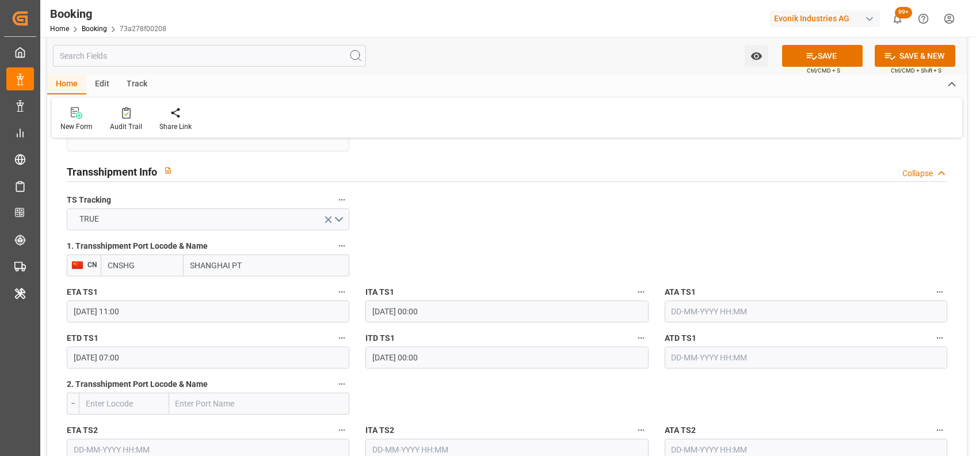
click at [155, 278] on div "1. Transshipment Port Locode & Name CN CNSHG [GEOGRAPHIC_DATA] PT" at bounding box center [208, 257] width 299 height 46
click at [139, 257] on input "CNSHG" at bounding box center [142, 265] width 83 height 22
click at [126, 294] on b "CNSGH" at bounding box center [122, 290] width 28 height 9
type input "CNSGH"
type input "[GEOGRAPHIC_DATA]"
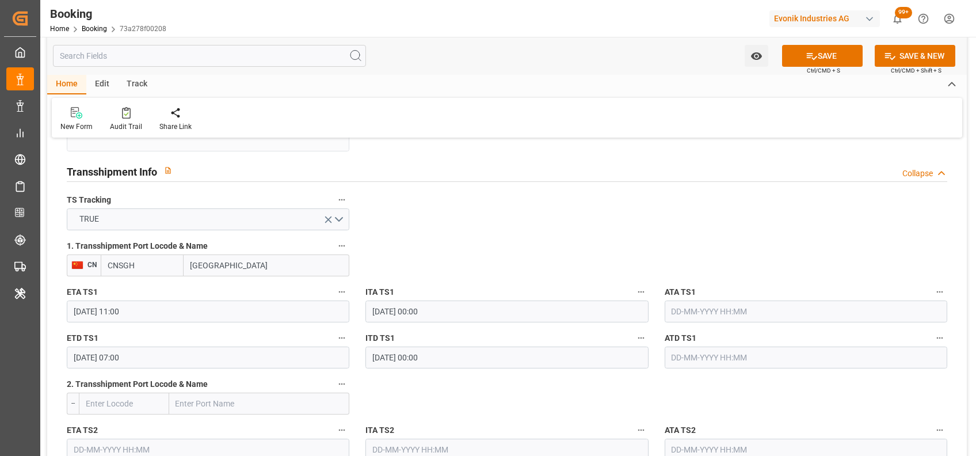
type input "CNSGH"
click at [340, 249] on icon "button" at bounding box center [341, 245] width 9 height 9
click at [395, 276] on li "Tracking Details" at bounding box center [380, 283] width 93 height 19
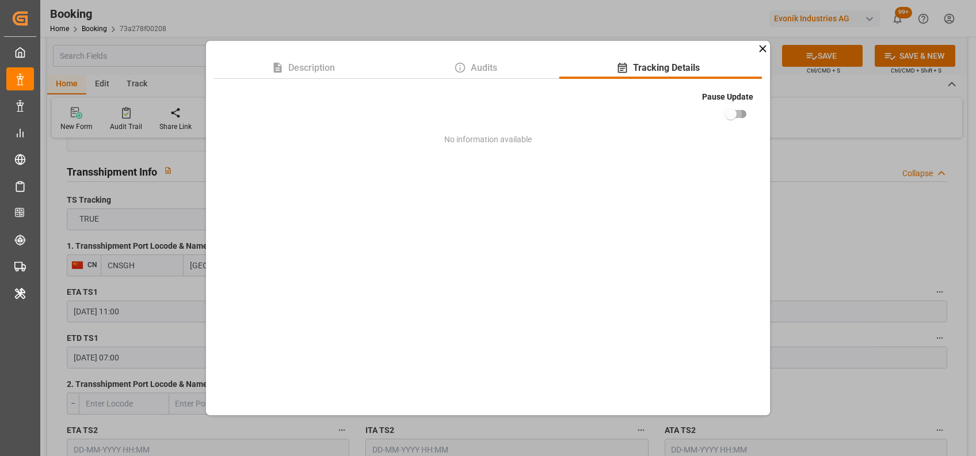
click at [741, 111] on input "checkbox" at bounding box center [731, 114] width 66 height 22
checkbox input "true"
click at [620, 28] on div "Description Audits Tracking Details Pause Update No information available" at bounding box center [488, 228] width 976 height 456
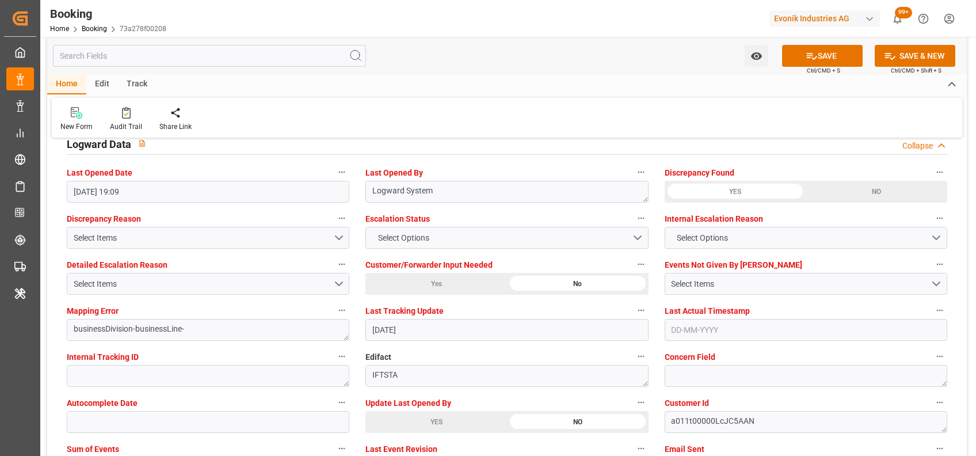
scroll to position [2233, 0]
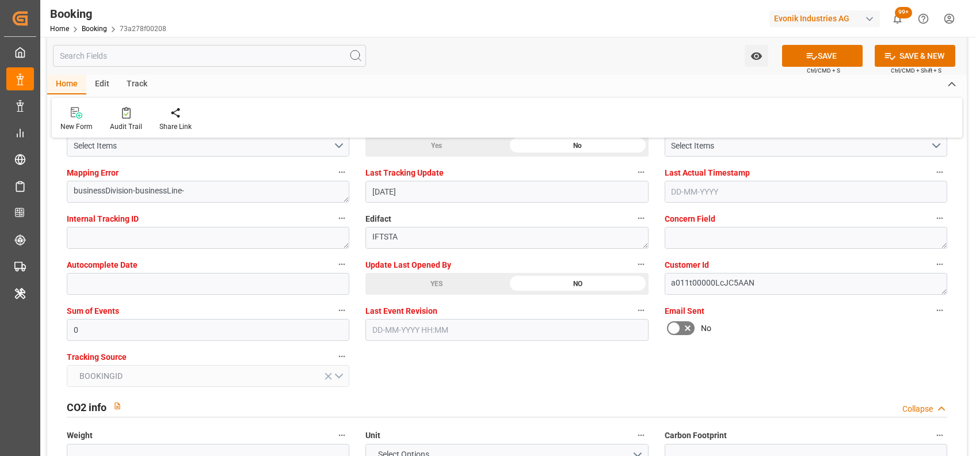
click at [390, 285] on div "YES" at bounding box center [436, 284] width 142 height 22
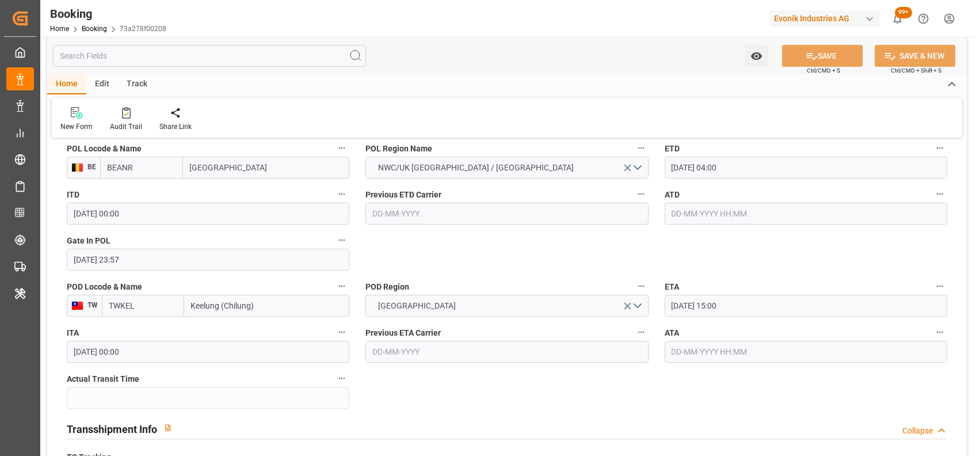
scroll to position [928, 0]
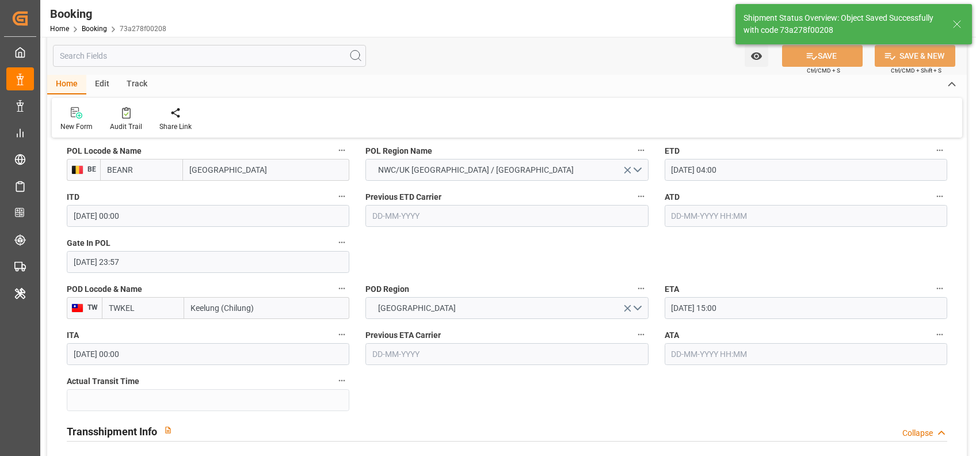
type textarea "shaini ghorai"
type input "07-10-2025 08:08"
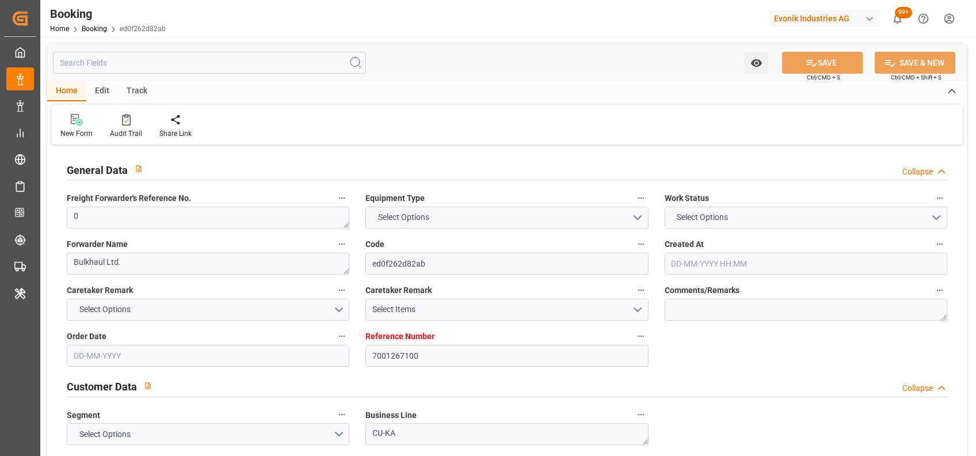
type input "7001267100"
type input "9839193"
type input "CMACGM"
type input "CMA CGM Group"
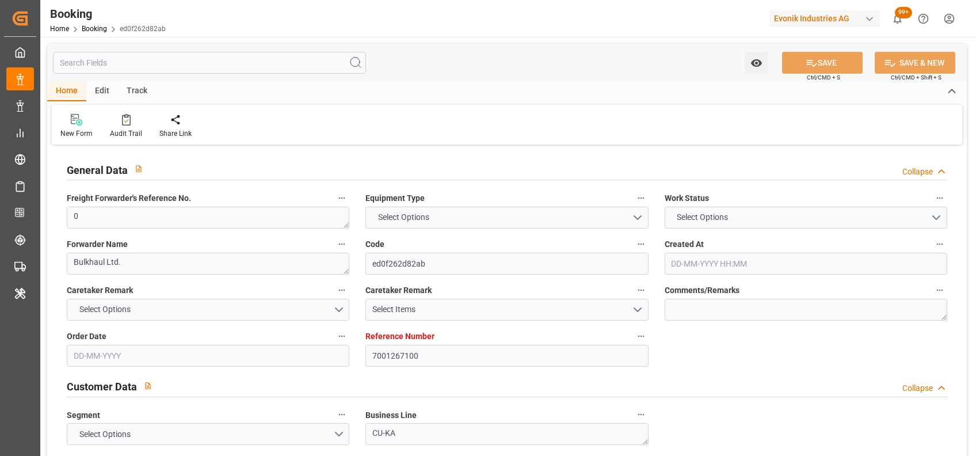
type input "BEANR"
type input "IDBDJ"
type input "MYPKG"
type input "IDJKT"
type input "0"
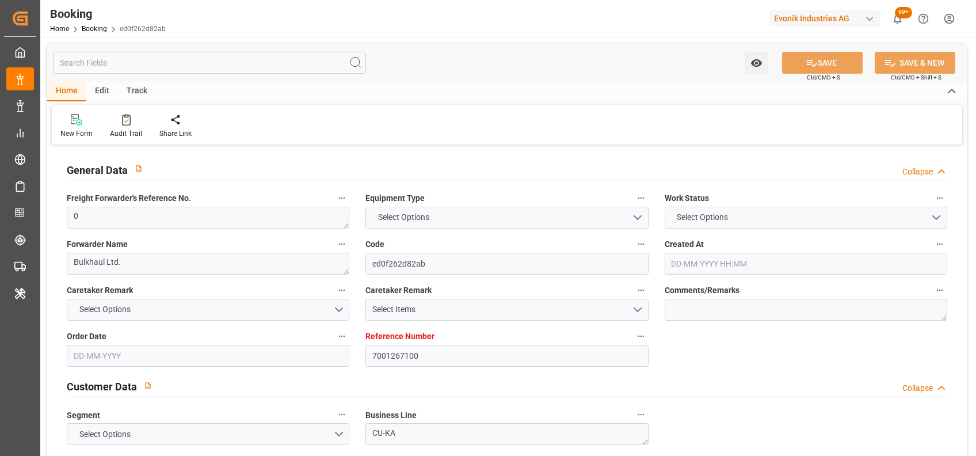
type input "[DATE] 08:55"
type input "[DATE]"
type input "[DATE] 00:00"
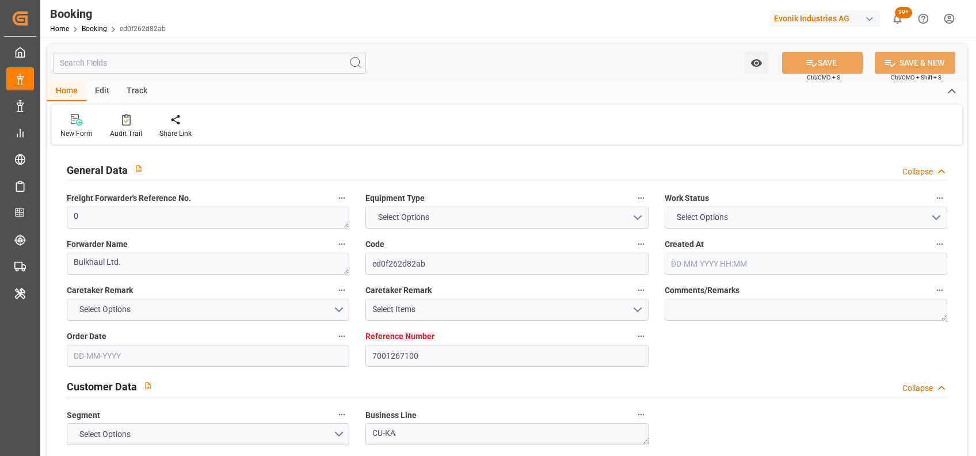
type input "[DATE] 00:00"
type input "30-09-2025 00:00"
type input "[DATE] 00:00"
type input "30-09-2025 00:00"
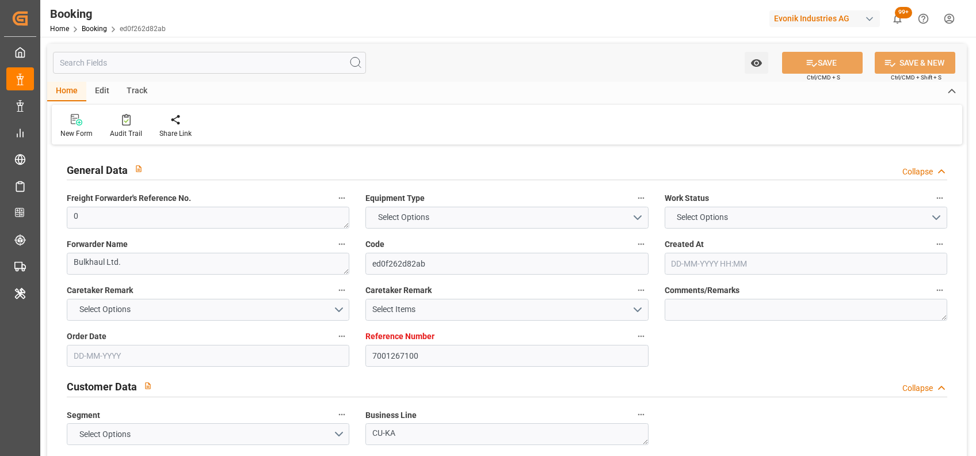
type input "[DATE] 00:00"
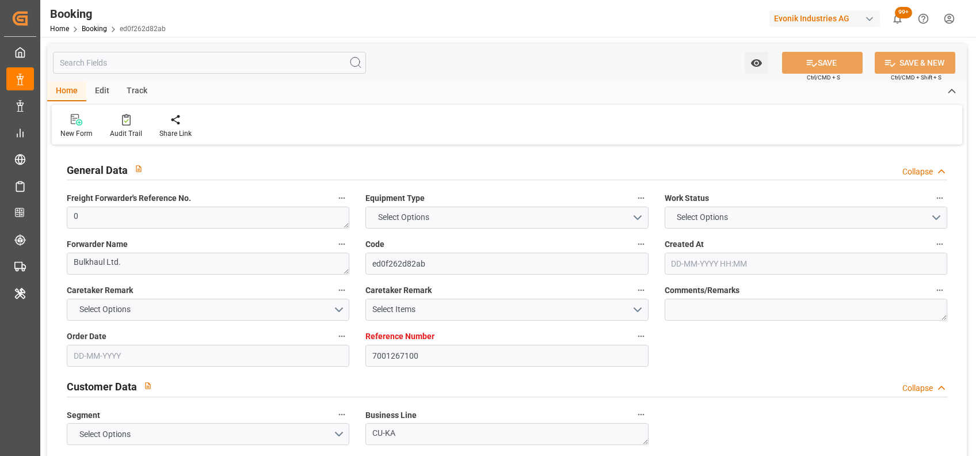
type input "[DATE] 00:00"
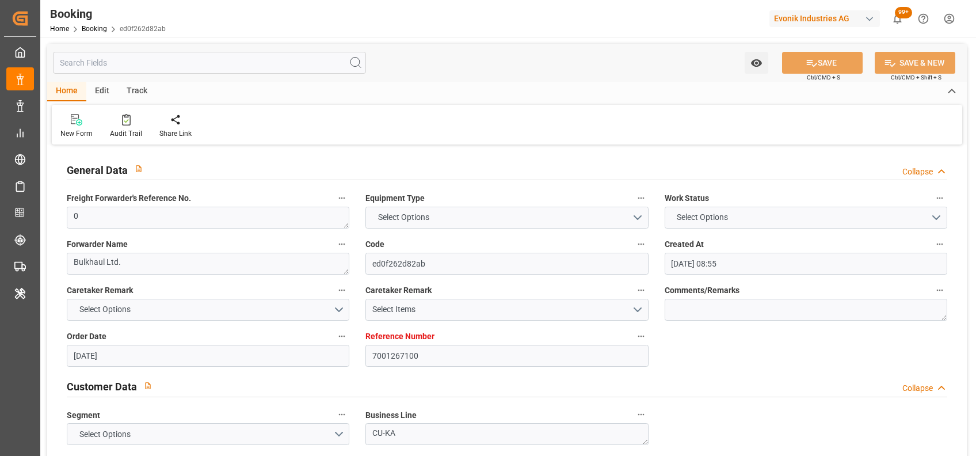
type input "06-10-2025 09:18"
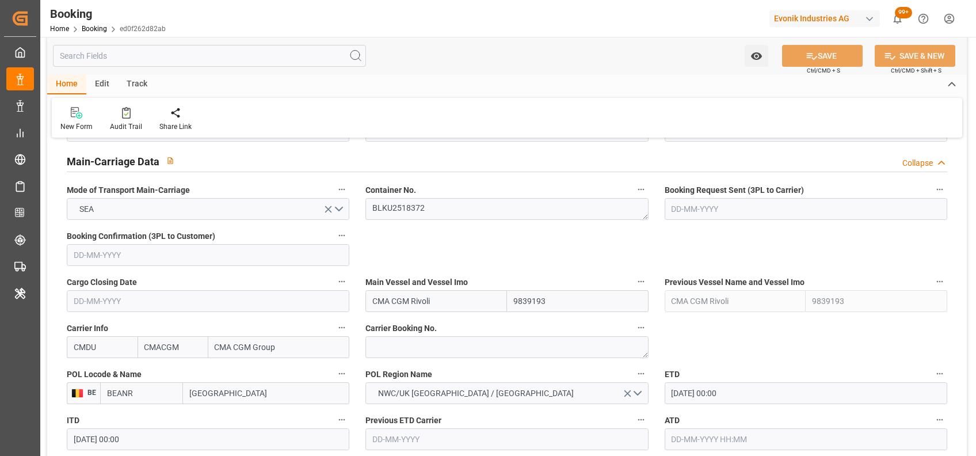
scroll to position [706, 0]
click at [405, 216] on textarea "BLKU2518372" at bounding box center [506, 208] width 283 height 22
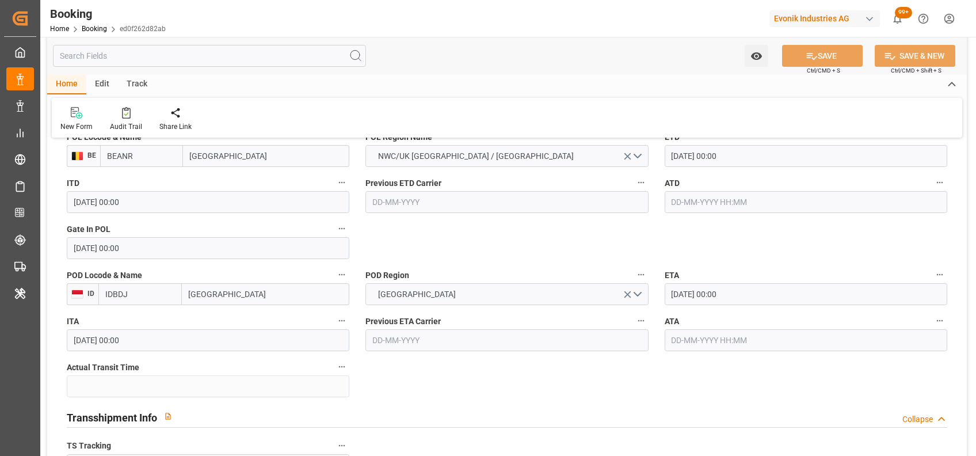
click at [679, 155] on input "[DATE] 00:00" at bounding box center [806, 156] width 283 height 22
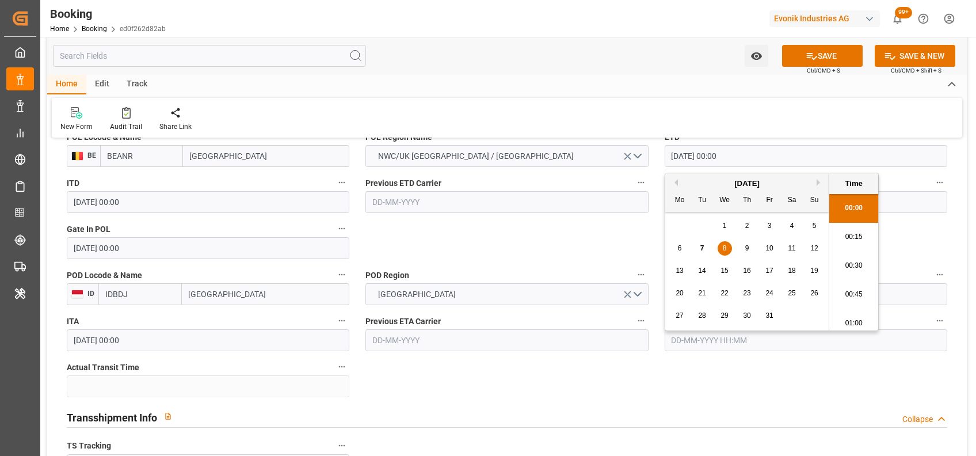
type input "08-10-2025 00:00"
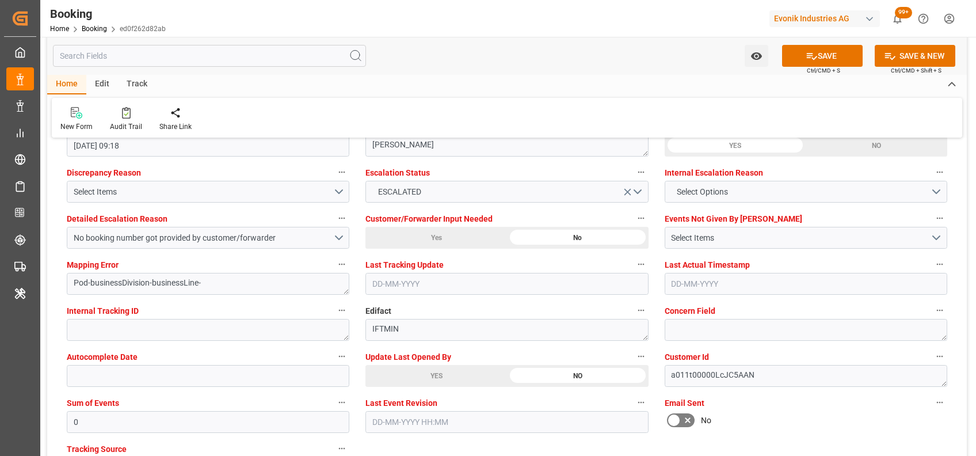
scroll to position [2142, 0]
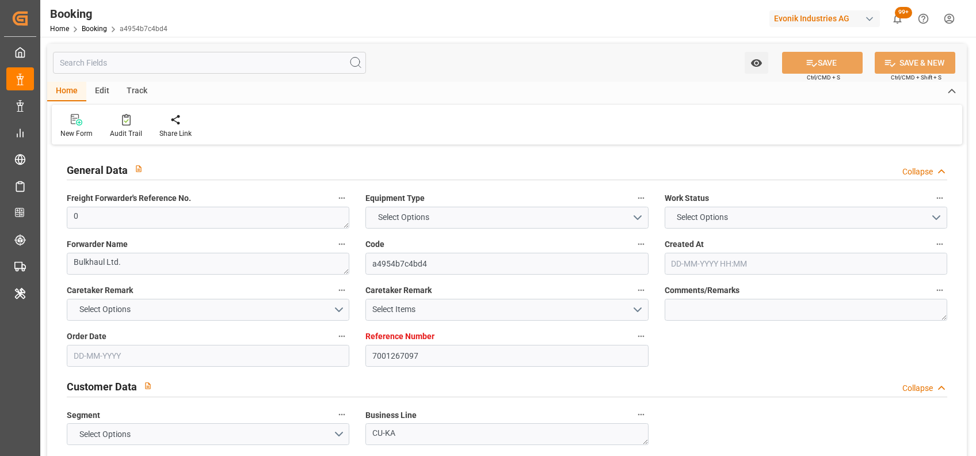
type input "7001267097"
type input "9839193"
type input "CMACGM"
type input "CMA CGM Group"
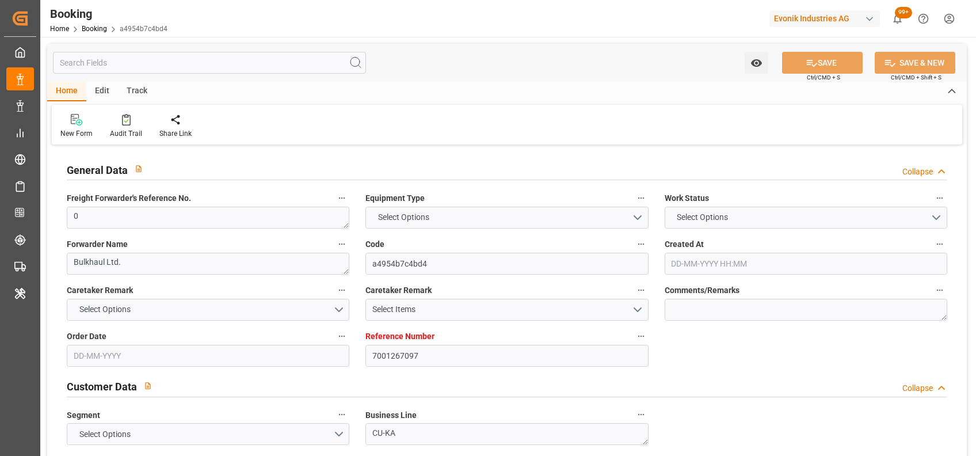
type input "BEANR"
type input "IDBDJ"
type input "MYPKG"
type input "IDJKT"
type input "0"
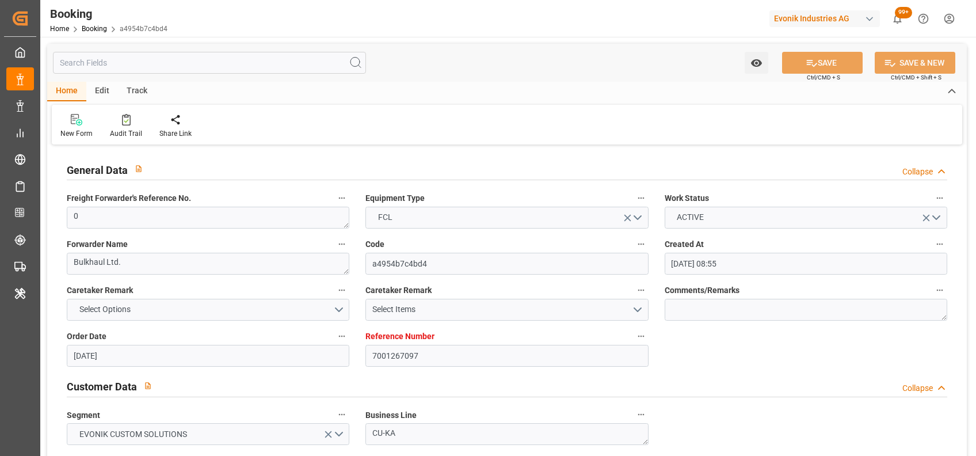
type input "[DATE] 08:55"
type input "[DATE]"
type input "[DATE] 00:00"
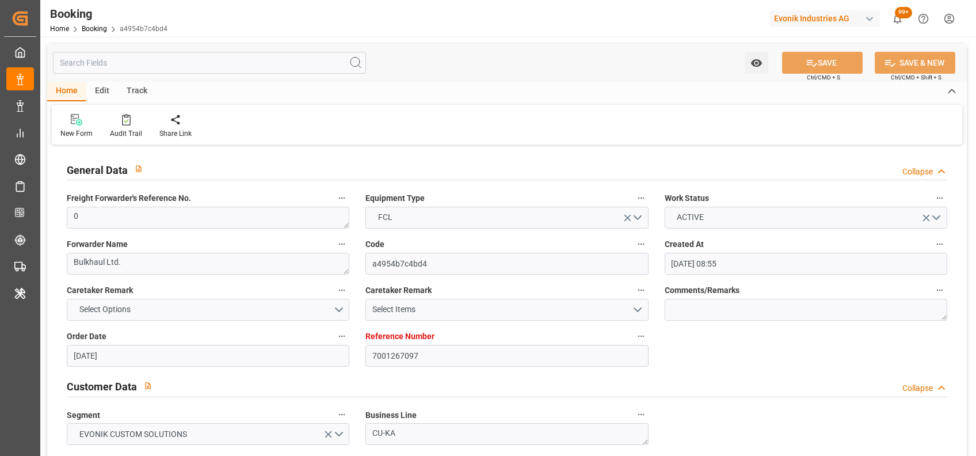
type input "[DATE] 00:00"
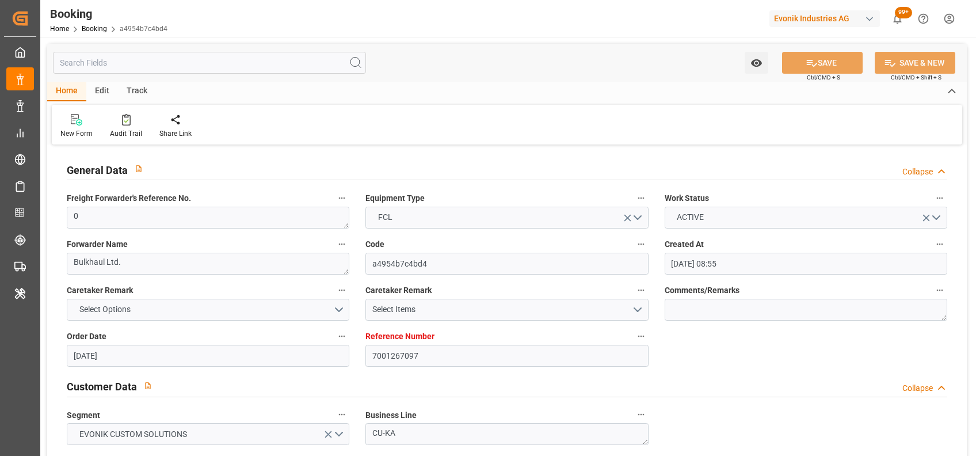
type input "[DATE] 00:00"
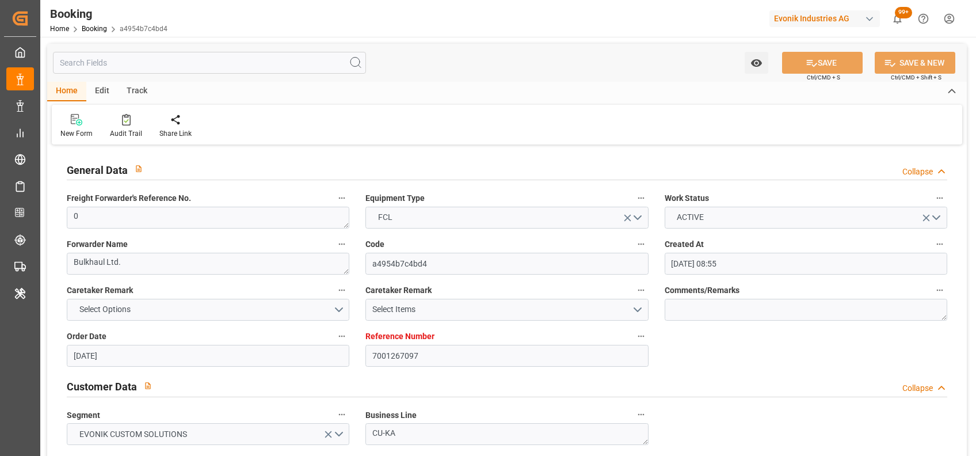
type input "[DATE] 00:00"
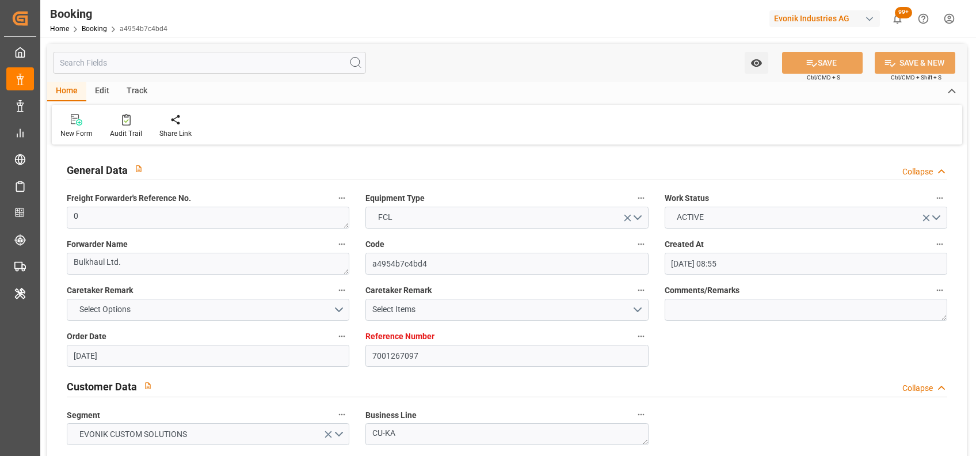
type input "[DATE] 08:58"
